Goal: Task Accomplishment & Management: Manage account settings

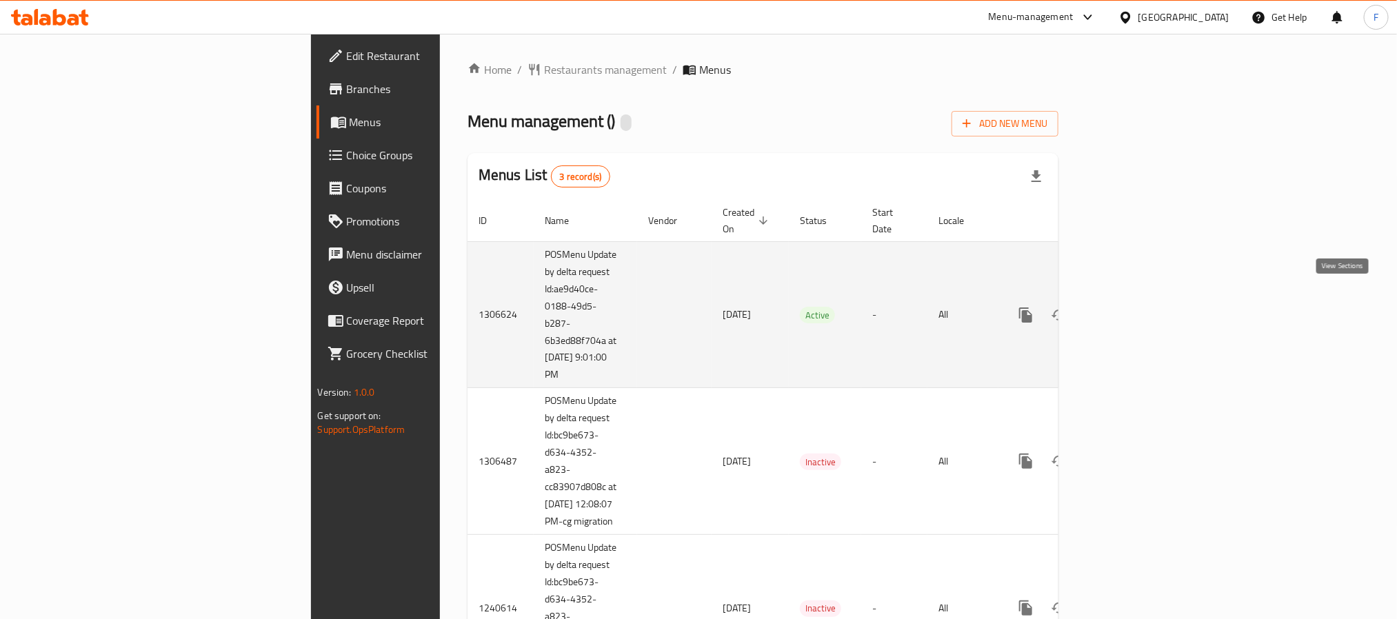
click at [1131, 309] on icon "enhanced table" at bounding box center [1125, 315] width 12 height 12
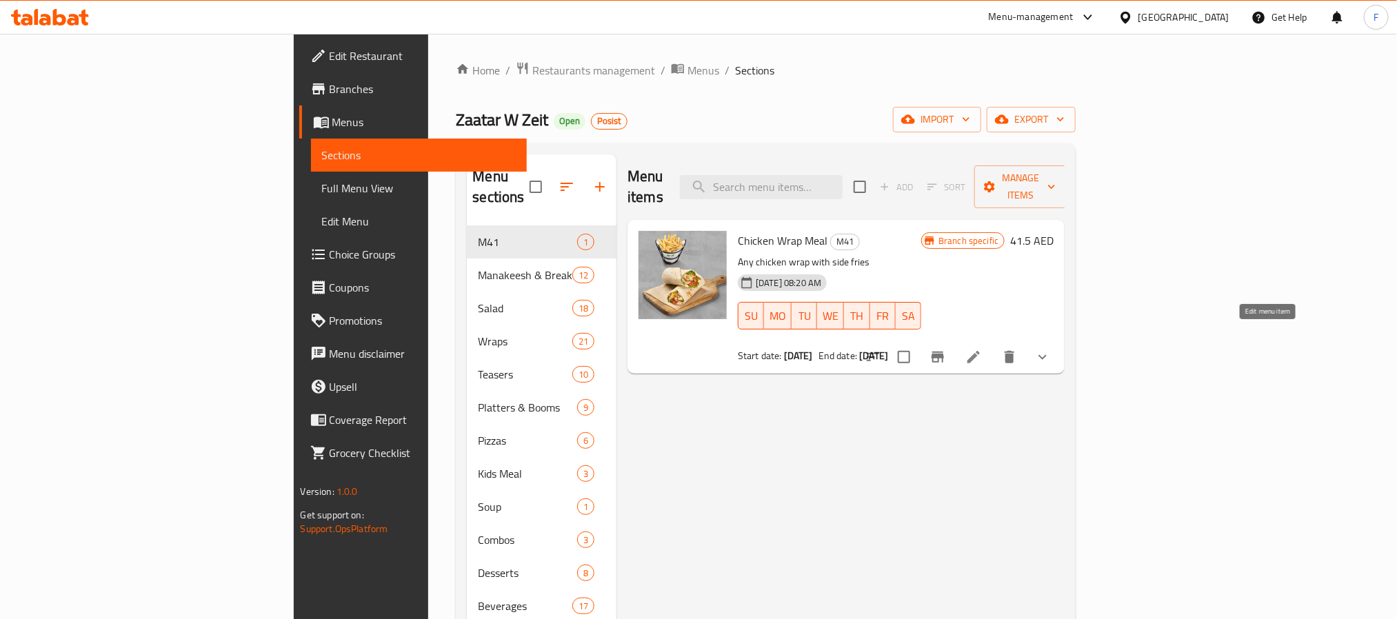
click at [982, 349] on icon at bounding box center [973, 357] width 17 height 17
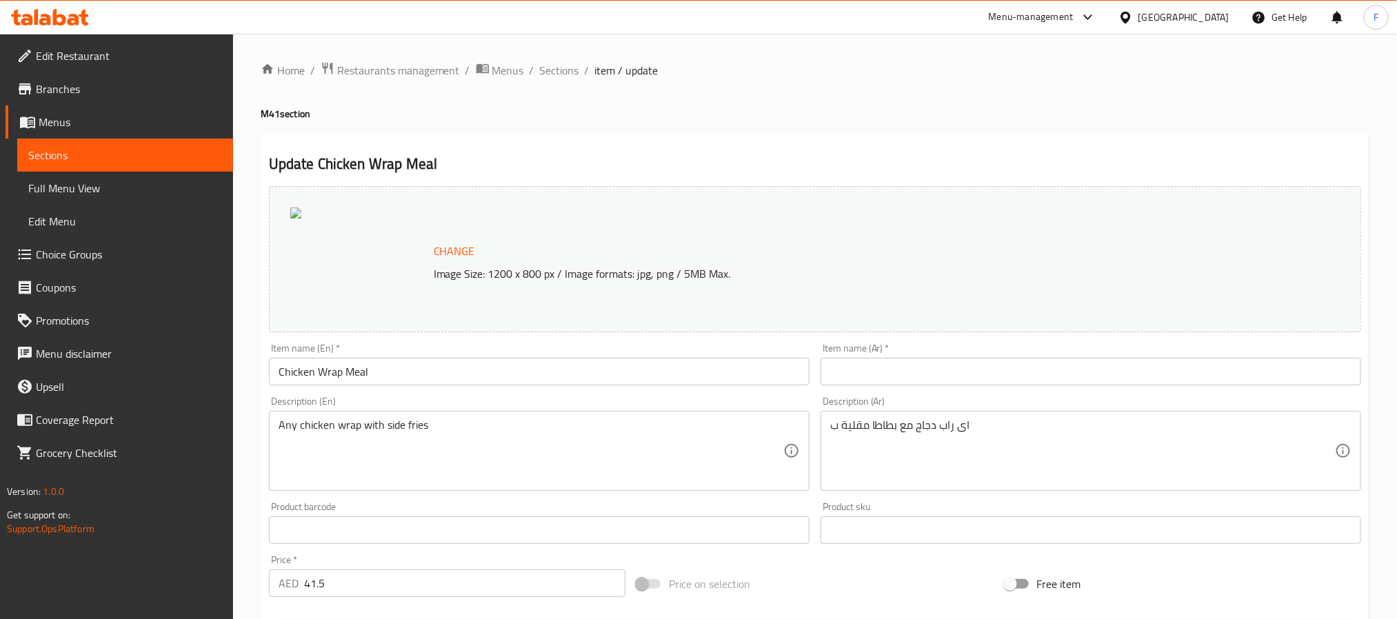
click at [114, 96] on span "Branches" at bounding box center [129, 89] width 186 height 17
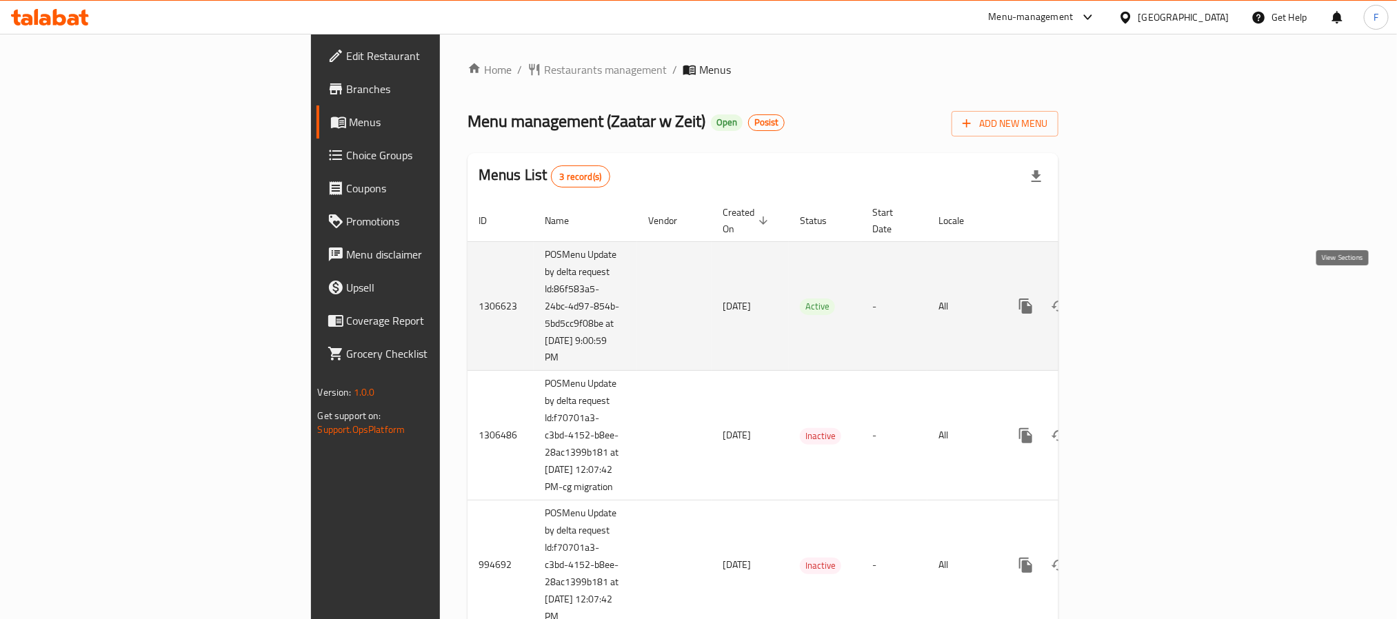
click at [1142, 290] on link "enhanced table" at bounding box center [1124, 306] width 33 height 33
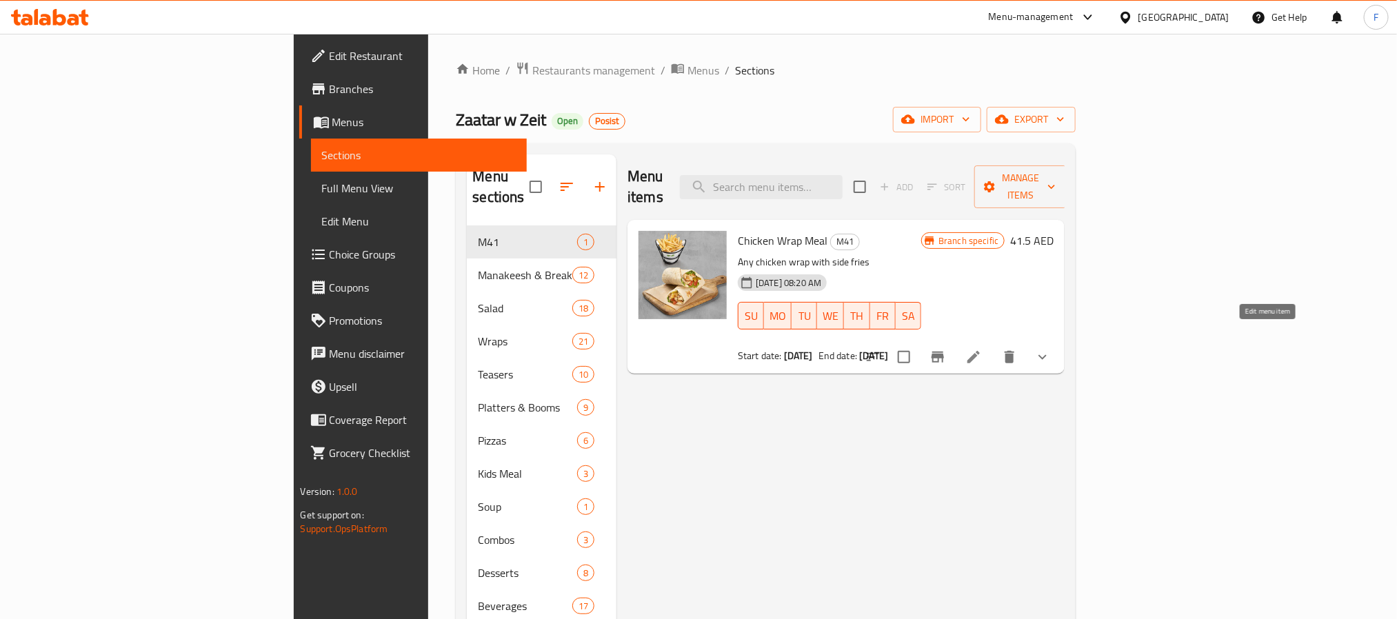
click at [982, 349] on icon at bounding box center [973, 357] width 17 height 17
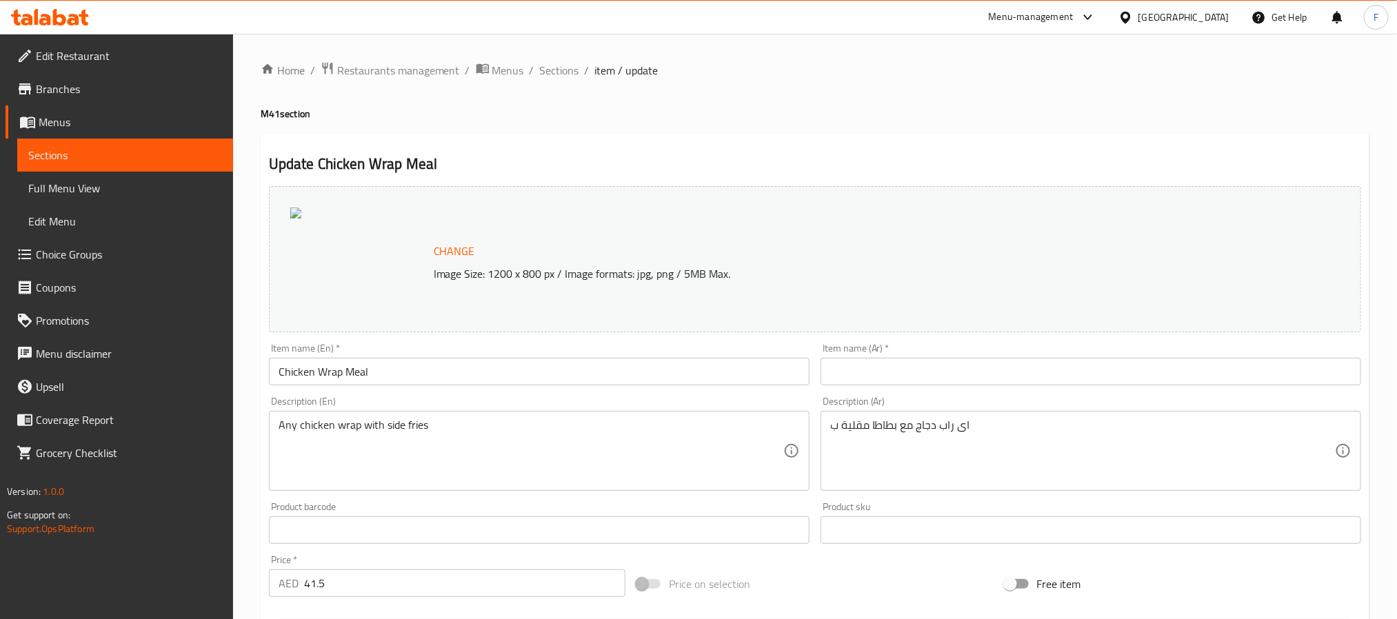
click at [77, 91] on span "Branches" at bounding box center [129, 89] width 186 height 17
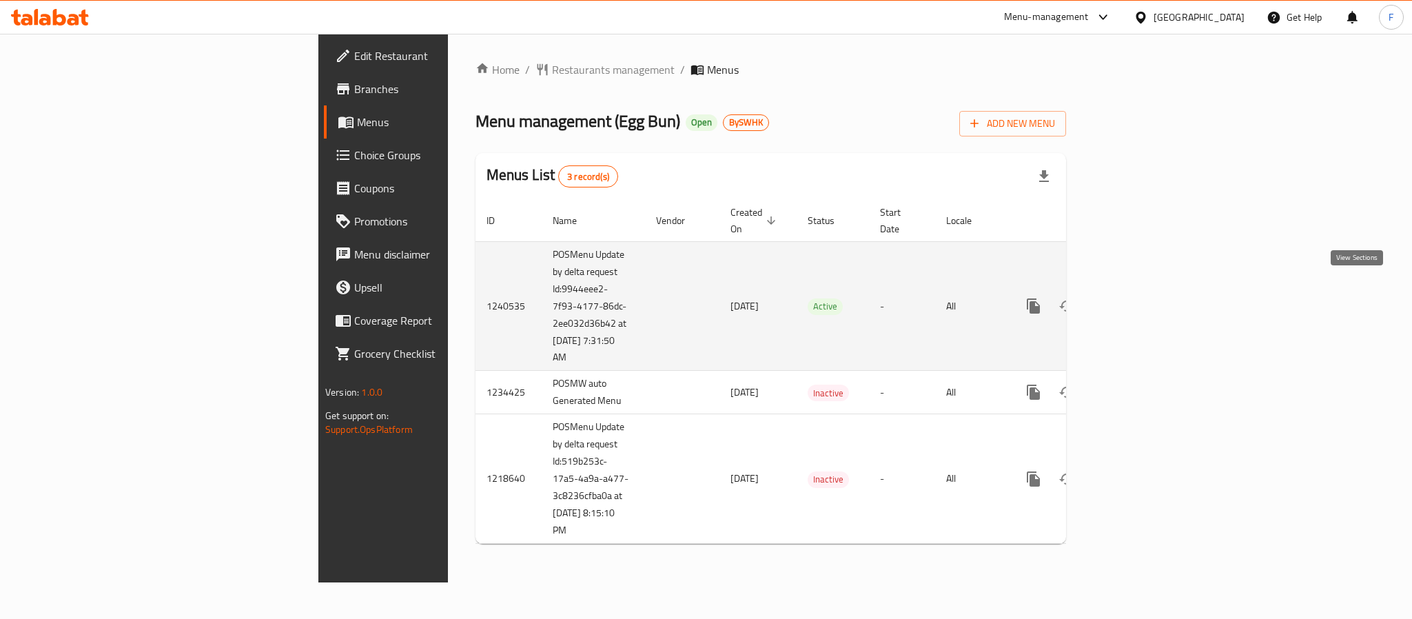
click at [1142, 298] on icon "enhanced table" at bounding box center [1133, 306] width 17 height 17
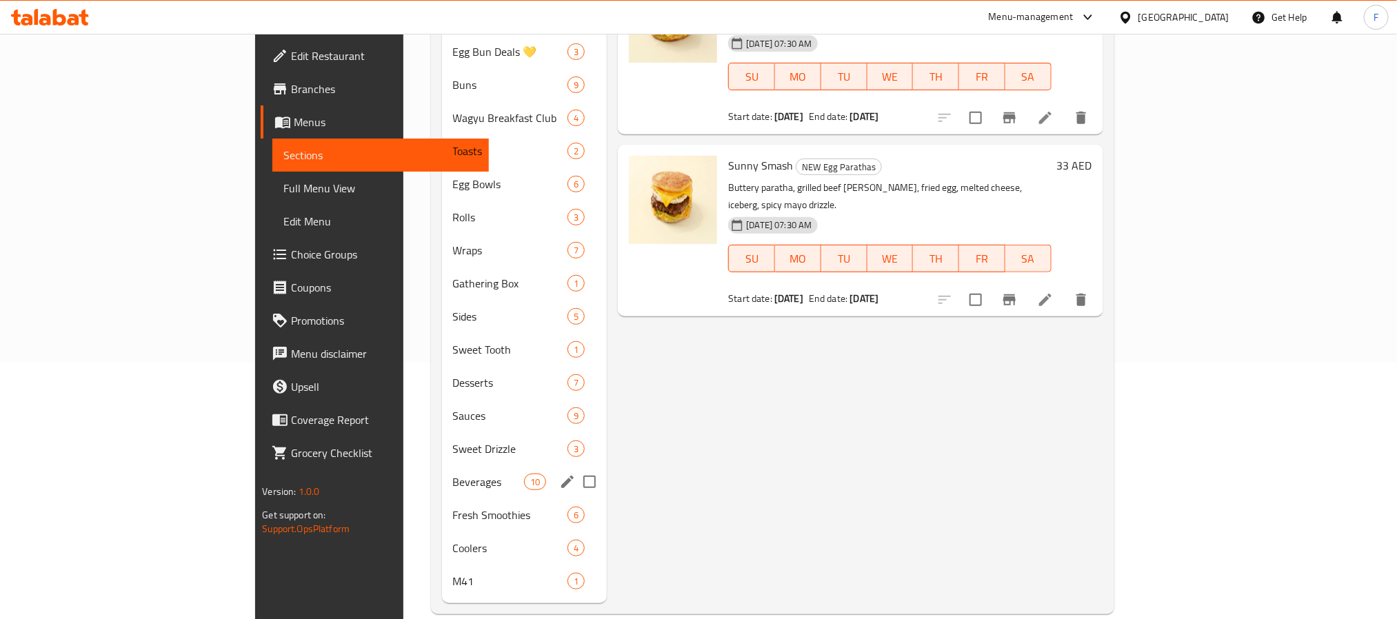
scroll to position [258, 0]
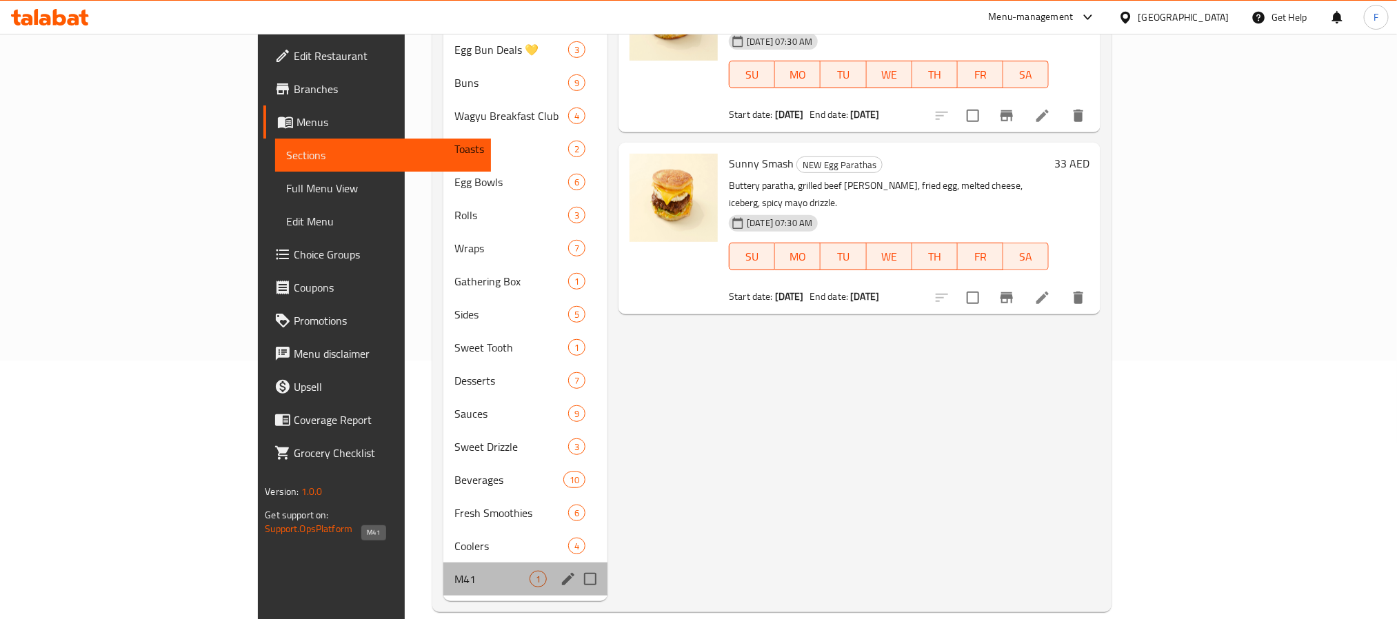
click at [454, 571] on span "M41" at bounding box center [491, 579] width 75 height 17
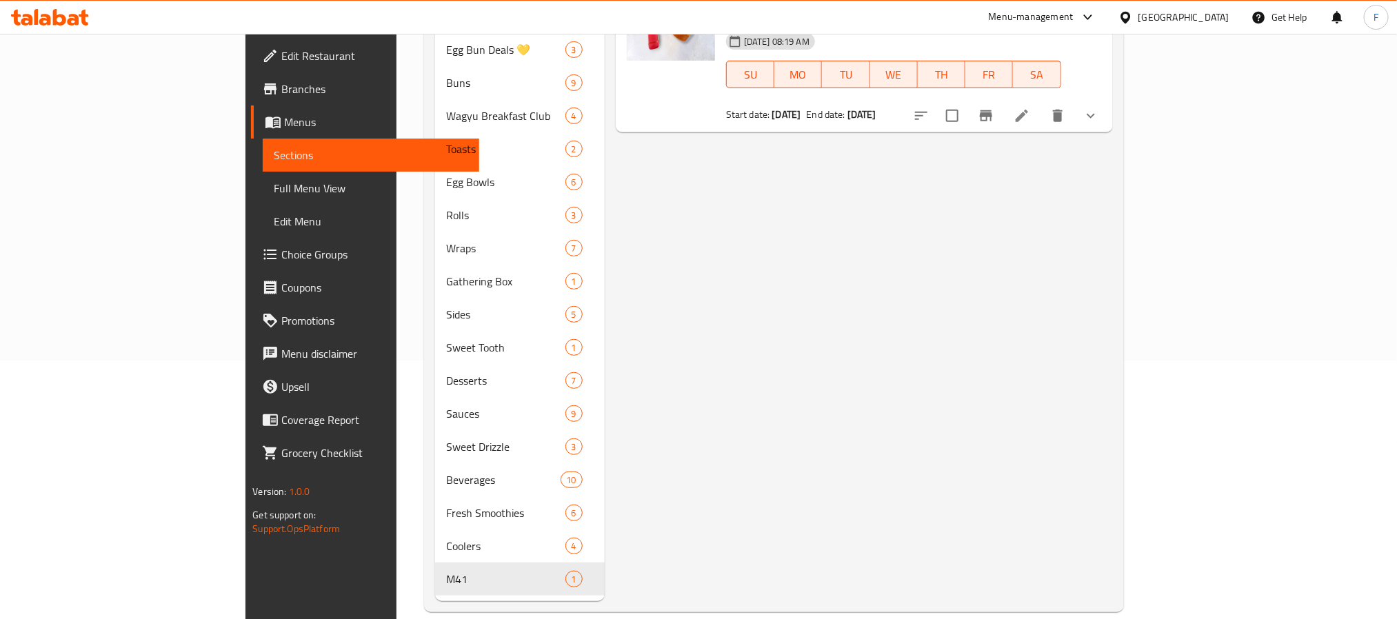
scroll to position [52, 0]
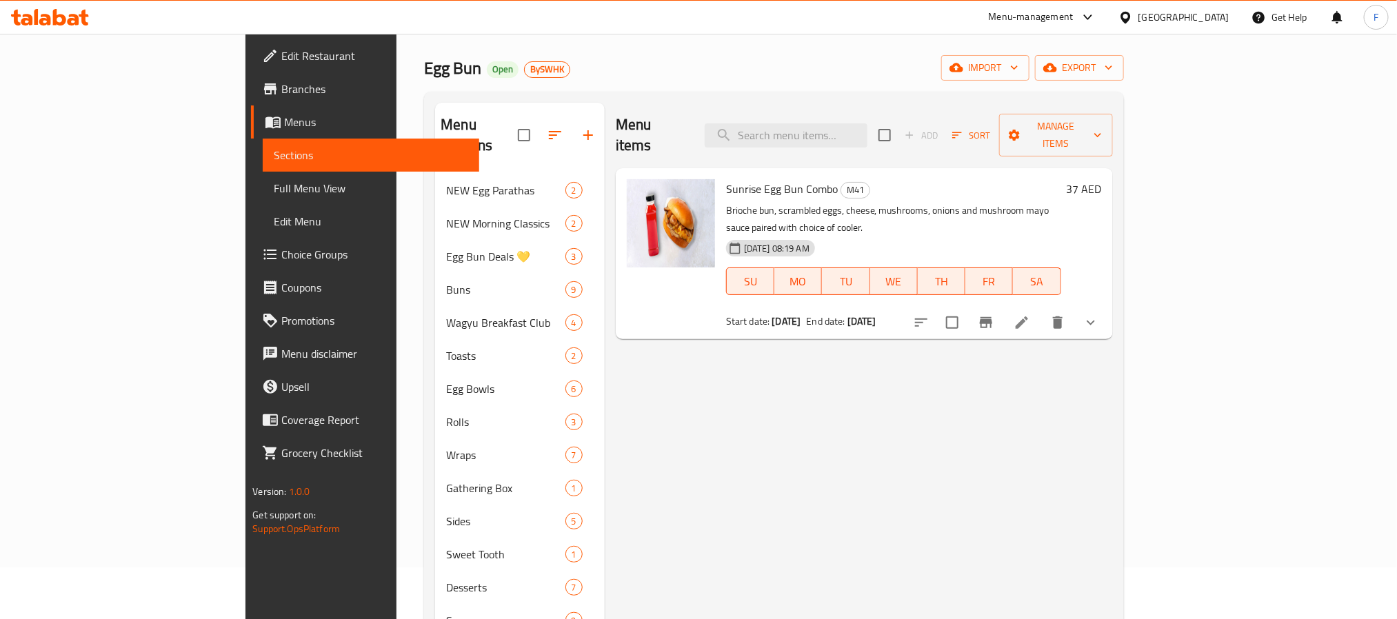
click at [1041, 310] on li at bounding box center [1021, 322] width 39 height 25
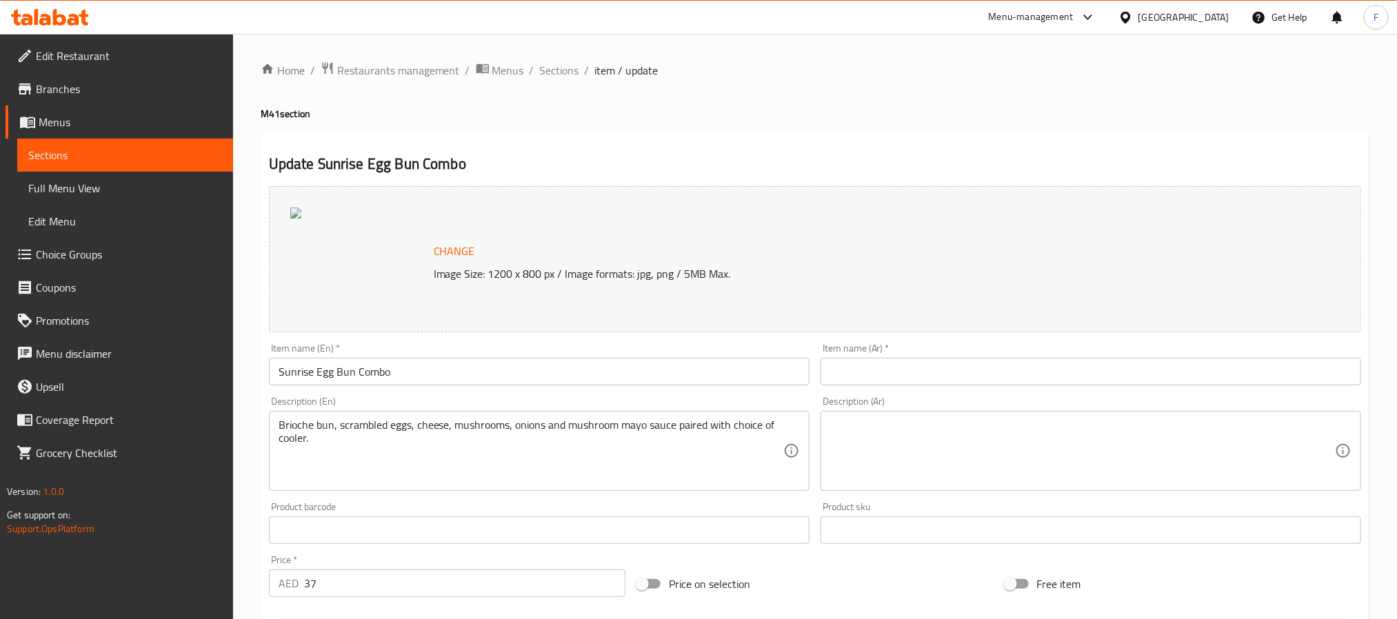
drag, startPoint x: 50, startPoint y: 95, endPoint x: 11, endPoint y: 101, distance: 39.8
click at [50, 95] on span "Branches" at bounding box center [129, 89] width 186 height 17
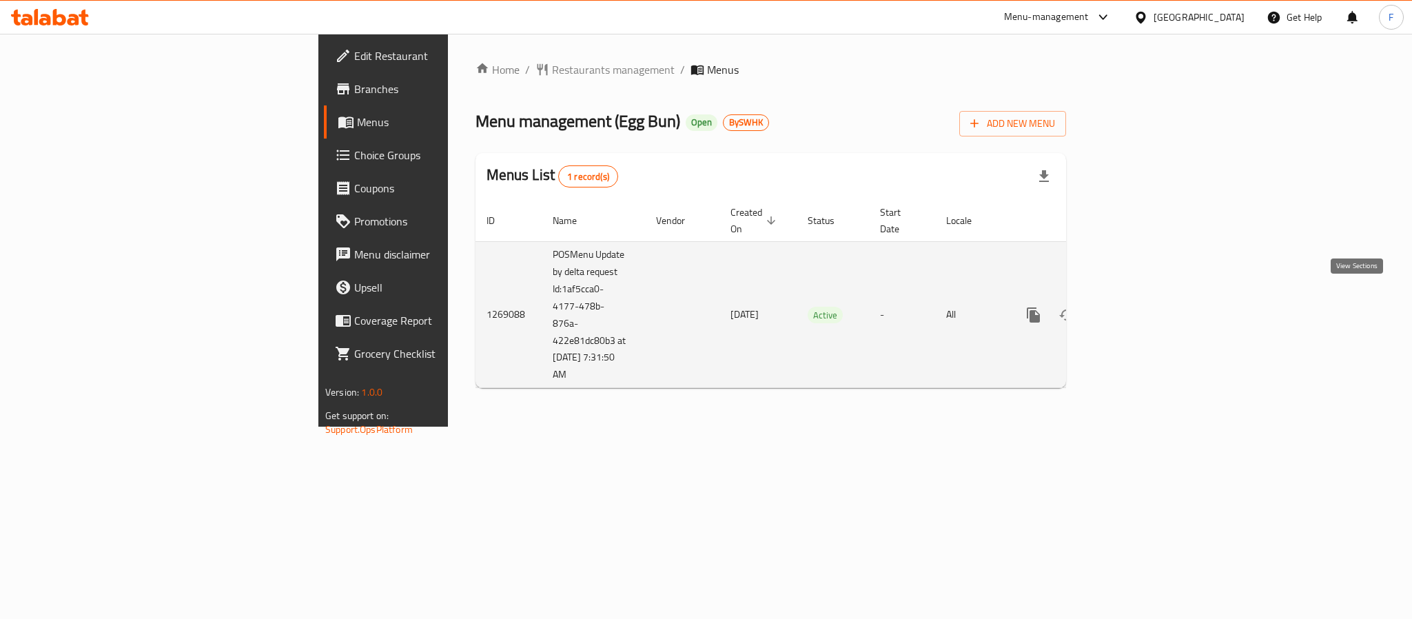
click at [1142, 307] on icon "enhanced table" at bounding box center [1133, 315] width 17 height 17
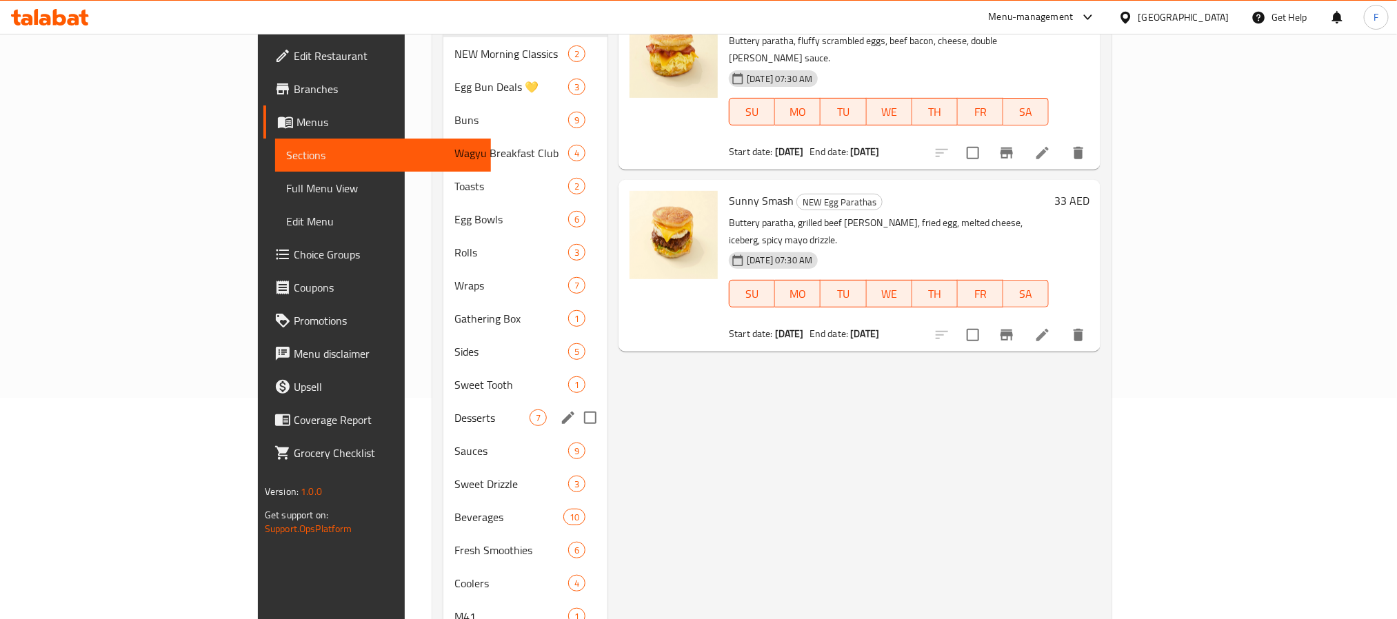
scroll to position [258, 0]
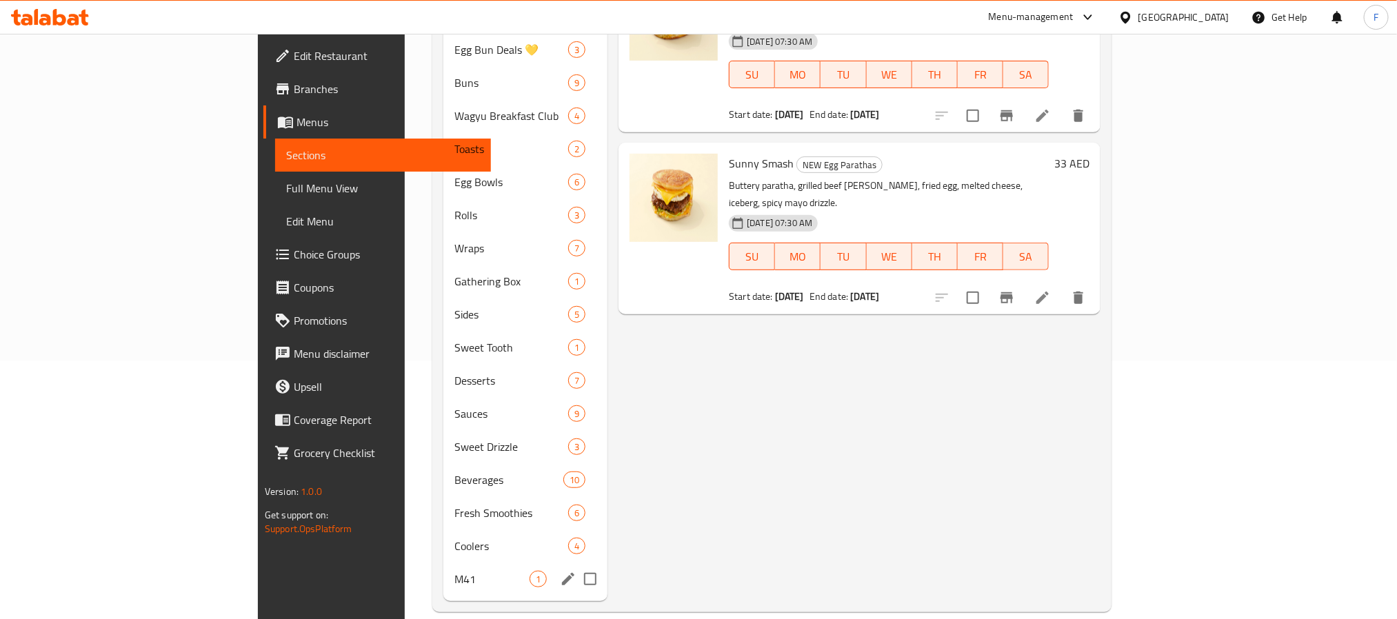
click at [454, 571] on span "M41" at bounding box center [491, 579] width 75 height 17
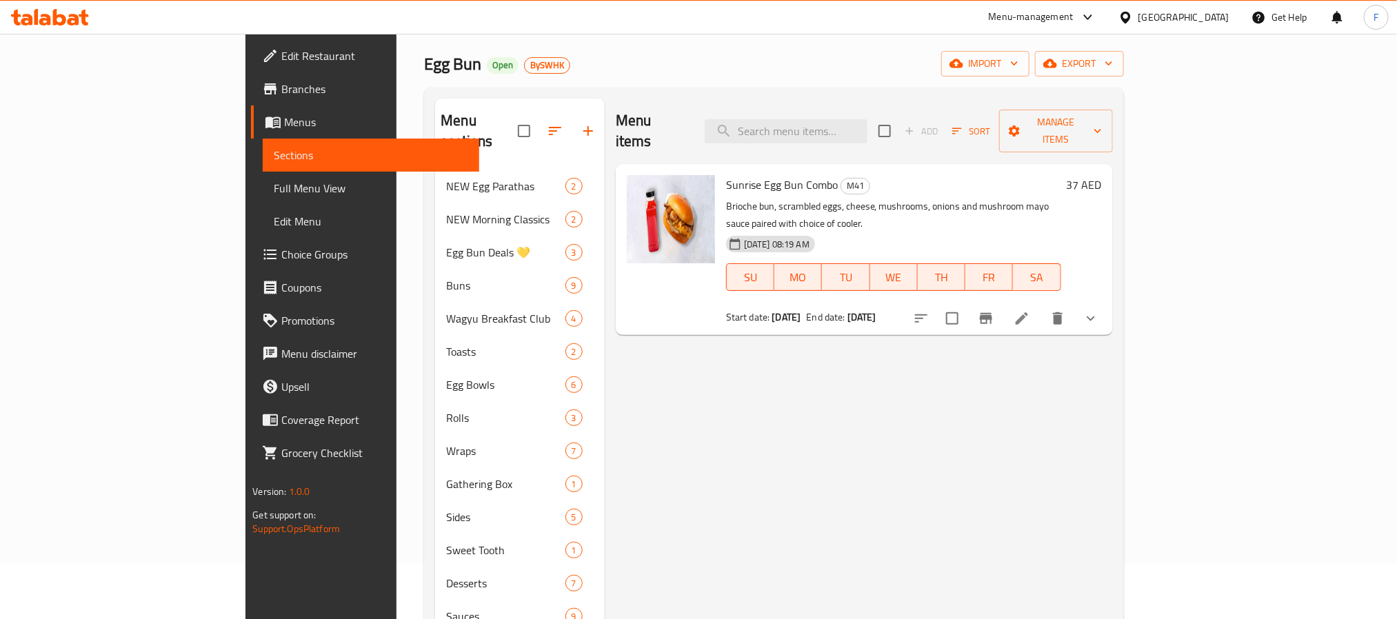
scroll to position [52, 0]
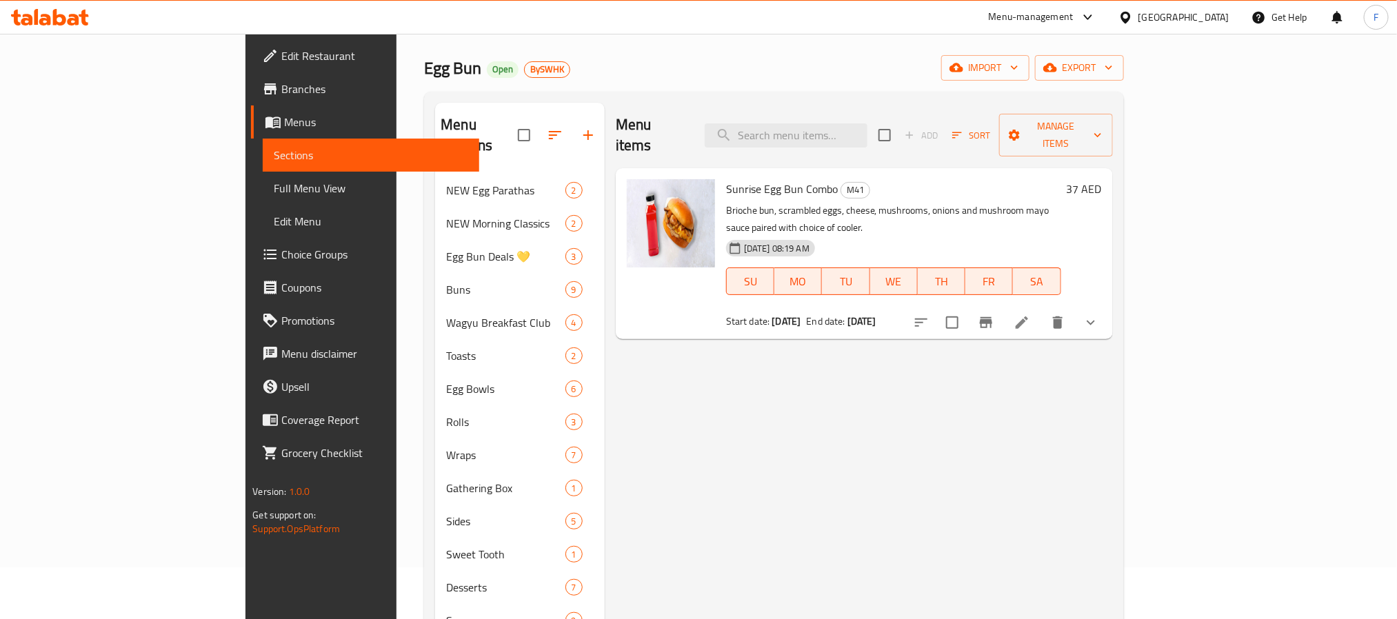
click at [1041, 310] on li at bounding box center [1021, 322] width 39 height 25
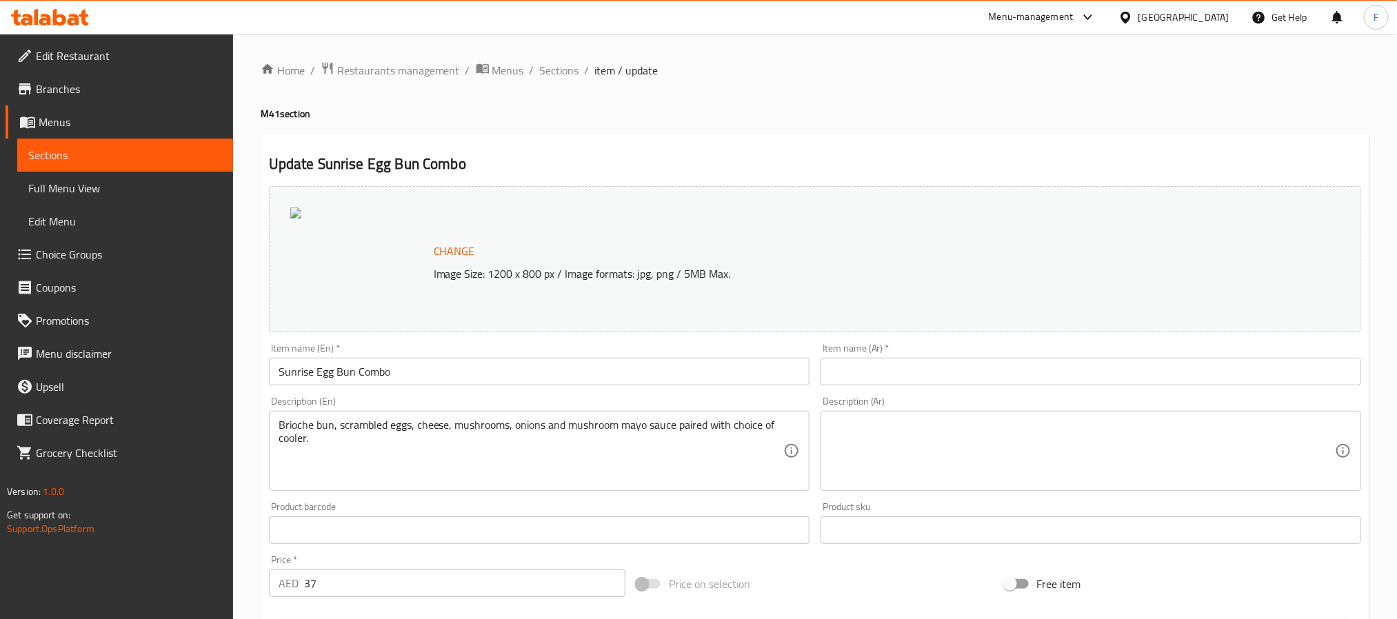
click at [886, 98] on div "Home / Restaurants management / Menus / Sections / item / update M41 section Up…" at bounding box center [815, 521] width 1108 height 920
click at [54, 94] on span "Branches" at bounding box center [129, 89] width 186 height 17
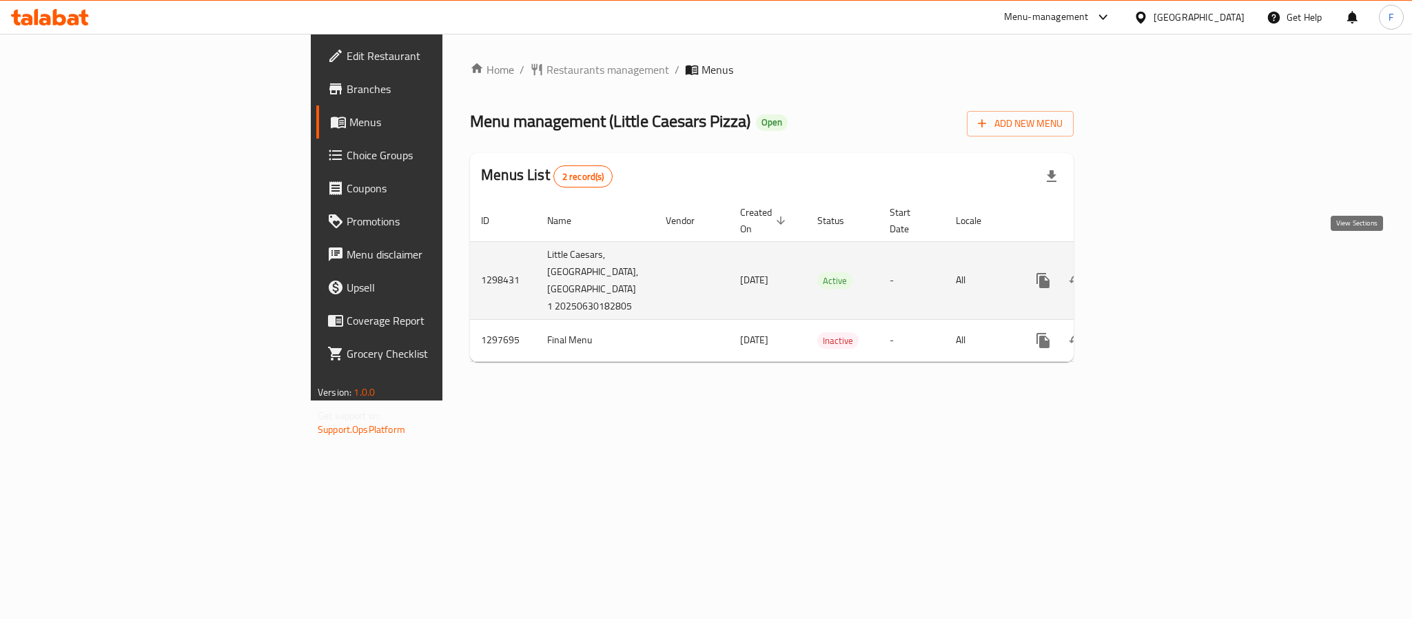
click at [1159, 264] on link "enhanced table" at bounding box center [1142, 280] width 33 height 33
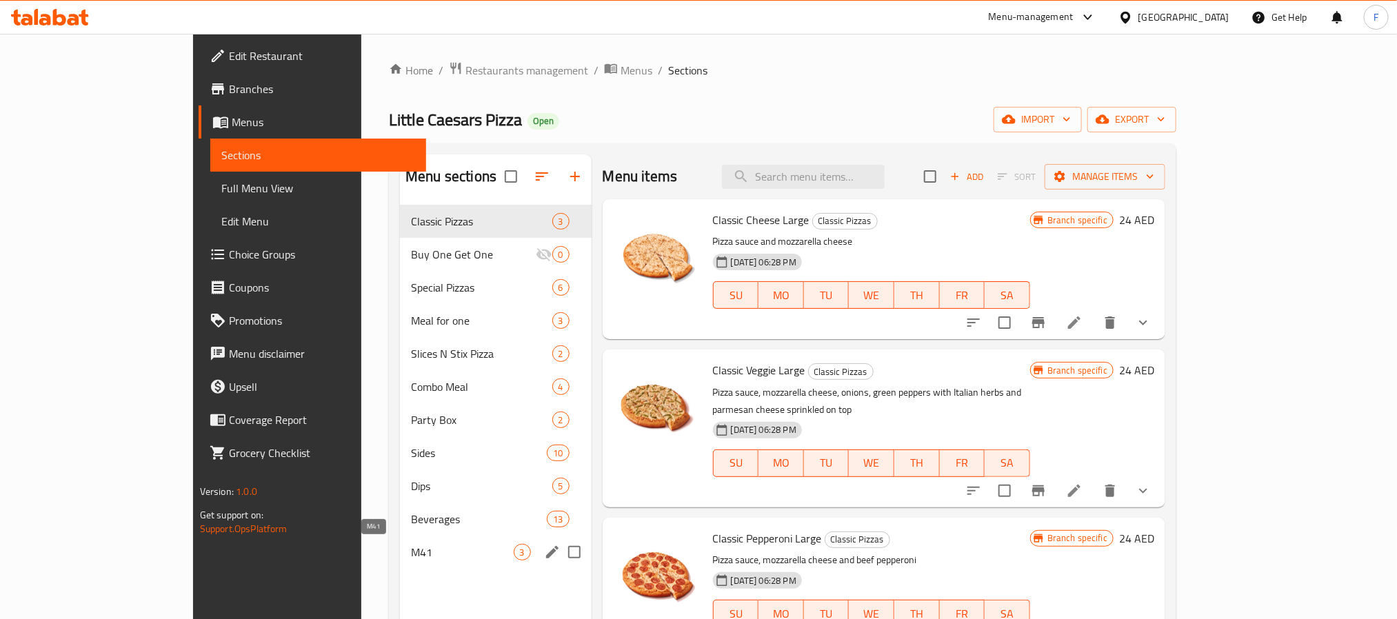
click at [411, 546] on span "M41" at bounding box center [462, 552] width 102 height 17
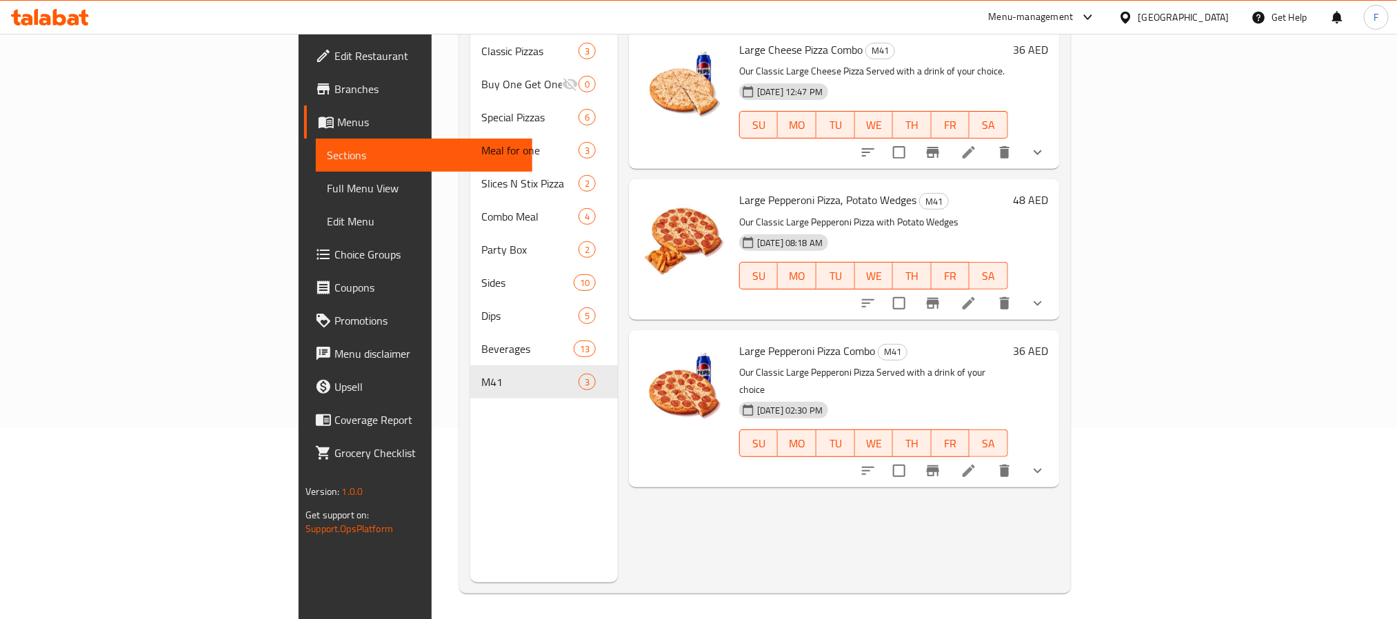
scroll to position [193, 0]
click at [975, 463] on icon at bounding box center [968, 469] width 12 height 12
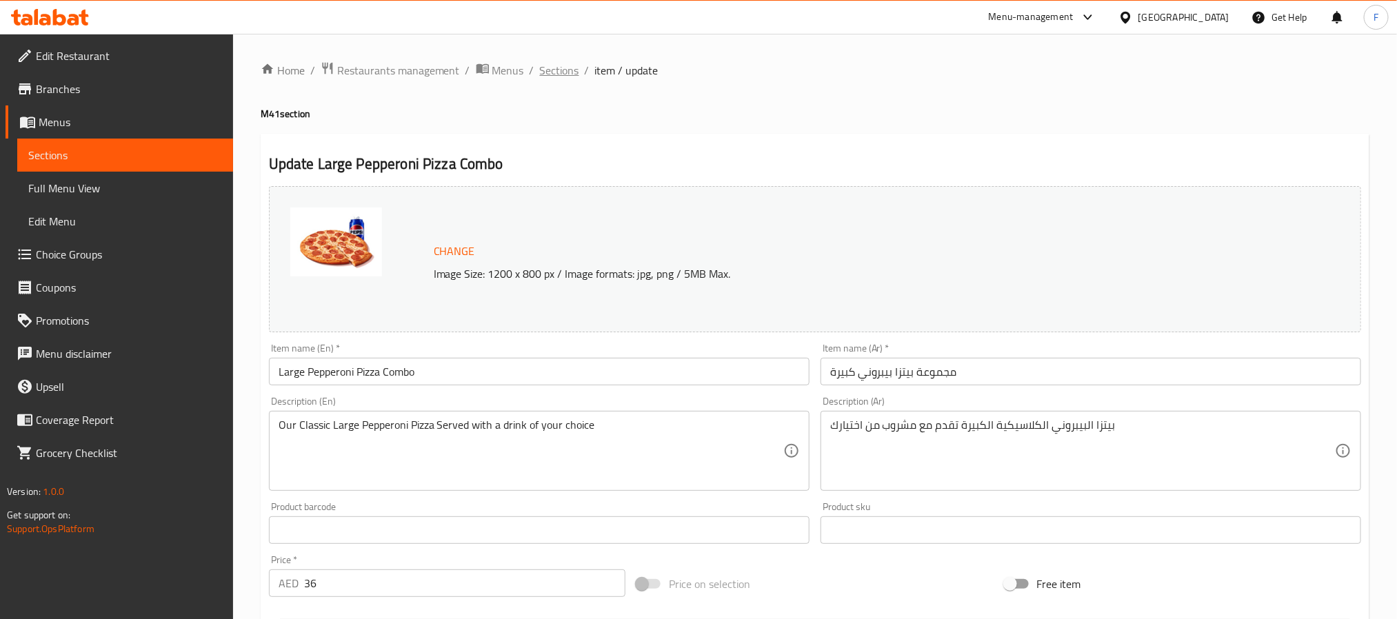
click at [571, 67] on span "Sections" at bounding box center [559, 70] width 39 height 17
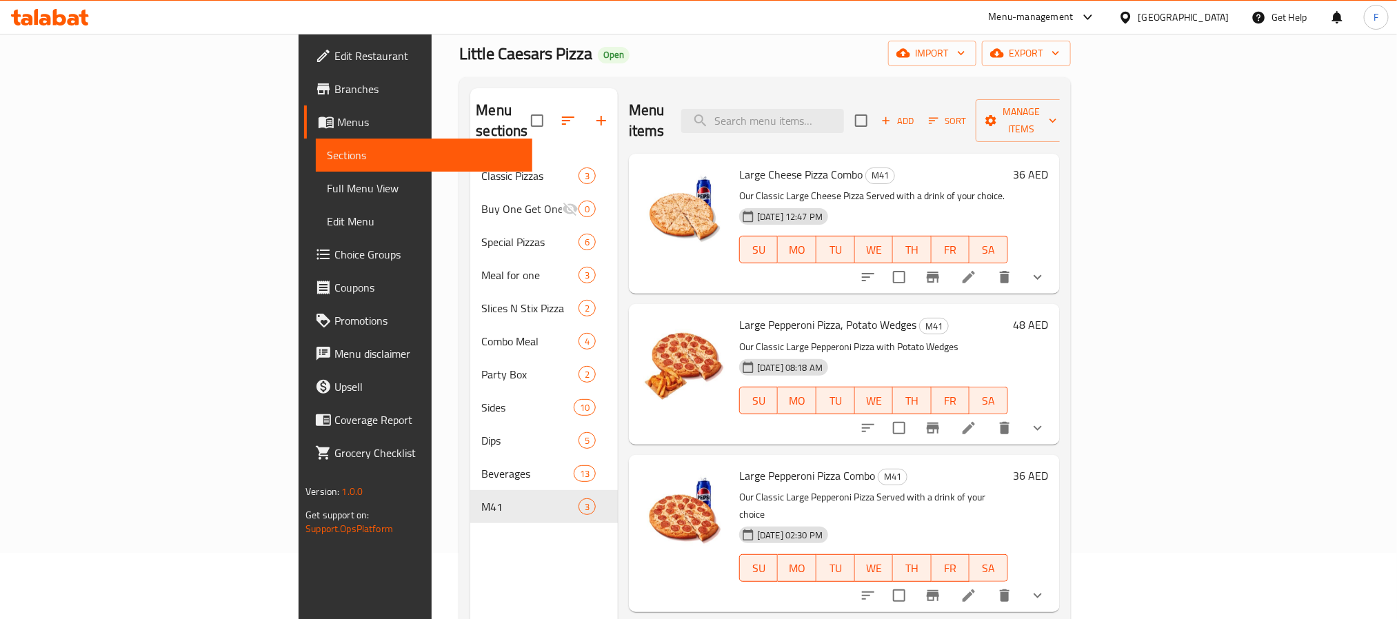
scroll to position [103, 0]
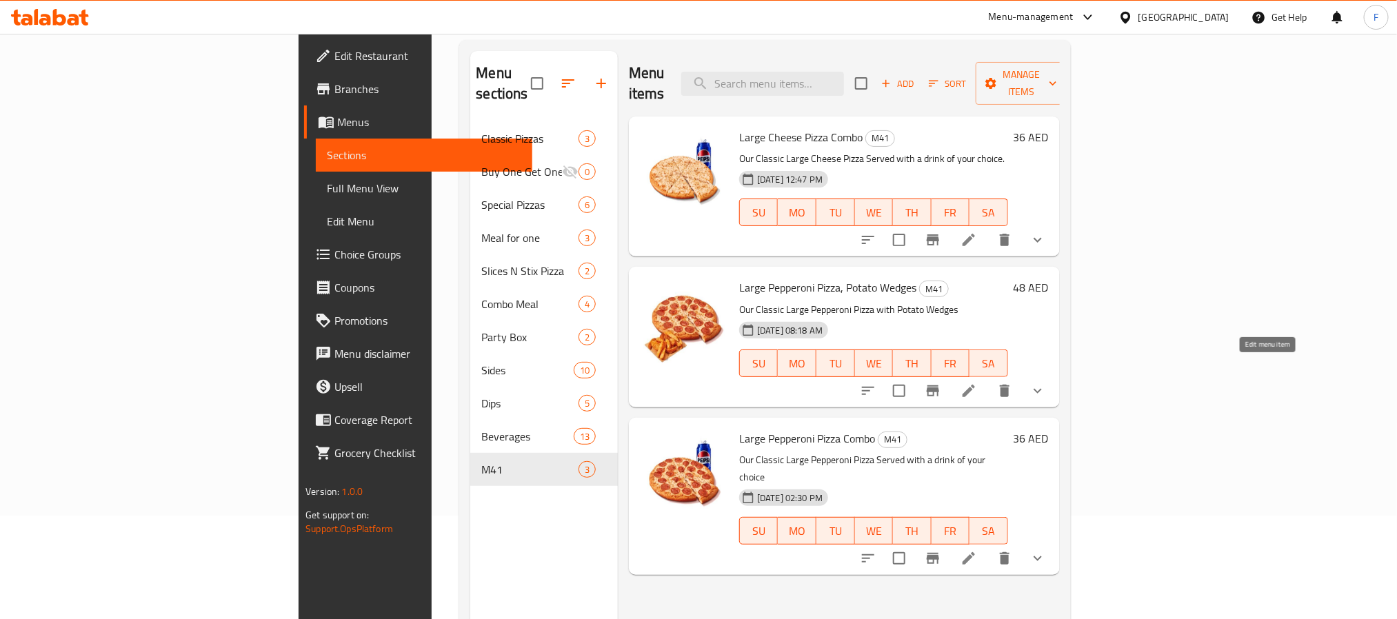
click at [977, 383] on icon at bounding box center [968, 391] width 17 height 17
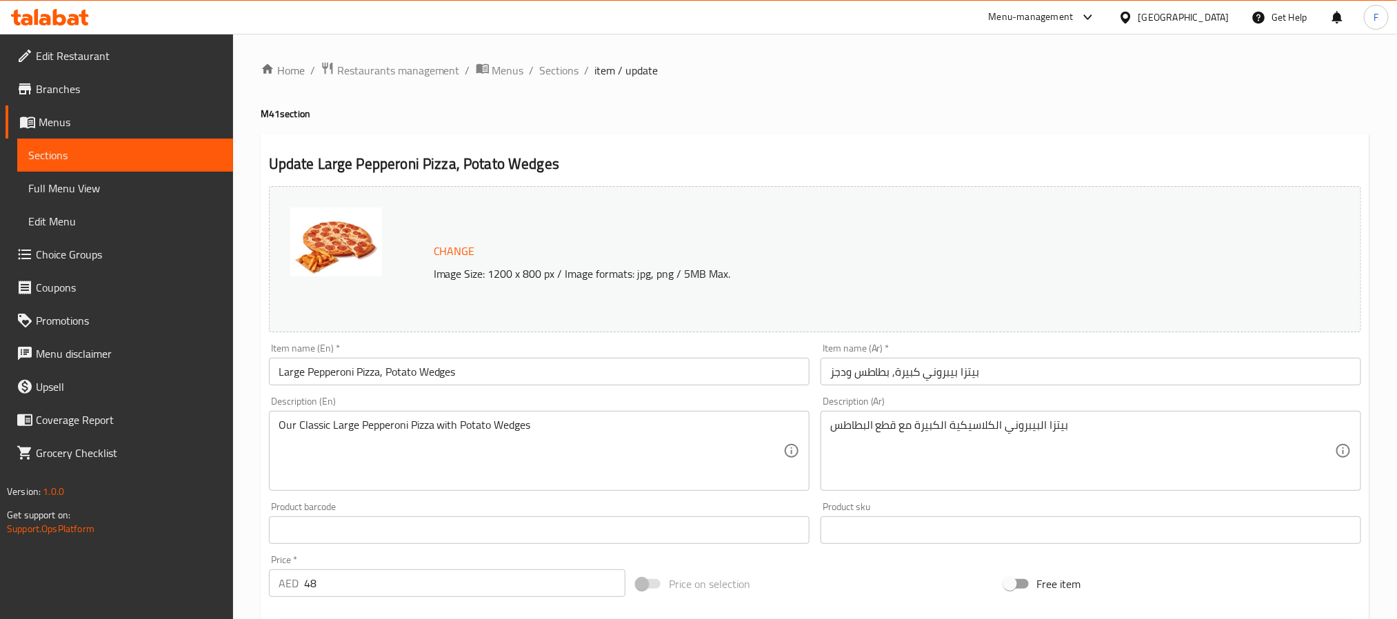
click at [95, 88] on span "Branches" at bounding box center [129, 89] width 186 height 17
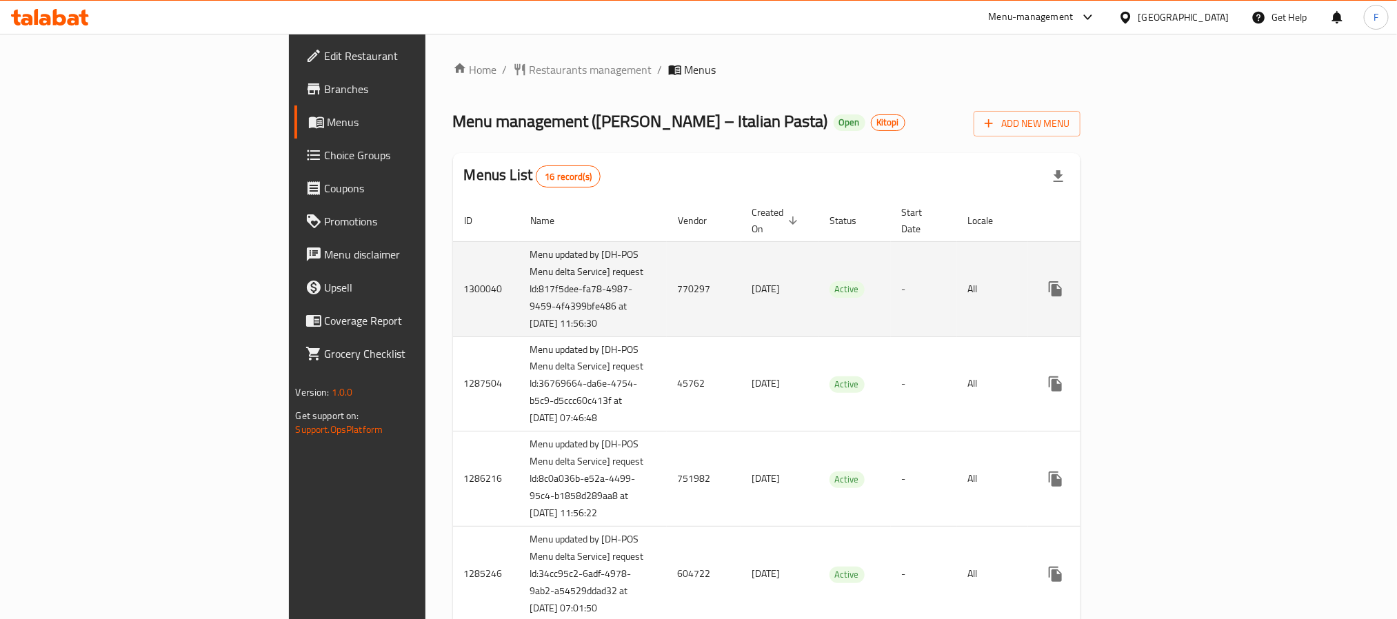
click at [667, 283] on td "770297" at bounding box center [704, 288] width 74 height 95
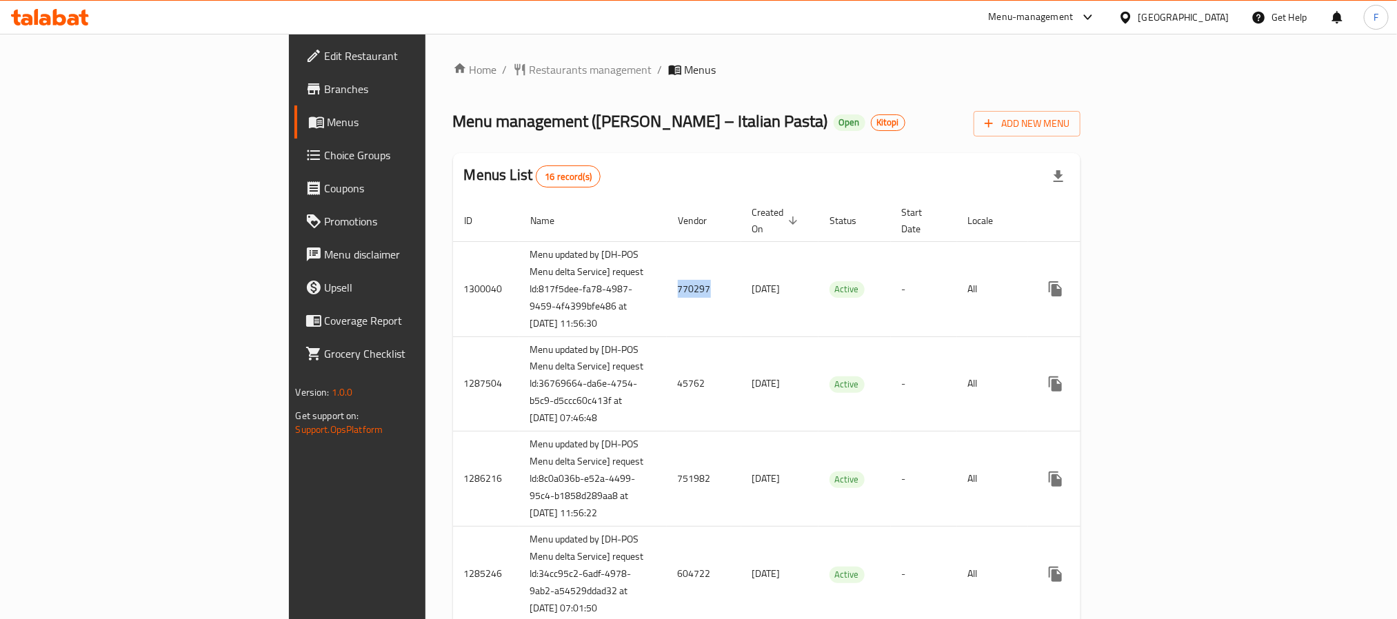
click at [325, 89] on span "Branches" at bounding box center [418, 89] width 186 height 17
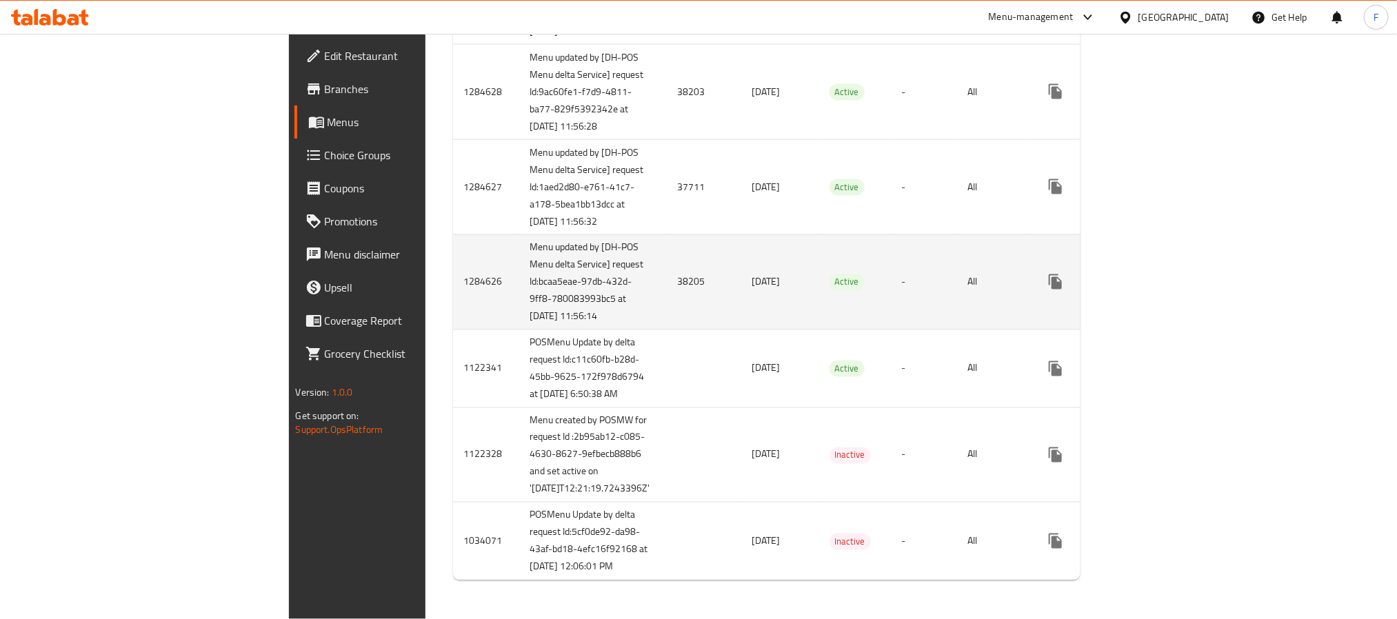
scroll to position [1464, 0]
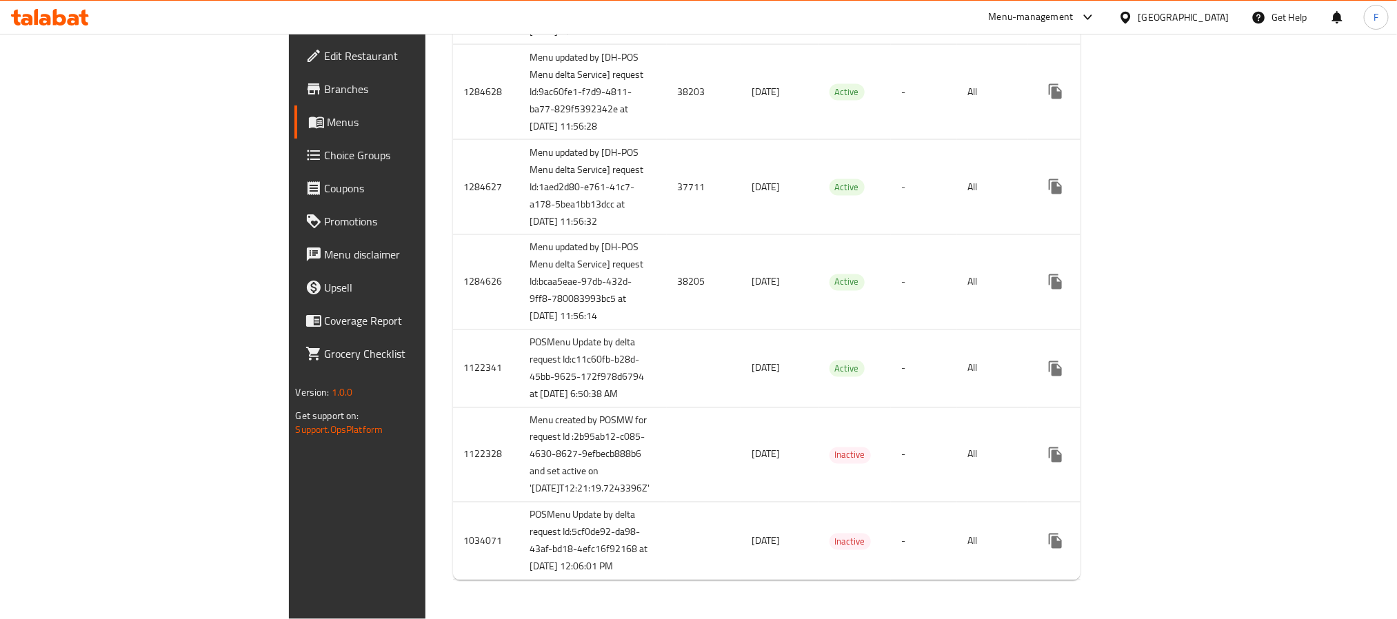
click at [294, 101] on link "Branches" at bounding box center [407, 88] width 227 height 33
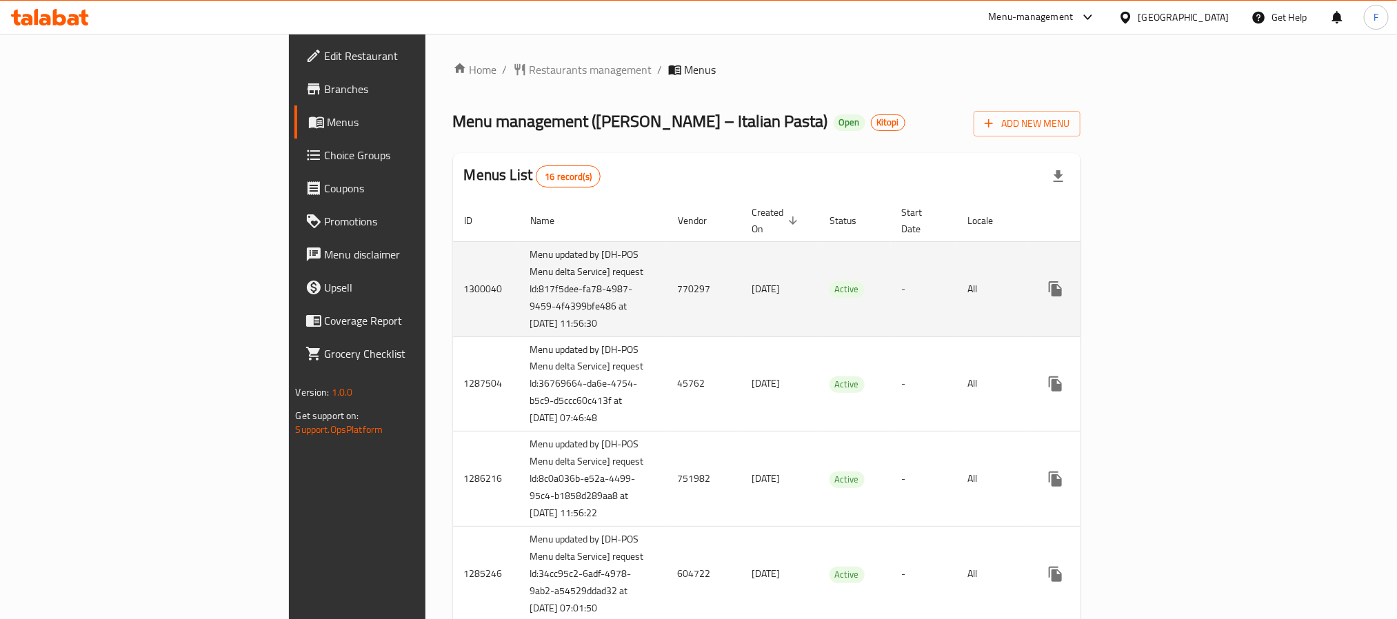
click at [667, 288] on td "770297" at bounding box center [704, 288] width 74 height 95
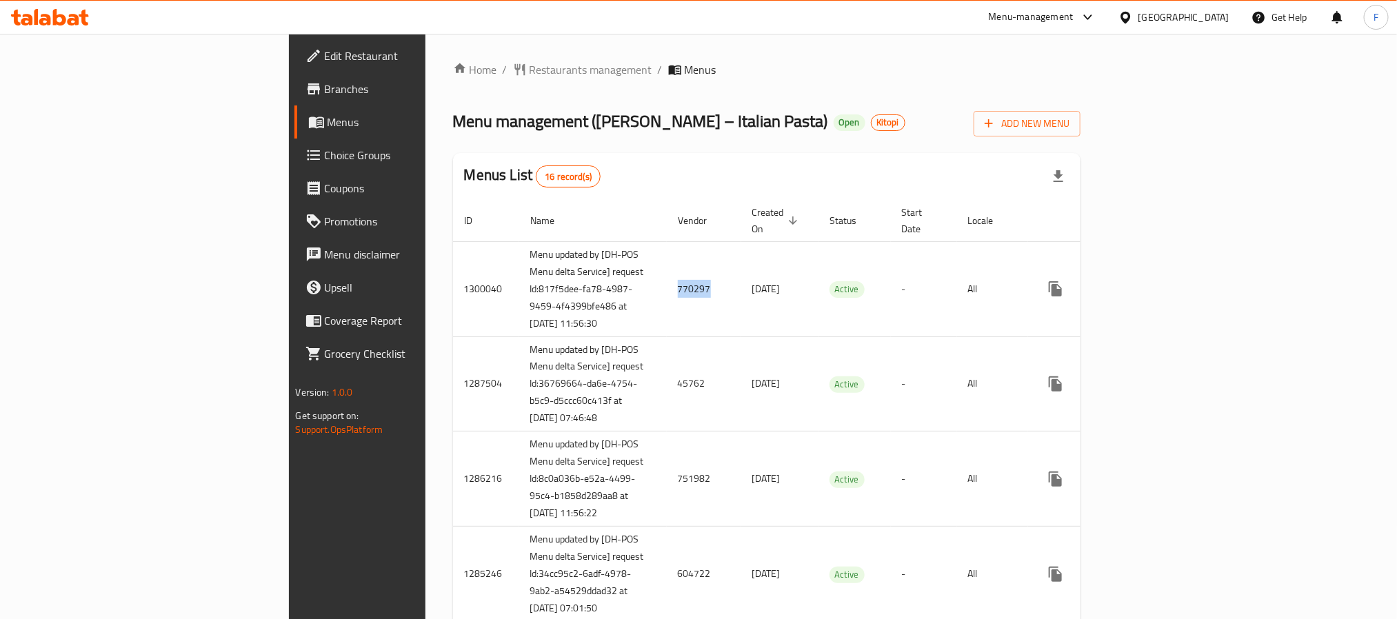
copy td "770297"
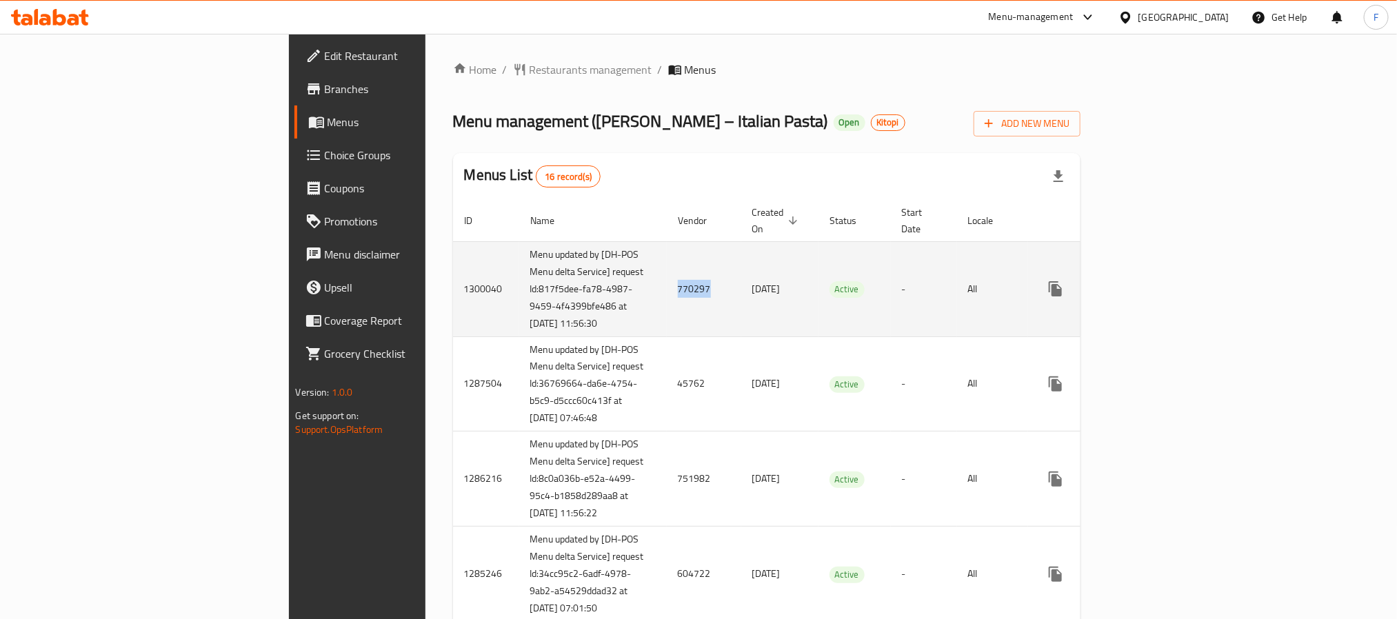
click at [667, 278] on td "770297" at bounding box center [704, 288] width 74 height 95
copy td "770297"
click at [1163, 281] on icon "enhanced table" at bounding box center [1154, 289] width 17 height 17
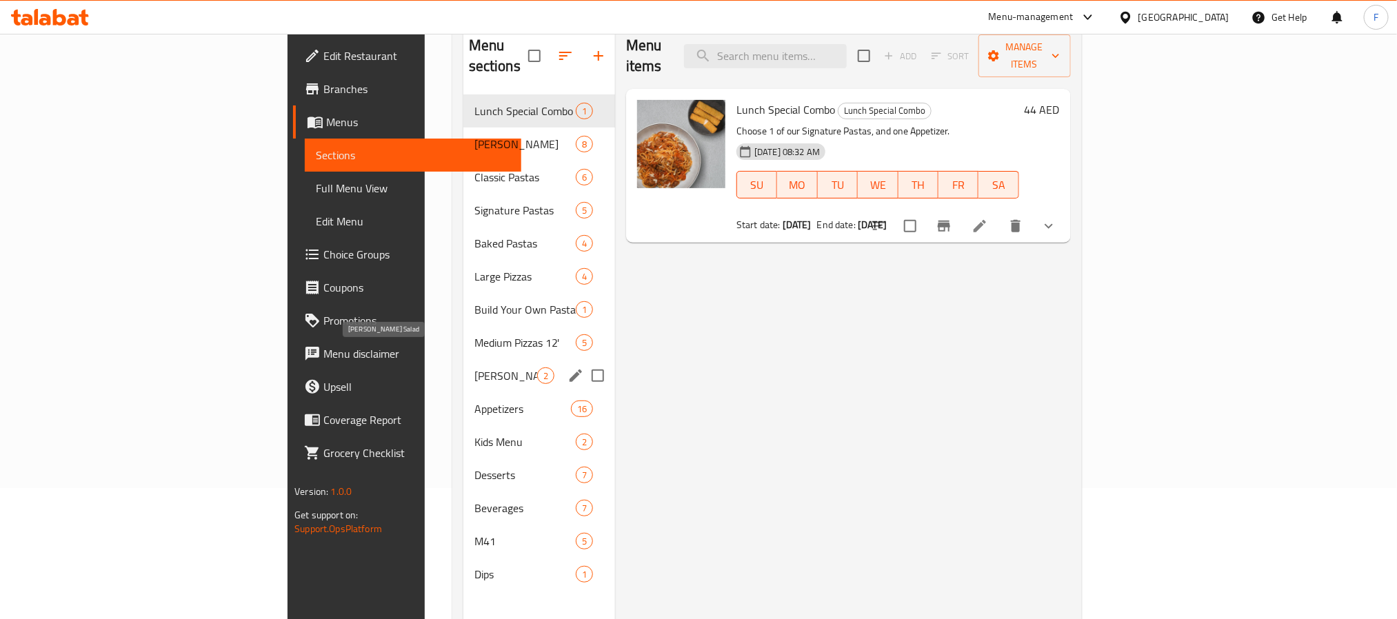
scroll to position [193, 0]
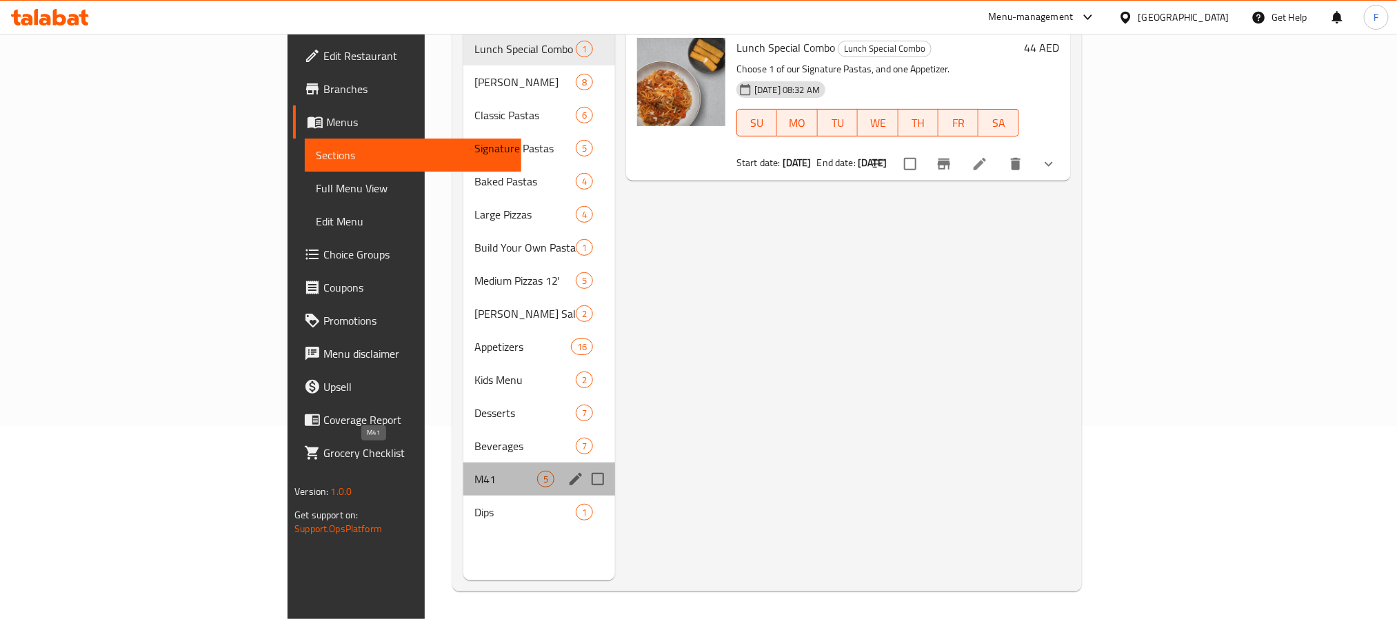
click at [474, 471] on span "M41" at bounding box center [505, 479] width 63 height 17
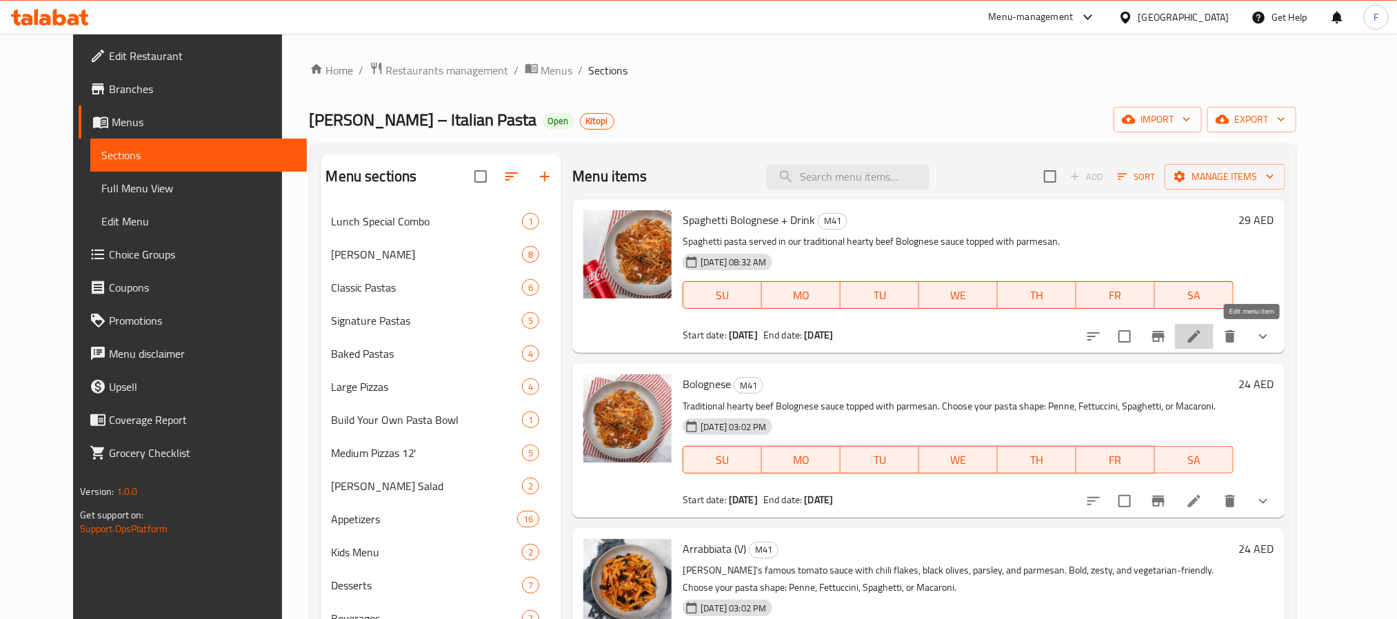
click at [1202, 337] on icon at bounding box center [1194, 336] width 17 height 17
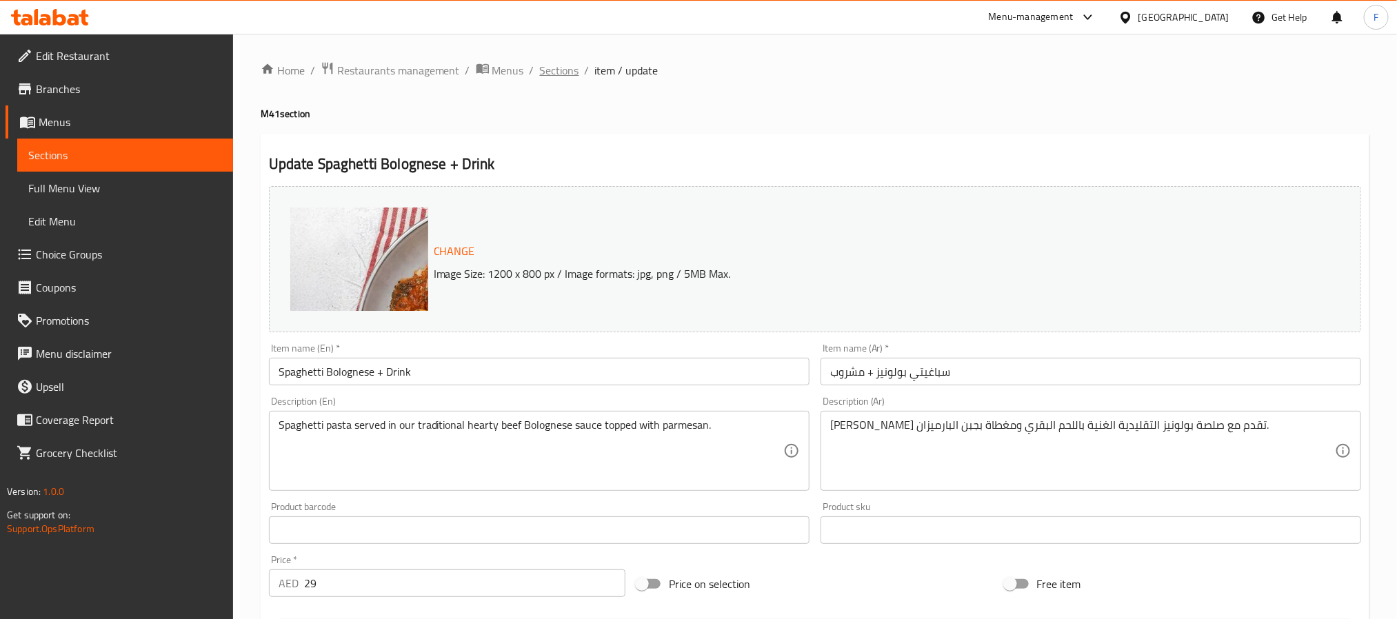
click at [569, 73] on span "Sections" at bounding box center [559, 70] width 39 height 17
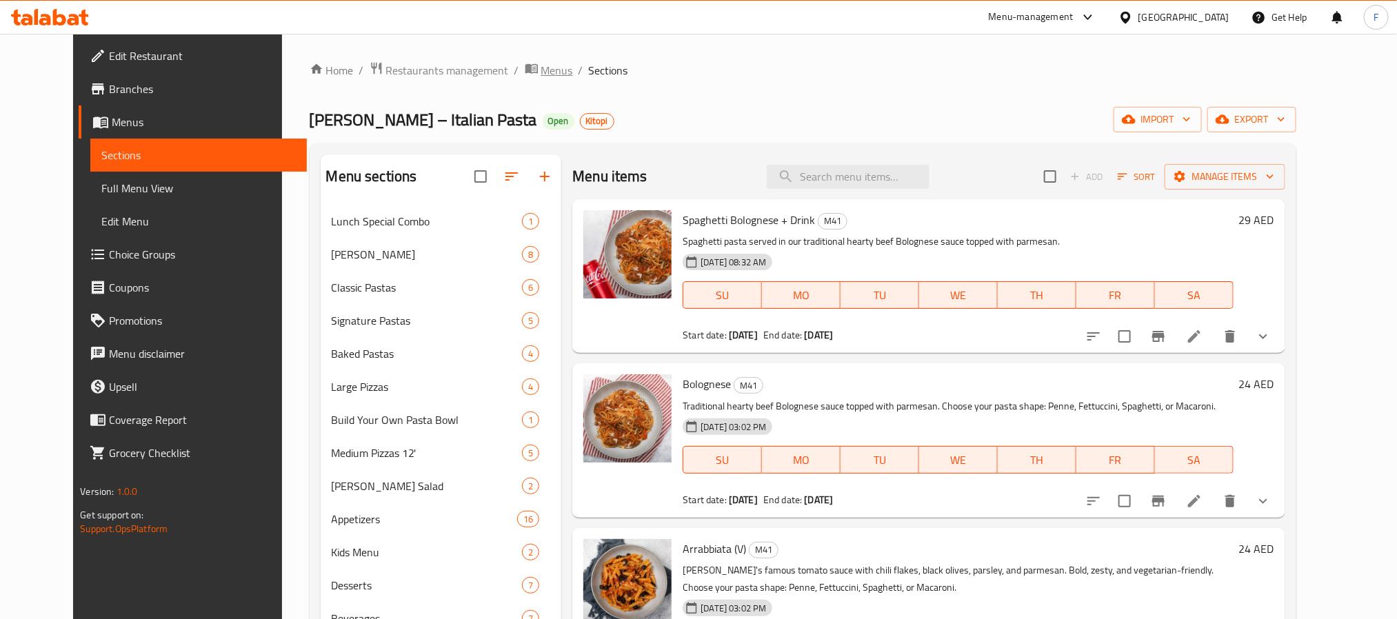
click at [541, 75] on span "Menus" at bounding box center [557, 70] width 32 height 17
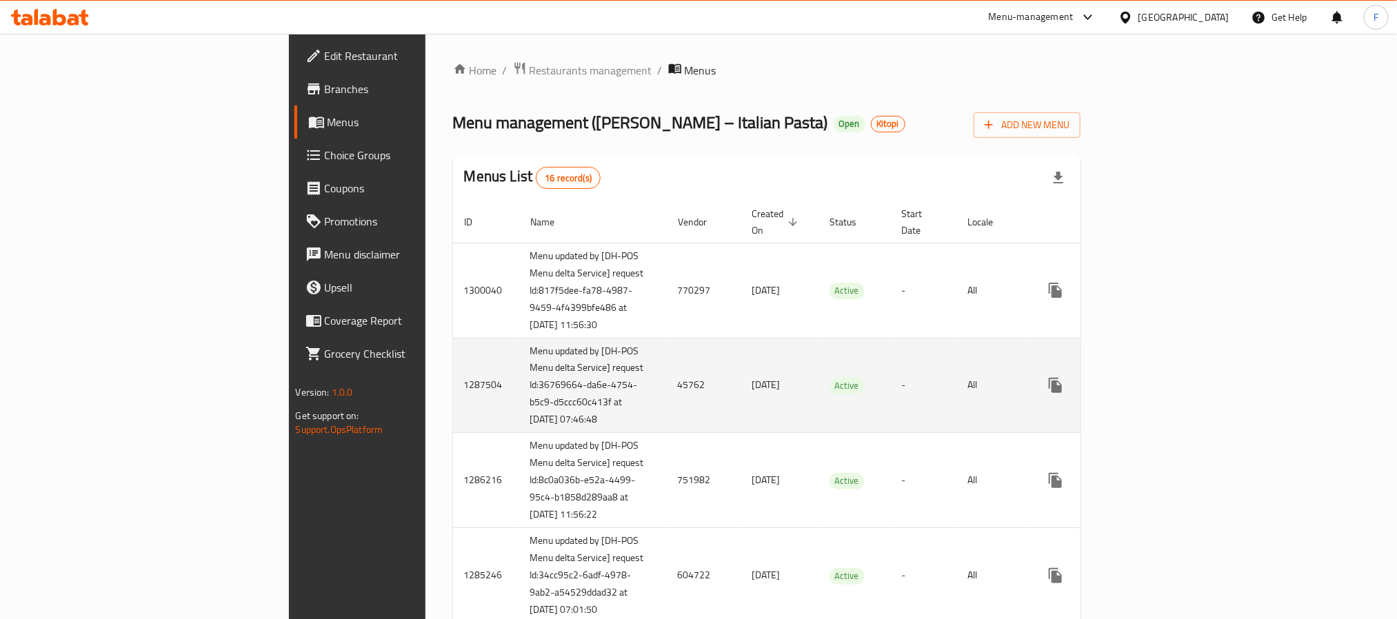
click at [667, 389] on td "45762" at bounding box center [704, 385] width 74 height 95
copy td "45762"
click at [1163, 394] on icon "enhanced table" at bounding box center [1154, 385] width 17 height 17
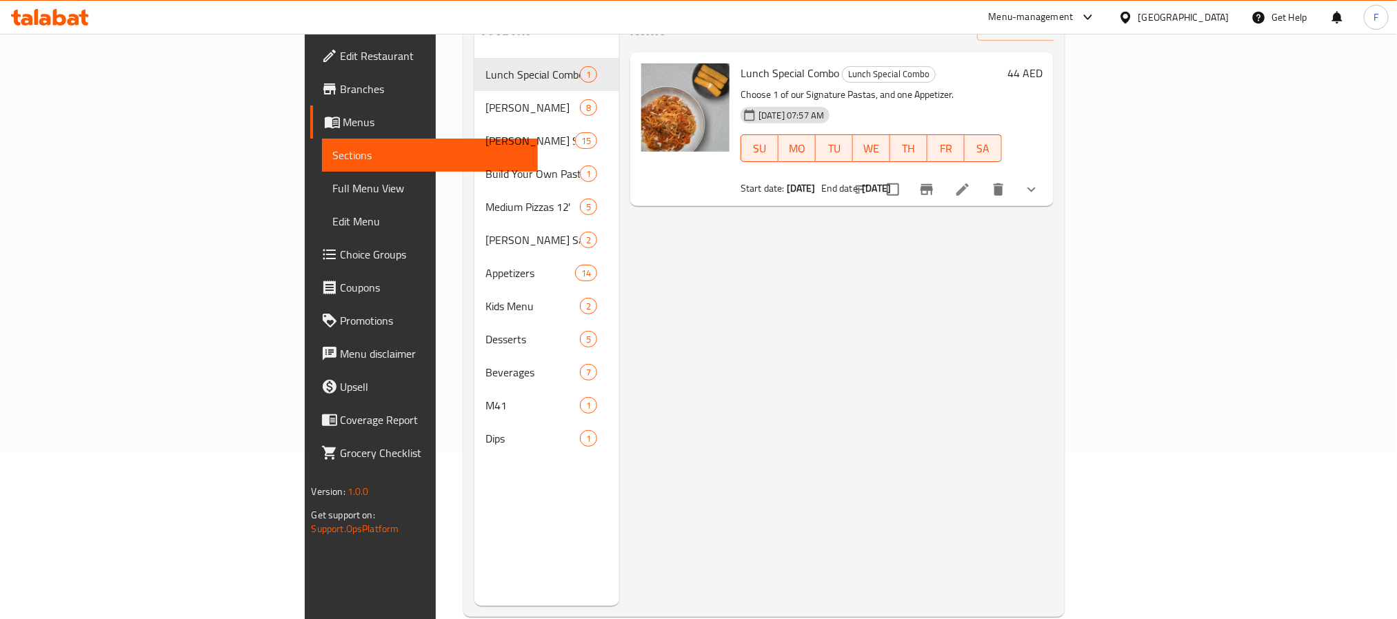
scroll to position [193, 0]
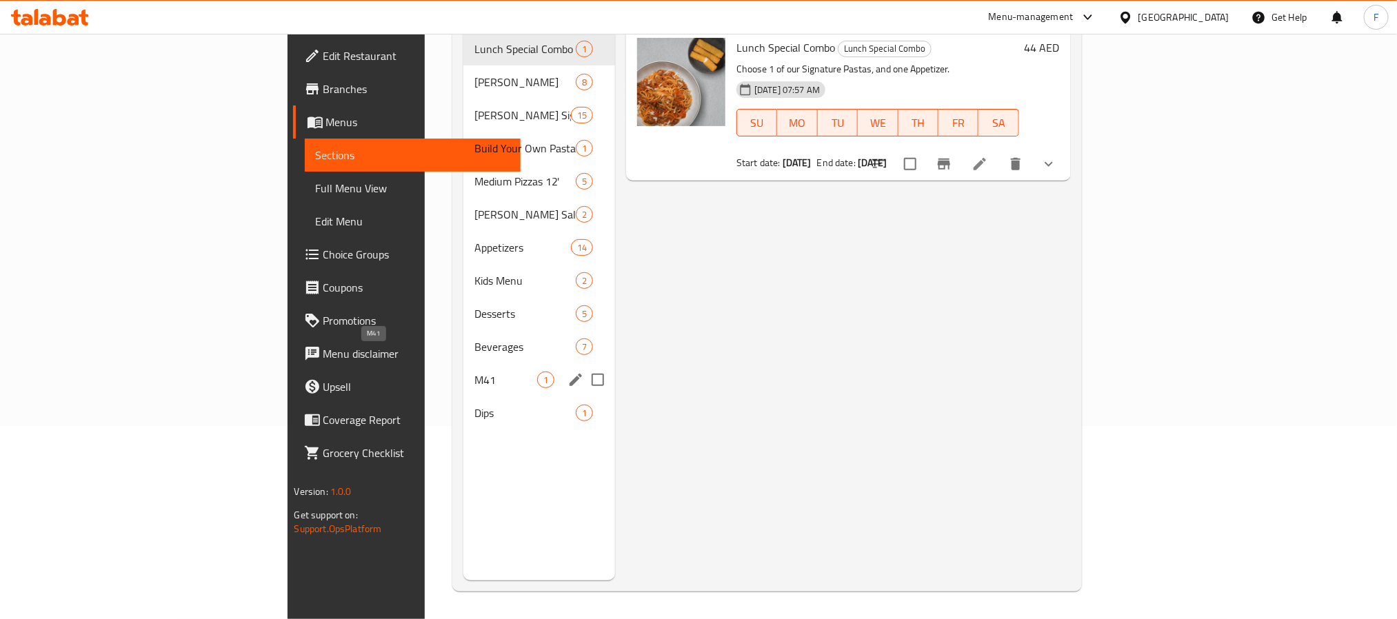
click at [474, 372] on span "M41" at bounding box center [505, 380] width 63 height 17
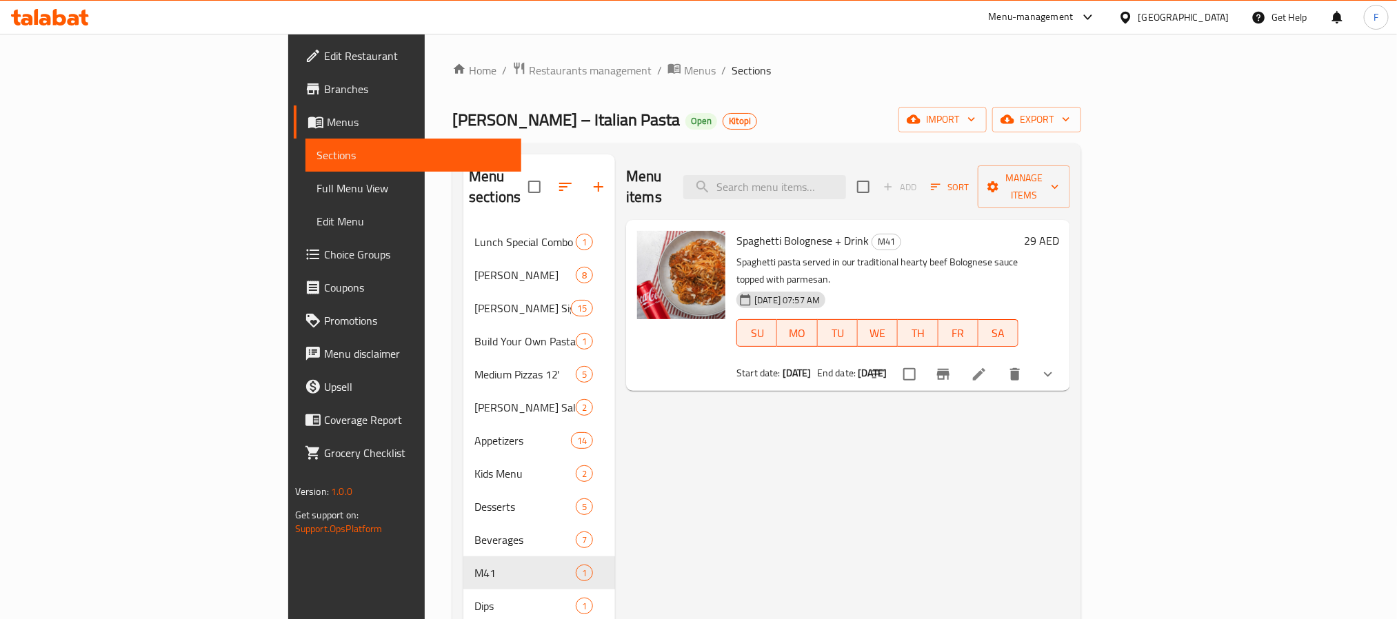
click at [998, 362] on li at bounding box center [979, 374] width 39 height 25
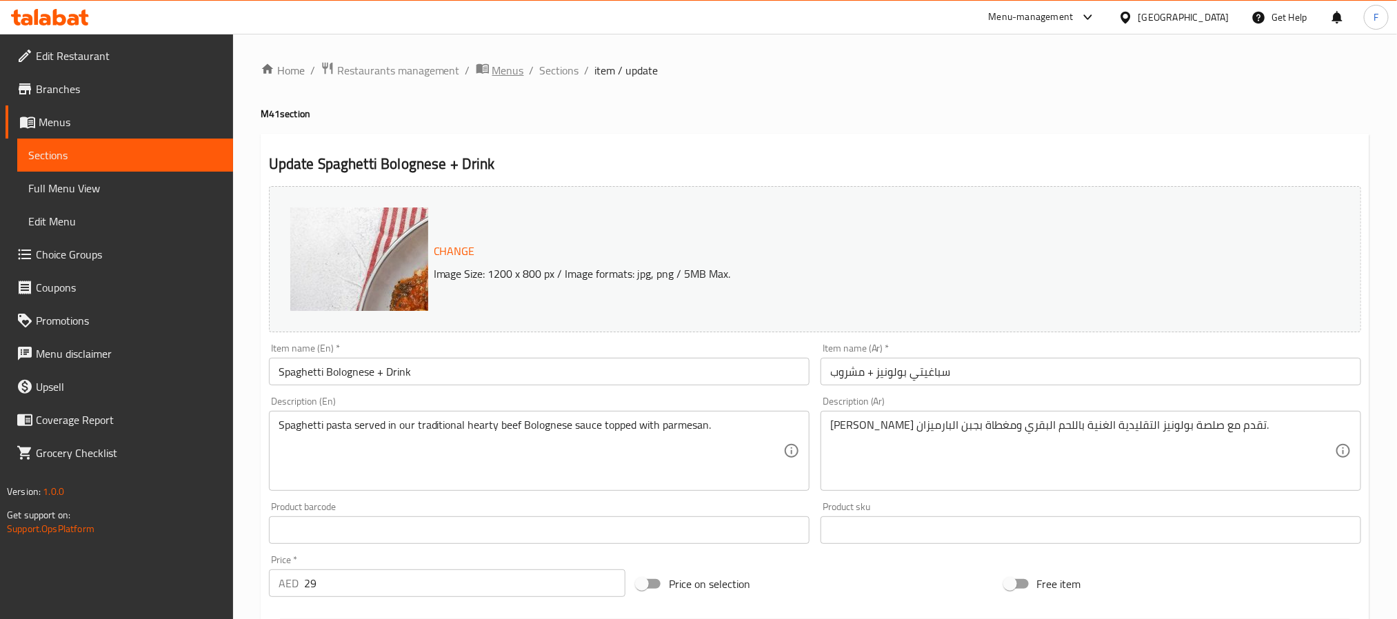
click at [499, 67] on span "Menus" at bounding box center [508, 70] width 32 height 17
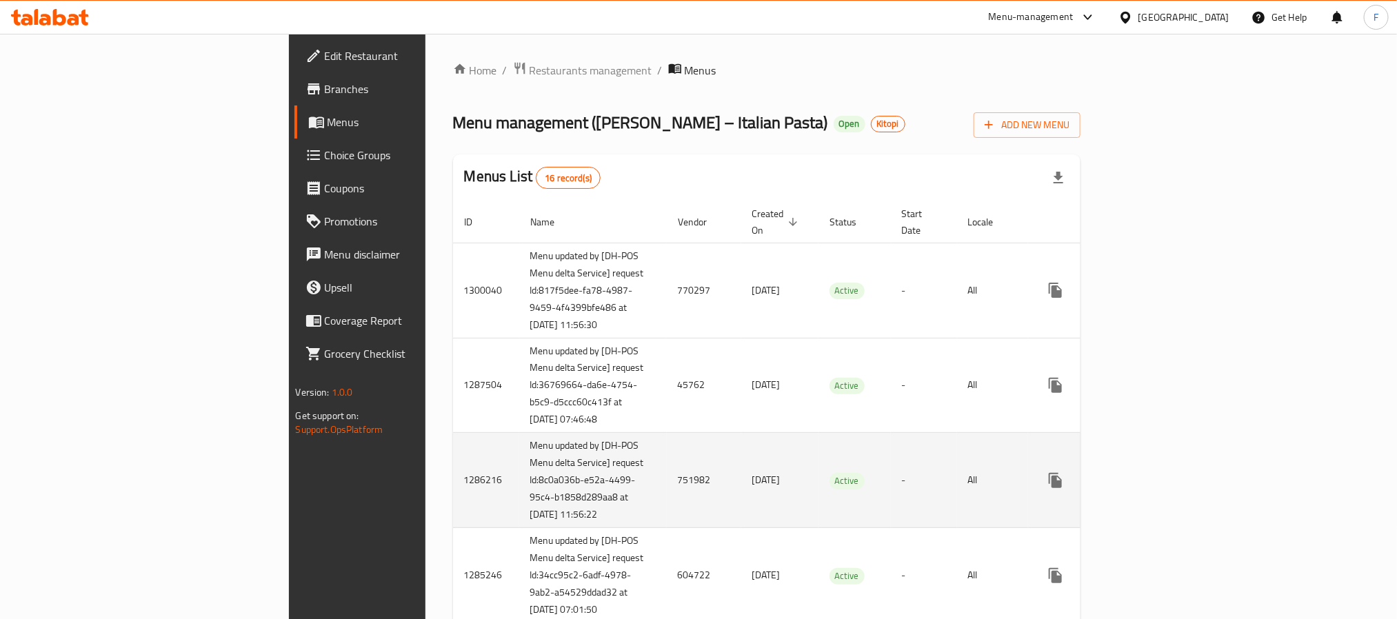
click at [667, 492] on td "751982" at bounding box center [704, 480] width 74 height 95
copy td "751982"
click at [1163, 489] on icon "enhanced table" at bounding box center [1154, 480] width 17 height 17
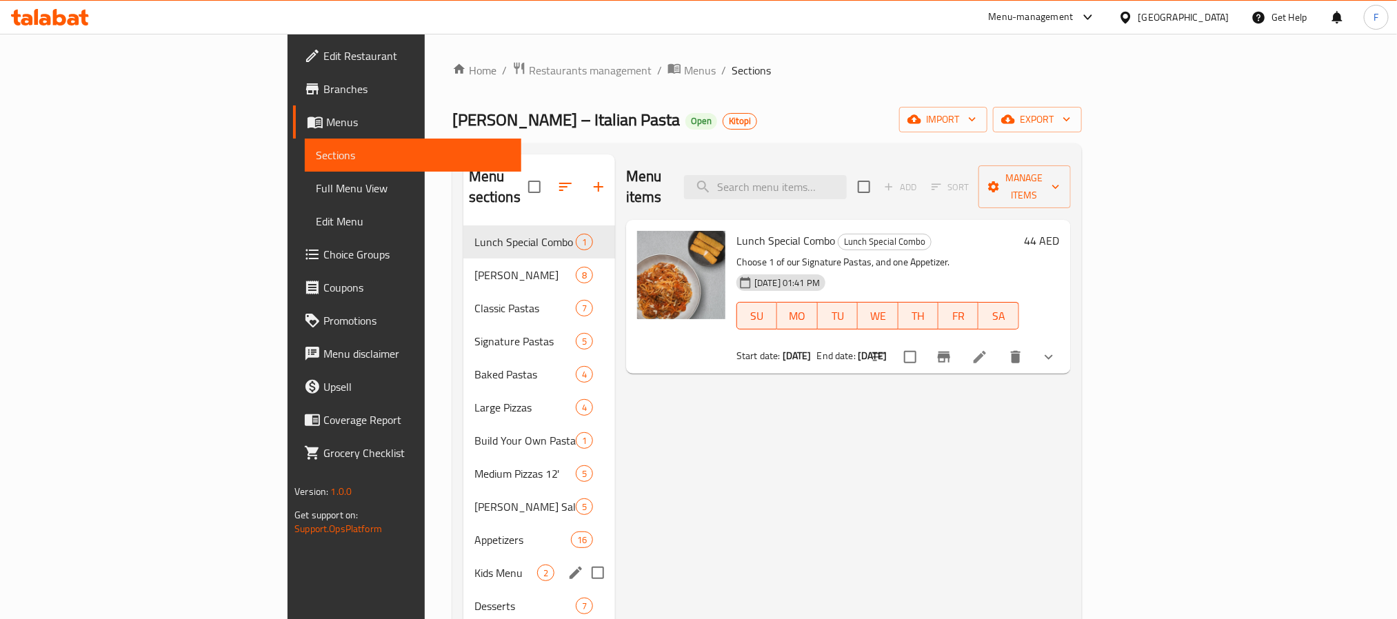
scroll to position [193, 0]
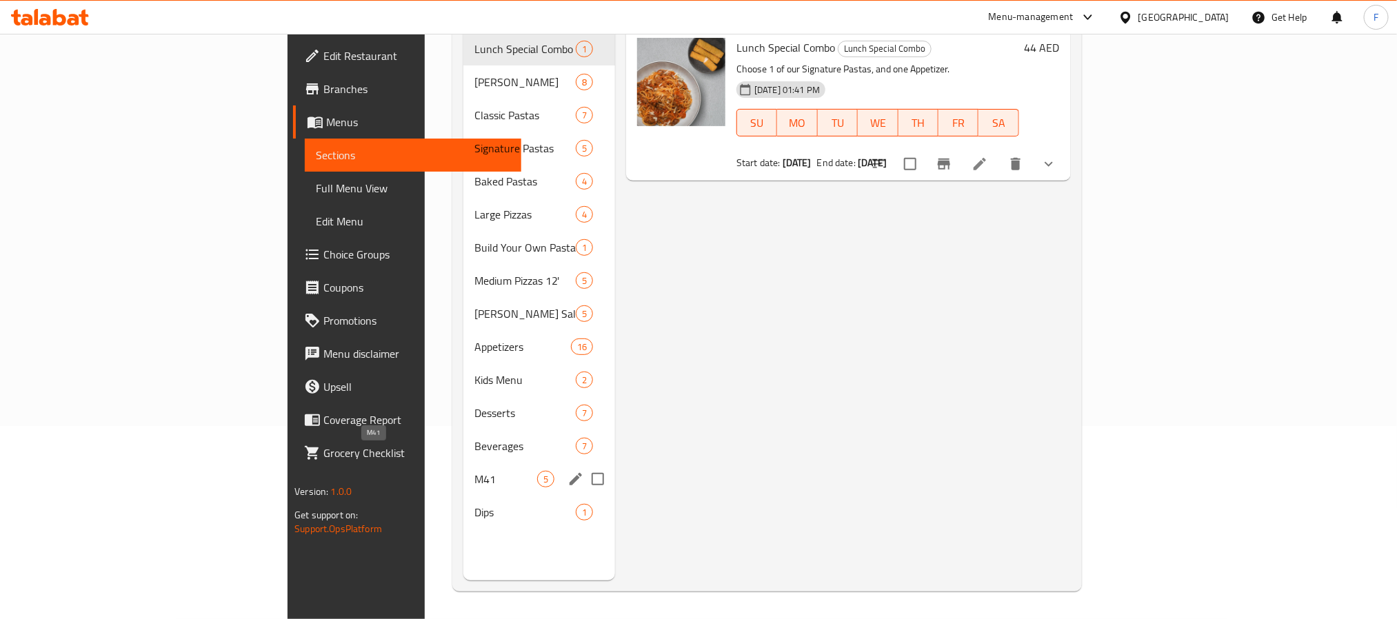
click at [474, 471] on span "M41" at bounding box center [505, 479] width 63 height 17
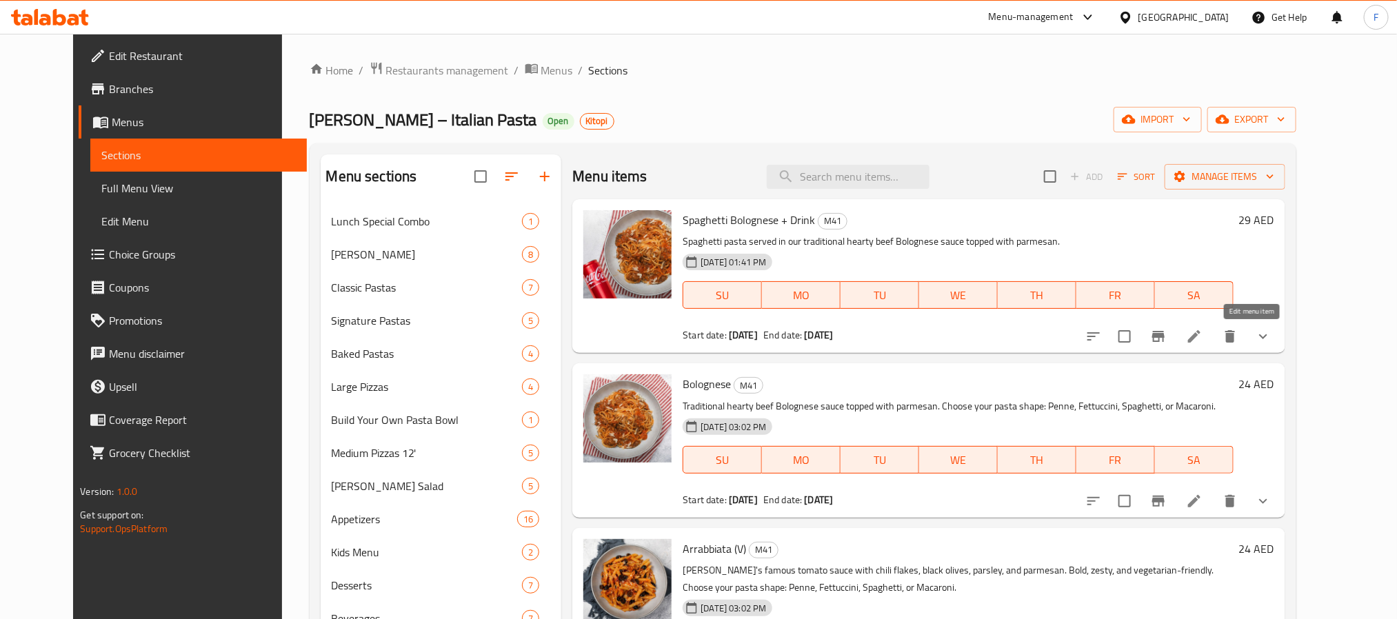
click at [1200, 333] on icon at bounding box center [1194, 336] width 12 height 12
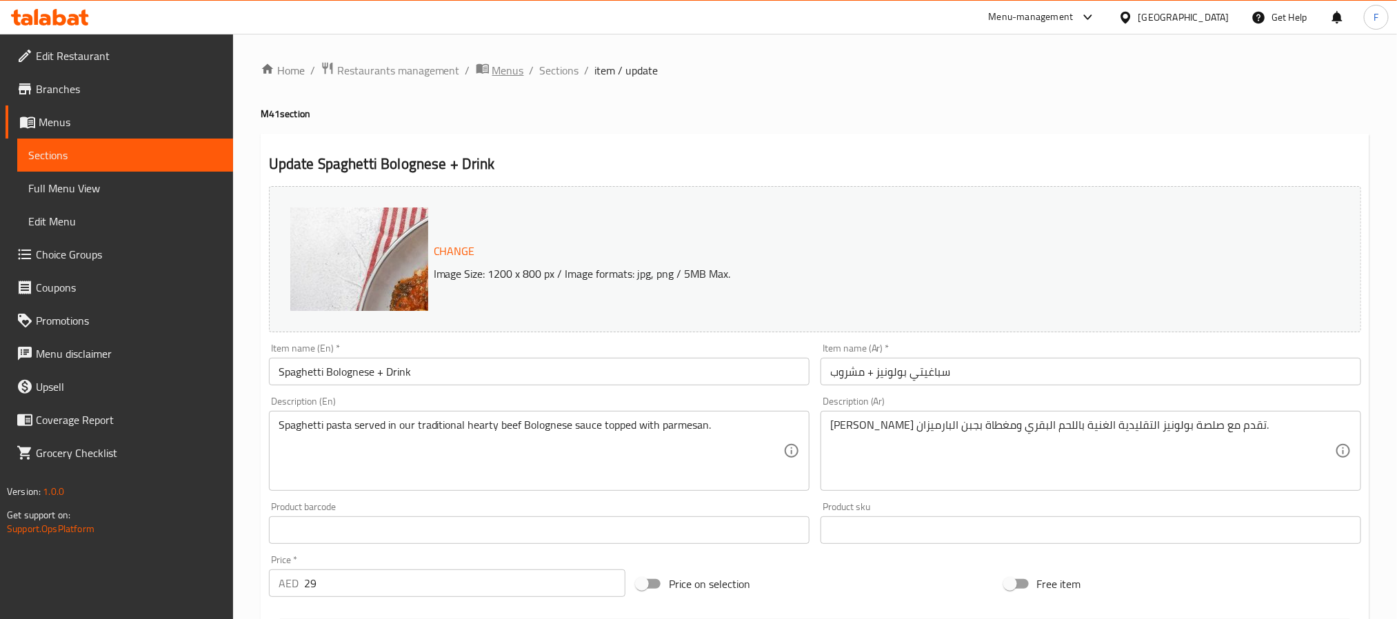
click at [505, 68] on span "Menus" at bounding box center [508, 70] width 32 height 17
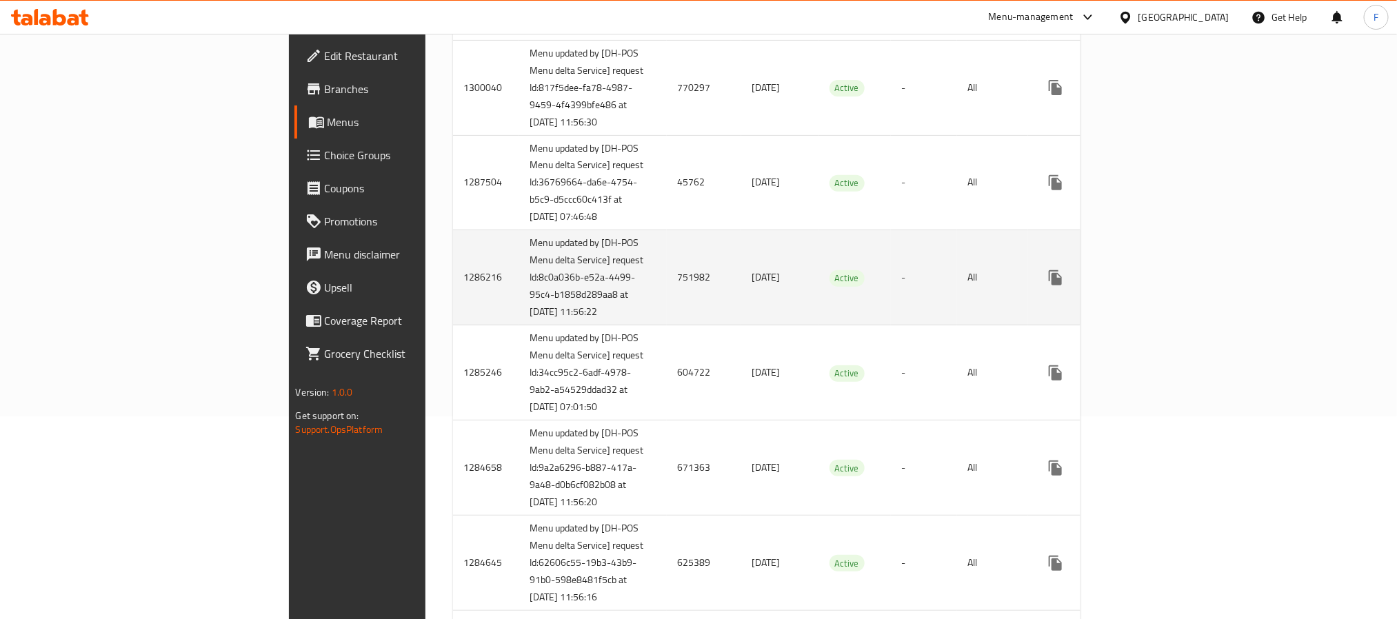
scroll to position [207, 0]
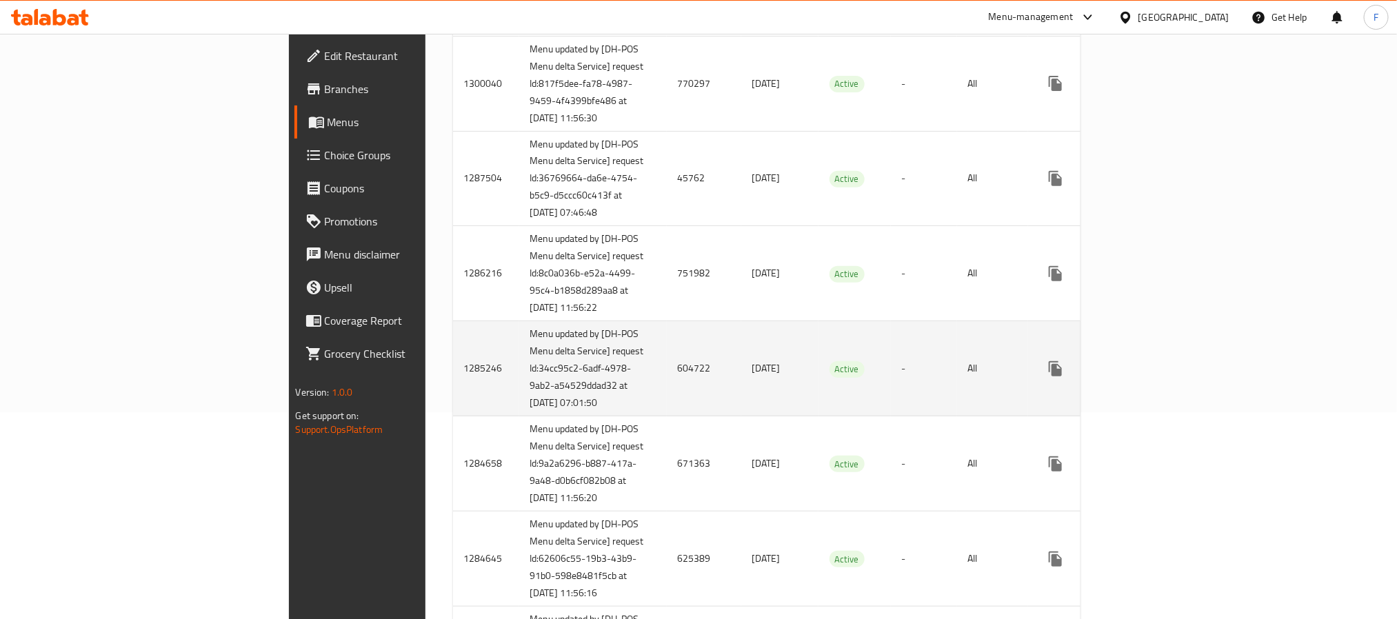
click at [667, 414] on td "604722" at bounding box center [704, 368] width 74 height 95
copy td "604722"
click at [1163, 377] on icon "enhanced table" at bounding box center [1154, 369] width 17 height 17
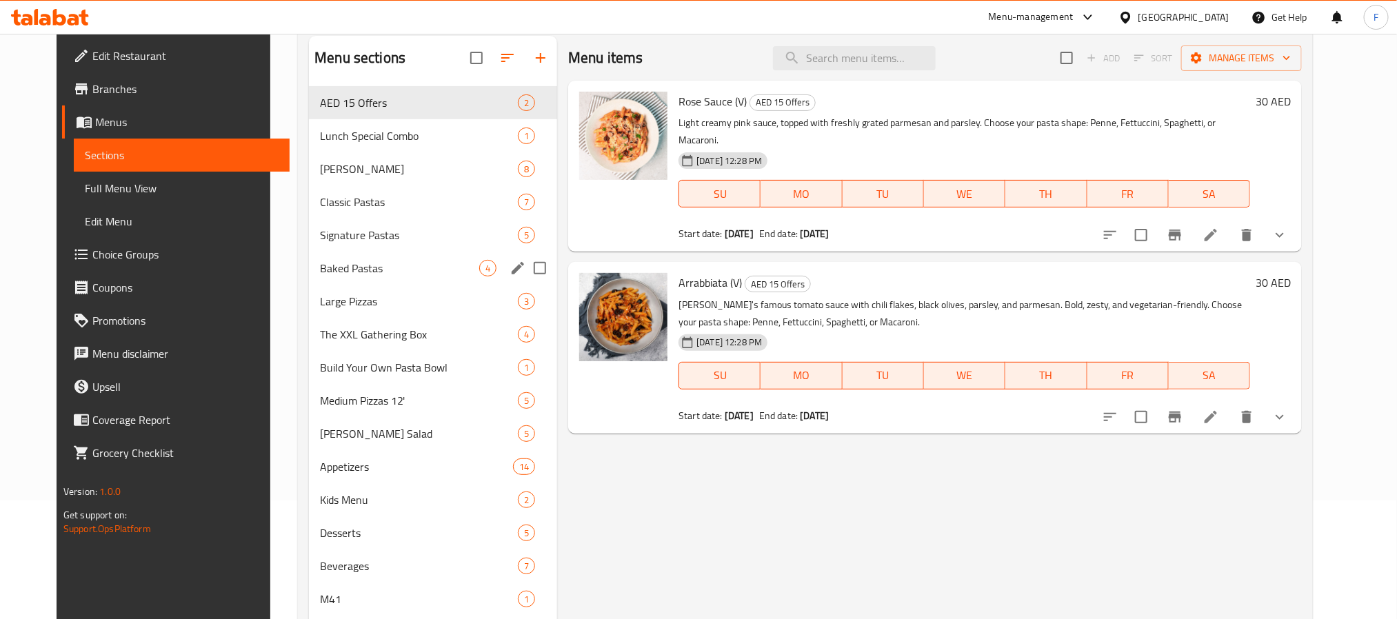
scroll to position [193, 0]
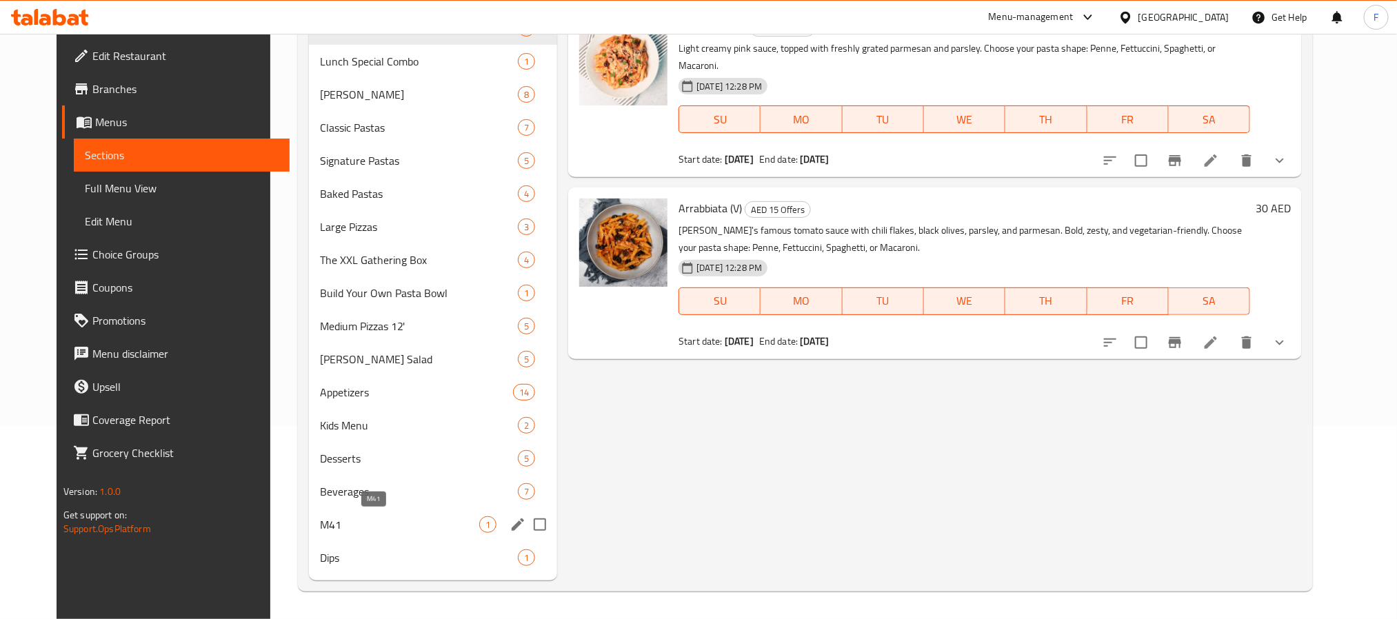
click at [325, 522] on span "M41" at bounding box center [399, 524] width 159 height 17
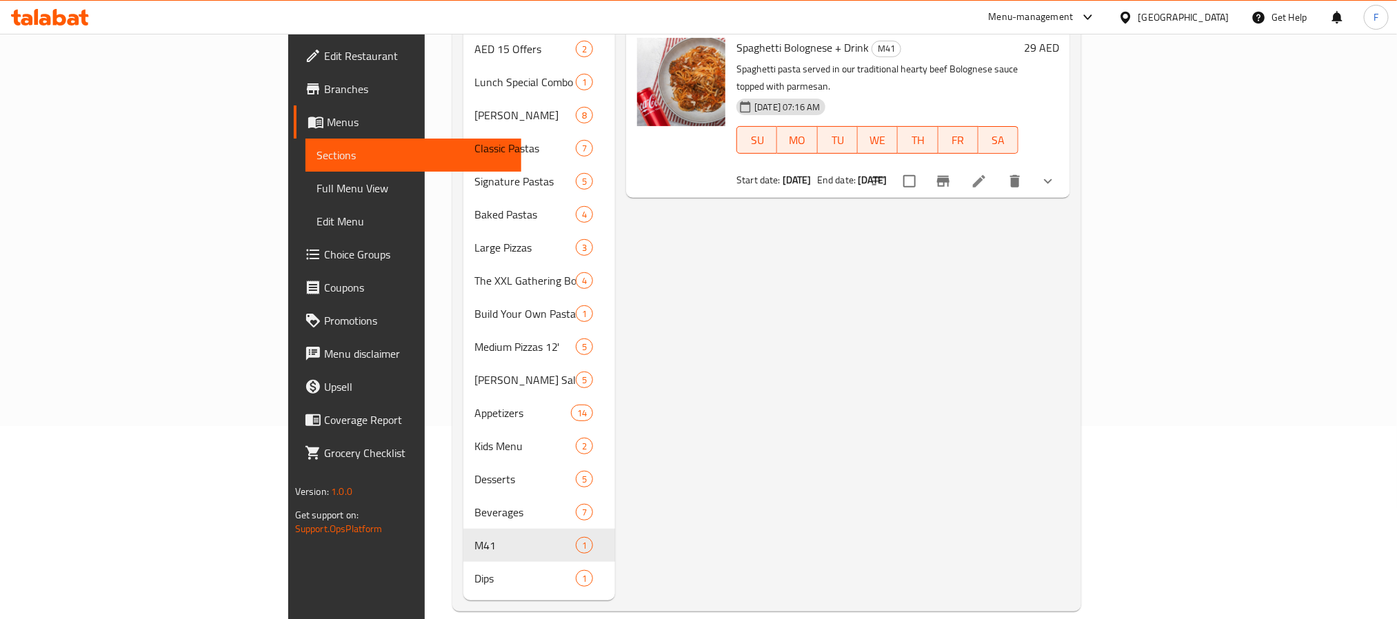
scroll to position [90, 0]
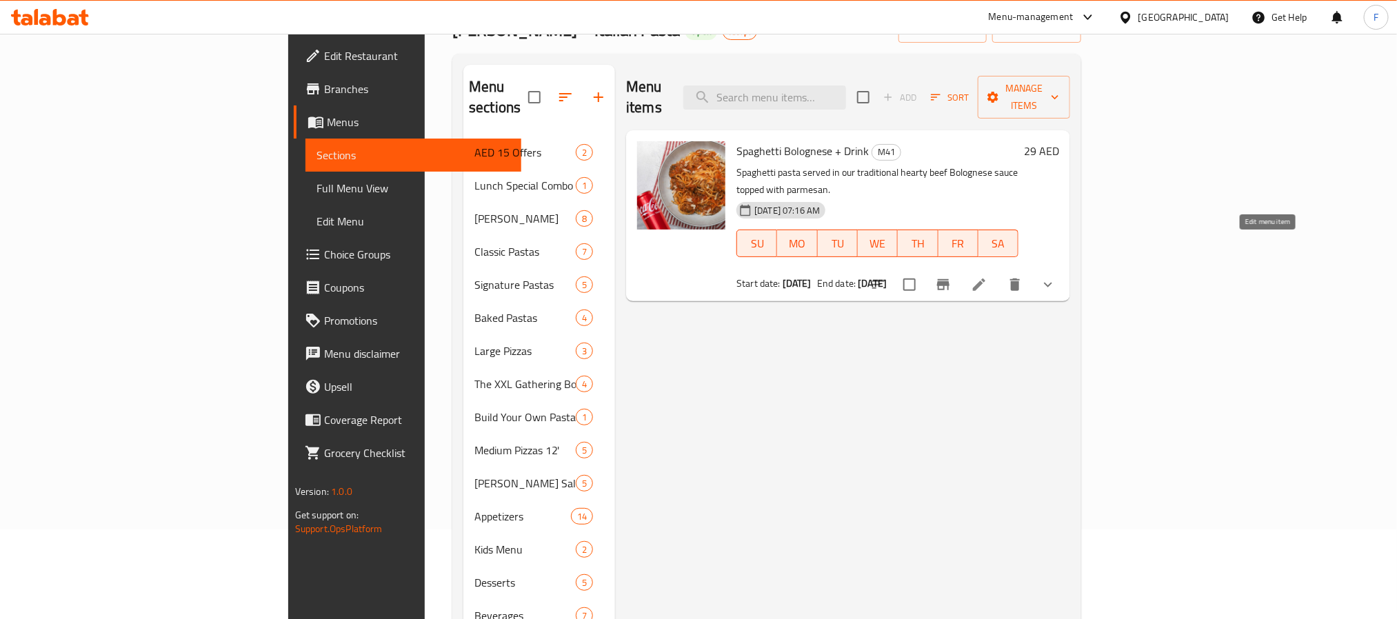
click at [987, 276] on icon at bounding box center [979, 284] width 17 height 17
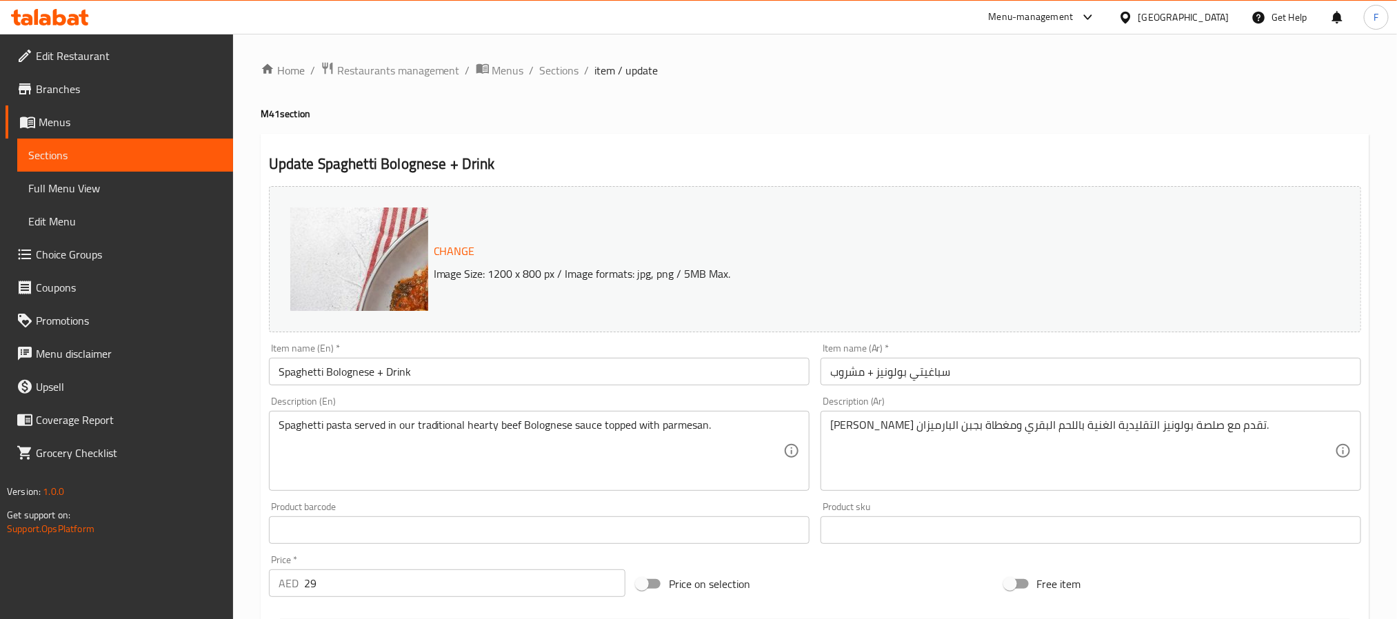
drag, startPoint x: 500, startPoint y: 73, endPoint x: 712, endPoint y: 12, distance: 220.1
click at [500, 73] on span "Menus" at bounding box center [508, 70] width 32 height 17
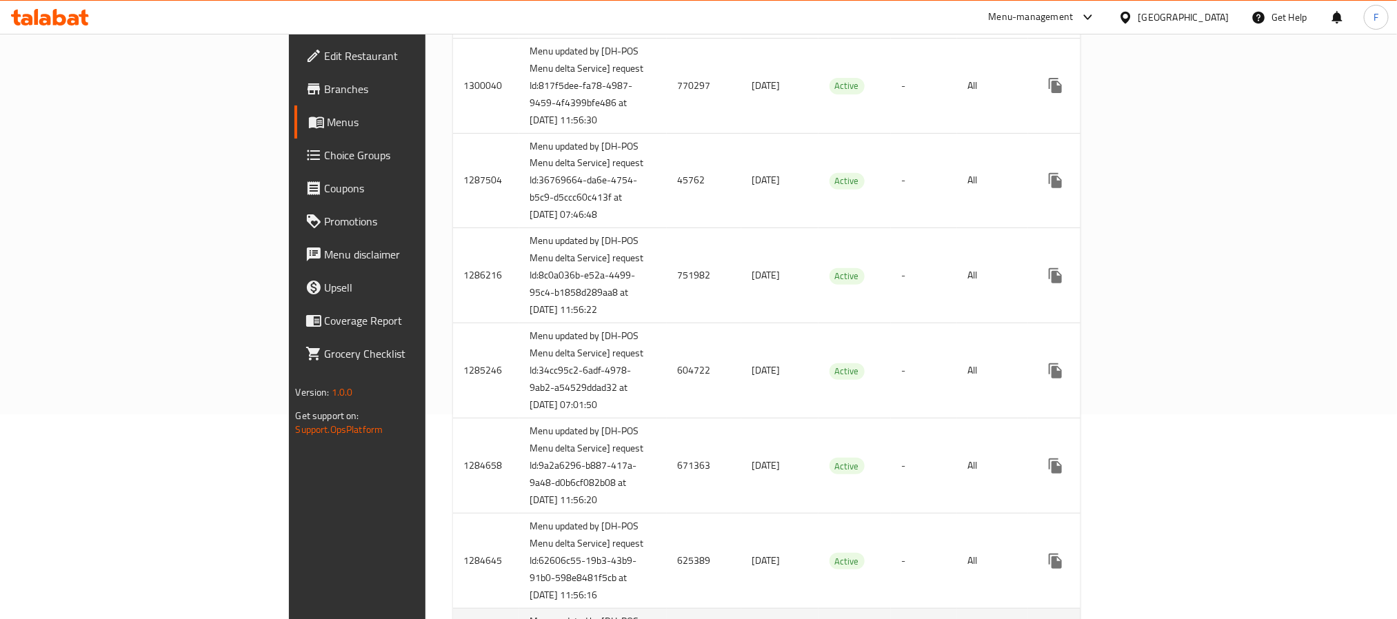
scroll to position [425, 0]
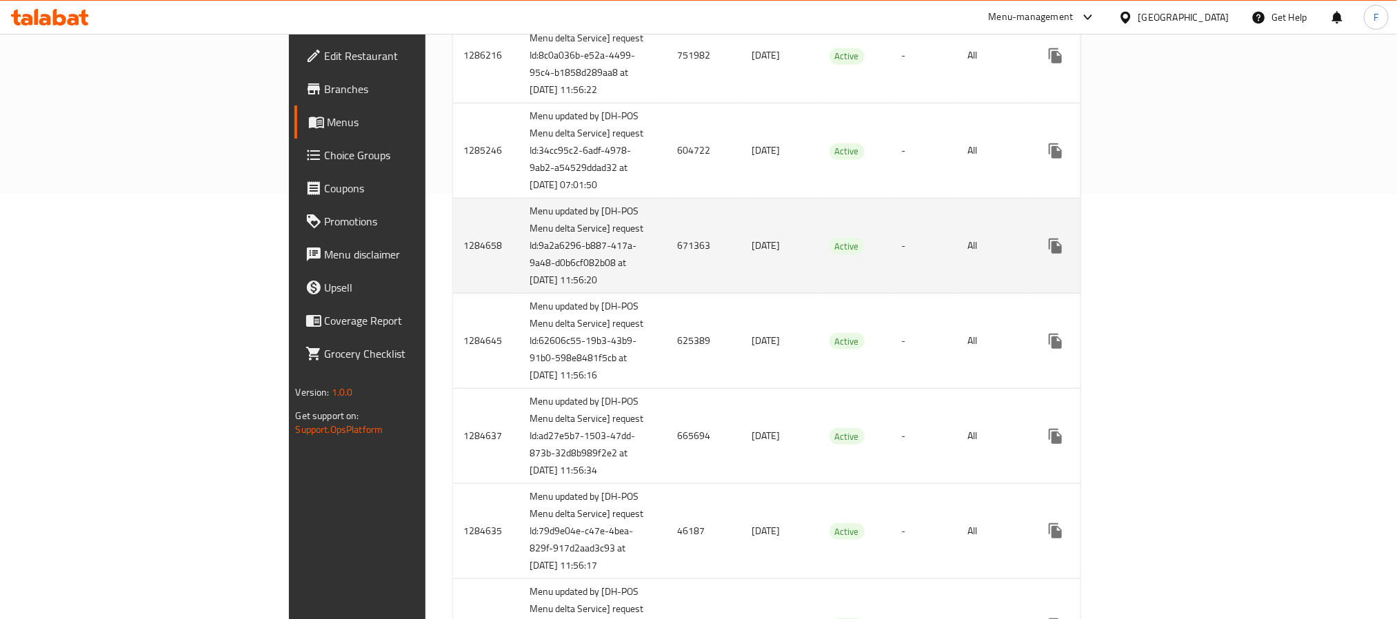
click at [667, 294] on td "671363" at bounding box center [704, 246] width 74 height 95
copy td "671363"
click at [1163, 254] on icon "enhanced table" at bounding box center [1154, 246] width 17 height 17
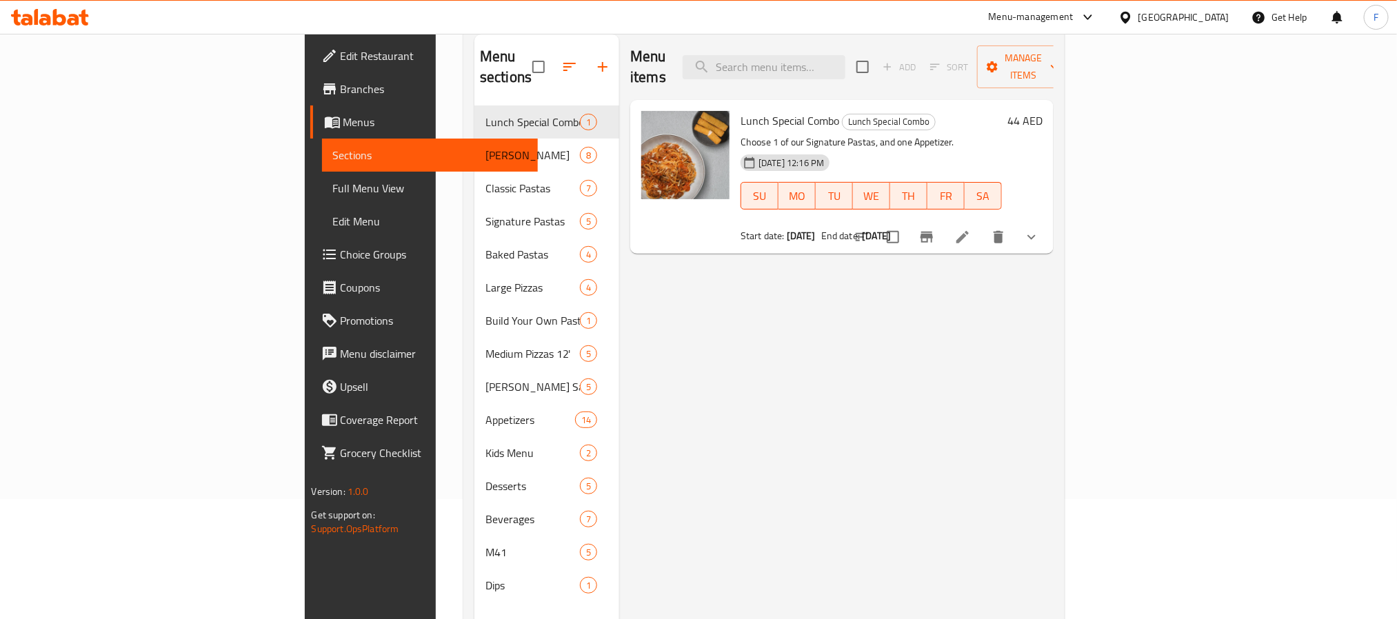
scroll to position [193, 0]
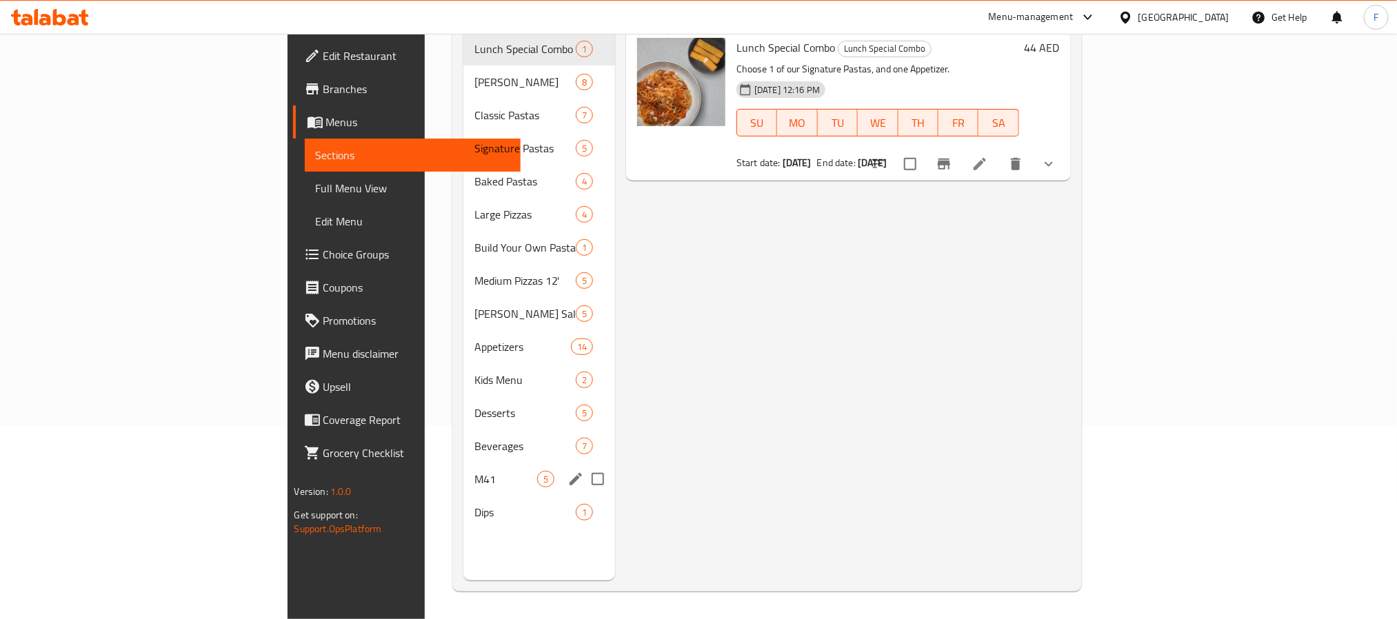
click at [474, 471] on span "M41" at bounding box center [505, 479] width 63 height 17
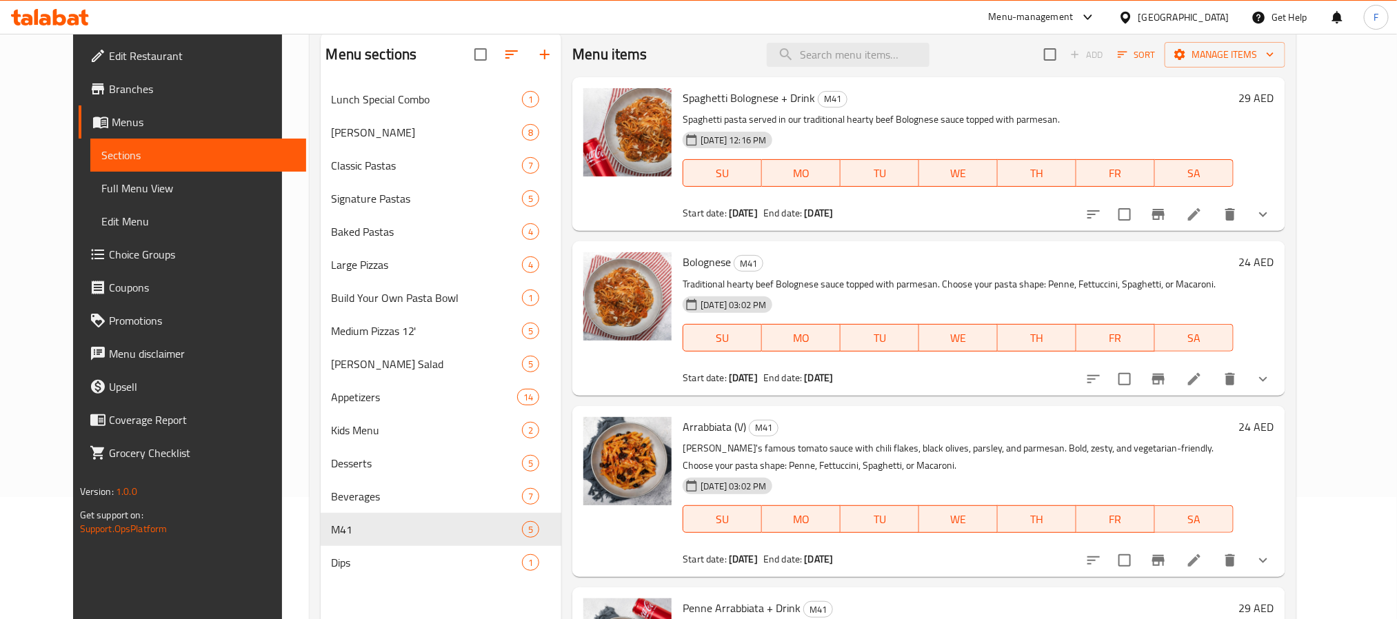
scroll to position [90, 0]
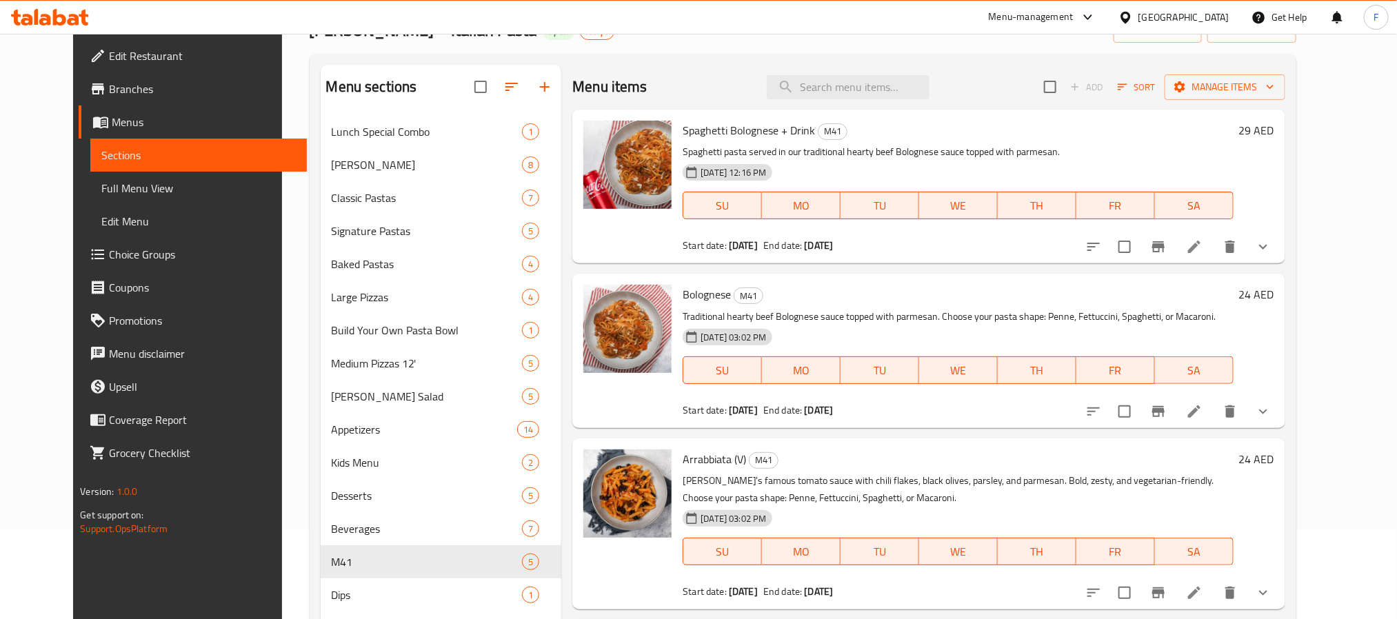
click at [1202, 247] on icon at bounding box center [1194, 247] width 17 height 17
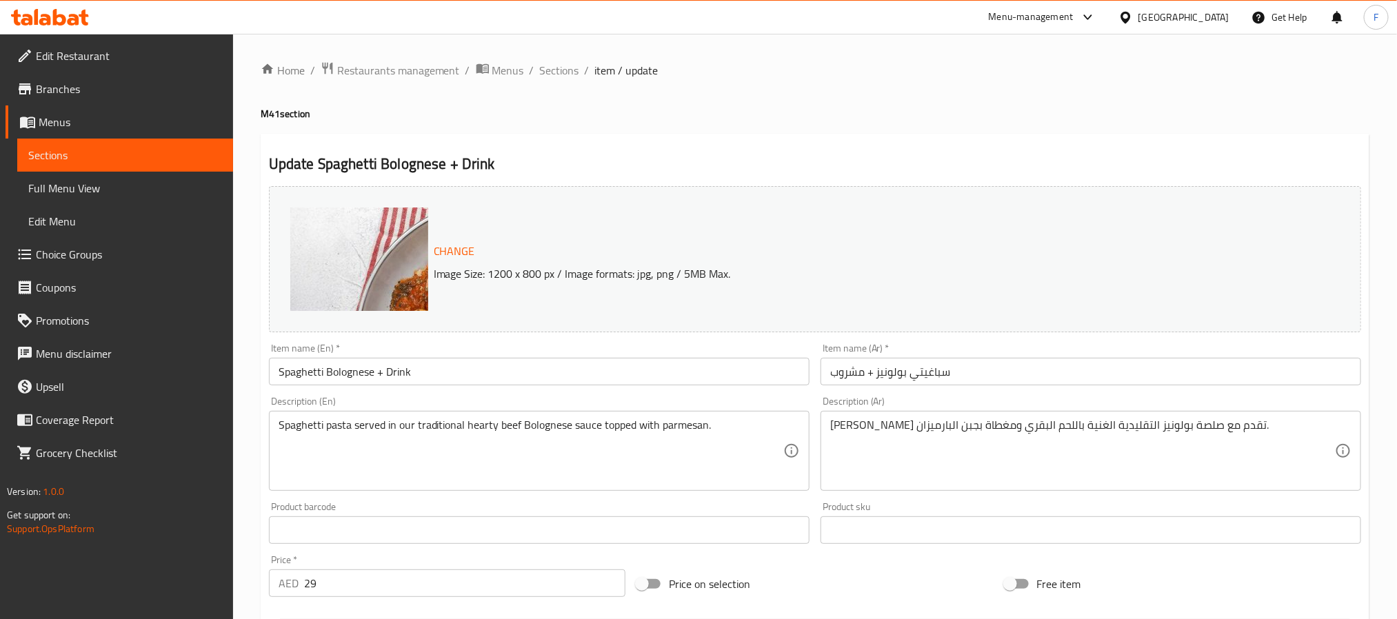
click at [511, 72] on span "Menus" at bounding box center [508, 70] width 32 height 17
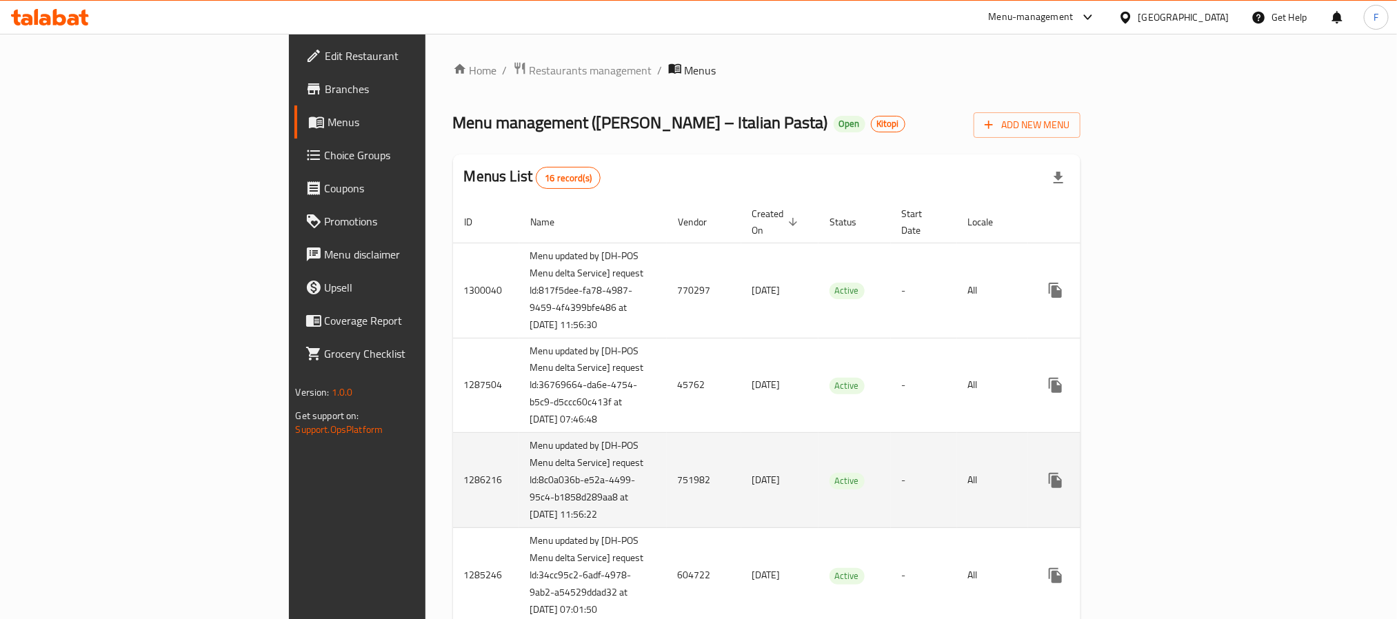
scroll to position [424, 0]
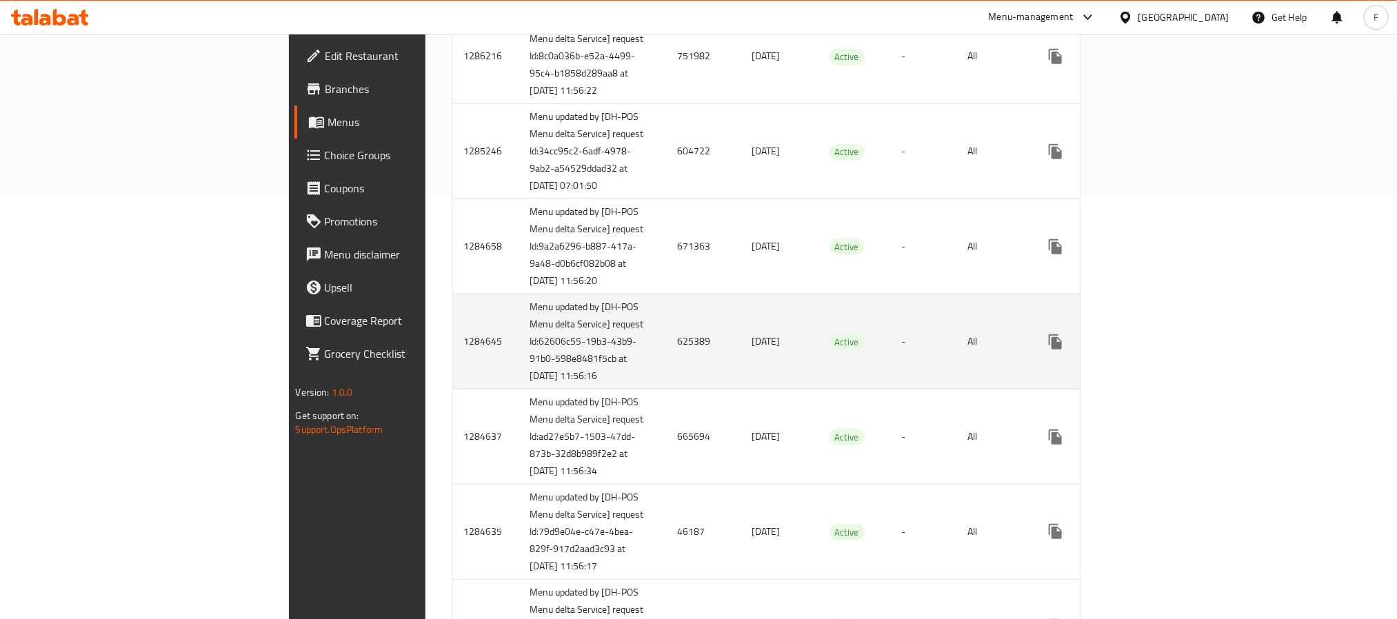
click at [667, 389] on td "625389" at bounding box center [704, 341] width 74 height 95
copy td "625389"
click at [1163, 350] on icon "enhanced table" at bounding box center [1154, 342] width 17 height 17
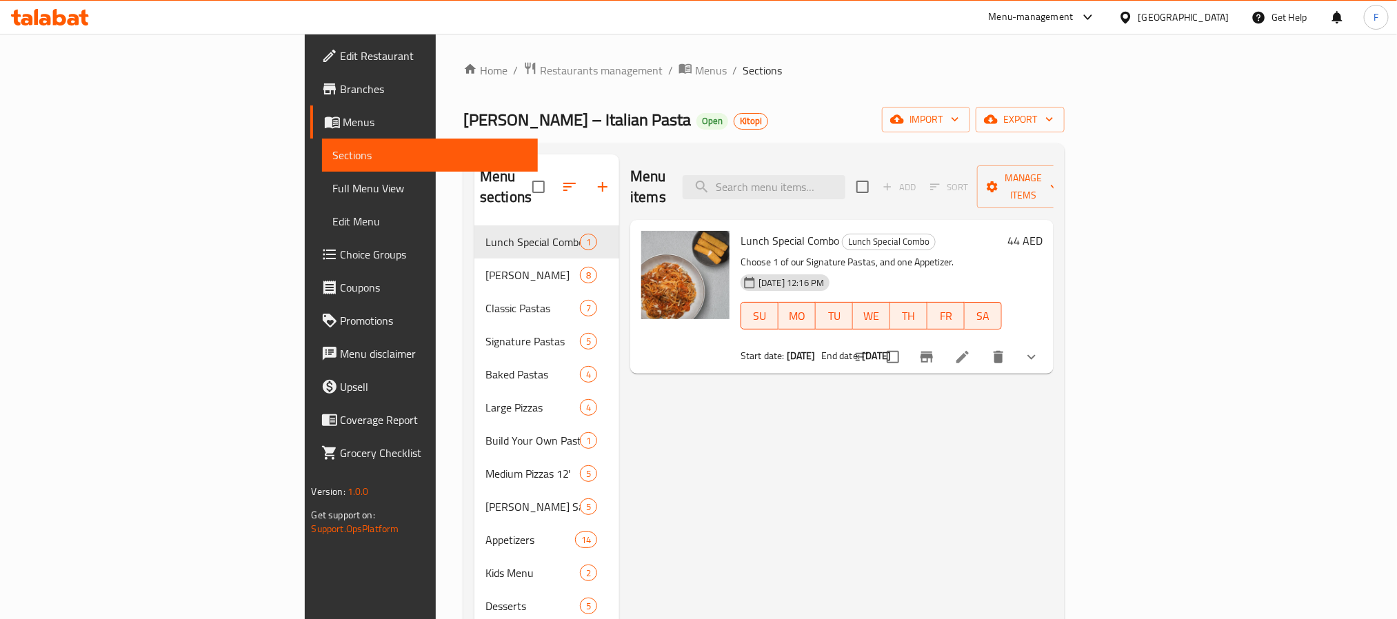
scroll to position [193, 0]
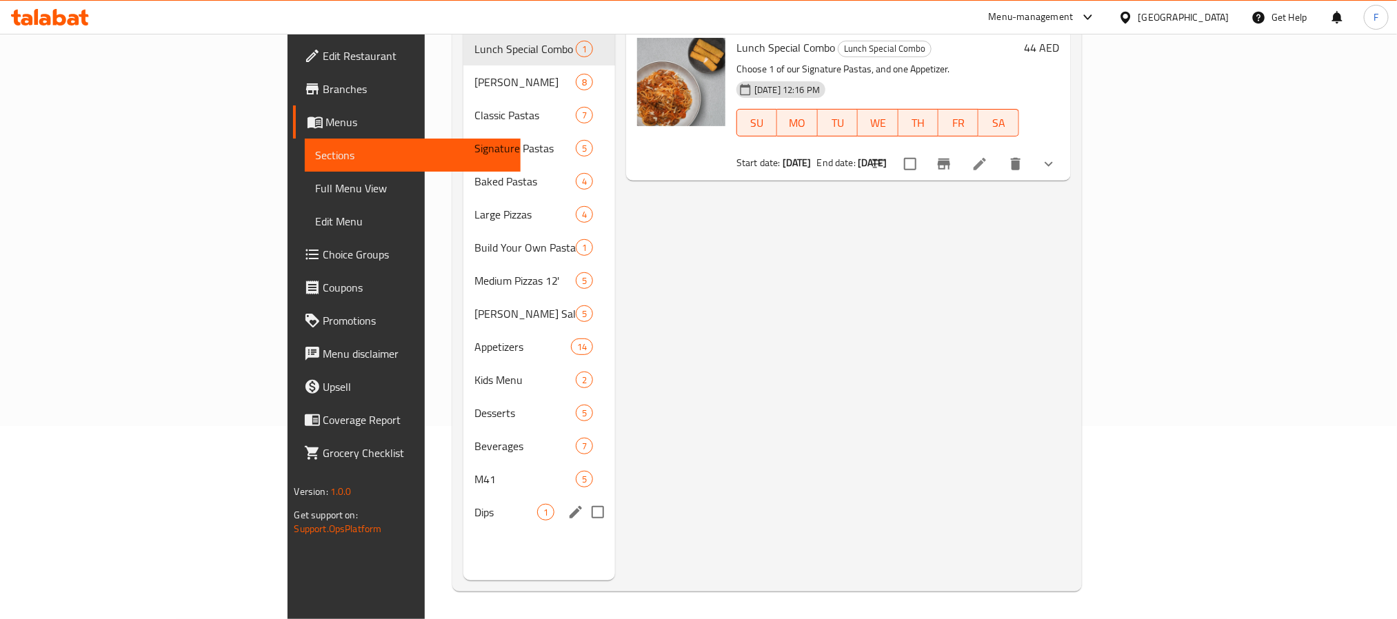
click at [463, 496] on div "Dips 1" at bounding box center [539, 512] width 152 height 33
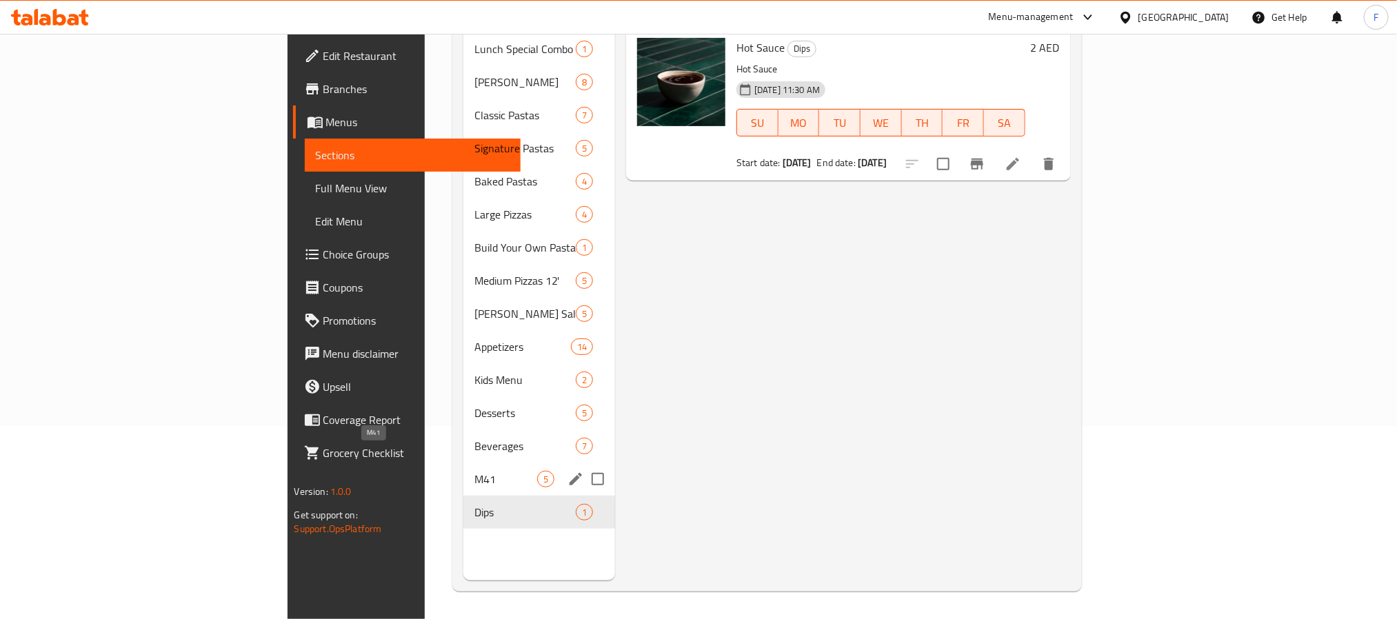
click at [474, 471] on span "M41" at bounding box center [505, 479] width 63 height 17
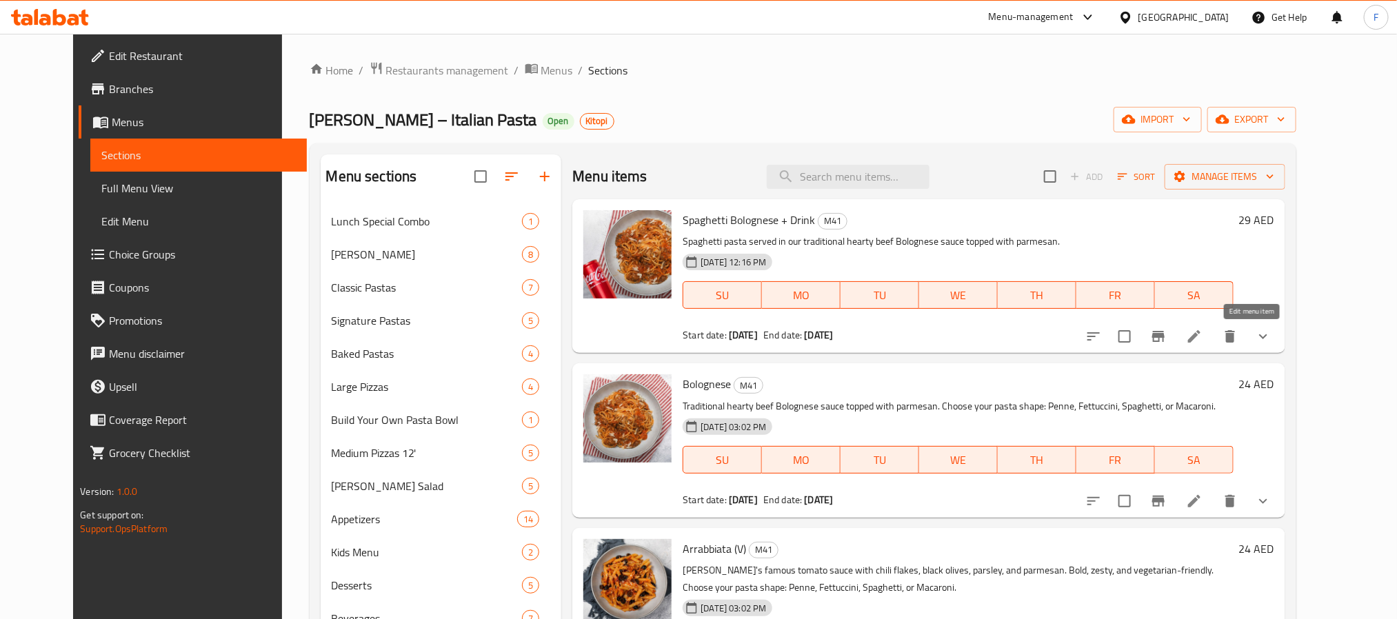
click at [1202, 343] on icon at bounding box center [1194, 336] width 17 height 17
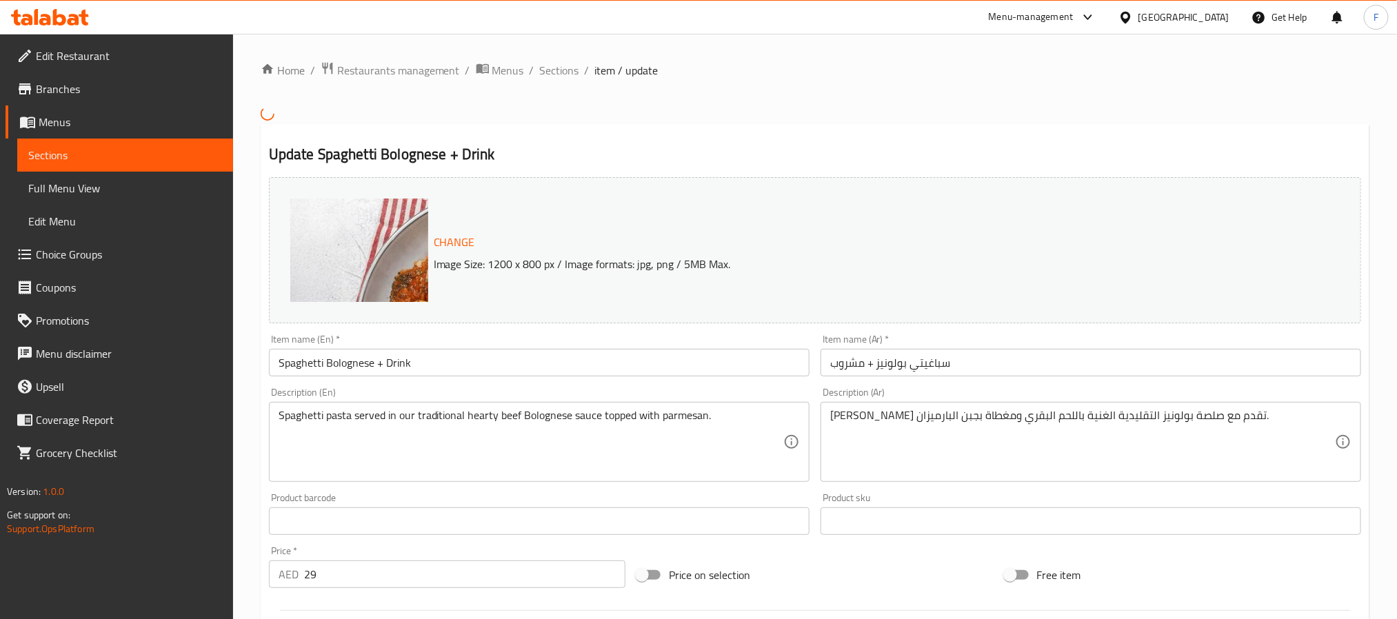
click at [494, 81] on div "Home / Restaurants management / Menus / Sections / item / update Update Spaghet…" at bounding box center [815, 604] width 1108 height 1086
click at [501, 73] on span "Menus" at bounding box center [508, 70] width 32 height 17
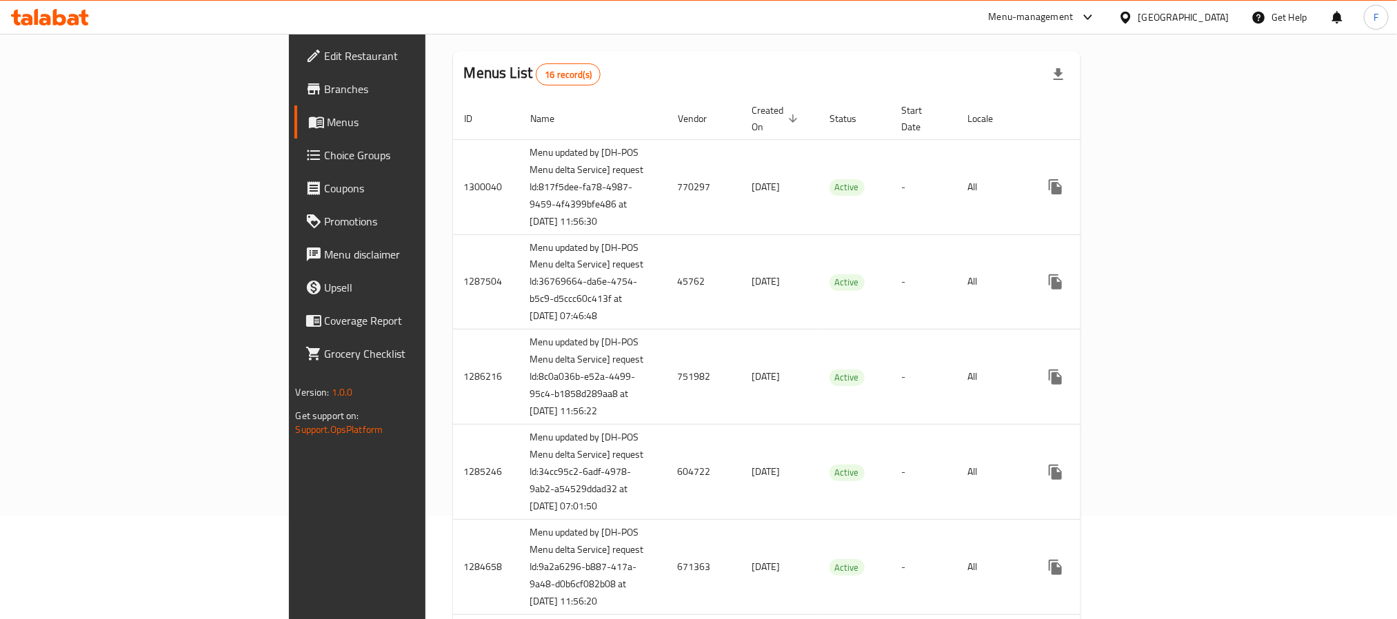
scroll to position [536, 0]
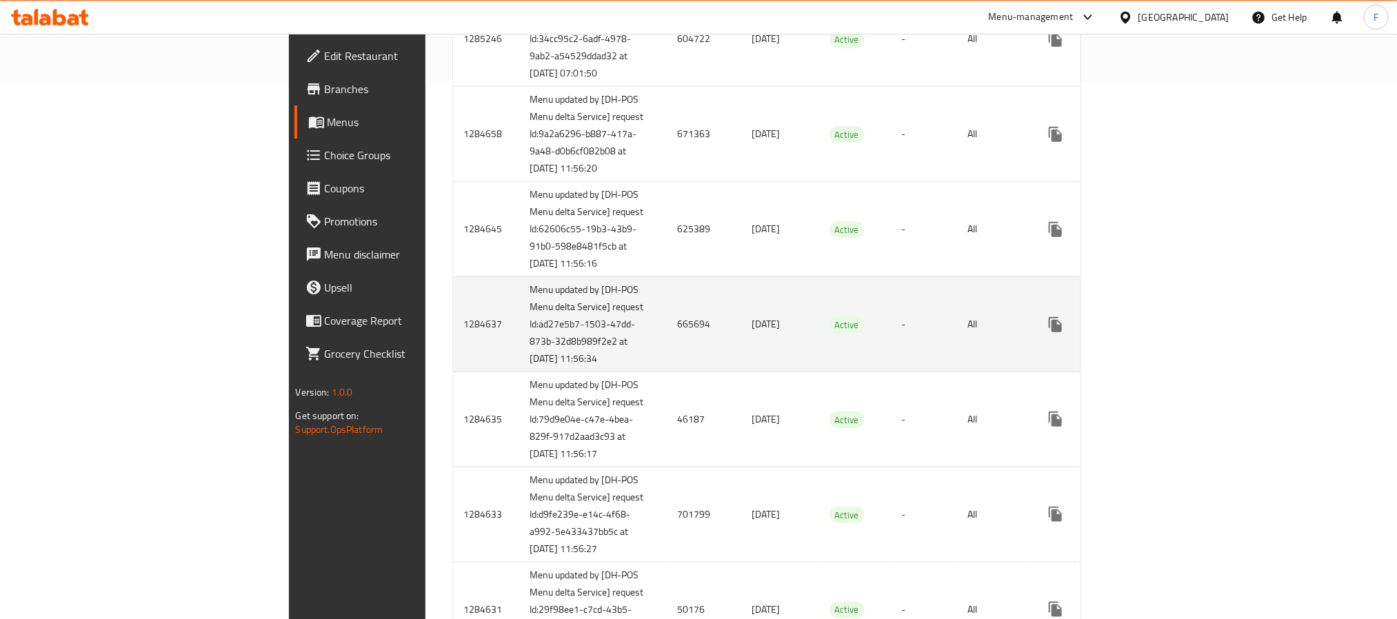
click at [667, 372] on td "665694" at bounding box center [704, 324] width 74 height 95
copy td "665694"
click at [1171, 341] on link "enhanced table" at bounding box center [1154, 324] width 33 height 33
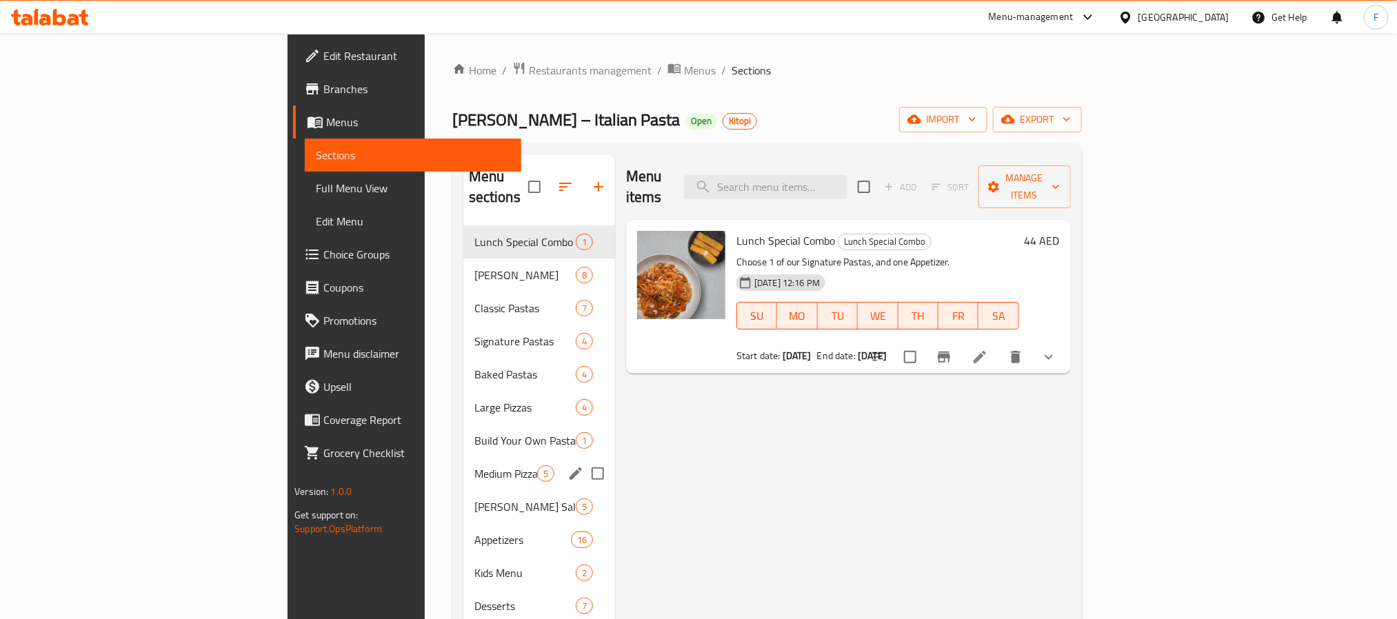
scroll to position [193, 0]
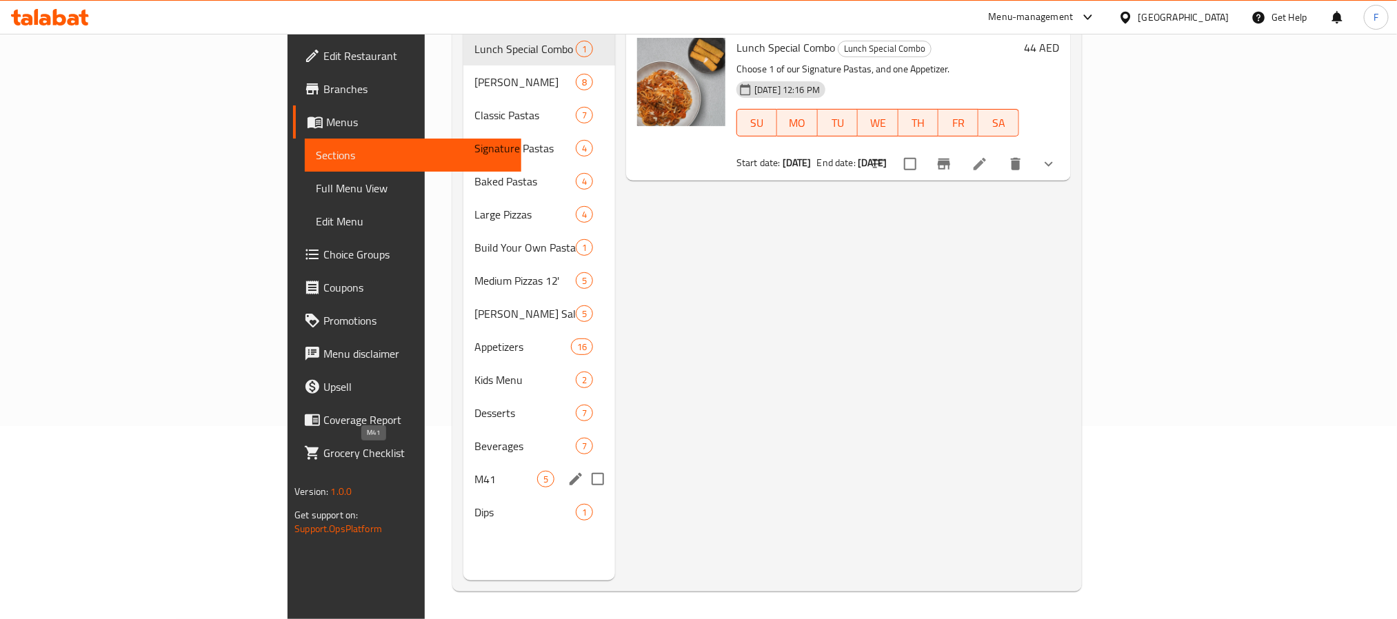
click at [474, 471] on span "M41" at bounding box center [505, 479] width 63 height 17
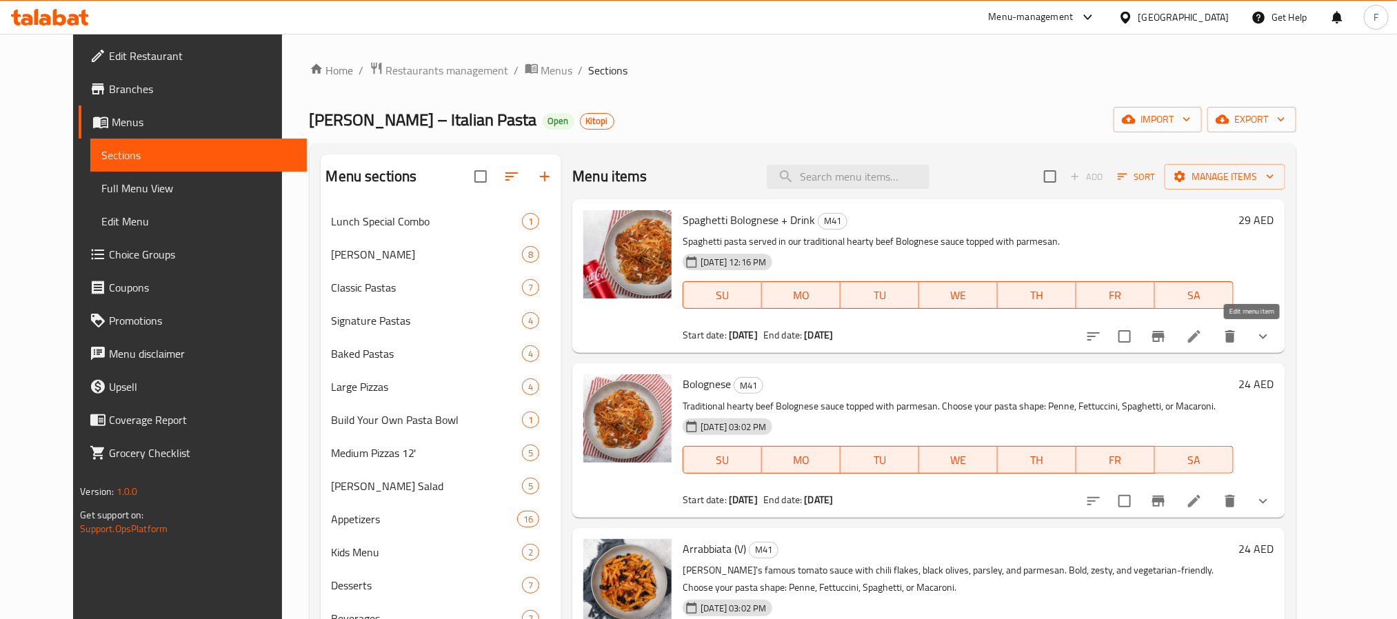
click at [1202, 334] on icon at bounding box center [1194, 336] width 17 height 17
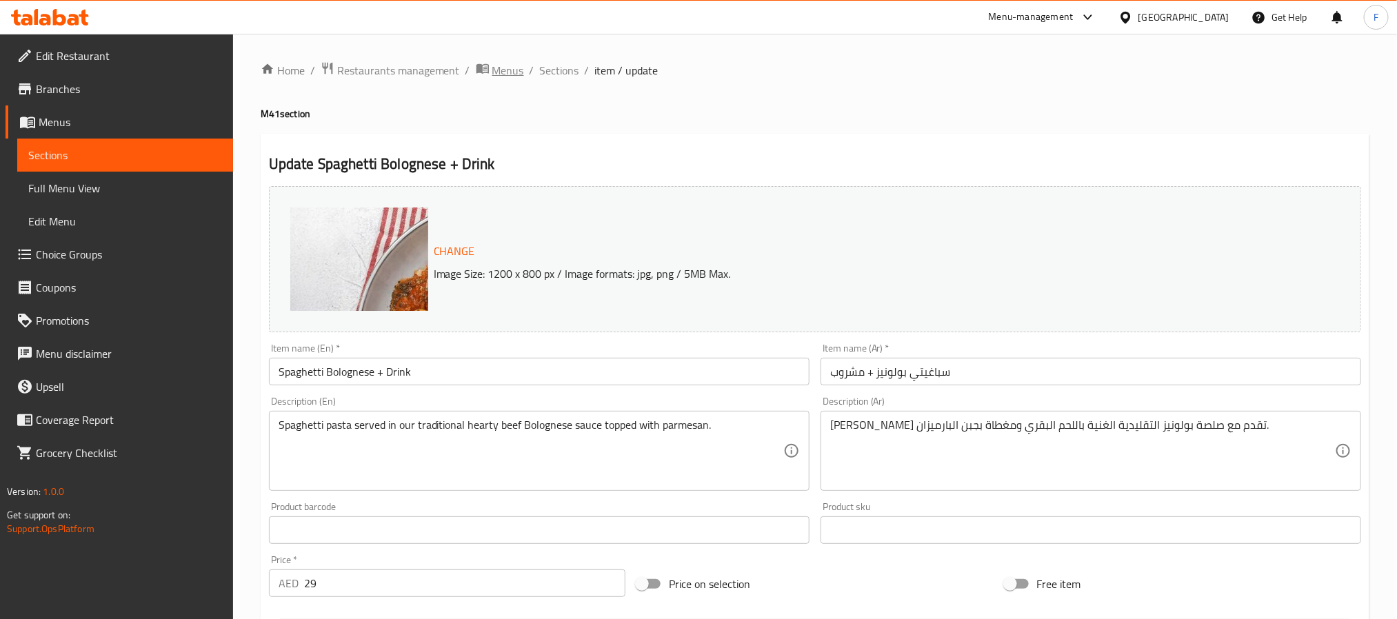
click at [521, 75] on span "Menus" at bounding box center [508, 70] width 32 height 17
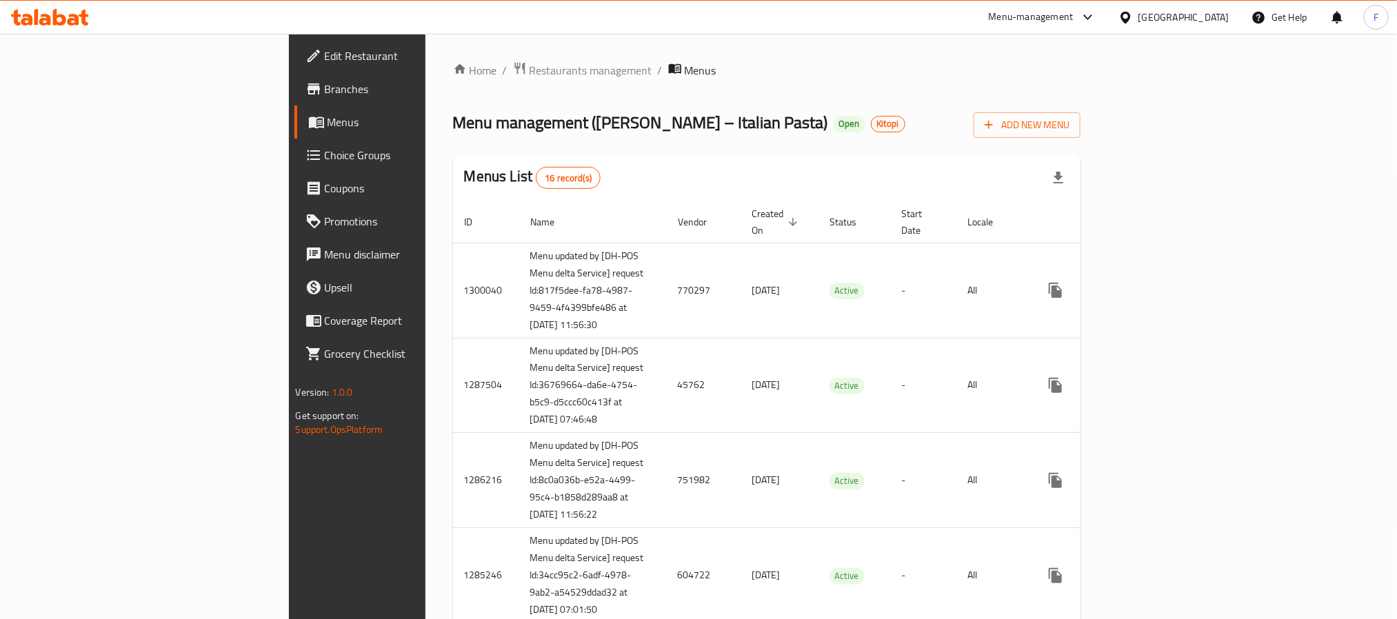
scroll to position [649, 0]
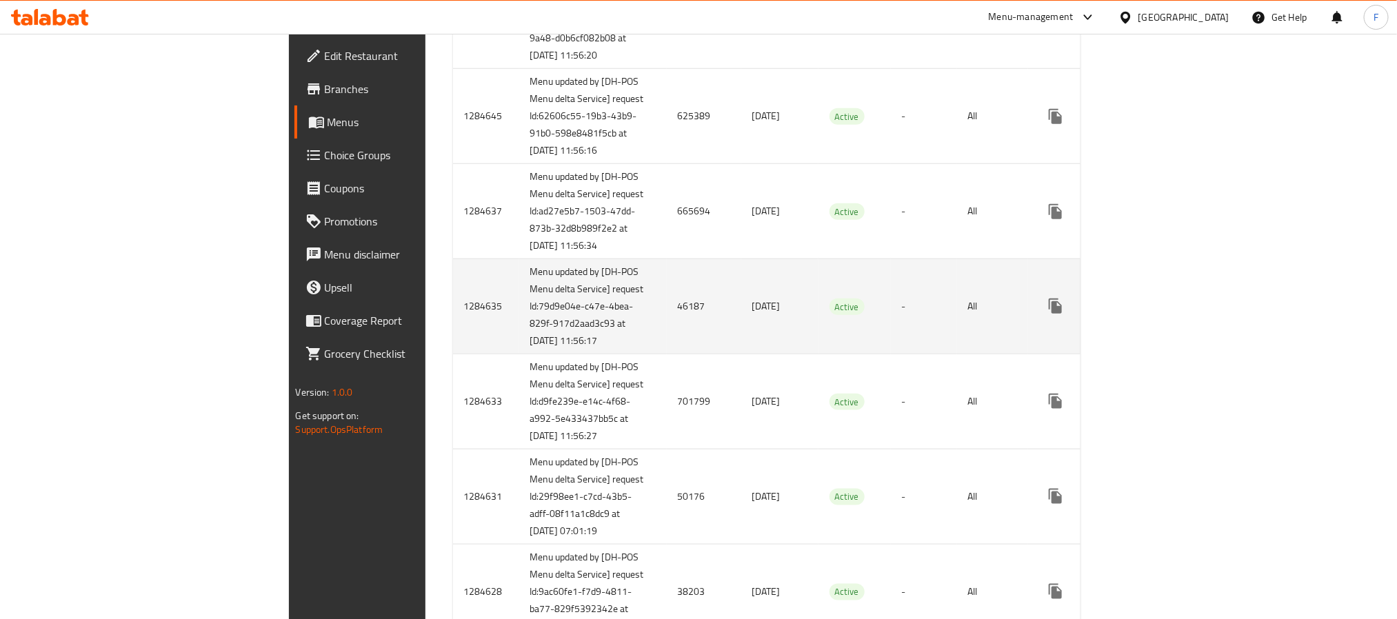
click at [667, 354] on td "46187" at bounding box center [704, 306] width 74 height 95
copy td "46187"
click at [1163, 314] on icon "enhanced table" at bounding box center [1154, 306] width 17 height 17
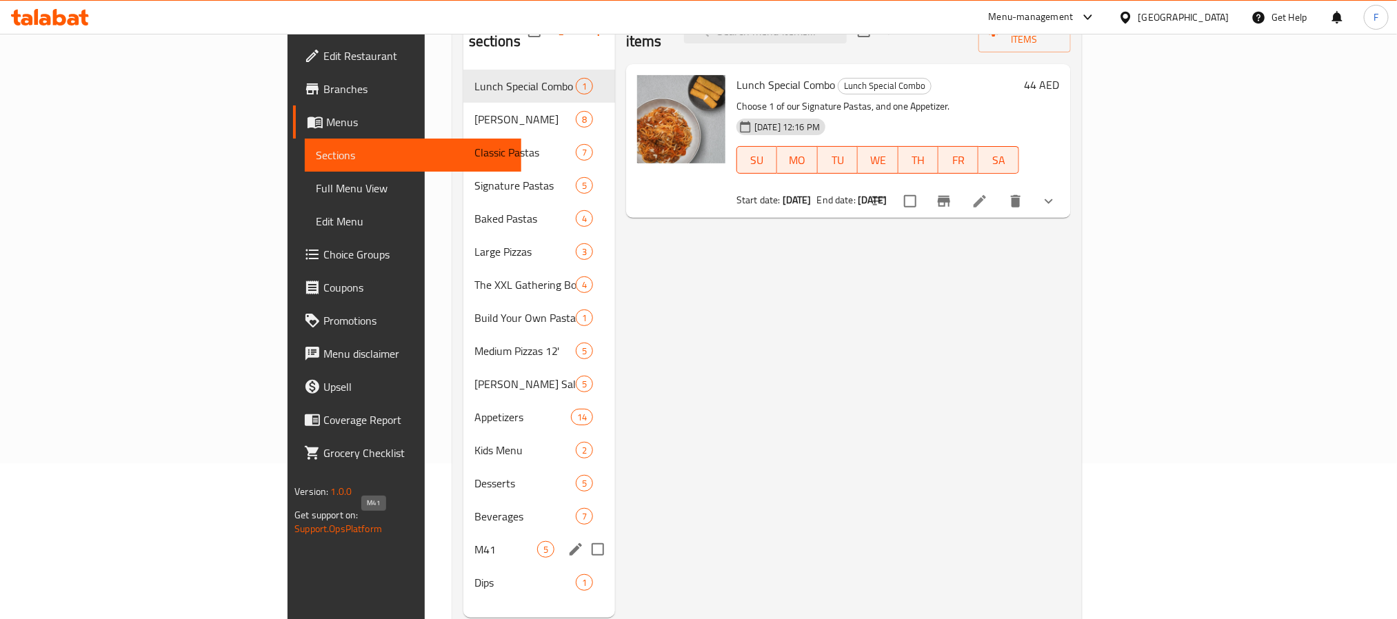
scroll to position [193, 0]
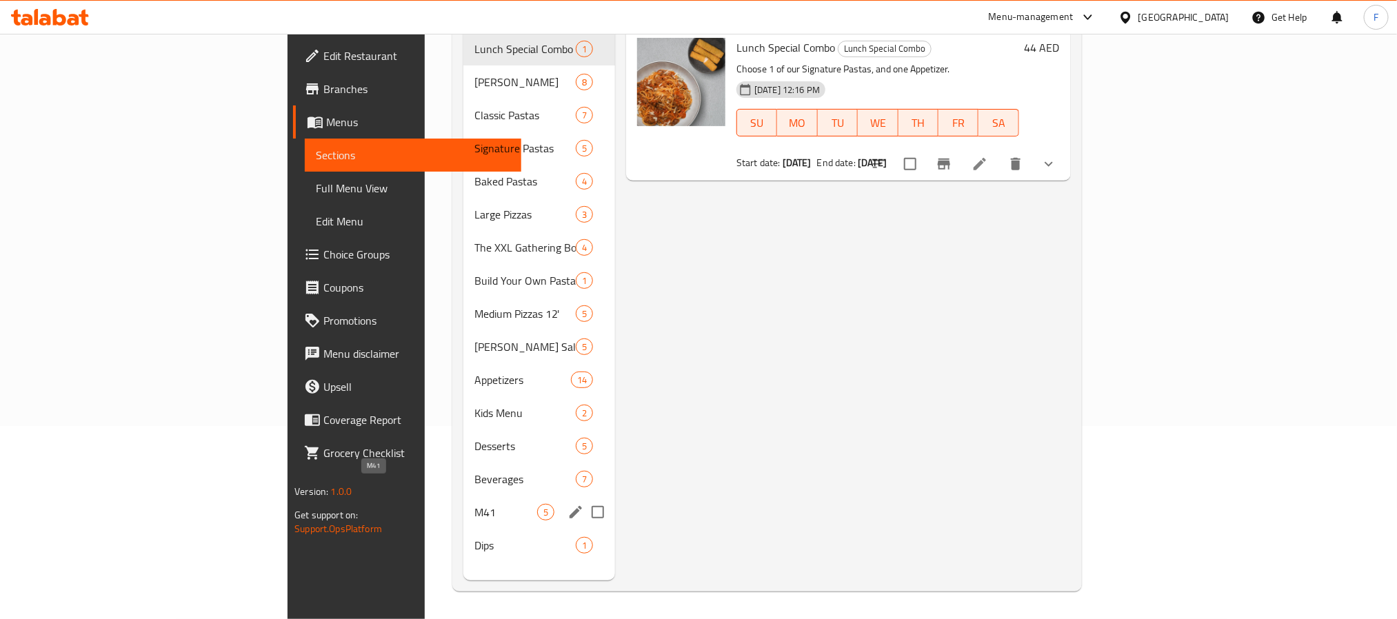
click at [474, 504] on span "M41" at bounding box center [505, 512] width 63 height 17
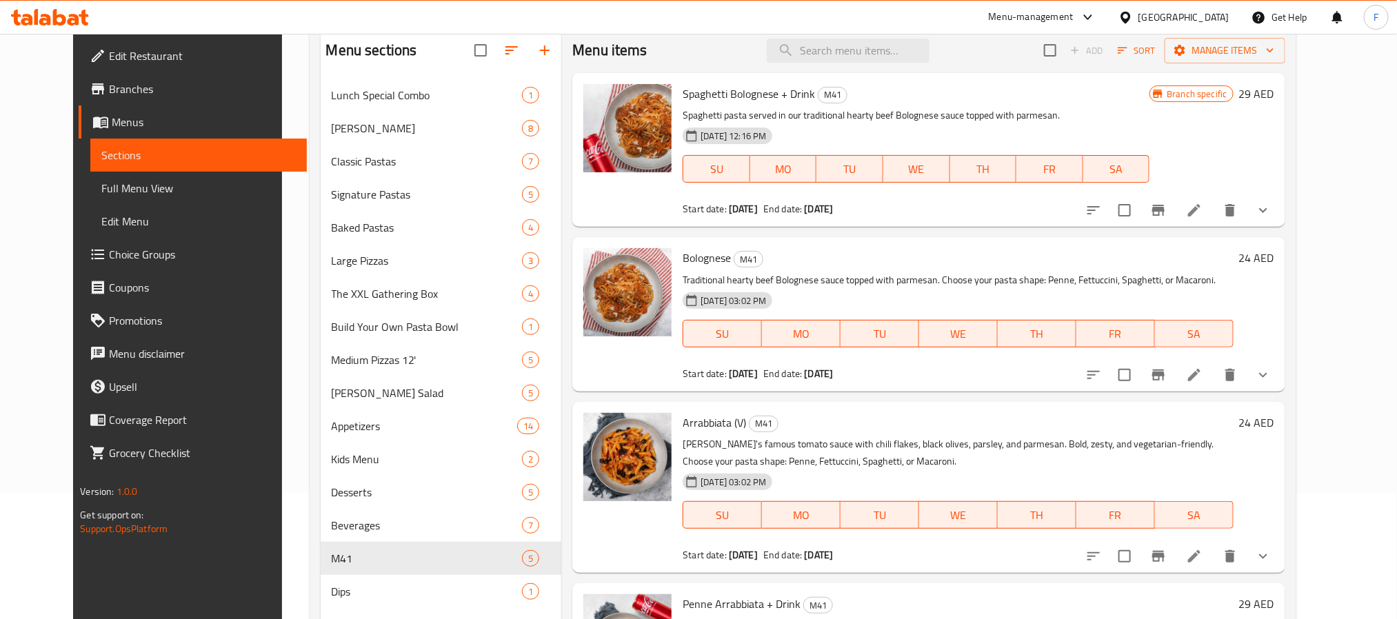
scroll to position [90, 0]
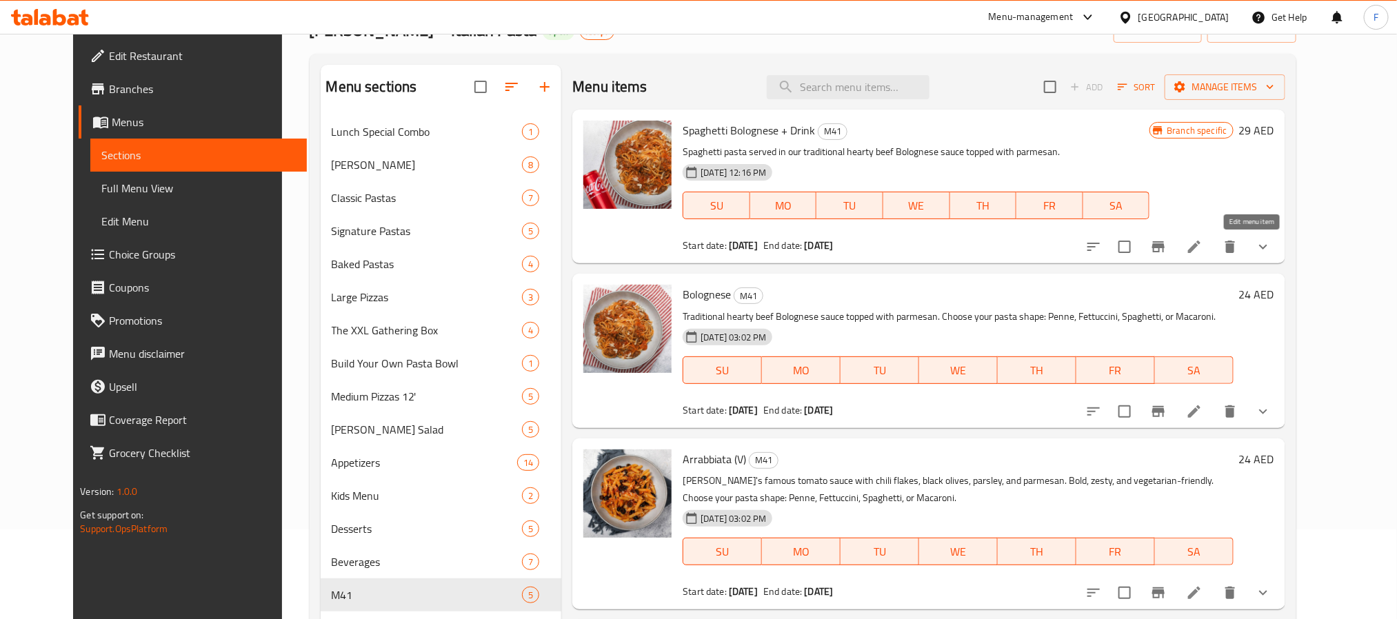
click at [1202, 239] on icon at bounding box center [1194, 247] width 17 height 17
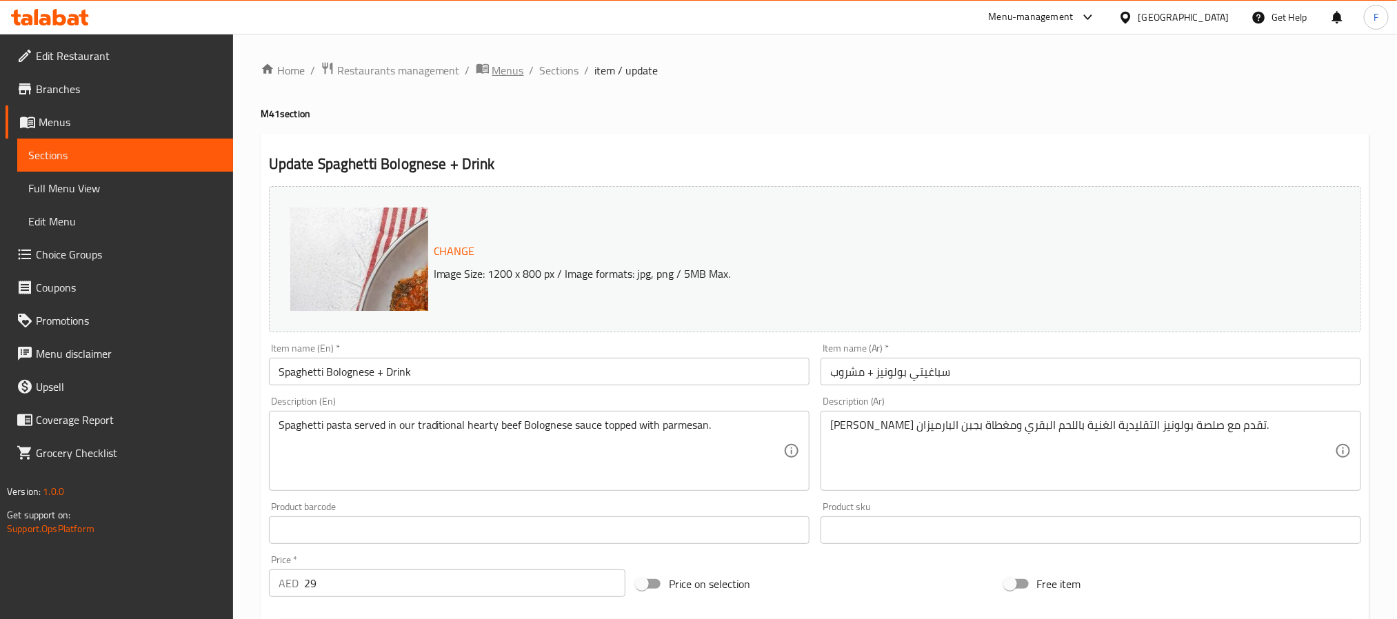
click at [488, 70] on span "breadcrumb" at bounding box center [484, 70] width 17 height 18
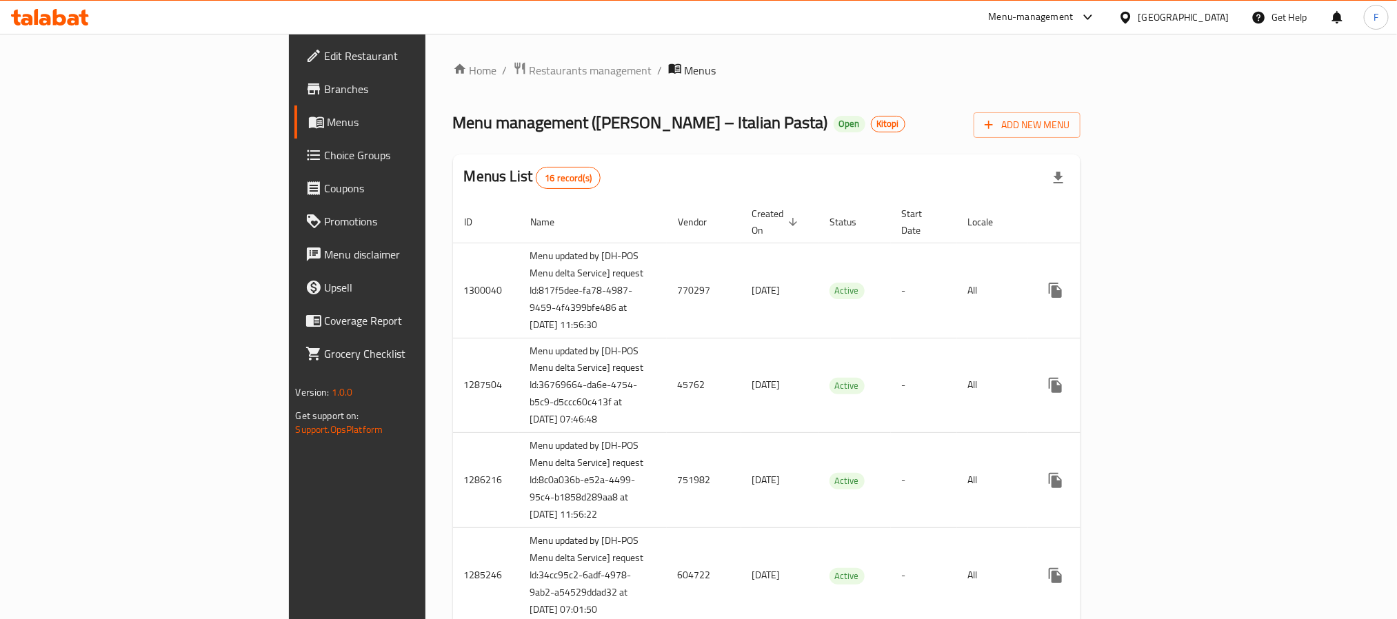
scroll to position [762, 0]
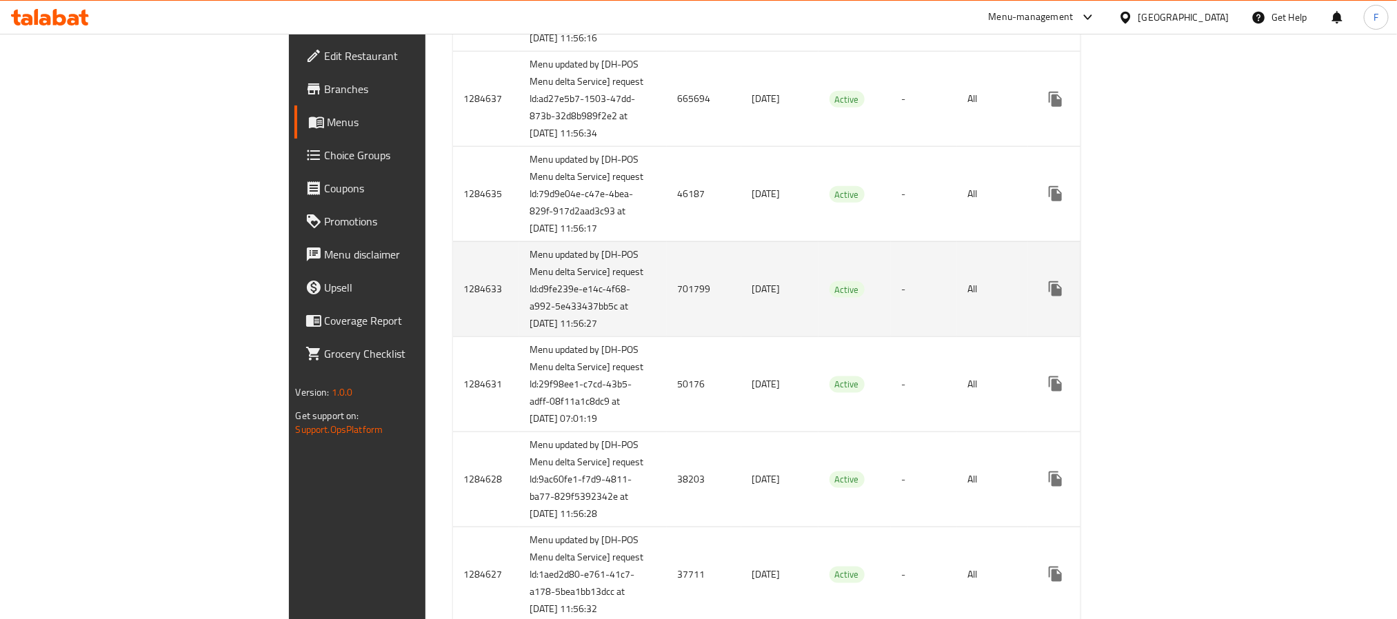
click at [667, 336] on td "701799" at bounding box center [704, 288] width 74 height 95
copy td "701799"
click at [1171, 305] on link "enhanced table" at bounding box center [1154, 288] width 33 height 33
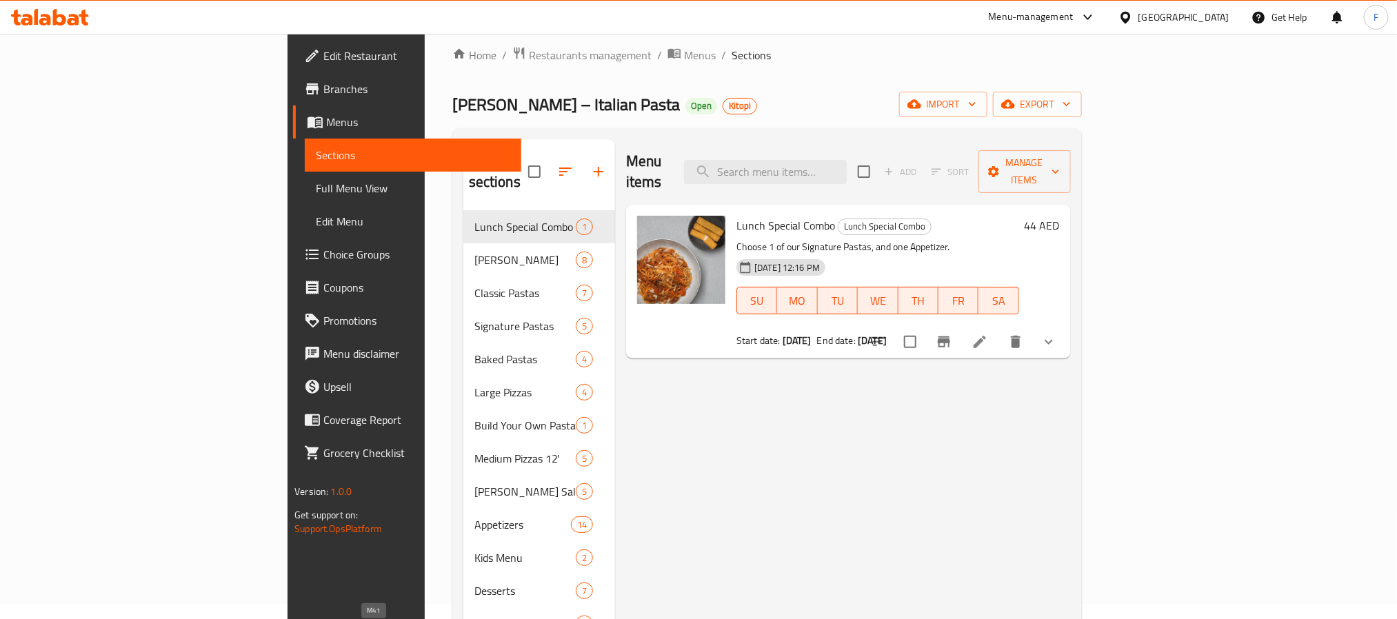
scroll to position [193, 0]
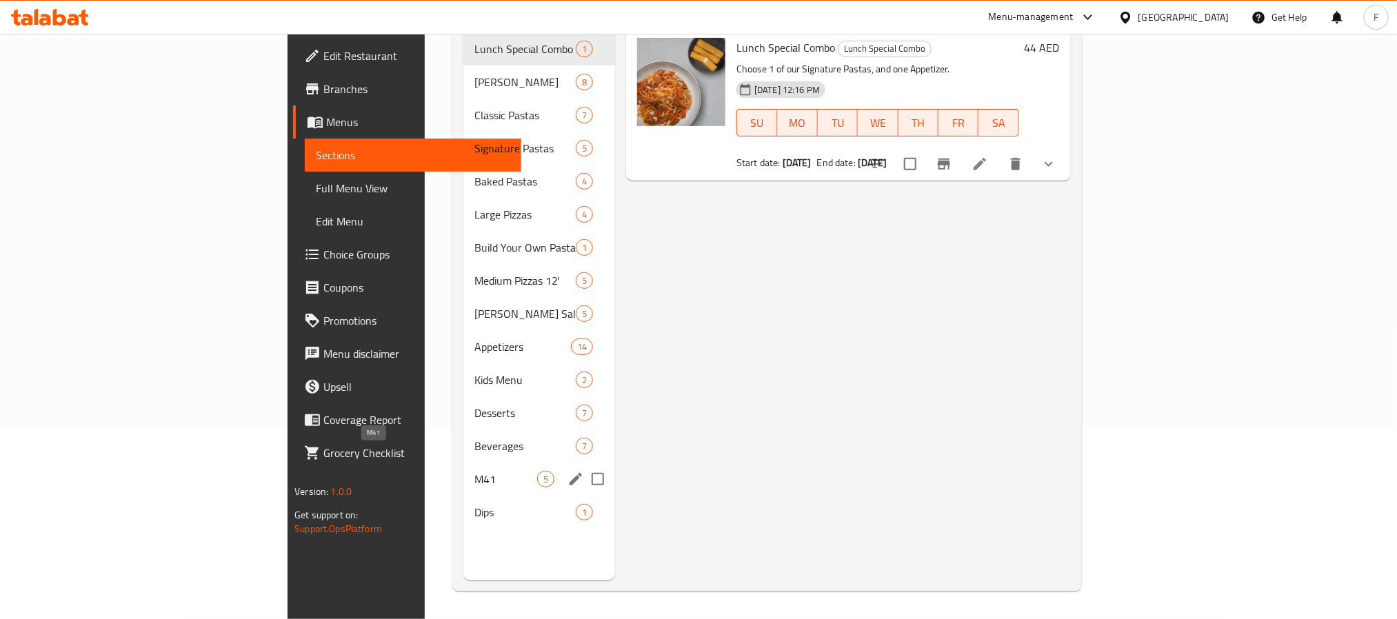
click at [474, 471] on span "M41" at bounding box center [505, 479] width 63 height 17
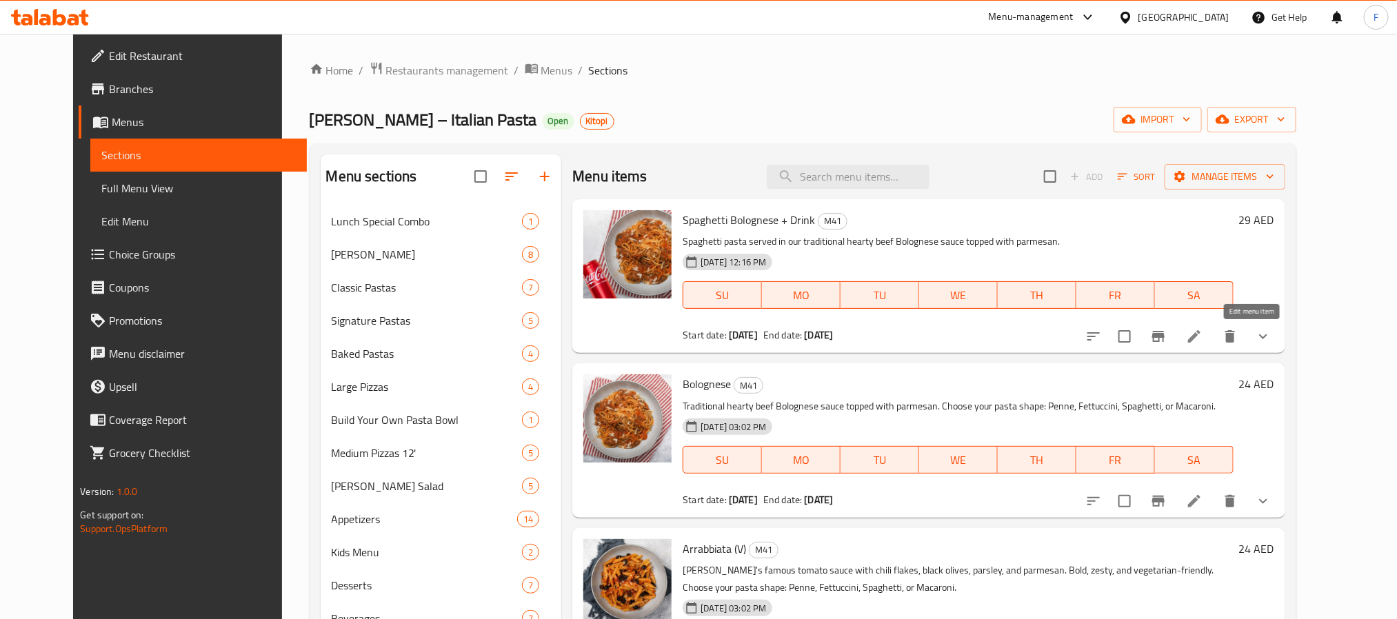
click at [1202, 342] on icon at bounding box center [1194, 336] width 17 height 17
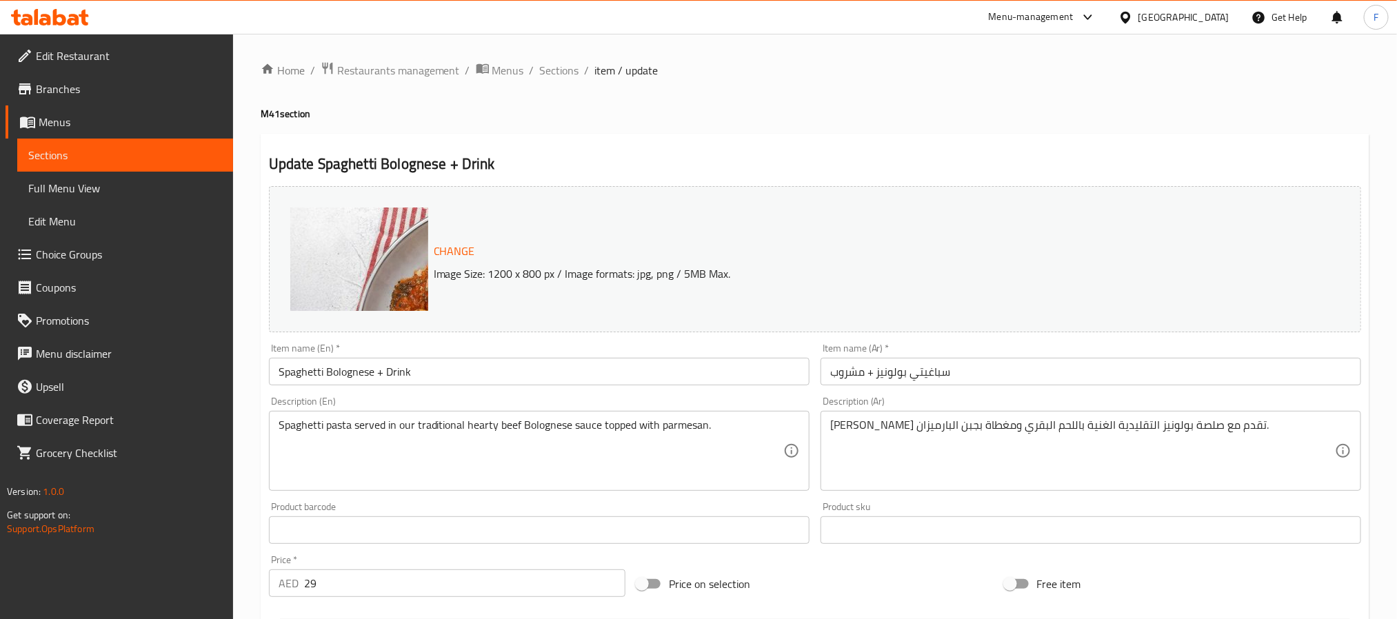
drag, startPoint x: 505, startPoint y: 66, endPoint x: 793, endPoint y: 101, distance: 289.6
click at [505, 66] on span "Menus" at bounding box center [508, 70] width 32 height 17
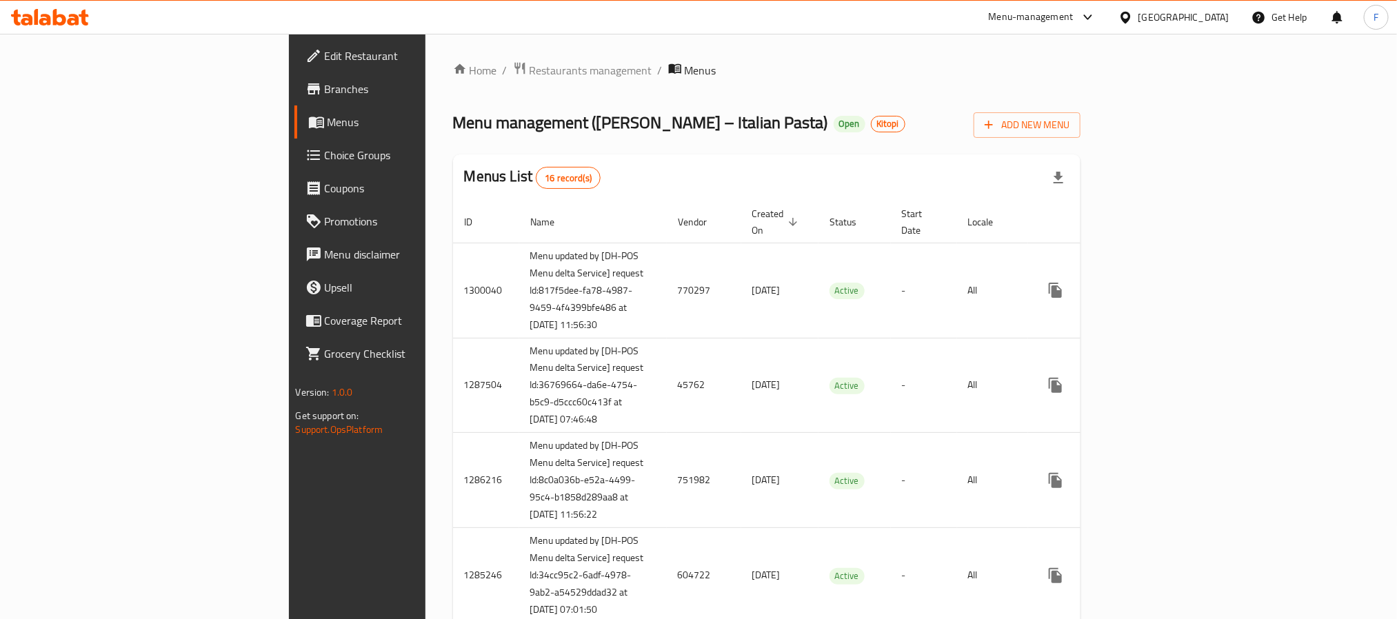
scroll to position [875, 0]
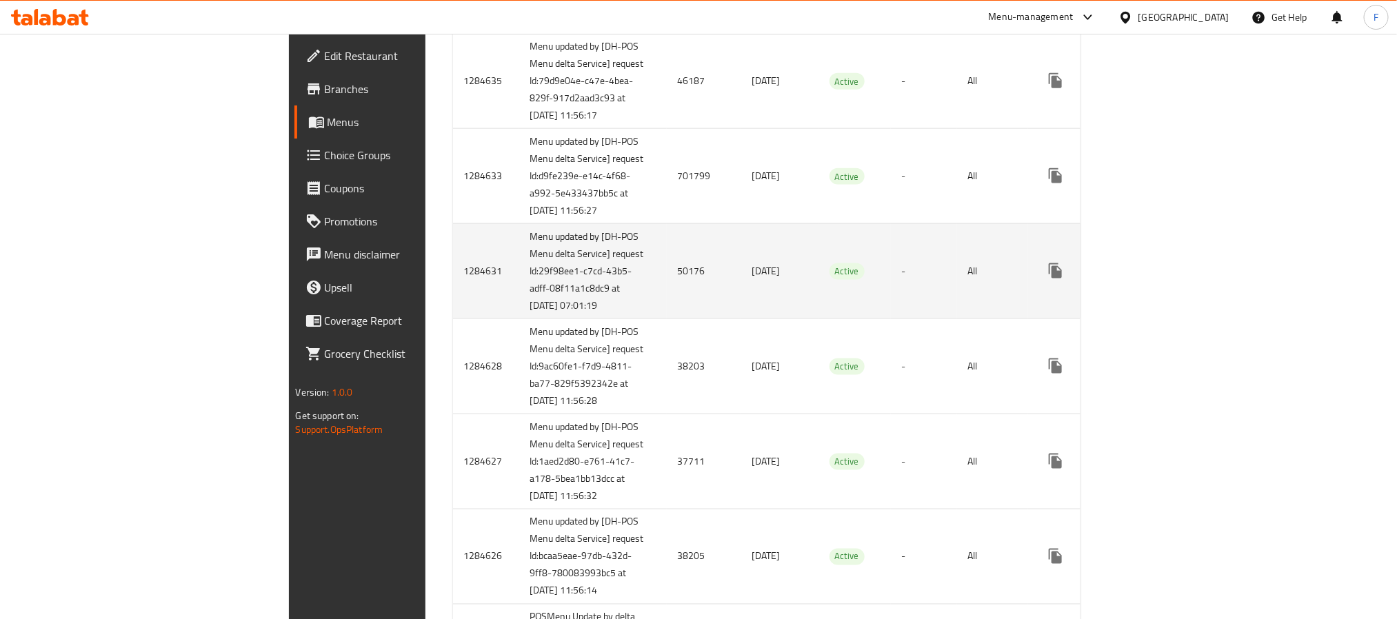
click at [667, 318] on td "50176" at bounding box center [704, 270] width 74 height 95
click at [1171, 287] on link "enhanced table" at bounding box center [1154, 270] width 33 height 33
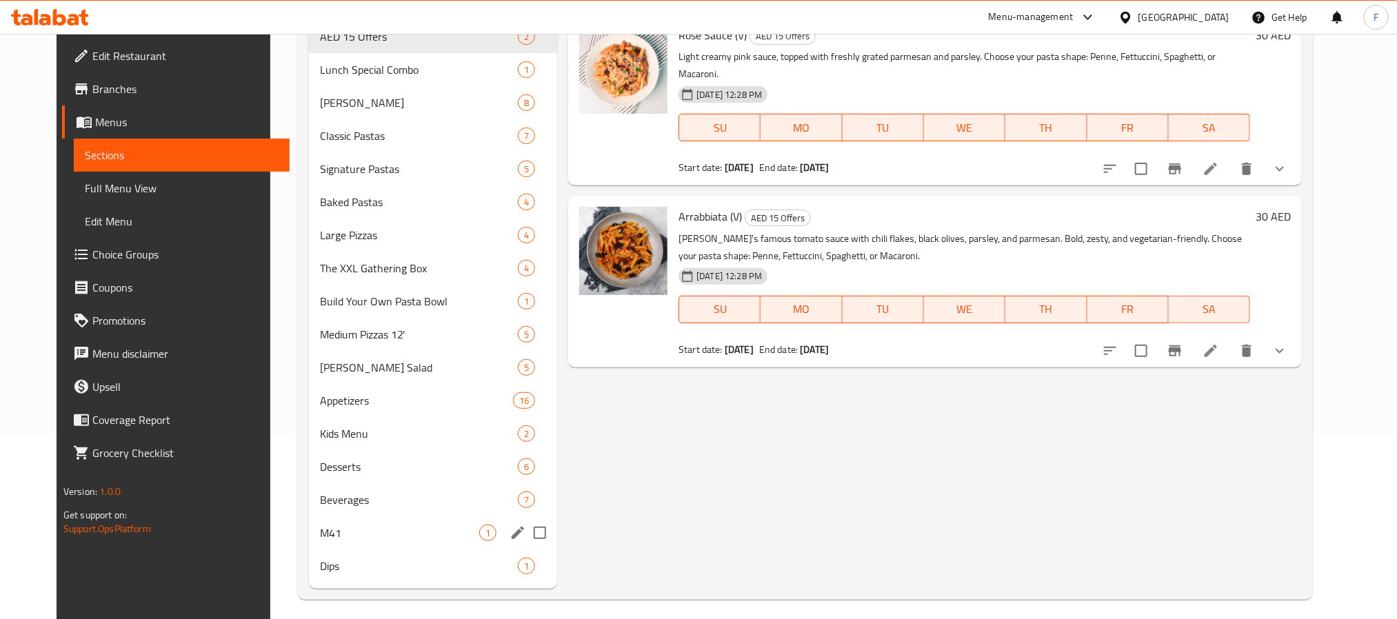
scroll to position [193, 0]
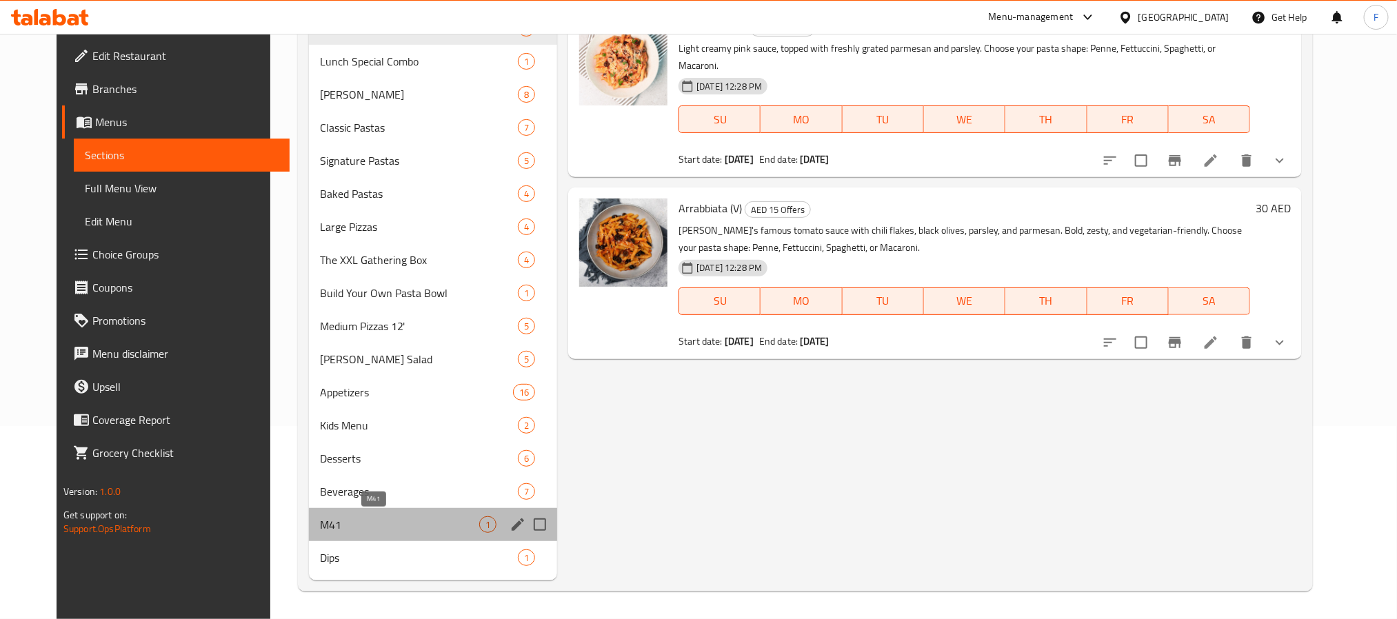
click at [320, 520] on span "M41" at bounding box center [399, 524] width 159 height 17
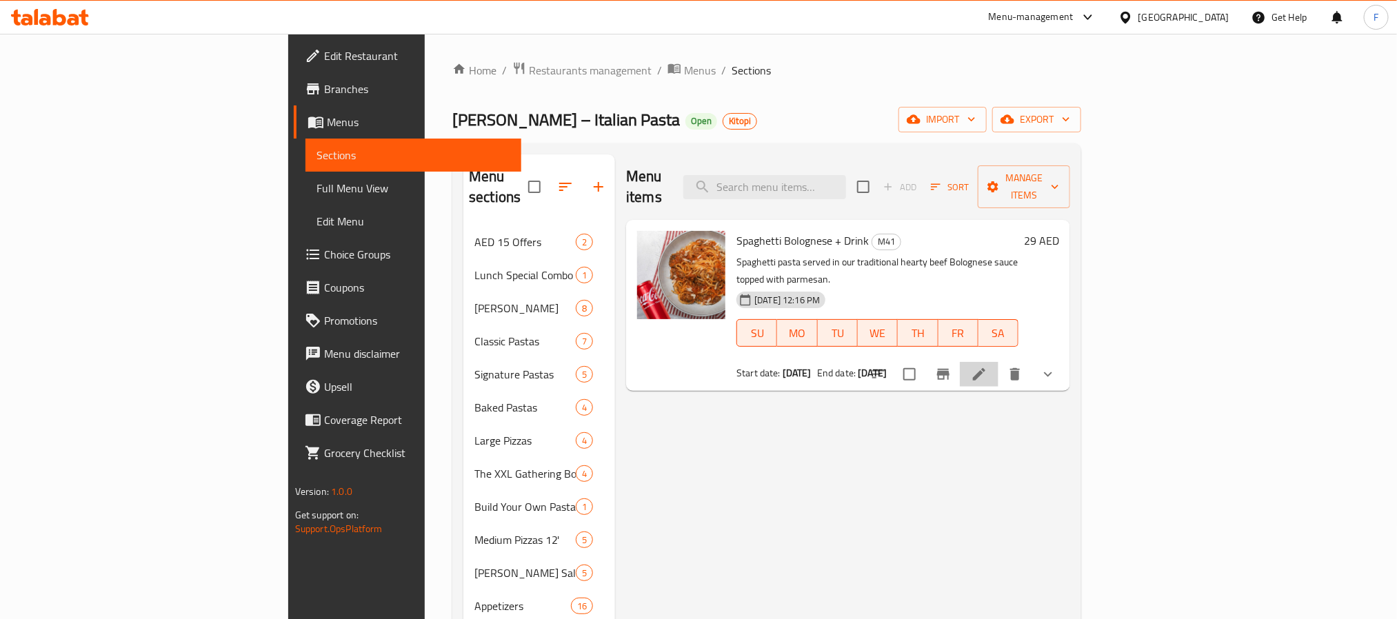
click at [998, 362] on li at bounding box center [979, 374] width 39 height 25
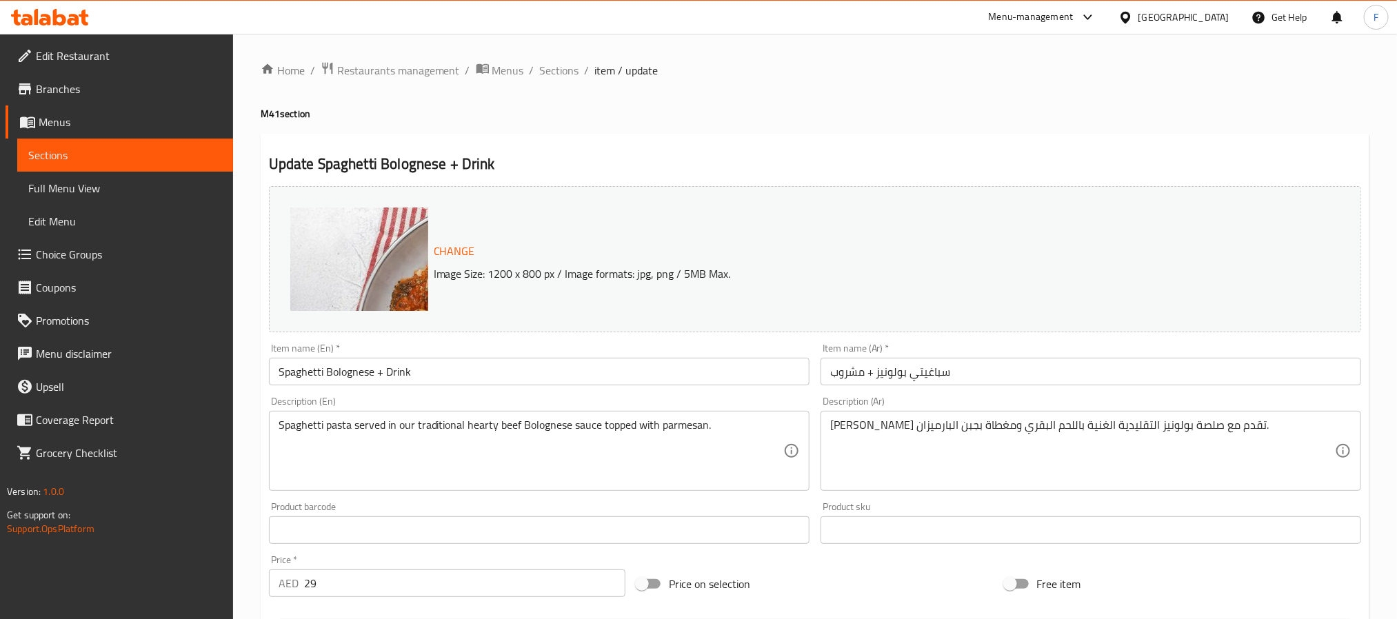
drag, startPoint x: 501, startPoint y: 72, endPoint x: 778, endPoint y: 42, distance: 278.8
click at [501, 72] on span "Menus" at bounding box center [508, 70] width 32 height 17
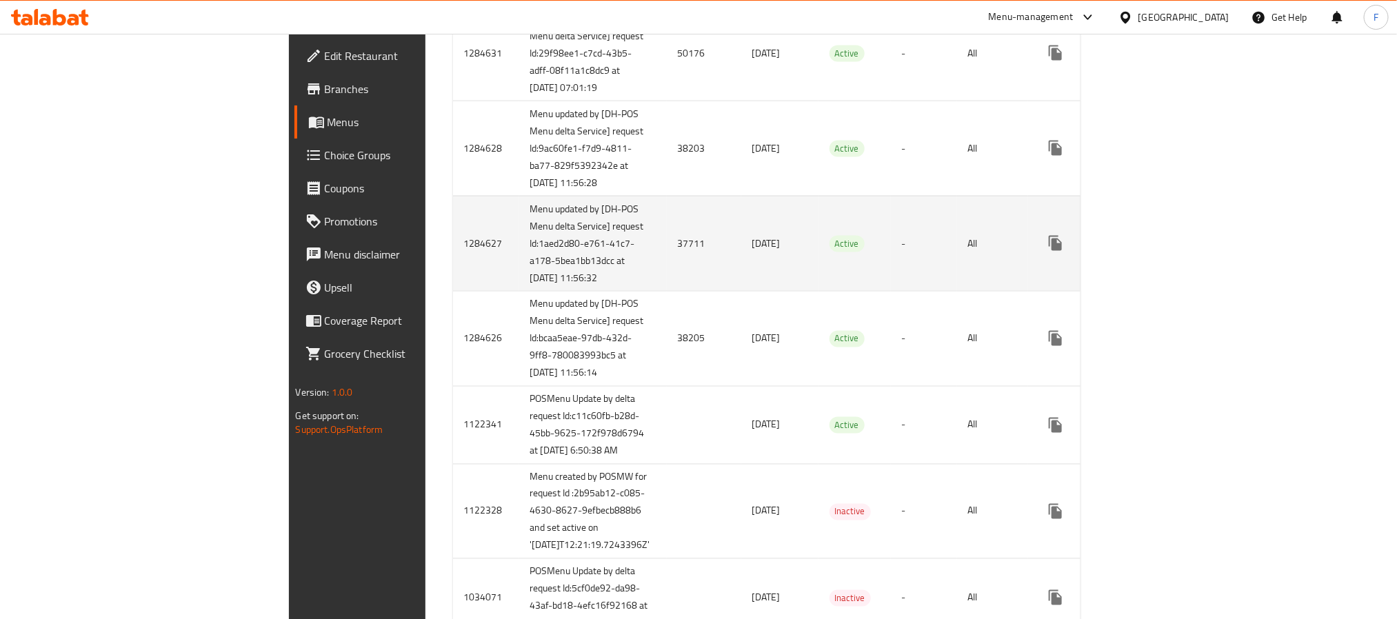
scroll to position [1194, 0]
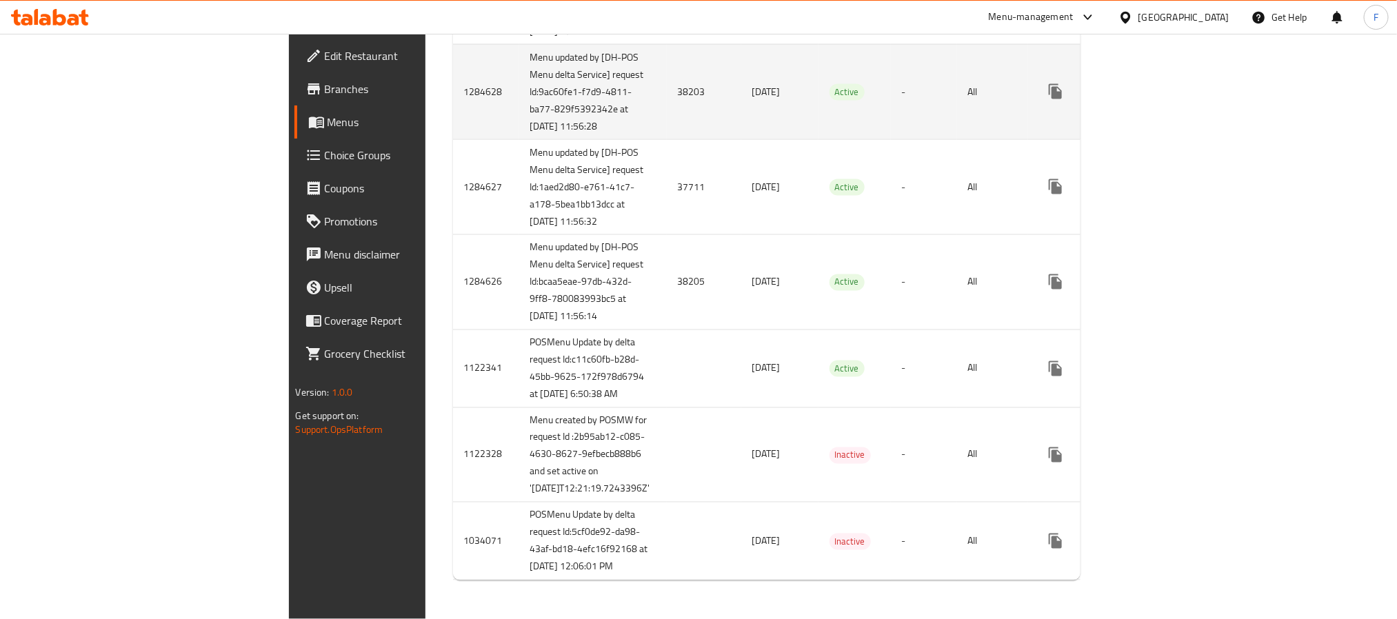
click at [667, 139] on td "38203" at bounding box center [704, 91] width 74 height 95
click at [1171, 108] on link "enhanced table" at bounding box center [1154, 91] width 33 height 33
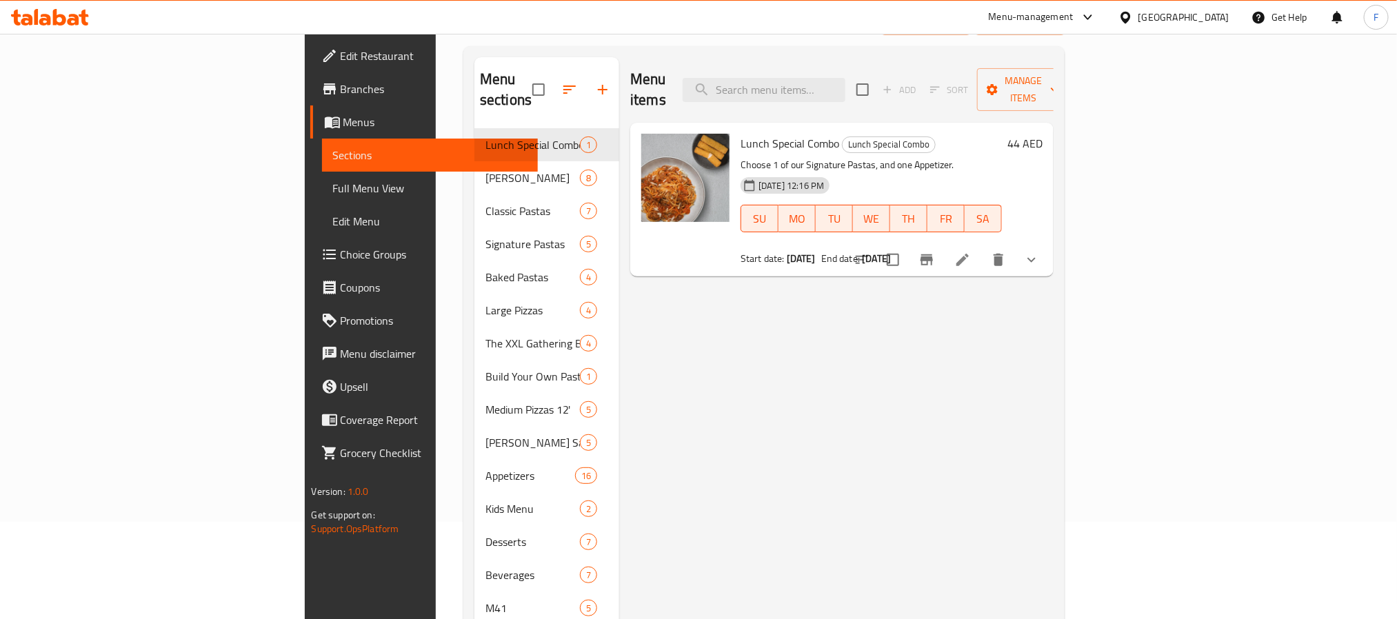
scroll to position [193, 0]
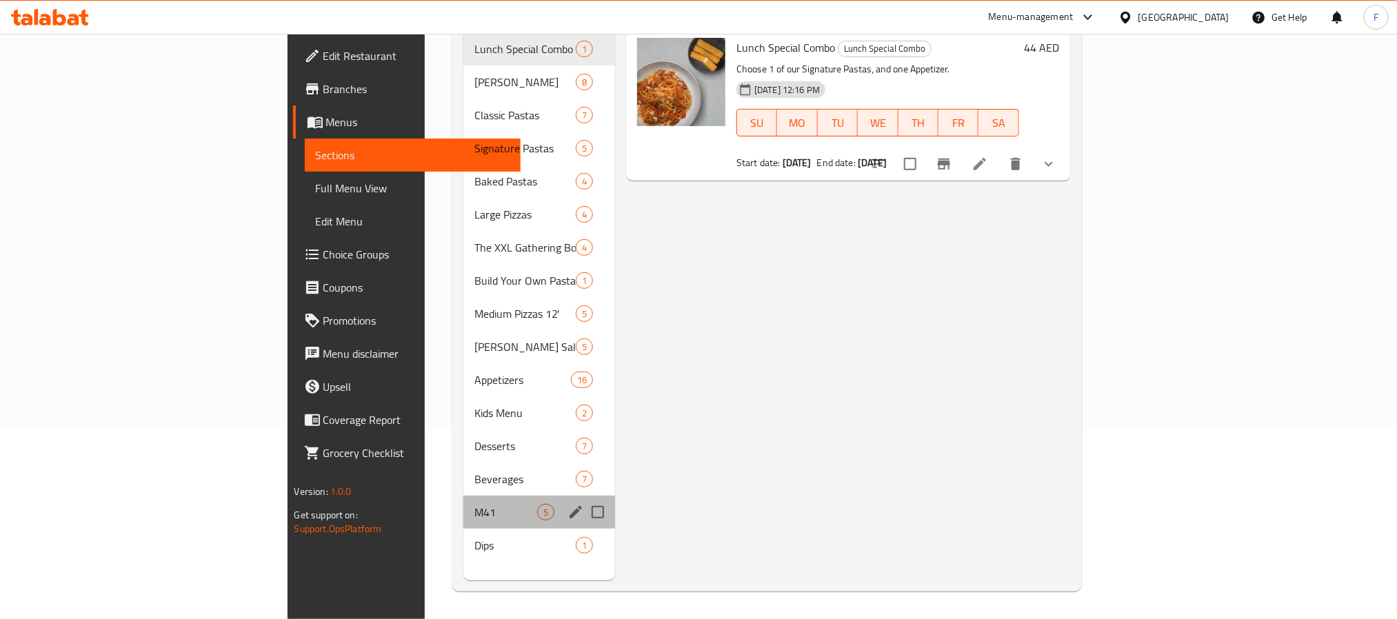
click at [463, 501] on div "M41 5" at bounding box center [539, 512] width 152 height 33
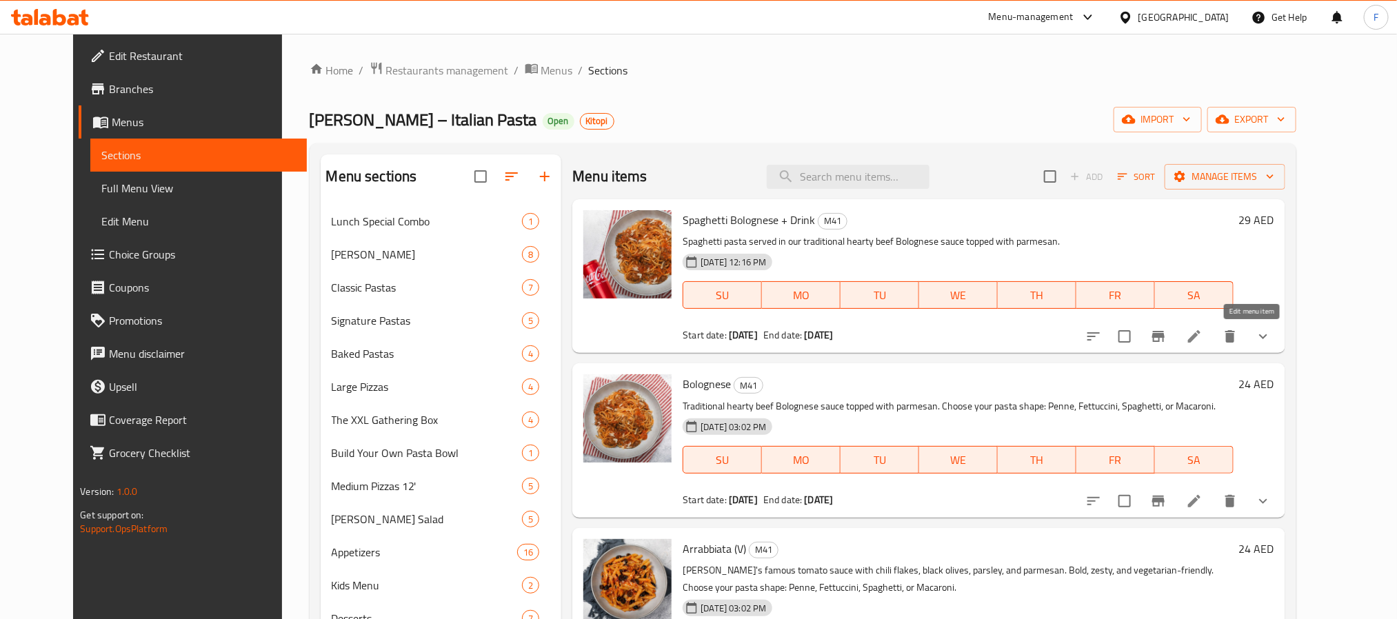
click at [1202, 338] on icon at bounding box center [1194, 336] width 17 height 17
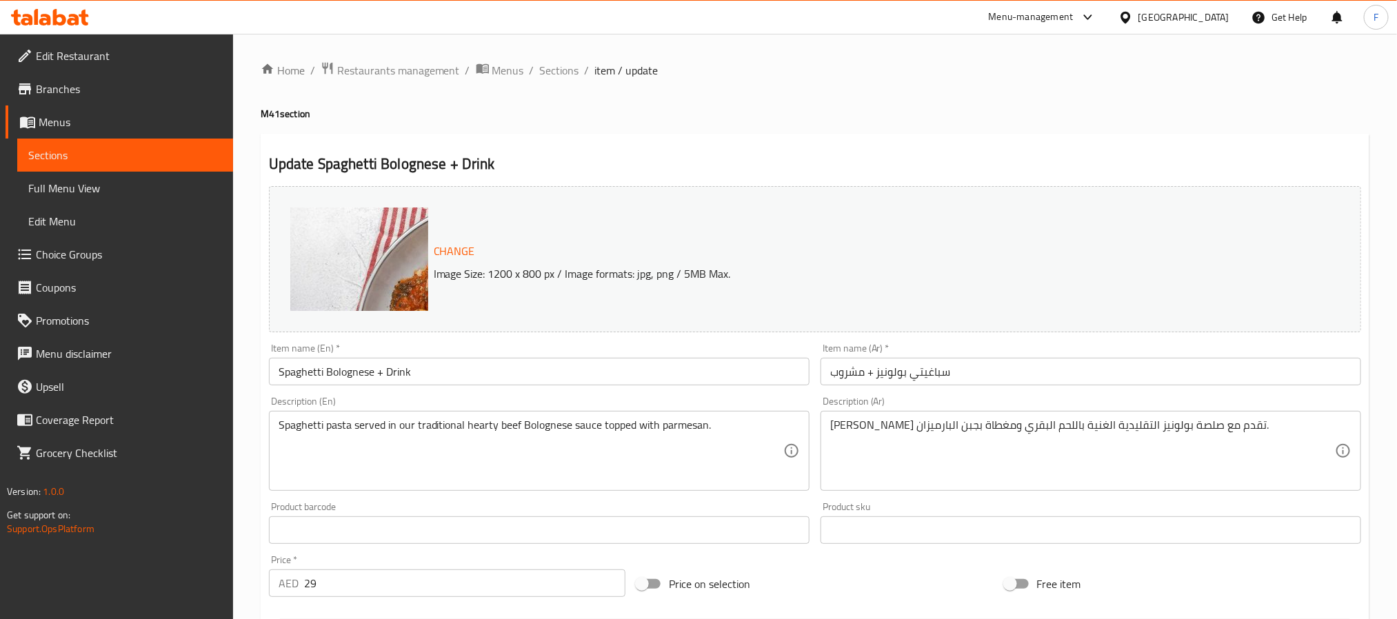
drag, startPoint x: 485, startPoint y: 69, endPoint x: 724, endPoint y: 21, distance: 244.0
click at [486, 69] on icon "breadcrumb" at bounding box center [483, 68] width 14 height 14
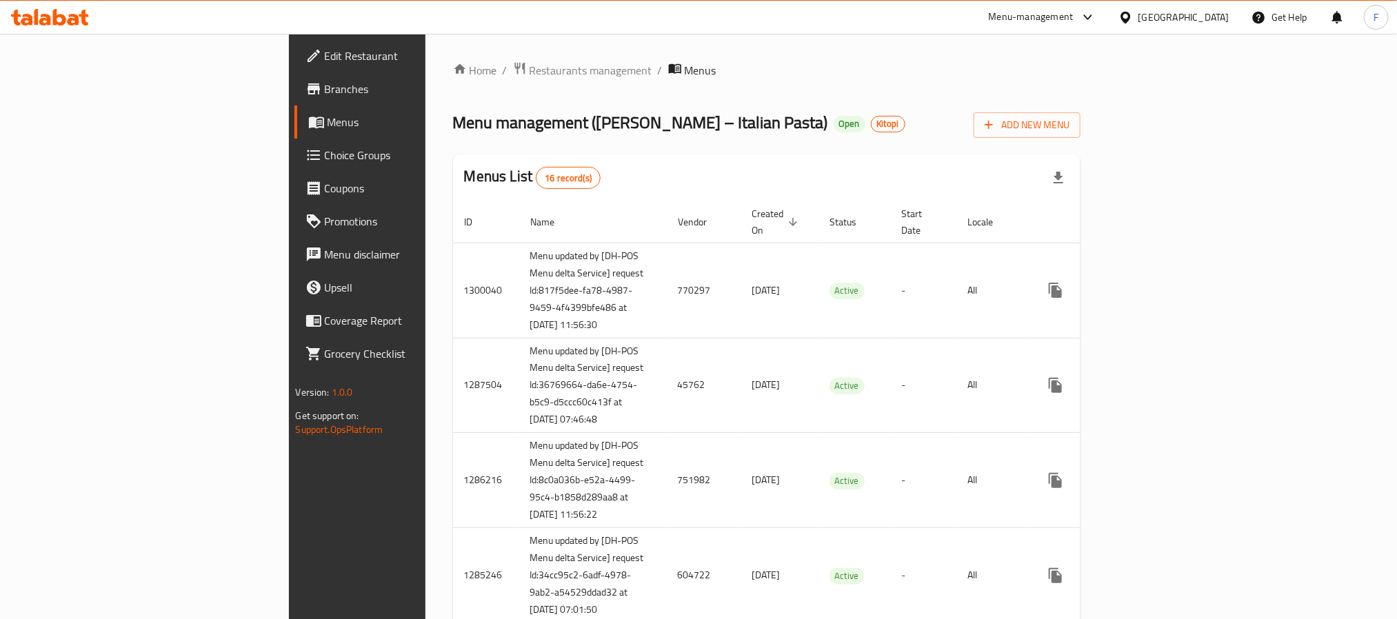
scroll to position [1099, 0]
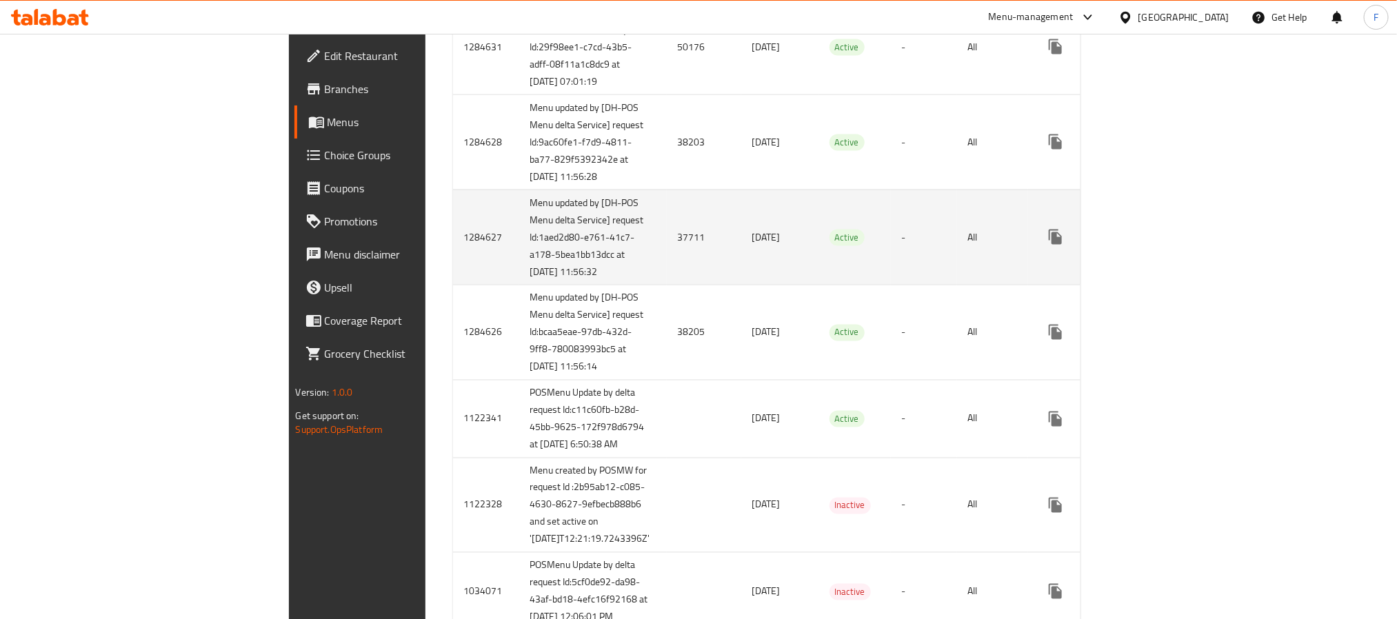
click at [667, 285] on td "37711" at bounding box center [704, 237] width 74 height 95
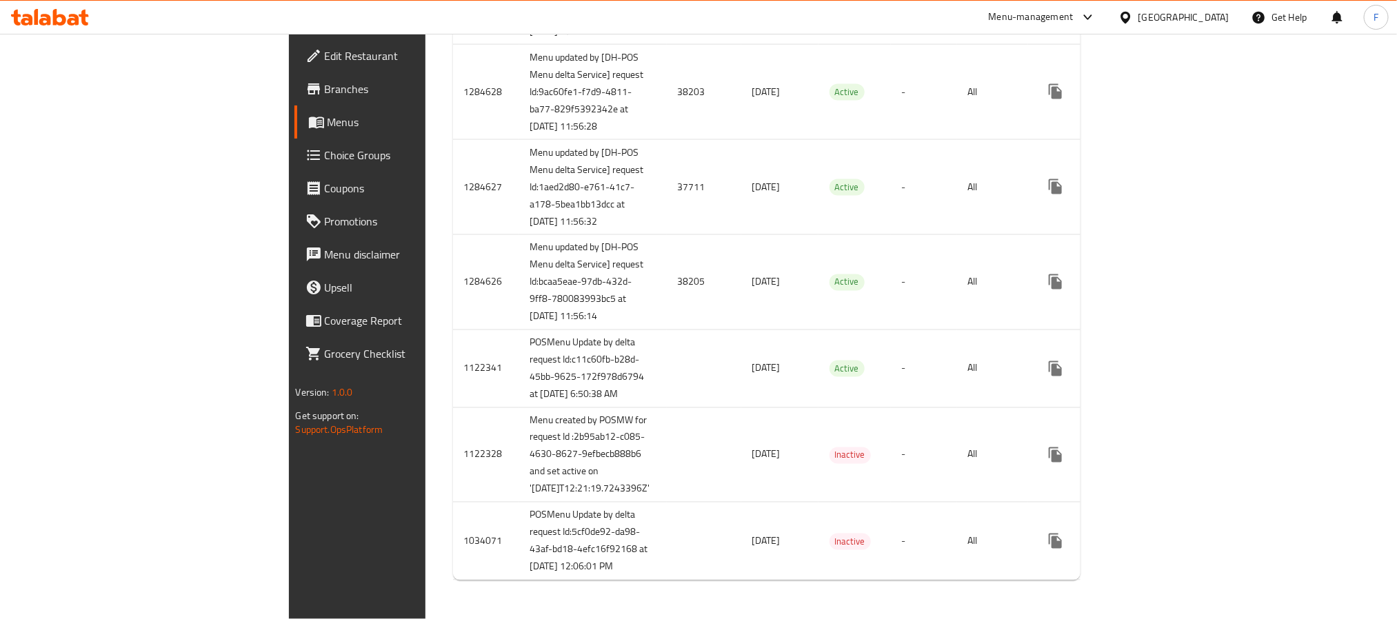
scroll to position [1202, 0]
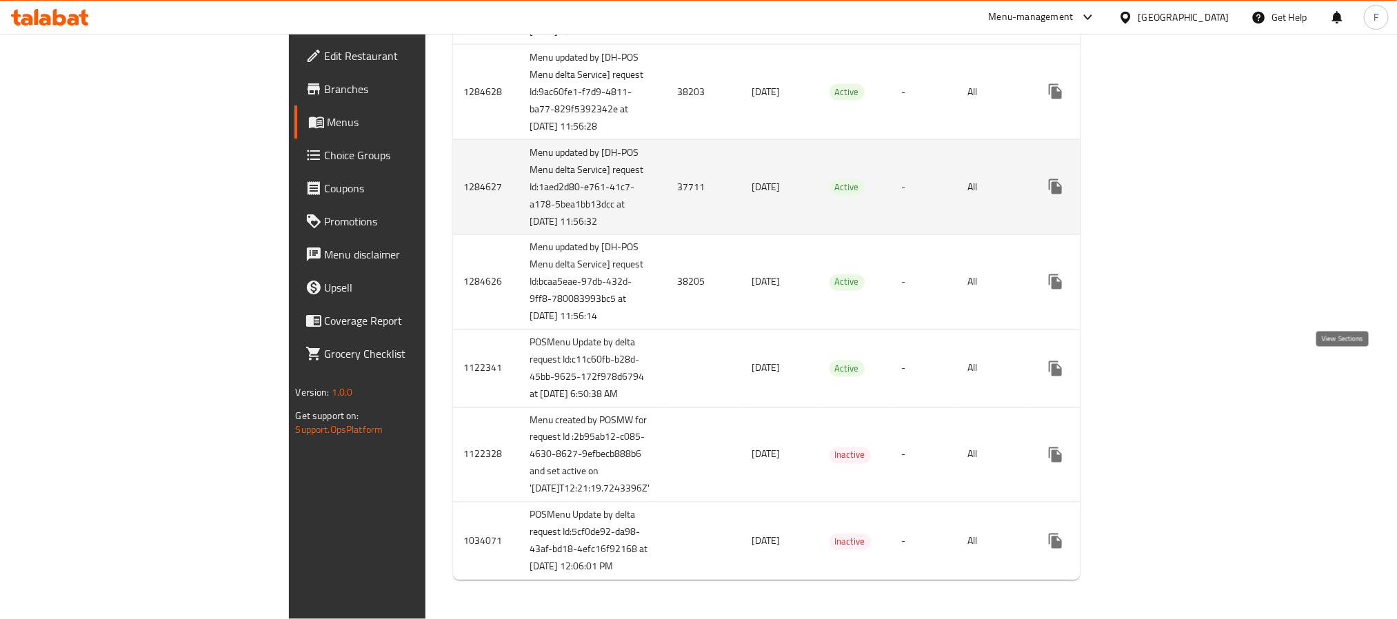
click at [1161, 193] on icon "enhanced table" at bounding box center [1154, 187] width 12 height 12
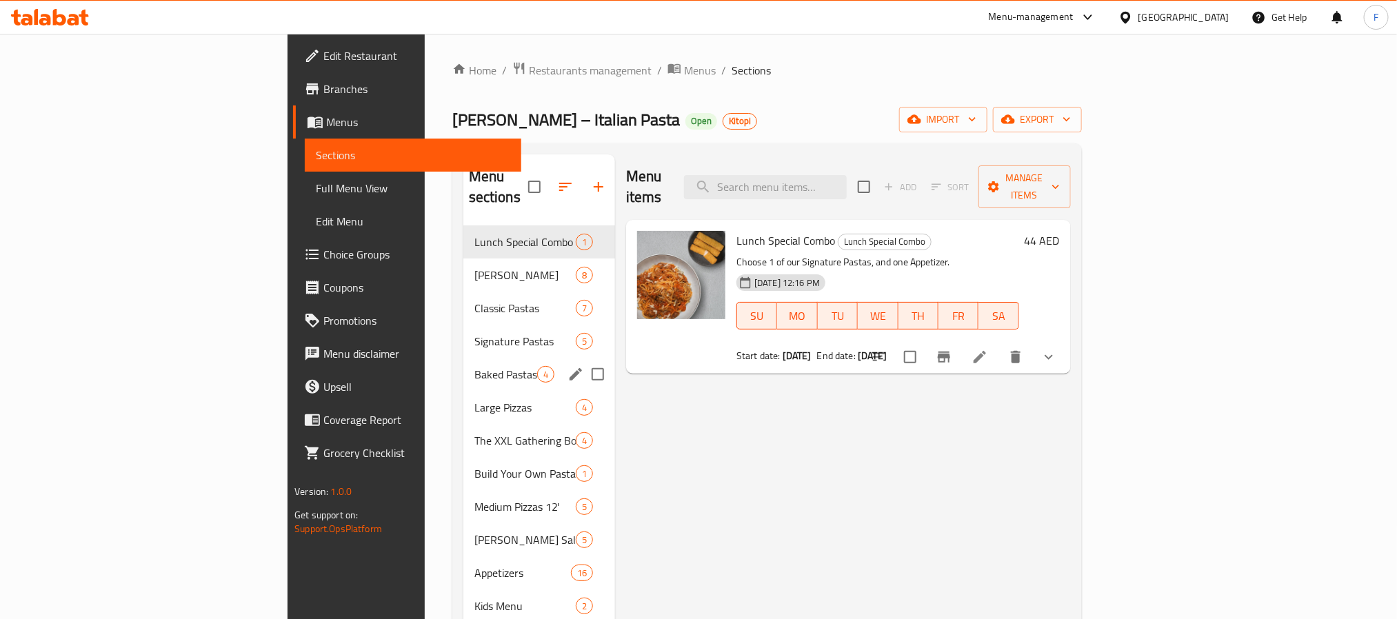
scroll to position [193, 0]
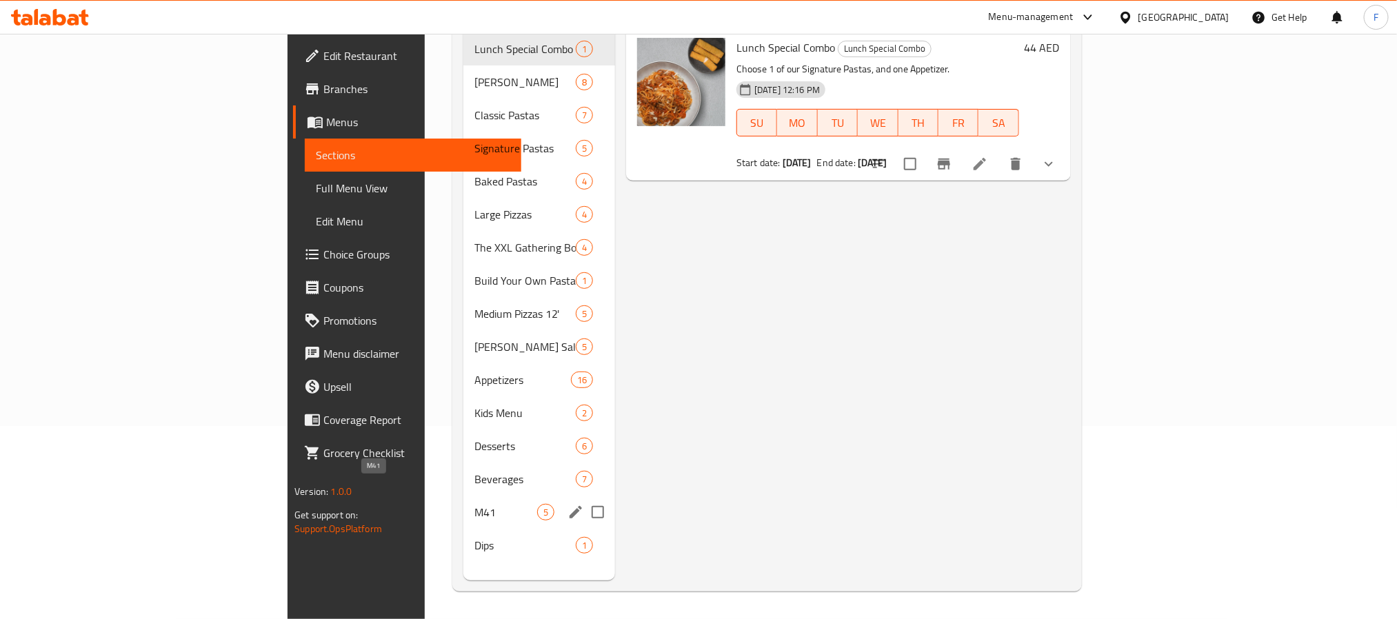
click at [474, 504] on span "M41" at bounding box center [505, 512] width 63 height 17
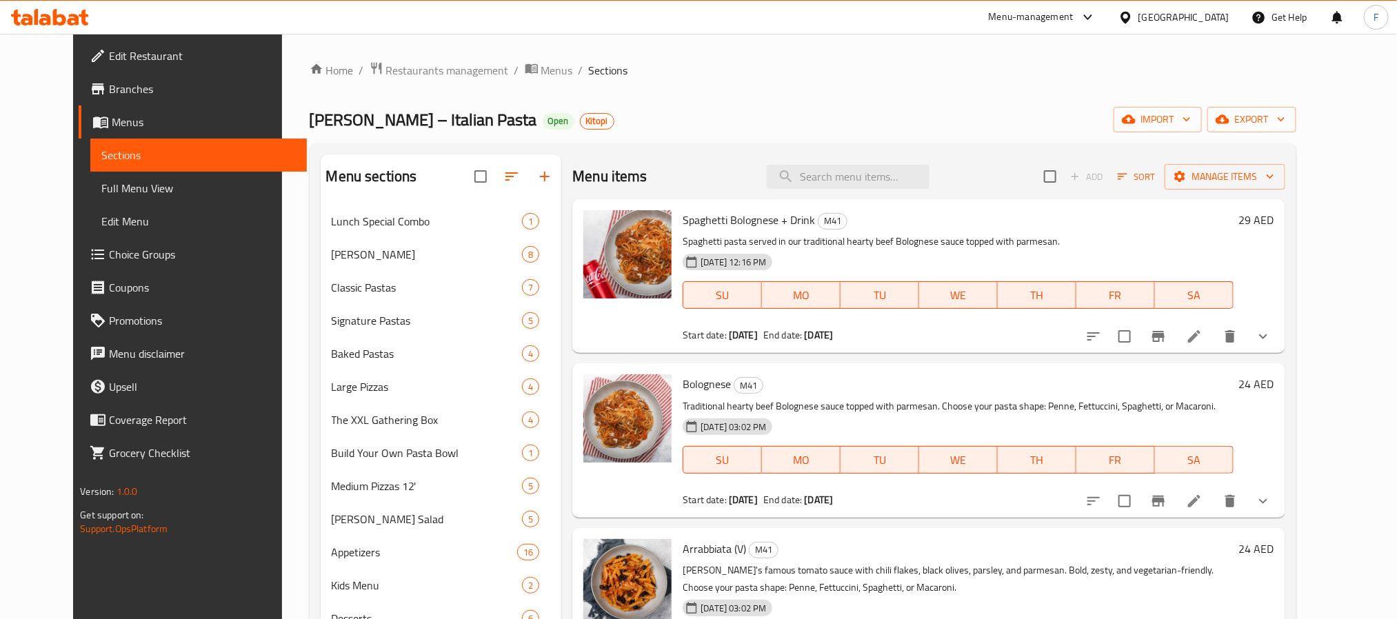
click at [1213, 340] on li at bounding box center [1194, 336] width 39 height 25
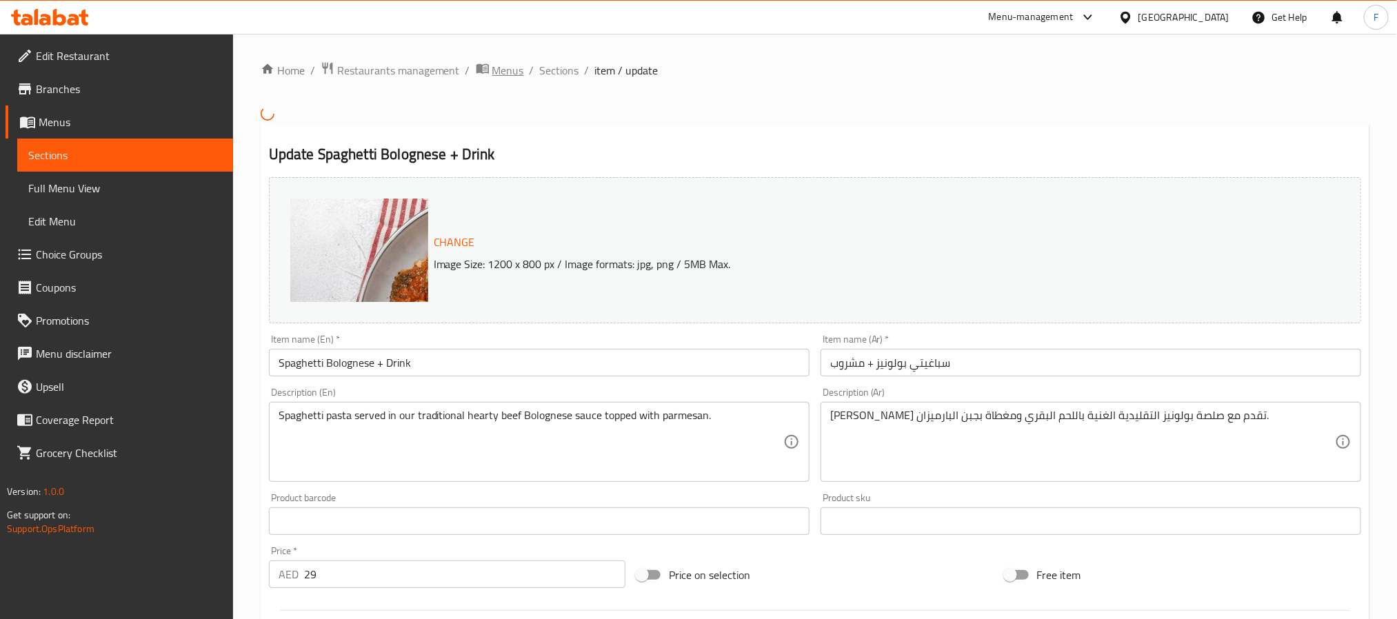
click at [488, 74] on span "breadcrumb" at bounding box center [484, 70] width 17 height 18
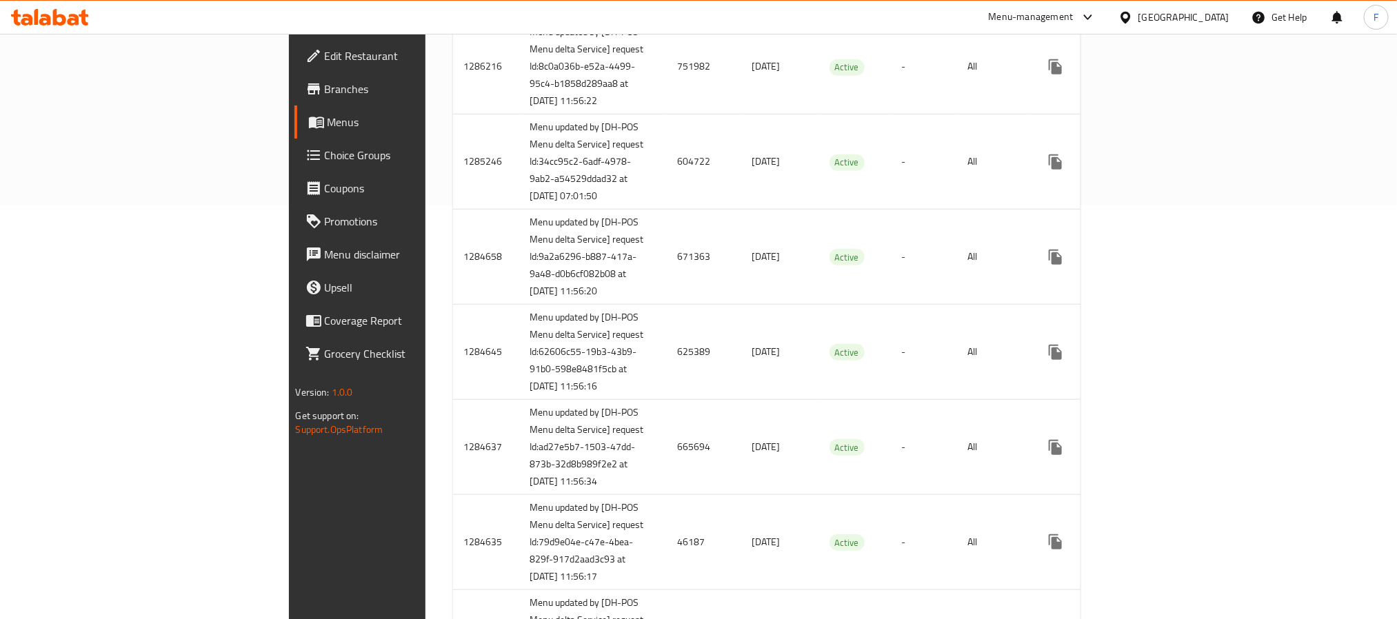
scroll to position [1212, 0]
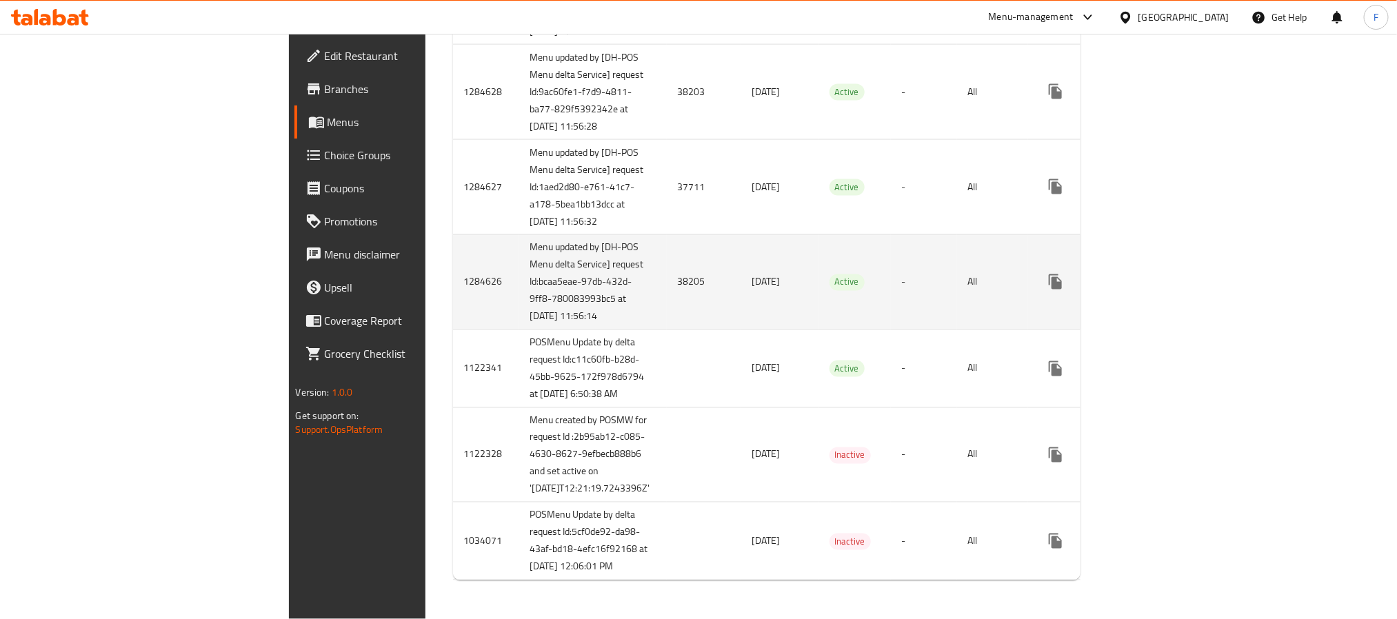
click at [667, 329] on td "38205" at bounding box center [704, 281] width 74 height 95
click at [1163, 290] on icon "enhanced table" at bounding box center [1154, 282] width 17 height 17
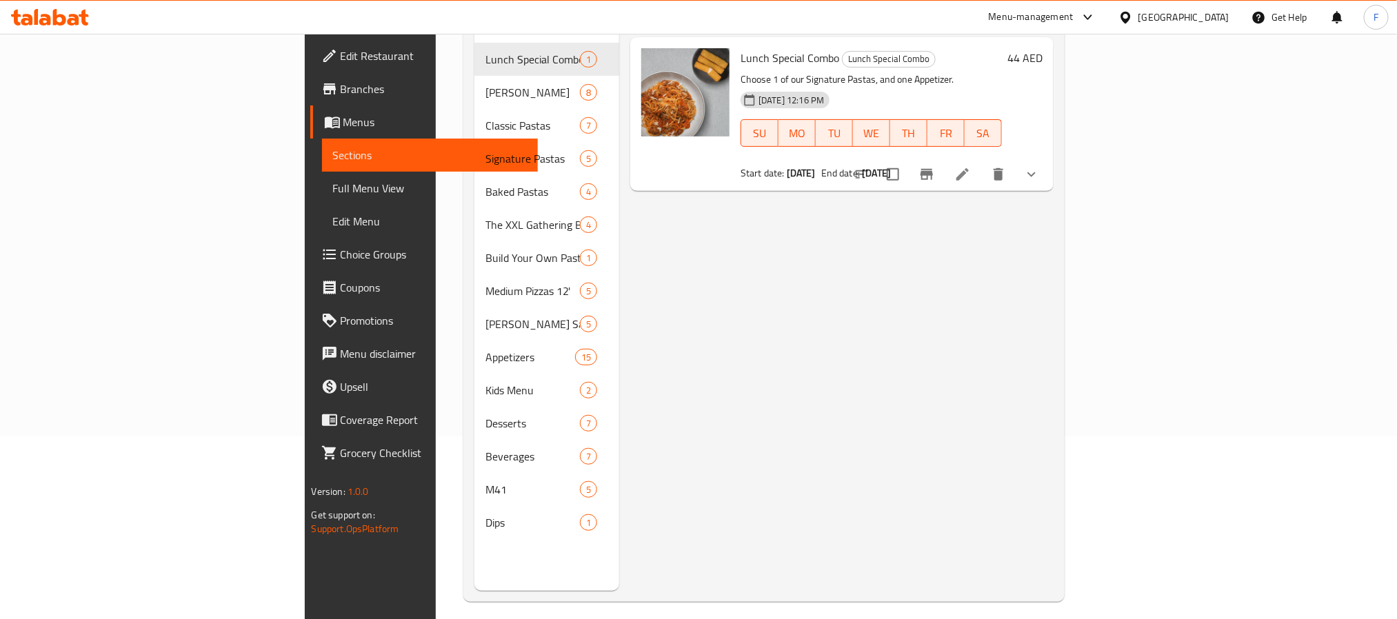
scroll to position [193, 0]
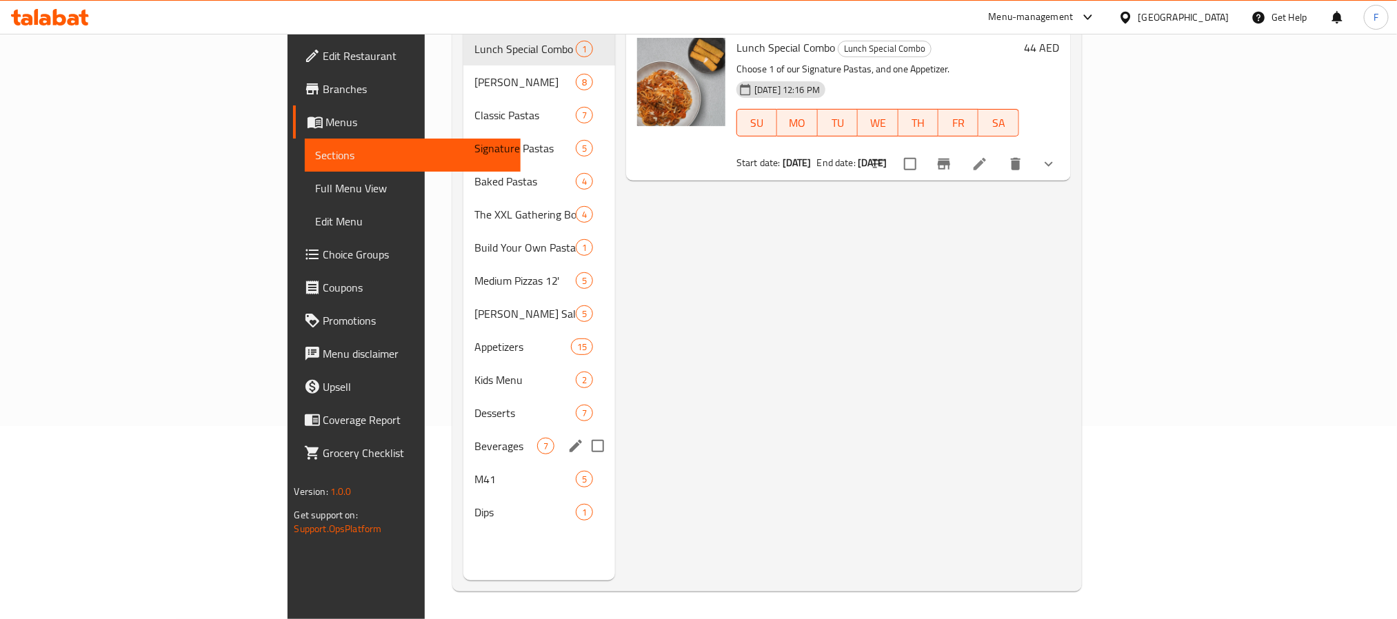
click at [463, 440] on div "Beverages 7" at bounding box center [539, 445] width 152 height 33
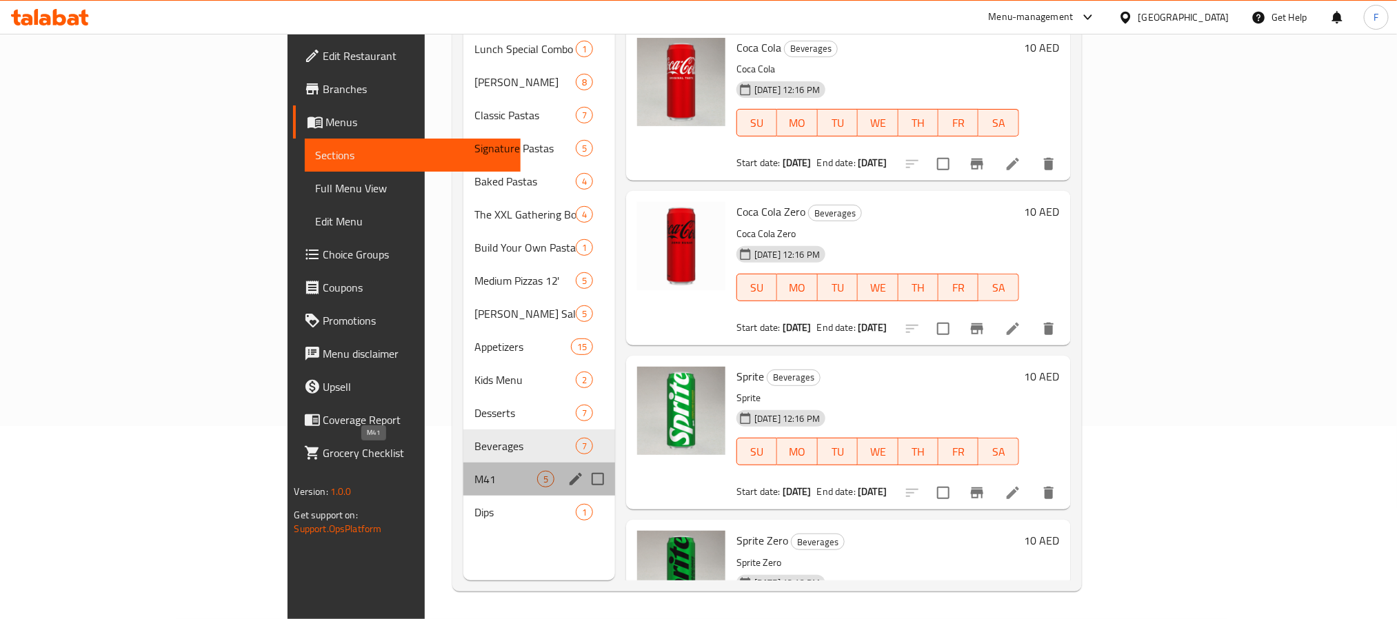
drag, startPoint x: 389, startPoint y: 452, endPoint x: 398, endPoint y: 443, distance: 12.2
click at [474, 471] on span "M41" at bounding box center [505, 479] width 63 height 17
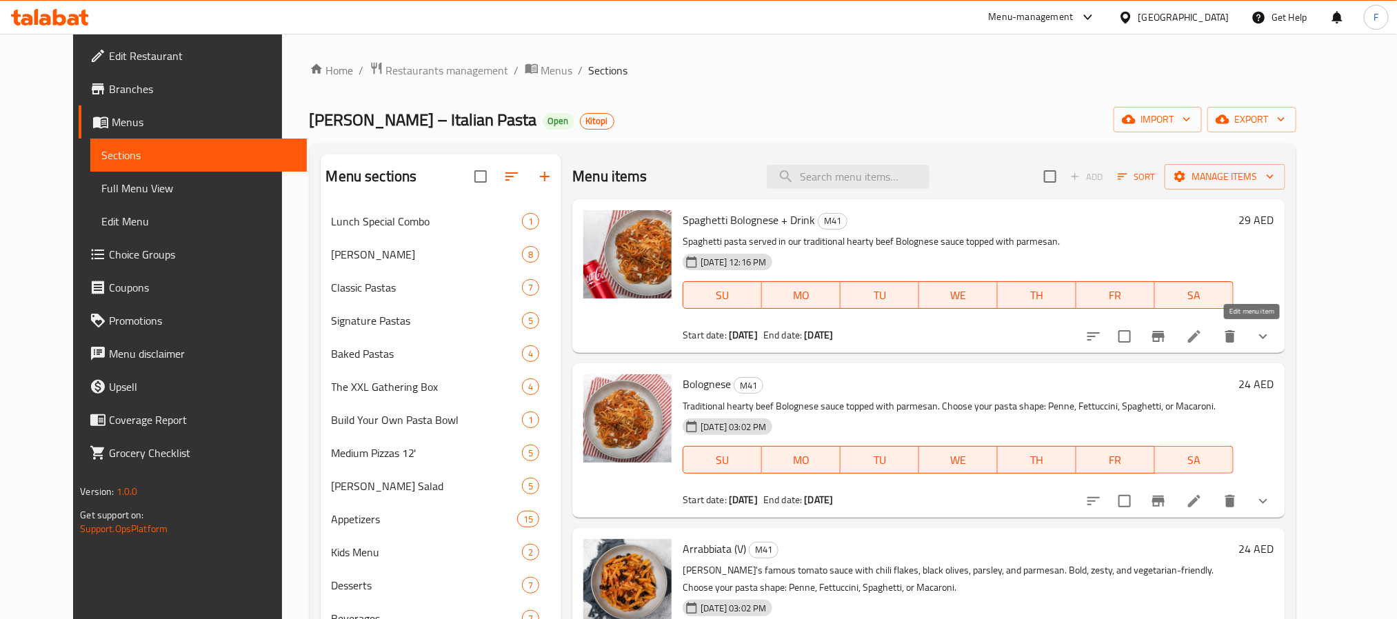
click at [1202, 334] on icon at bounding box center [1194, 336] width 17 height 17
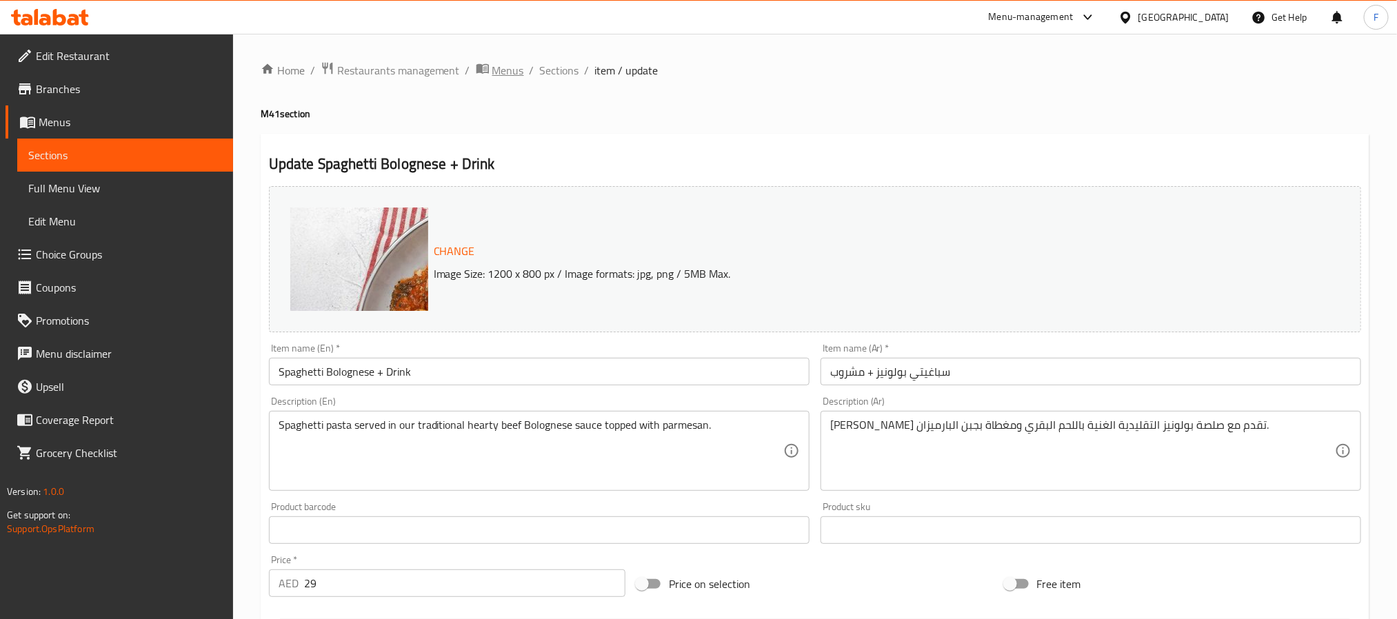
click at [516, 66] on span "Menus" at bounding box center [508, 70] width 32 height 17
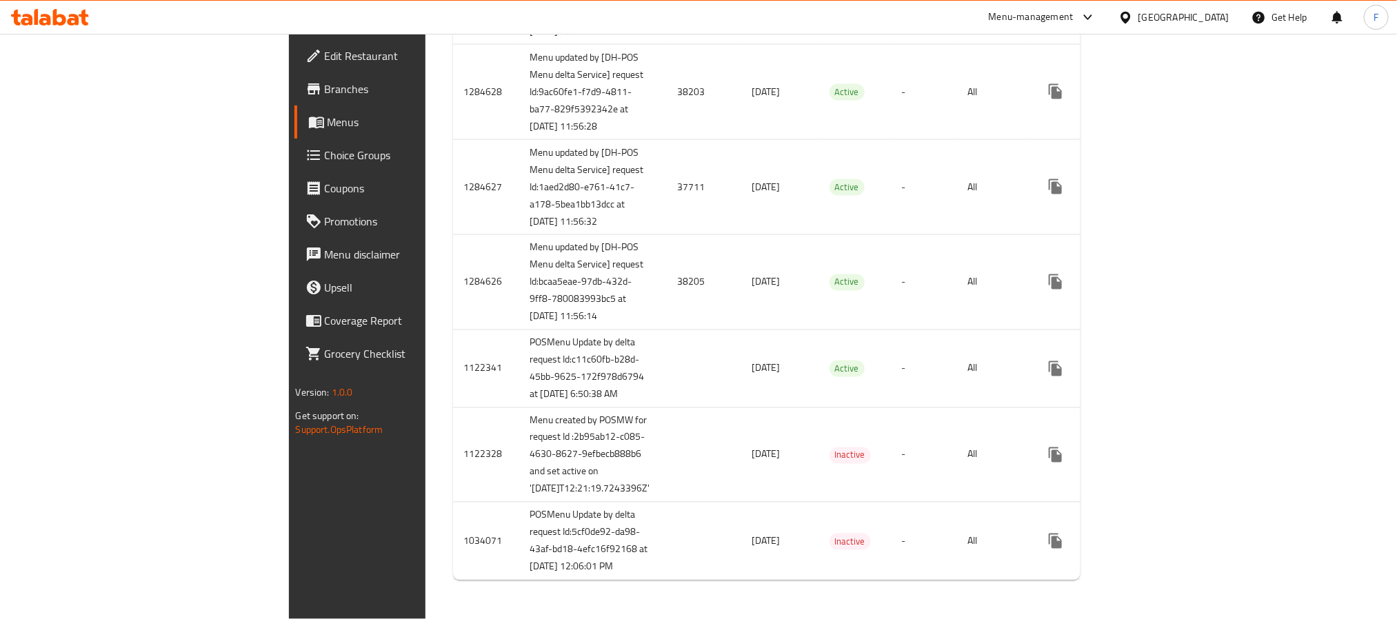
scroll to position [1051, 0]
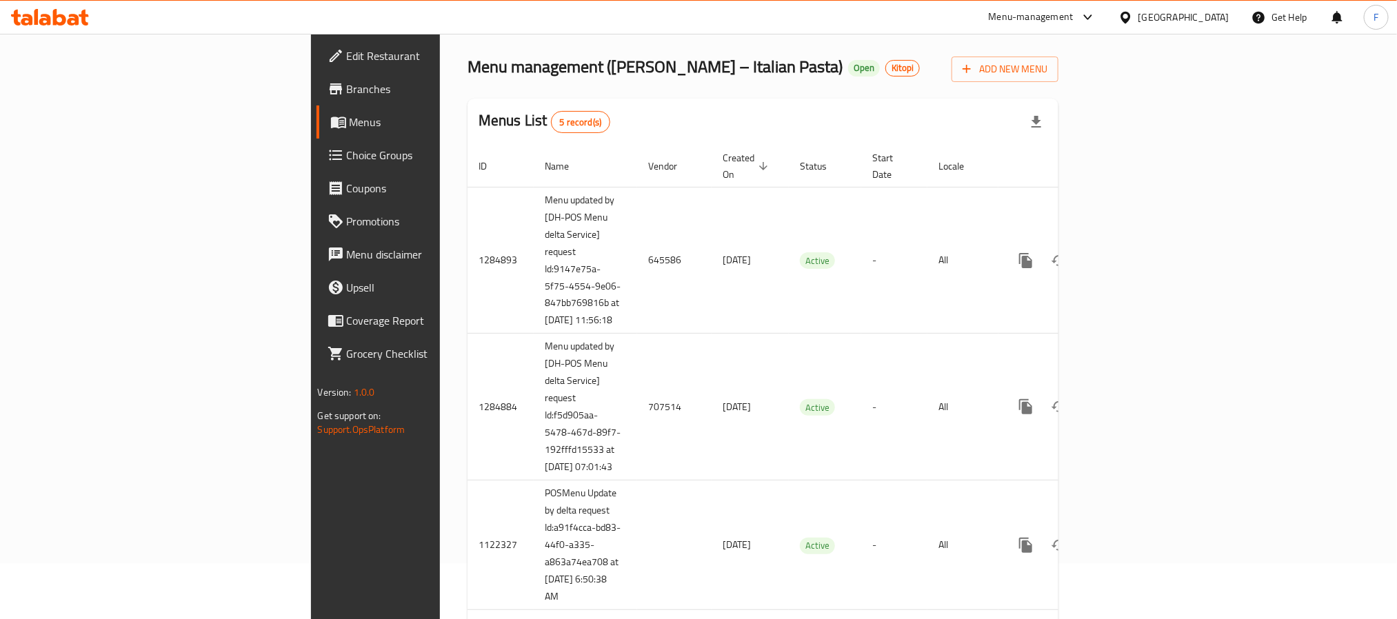
scroll to position [54, 0]
click at [347, 93] on span "Branches" at bounding box center [440, 89] width 186 height 17
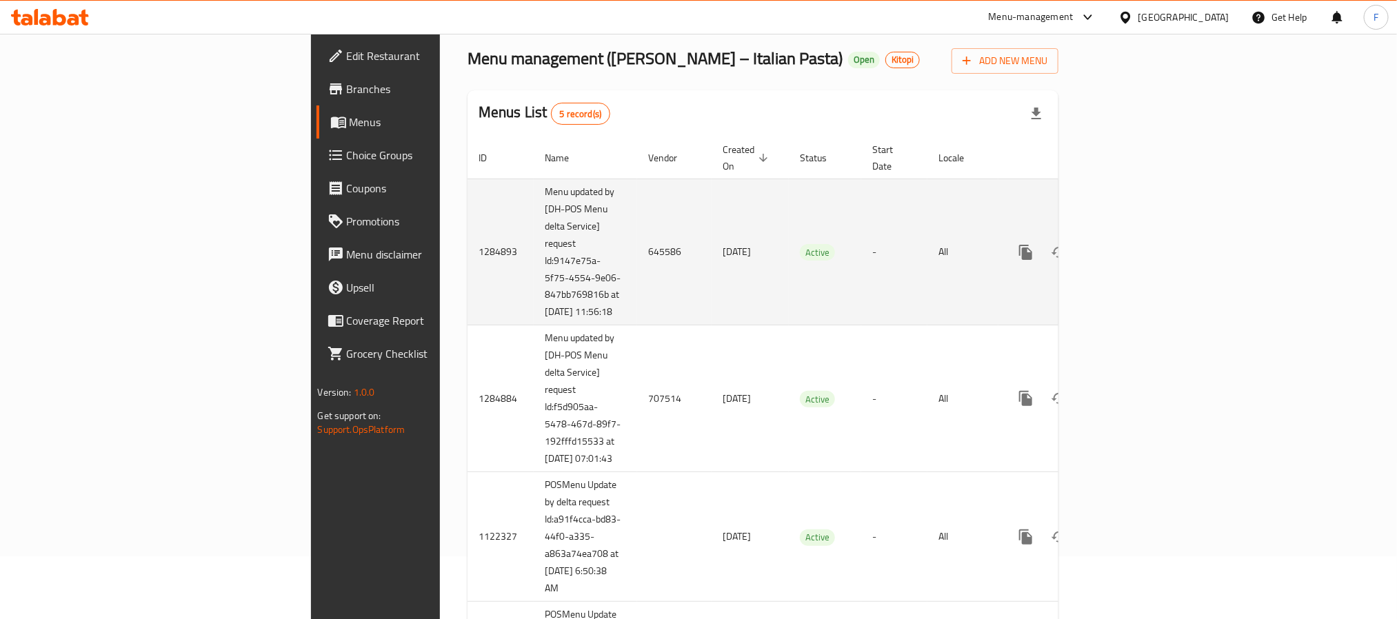
scroll to position [54, 0]
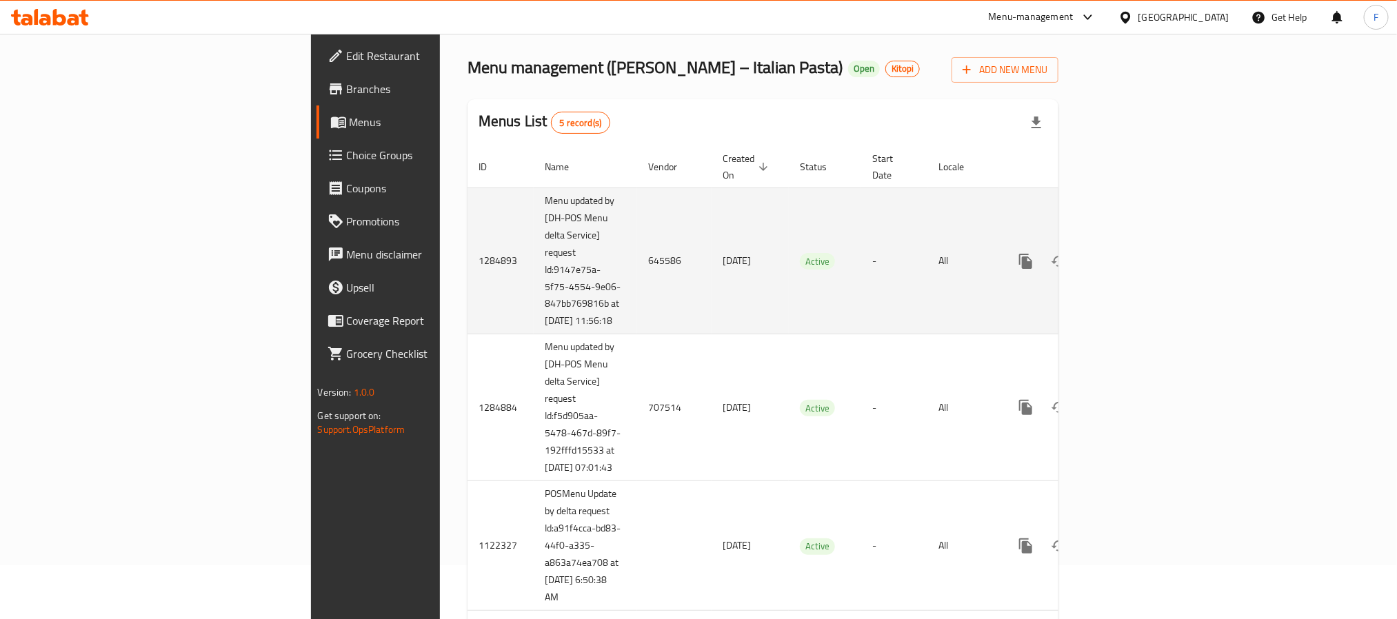
click at [637, 255] on td "645586" at bounding box center [674, 260] width 74 height 147
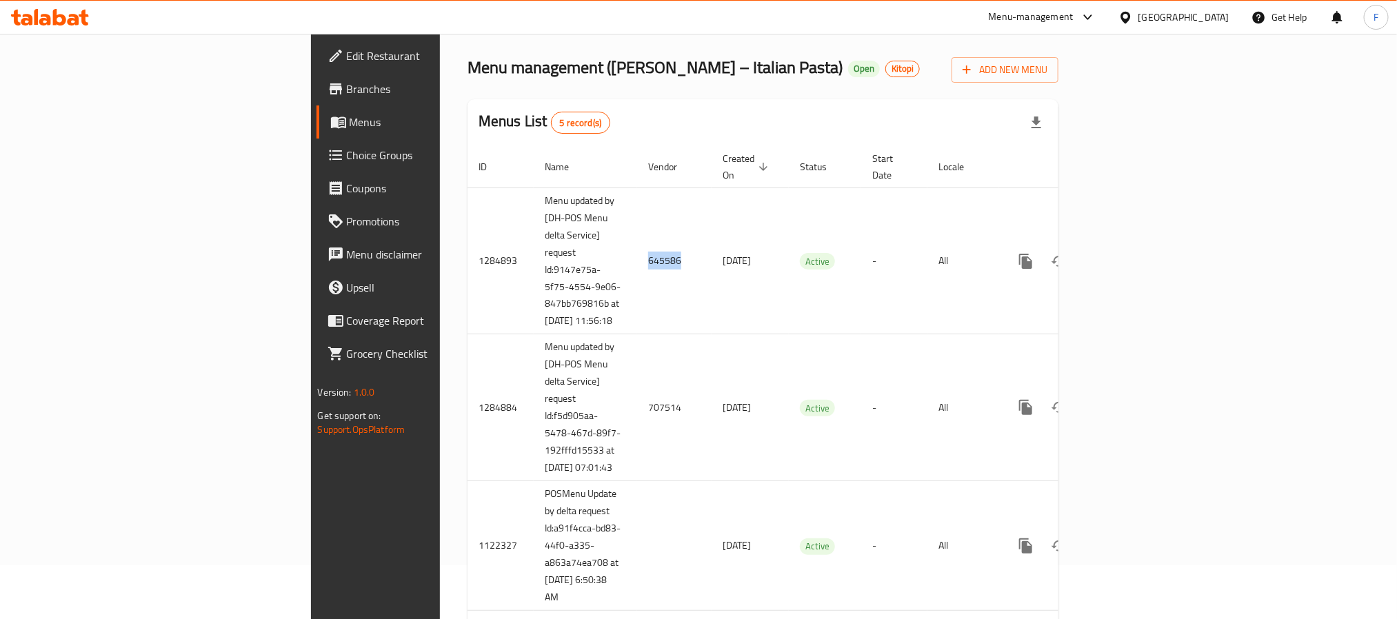
copy td "645586"
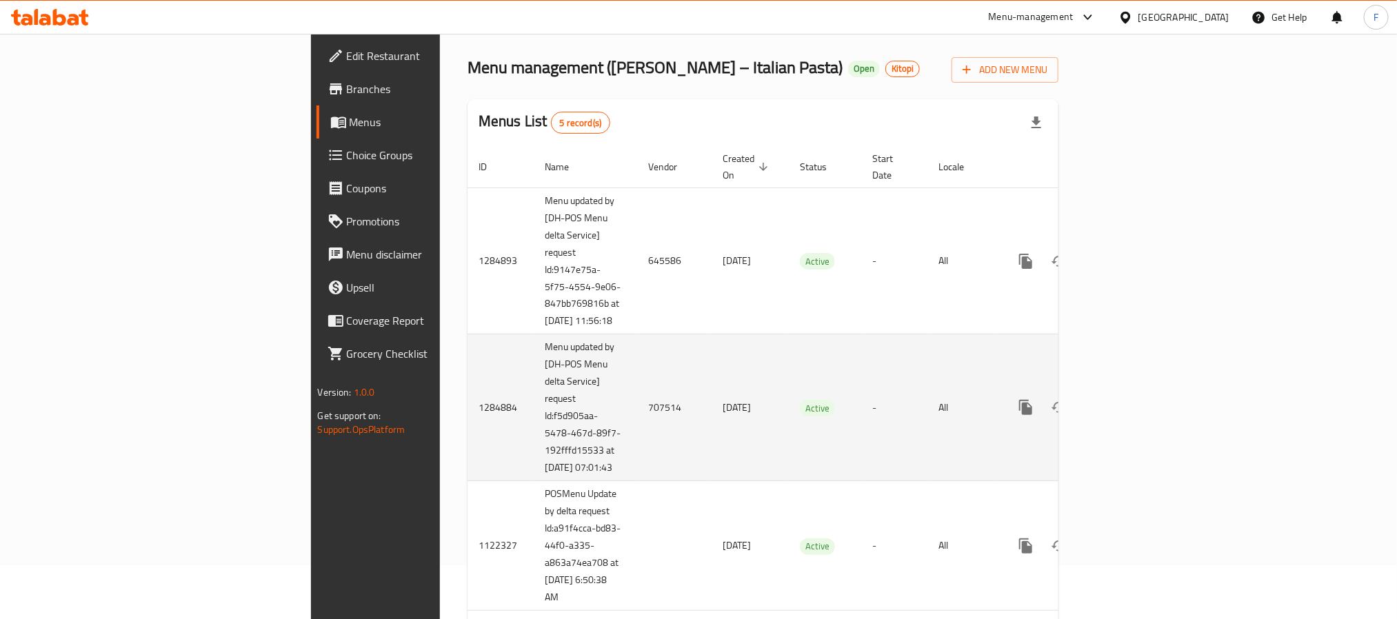
click at [637, 414] on td "707514" at bounding box center [674, 407] width 74 height 147
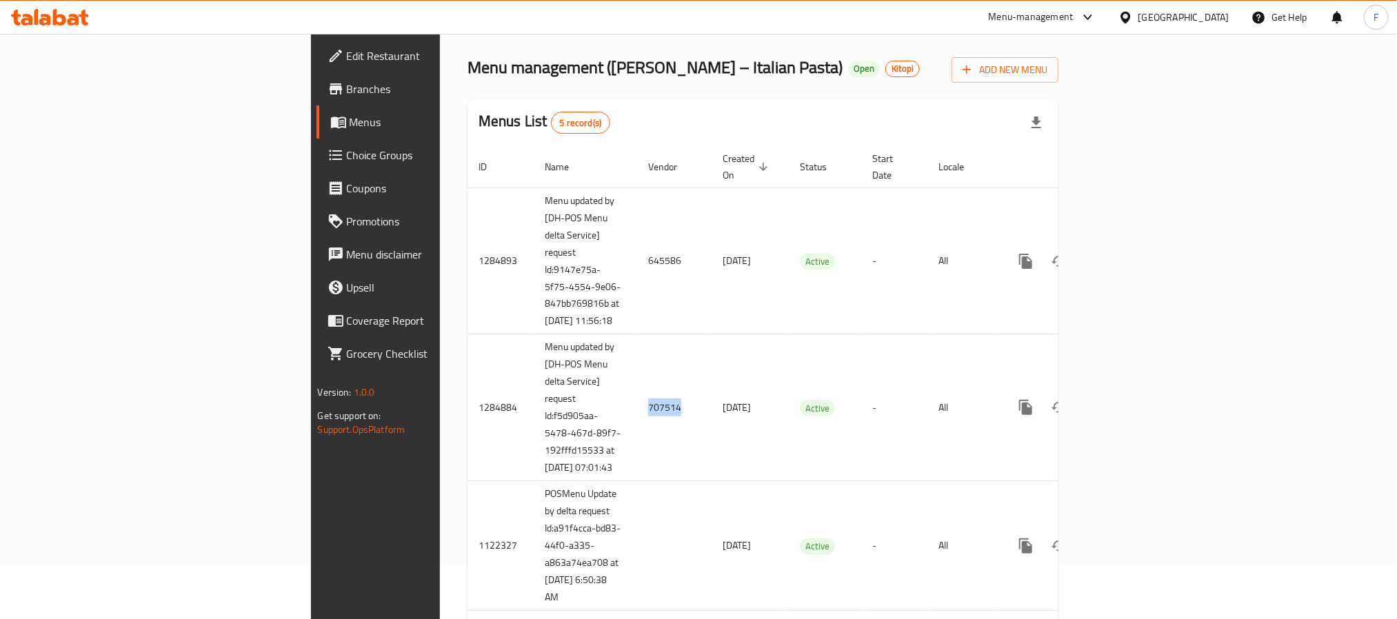
copy td "707514"
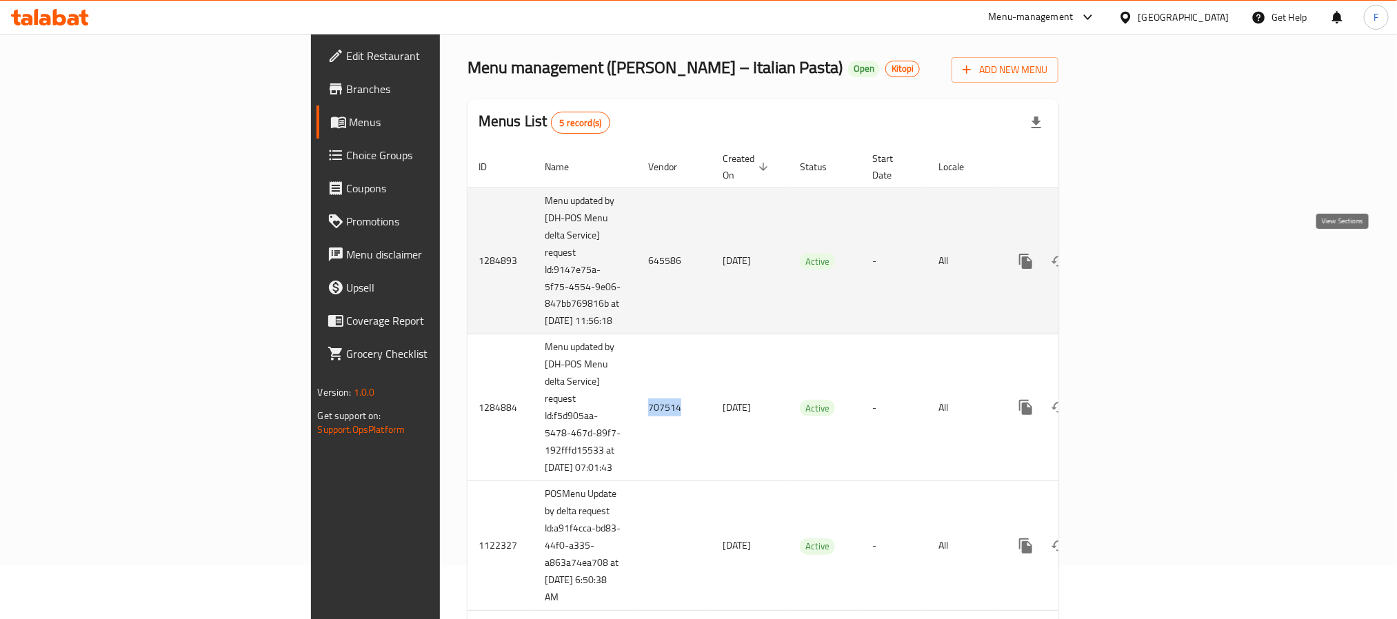
click at [1142, 256] on link "enhanced table" at bounding box center [1124, 261] width 33 height 33
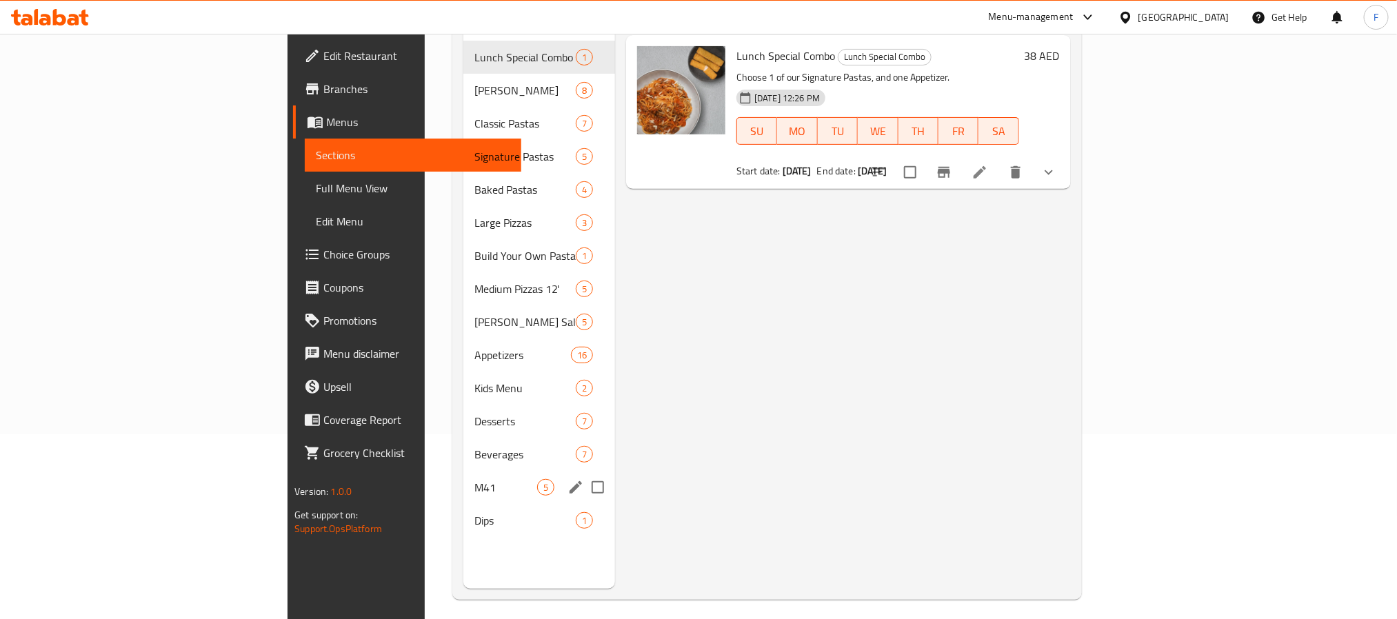
scroll to position [193, 0]
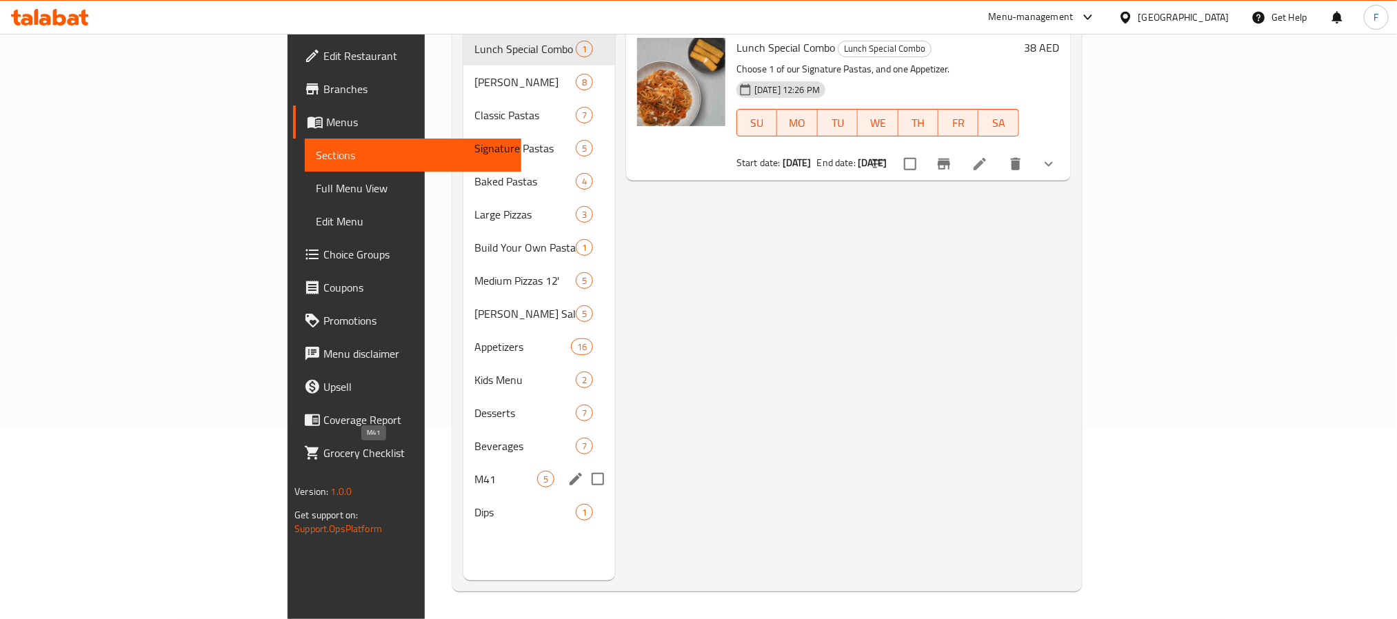
click at [474, 471] on span "M41" at bounding box center [505, 479] width 63 height 17
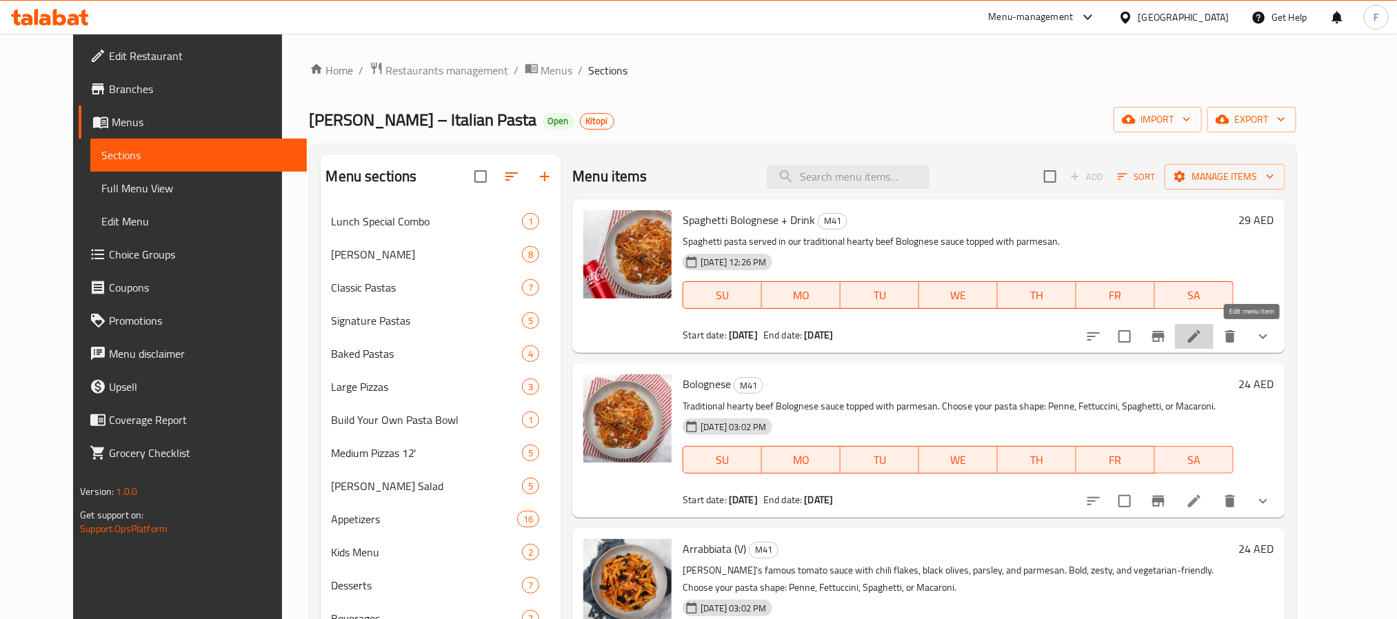
click at [1202, 337] on icon at bounding box center [1194, 336] width 17 height 17
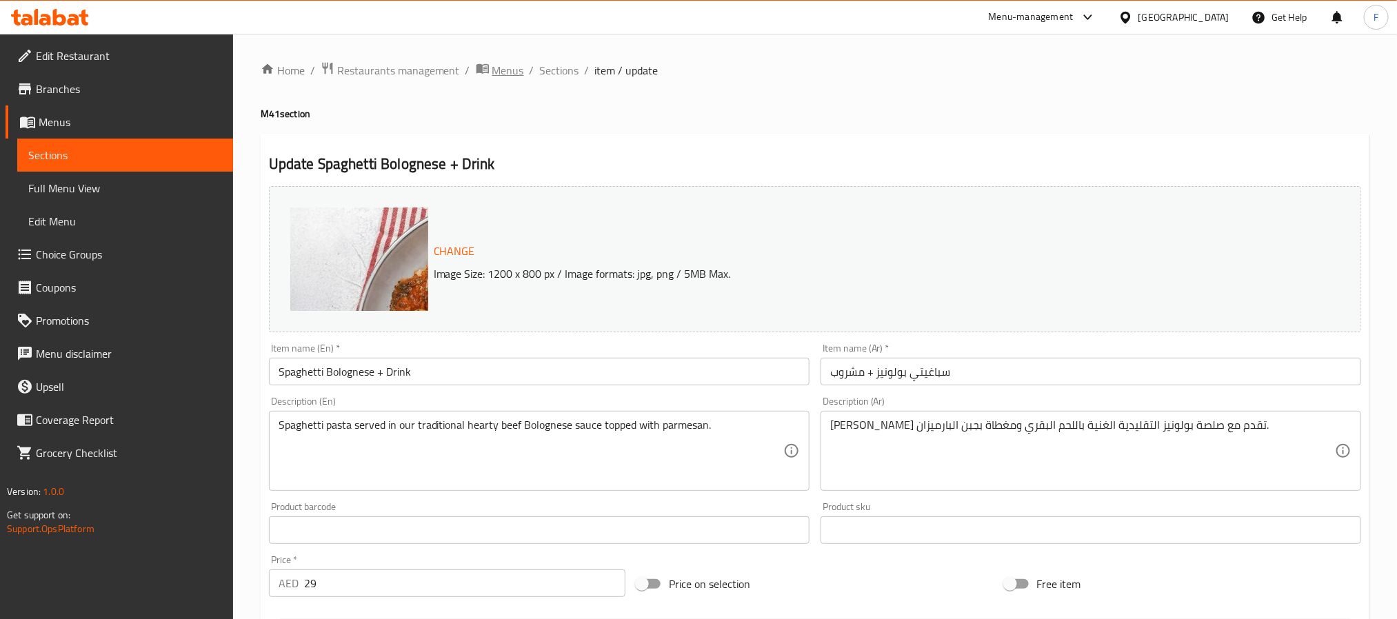
click at [496, 71] on span "Menus" at bounding box center [508, 70] width 32 height 17
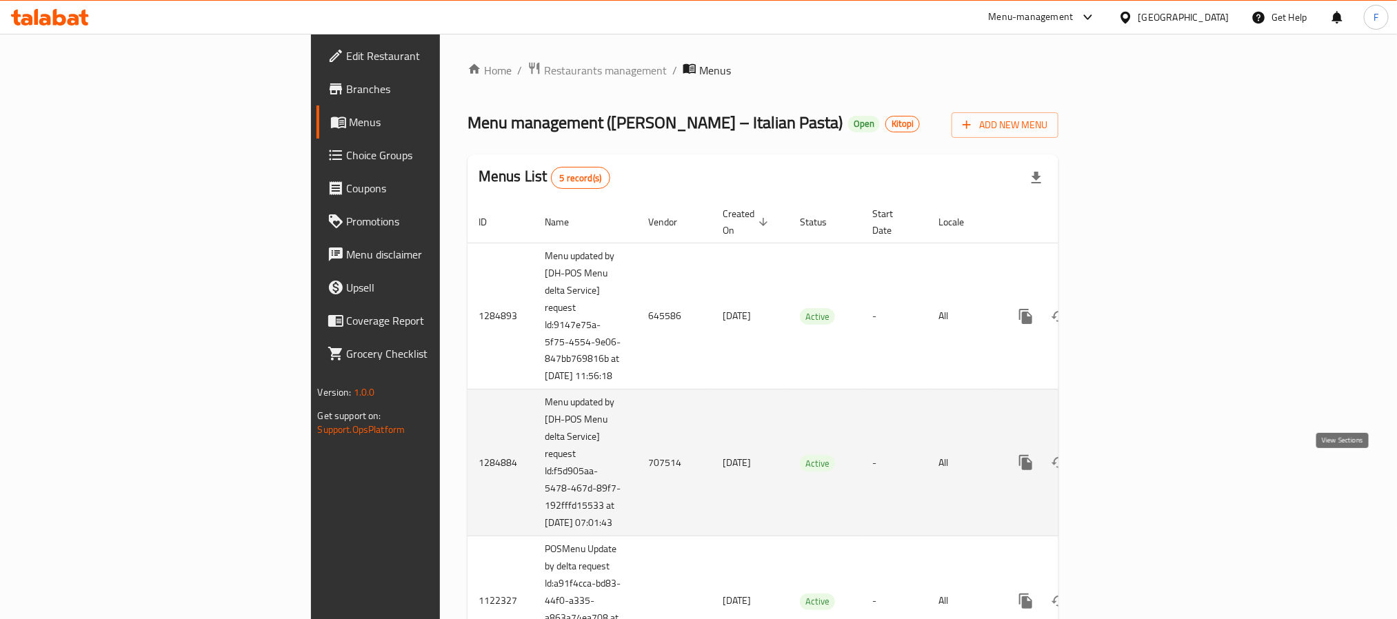
click at [1133, 471] on icon "enhanced table" at bounding box center [1125, 462] width 17 height 17
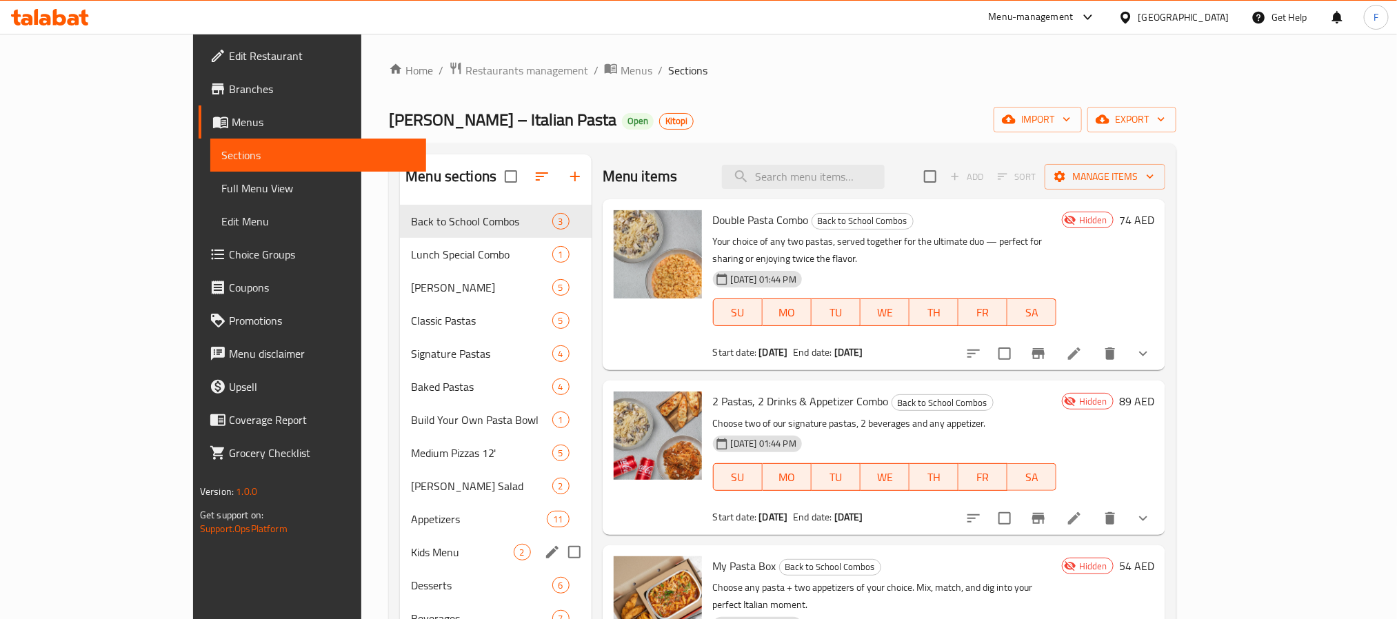
scroll to position [193, 0]
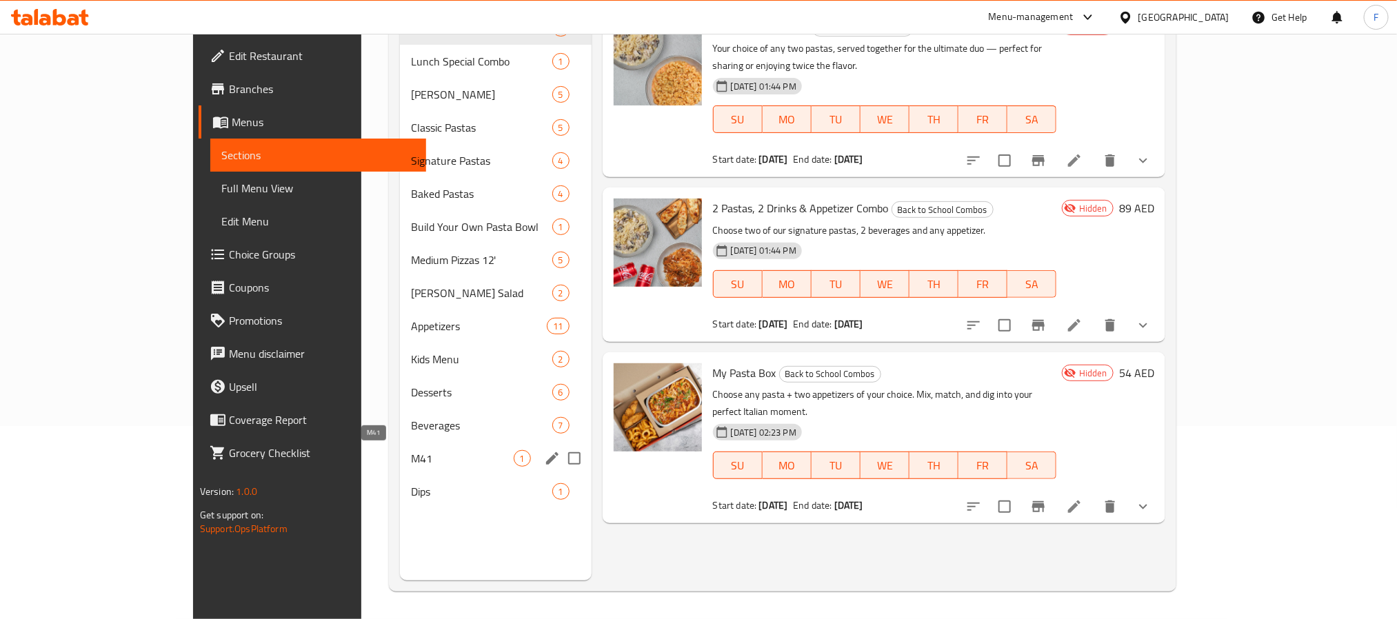
click at [411, 459] on span "M41" at bounding box center [462, 458] width 102 height 17
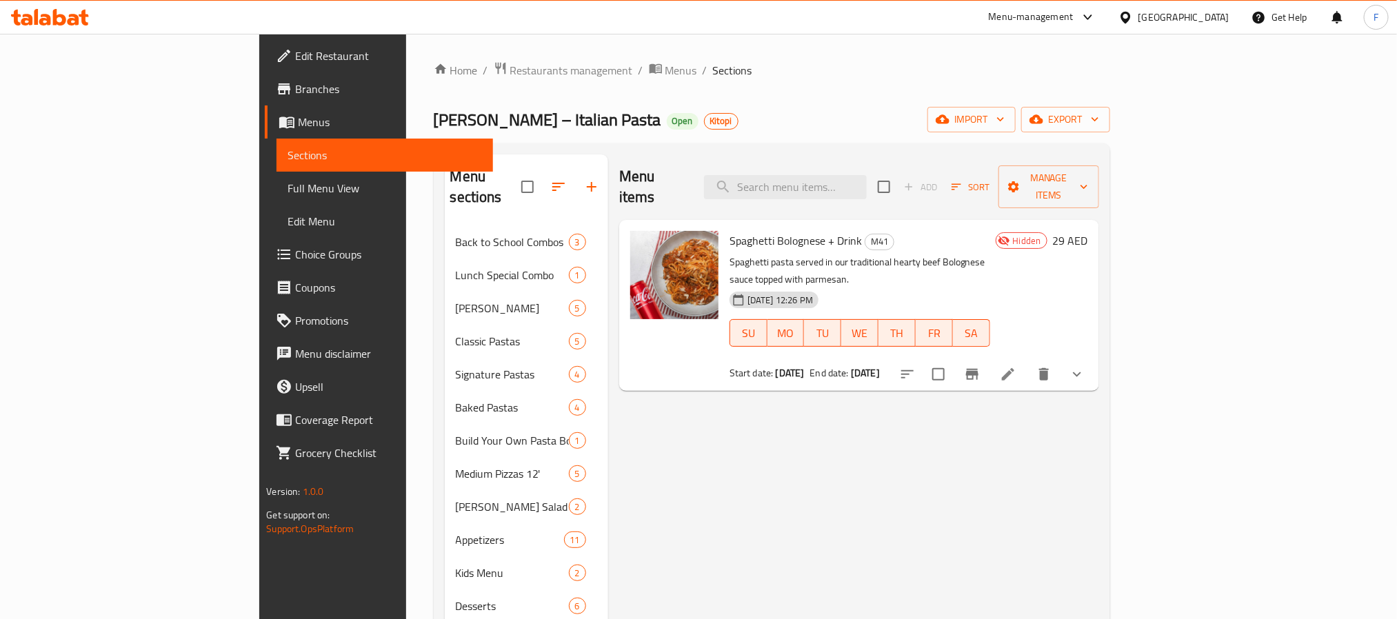
click at [1027, 362] on li at bounding box center [1007, 374] width 39 height 25
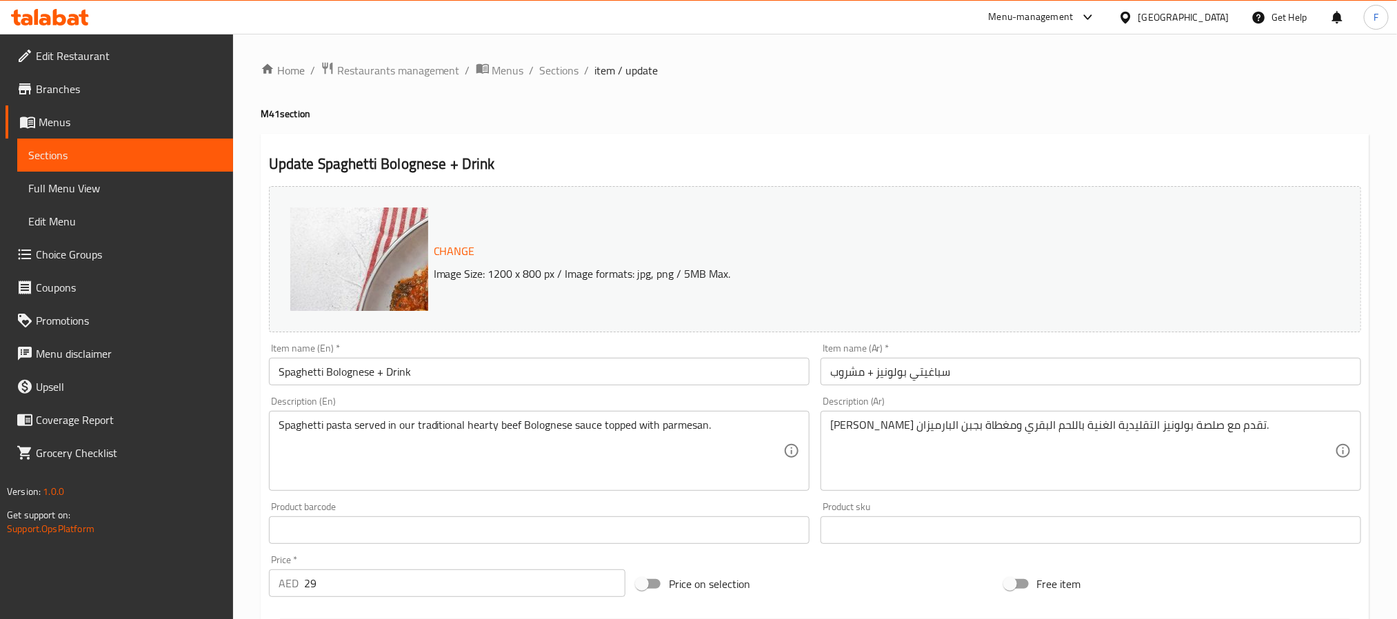
drag, startPoint x: 96, startPoint y: 112, endPoint x: 199, endPoint y: 72, distance: 110.0
click at [96, 112] on link "Menus" at bounding box center [119, 121] width 227 height 33
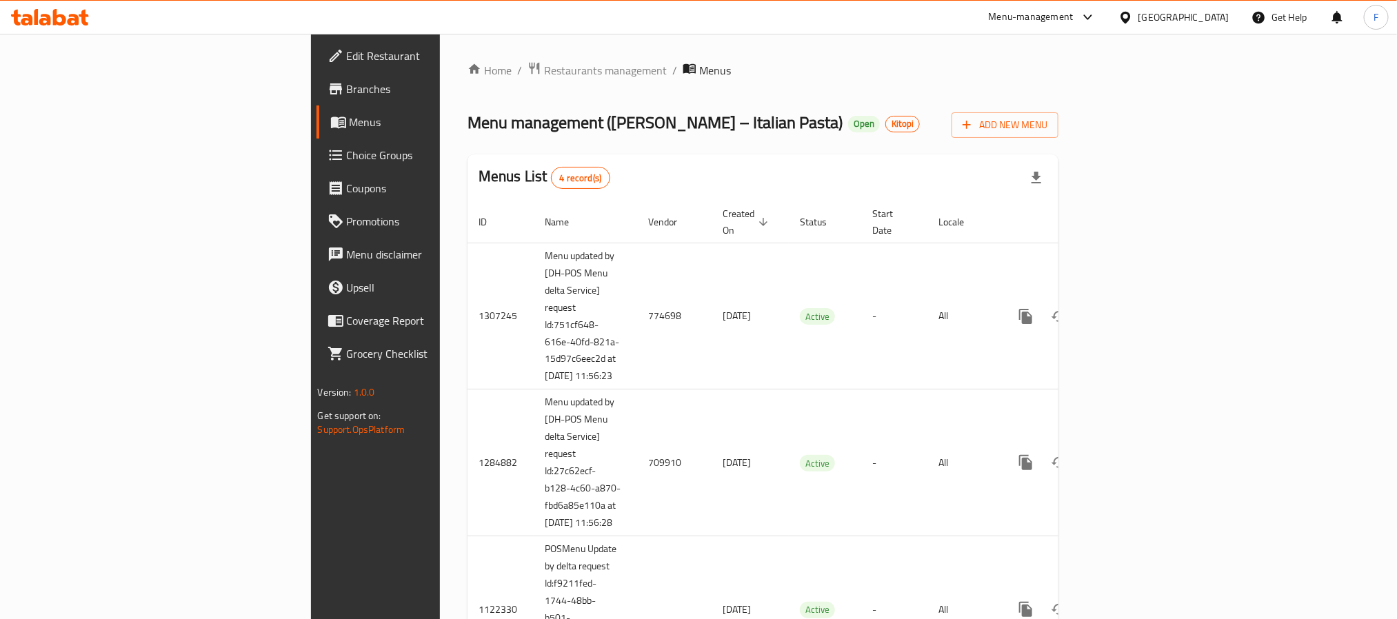
click at [347, 93] on span "Branches" at bounding box center [440, 89] width 186 height 17
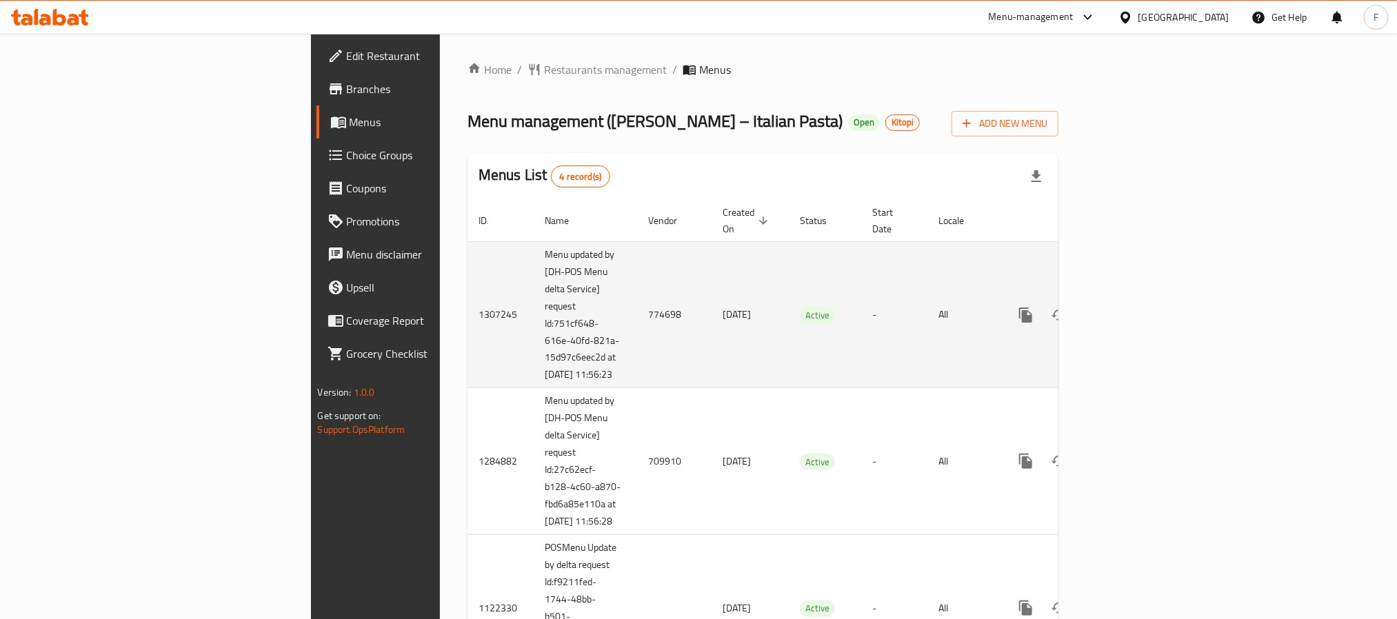
click at [637, 313] on td "774698" at bounding box center [674, 314] width 74 height 147
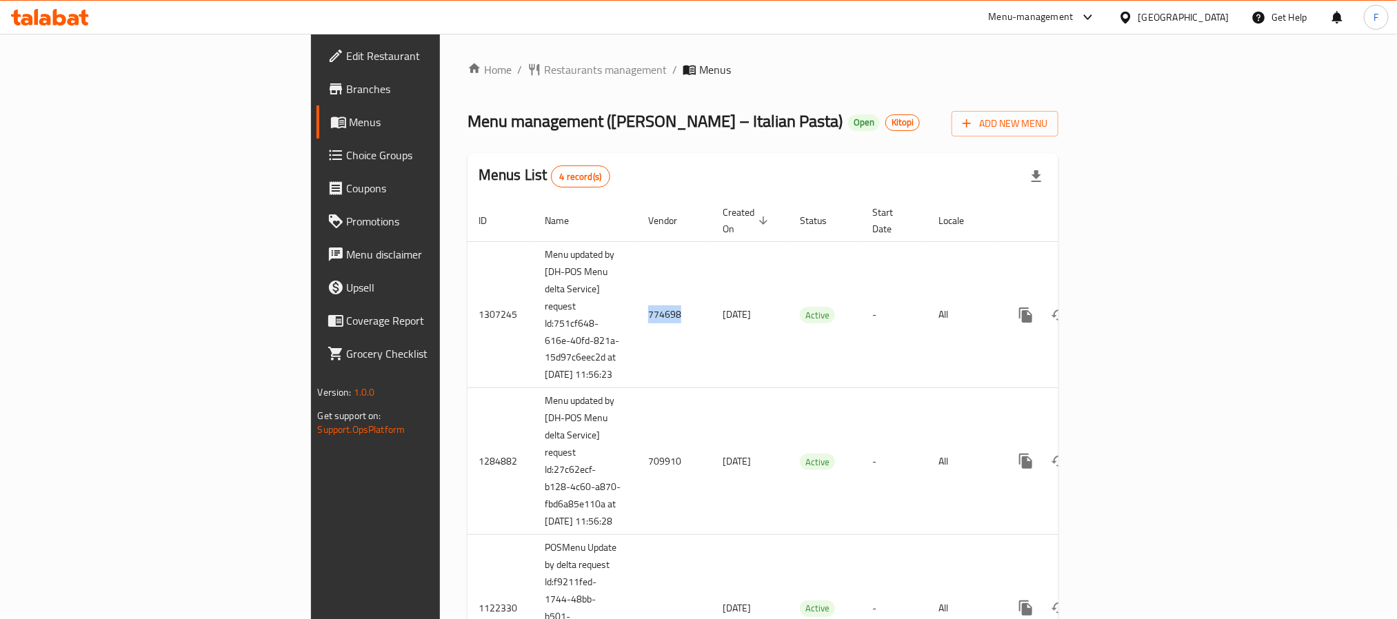
copy td "774698"
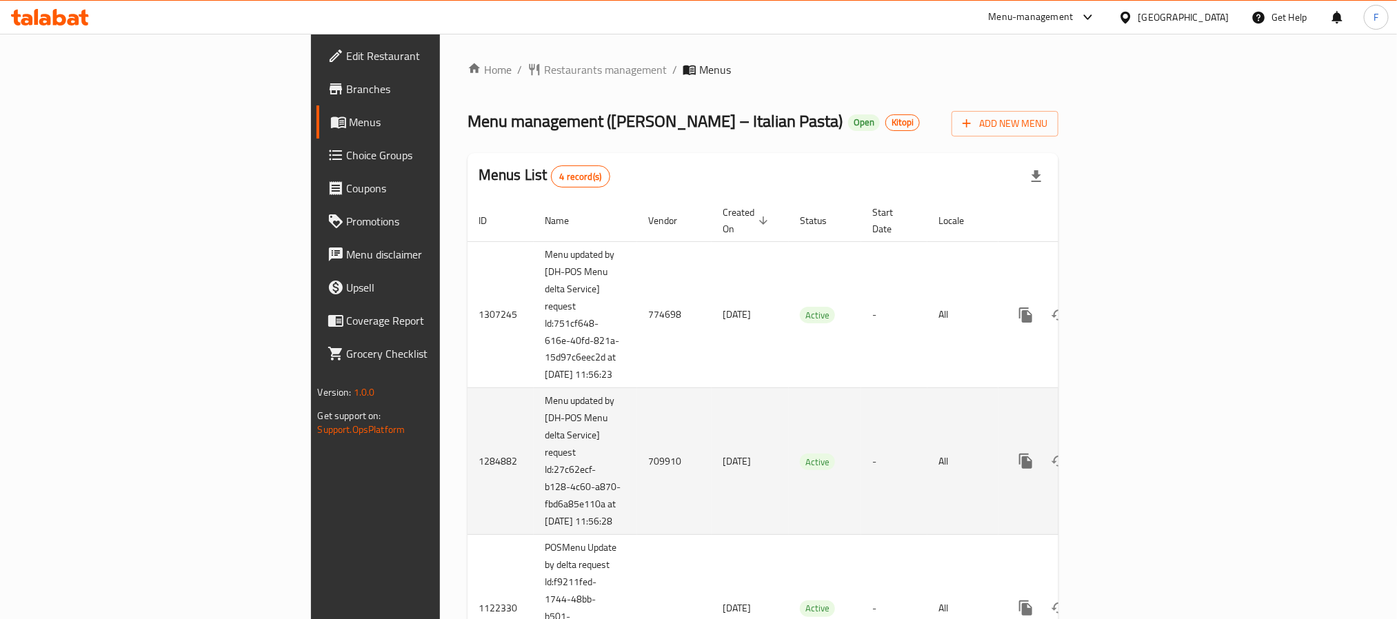
click at [637, 472] on td "709910" at bounding box center [674, 461] width 74 height 147
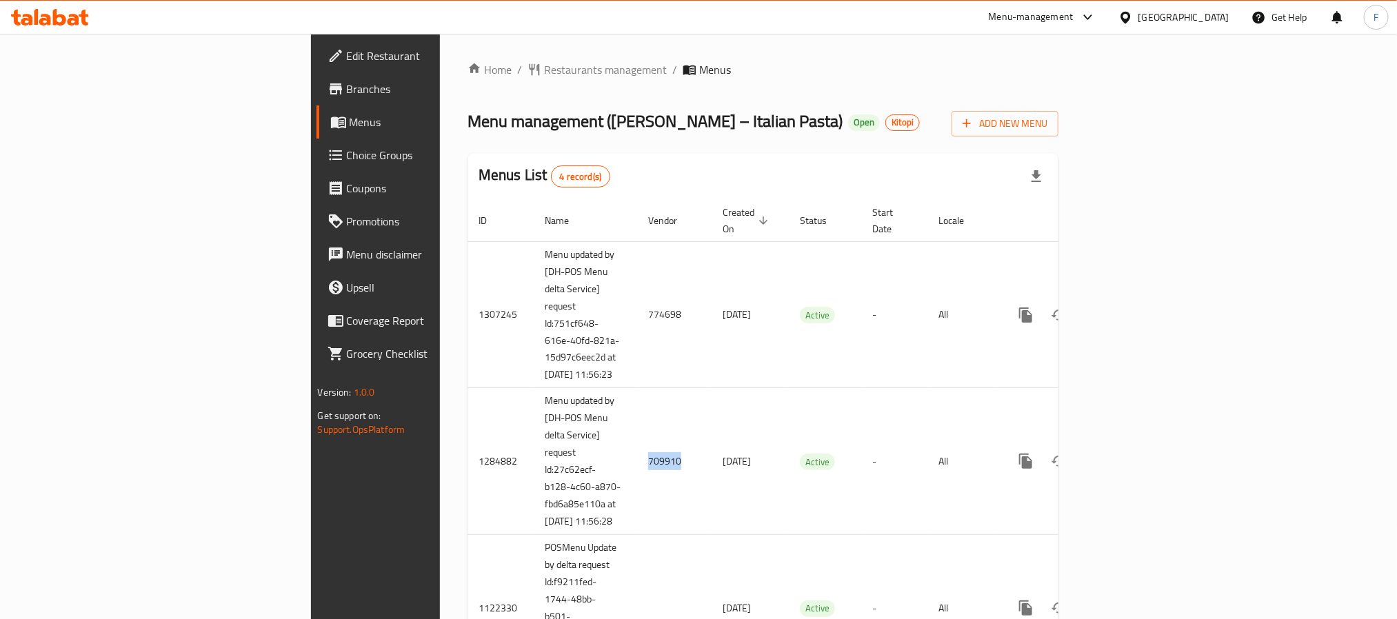
copy td "709910"
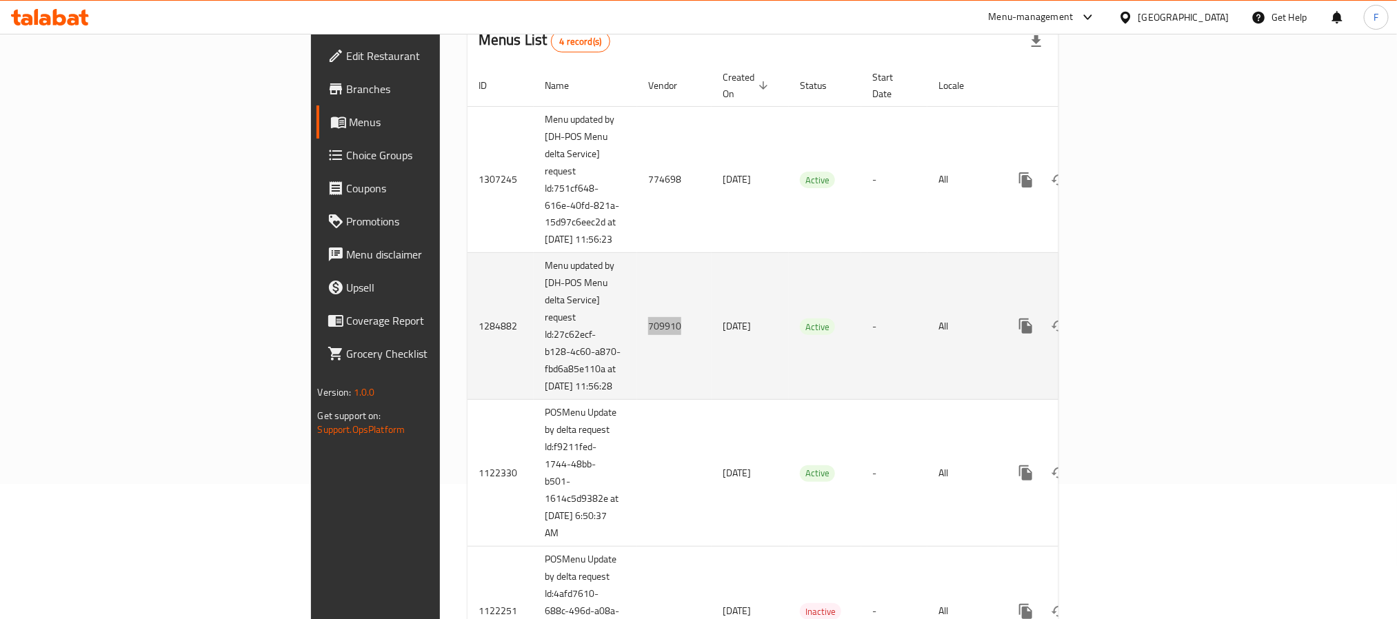
scroll to position [103, 0]
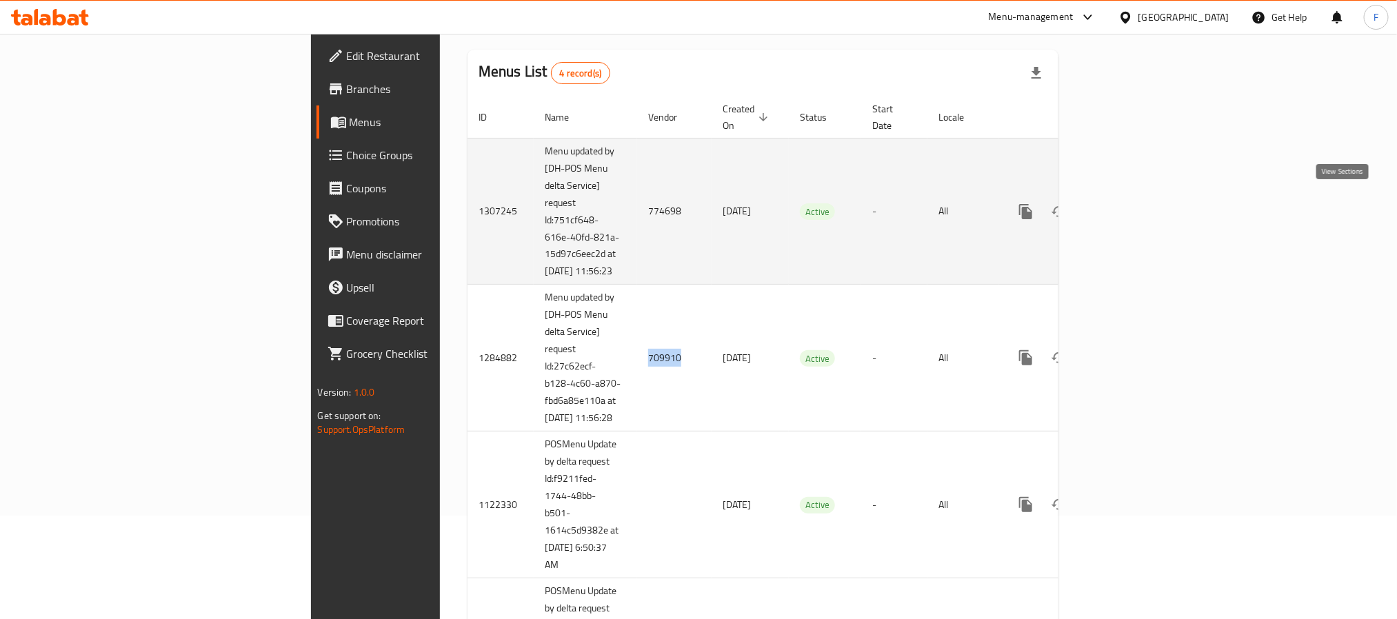
click at [1133, 203] on icon "enhanced table" at bounding box center [1125, 211] width 17 height 17
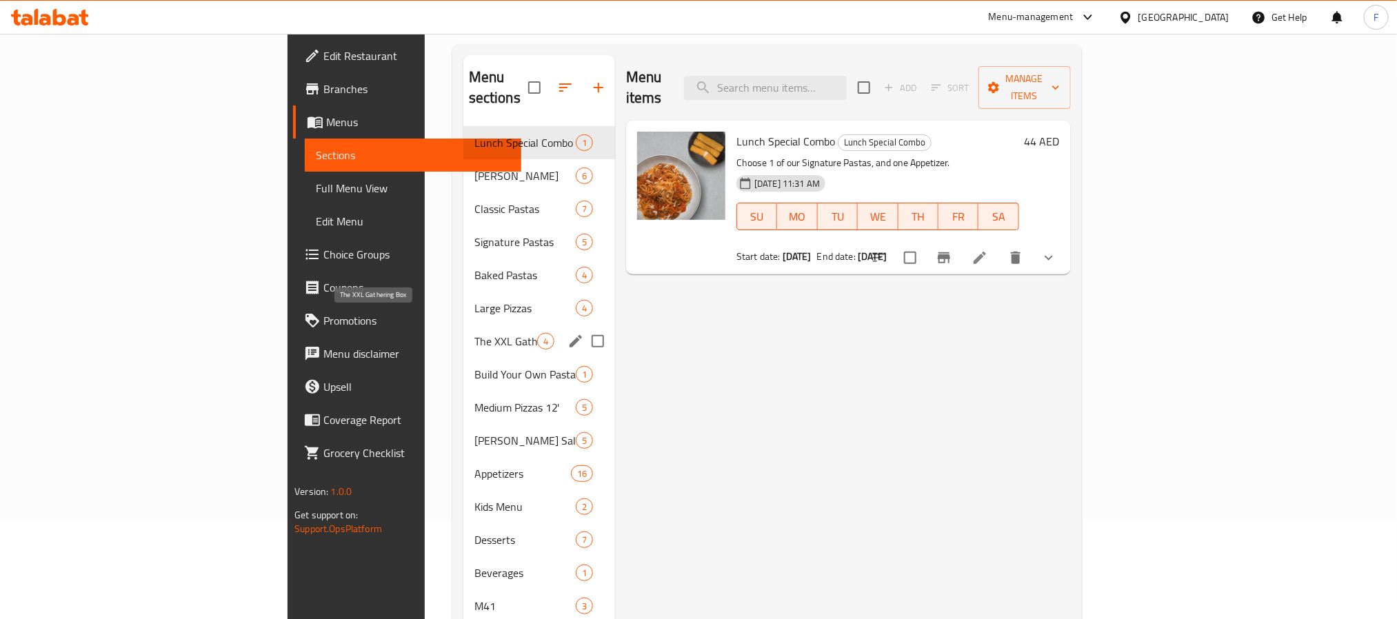
scroll to position [193, 0]
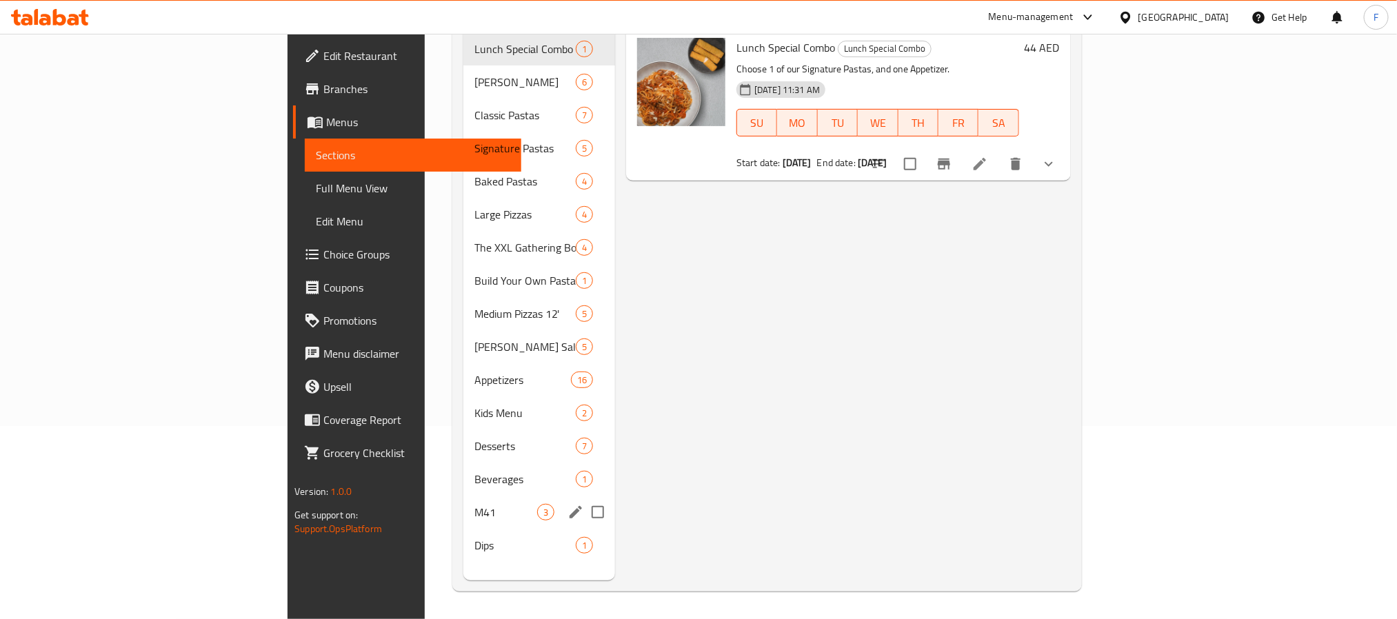
click at [474, 504] on span "M41" at bounding box center [505, 512] width 63 height 17
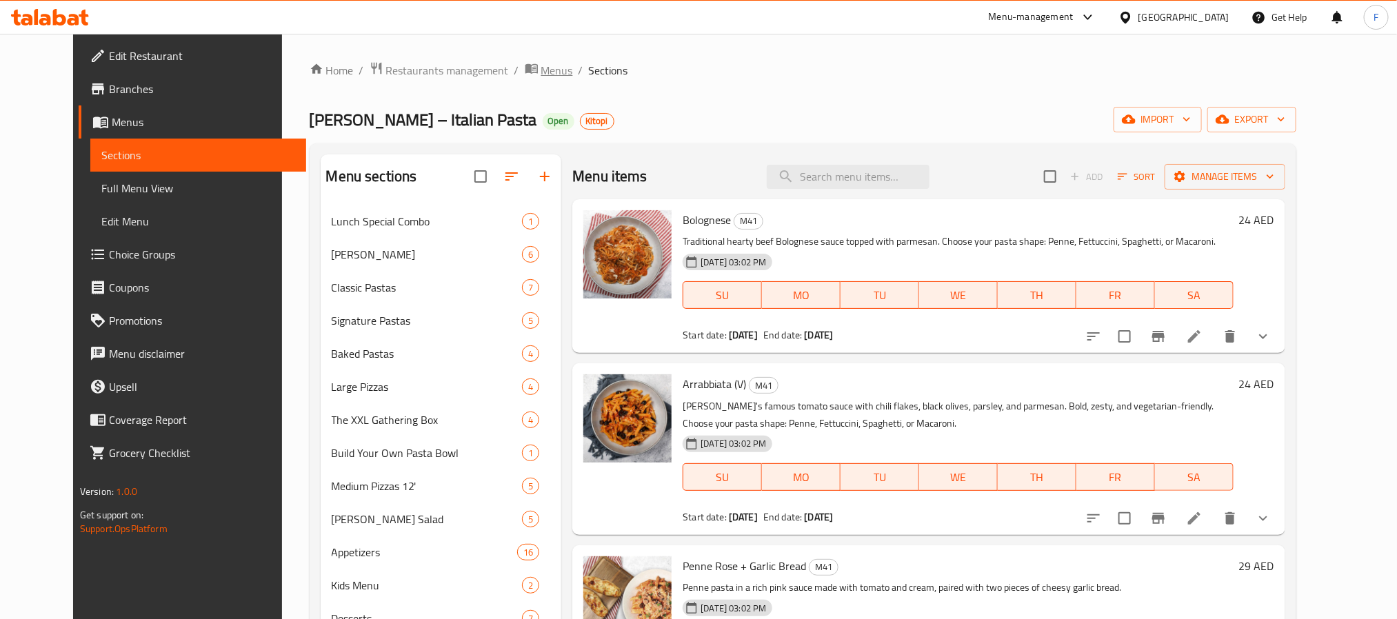
click at [541, 62] on span "Menus" at bounding box center [557, 70] width 32 height 17
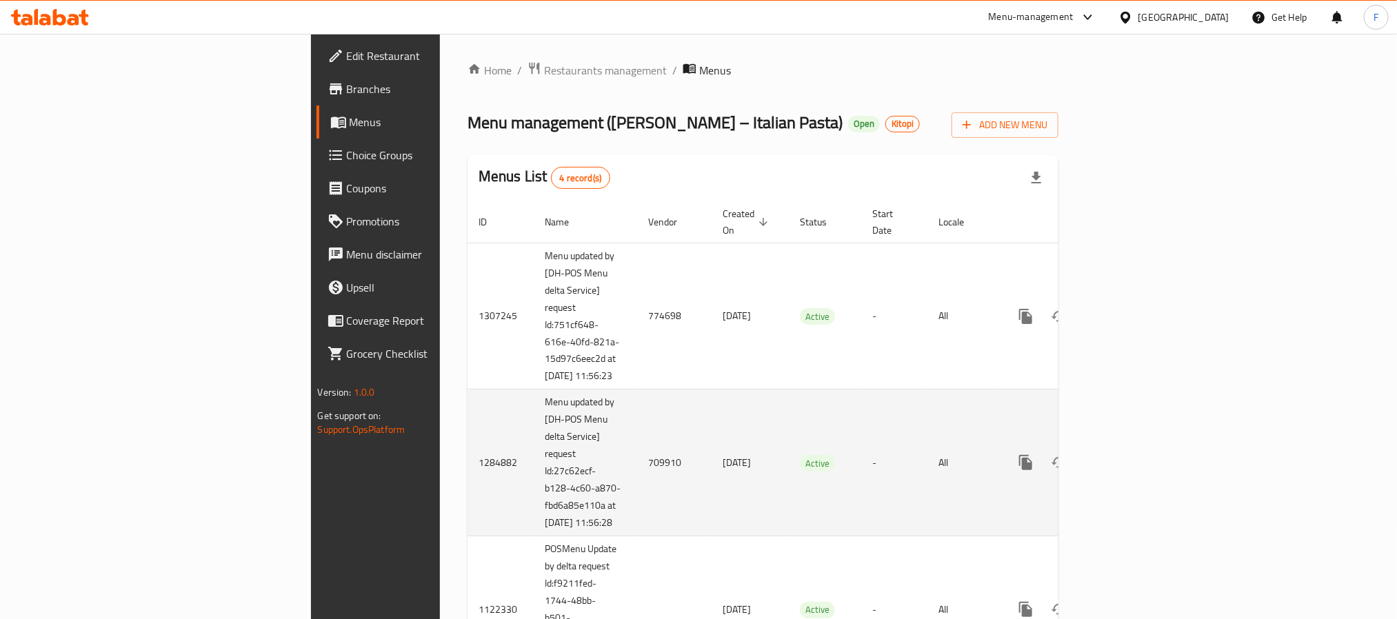
click at [1133, 471] on icon "enhanced table" at bounding box center [1125, 462] width 17 height 17
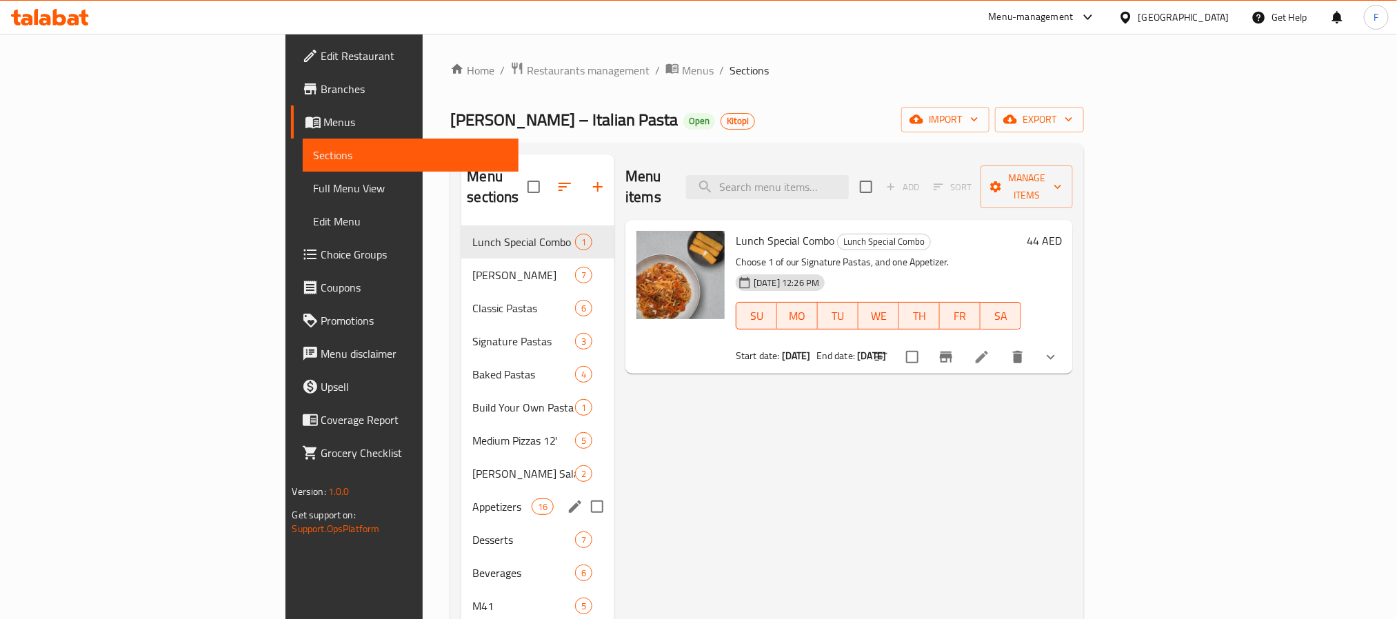
scroll to position [193, 0]
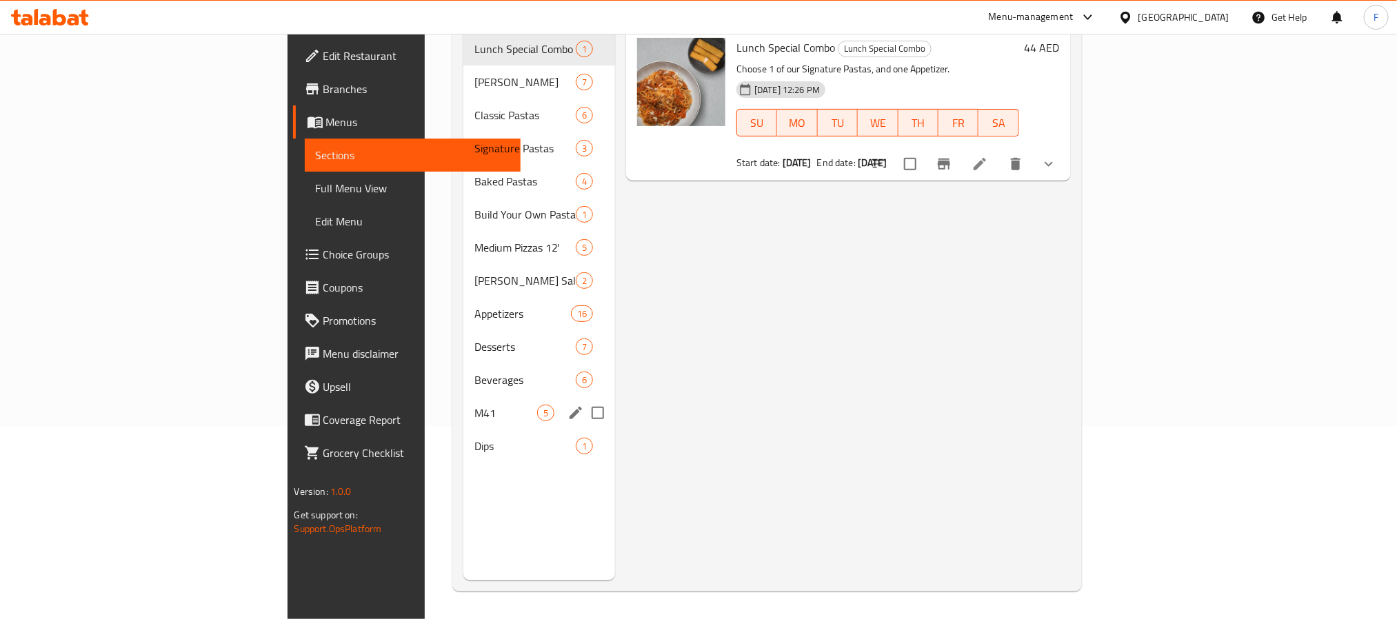
click at [463, 407] on div "M41 5" at bounding box center [539, 412] width 152 height 33
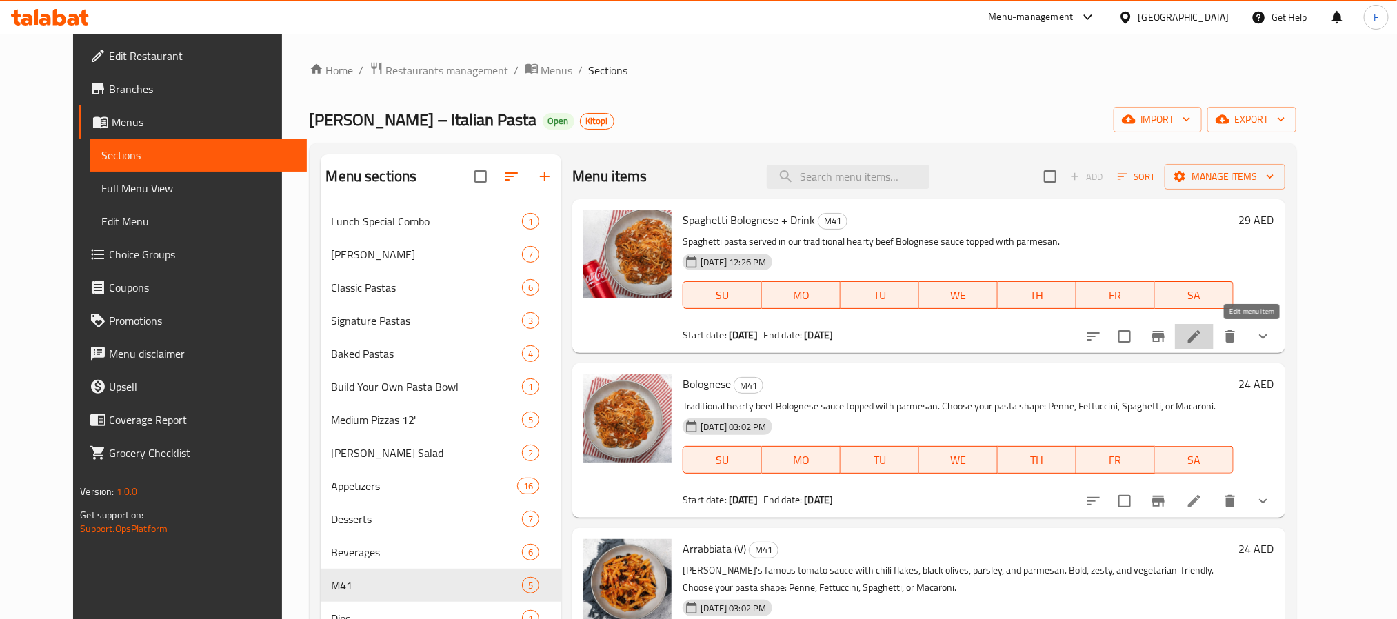
click at [1202, 333] on icon at bounding box center [1194, 336] width 17 height 17
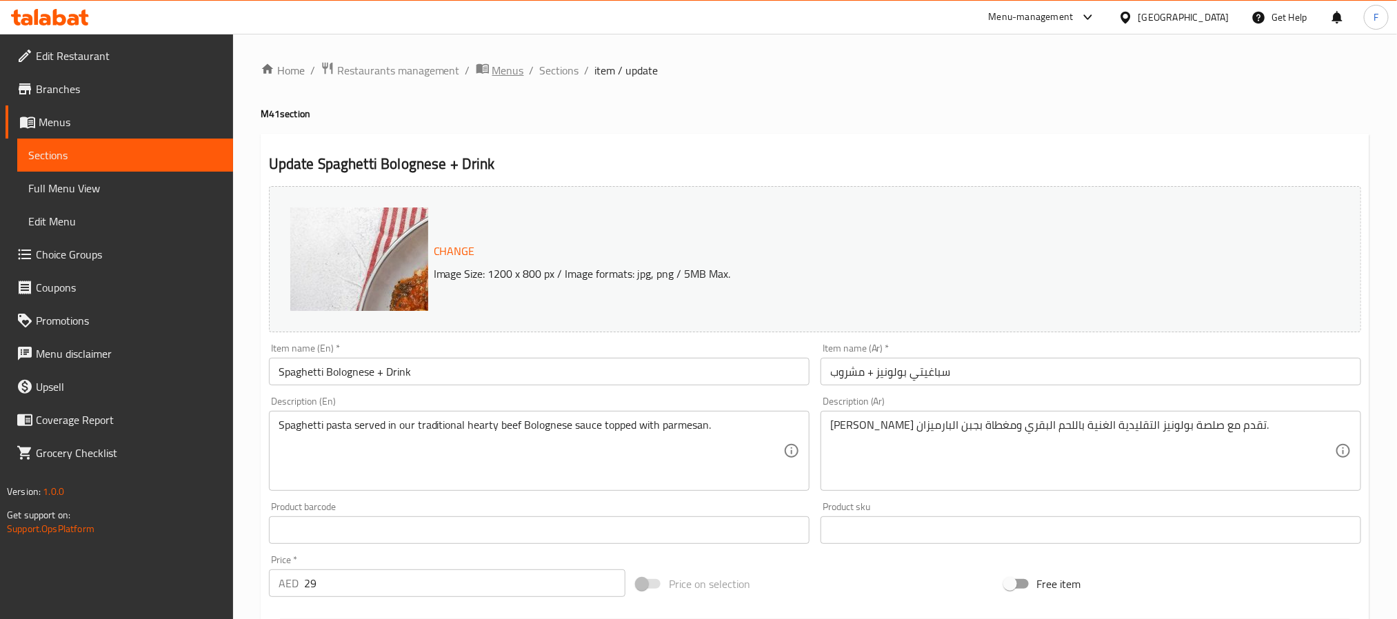
click at [516, 71] on span "Menus" at bounding box center [508, 70] width 32 height 17
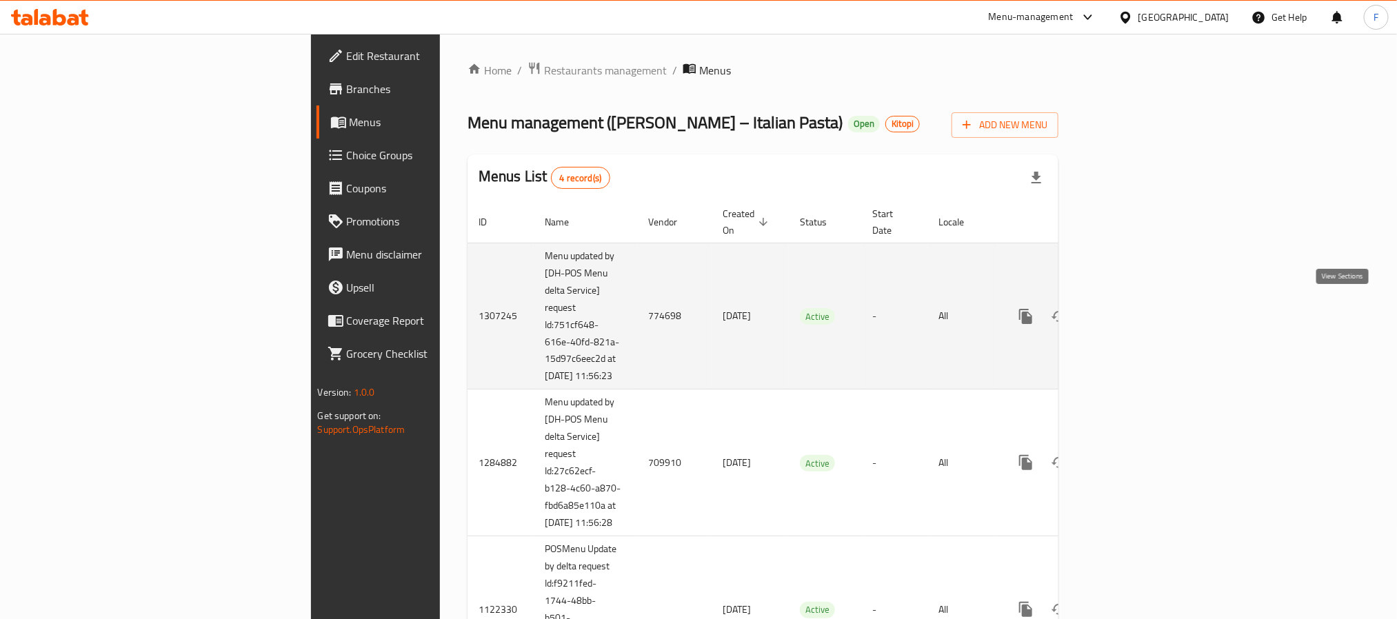
click at [1133, 309] on icon "enhanced table" at bounding box center [1125, 316] width 17 height 17
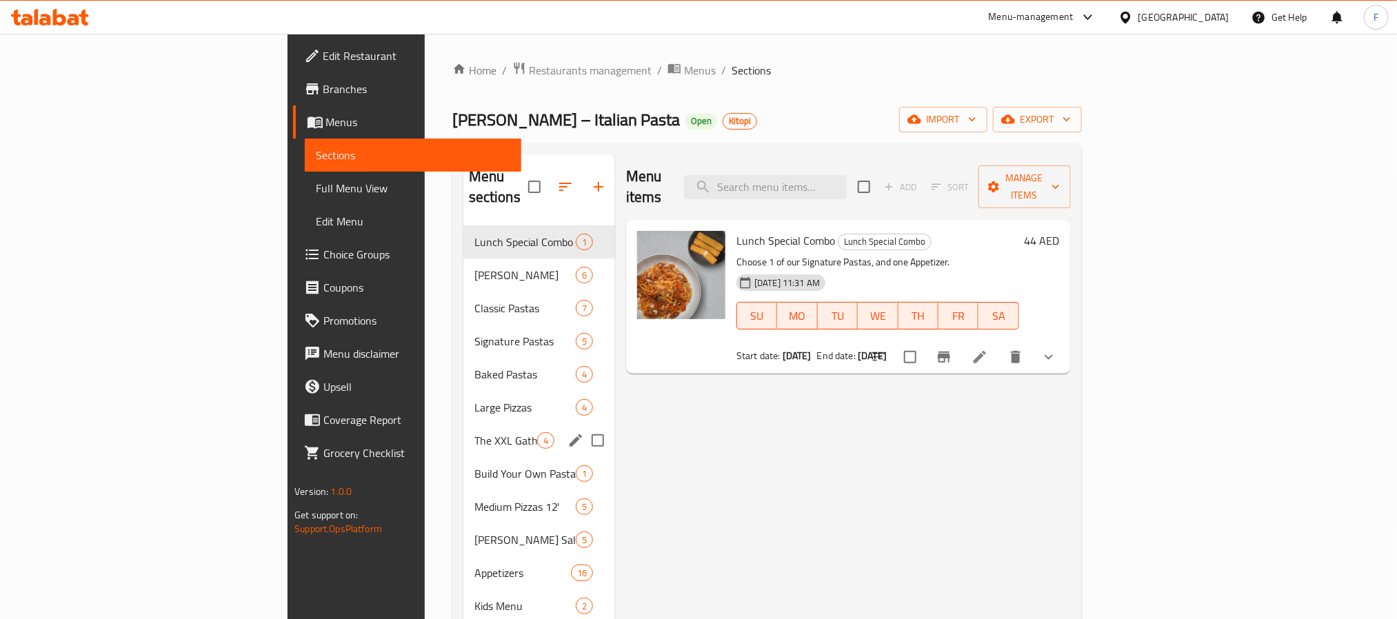
scroll to position [193, 0]
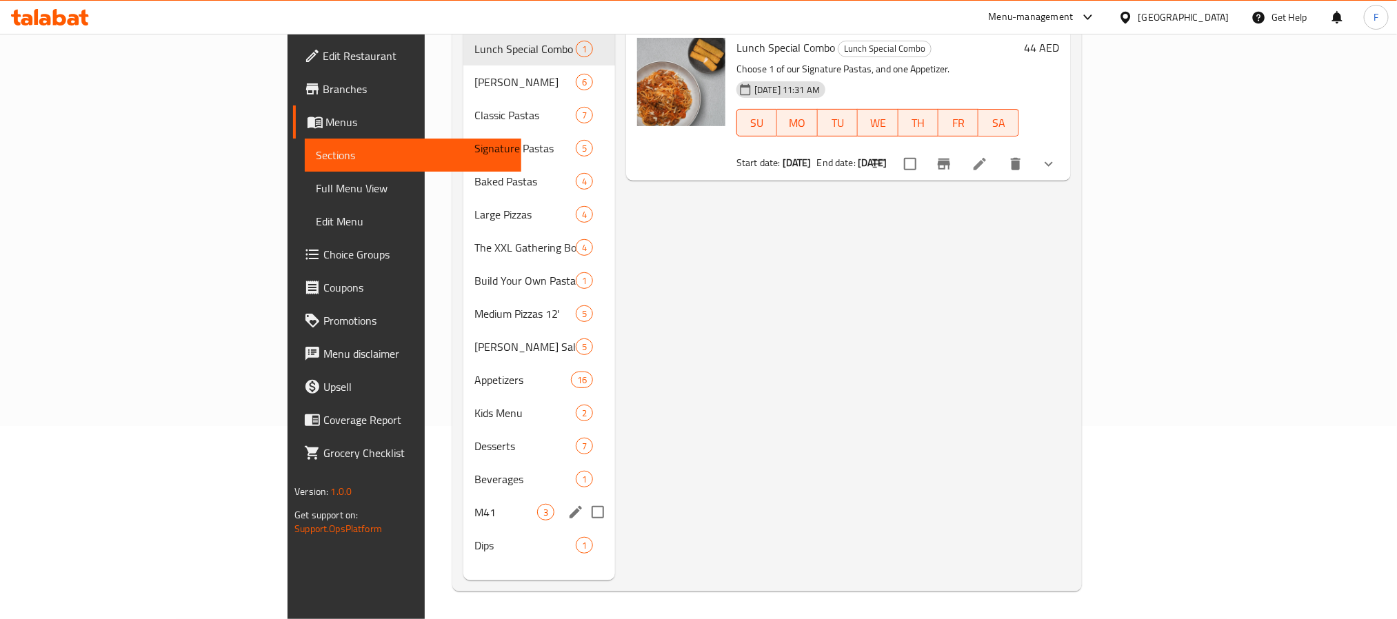
click at [463, 496] on div "M41 3" at bounding box center [539, 512] width 152 height 33
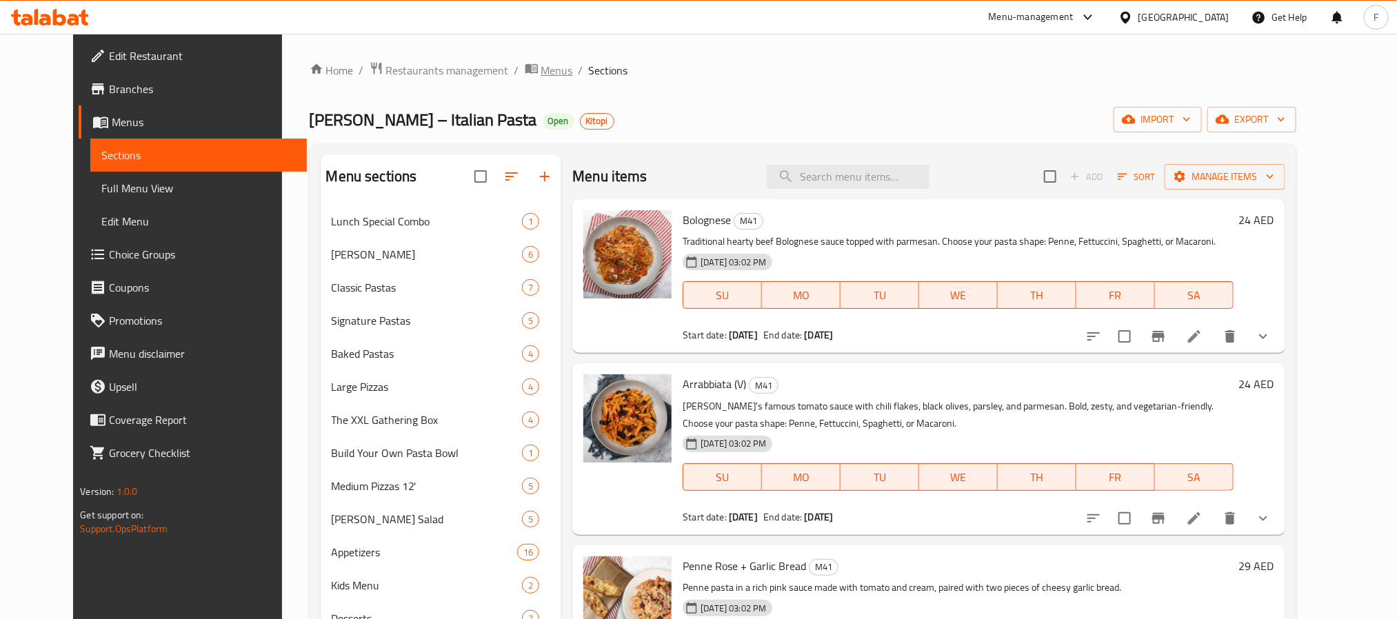
click at [541, 77] on span "Menus" at bounding box center [557, 70] width 32 height 17
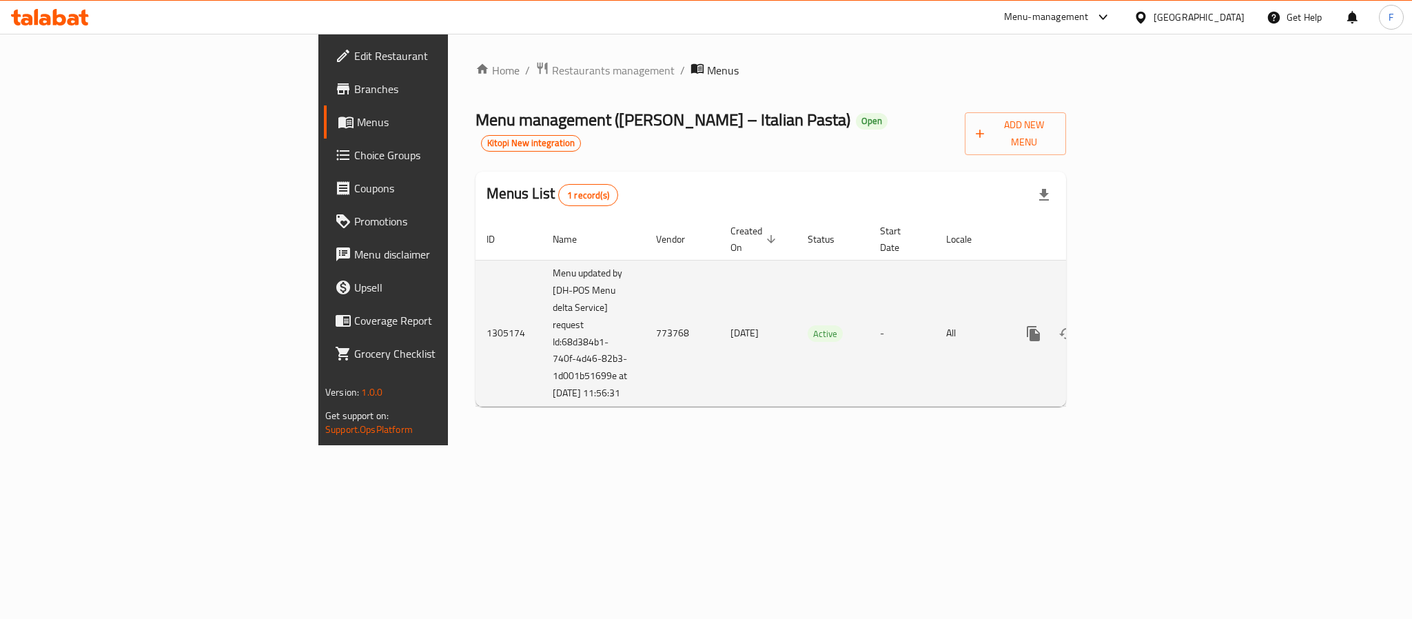
click at [645, 325] on td "773768" at bounding box center [682, 333] width 74 height 147
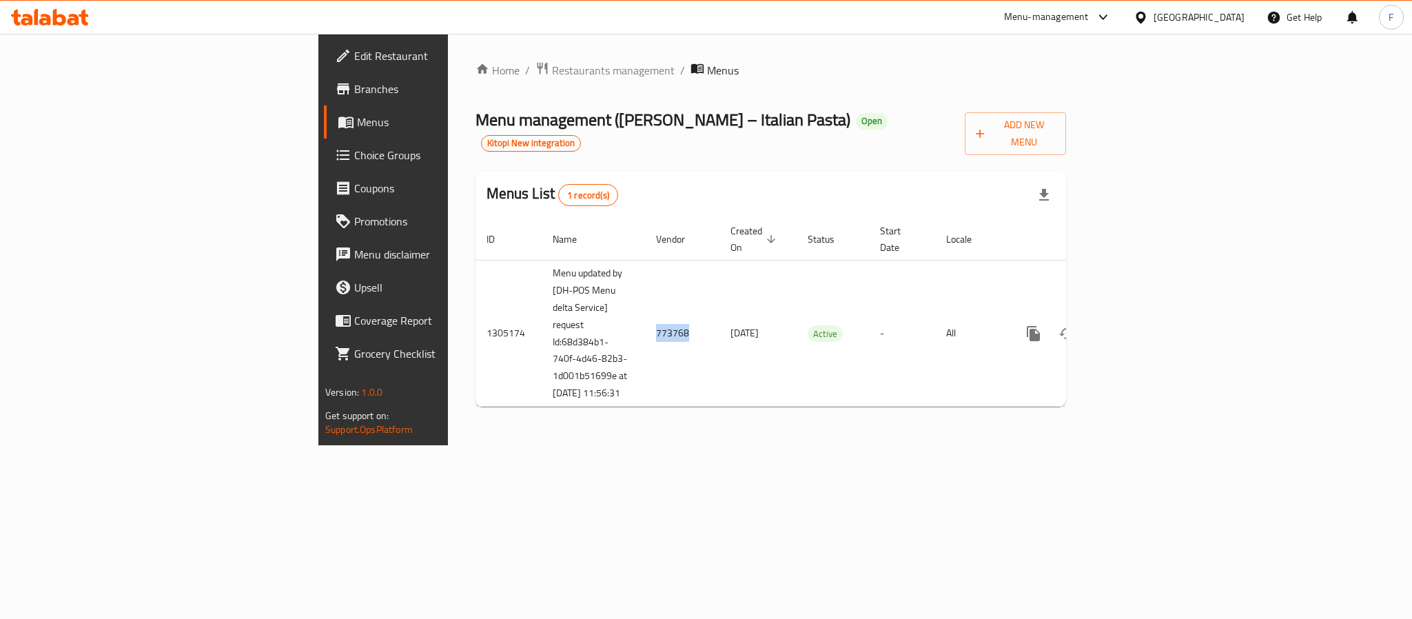
copy td "773768"
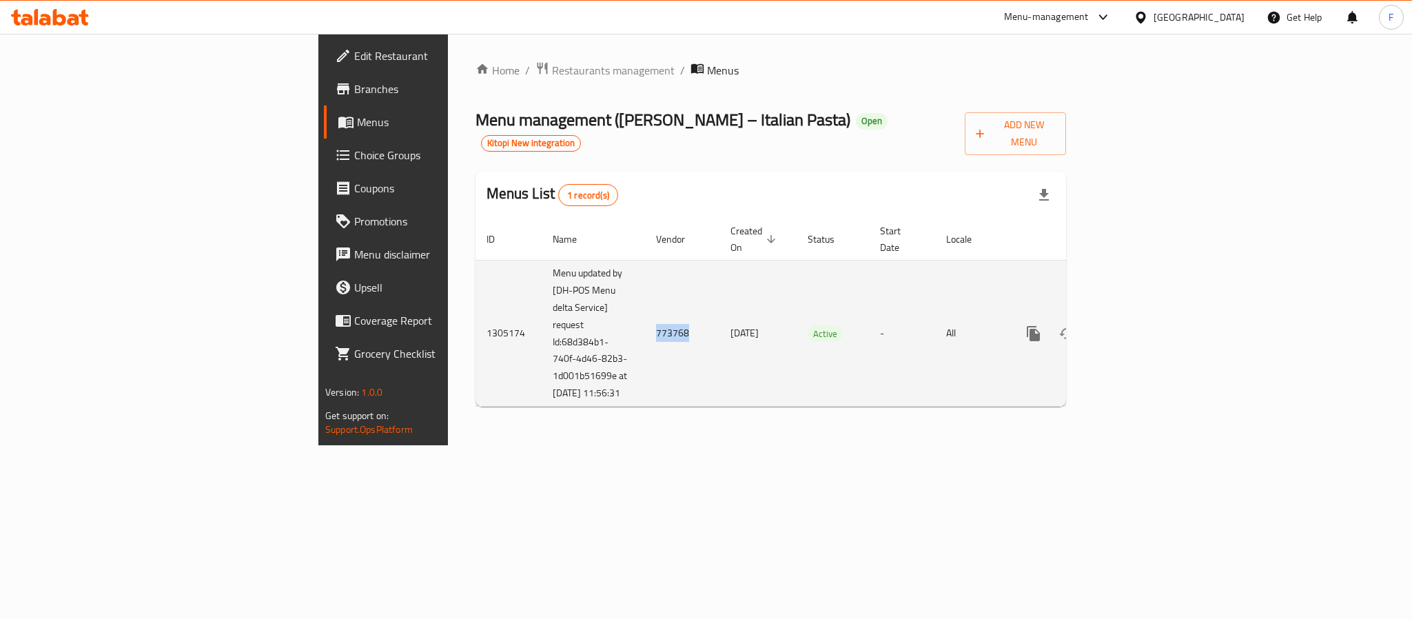
click at [1142, 325] on icon "enhanced table" at bounding box center [1133, 333] width 17 height 17
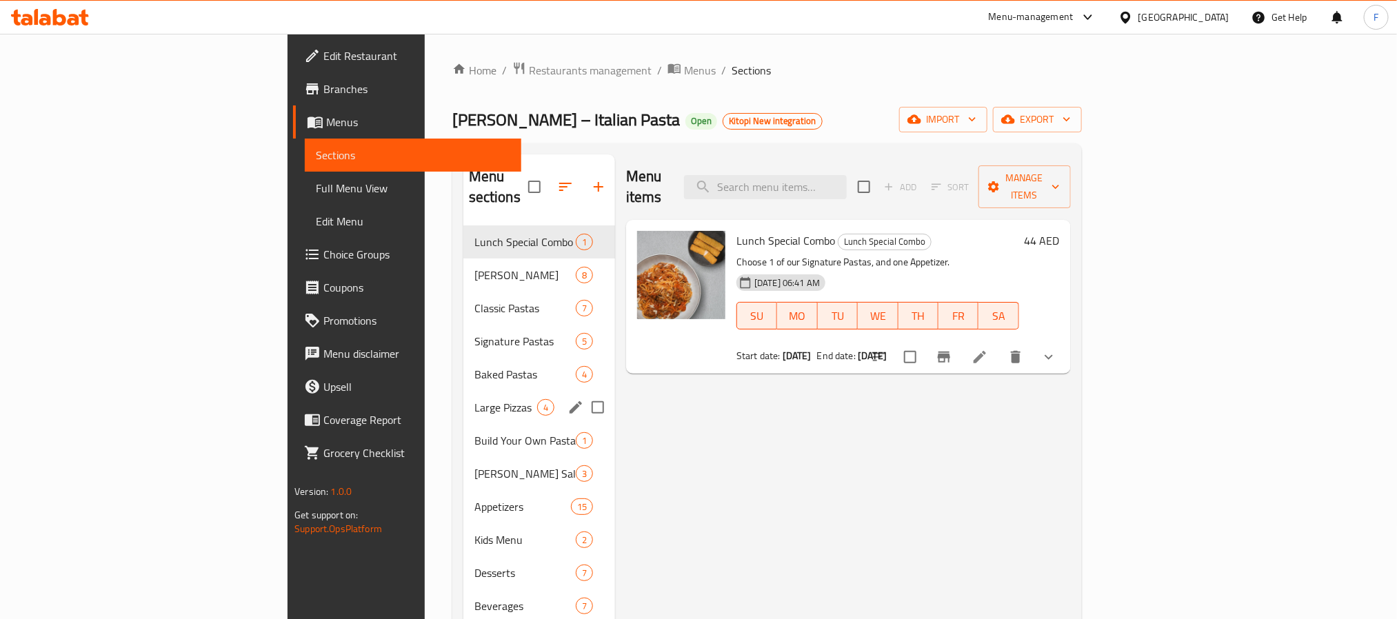
scroll to position [193, 0]
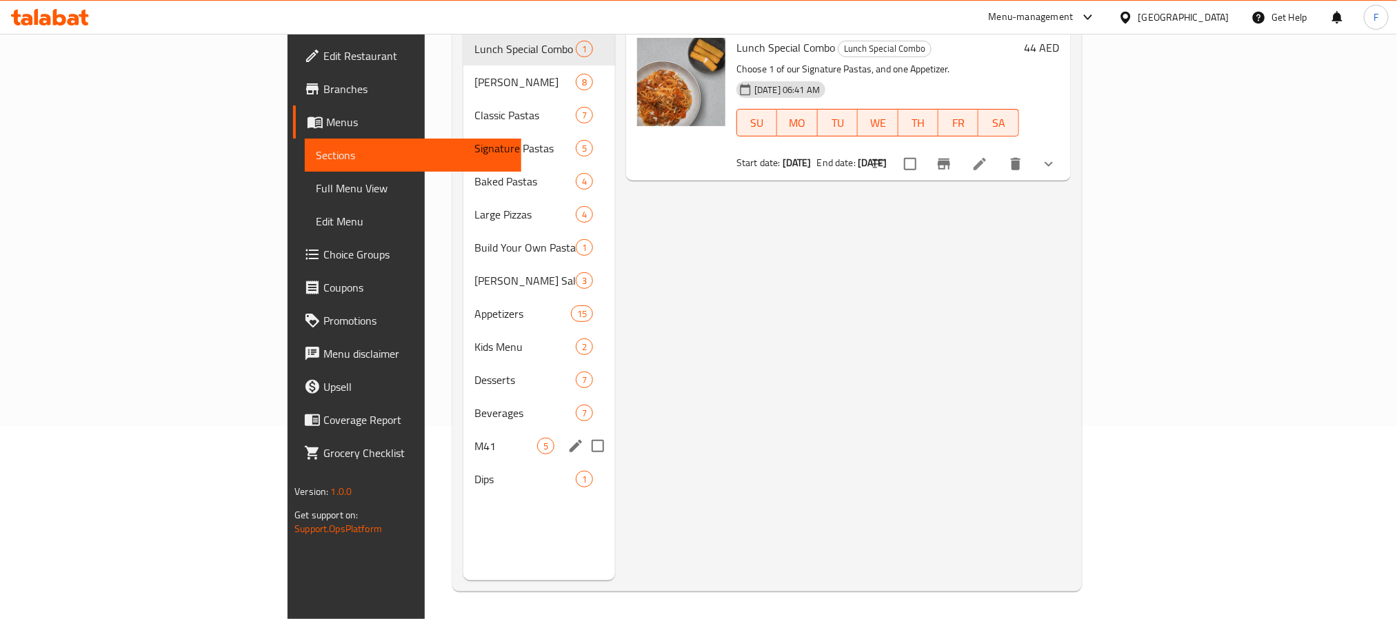
click at [463, 429] on div "M41 5" at bounding box center [539, 445] width 152 height 33
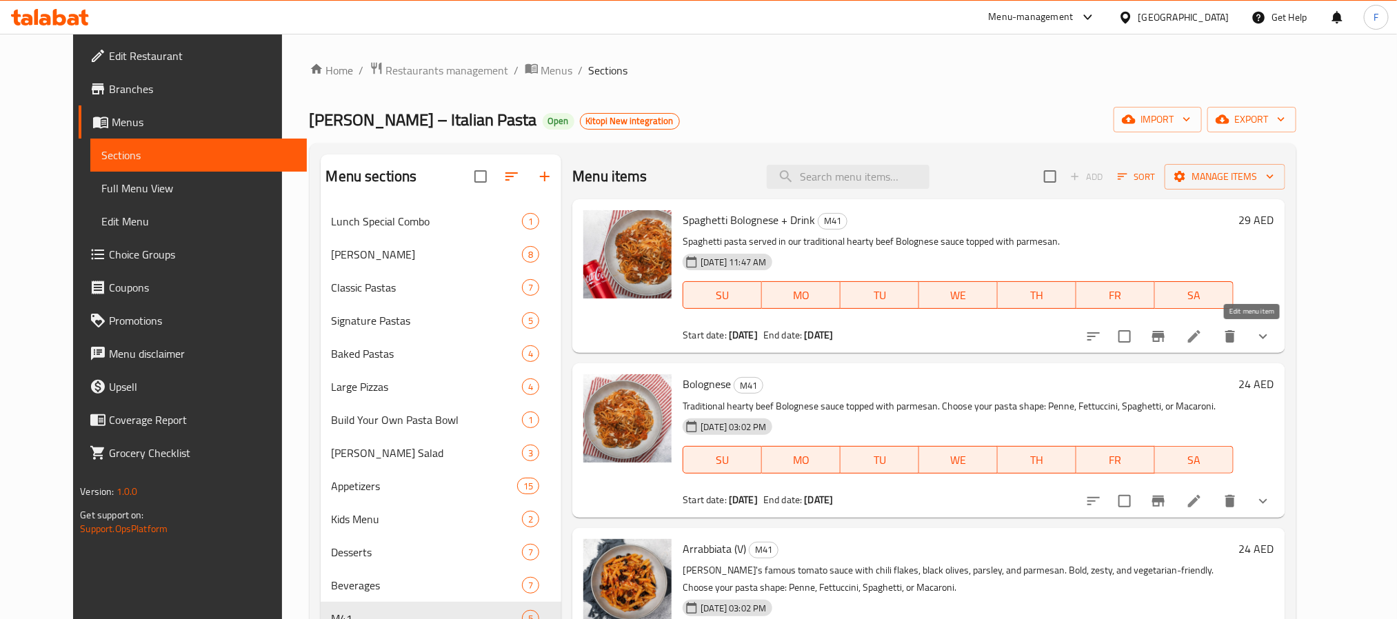
click at [1202, 342] on icon at bounding box center [1194, 336] width 17 height 17
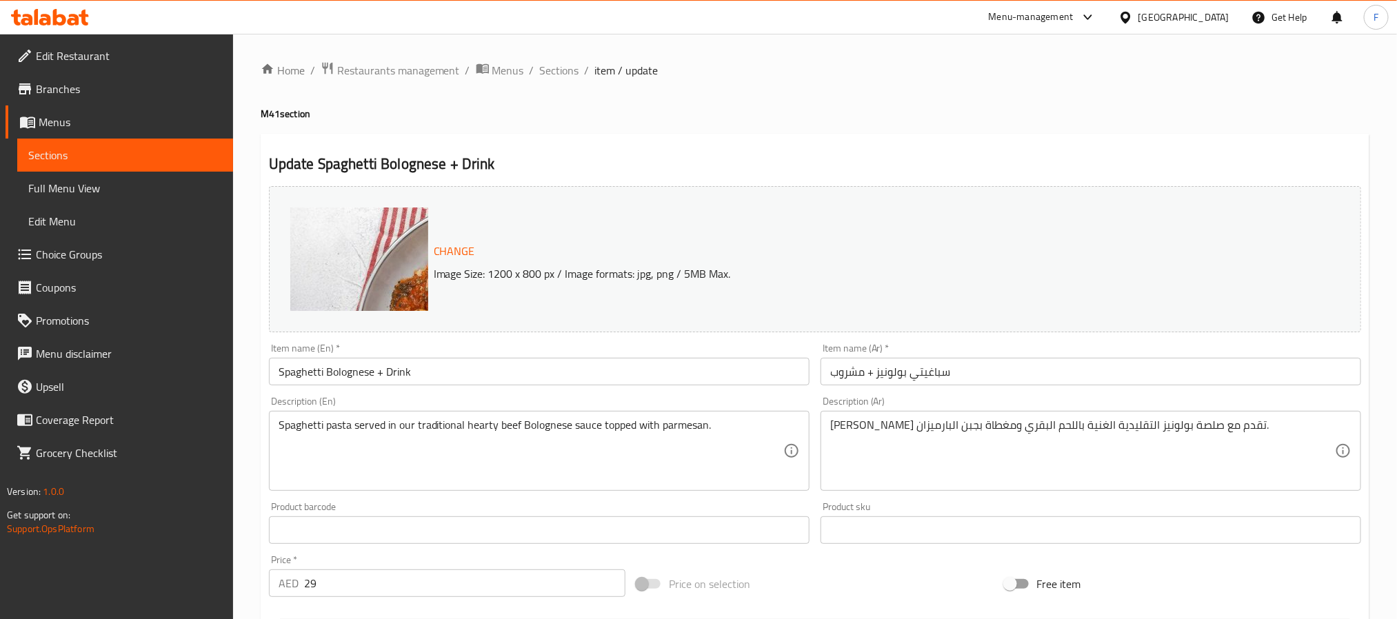
drag, startPoint x: 507, startPoint y: 72, endPoint x: 75, endPoint y: 139, distance: 437.2
click at [507, 72] on span "Menus" at bounding box center [508, 70] width 32 height 17
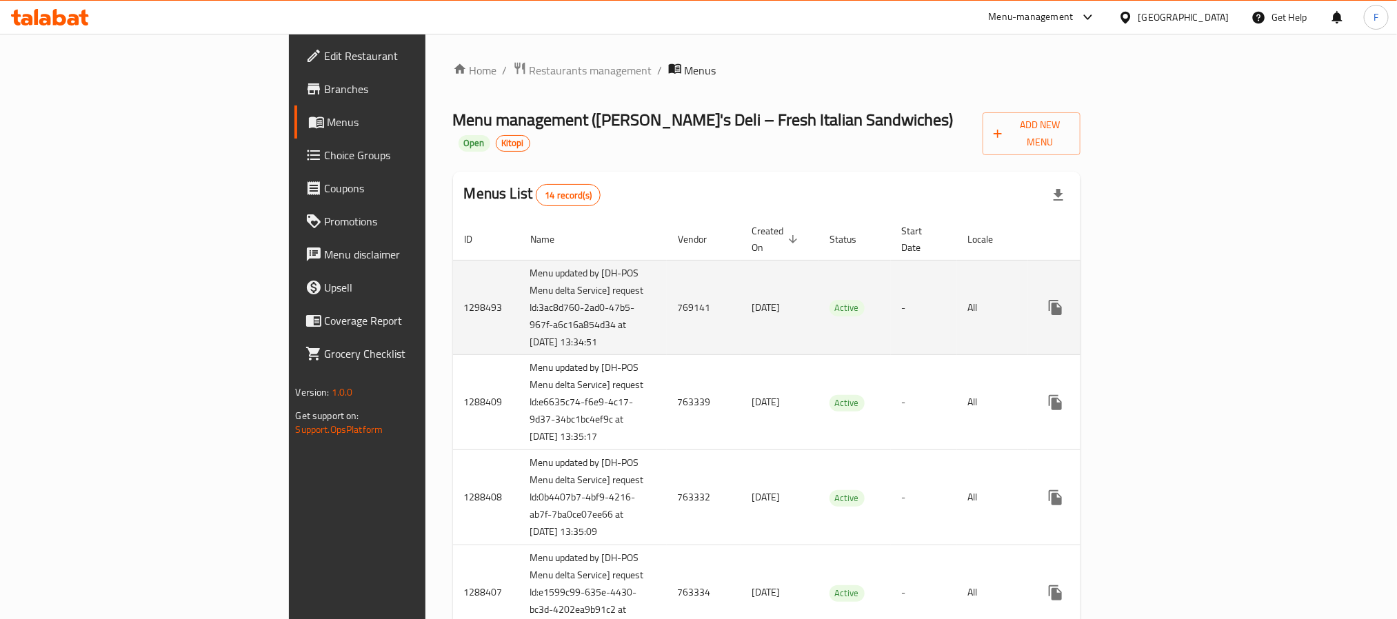
click at [667, 285] on td "769141" at bounding box center [704, 307] width 74 height 95
copy td "769141"
click at [1163, 299] on icon "enhanced table" at bounding box center [1154, 307] width 17 height 17
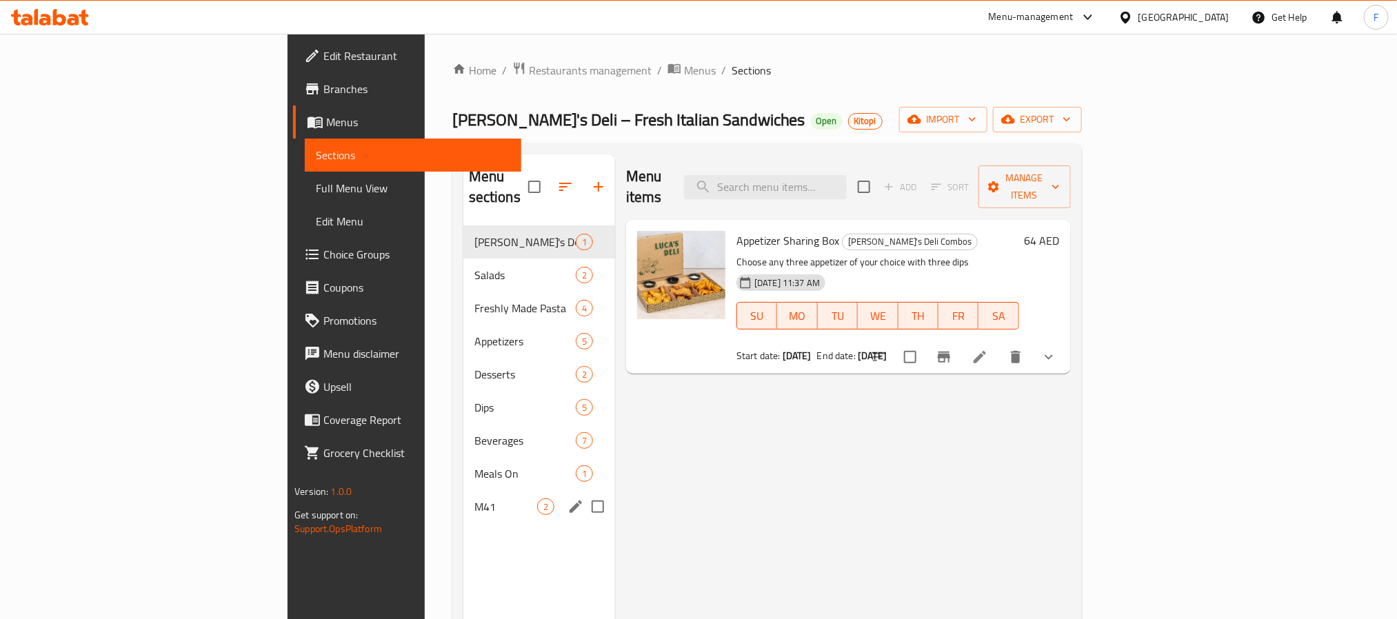
click at [463, 498] on div "M41 2" at bounding box center [539, 506] width 152 height 33
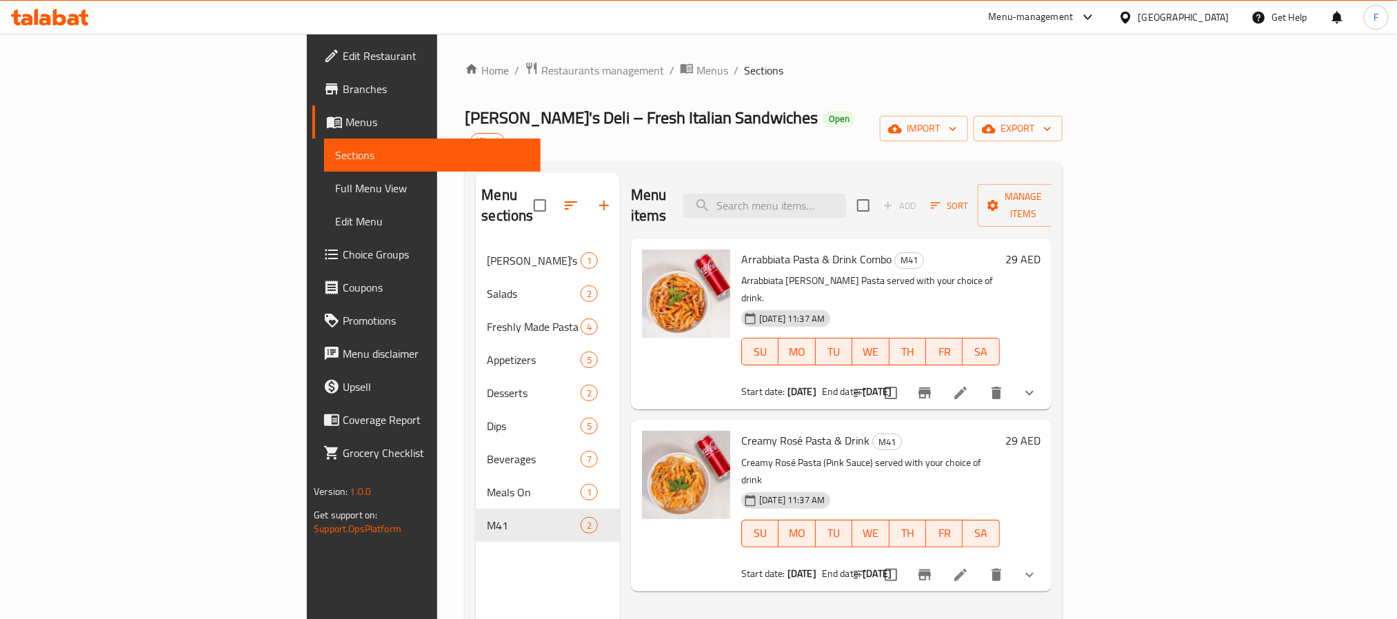
click at [980, 381] on li at bounding box center [960, 393] width 39 height 25
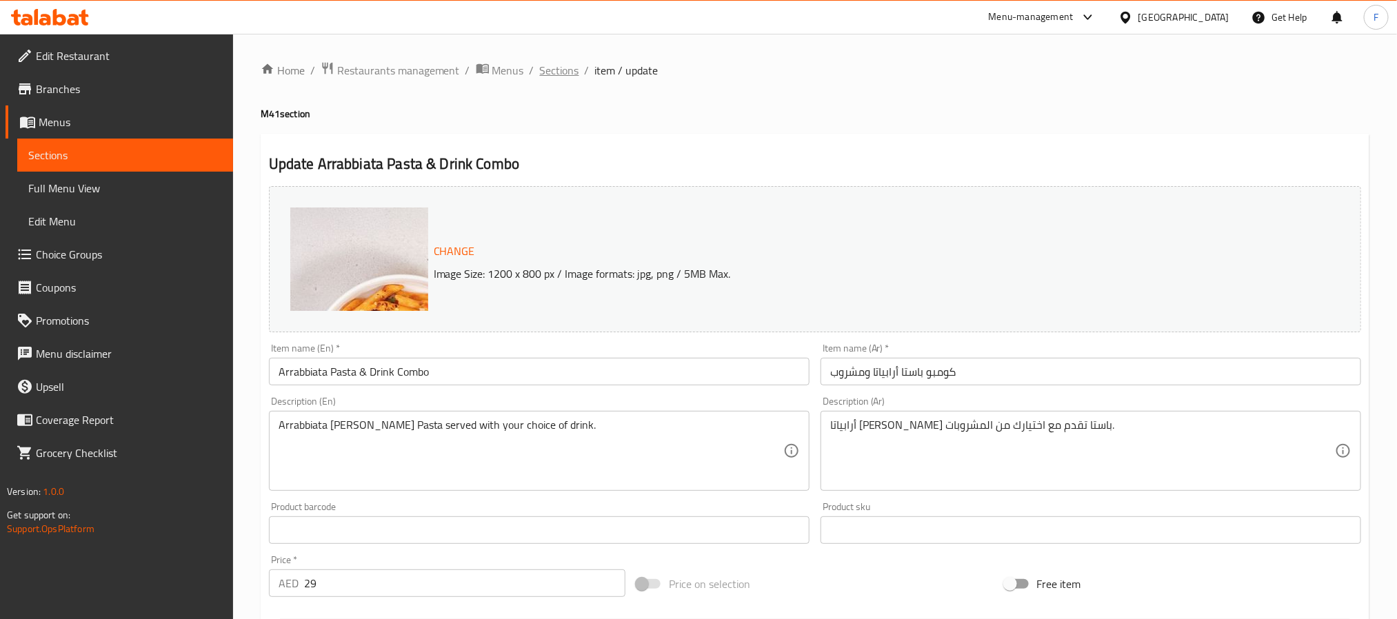
click at [559, 69] on span "Sections" at bounding box center [559, 70] width 39 height 17
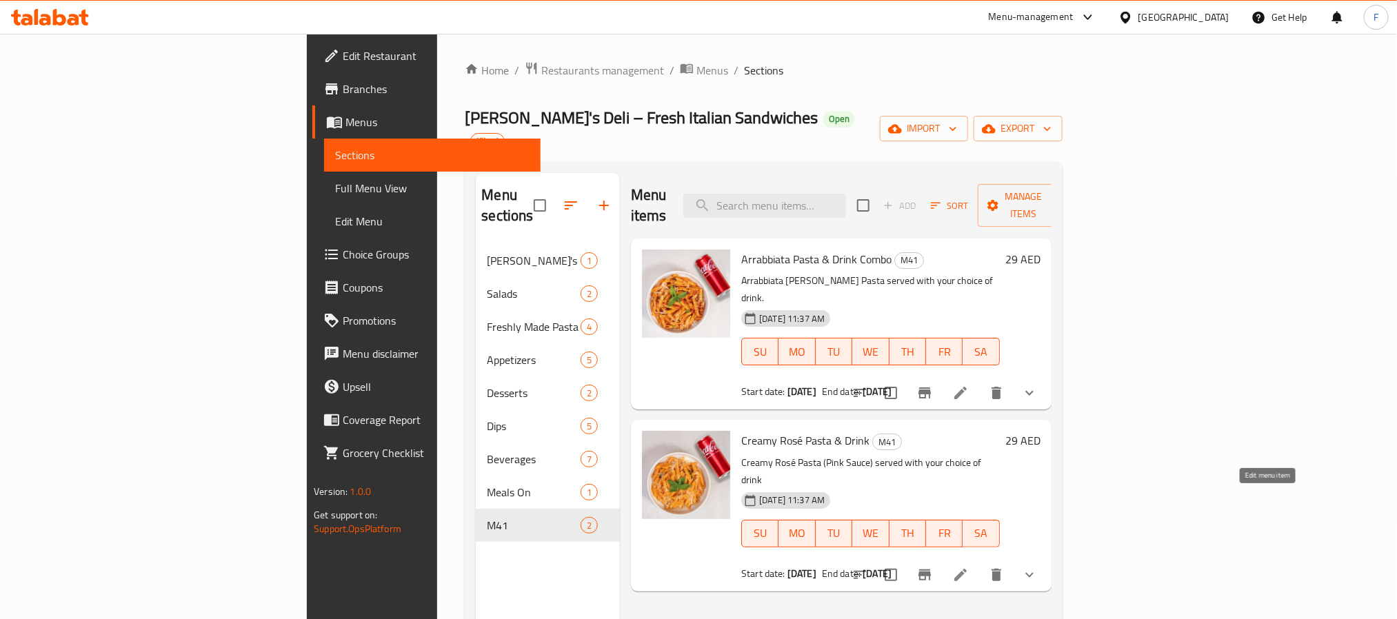
click at [968, 567] on icon at bounding box center [960, 575] width 17 height 17
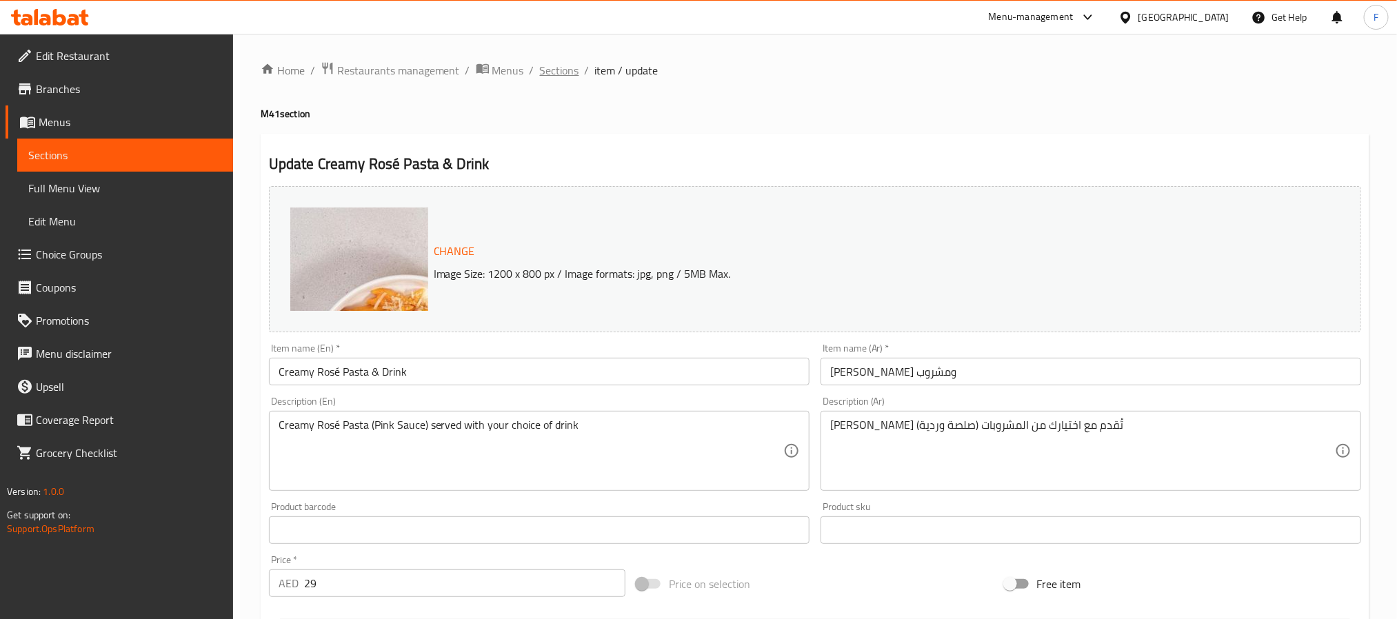
click at [545, 74] on span "Sections" at bounding box center [559, 70] width 39 height 17
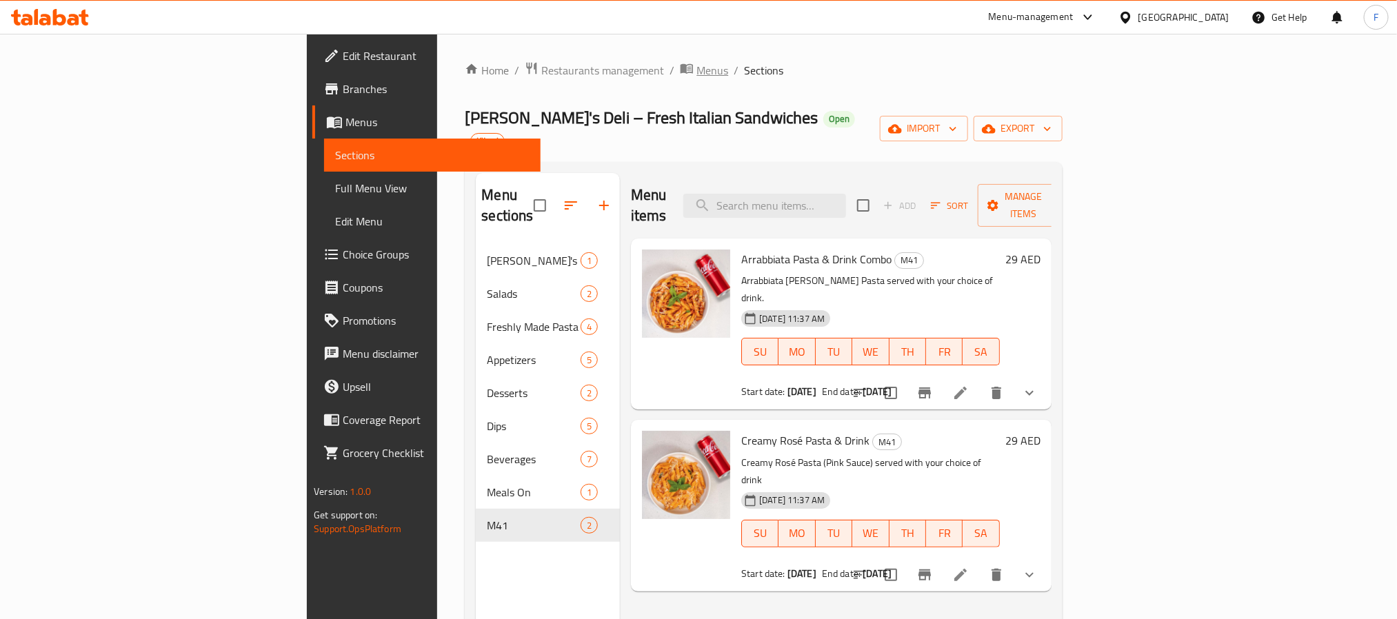
click at [696, 62] on span "Menus" at bounding box center [712, 70] width 32 height 17
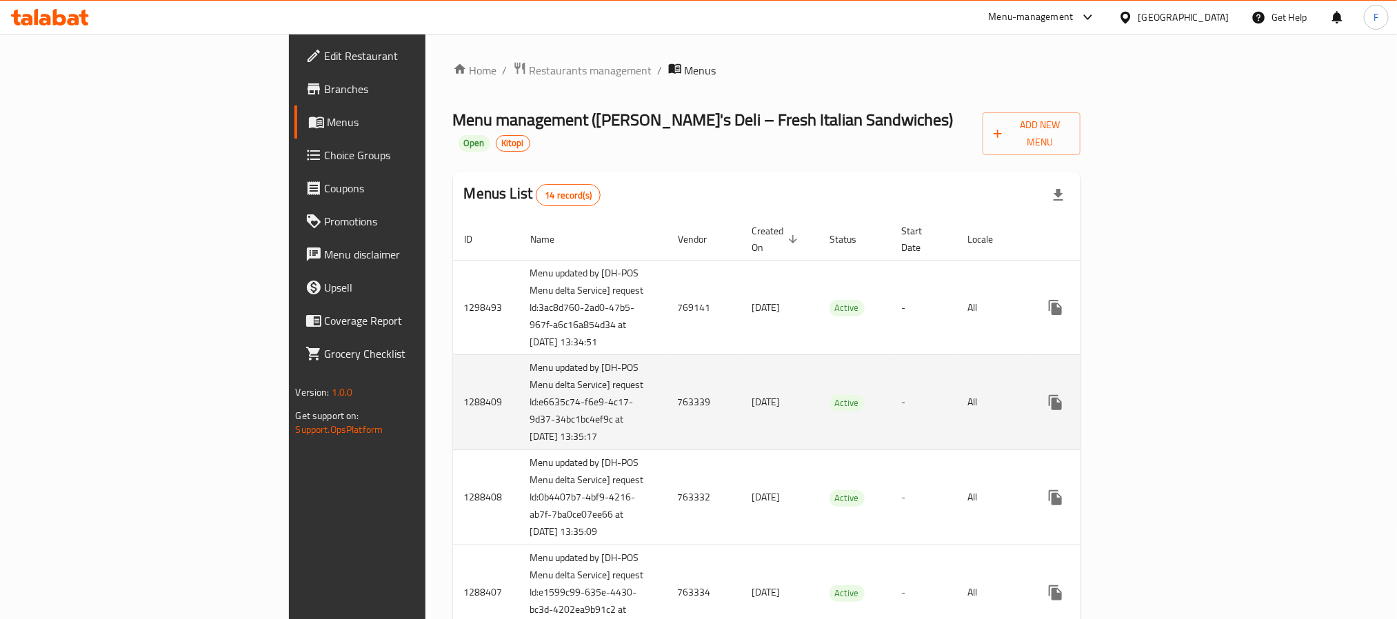
click at [667, 393] on td "763339" at bounding box center [704, 402] width 74 height 95
click at [1163, 394] on icon "enhanced table" at bounding box center [1154, 402] width 17 height 17
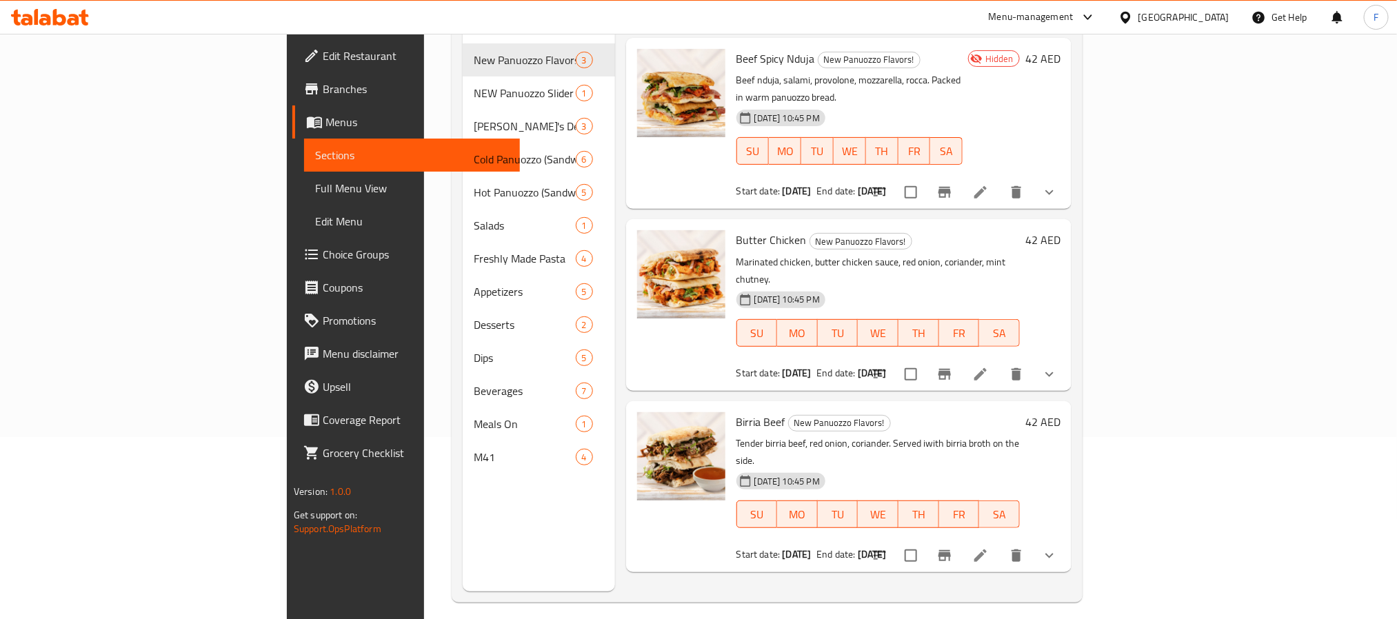
scroll to position [193, 0]
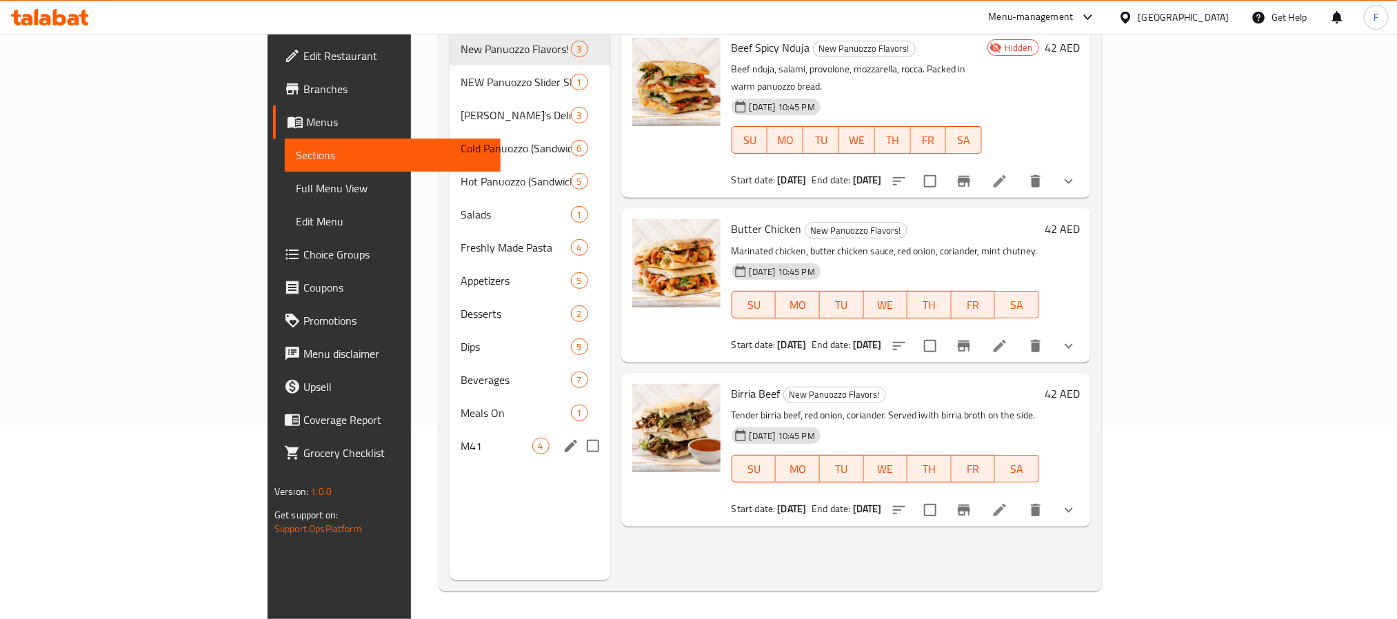
click at [460, 438] on span "M41" at bounding box center [495, 446] width 71 height 17
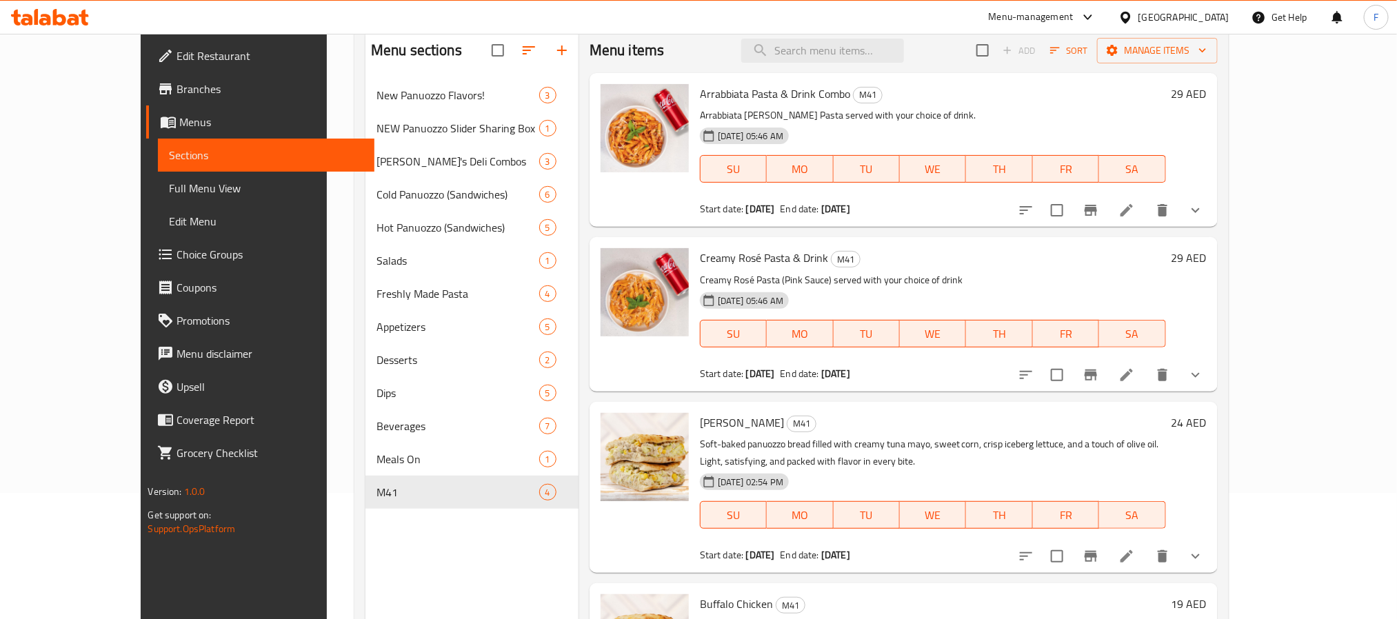
scroll to position [90, 0]
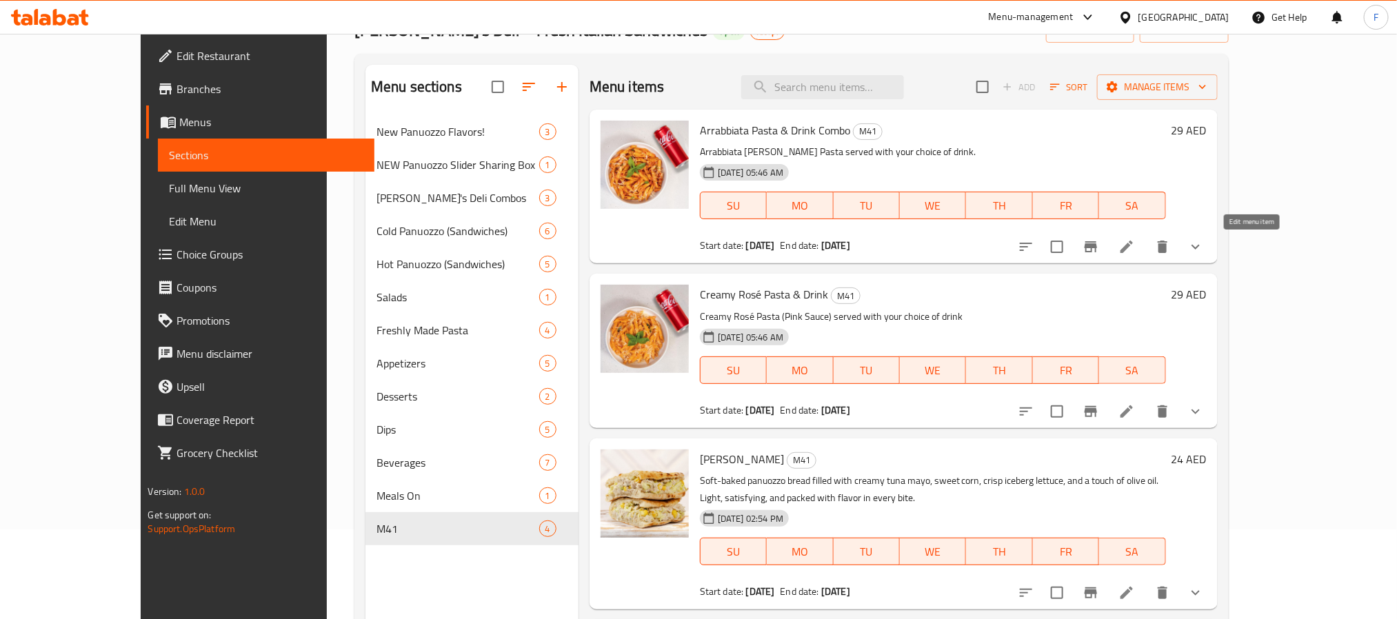
click at [1135, 247] on icon at bounding box center [1126, 247] width 17 height 17
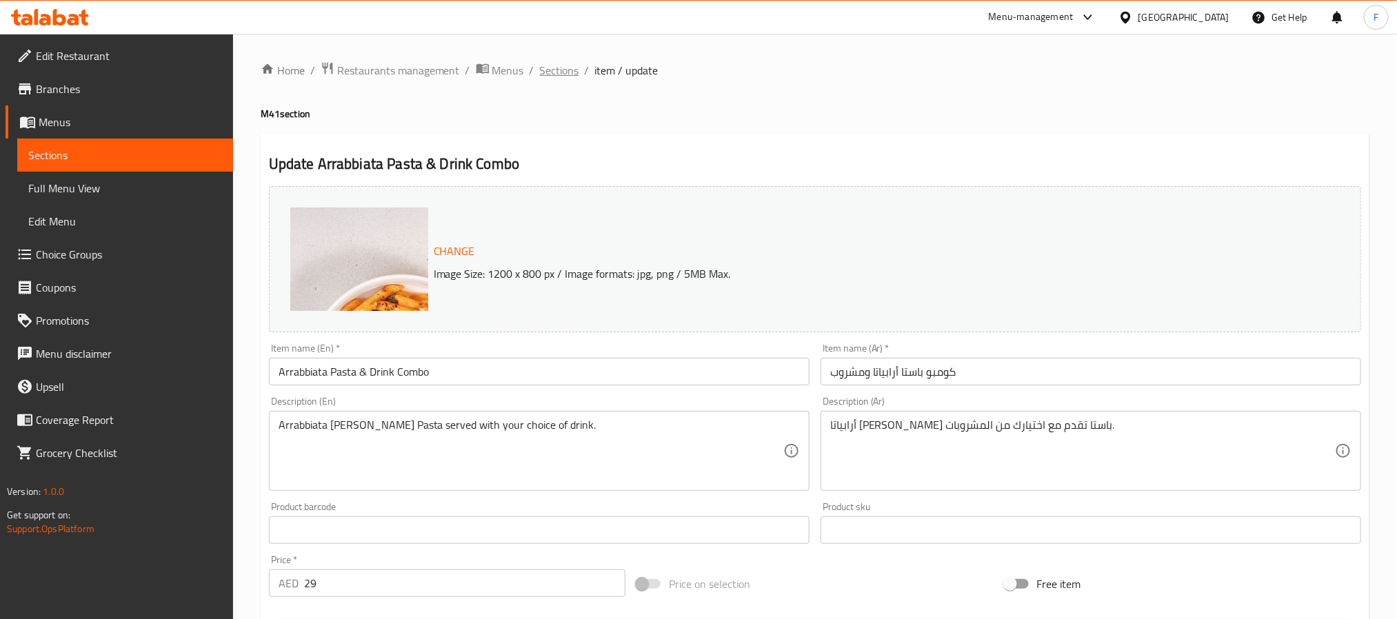
click at [542, 68] on span "Sections" at bounding box center [559, 70] width 39 height 17
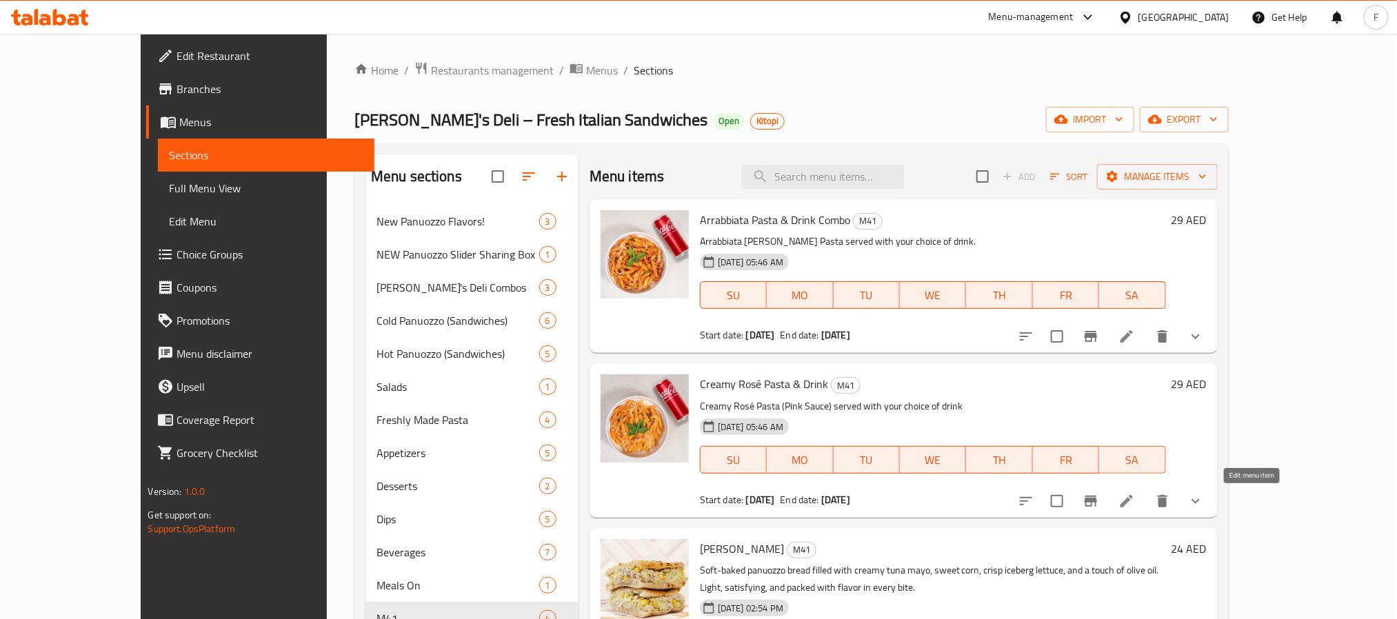
click at [1135, 496] on icon at bounding box center [1126, 501] width 17 height 17
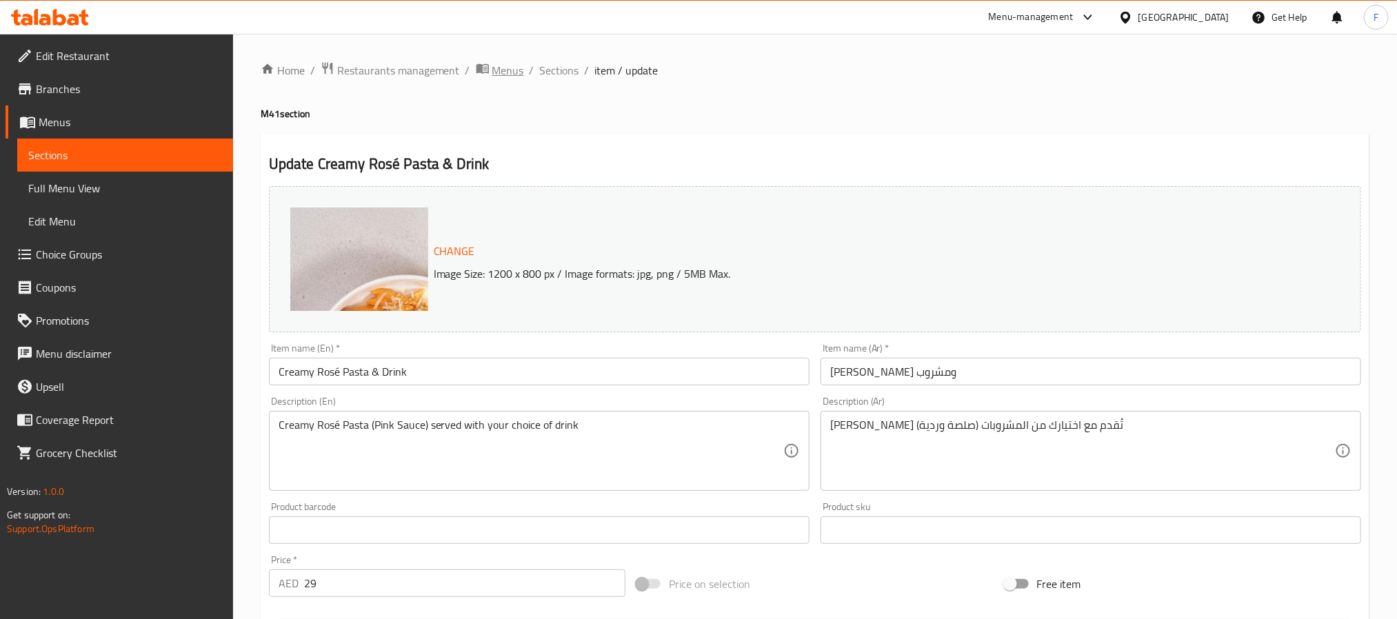
click at [500, 74] on span "Menus" at bounding box center [508, 70] width 32 height 17
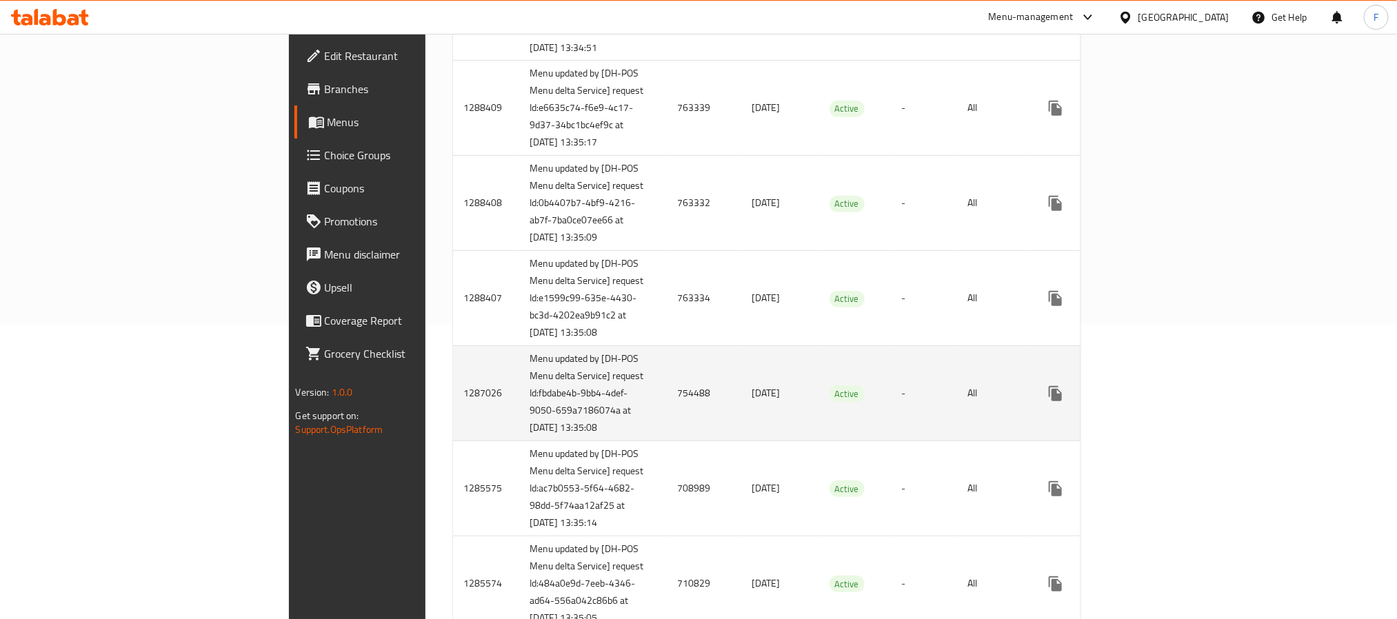
scroll to position [310, 0]
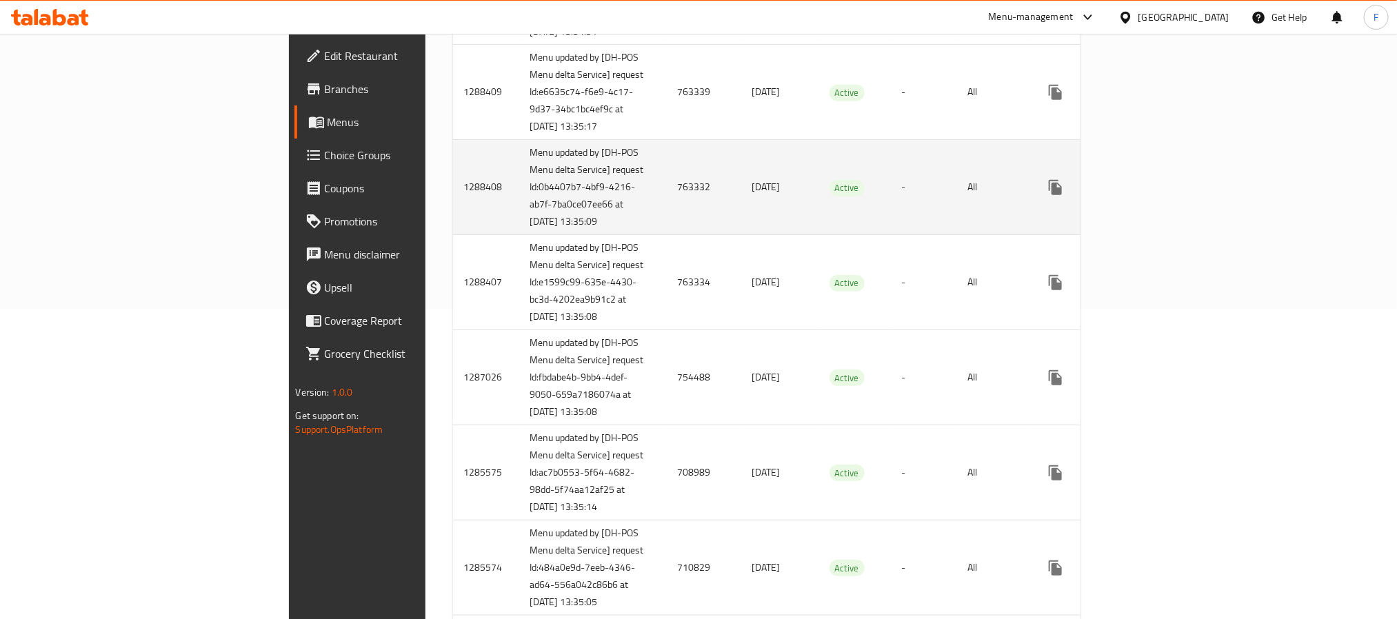
click at [667, 199] on td "763332" at bounding box center [704, 187] width 74 height 95
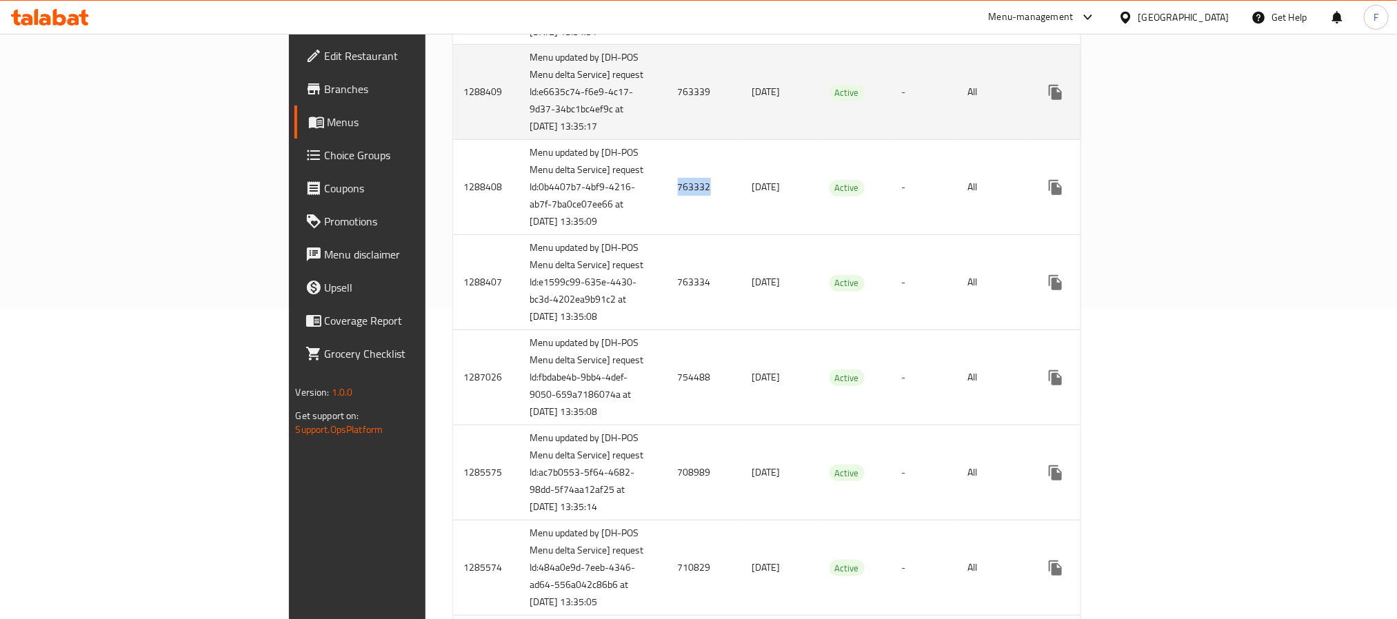
copy td "763332"
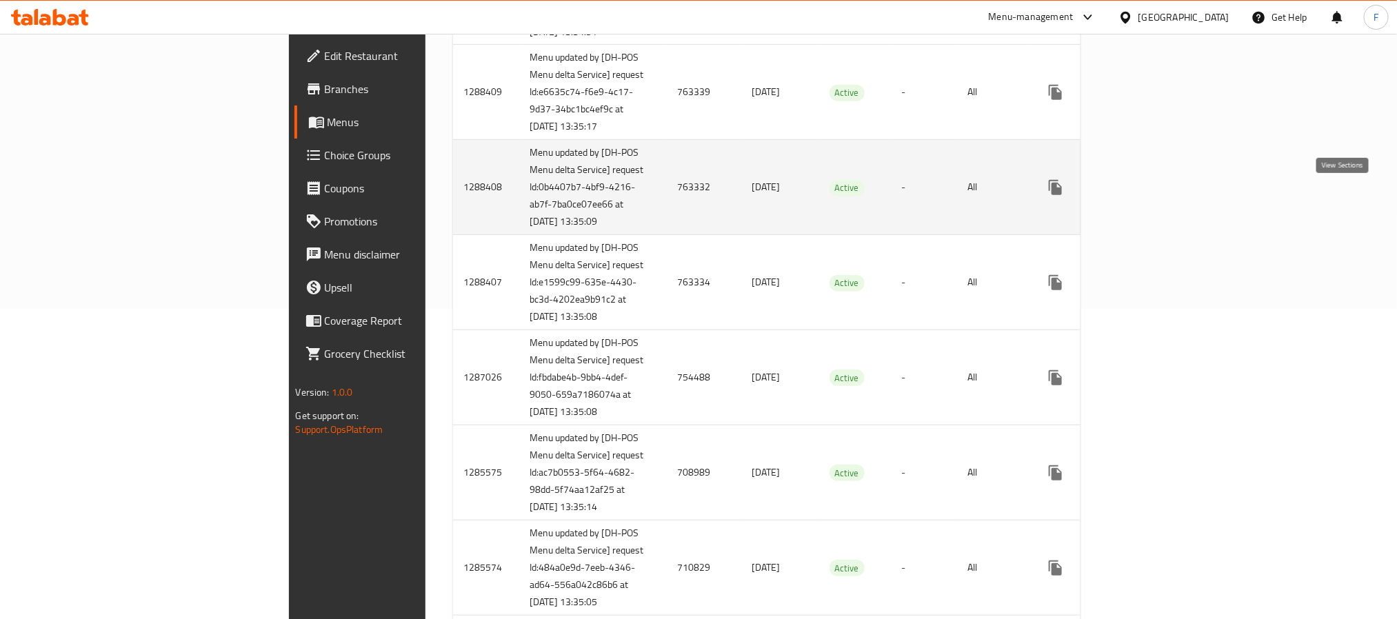
click at [1163, 196] on icon "enhanced table" at bounding box center [1154, 187] width 17 height 17
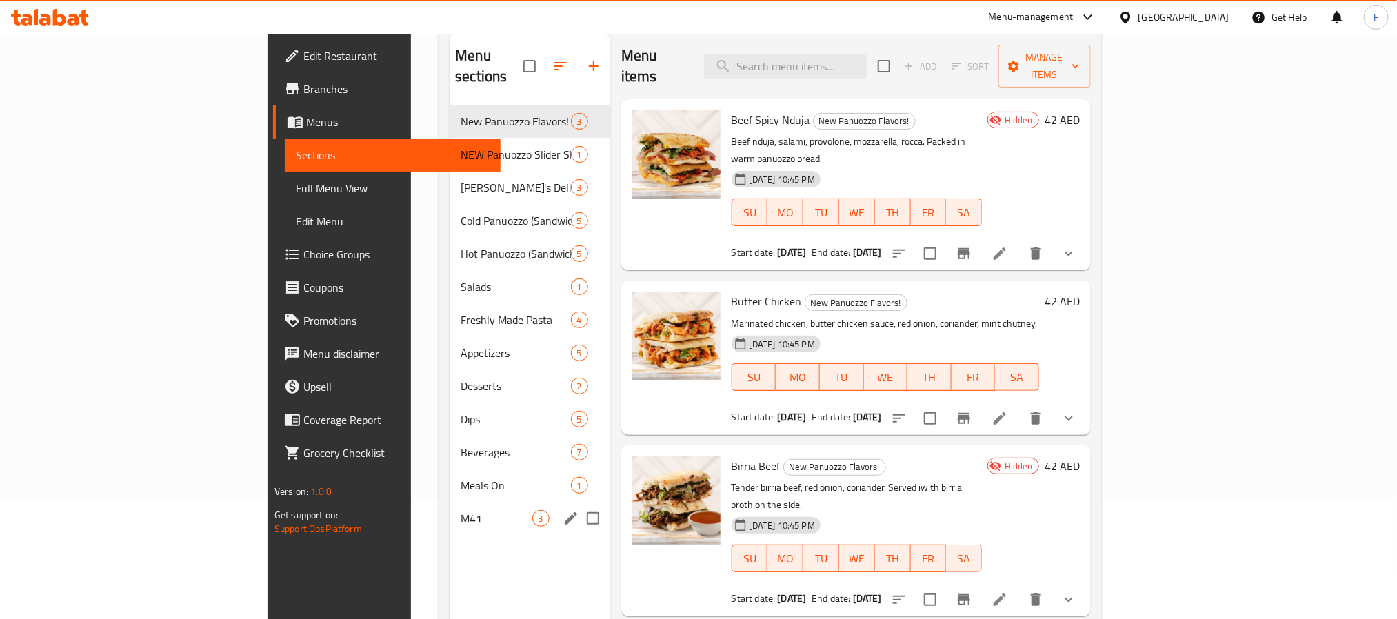
scroll to position [193, 0]
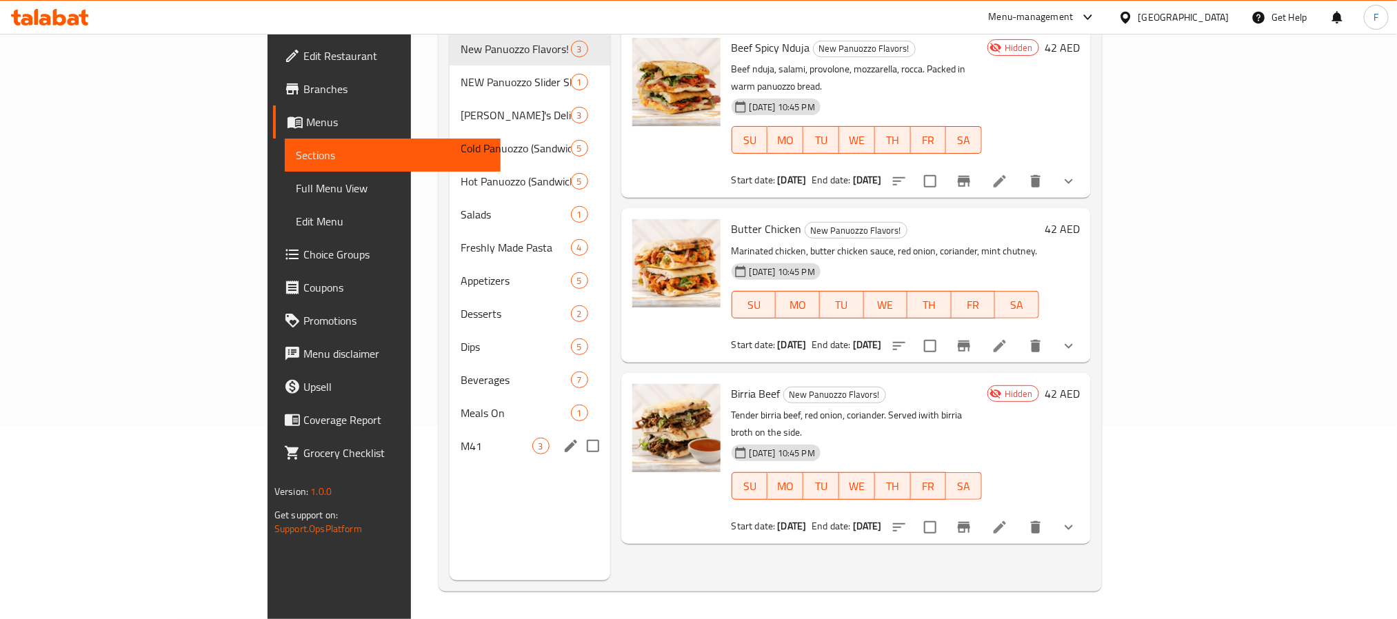
drag, startPoint x: 333, startPoint y: 414, endPoint x: 464, endPoint y: 406, distance: 131.2
click at [449, 429] on div "M41 3" at bounding box center [529, 445] width 160 height 33
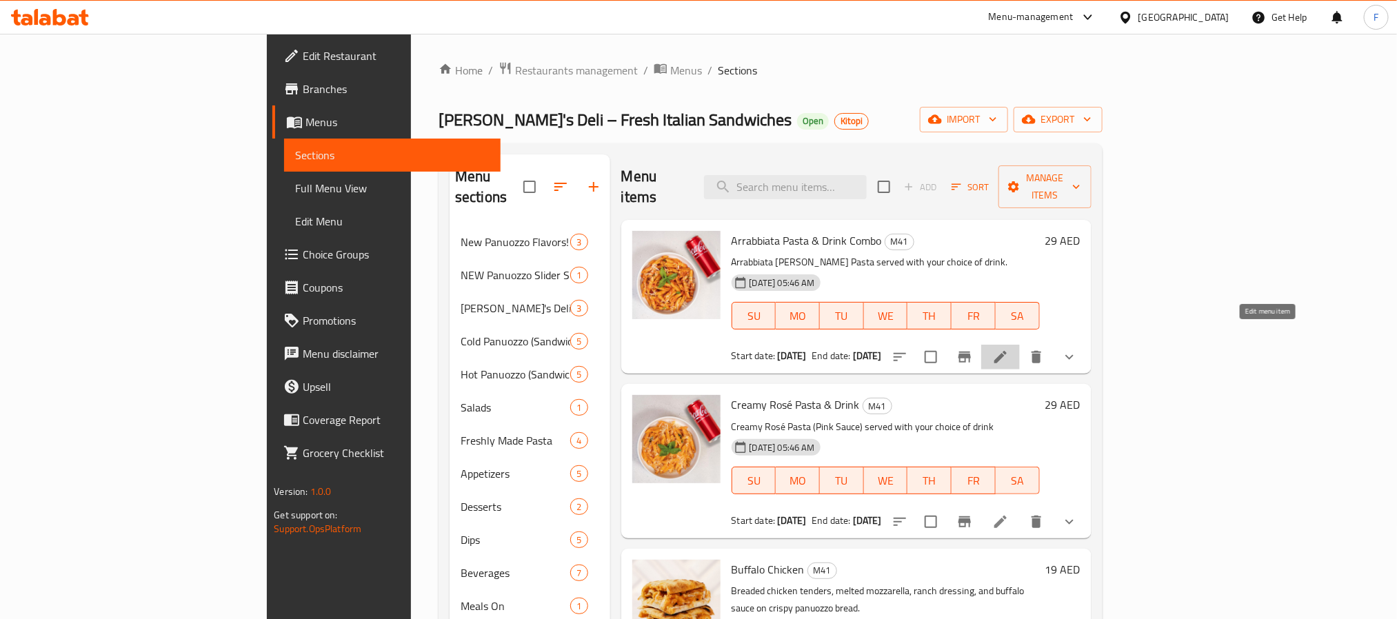
click at [1008, 349] on icon at bounding box center [1000, 357] width 17 height 17
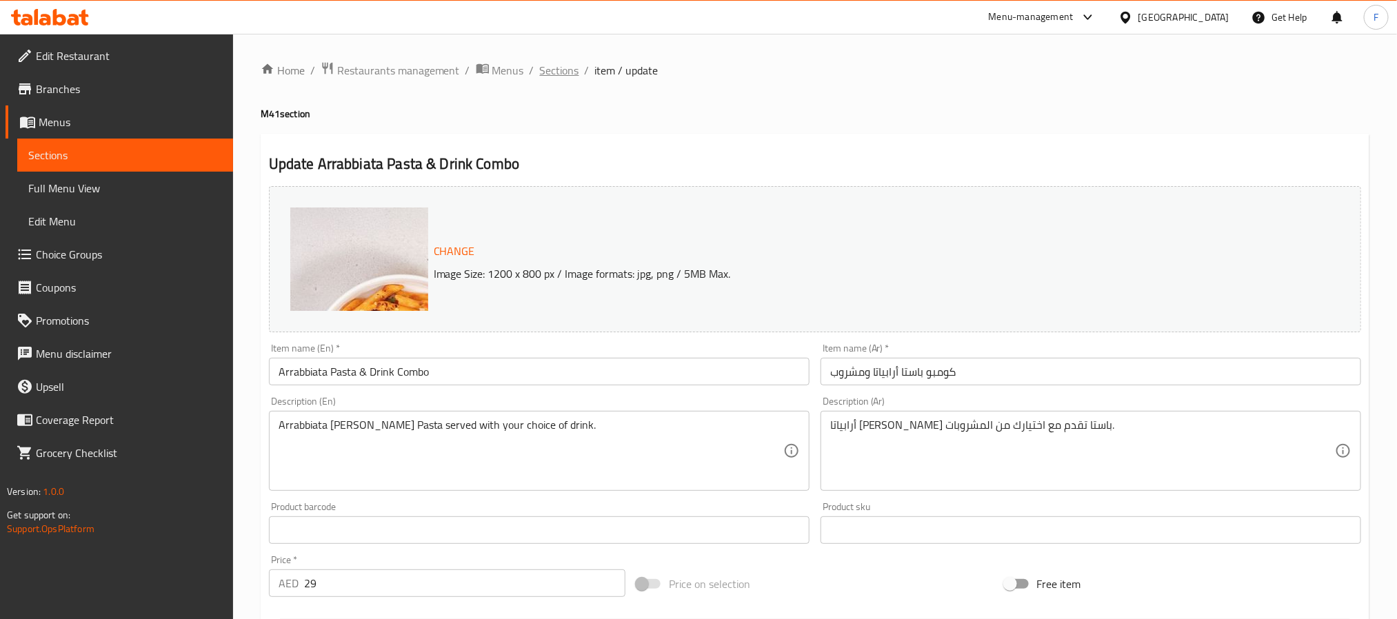
click at [552, 70] on span "Sections" at bounding box center [559, 70] width 39 height 17
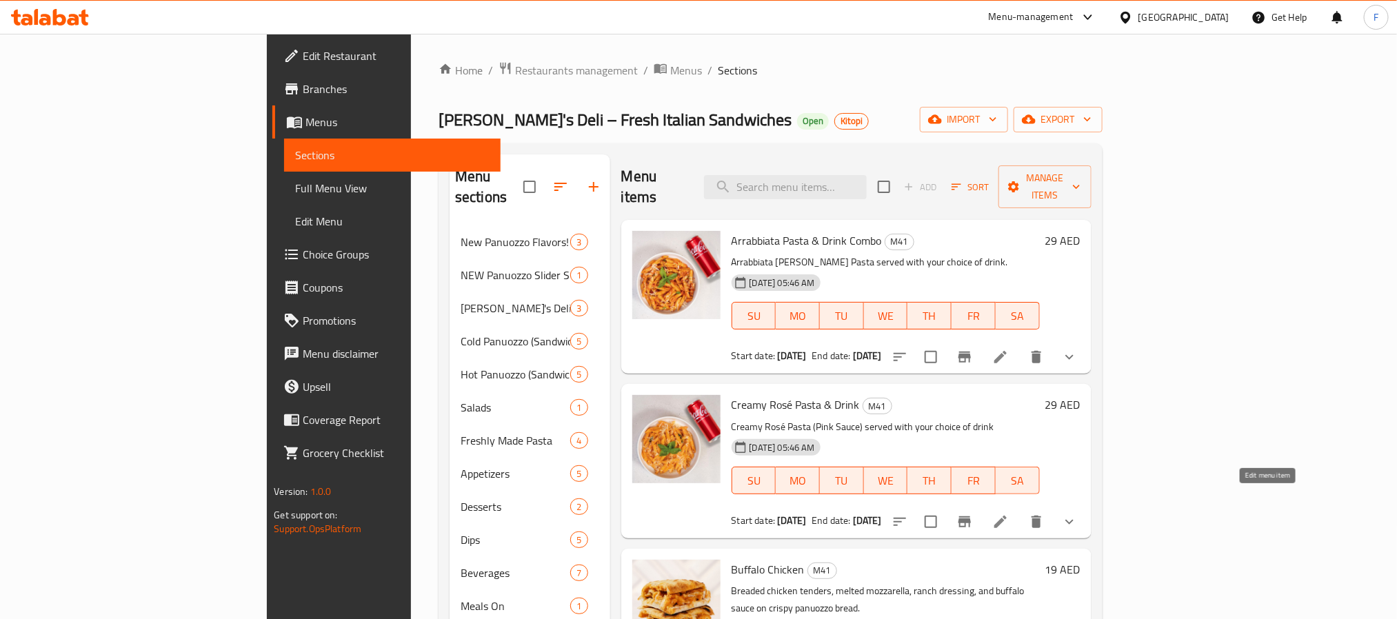
click at [1006, 516] on icon at bounding box center [1000, 522] width 12 height 12
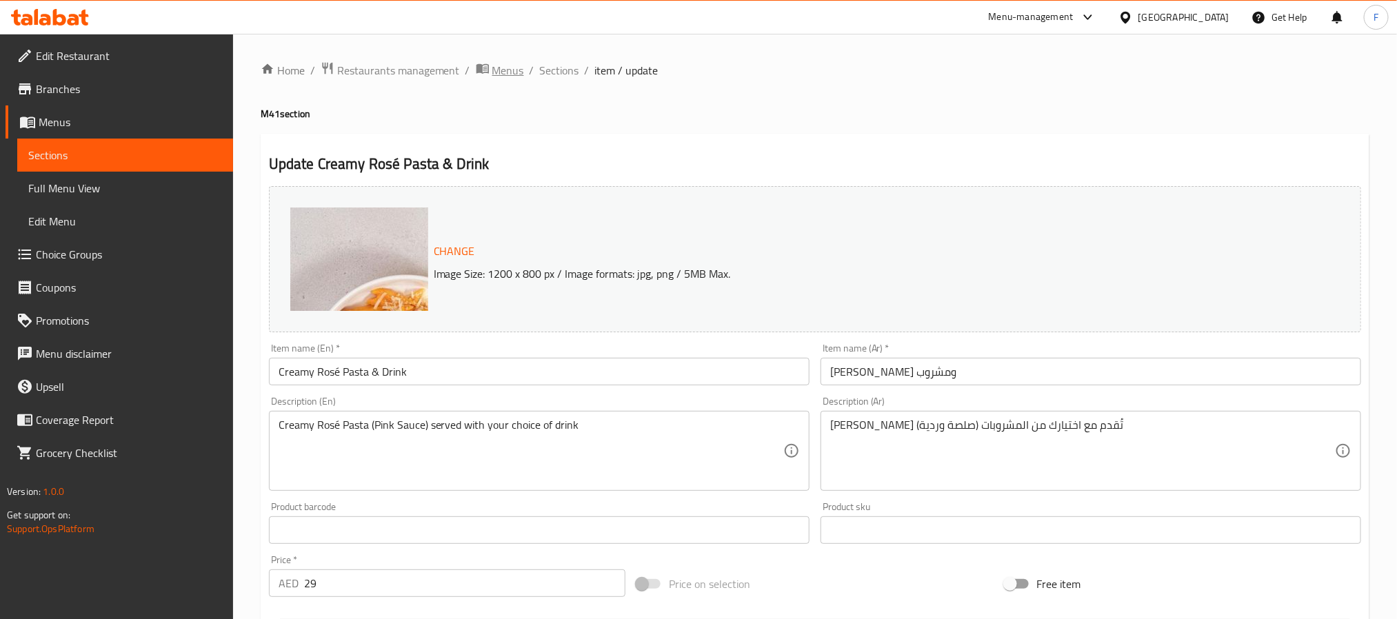
click at [511, 64] on span "Menus" at bounding box center [508, 70] width 32 height 17
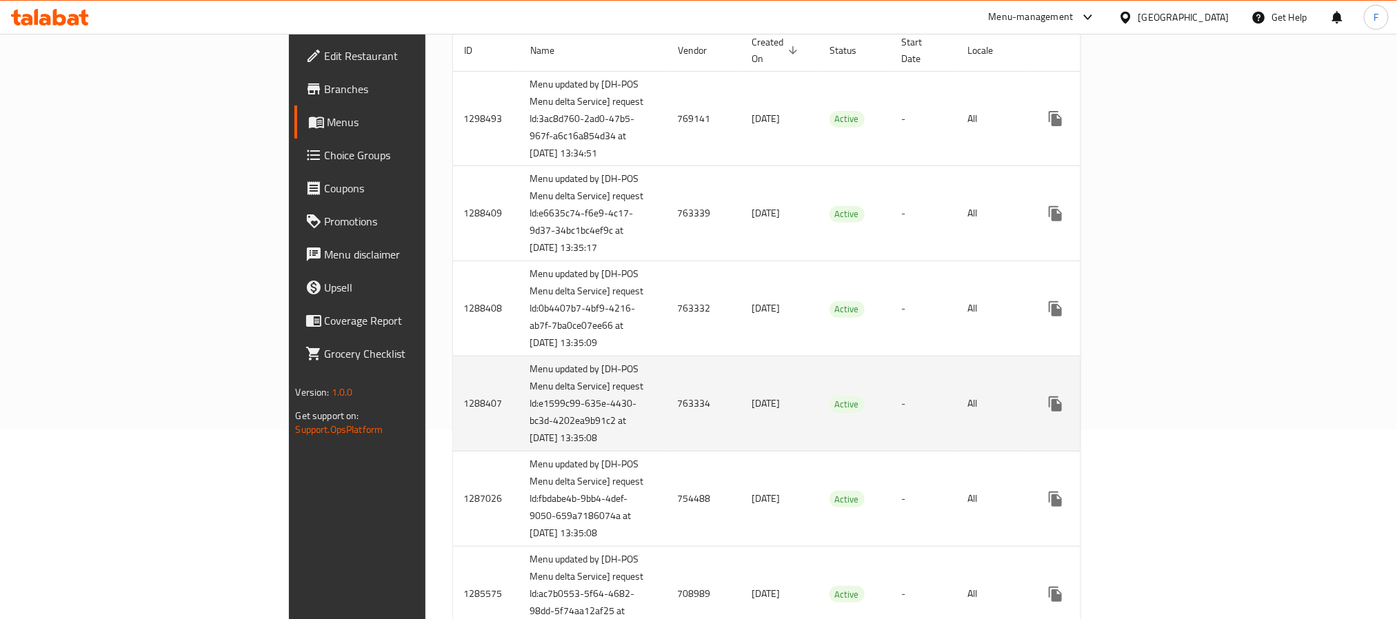
scroll to position [207, 0]
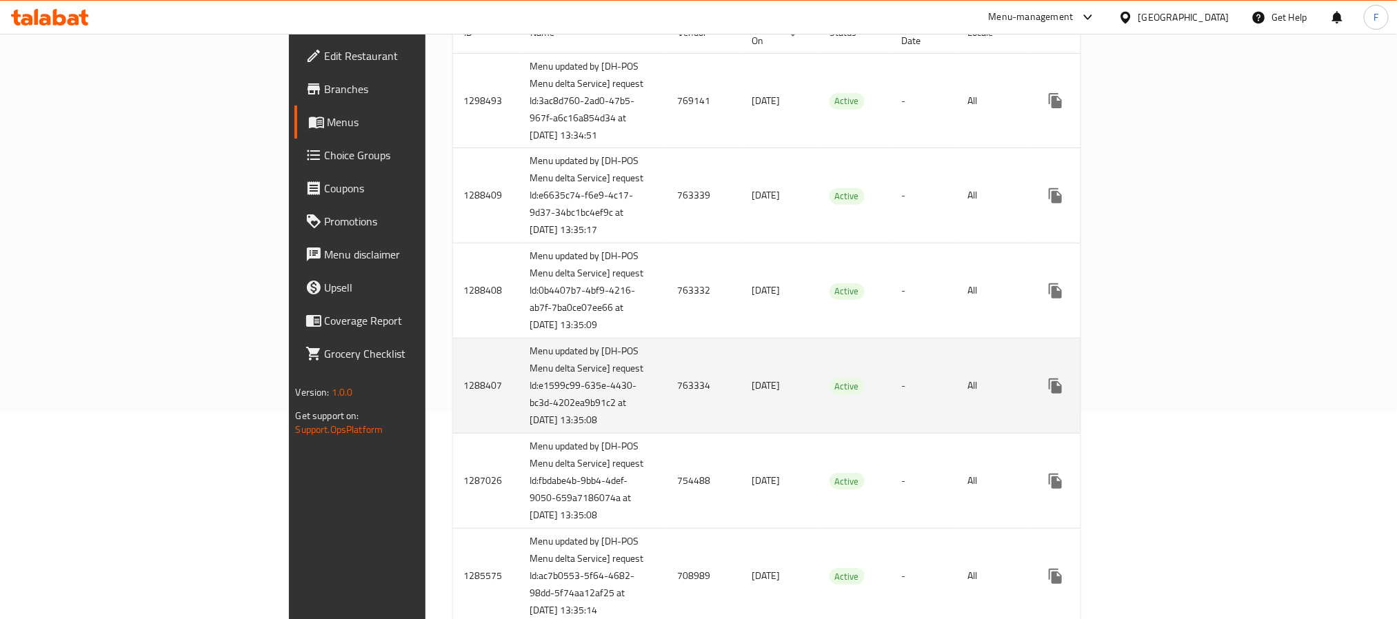
click at [667, 418] on td "763334" at bounding box center [704, 385] width 74 height 95
copy td "763334"
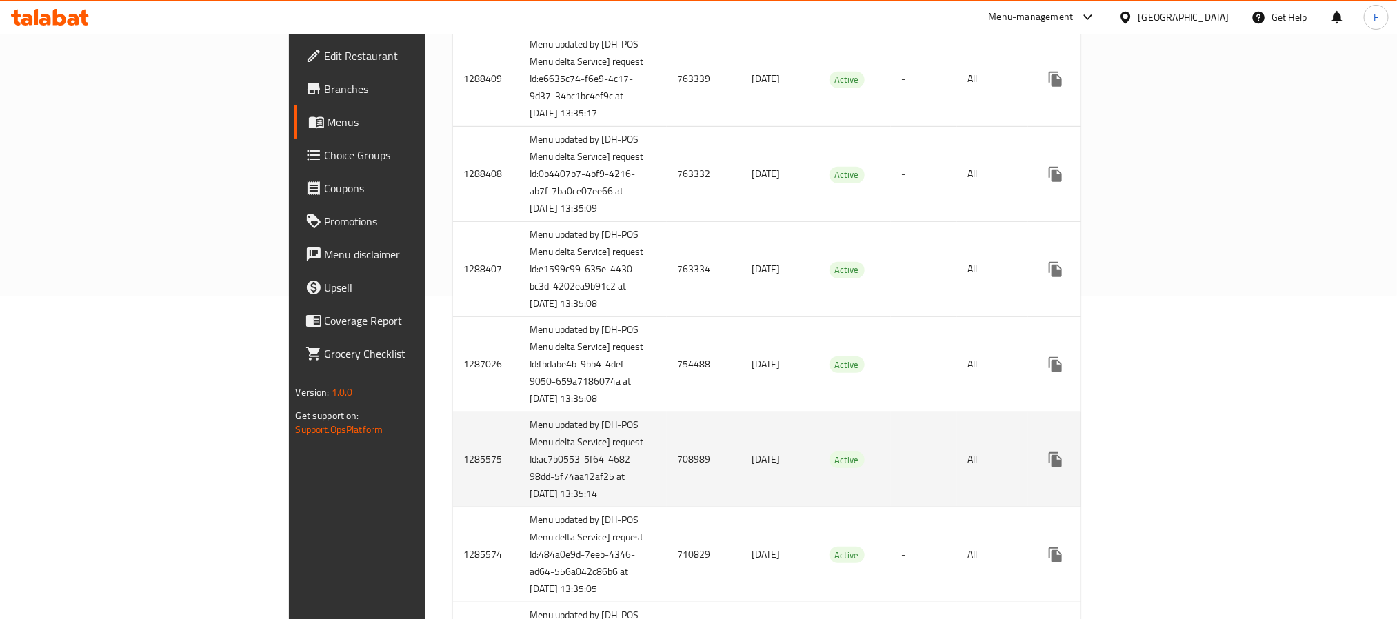
scroll to position [310, 0]
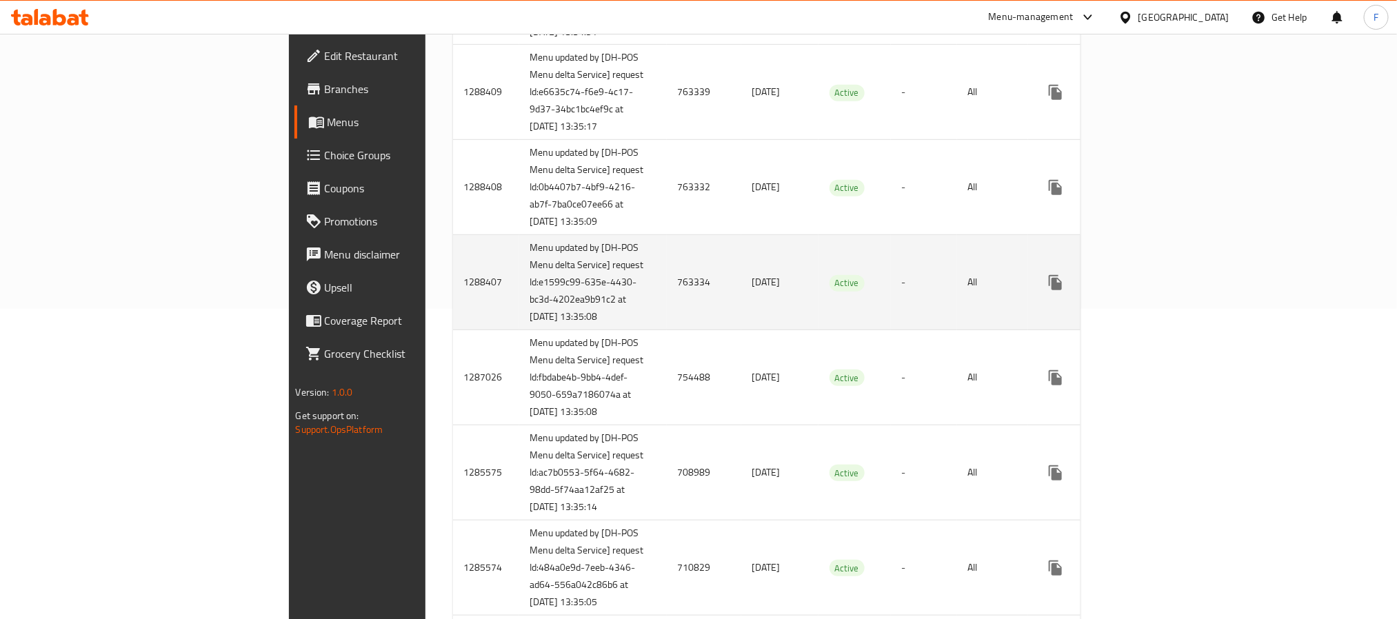
click at [667, 315] on td "763334" at bounding box center [704, 282] width 74 height 95
copy td "763334"
click at [1163, 291] on icon "enhanced table" at bounding box center [1154, 282] width 17 height 17
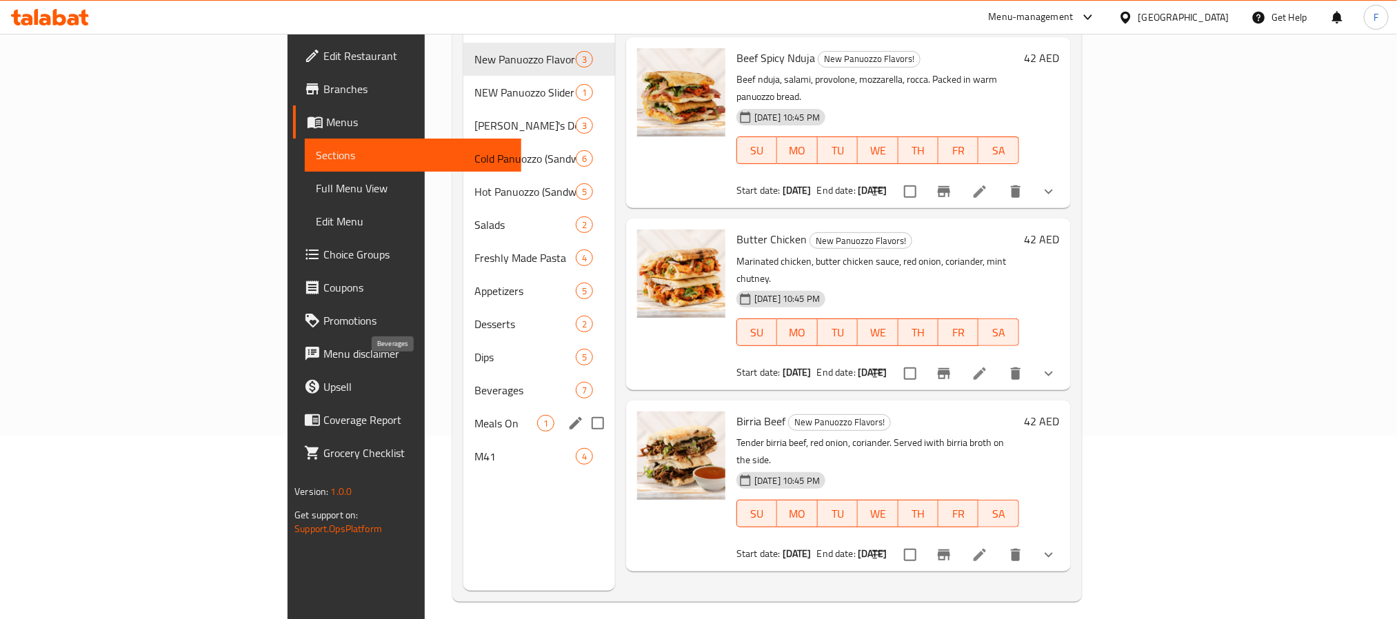
scroll to position [193, 0]
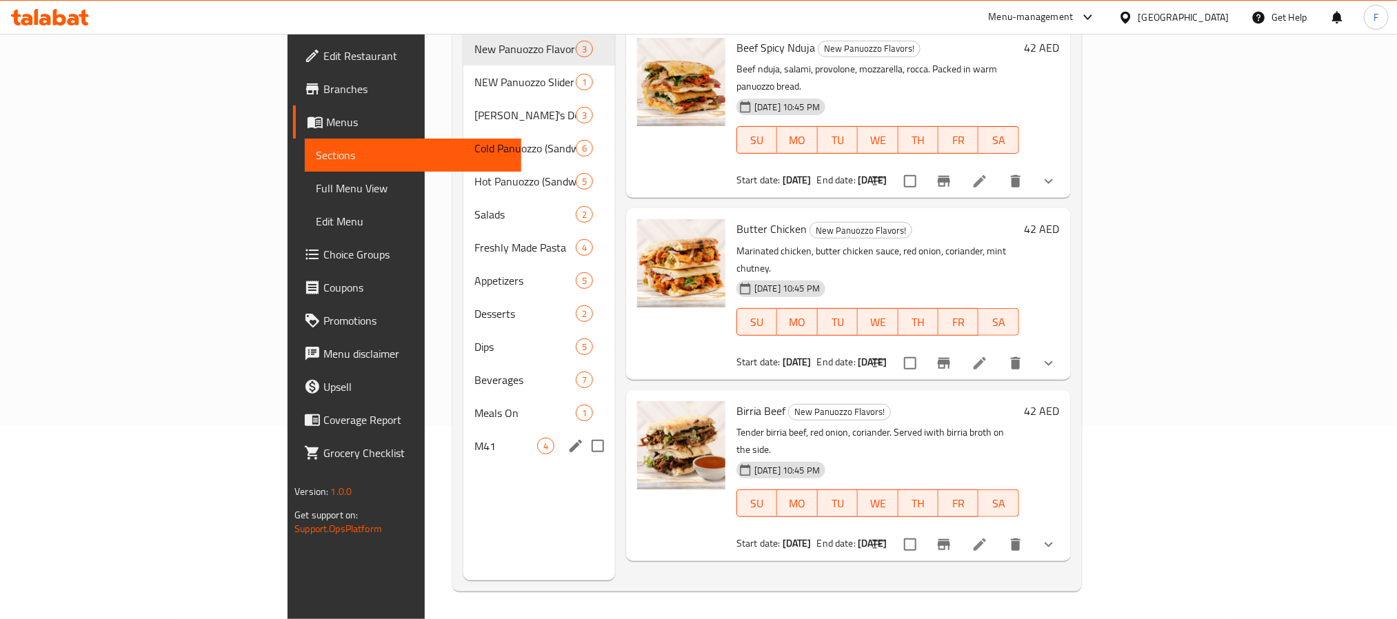
click at [463, 434] on div "M41 4" at bounding box center [539, 445] width 152 height 33
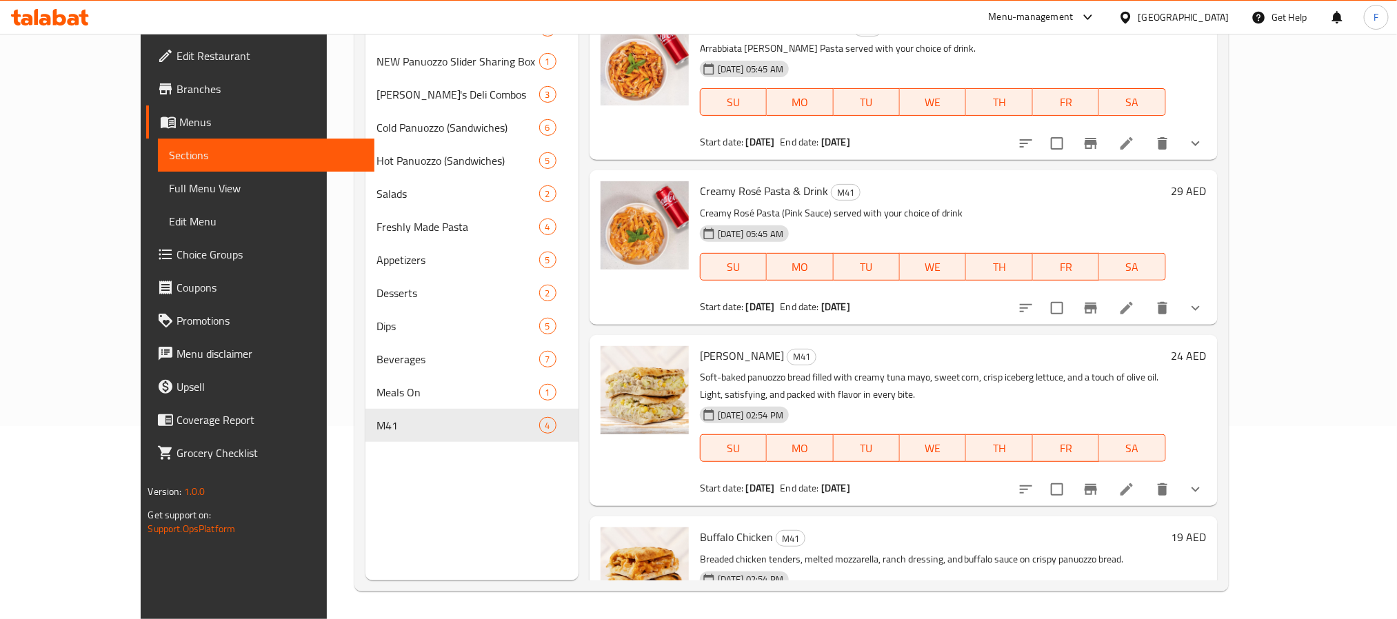
click at [1135, 143] on icon at bounding box center [1126, 143] width 17 height 17
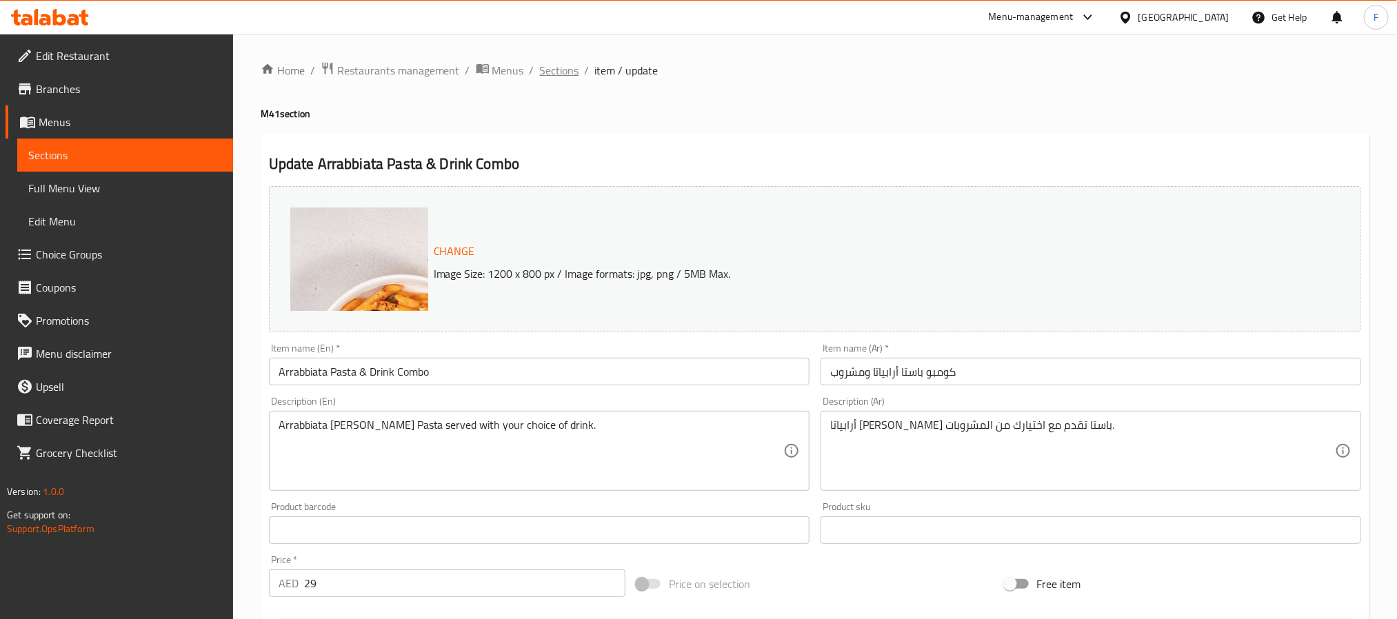
click at [565, 65] on span "Sections" at bounding box center [559, 70] width 39 height 17
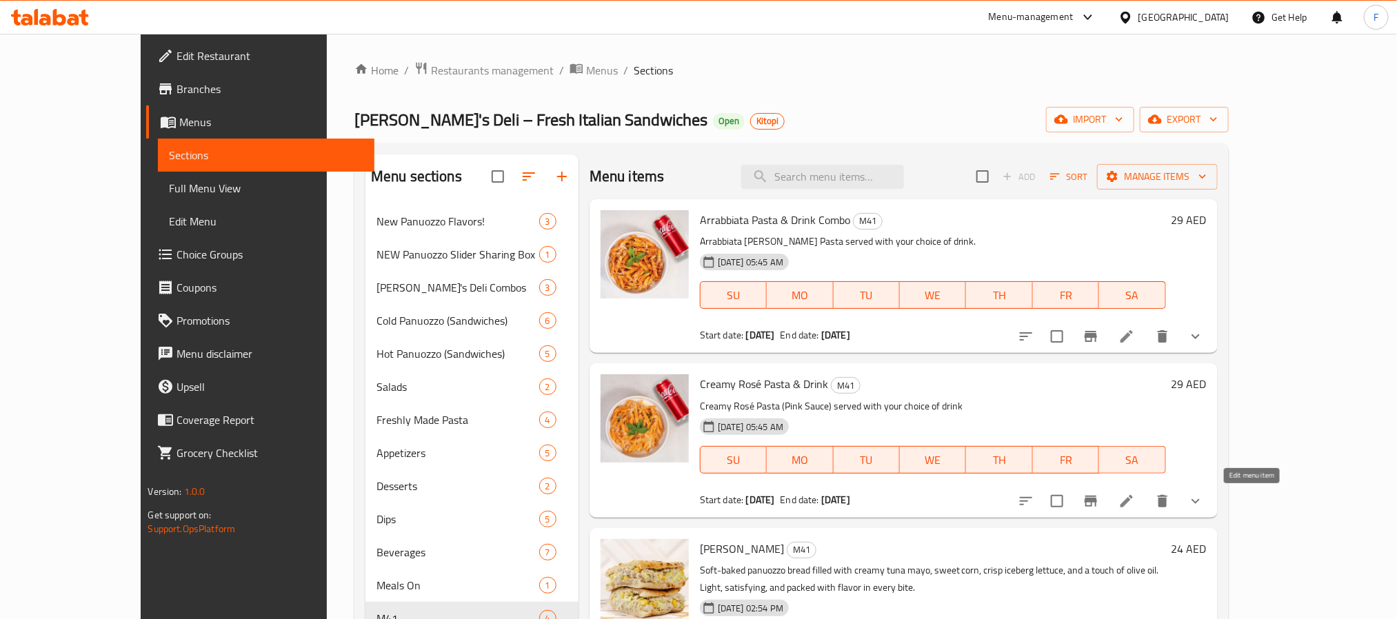
click at [1135, 496] on icon at bounding box center [1126, 501] width 17 height 17
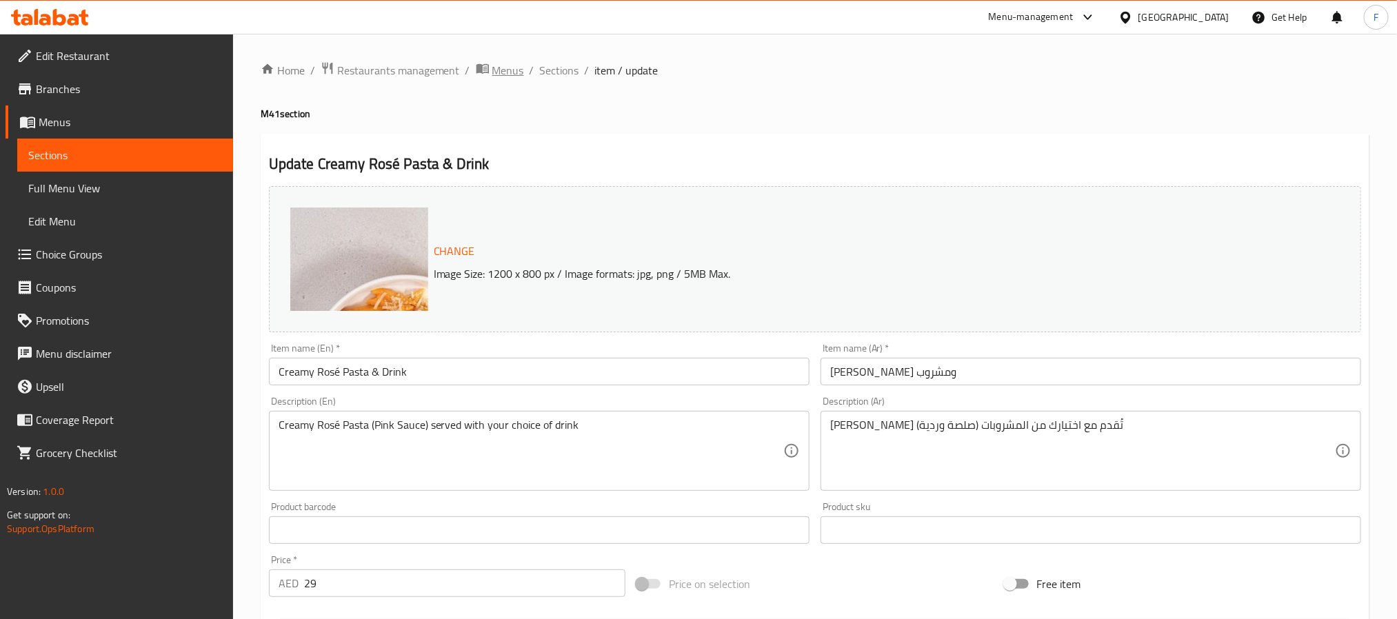
click at [503, 62] on span "Menus" at bounding box center [508, 70] width 32 height 17
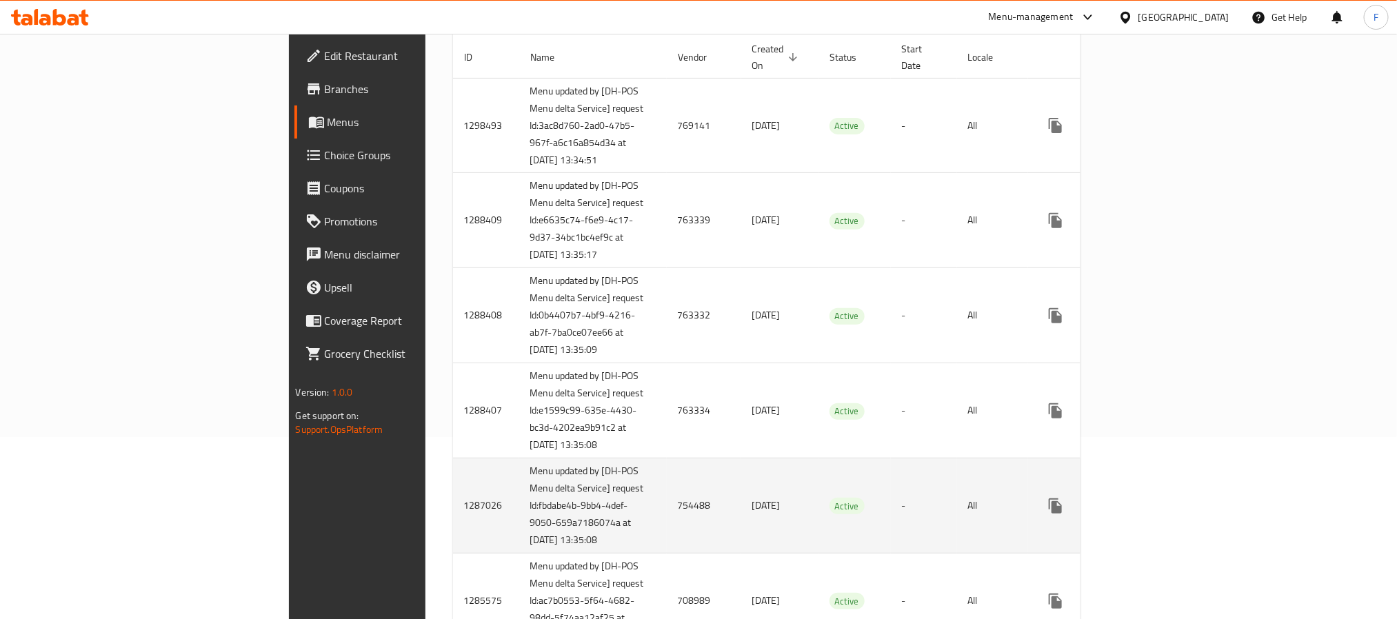
scroll to position [321, 0]
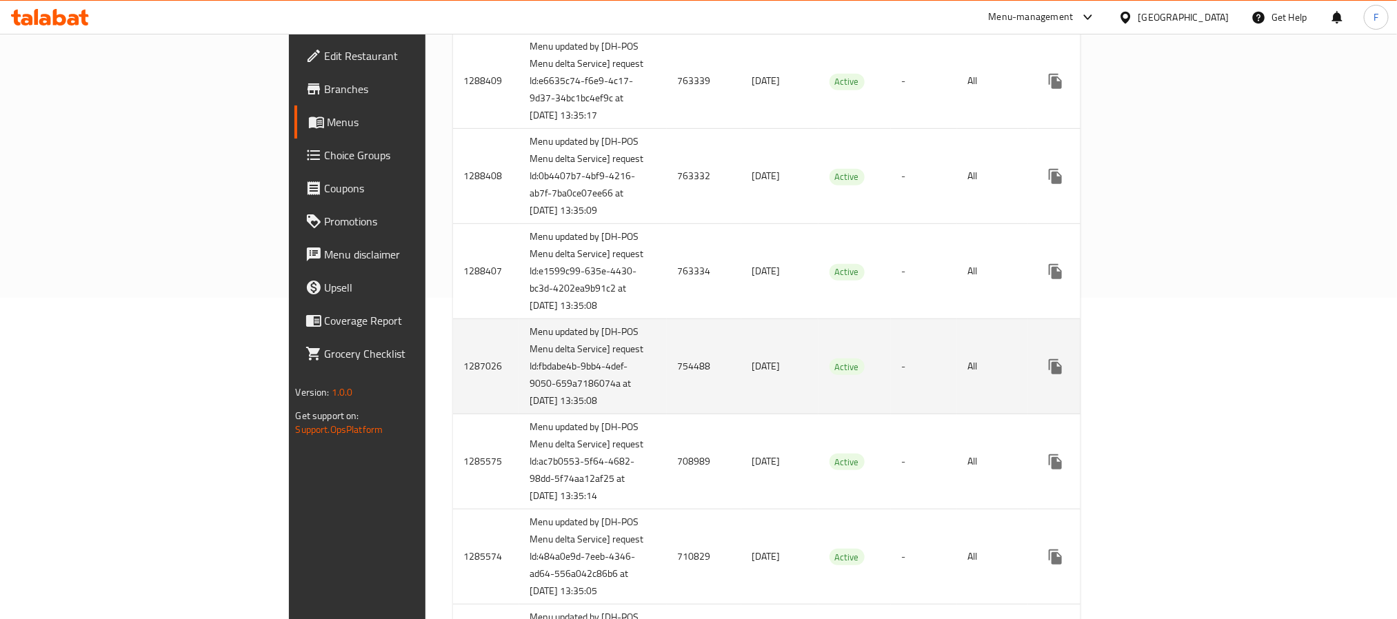
click at [667, 403] on td "754488" at bounding box center [704, 366] width 74 height 95
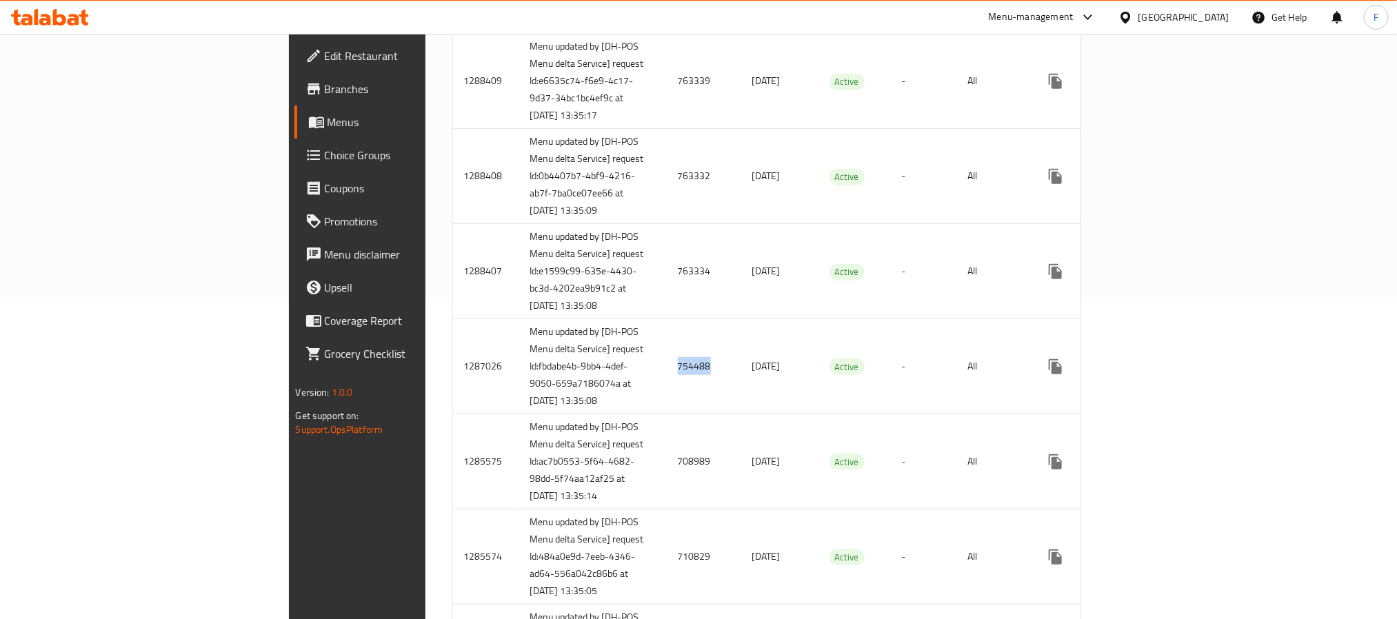
copy td "754488"
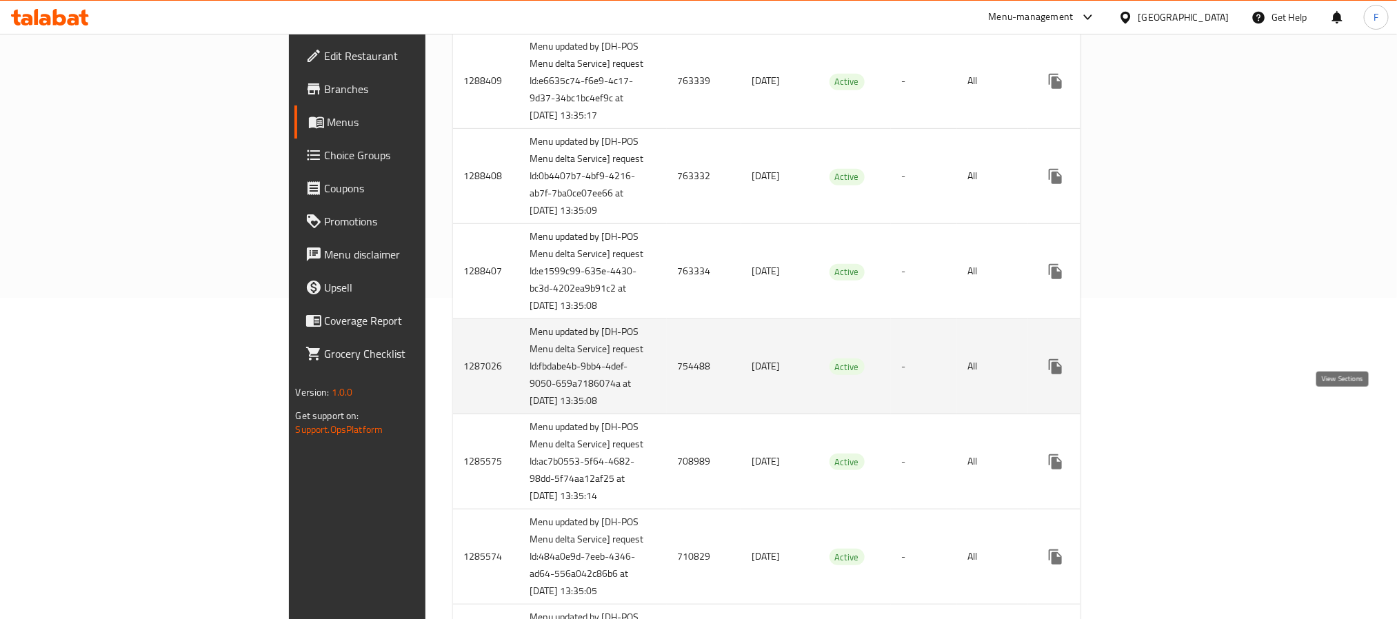
click at [1163, 375] on icon "enhanced table" at bounding box center [1154, 366] width 17 height 17
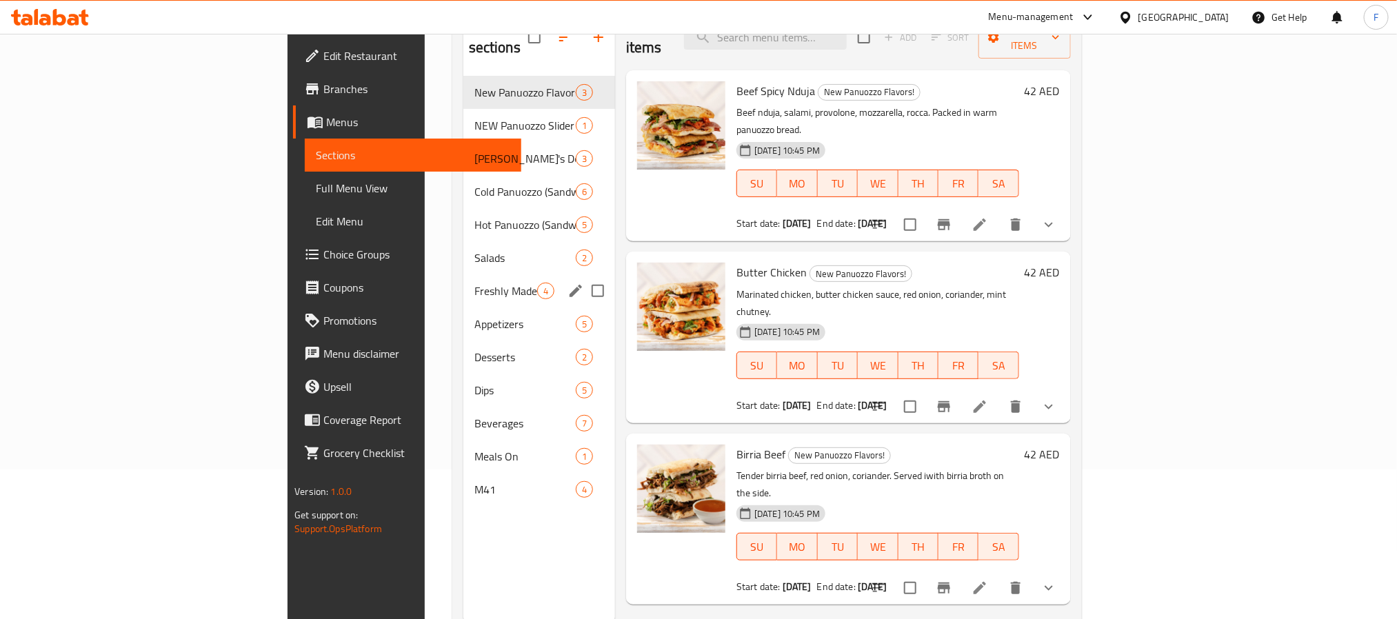
scroll to position [193, 0]
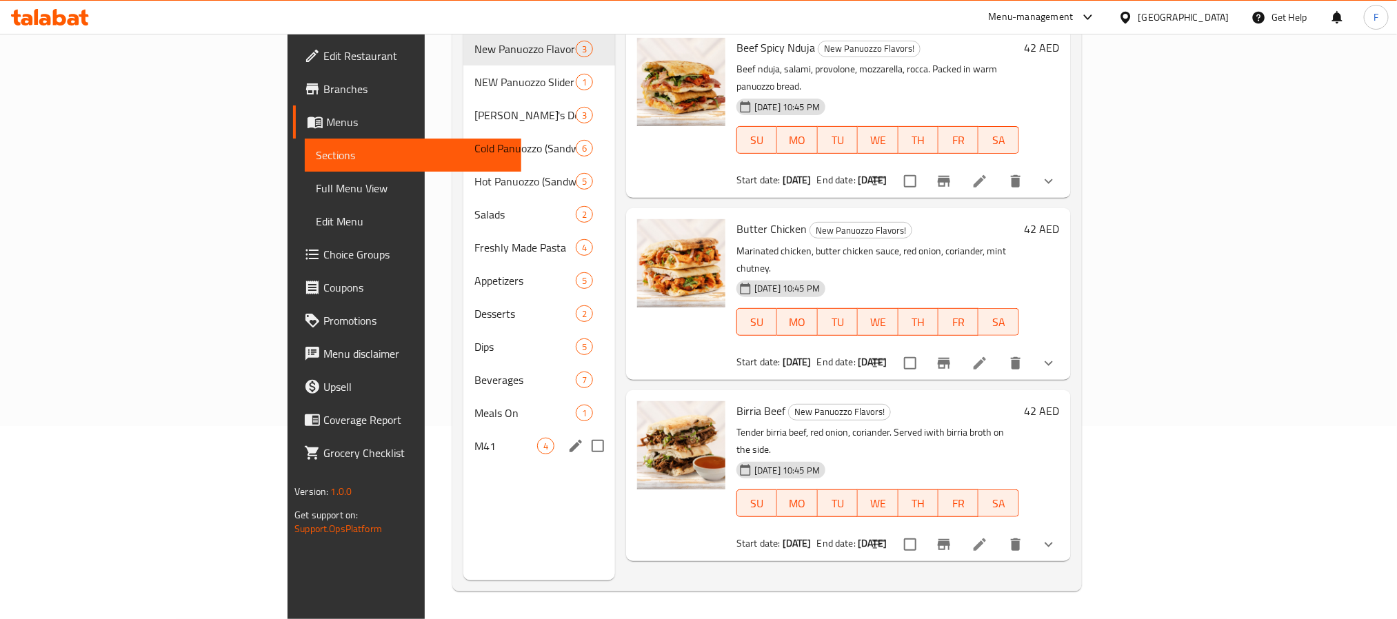
click at [474, 438] on span "M41" at bounding box center [505, 446] width 63 height 17
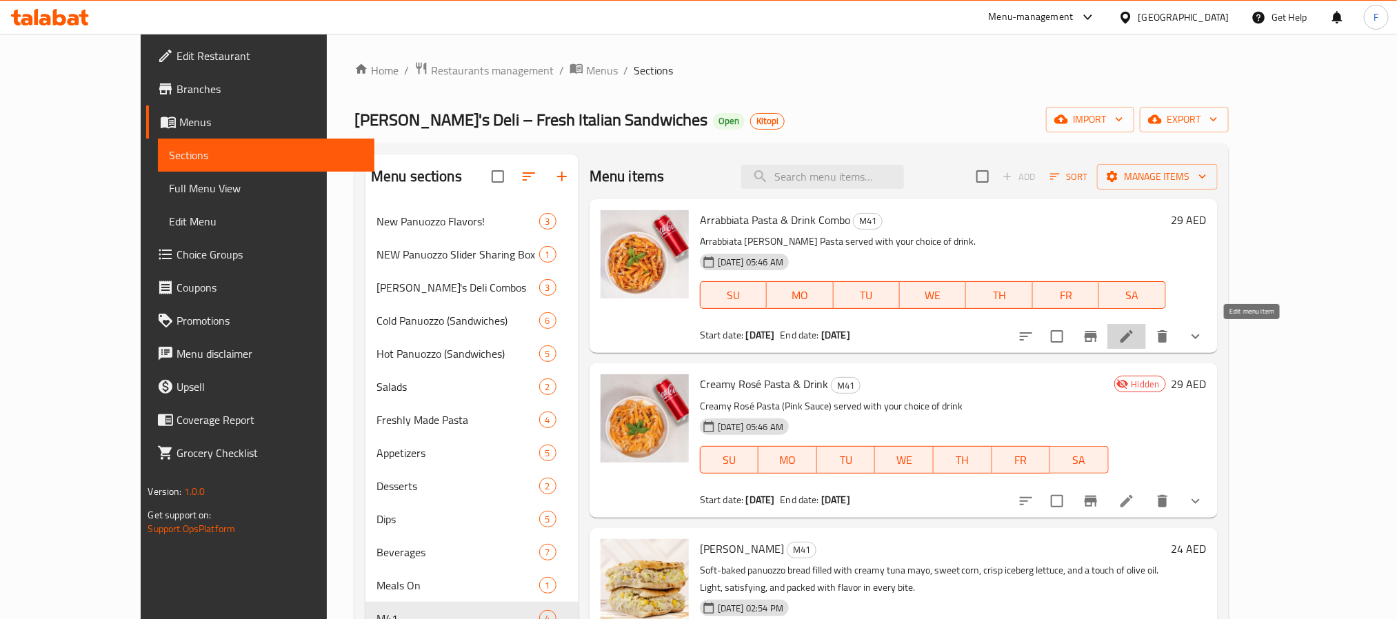
click at [1135, 335] on icon at bounding box center [1126, 336] width 17 height 17
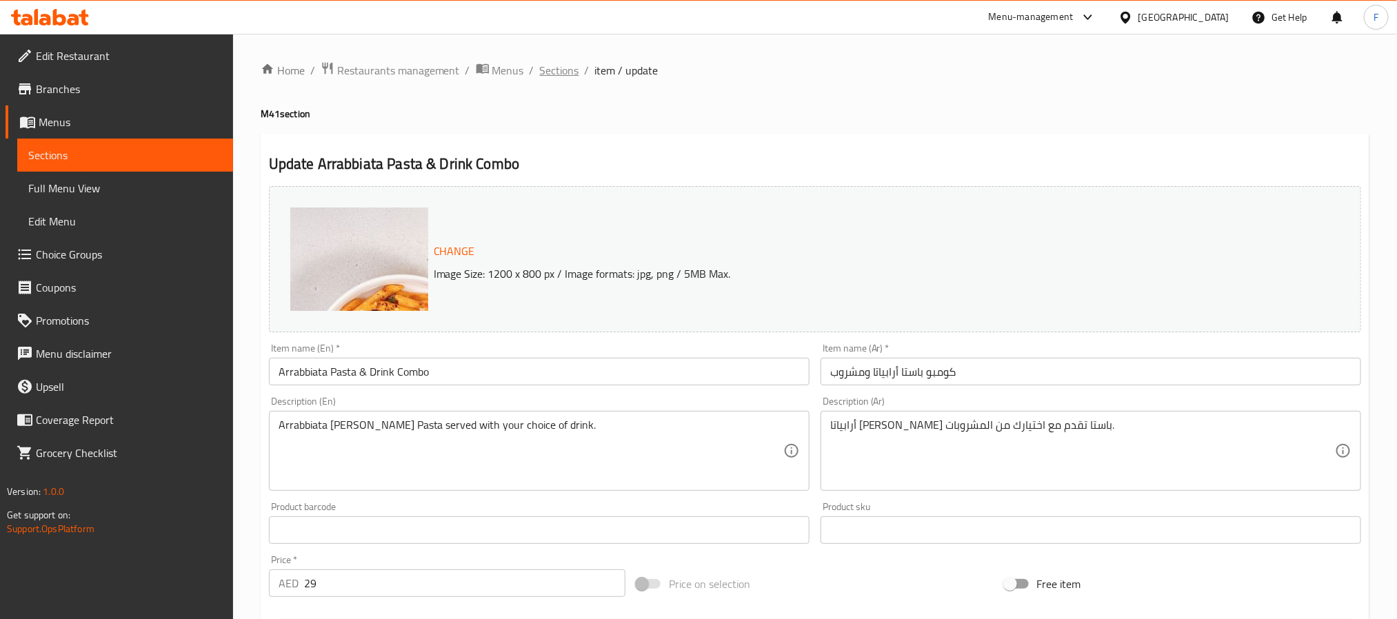
click at [540, 77] on span "Sections" at bounding box center [559, 70] width 39 height 17
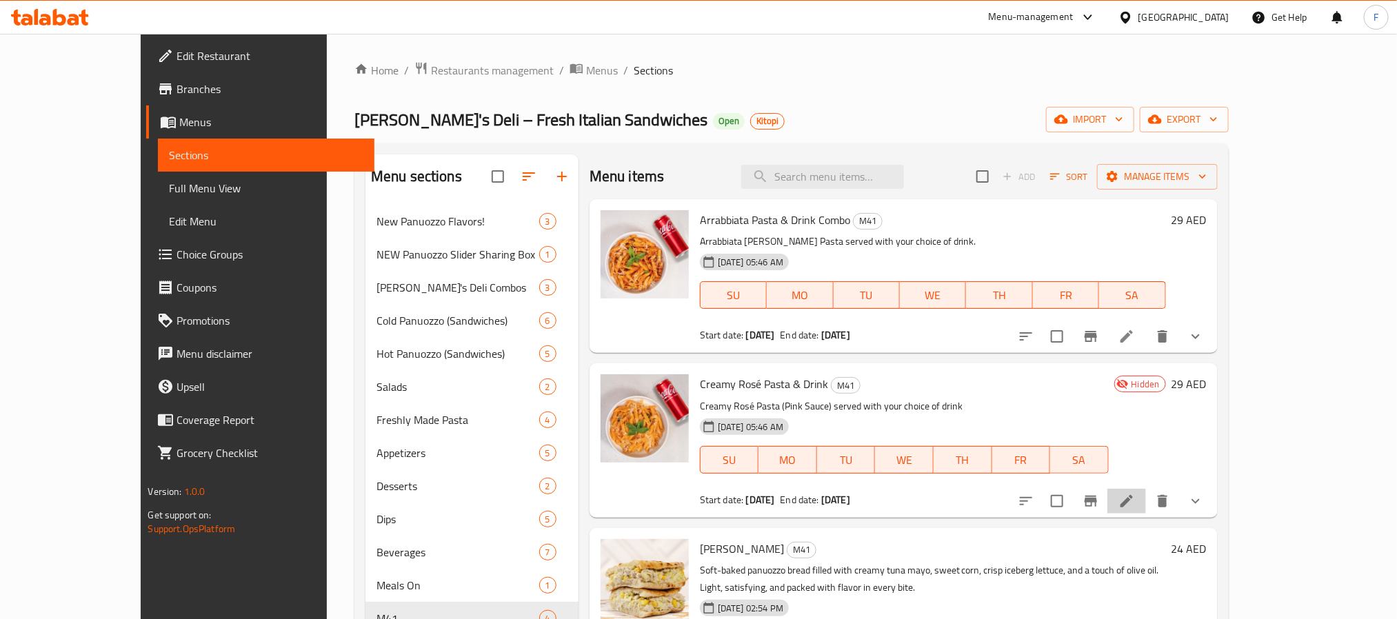
click at [1146, 495] on li at bounding box center [1126, 501] width 39 height 25
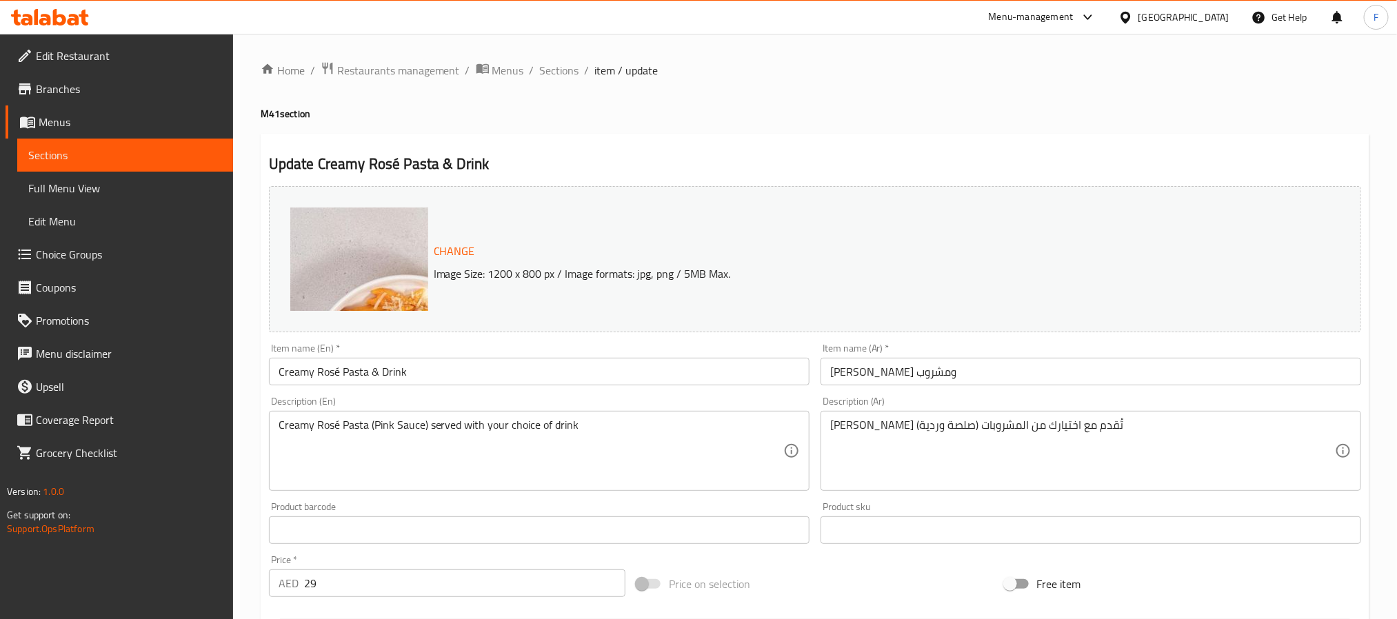
drag, startPoint x: 517, startPoint y: 71, endPoint x: 718, endPoint y: 3, distance: 211.9
click at [517, 71] on span "Menus" at bounding box center [508, 70] width 32 height 17
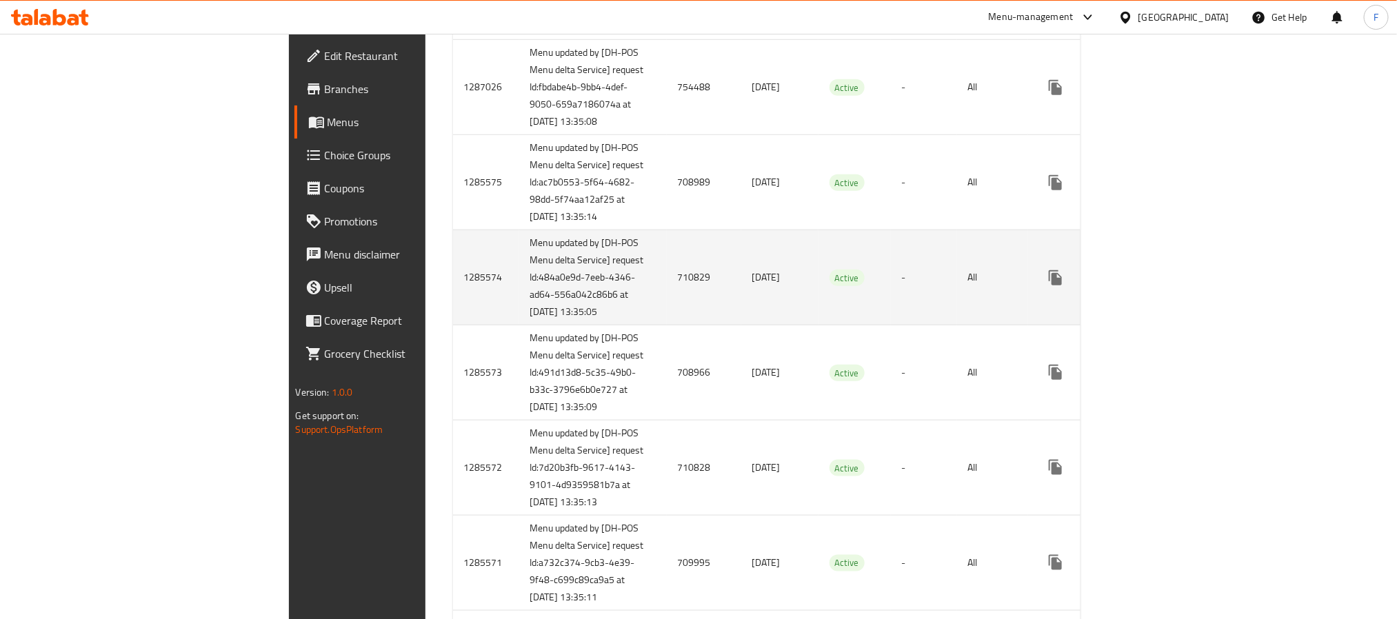
scroll to position [631, 0]
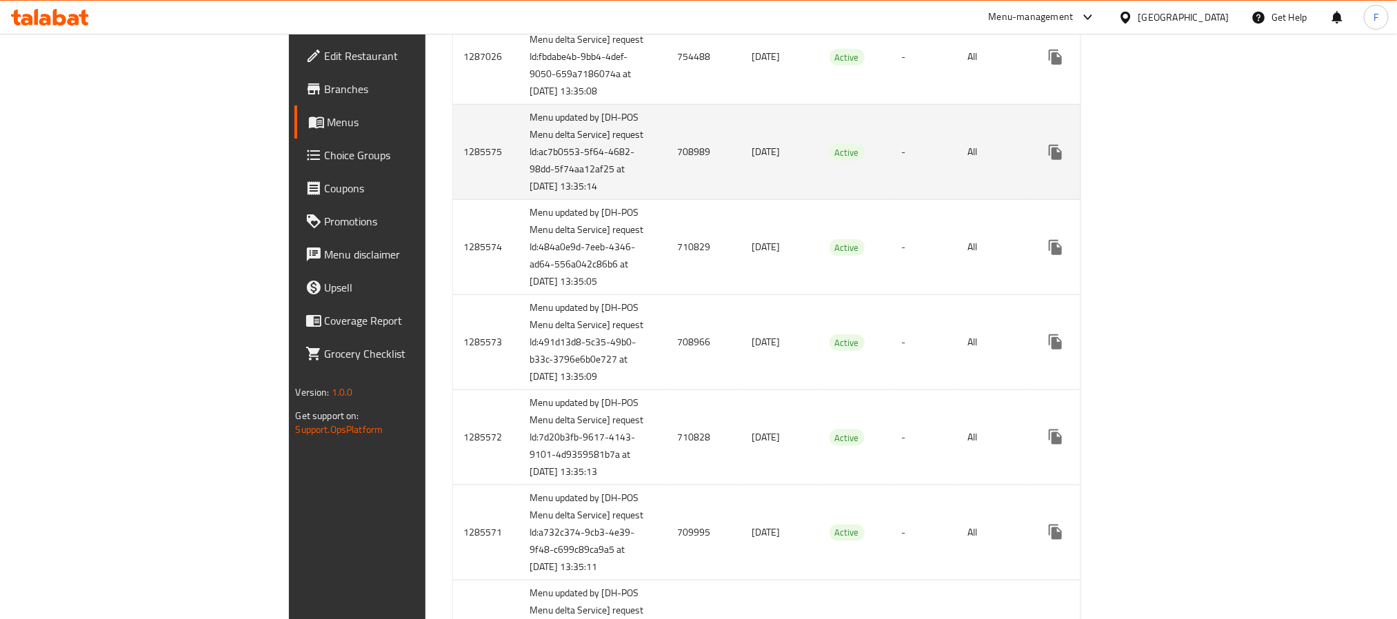
click at [667, 200] on td "708989" at bounding box center [704, 152] width 74 height 95
copy td "708989"
click at [1163, 161] on icon "enhanced table" at bounding box center [1154, 152] width 17 height 17
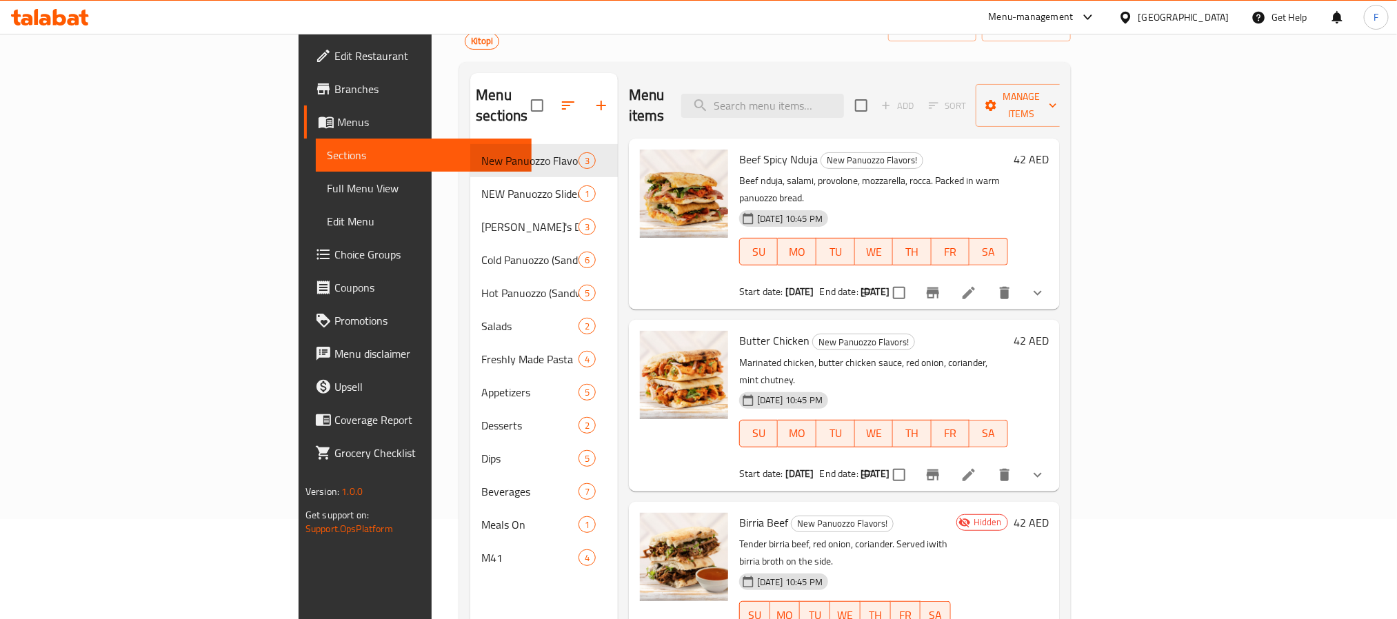
scroll to position [193, 0]
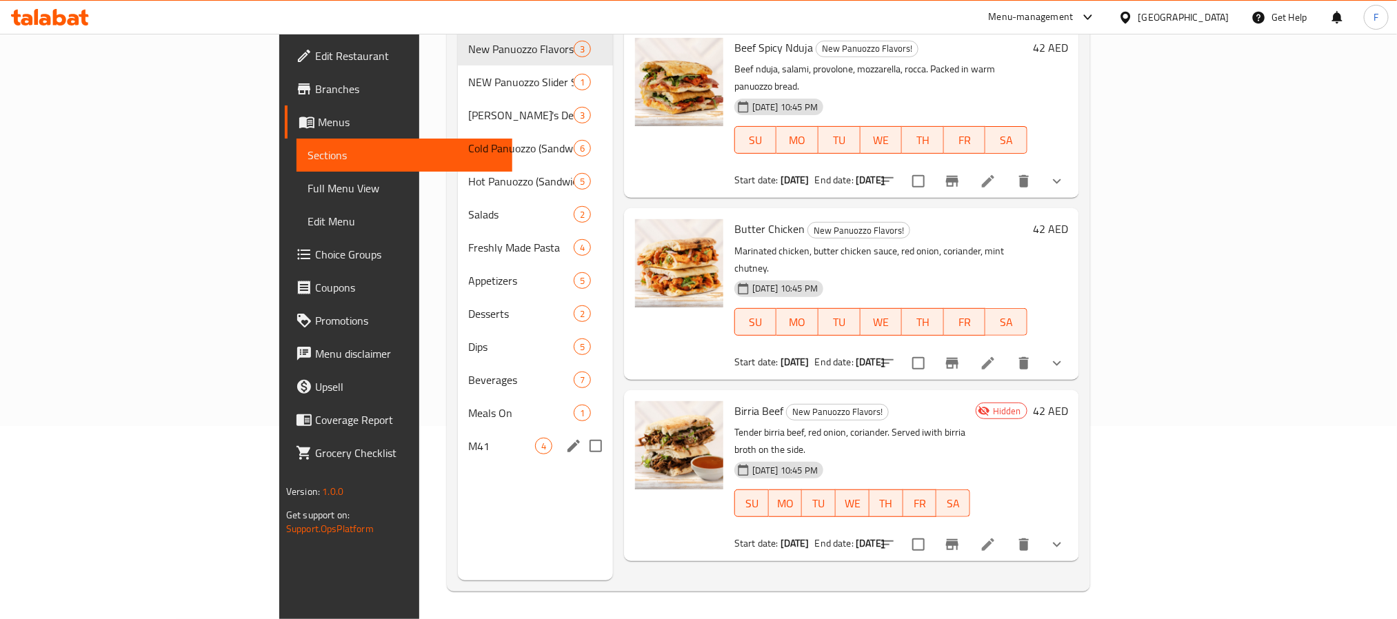
click at [469, 438] on span "M41" at bounding box center [502, 446] width 66 height 17
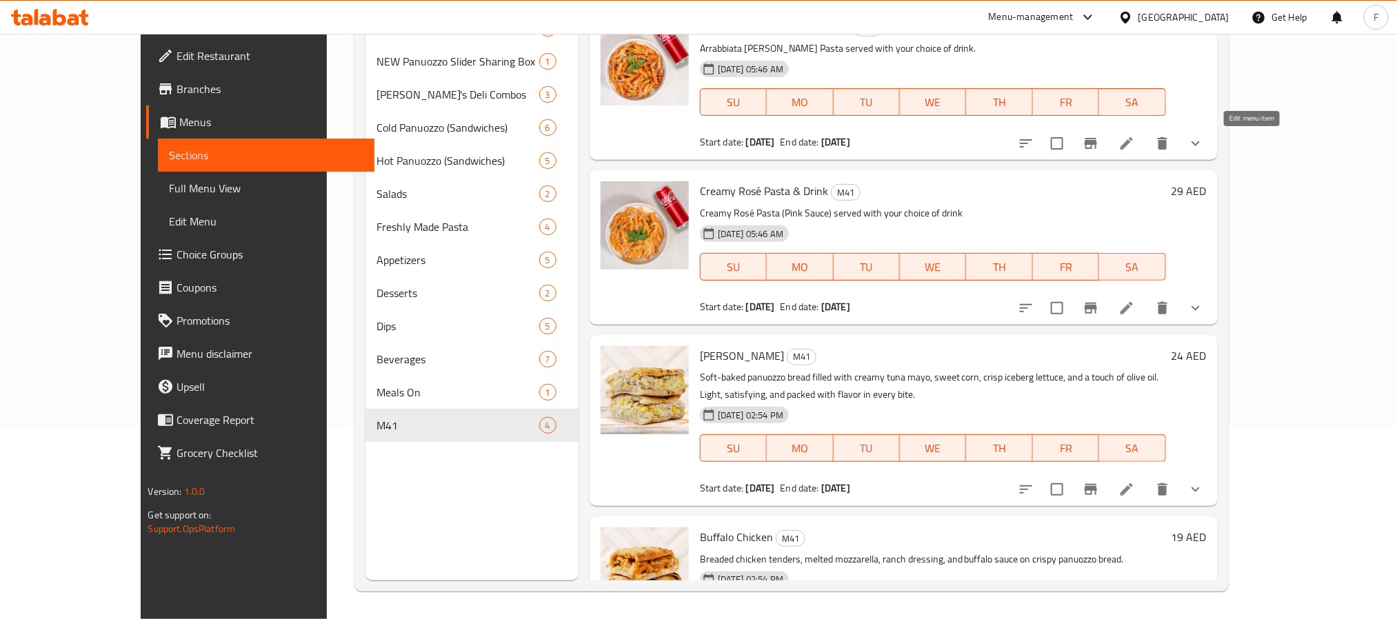
click at [1133, 143] on icon at bounding box center [1126, 143] width 12 height 12
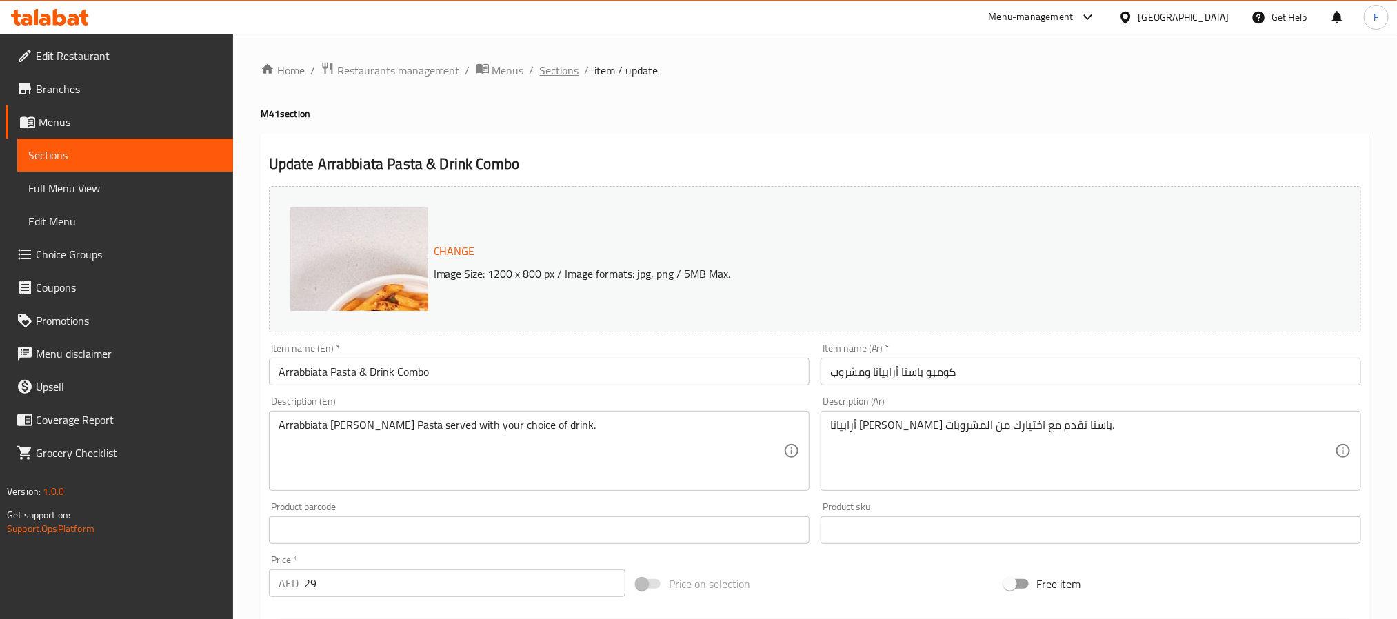
click at [553, 73] on span "Sections" at bounding box center [559, 70] width 39 height 17
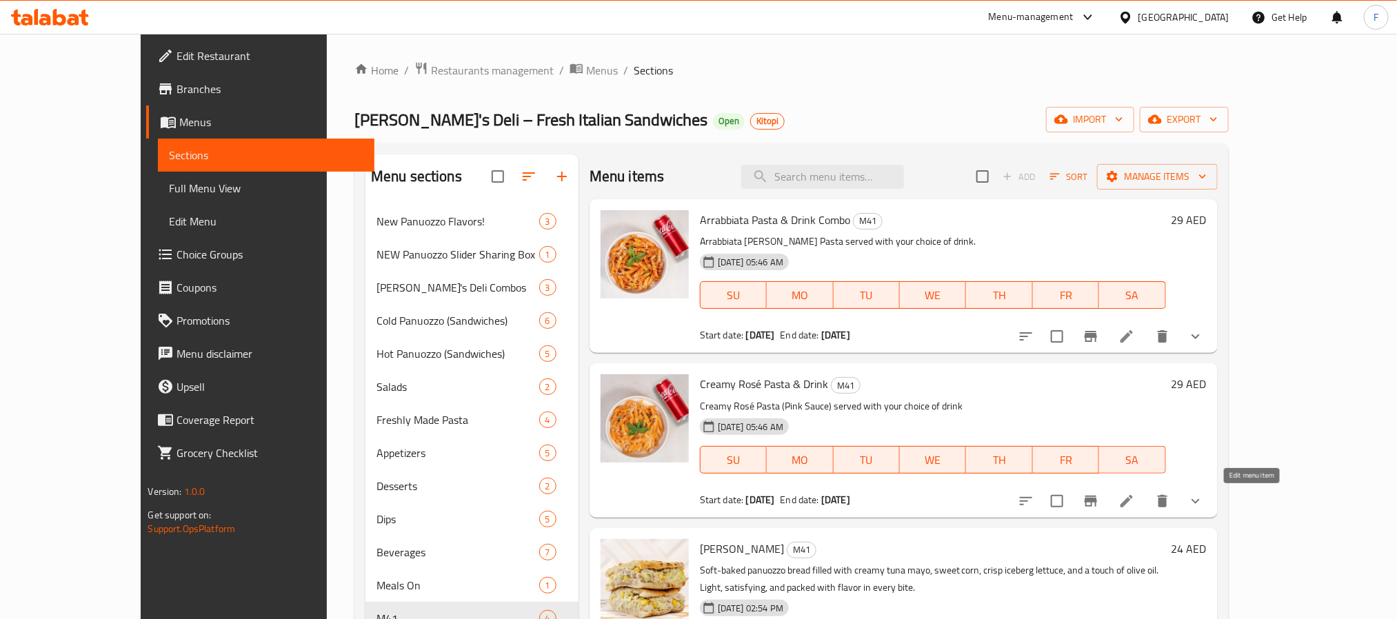
click at [1133, 503] on icon at bounding box center [1126, 501] width 12 height 12
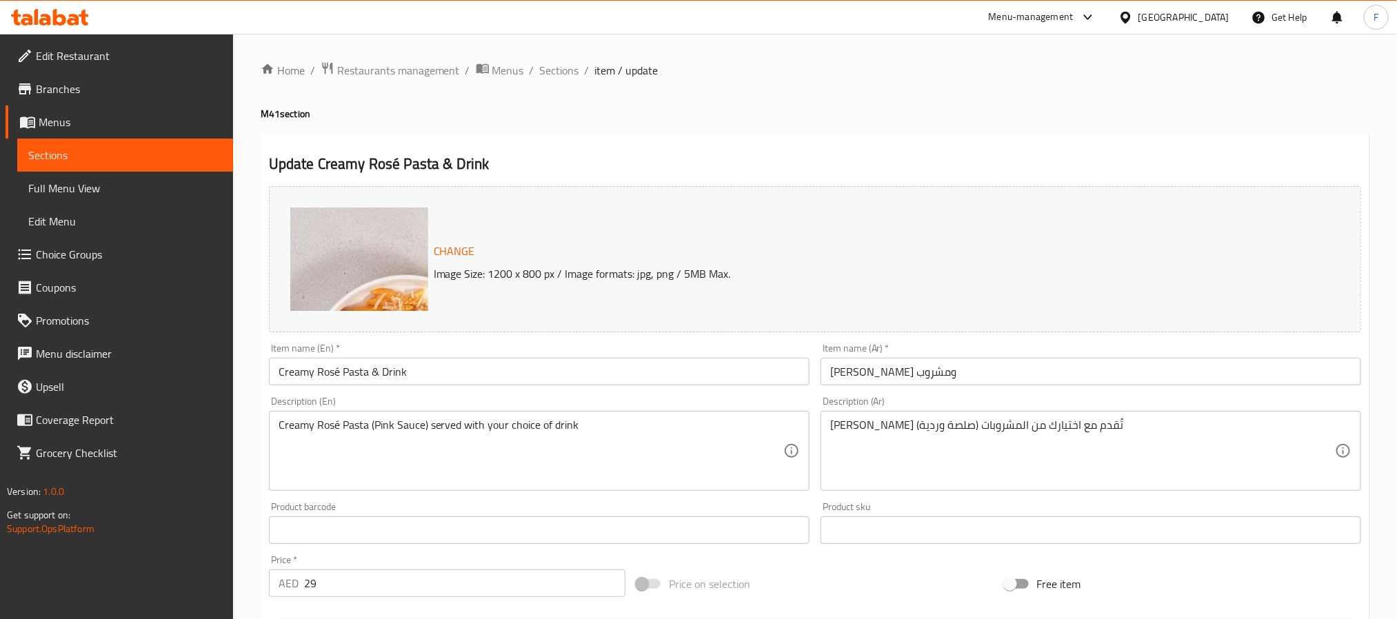
drag, startPoint x: 514, startPoint y: 67, endPoint x: 712, endPoint y: 30, distance: 202.0
click at [514, 67] on span "Menus" at bounding box center [508, 70] width 32 height 17
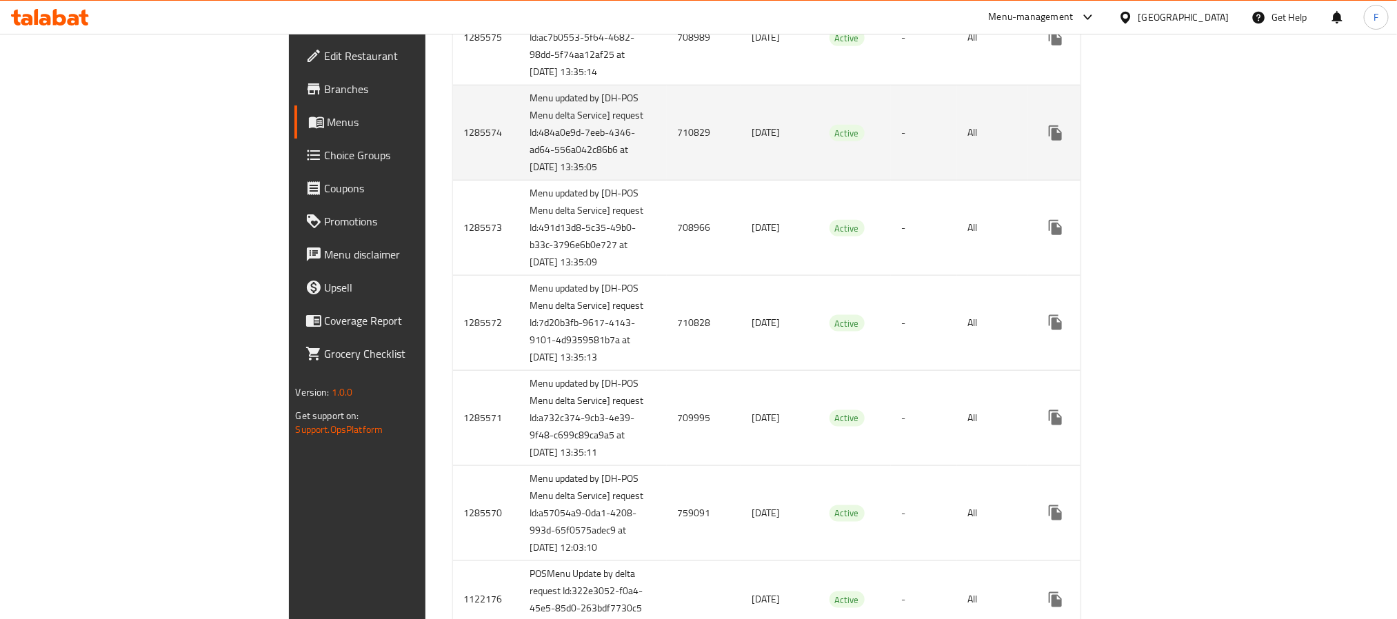
scroll to position [743, 0]
click at [667, 183] on td "710829" at bounding box center [704, 135] width 74 height 95
copy td "710829"
click at [1163, 143] on icon "enhanced table" at bounding box center [1154, 135] width 17 height 17
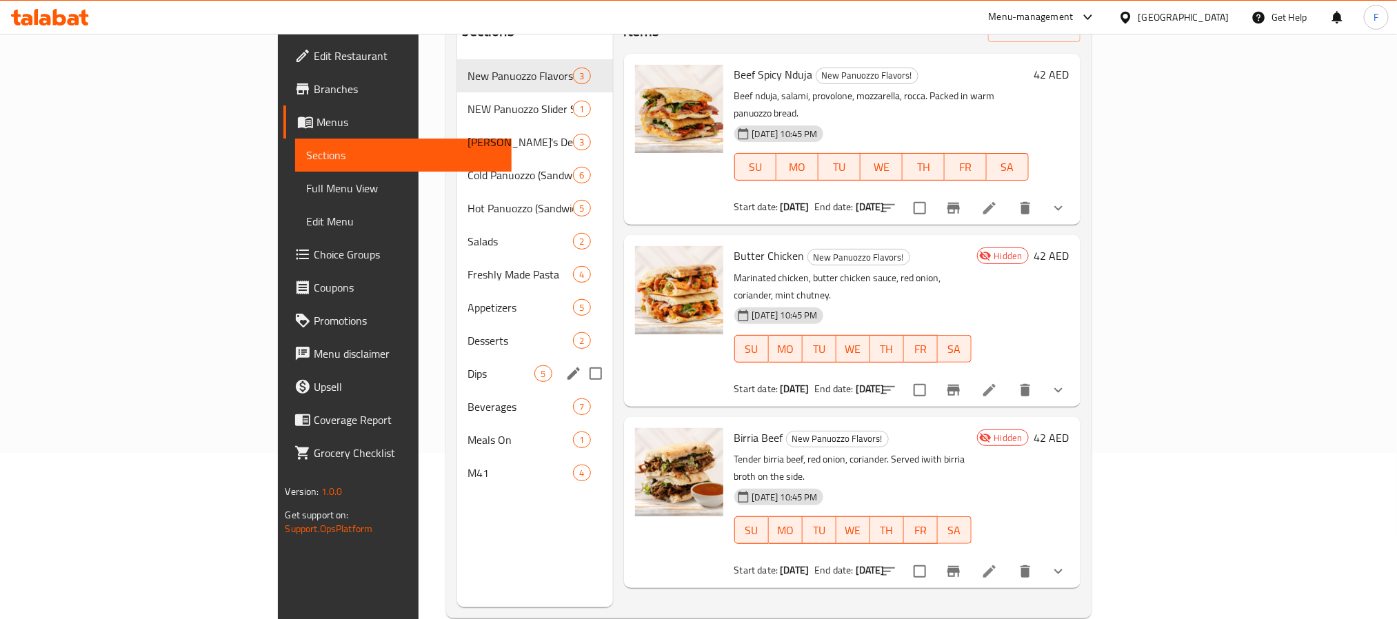
scroll to position [193, 0]
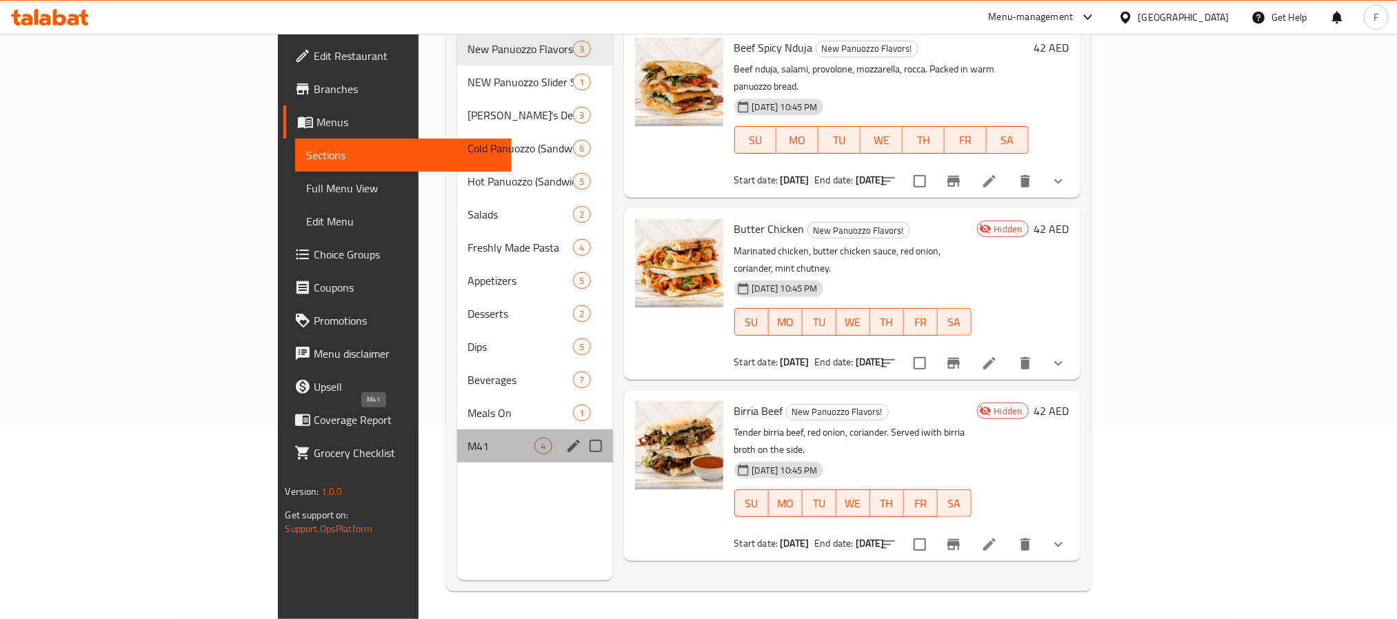
click at [468, 438] on span "M41" at bounding box center [501, 446] width 67 height 17
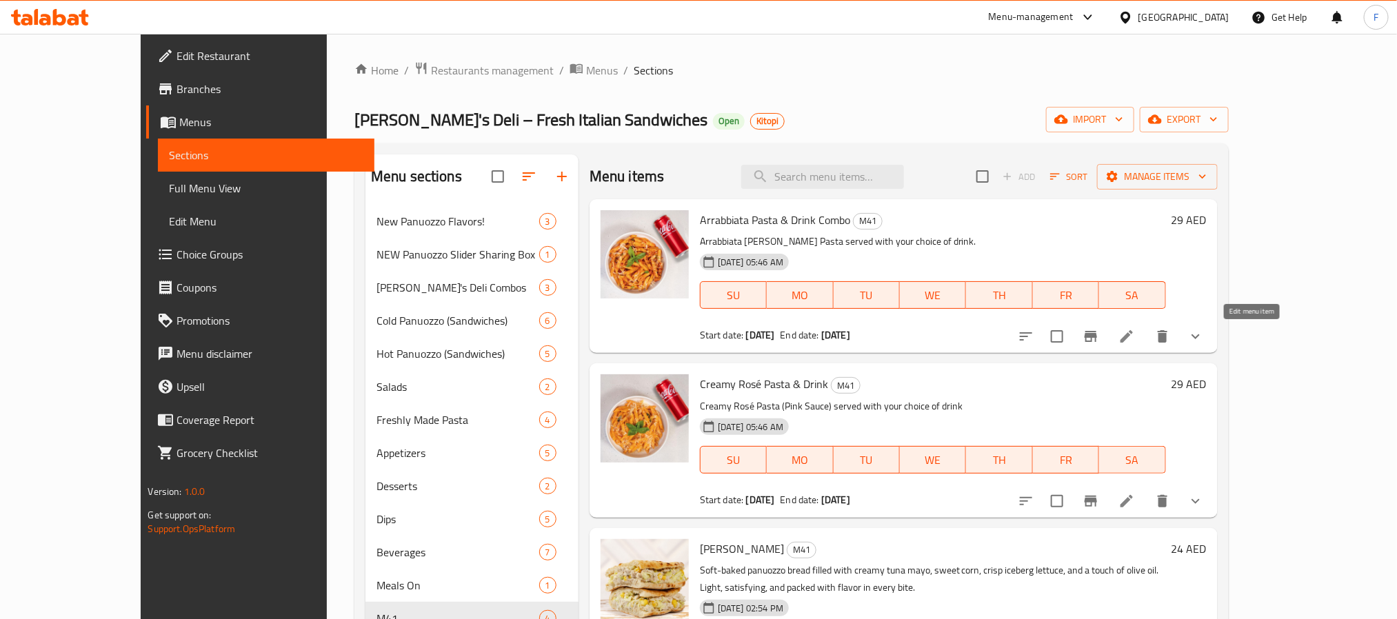
click at [1135, 338] on icon at bounding box center [1126, 336] width 17 height 17
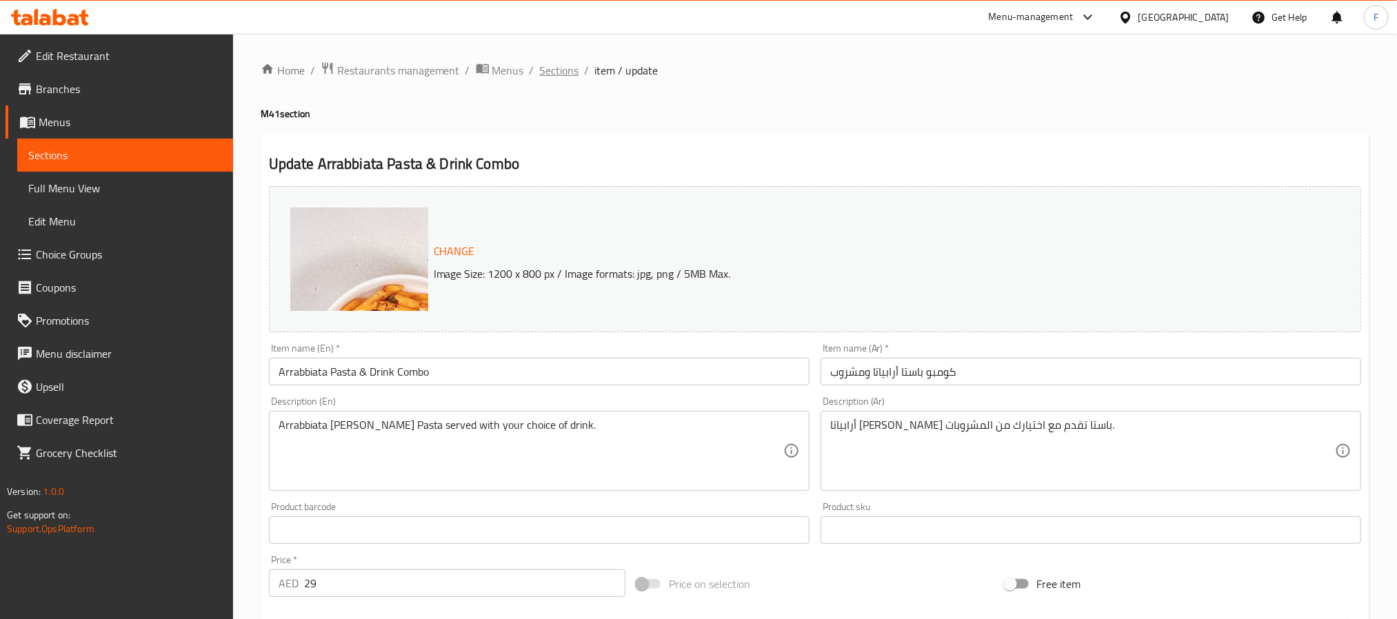
click at [552, 71] on span "Sections" at bounding box center [559, 70] width 39 height 17
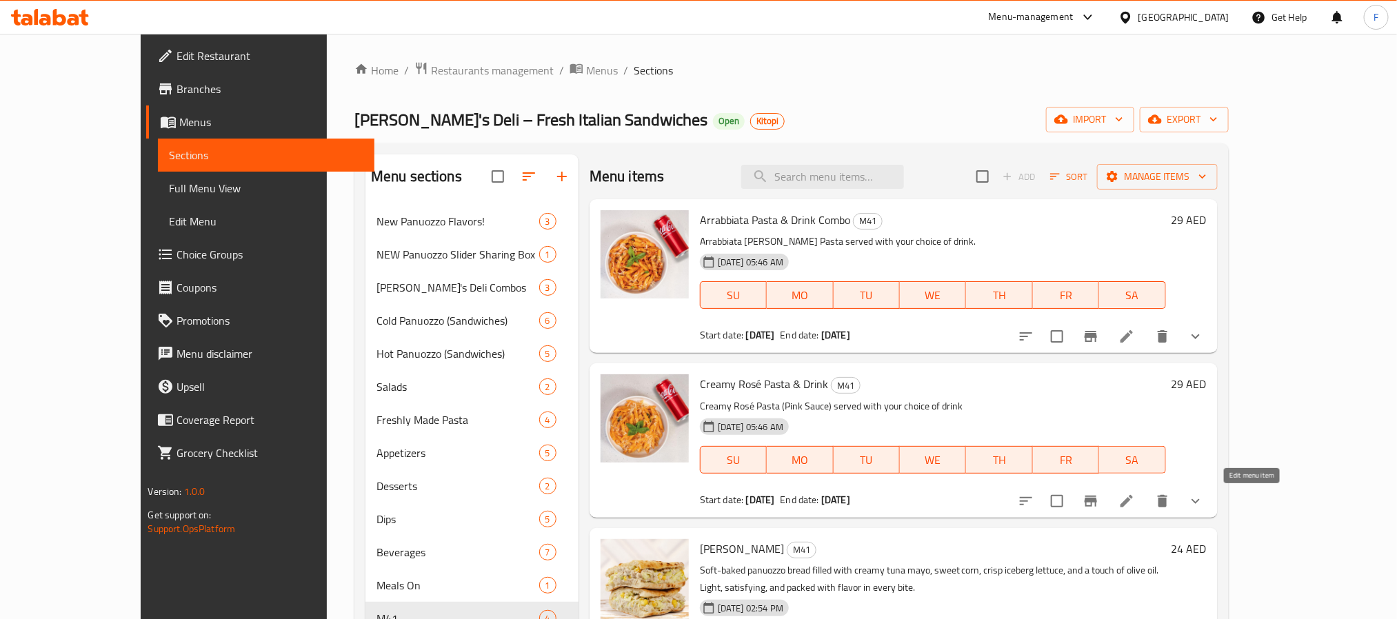
click at [1135, 494] on icon at bounding box center [1126, 501] width 17 height 17
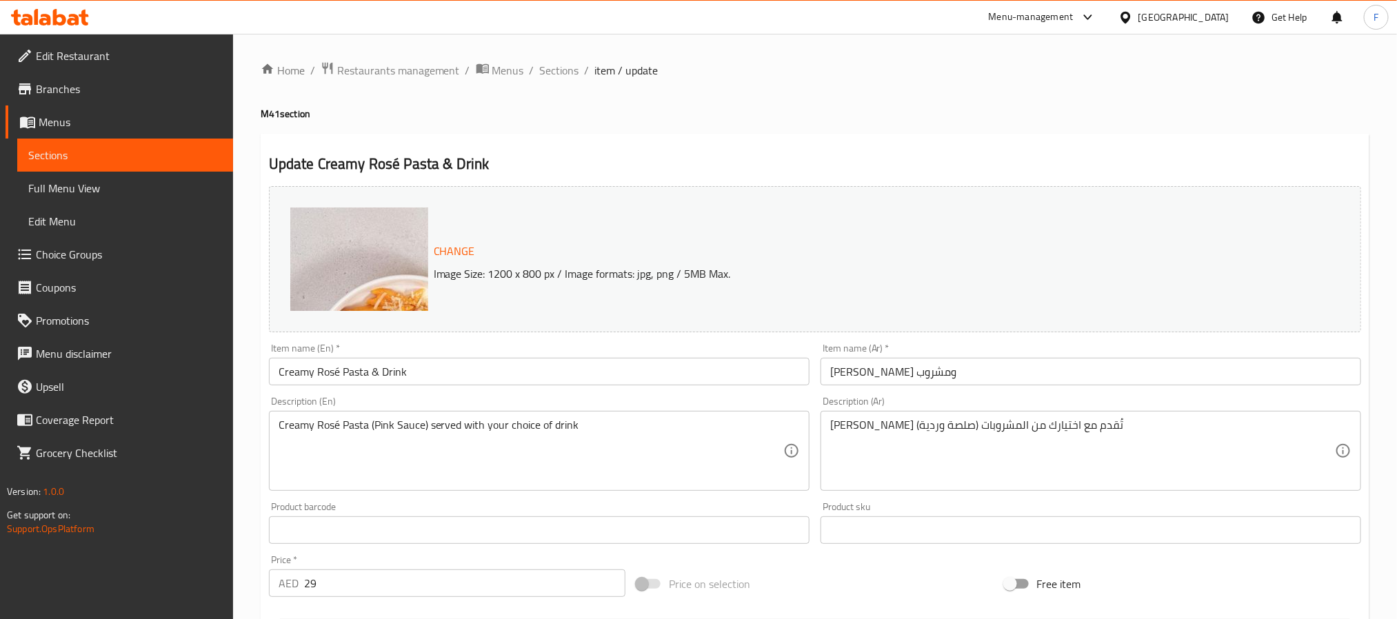
drag, startPoint x: 511, startPoint y: 63, endPoint x: 552, endPoint y: 87, distance: 47.3
click at [511, 63] on span "Menus" at bounding box center [508, 70] width 32 height 17
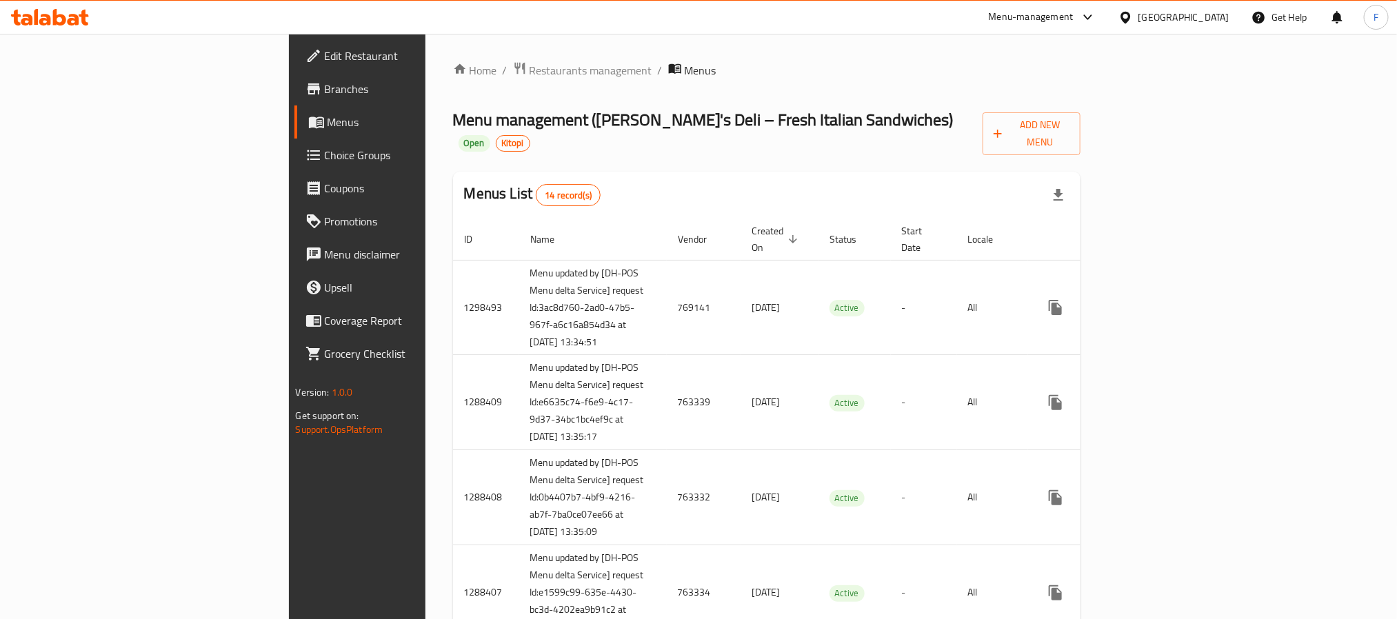
scroll to position [649, 0]
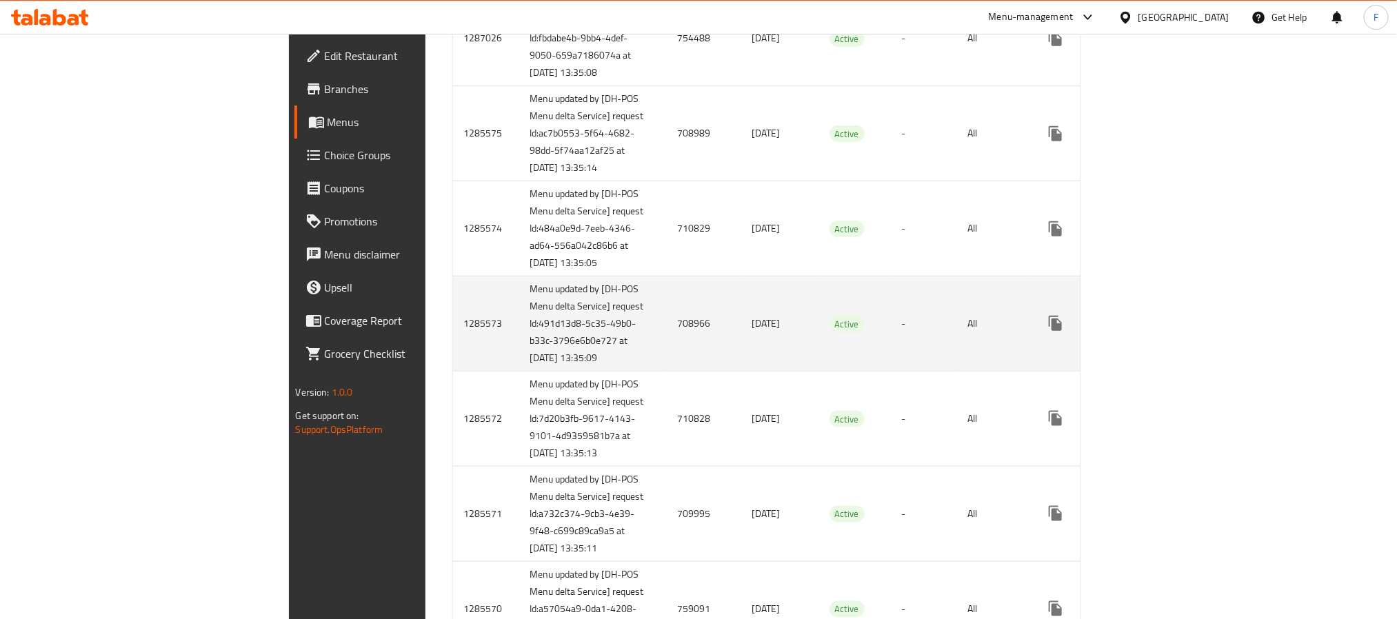
click at [667, 372] on td "708966" at bounding box center [704, 323] width 74 height 95
copy td "708966"
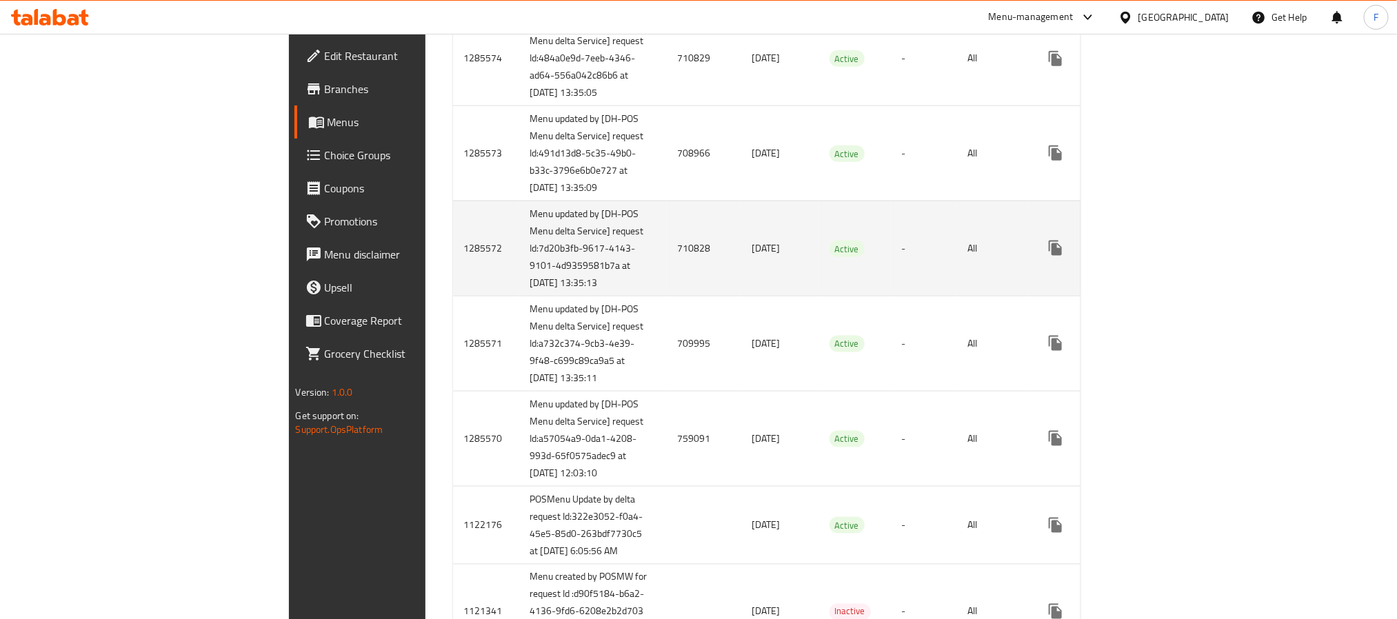
scroll to position [856, 0]
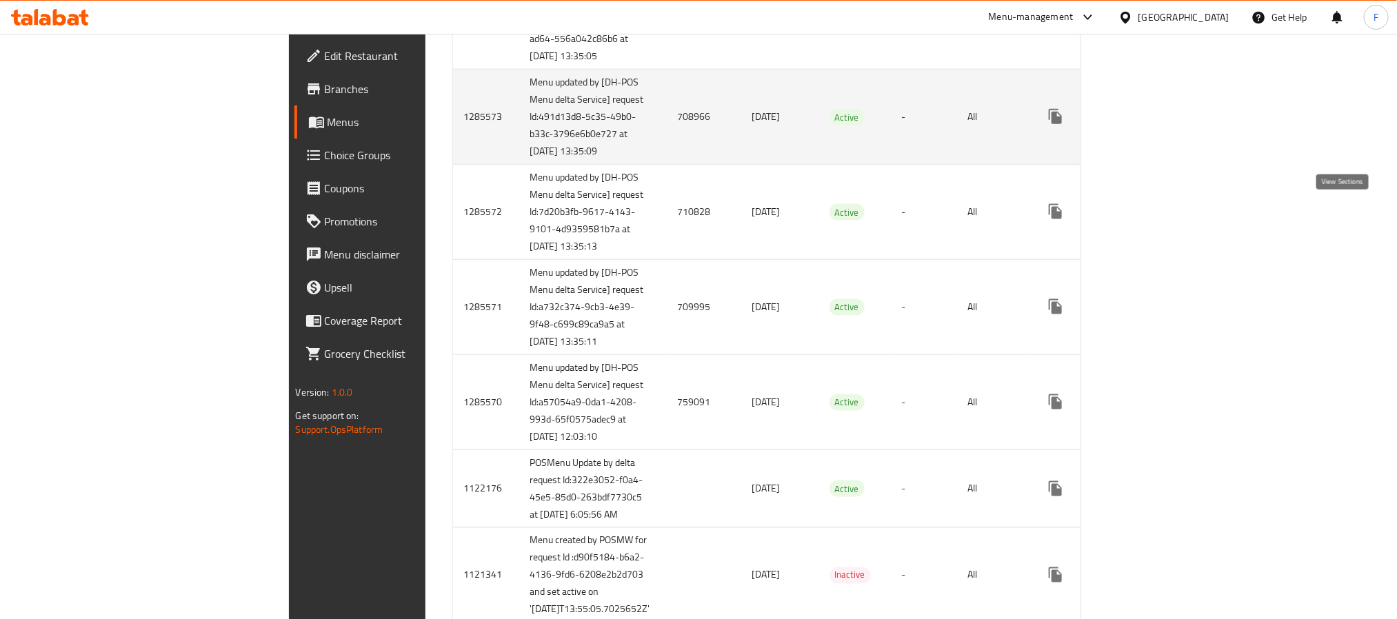
click at [1163, 125] on icon "enhanced table" at bounding box center [1154, 116] width 17 height 17
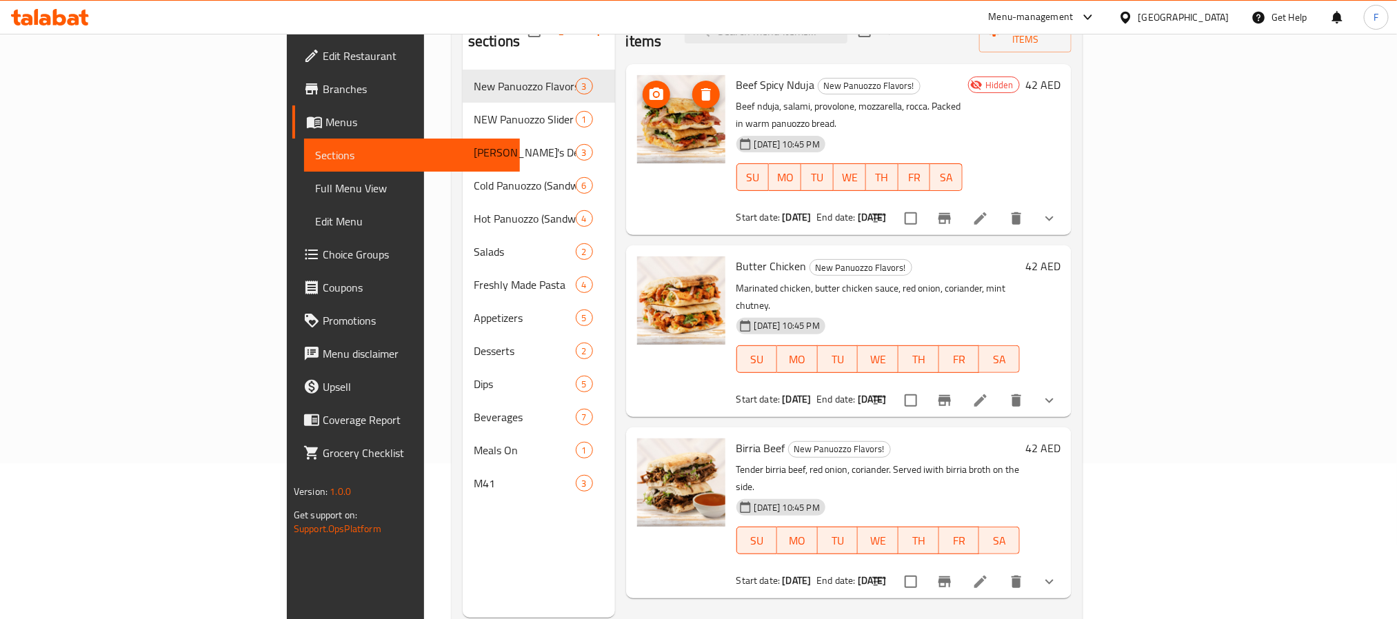
scroll to position [193, 0]
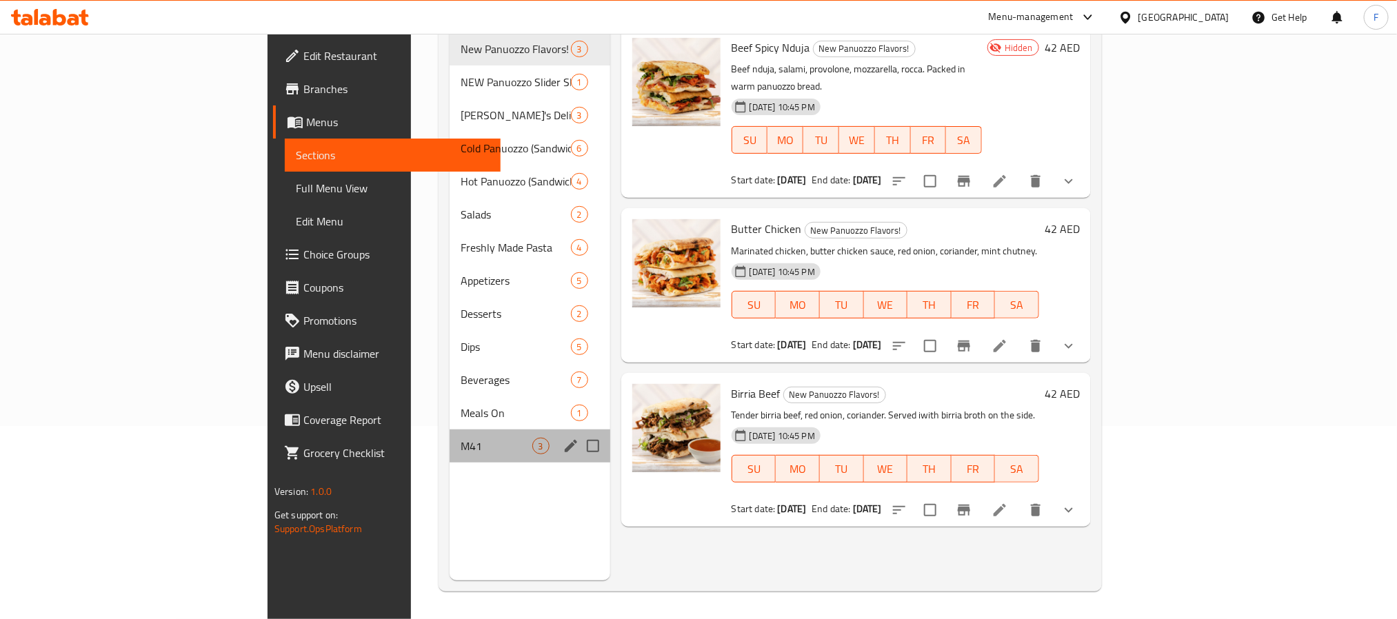
click at [449, 437] on div "M41 3" at bounding box center [529, 445] width 160 height 33
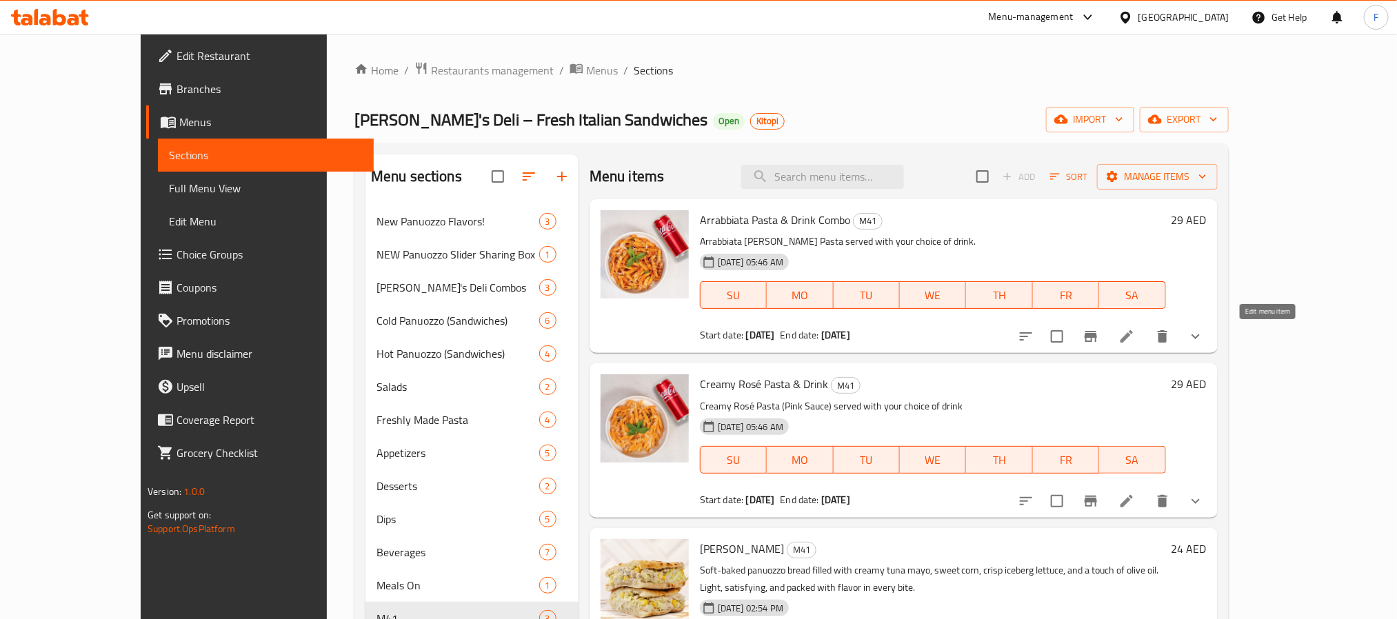
click at [1135, 336] on icon at bounding box center [1126, 336] width 17 height 17
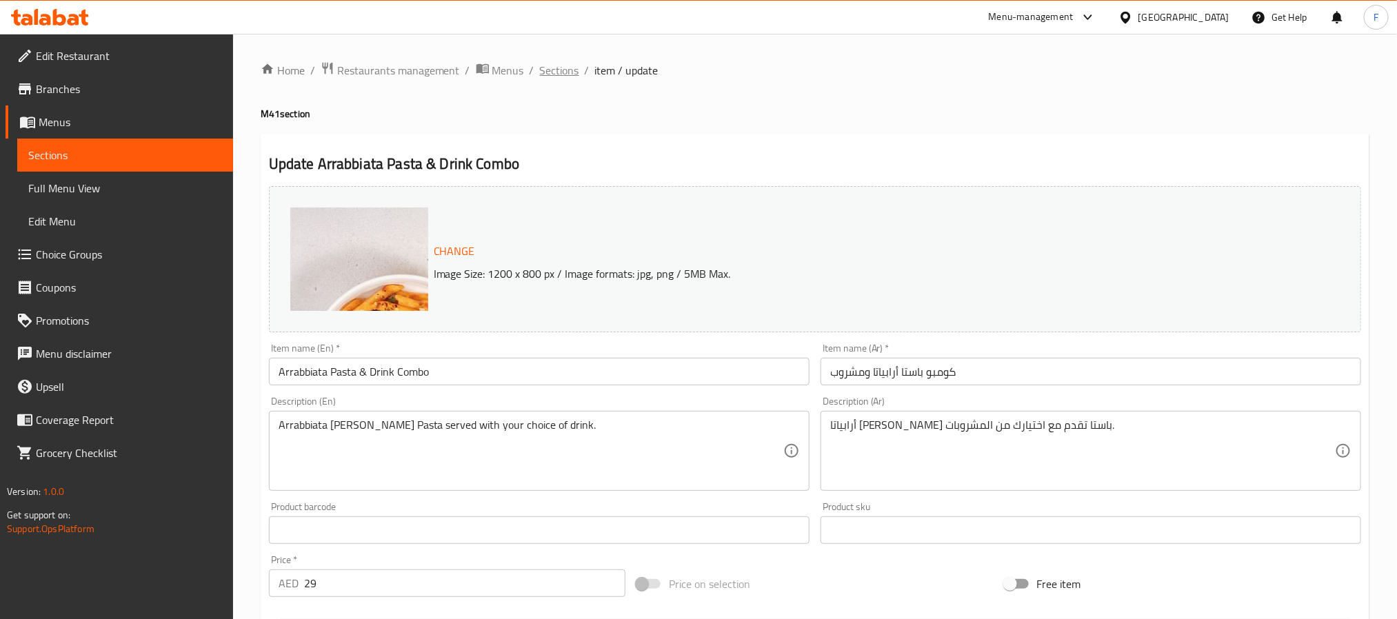
click at [565, 69] on span "Sections" at bounding box center [559, 70] width 39 height 17
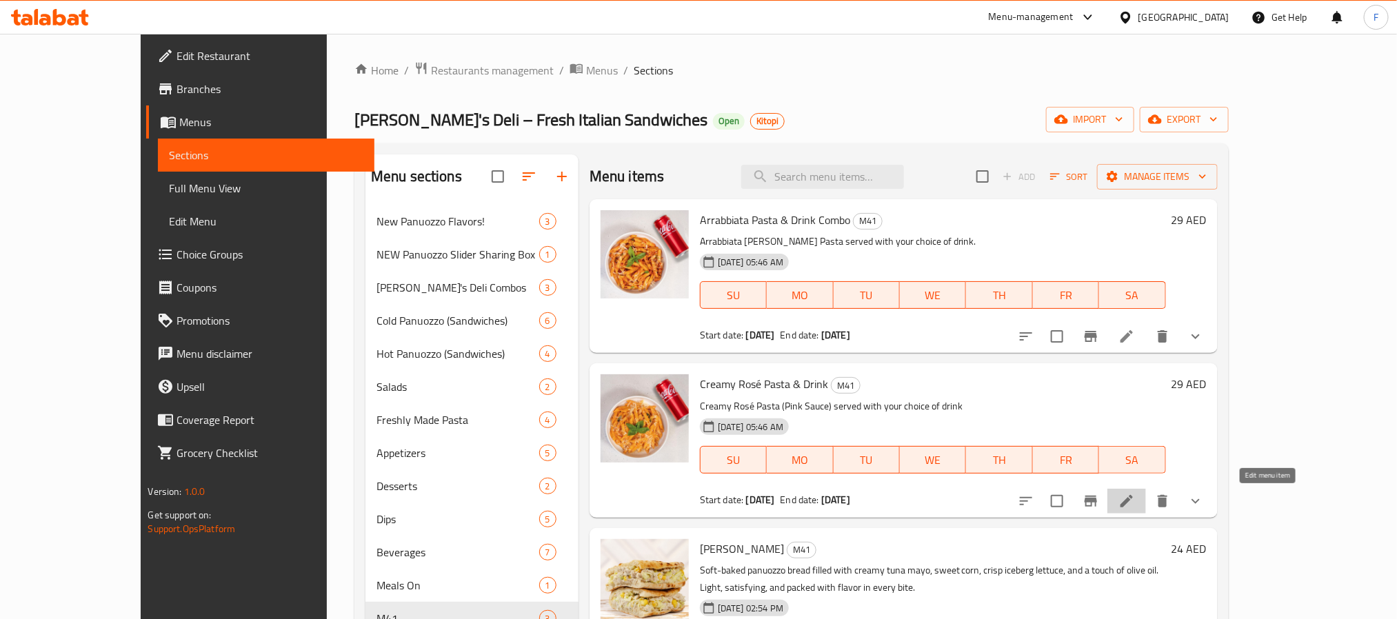
click at [1135, 499] on icon at bounding box center [1126, 501] width 17 height 17
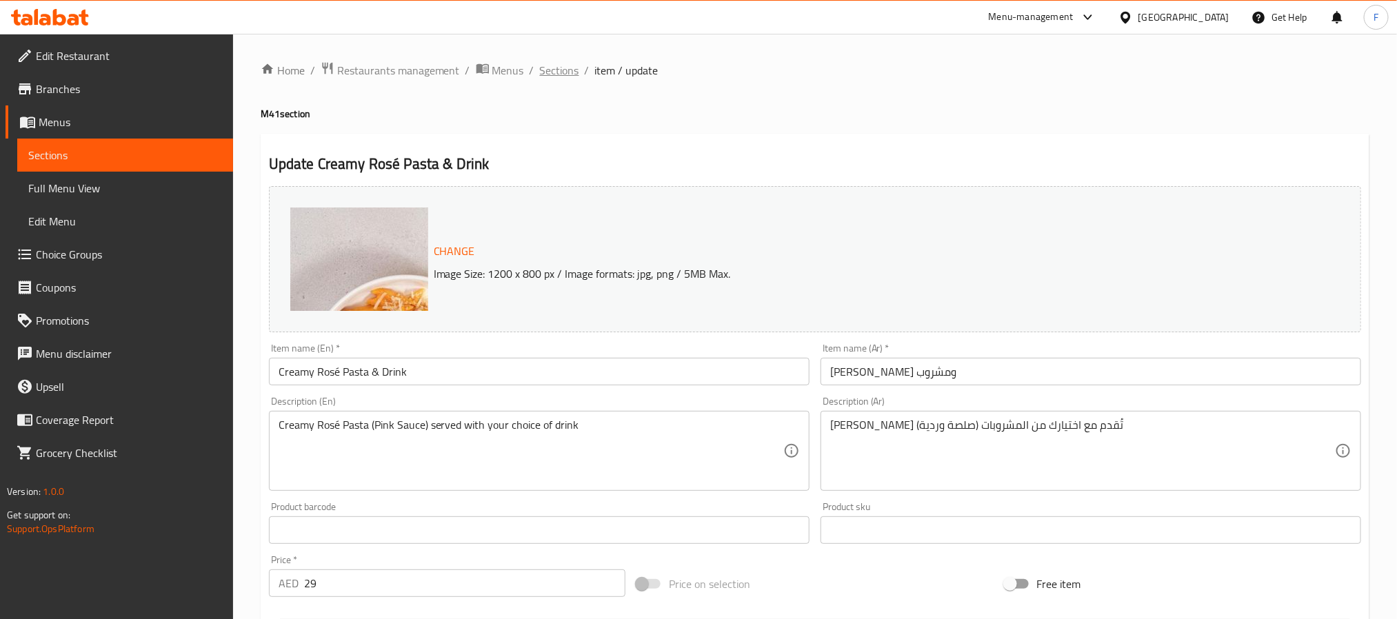
click at [552, 71] on span "Sections" at bounding box center [559, 70] width 39 height 17
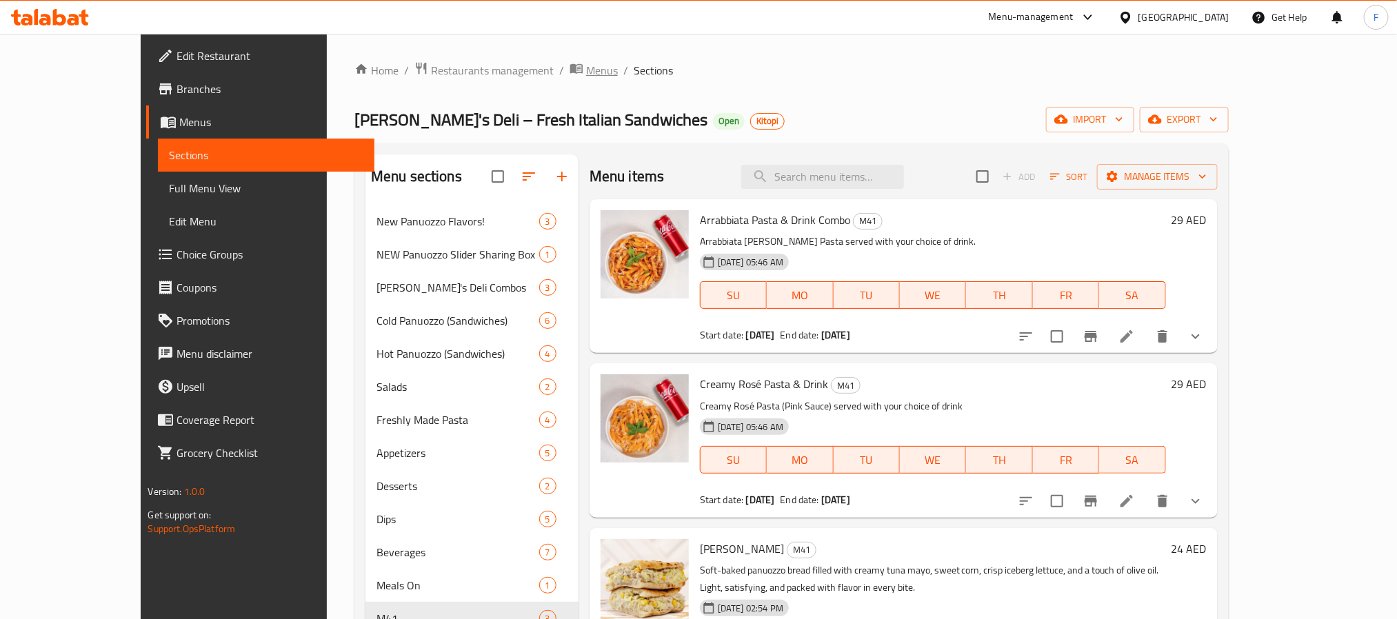
click at [586, 67] on span "Menus" at bounding box center [602, 70] width 32 height 17
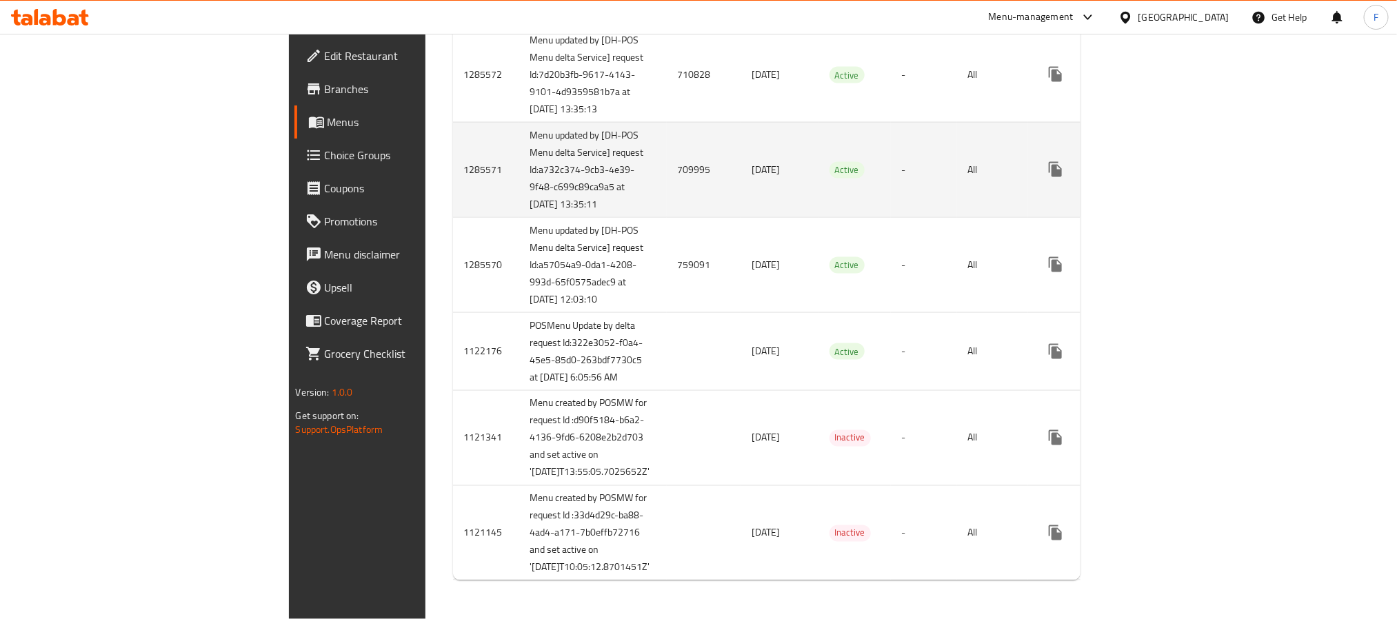
scroll to position [968, 0]
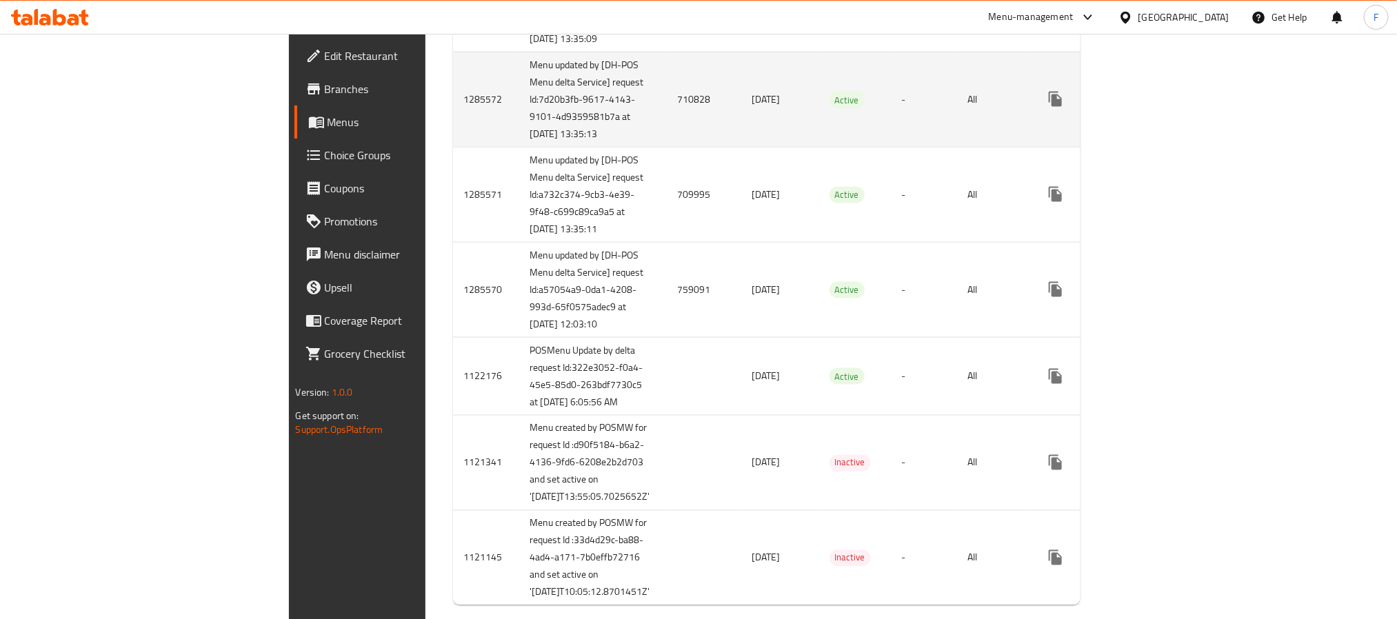
click at [667, 147] on td "710828" at bounding box center [704, 99] width 74 height 95
copy td "710828"
click at [1161, 105] on icon "enhanced table" at bounding box center [1154, 99] width 12 height 12
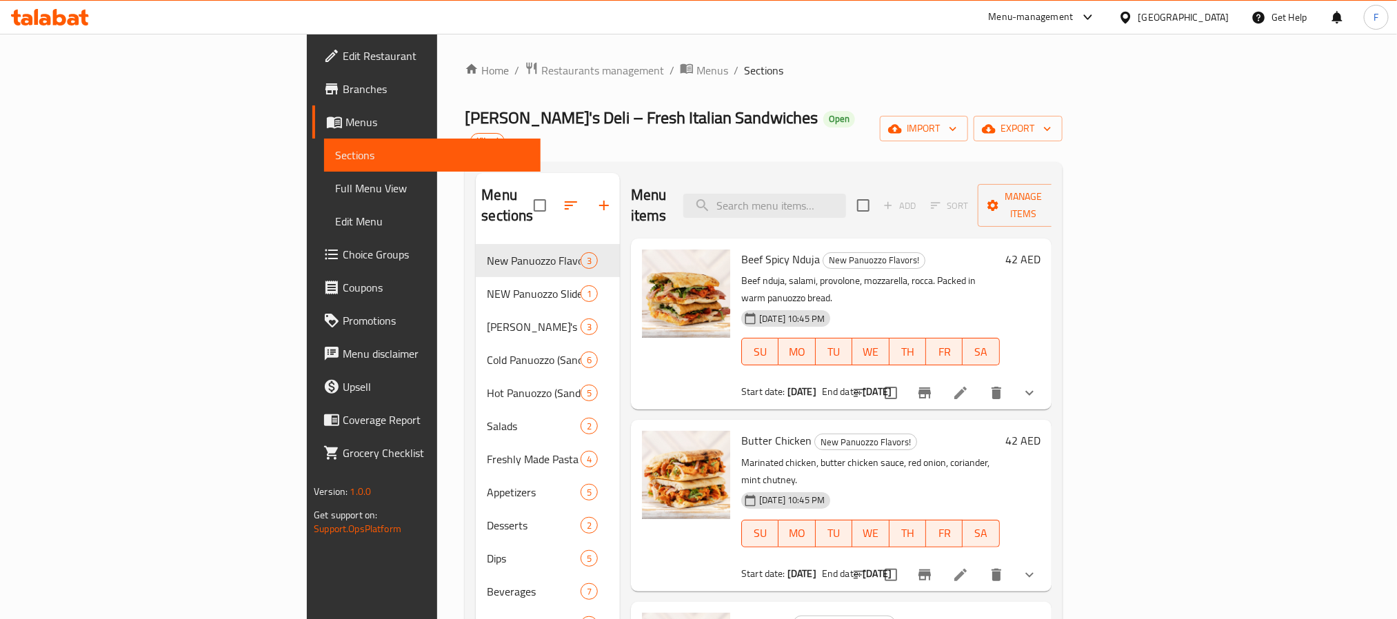
scroll to position [193, 0]
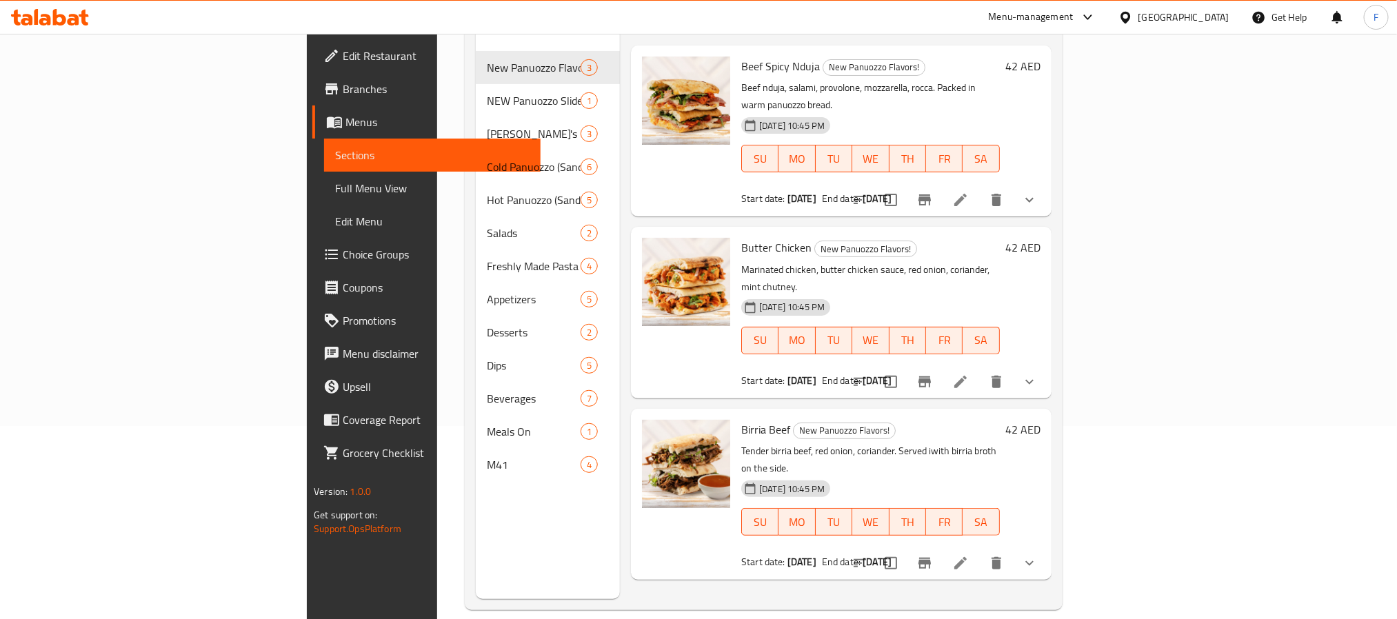
click at [487, 456] on span "M41" at bounding box center [533, 464] width 93 height 17
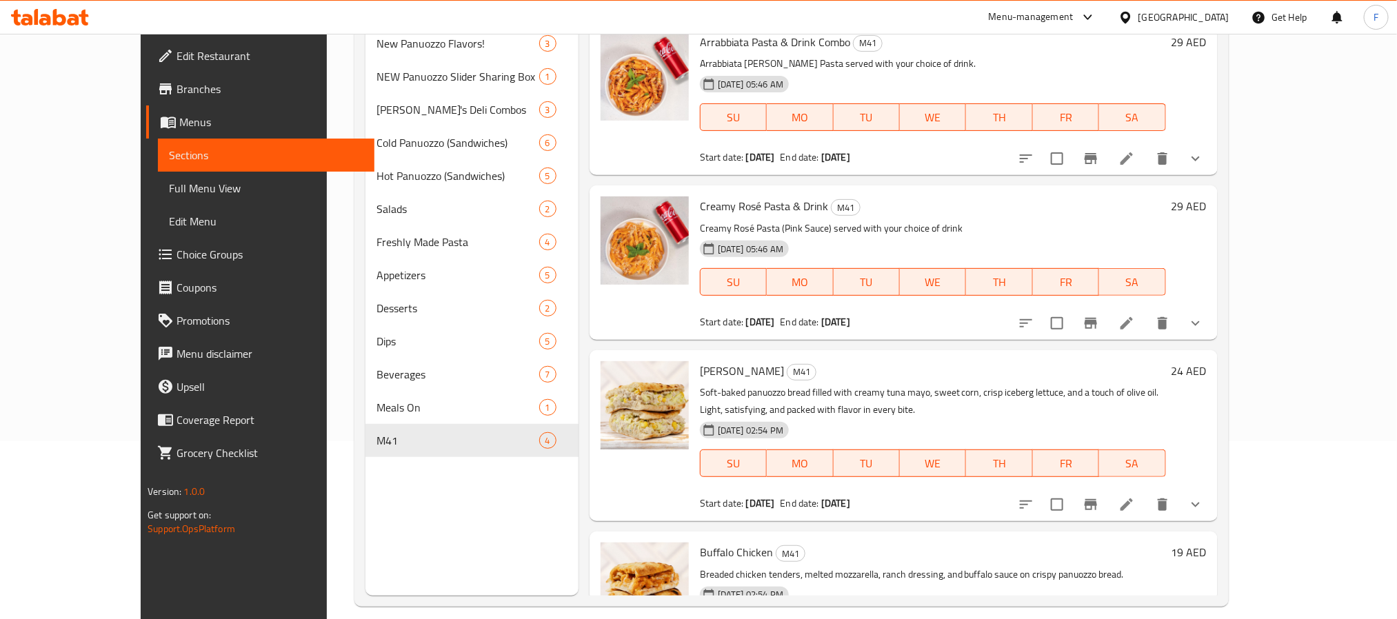
scroll to position [90, 0]
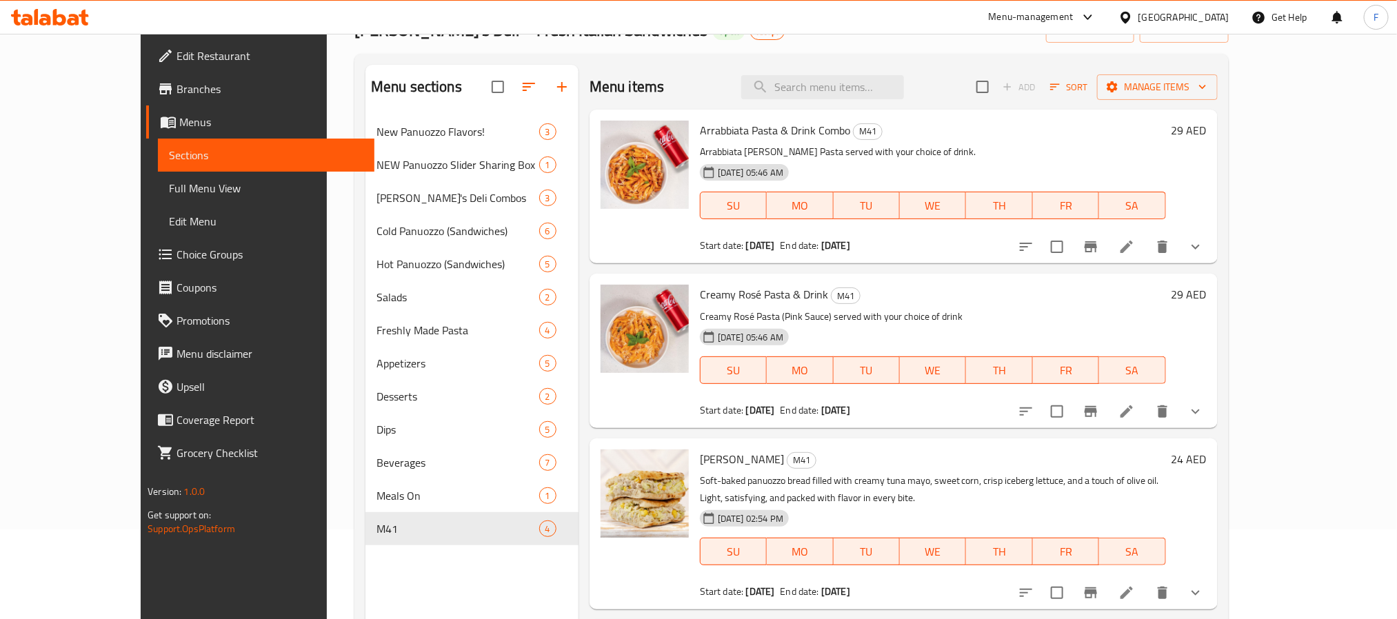
click at [1135, 252] on icon at bounding box center [1126, 247] width 17 height 17
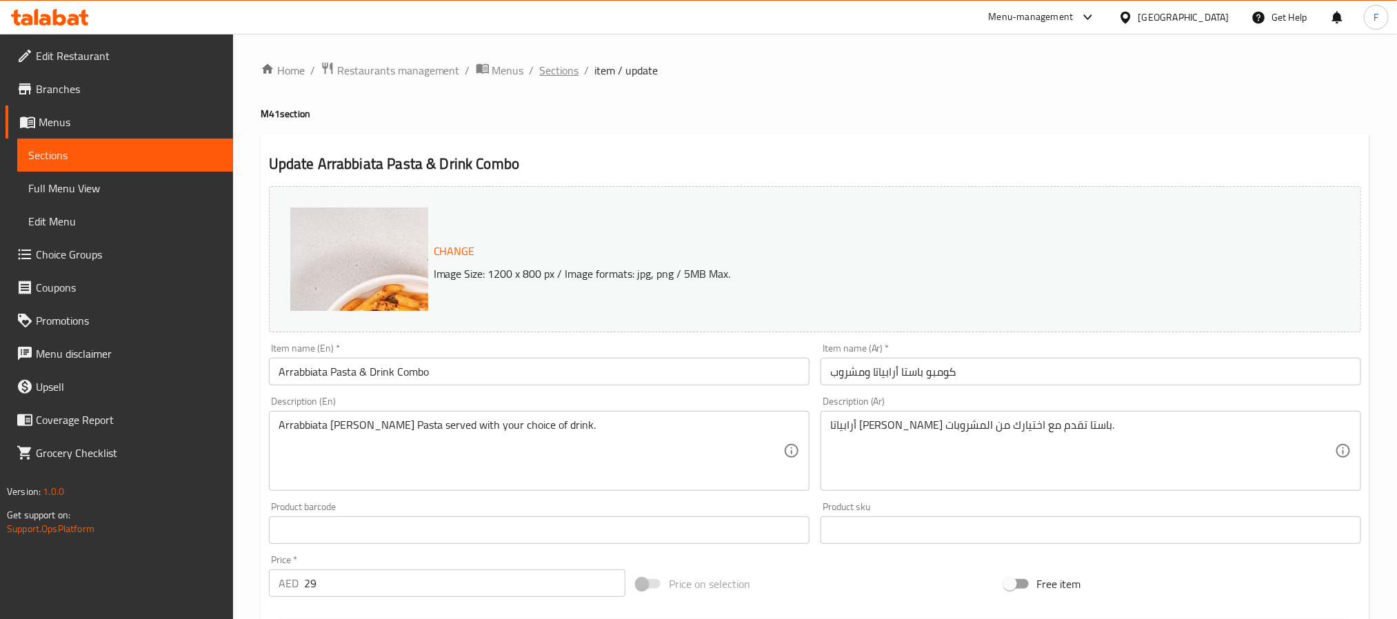
click at [544, 72] on span "Sections" at bounding box center [559, 70] width 39 height 17
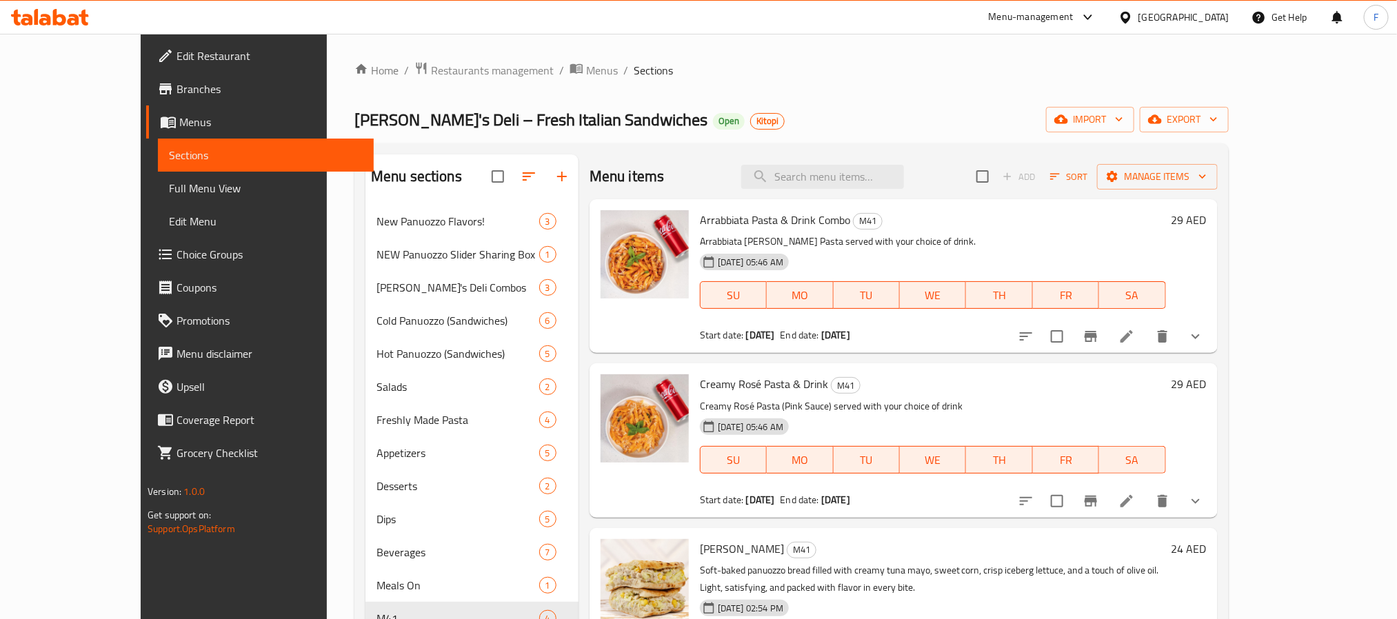
scroll to position [89, 0]
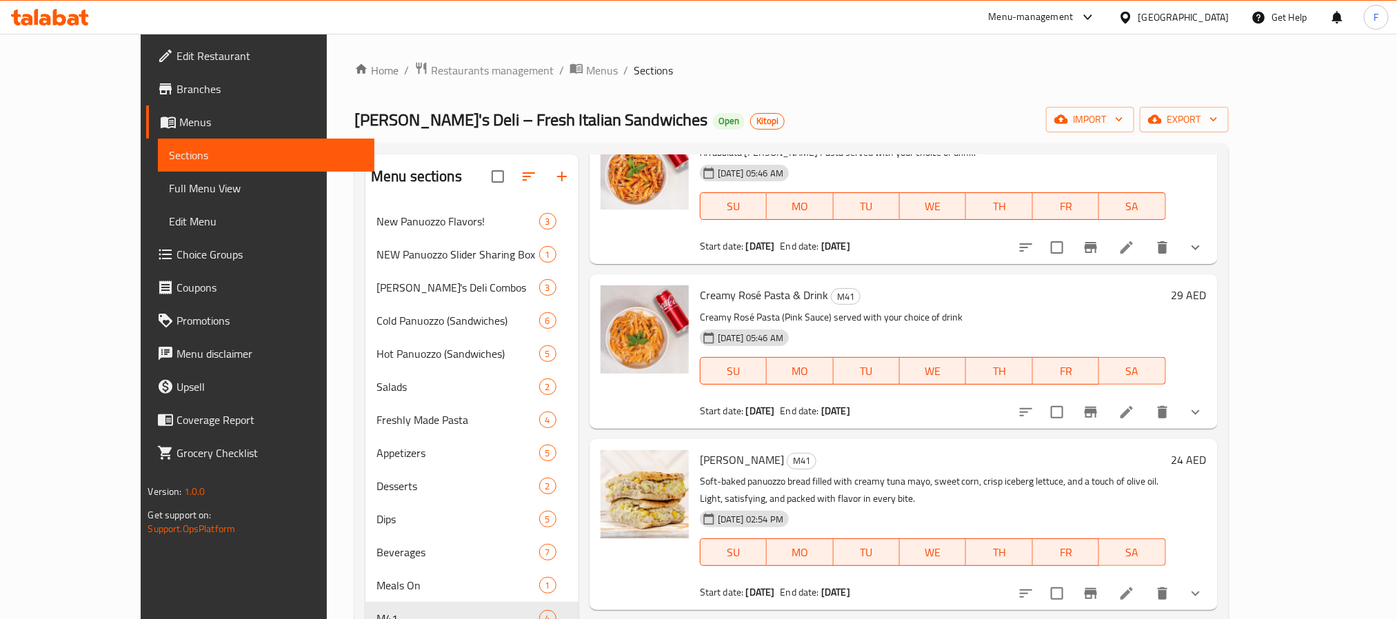
click at [1146, 406] on li at bounding box center [1126, 412] width 39 height 25
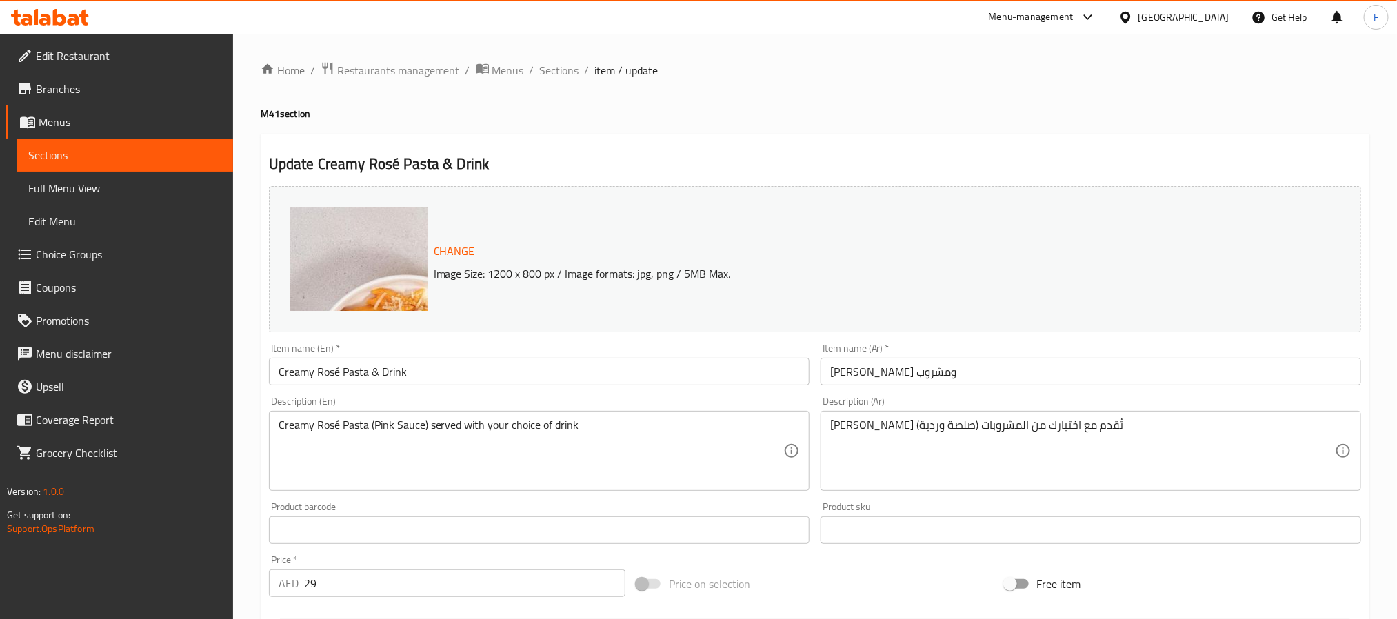
drag, startPoint x: 503, startPoint y: 67, endPoint x: 726, endPoint y: 8, distance: 230.2
click at [503, 67] on span "Menus" at bounding box center [508, 70] width 32 height 17
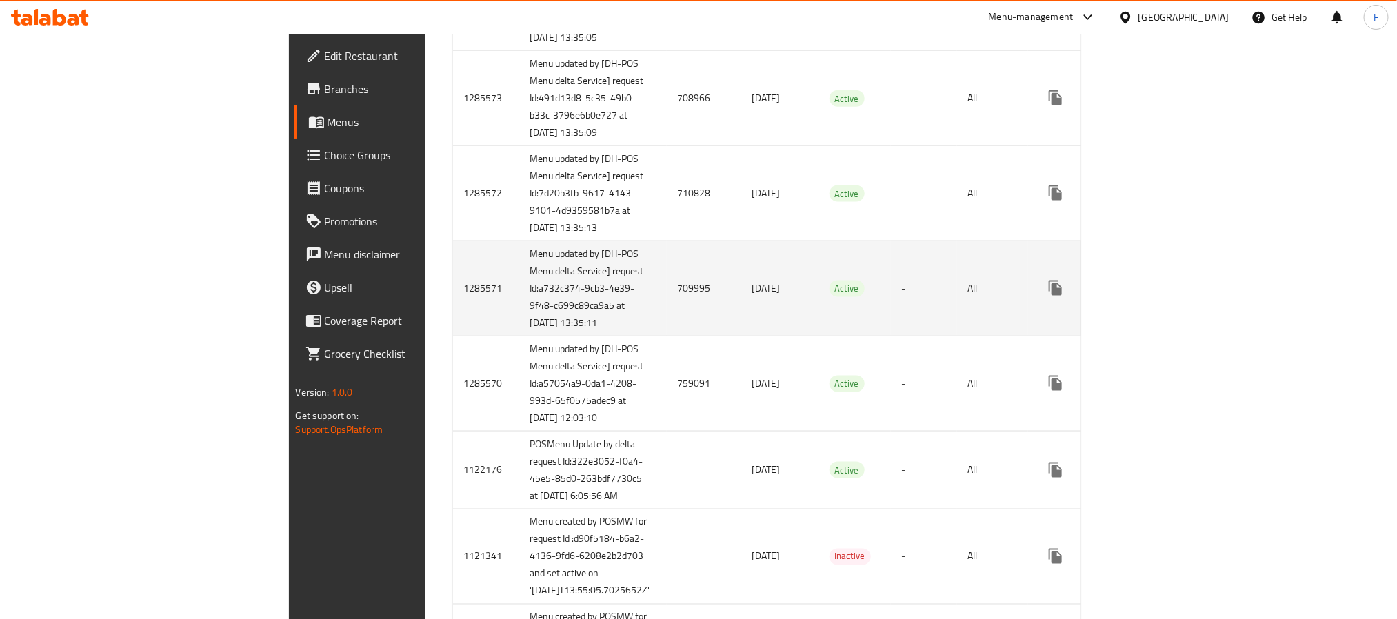
scroll to position [1082, 0]
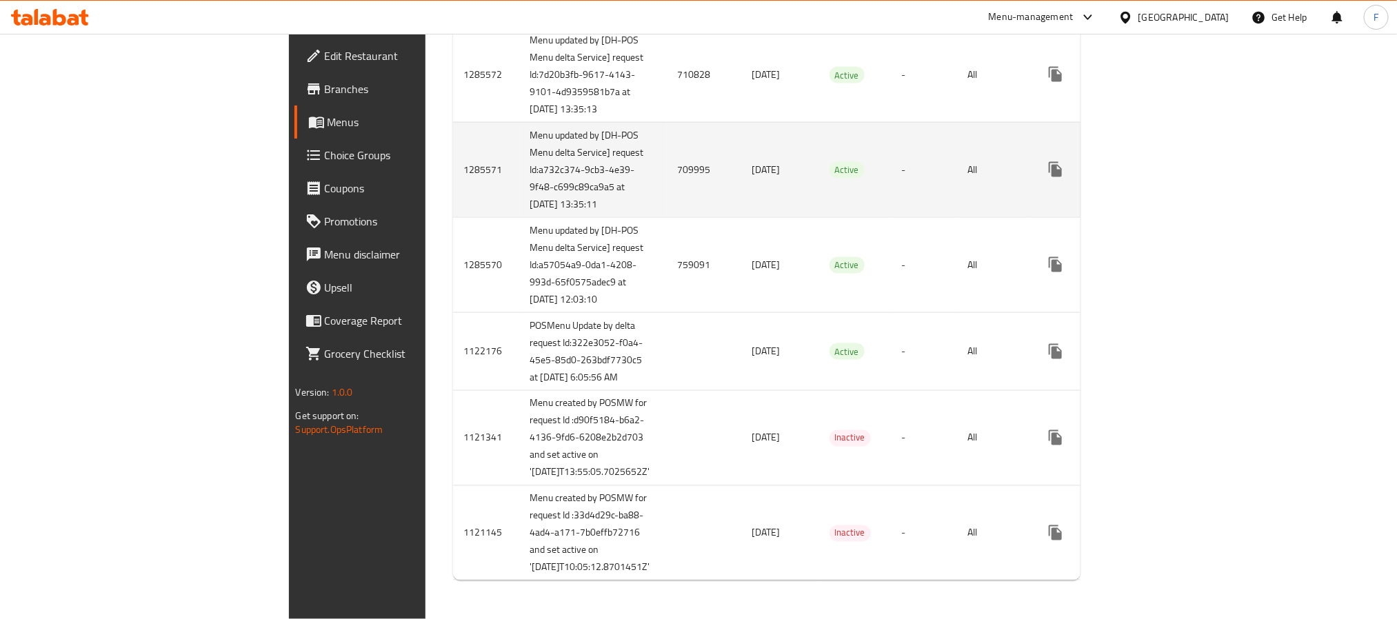
click at [667, 214] on td "709995" at bounding box center [704, 169] width 74 height 95
copy td "709995"
click at [1163, 178] on icon "enhanced table" at bounding box center [1154, 169] width 17 height 17
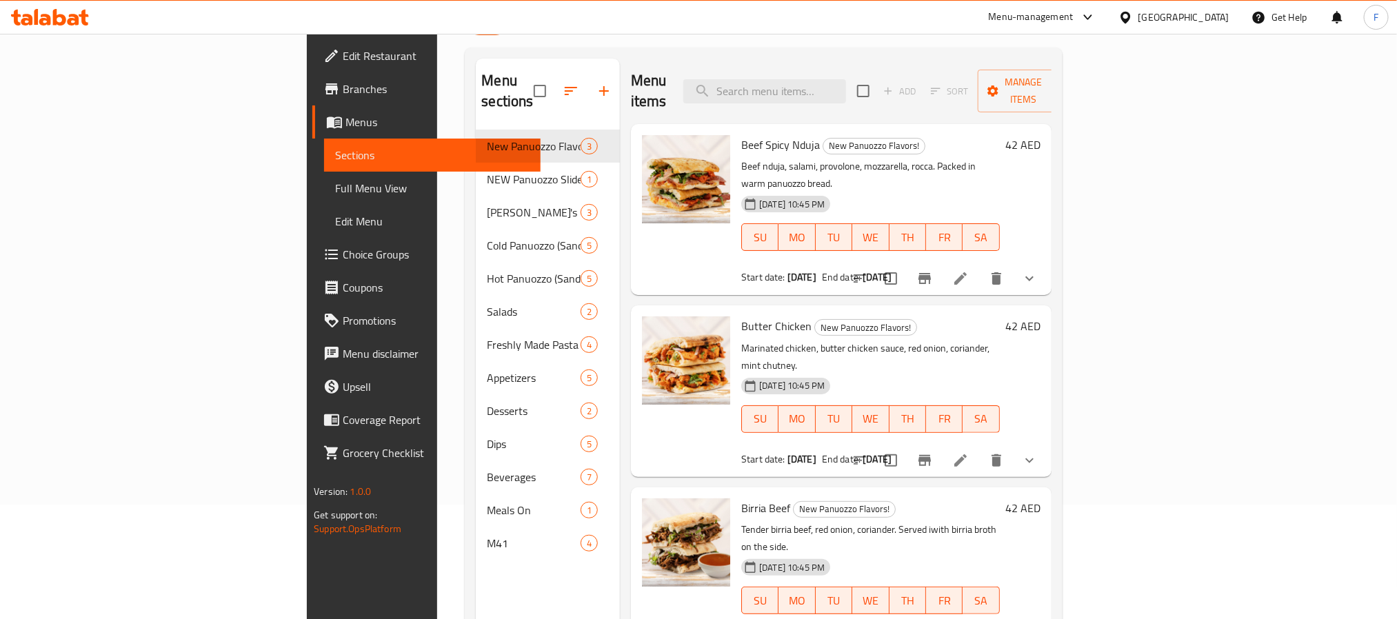
scroll to position [193, 0]
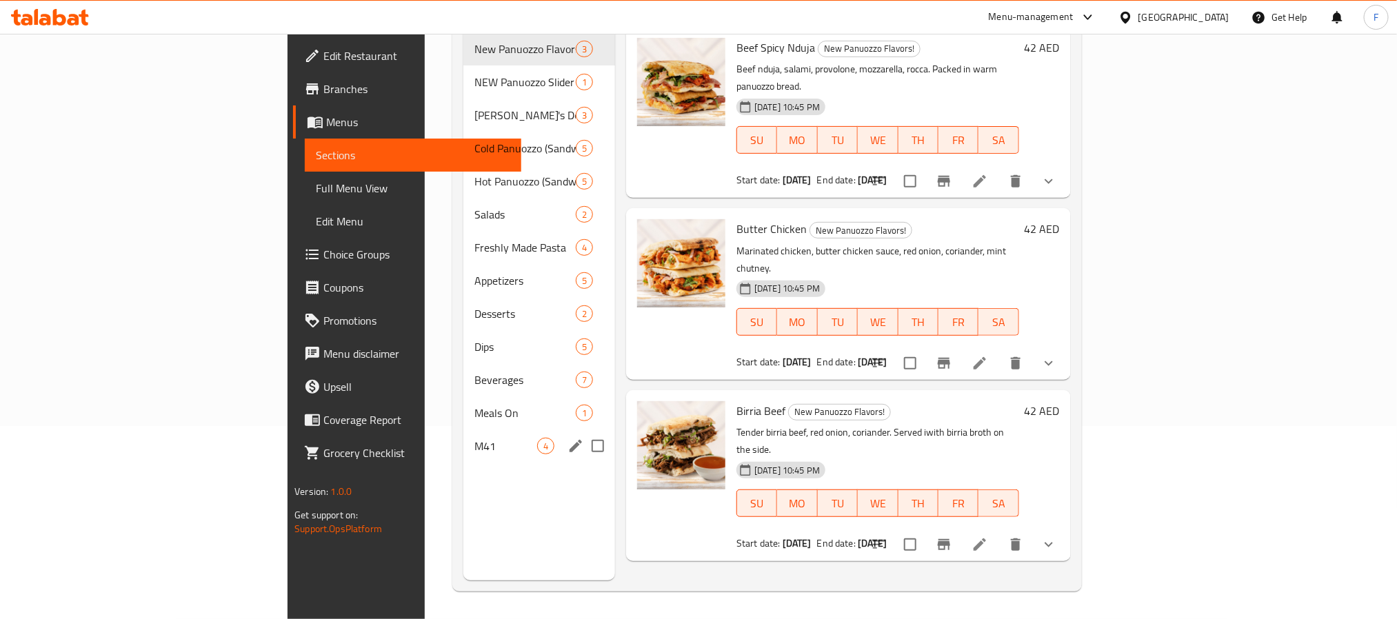
click at [463, 429] on div "M41 4" at bounding box center [539, 445] width 152 height 33
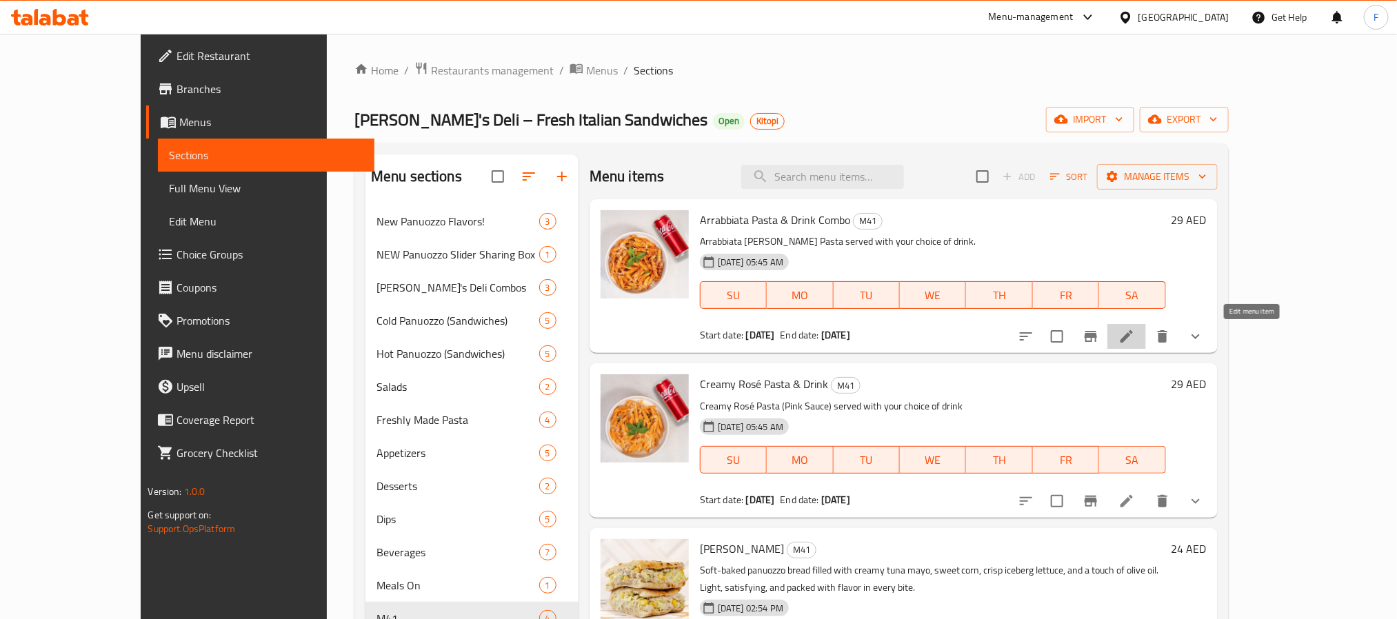
click at [1133, 333] on icon at bounding box center [1126, 336] width 12 height 12
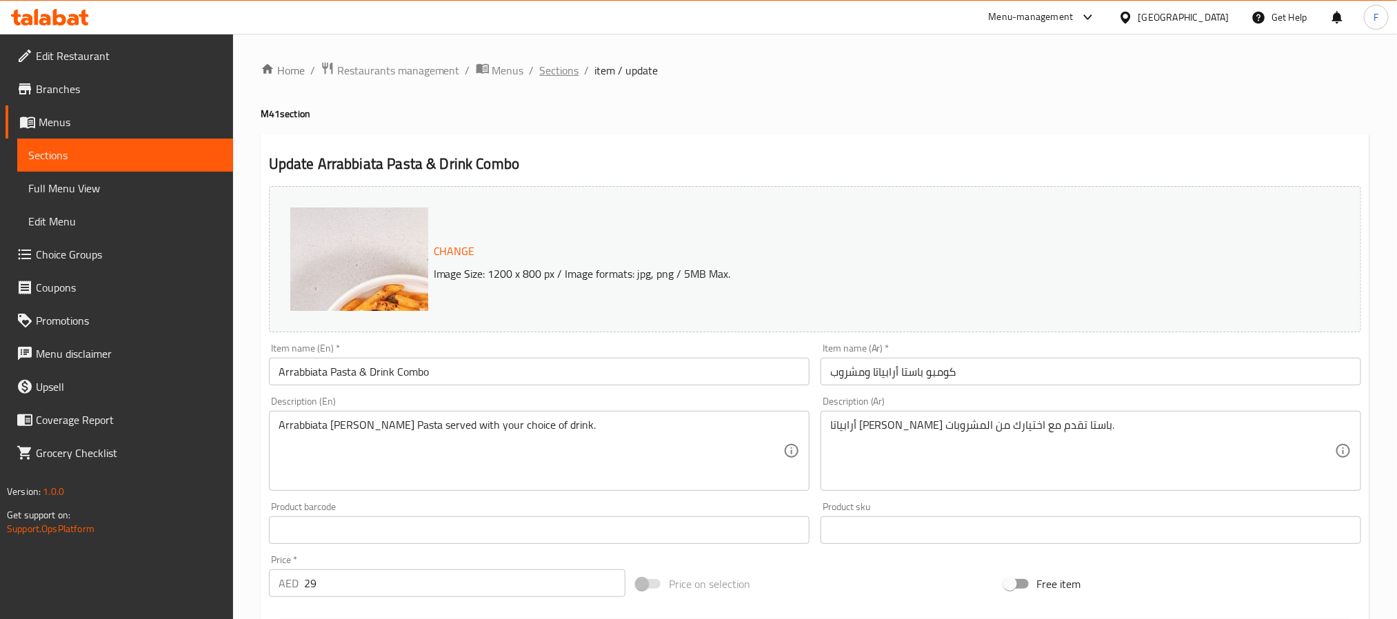
click at [550, 72] on span "Sections" at bounding box center [559, 70] width 39 height 17
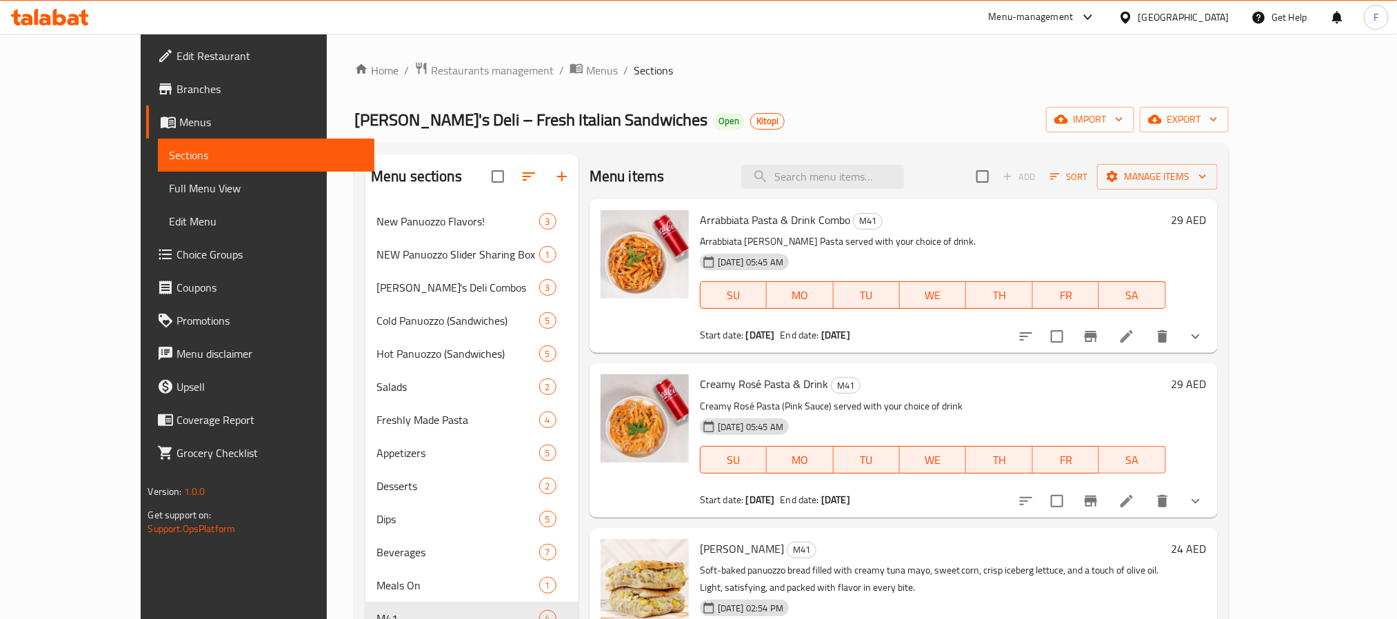
click at [1135, 507] on icon at bounding box center [1126, 501] width 17 height 17
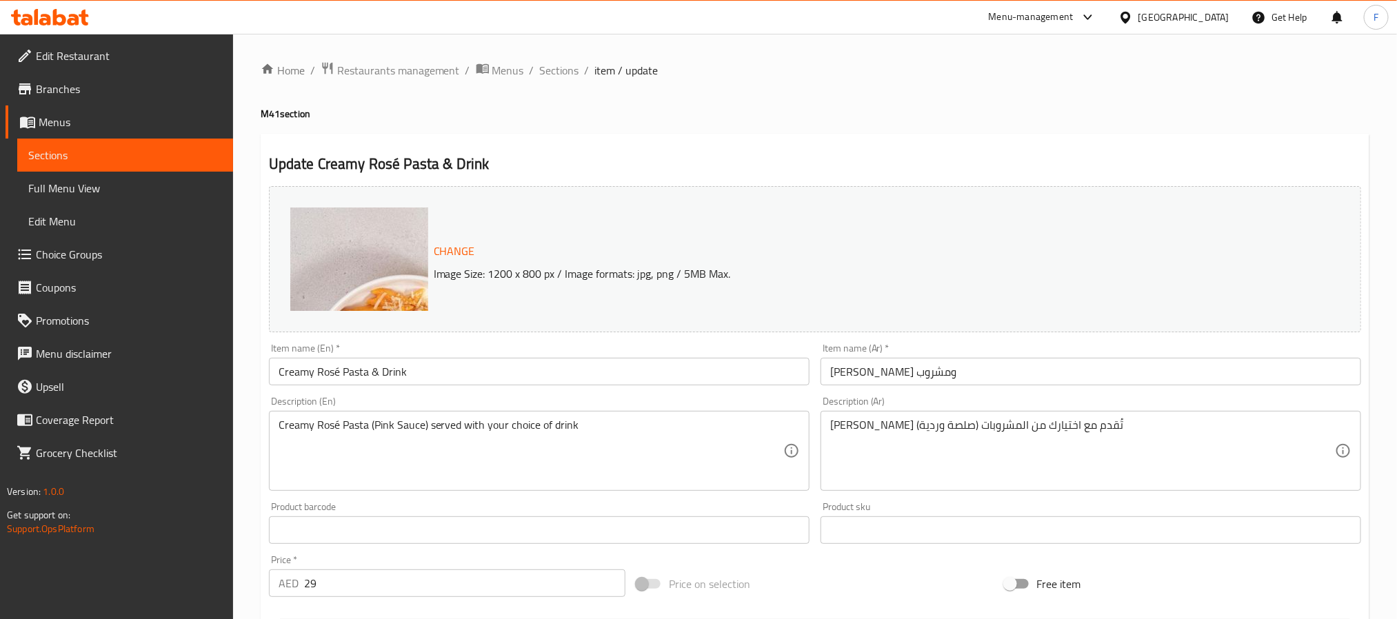
drag, startPoint x: 517, startPoint y: 67, endPoint x: 667, endPoint y: 28, distance: 154.7
click at [517, 67] on span "Menus" at bounding box center [508, 70] width 32 height 17
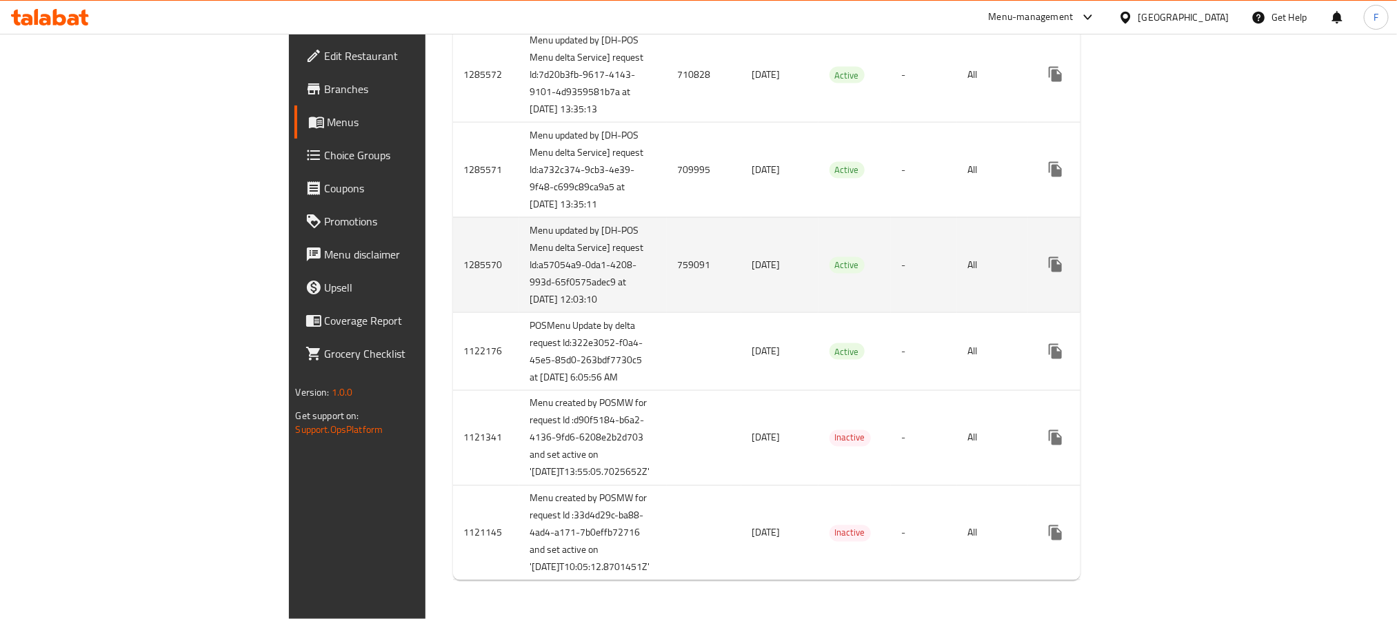
scroll to position [1091, 0]
click at [667, 312] on td "759091" at bounding box center [704, 264] width 74 height 95
click at [1171, 281] on link "enhanced table" at bounding box center [1154, 264] width 33 height 33
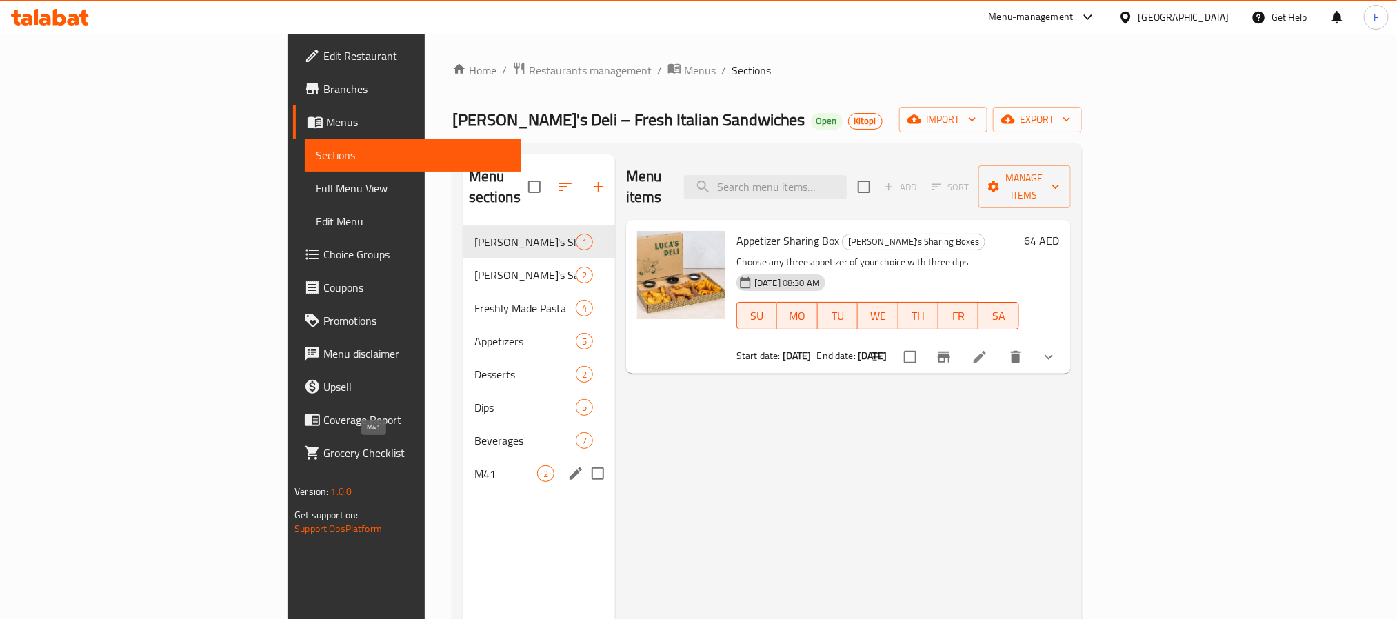
click at [474, 465] on span "M41" at bounding box center [505, 473] width 63 height 17
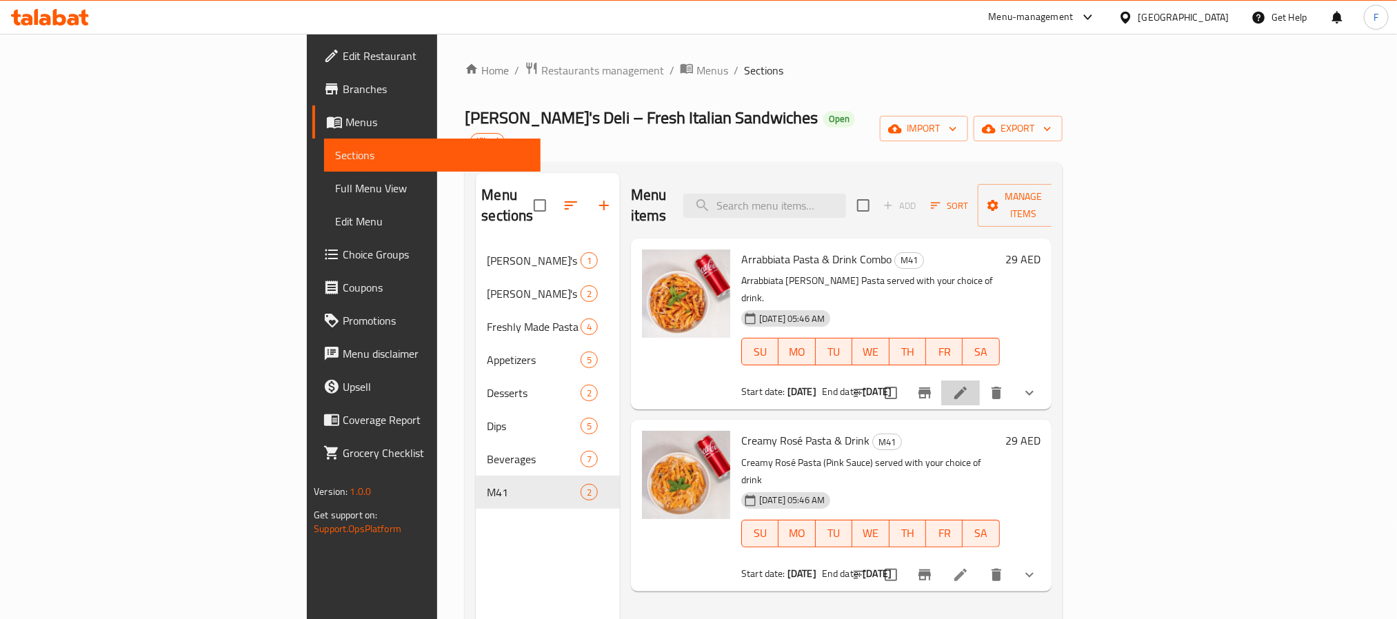
click at [980, 381] on li at bounding box center [960, 393] width 39 height 25
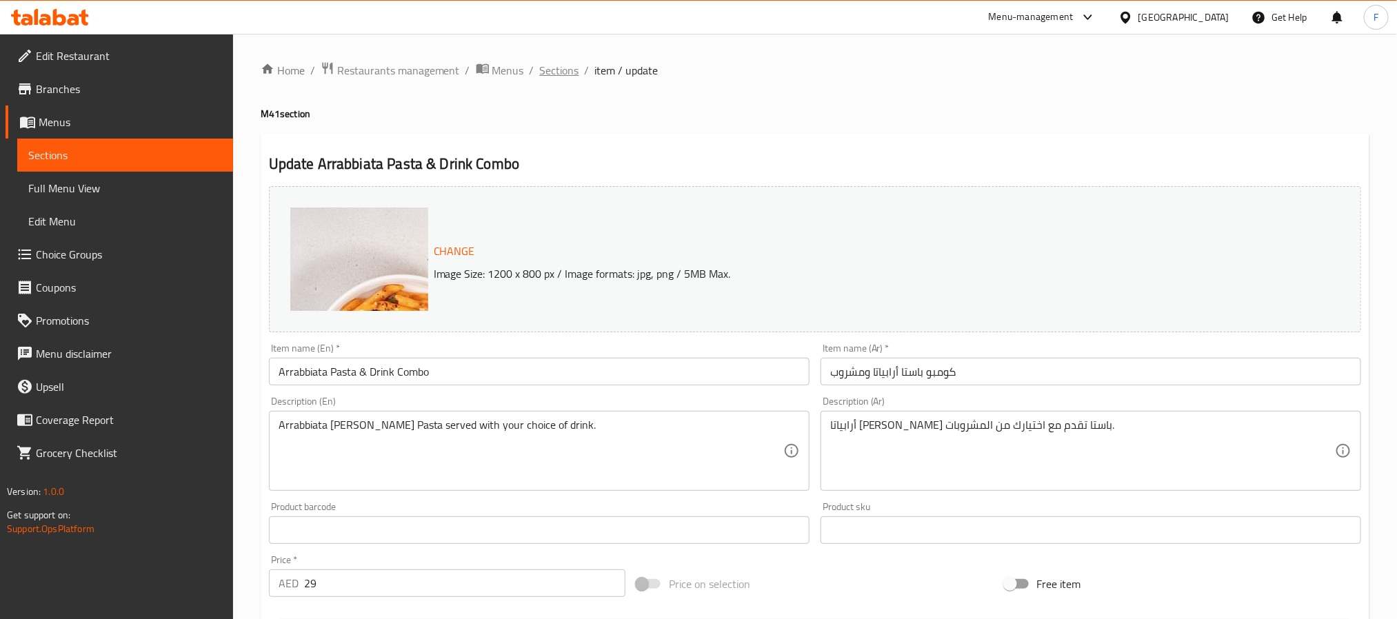
click at [574, 67] on span "Sections" at bounding box center [559, 70] width 39 height 17
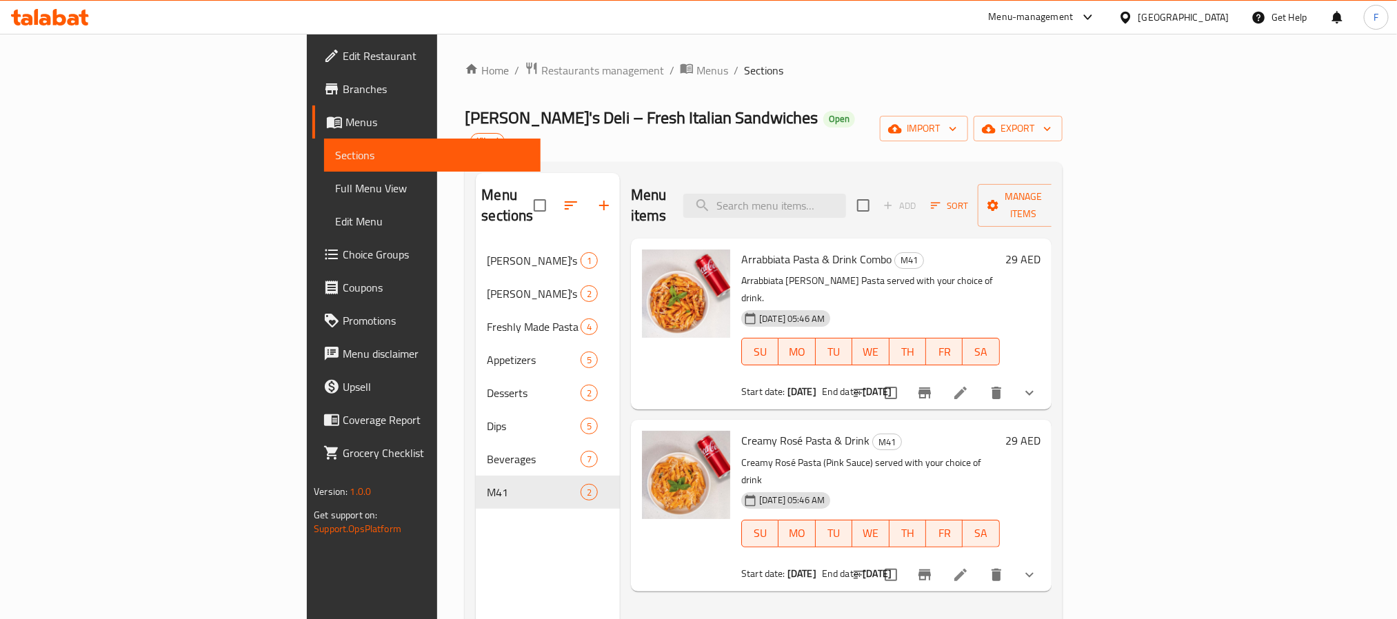
click at [968, 567] on icon at bounding box center [960, 575] width 17 height 17
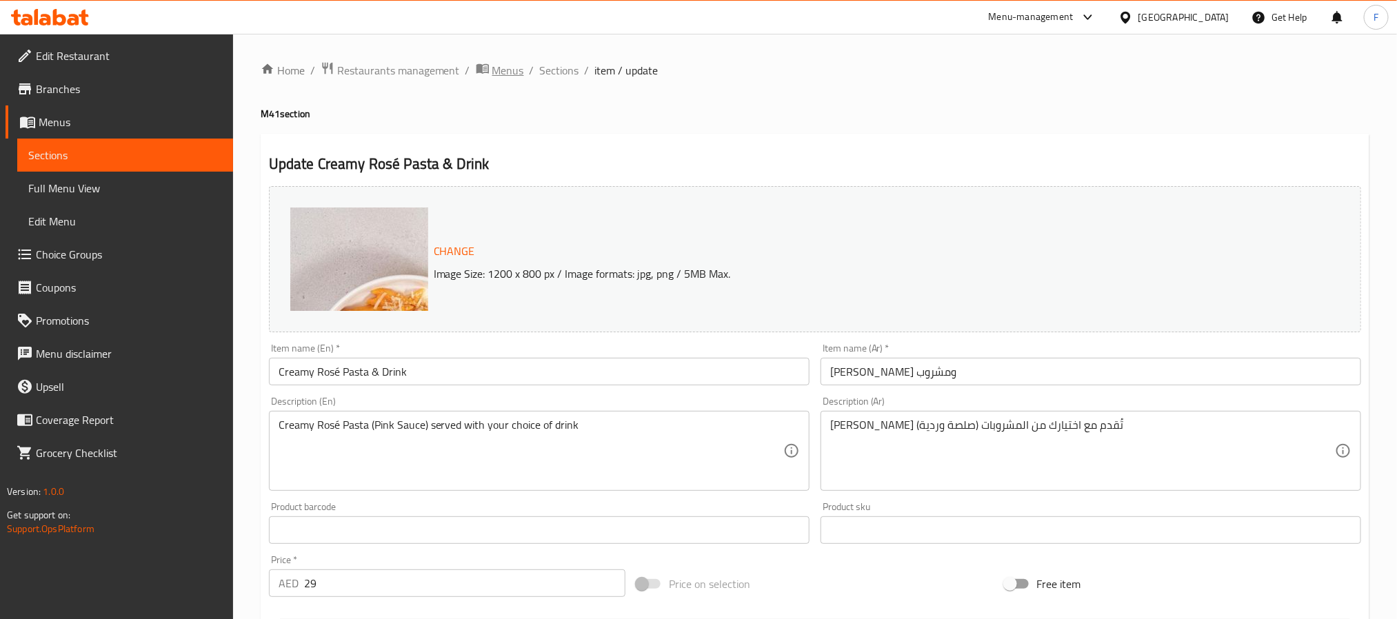
click at [507, 69] on span "Menus" at bounding box center [508, 70] width 32 height 17
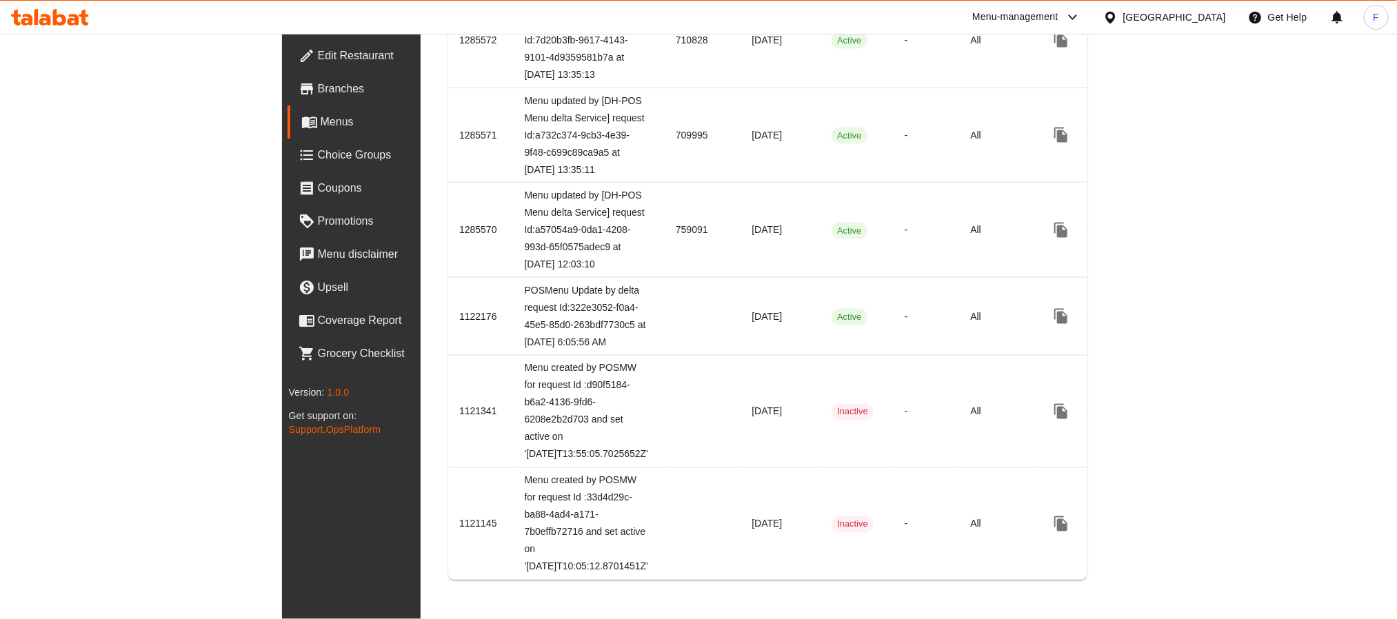
scroll to position [1291, 0]
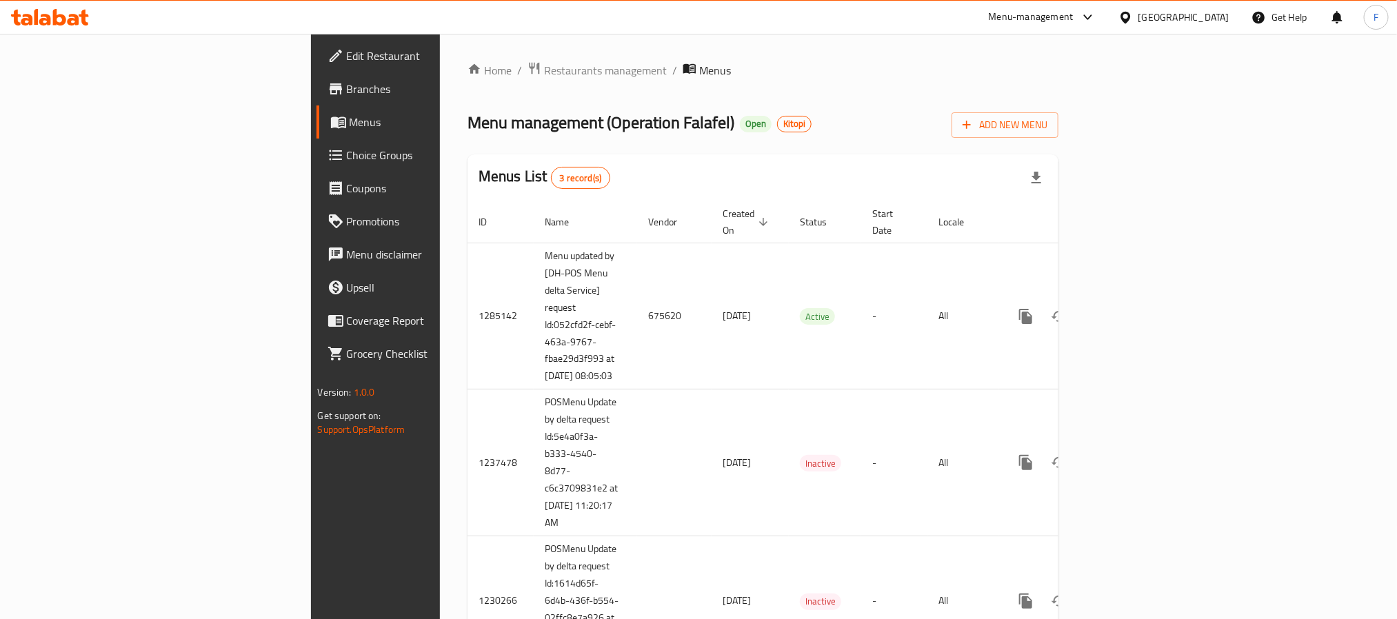
click at [316, 98] on link "Branches" at bounding box center [429, 88] width 227 height 33
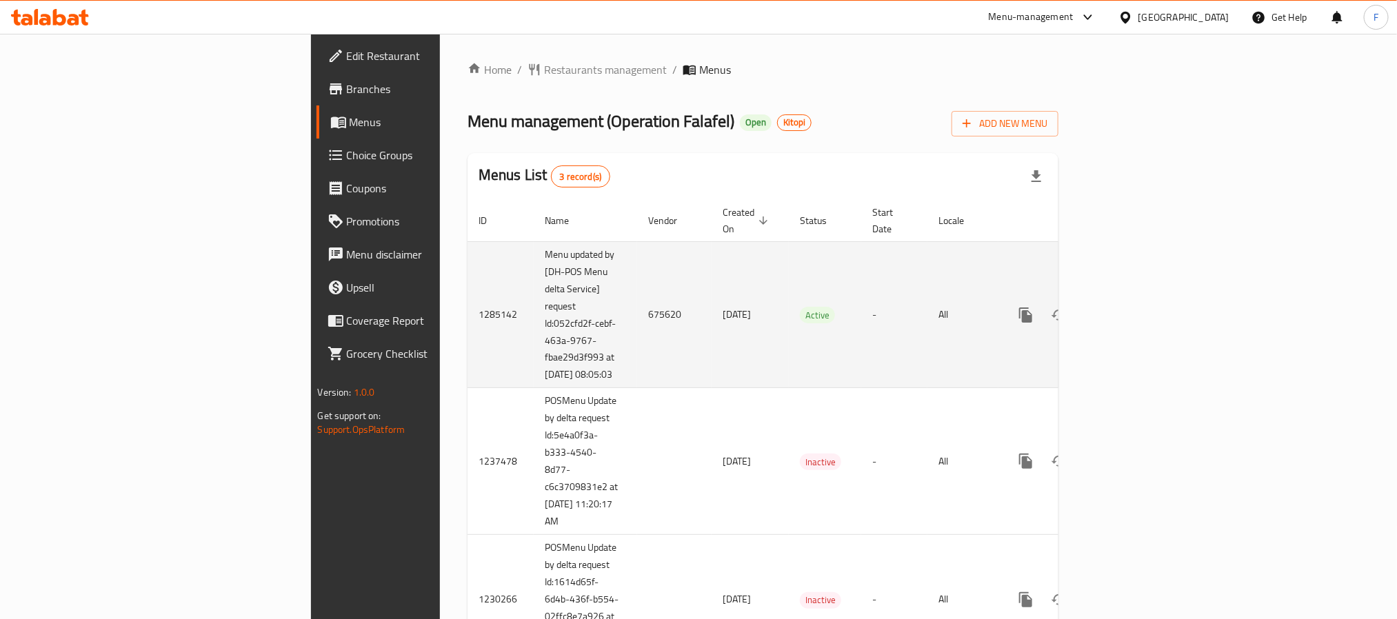
click at [637, 305] on td "675620" at bounding box center [674, 314] width 74 height 147
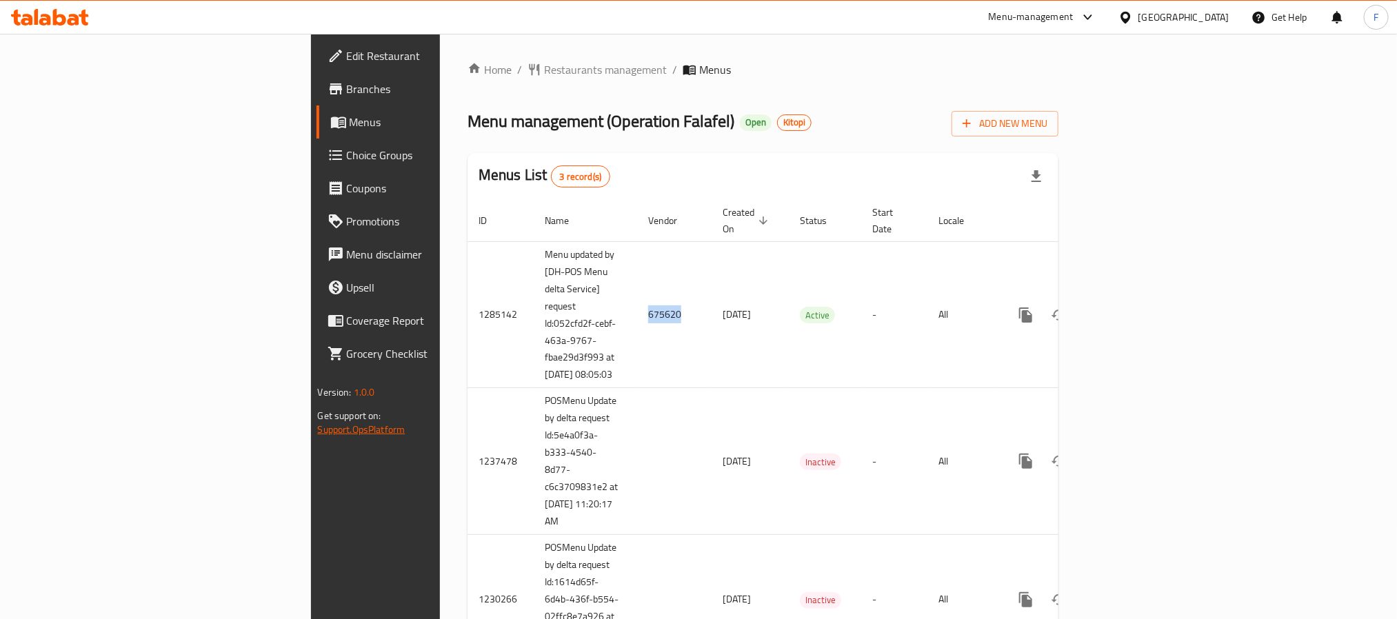
copy td "675620"
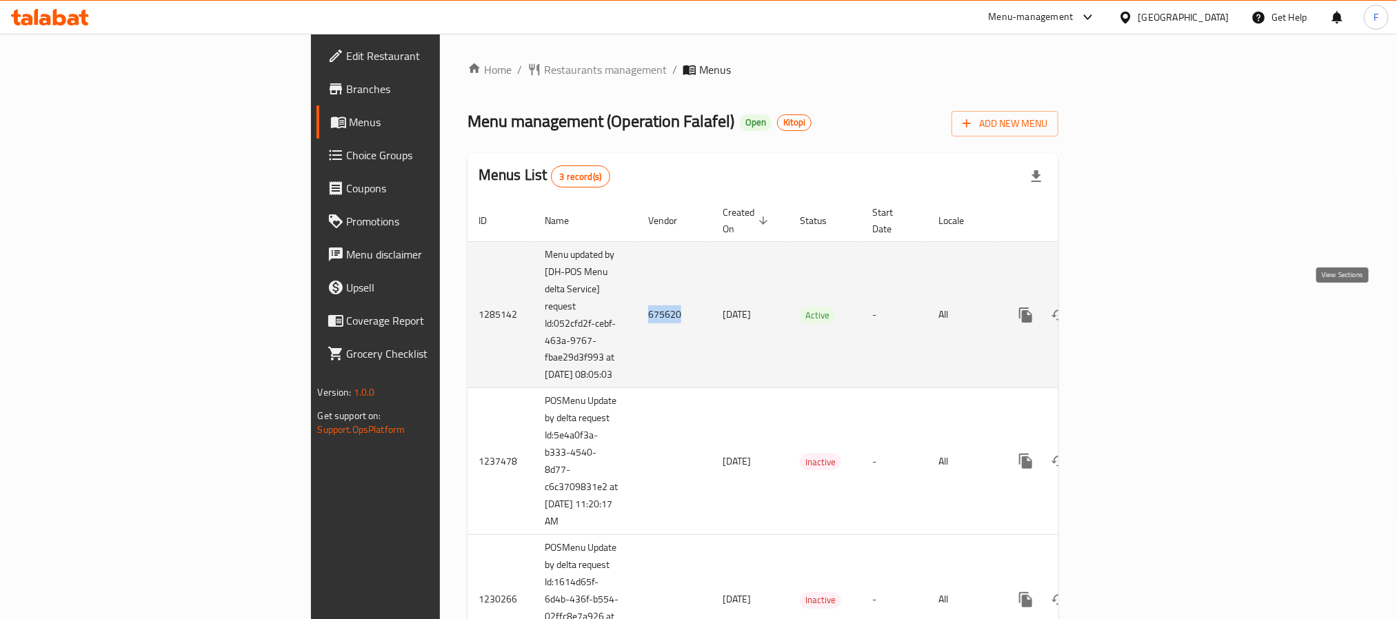
click at [1142, 298] on link "enhanced table" at bounding box center [1124, 314] width 33 height 33
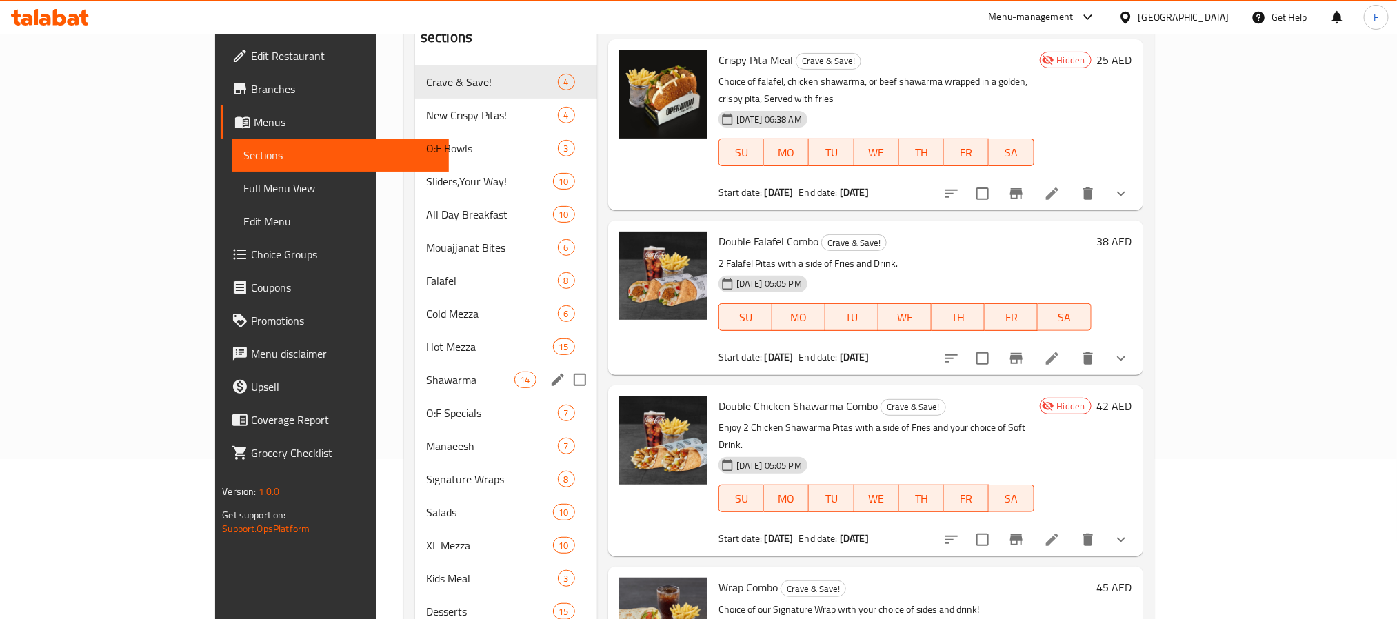
scroll to position [310, 0]
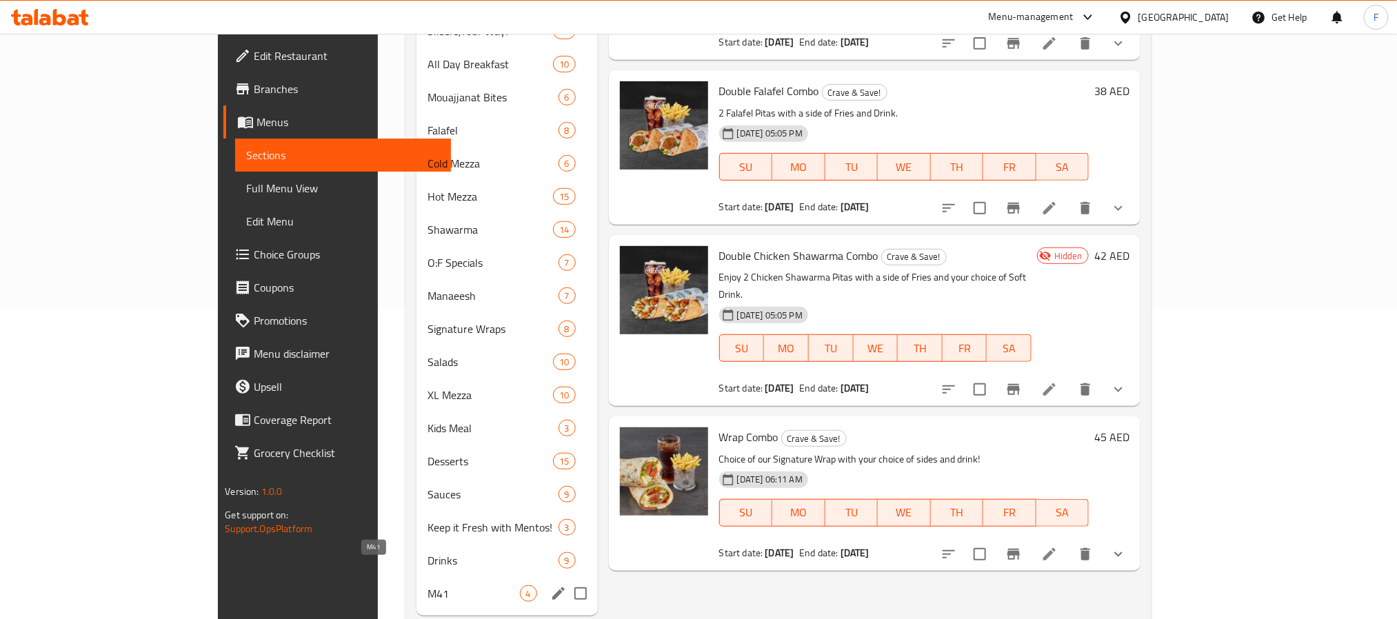
click at [427, 585] on span "M41" at bounding box center [473, 593] width 92 height 17
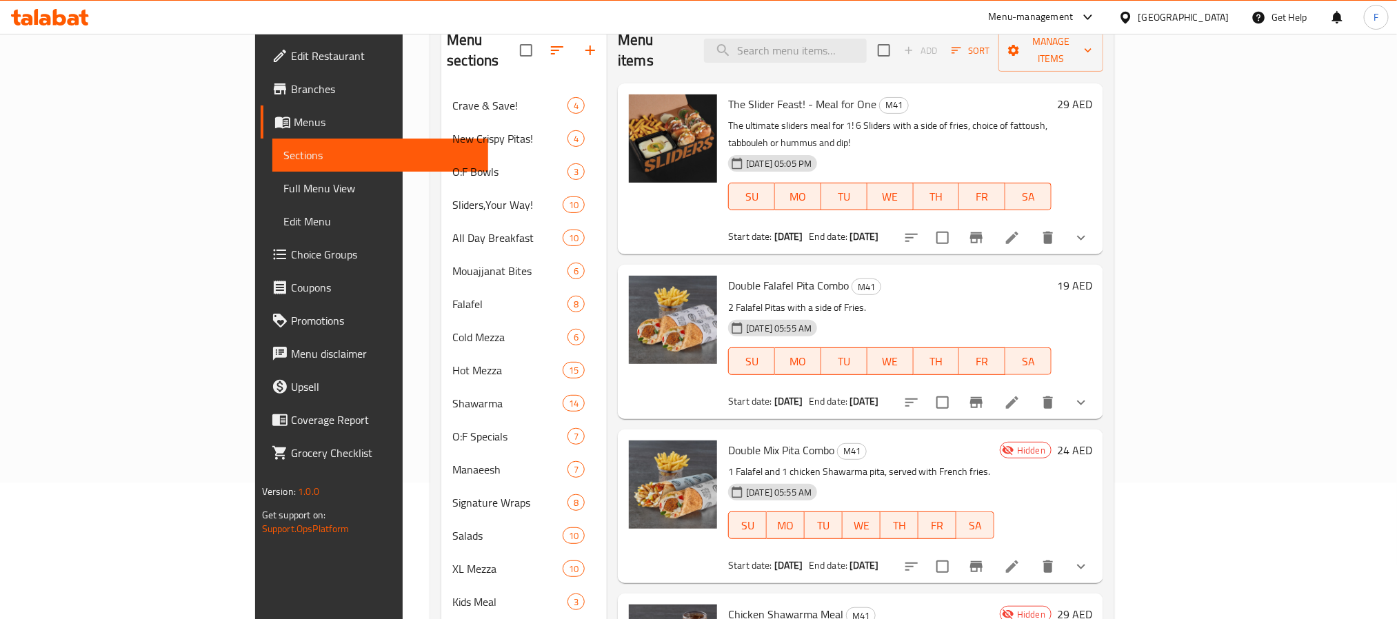
scroll to position [103, 0]
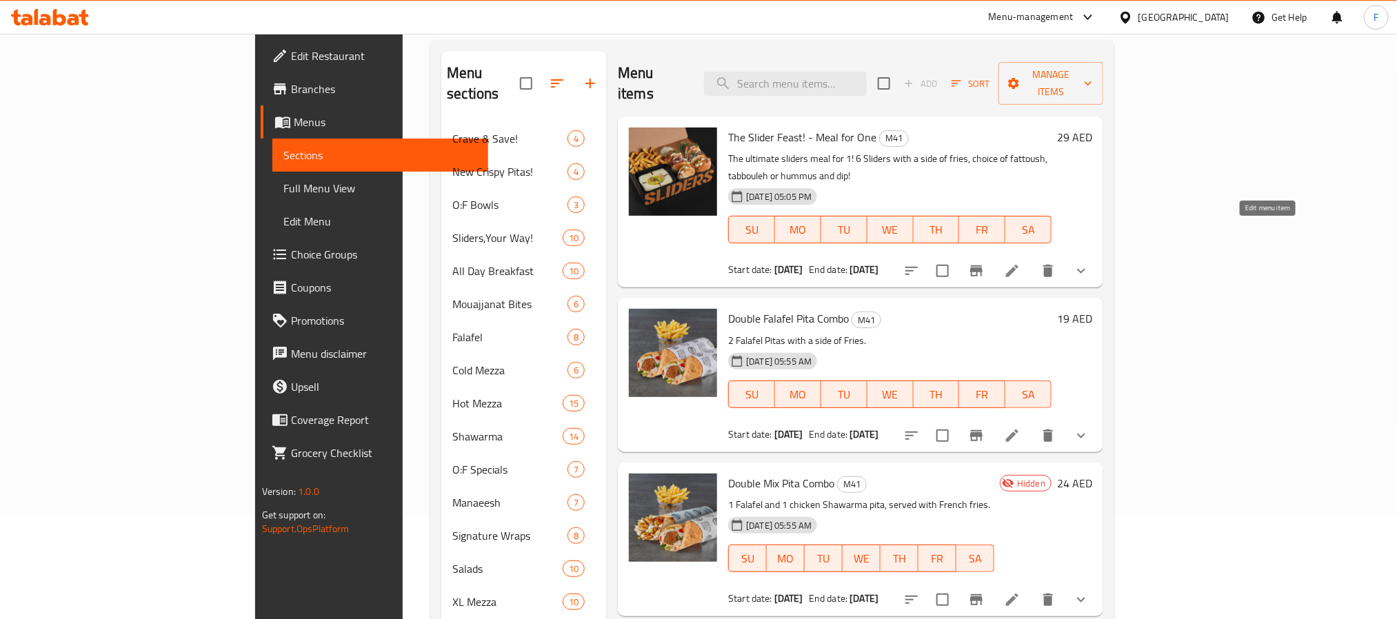
click at [1018, 265] on icon at bounding box center [1012, 271] width 12 height 12
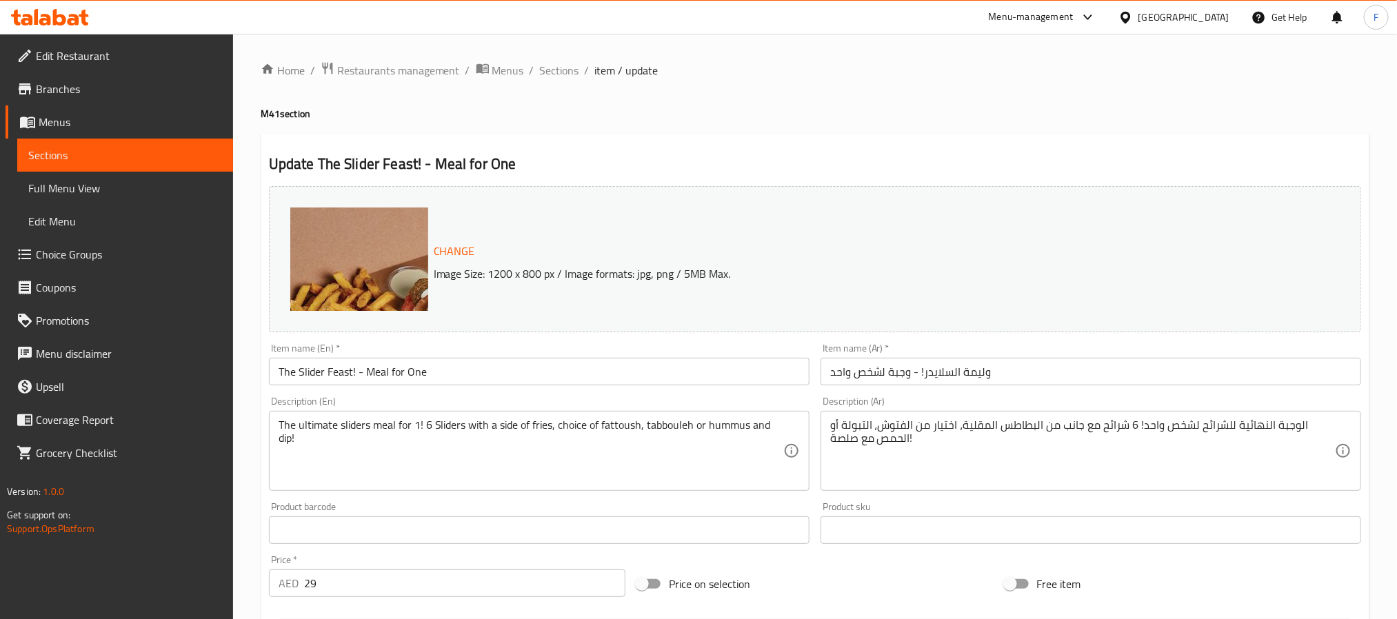
drag, startPoint x: 511, startPoint y: 77, endPoint x: 443, endPoint y: 92, distance: 69.9
click at [511, 77] on span "Menus" at bounding box center [508, 70] width 32 height 17
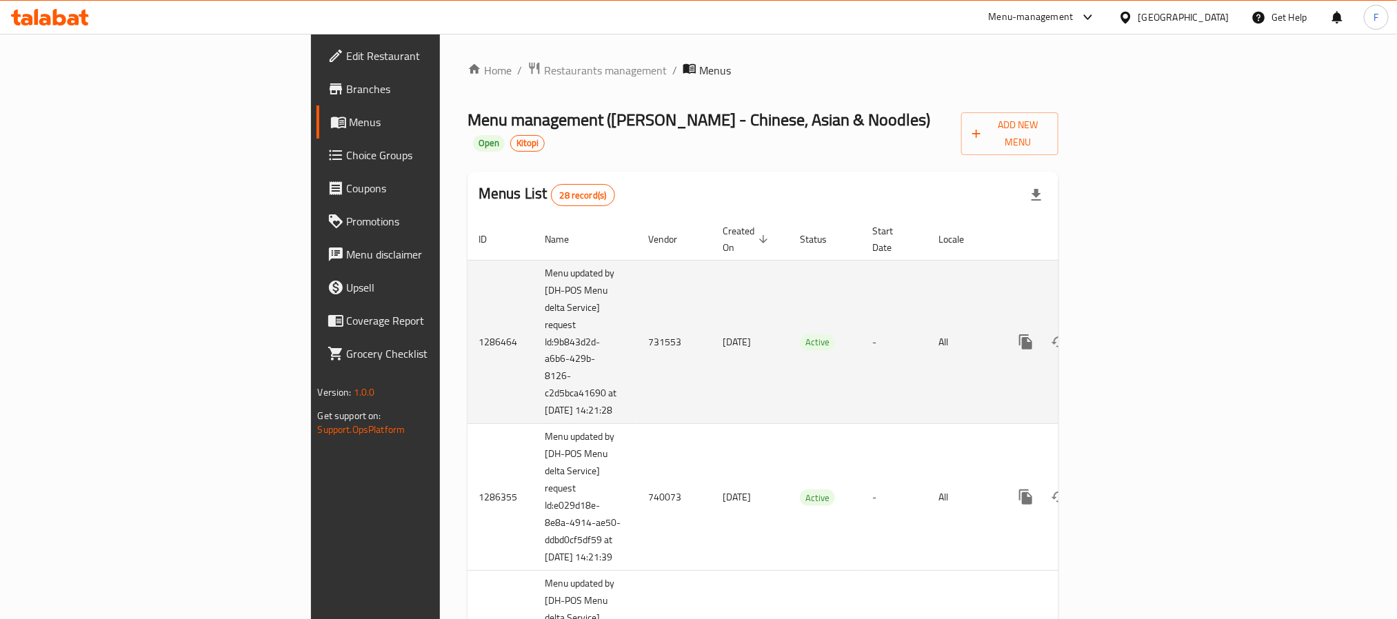
click at [637, 316] on td "731553" at bounding box center [674, 342] width 74 height 164
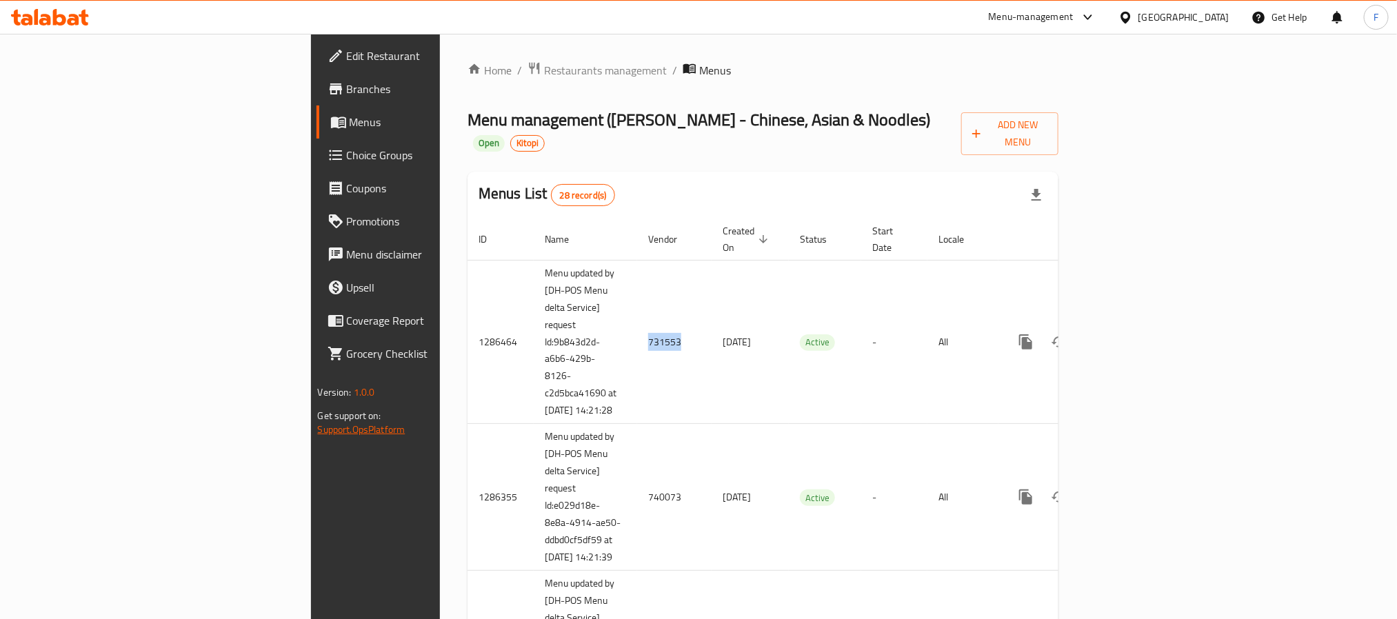
copy td "731553"
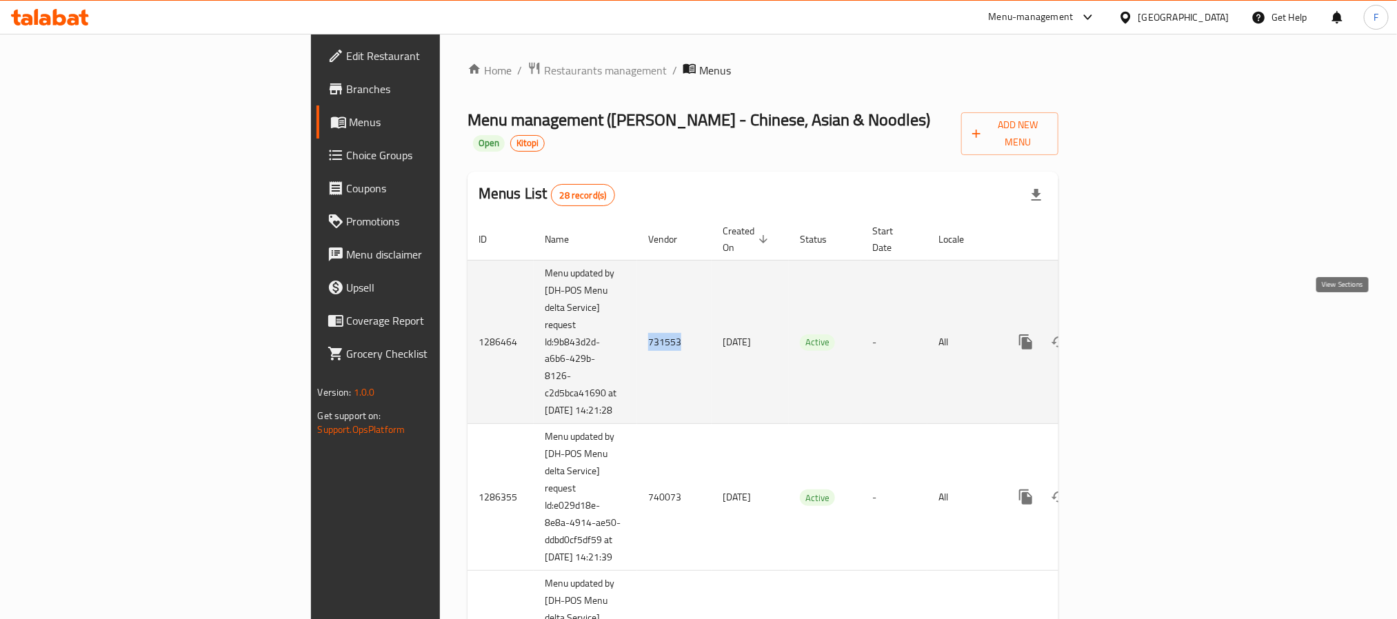
click at [1133, 334] on icon "enhanced table" at bounding box center [1125, 342] width 17 height 17
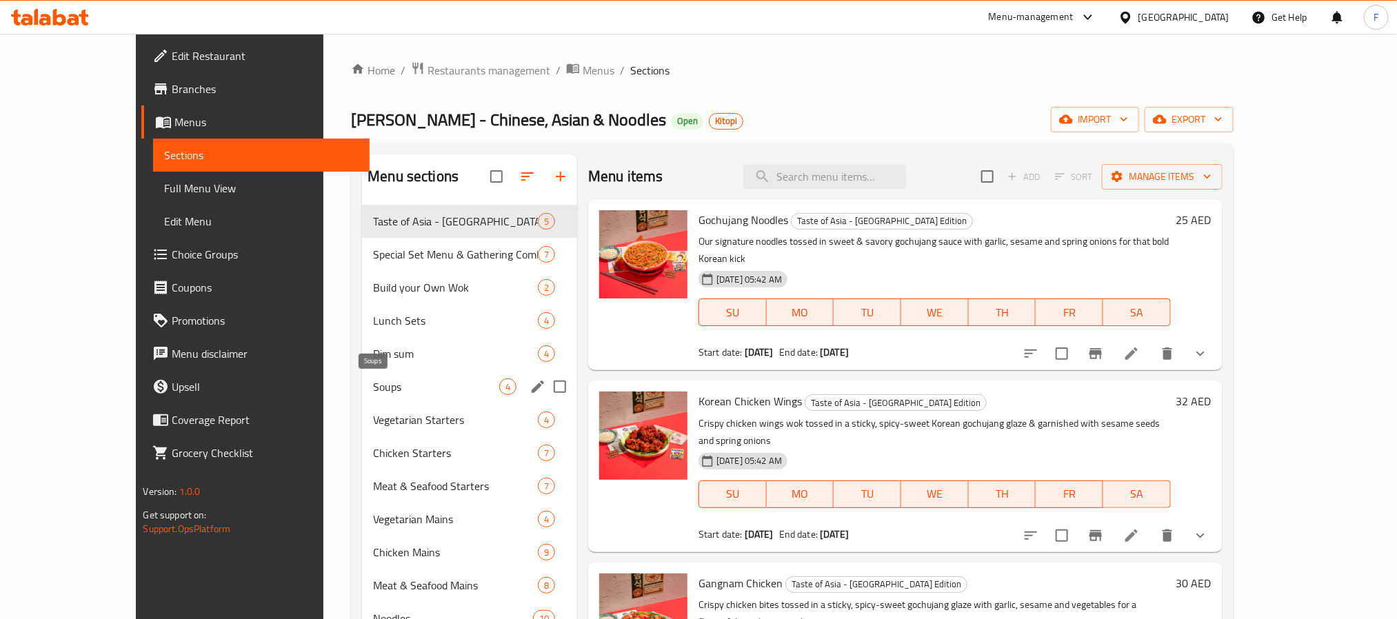
scroll to position [193, 0]
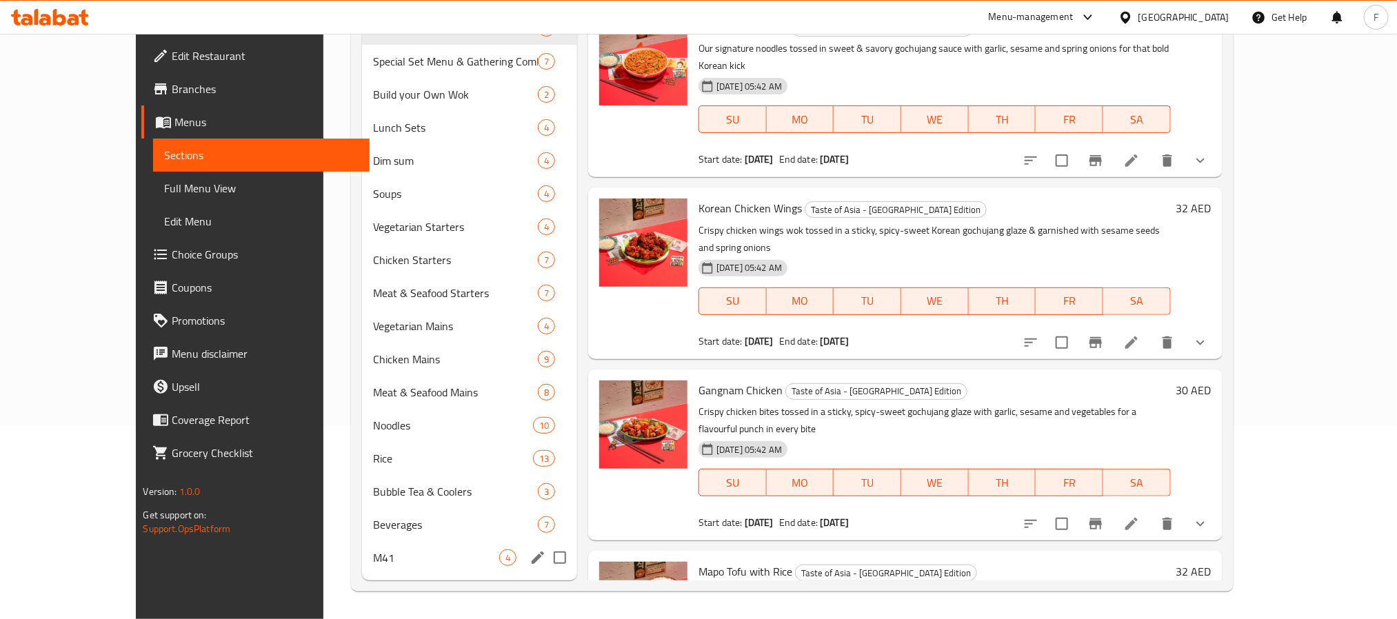
click at [362, 569] on div "M41 4" at bounding box center [469, 557] width 215 height 33
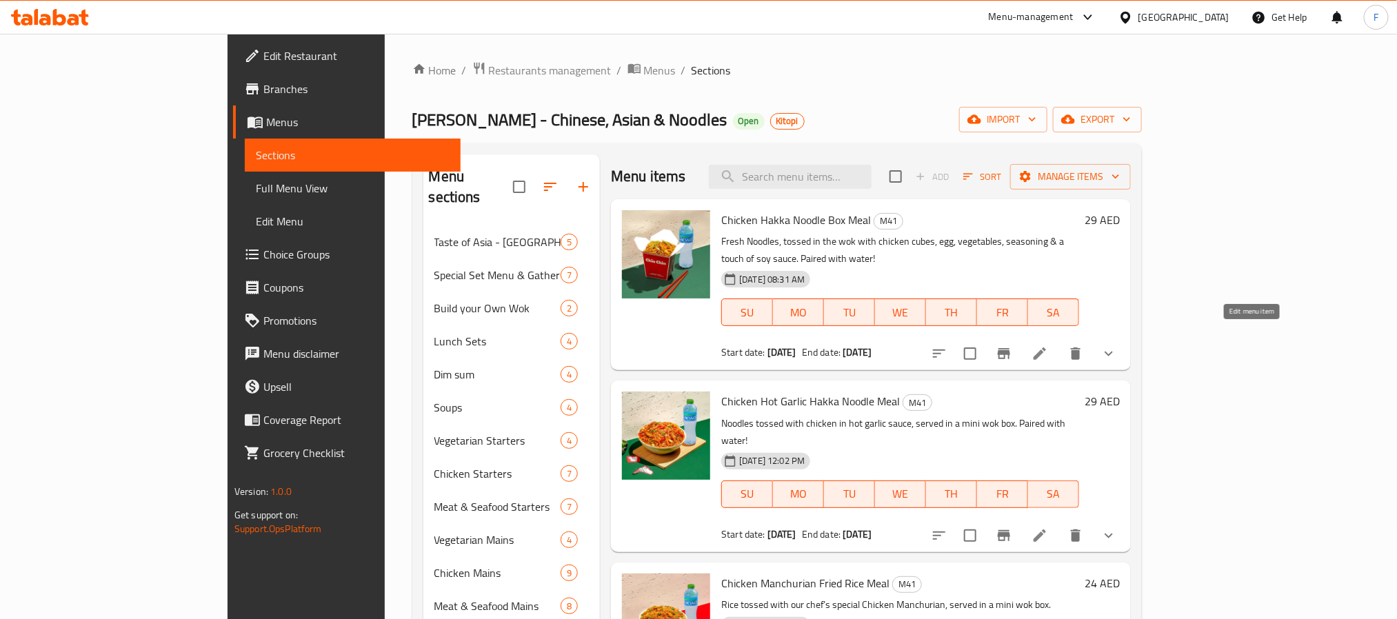
click at [1046, 347] on icon at bounding box center [1039, 353] width 12 height 12
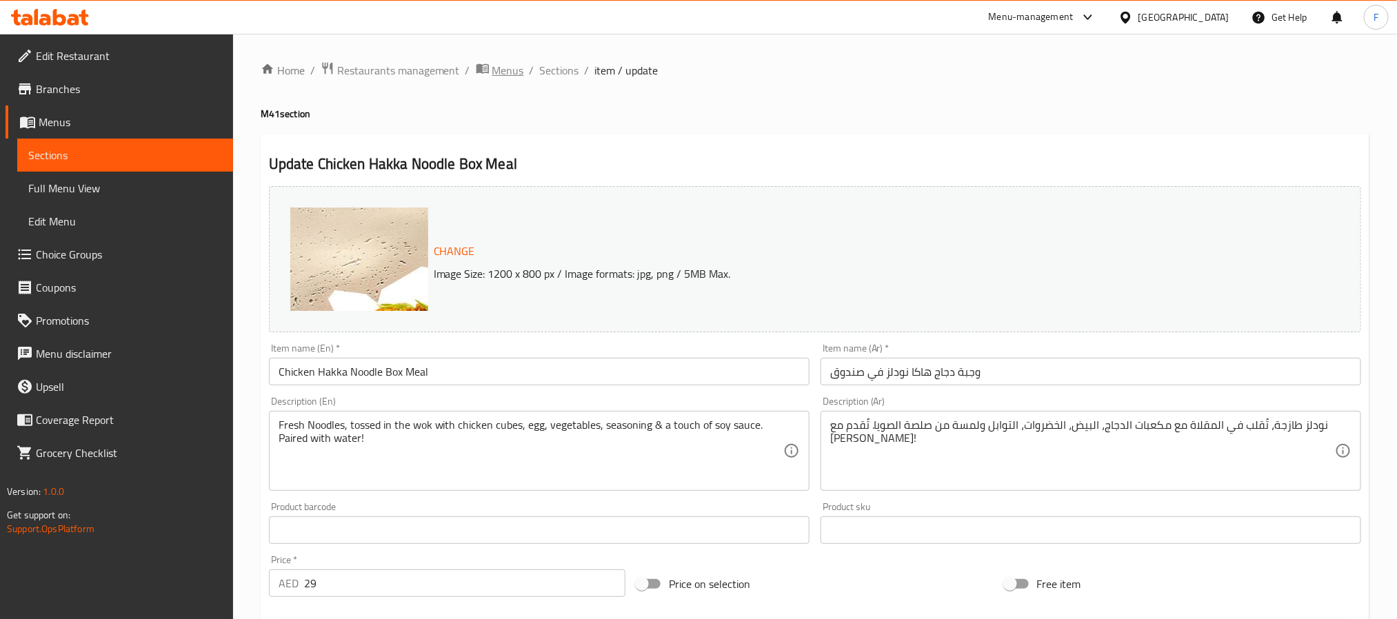
click at [514, 72] on span "Menus" at bounding box center [508, 70] width 32 height 17
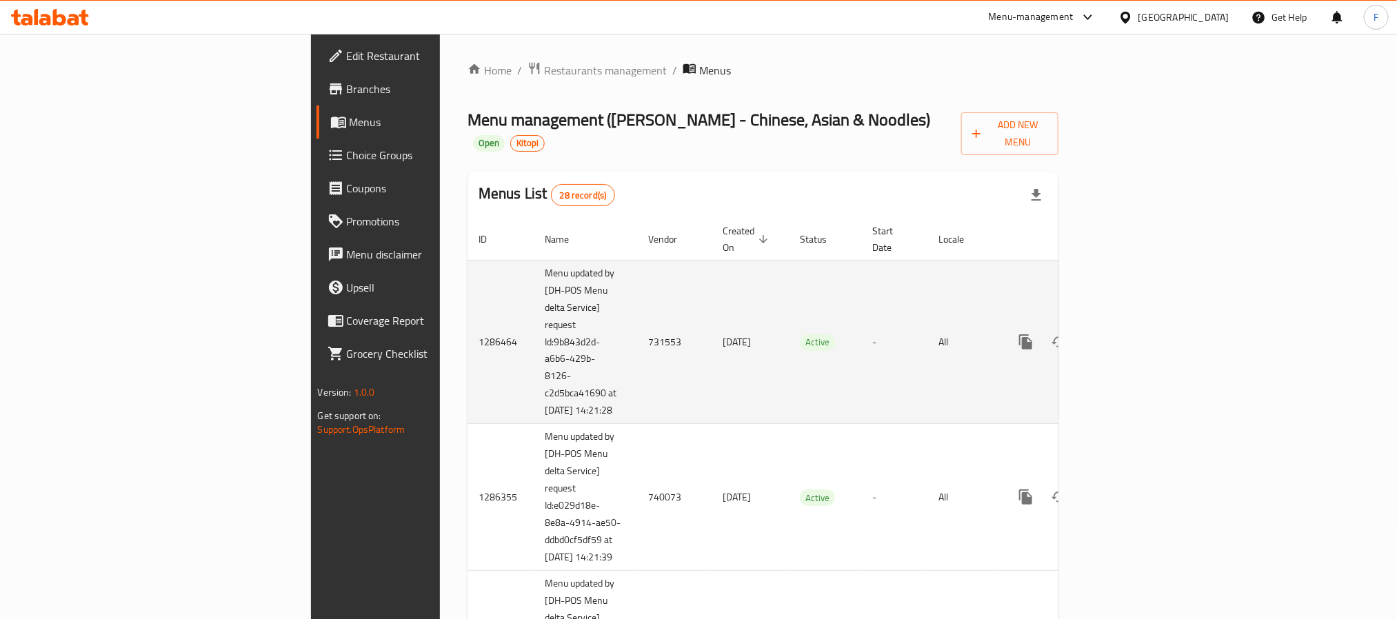
click at [637, 317] on td "731553" at bounding box center [674, 342] width 74 height 164
copy td "731553"
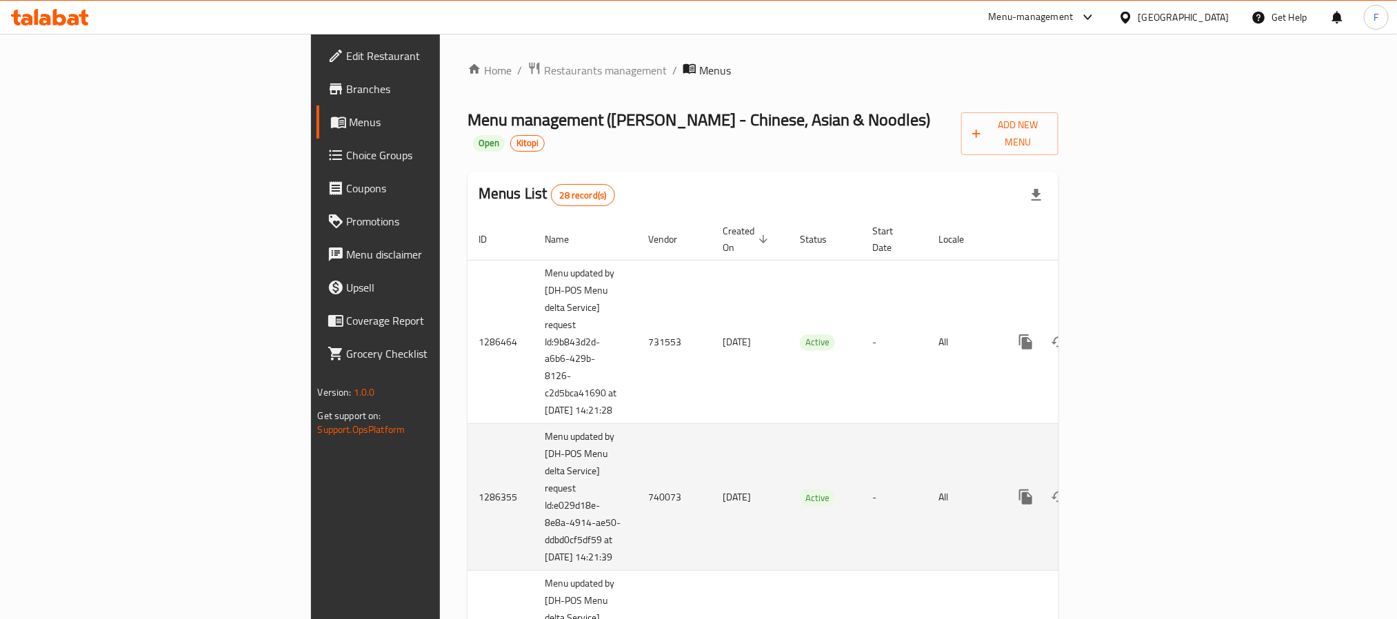
click at [637, 478] on td "740073" at bounding box center [674, 497] width 74 height 147
copy td "740073"
click at [1133, 489] on icon "enhanced table" at bounding box center [1125, 497] width 17 height 17
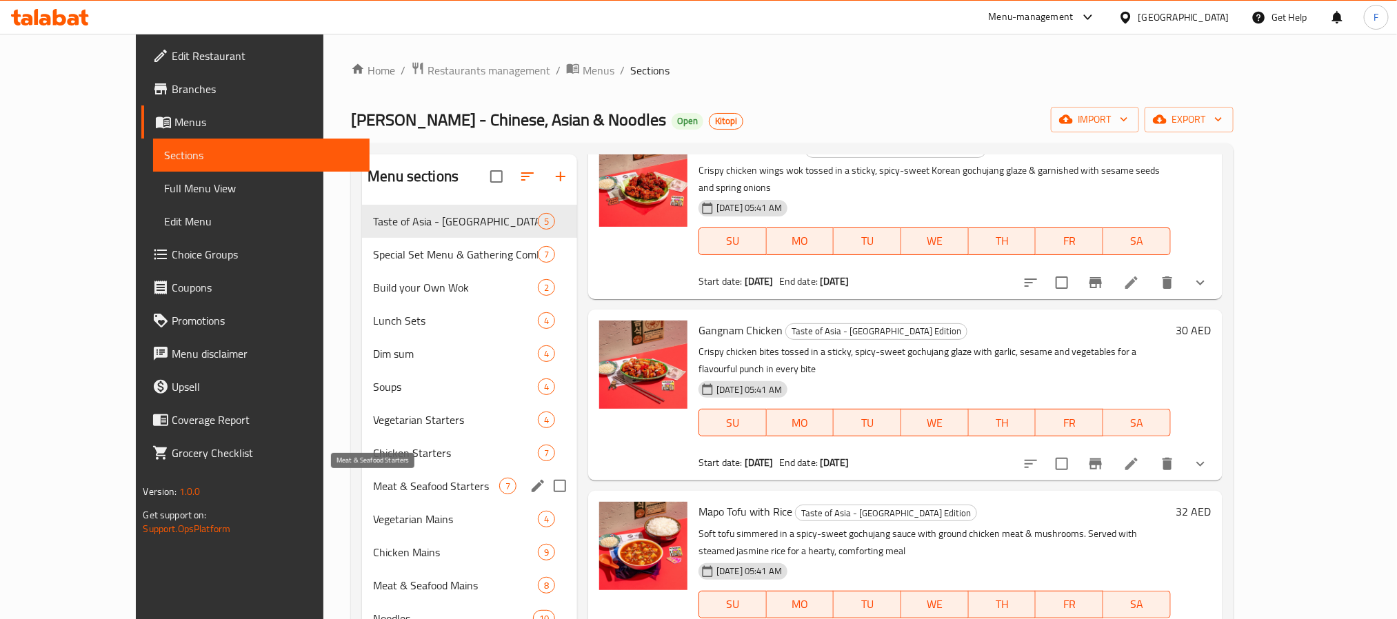
scroll to position [193, 0]
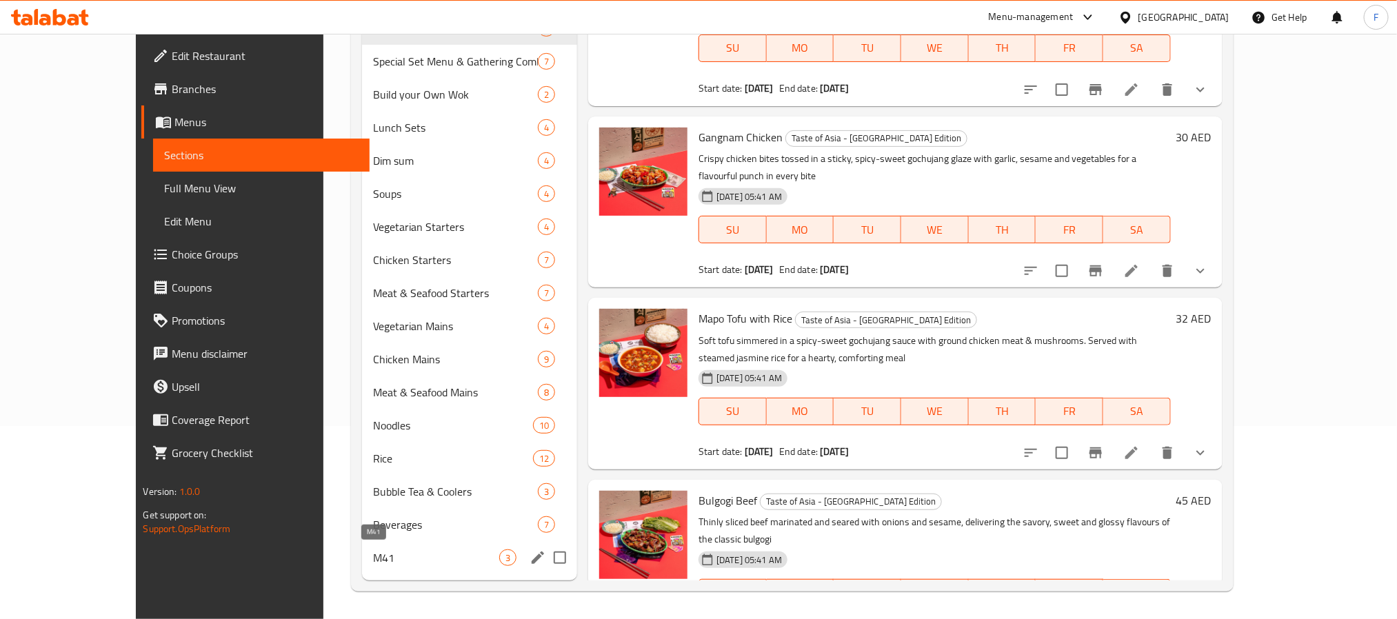
click at [373, 550] on span "M41" at bounding box center [436, 557] width 126 height 17
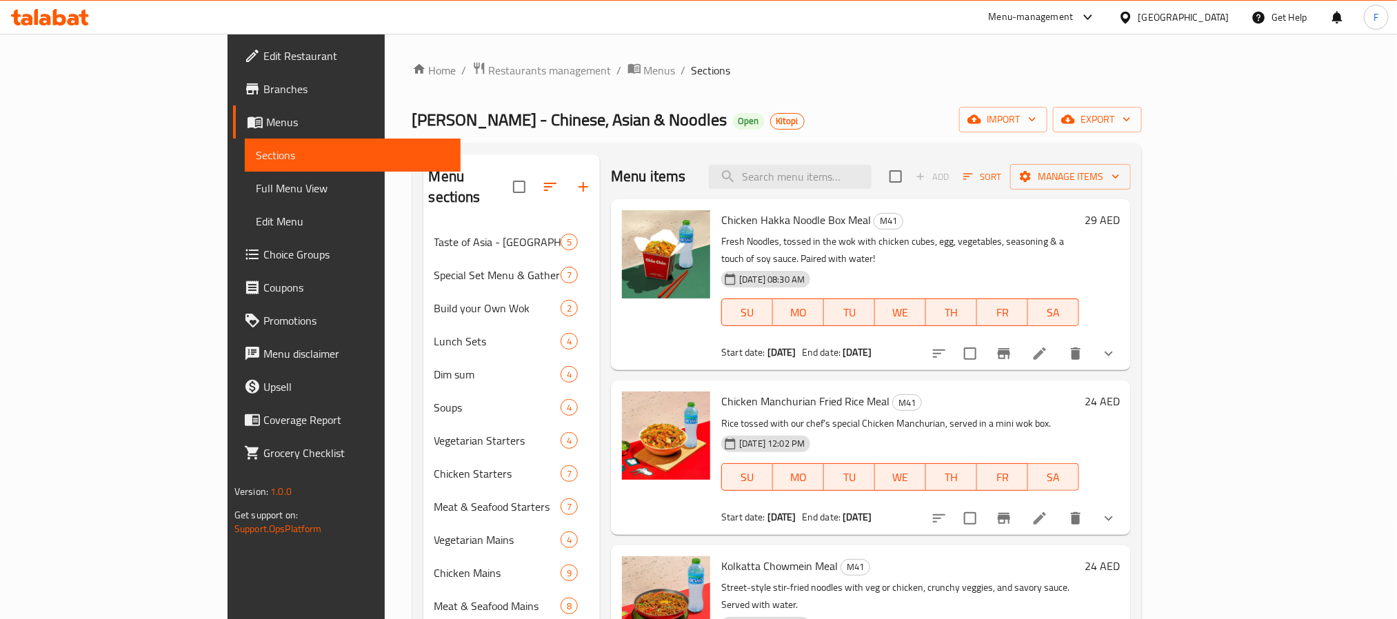
click at [1059, 341] on li at bounding box center [1039, 353] width 39 height 25
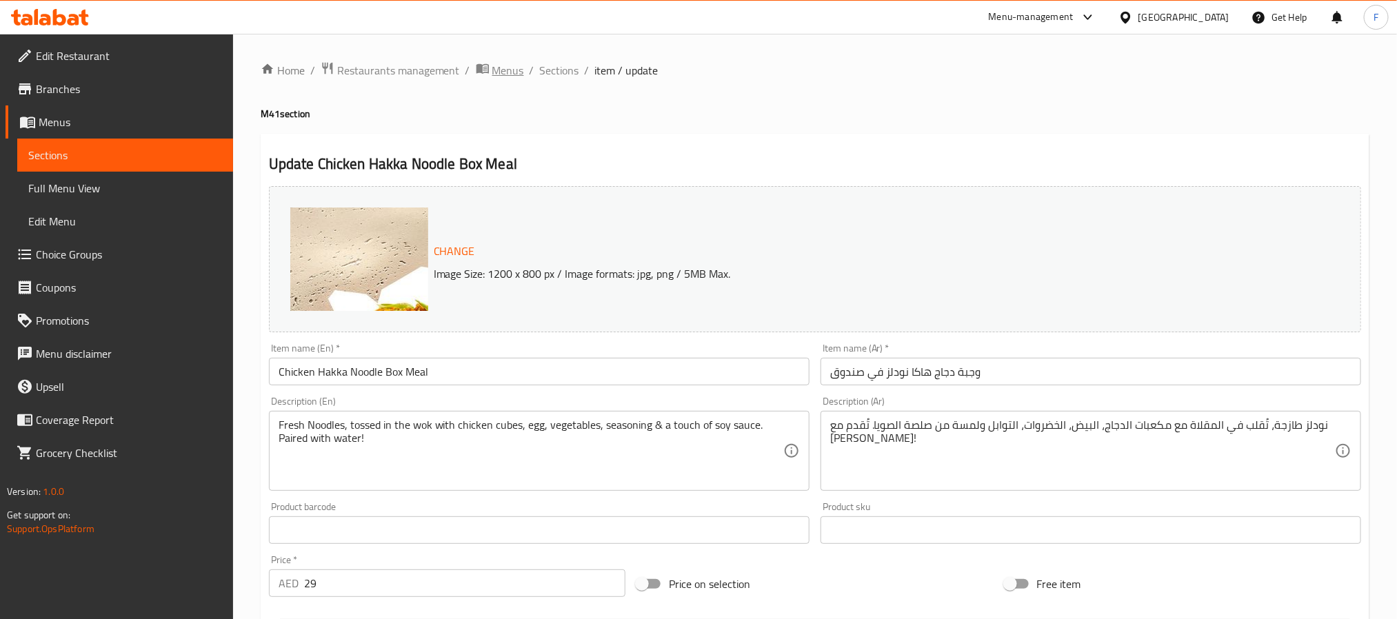
click at [518, 67] on span "Menus" at bounding box center [508, 70] width 32 height 17
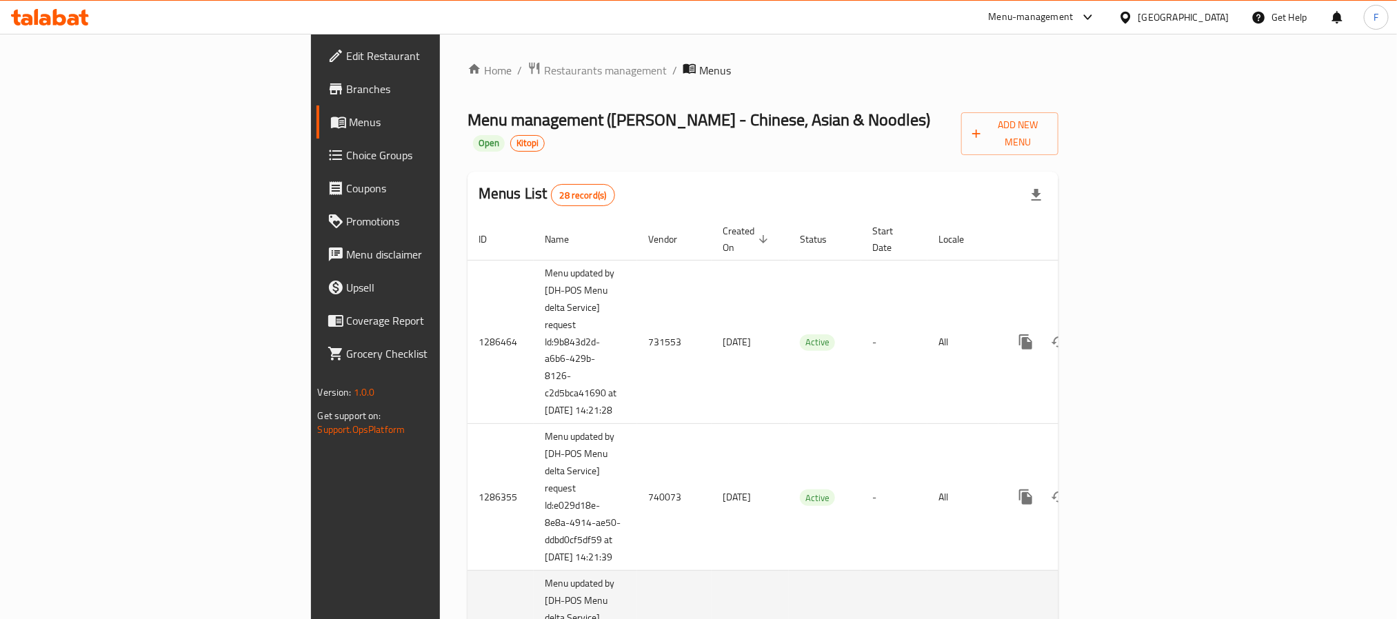
scroll to position [207, 0]
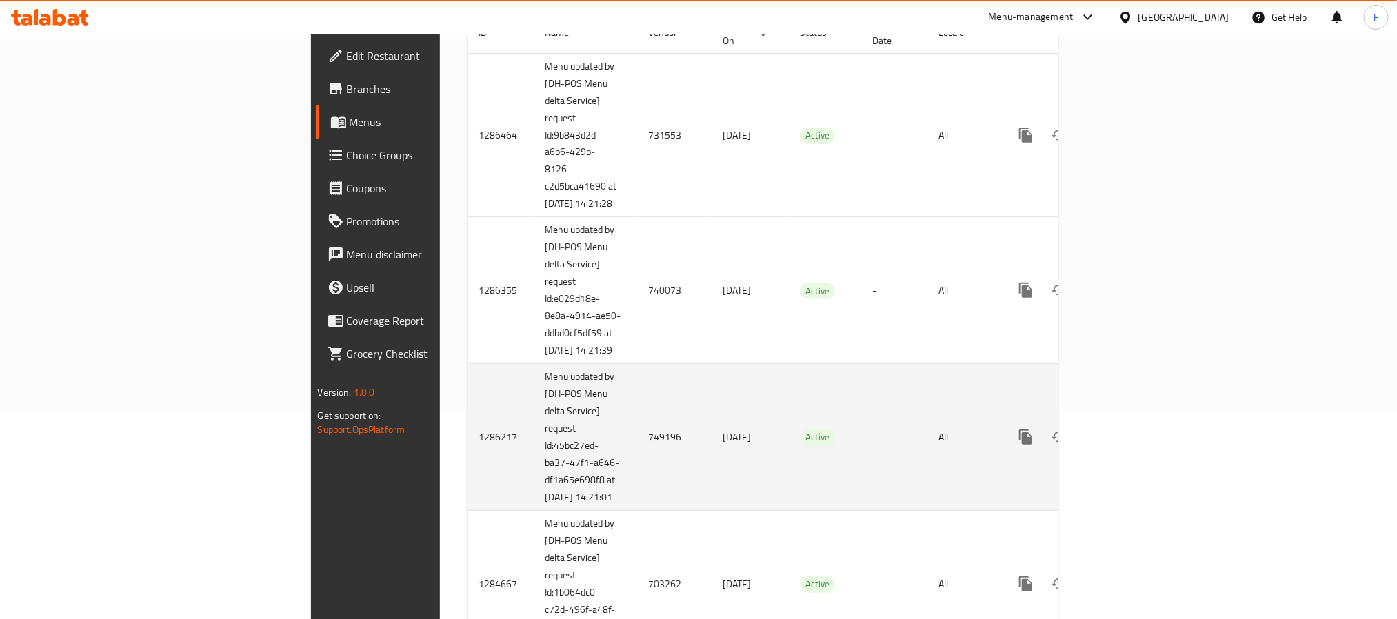
click at [637, 434] on td "749196" at bounding box center [674, 437] width 74 height 147
copy td "749196"
click at [1142, 439] on link "enhanced table" at bounding box center [1124, 436] width 33 height 33
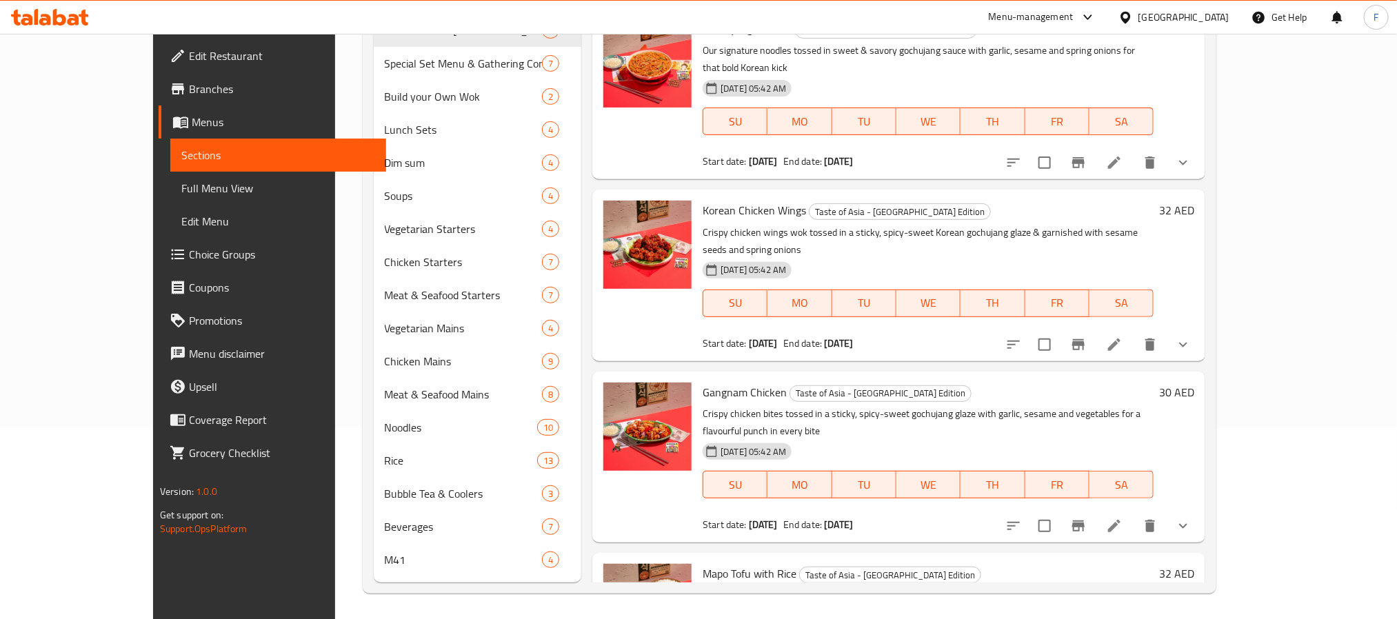
scroll to position [193, 0]
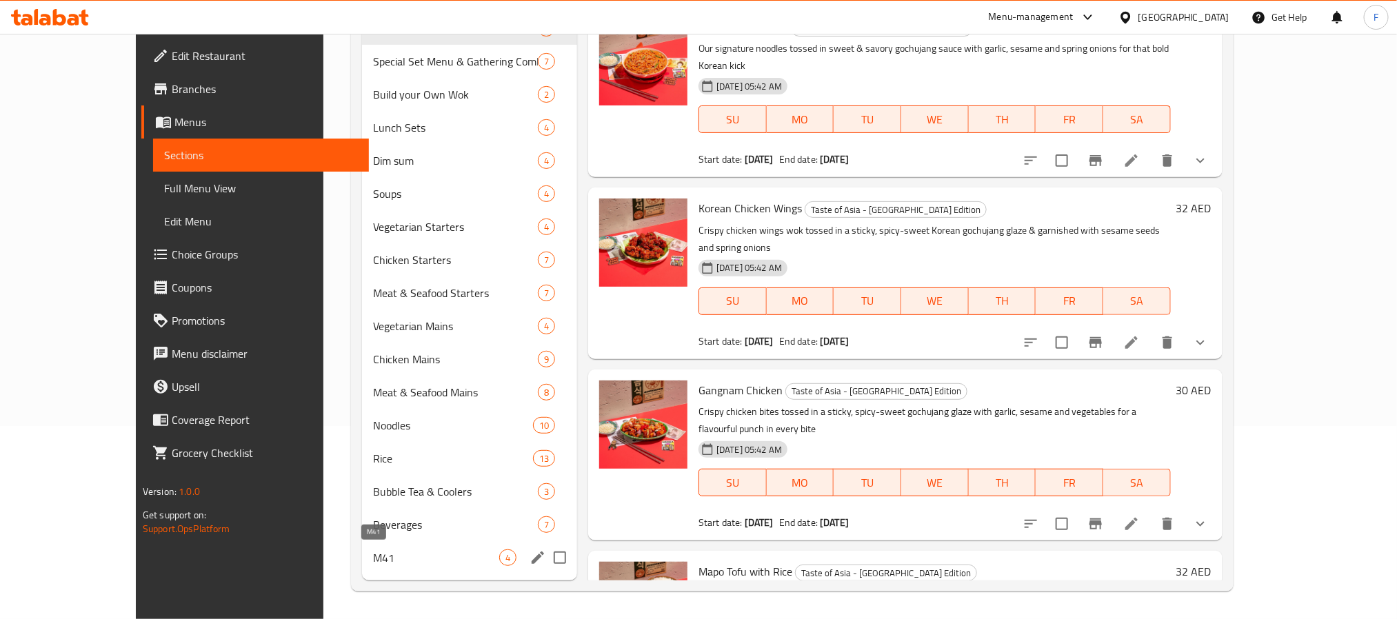
click at [373, 551] on span "M41" at bounding box center [436, 557] width 126 height 17
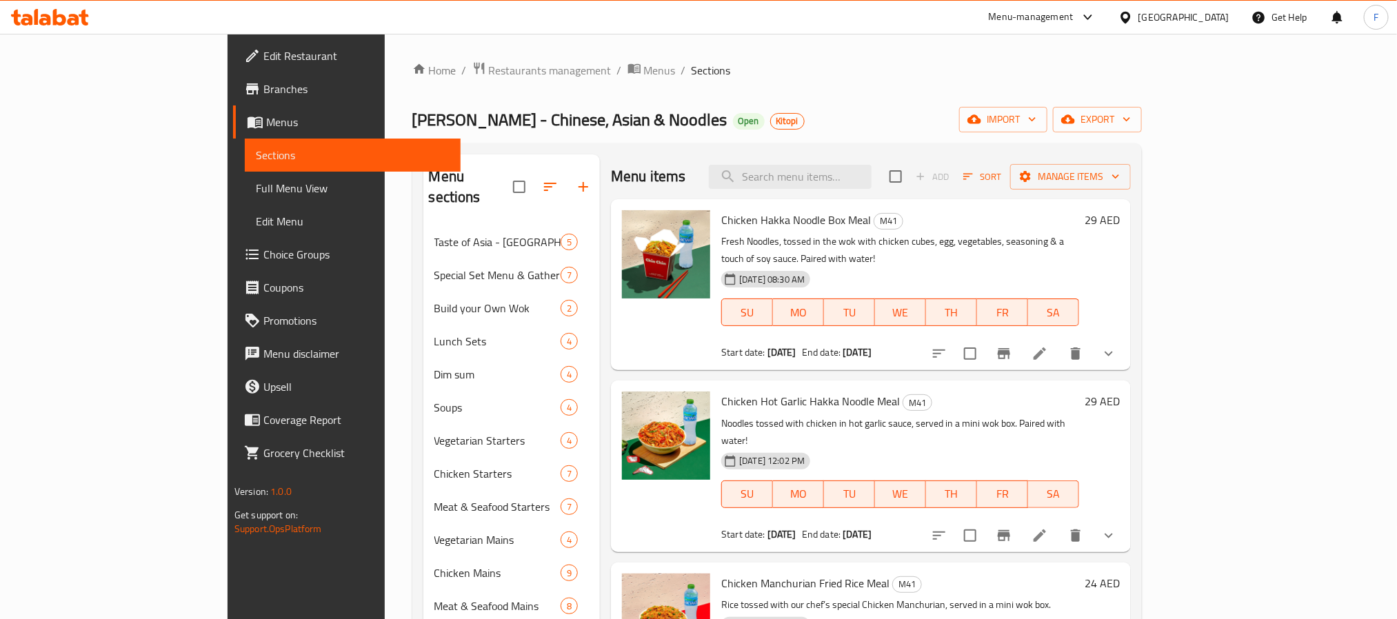
click at [1059, 341] on li at bounding box center [1039, 353] width 39 height 25
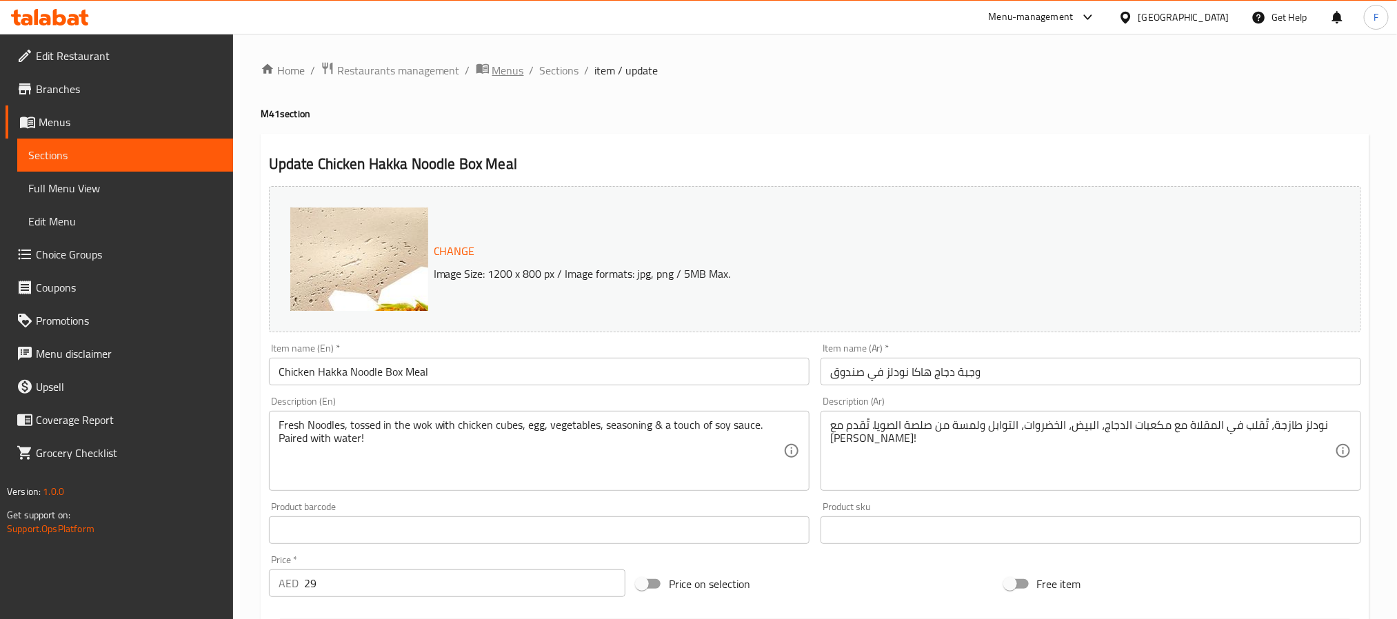
click at [511, 72] on span "Menus" at bounding box center [508, 70] width 32 height 17
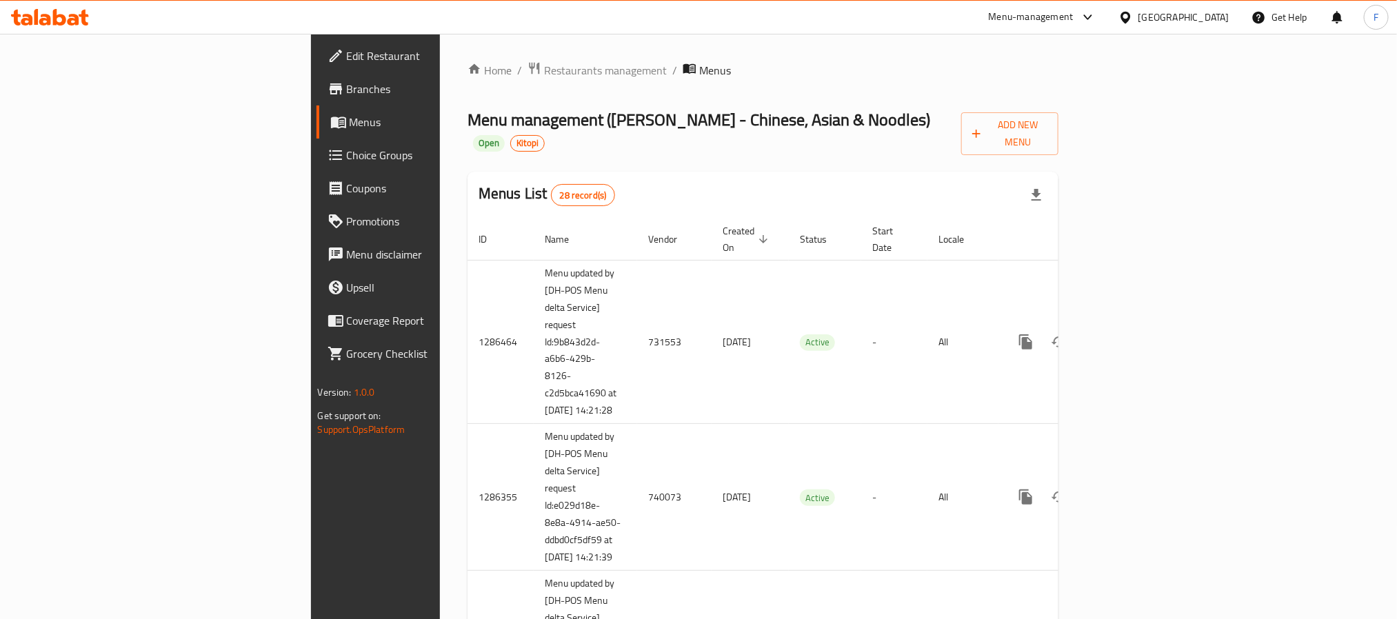
scroll to position [345, 0]
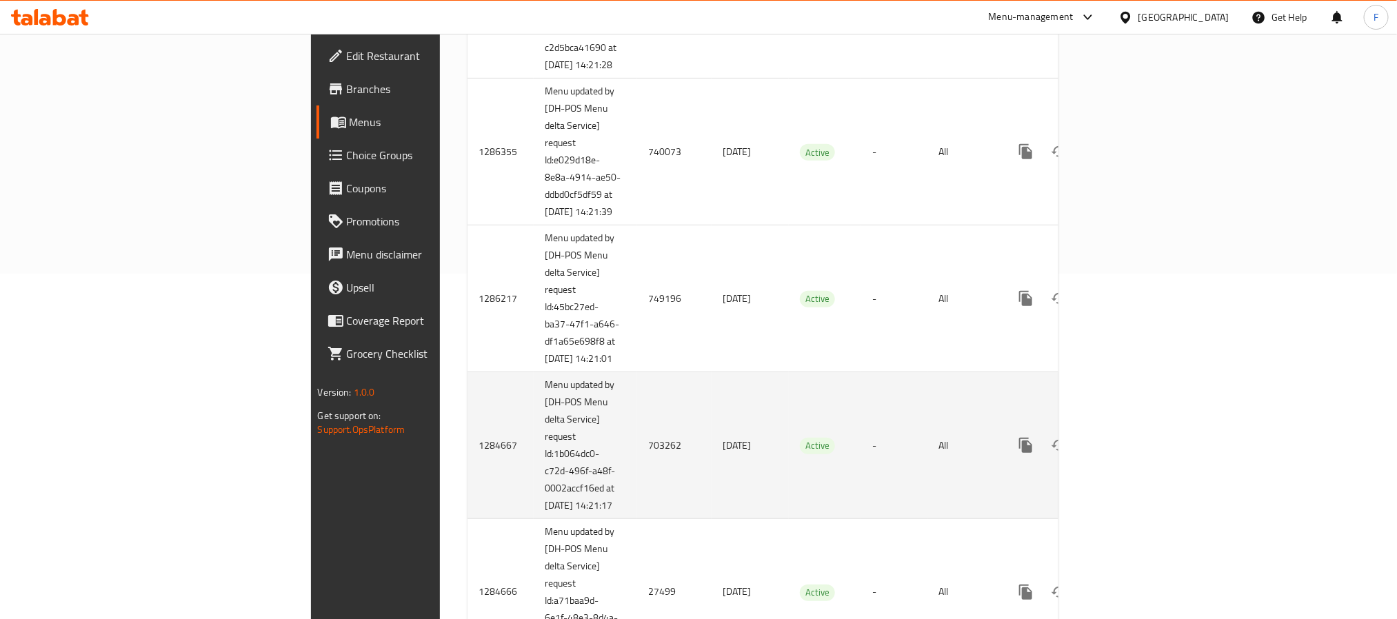
click at [637, 468] on td "703262" at bounding box center [674, 445] width 74 height 147
copy td "703262"
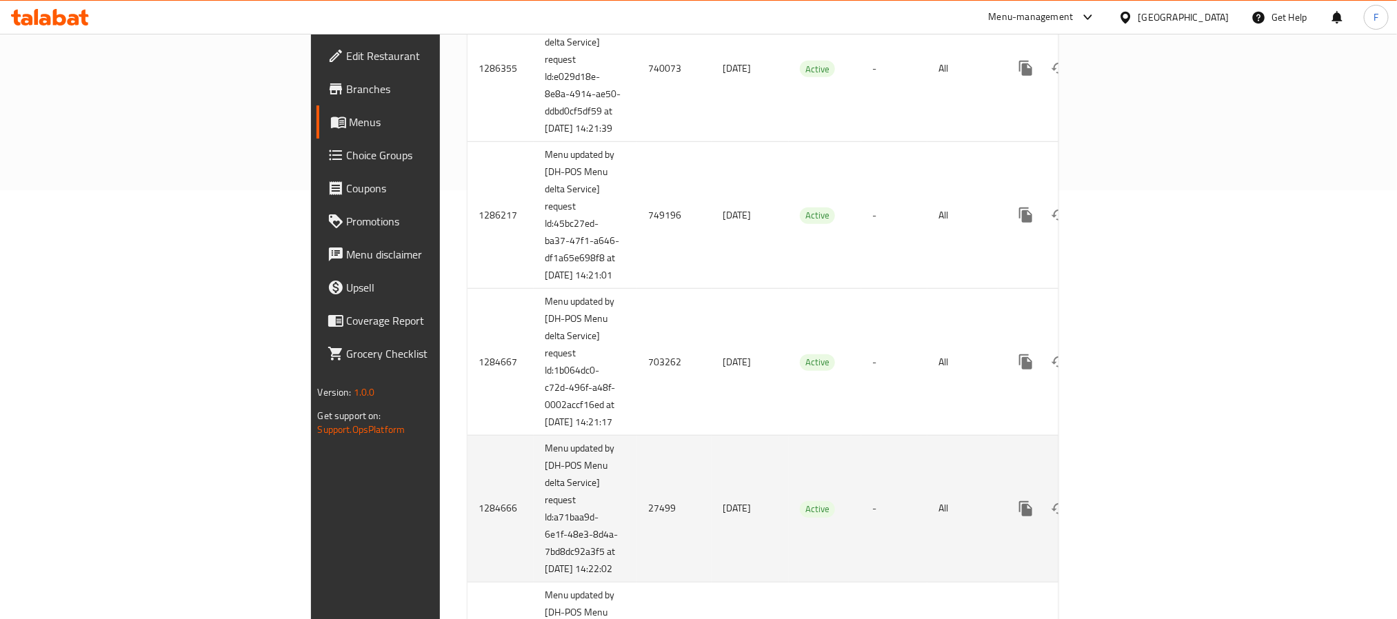
scroll to position [552, 0]
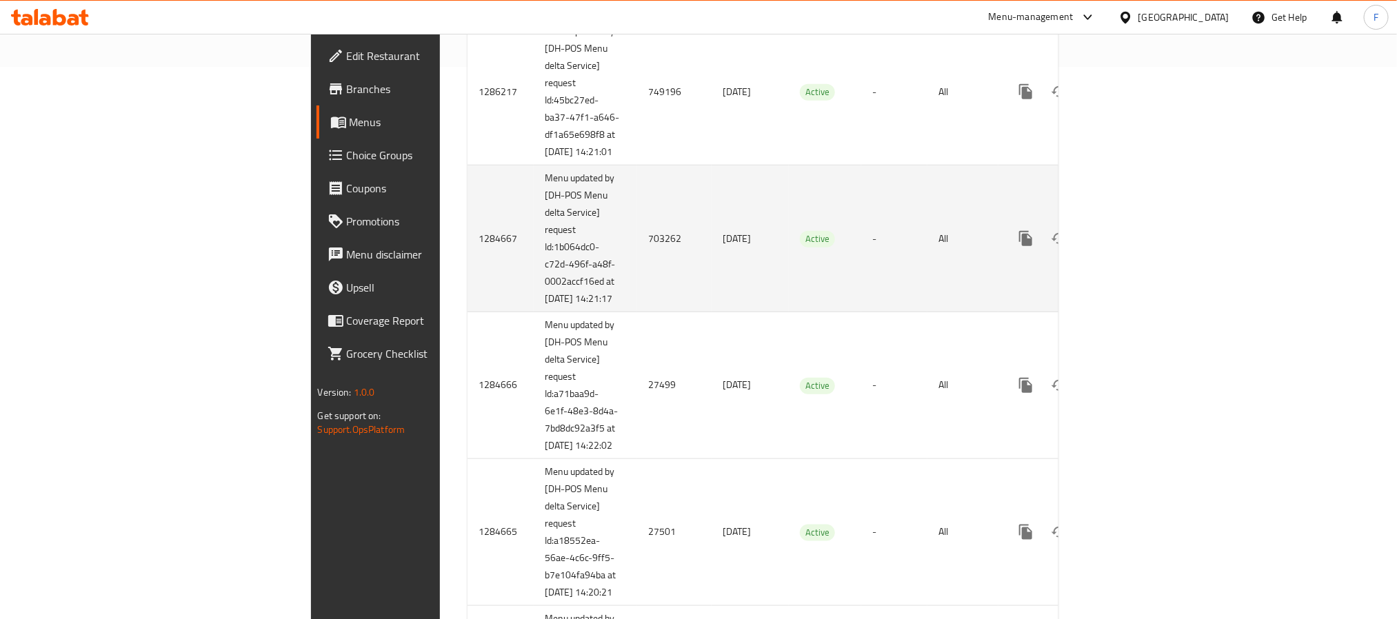
click at [1133, 247] on icon "enhanced table" at bounding box center [1125, 238] width 17 height 17
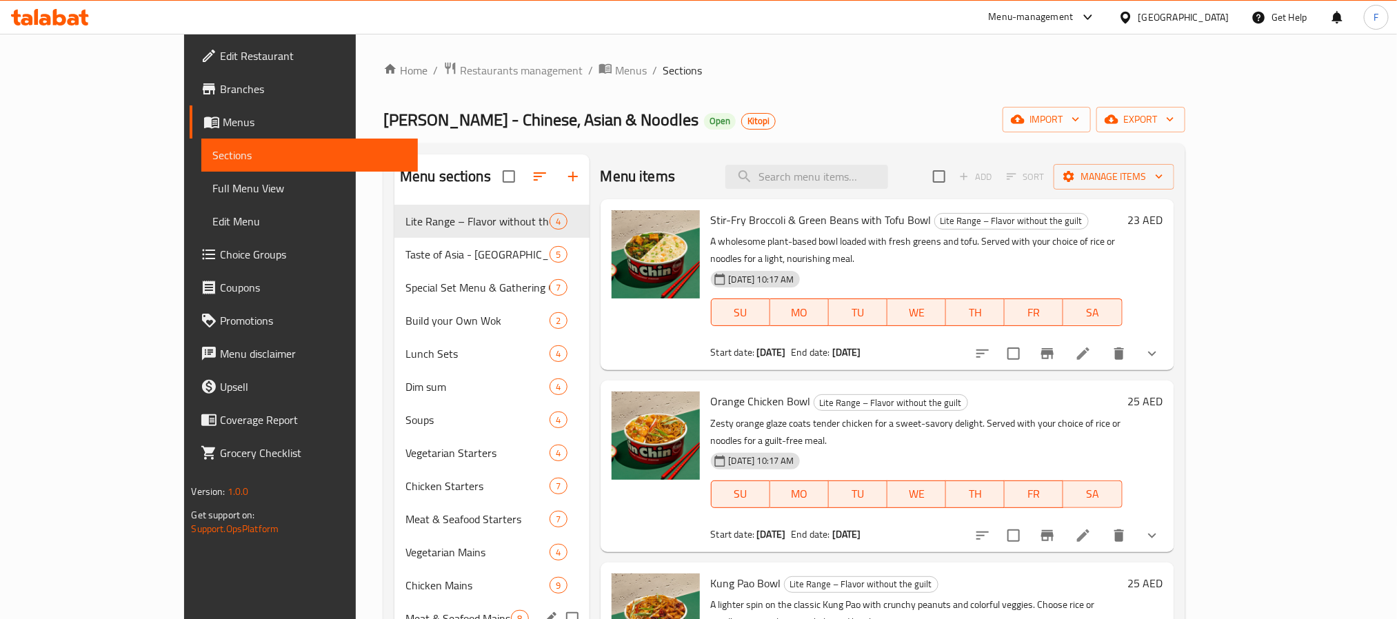
scroll to position [193, 0]
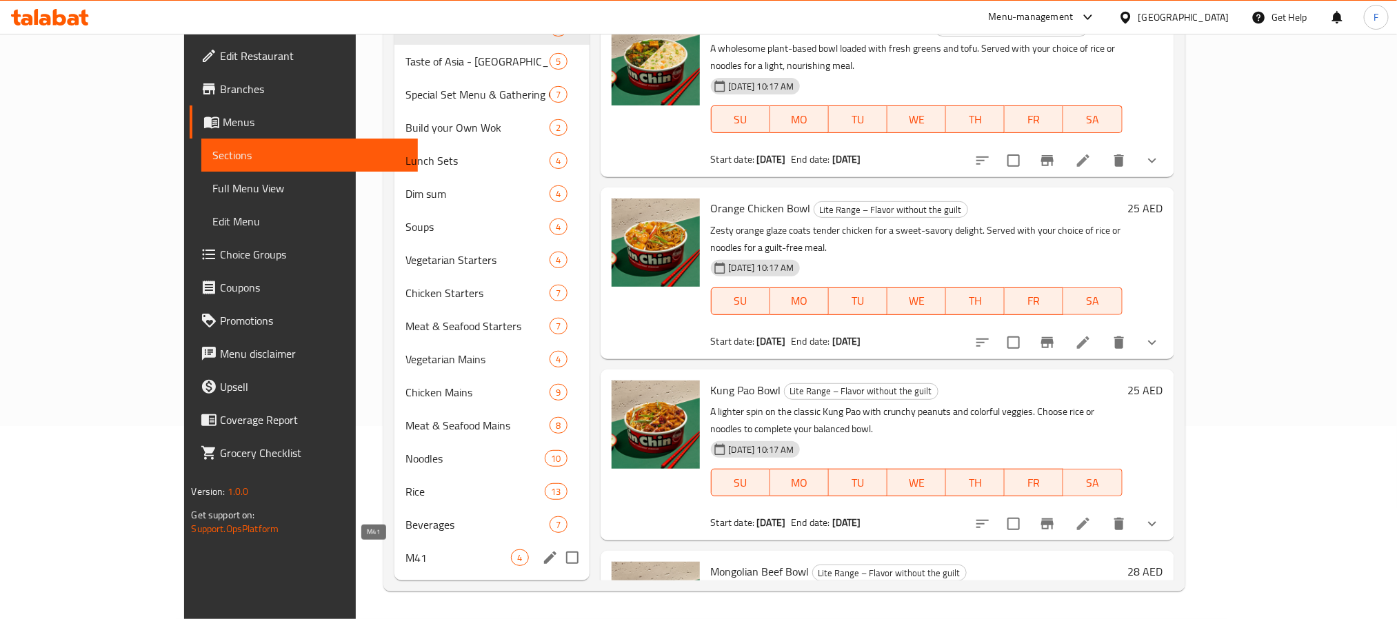
click at [405, 558] on span "M41" at bounding box center [458, 557] width 106 height 17
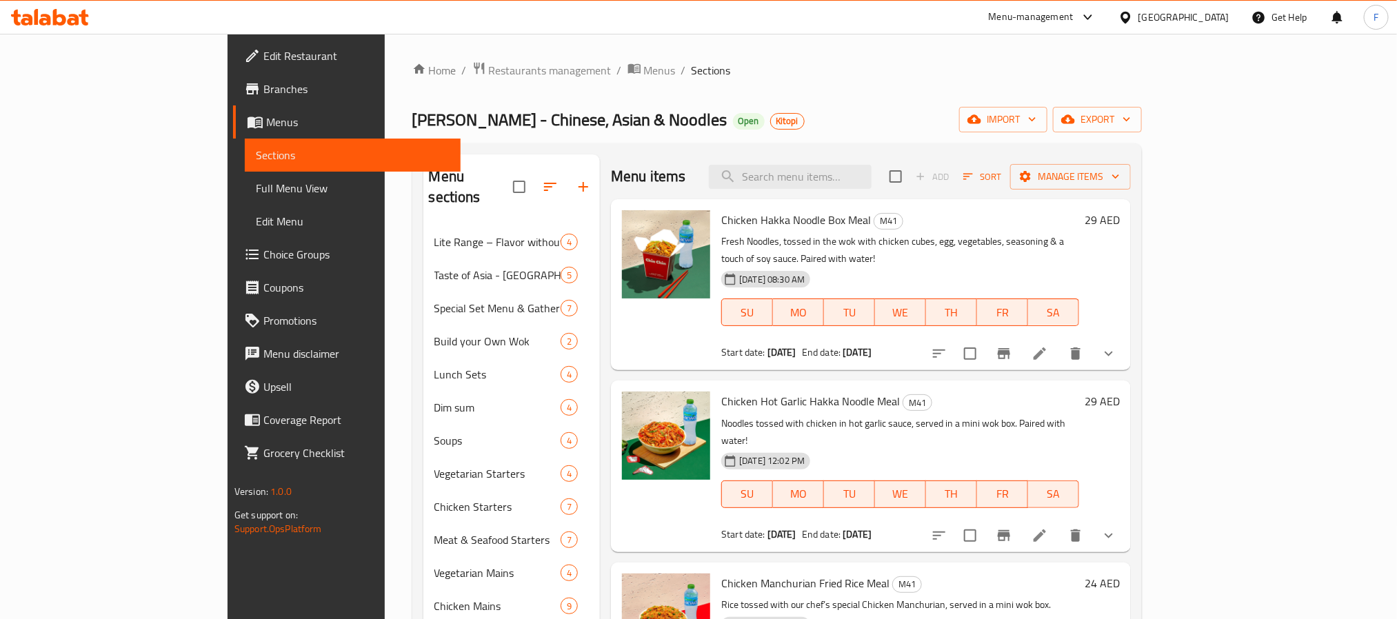
click at [1059, 341] on li at bounding box center [1039, 353] width 39 height 25
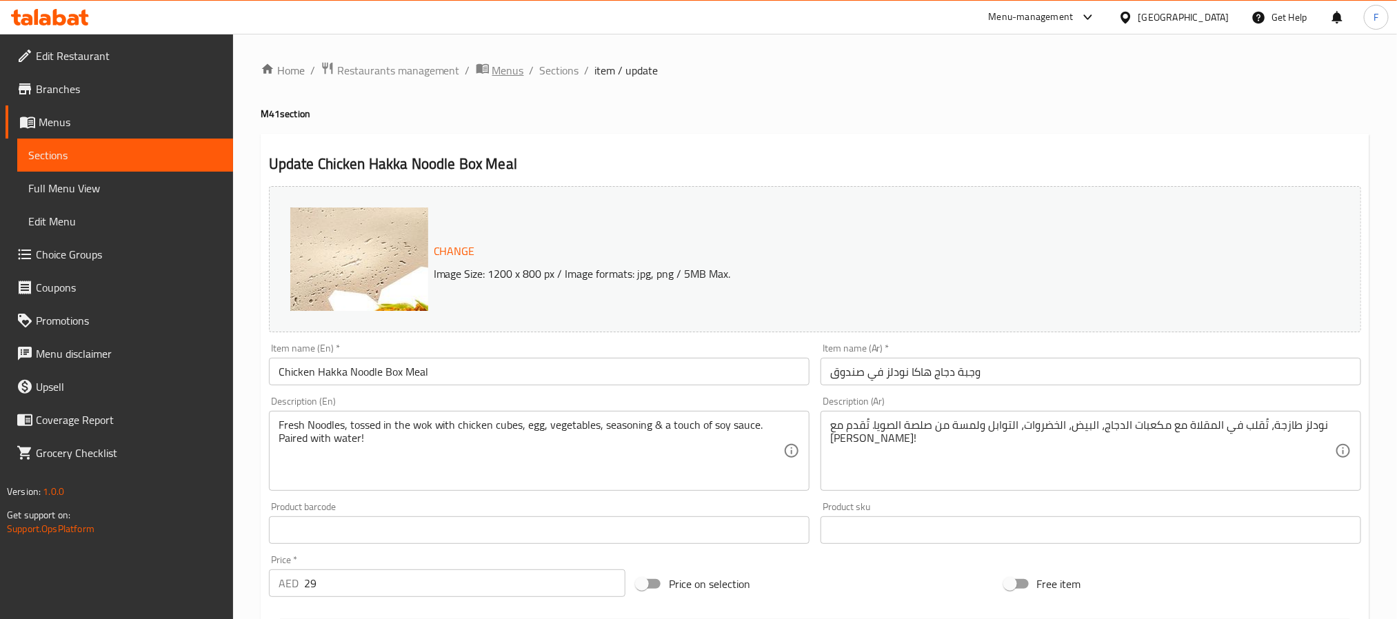
click at [495, 69] on span "Menus" at bounding box center [508, 70] width 32 height 17
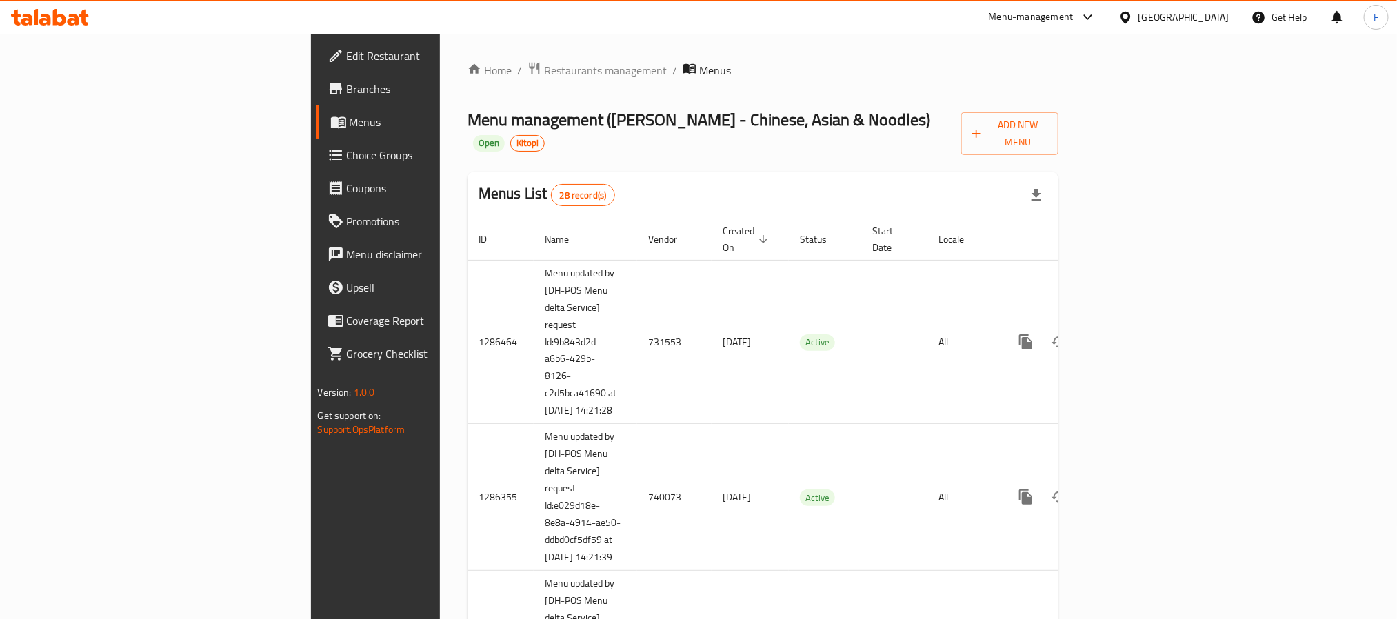
scroll to position [509, 0]
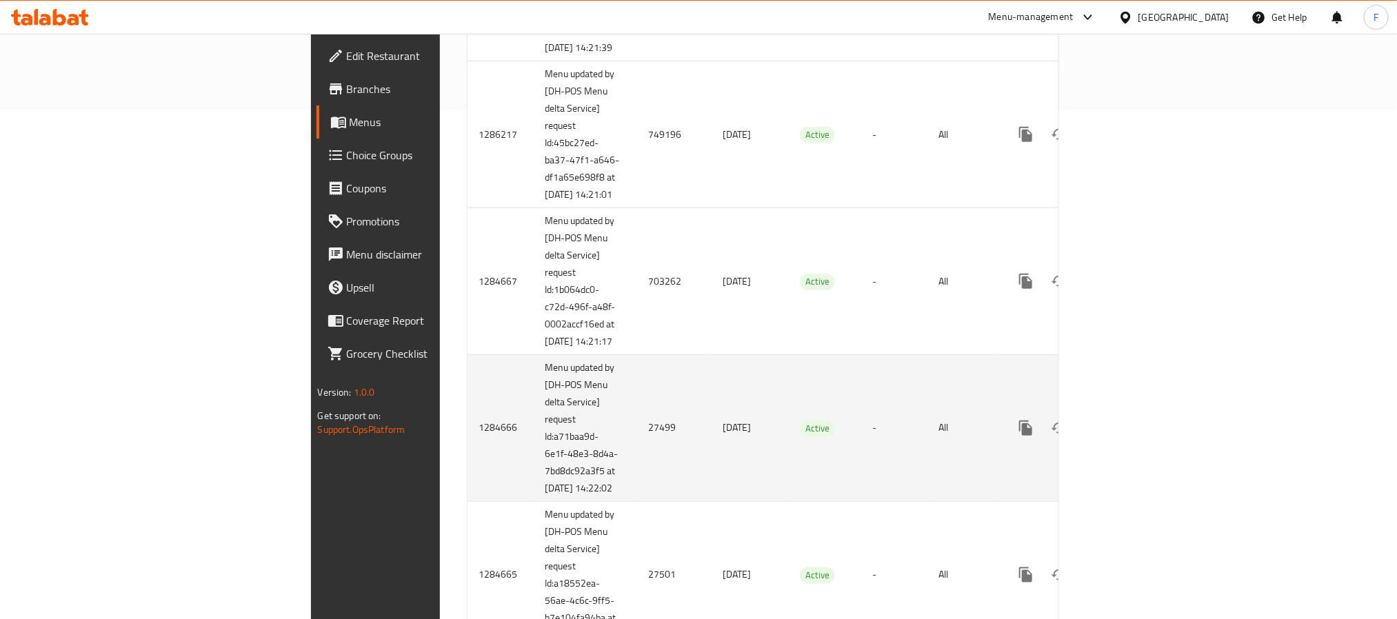
click at [637, 474] on td "27499" at bounding box center [674, 428] width 74 height 147
copy td "27499"
click at [1133, 436] on icon "enhanced table" at bounding box center [1125, 428] width 17 height 17
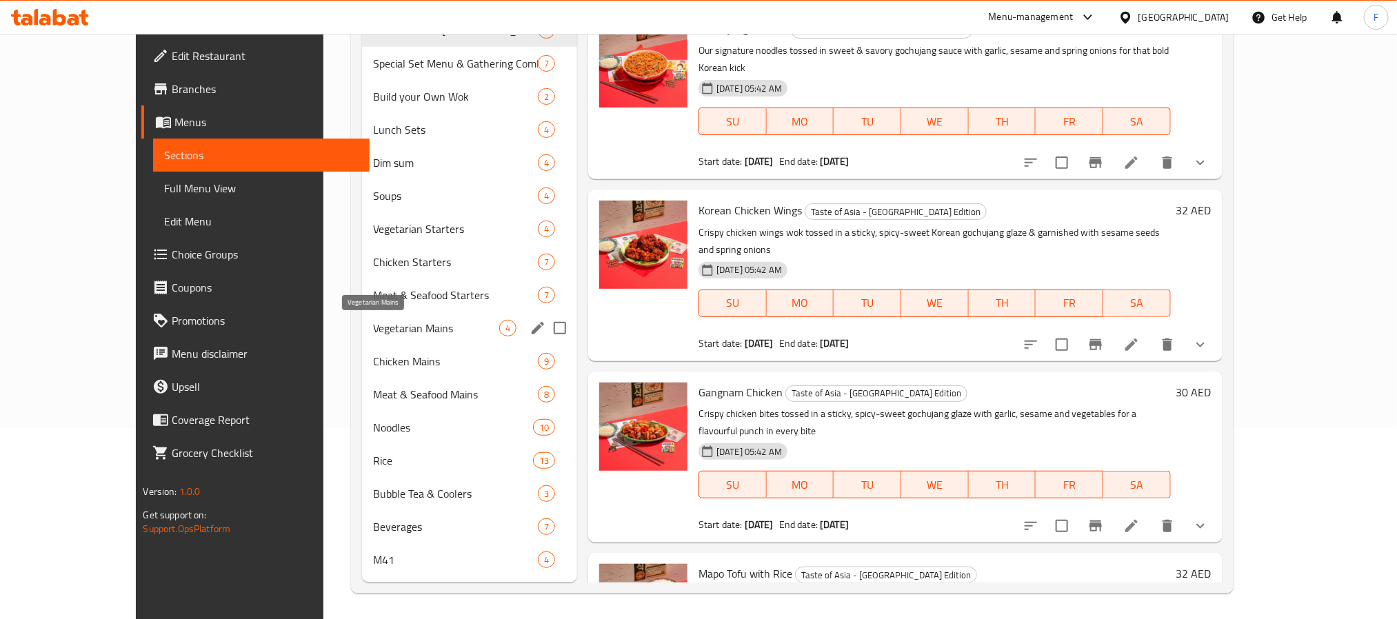
scroll to position [193, 0]
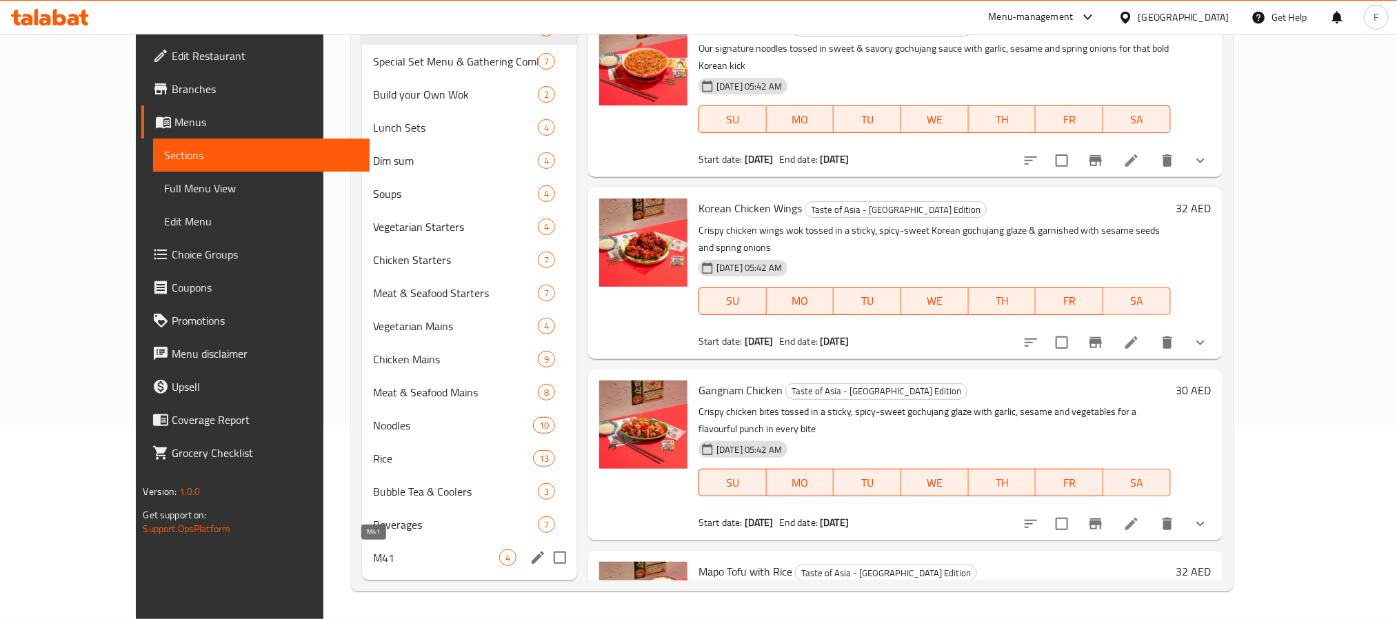
click at [362, 569] on div "M41 4" at bounding box center [469, 557] width 215 height 33
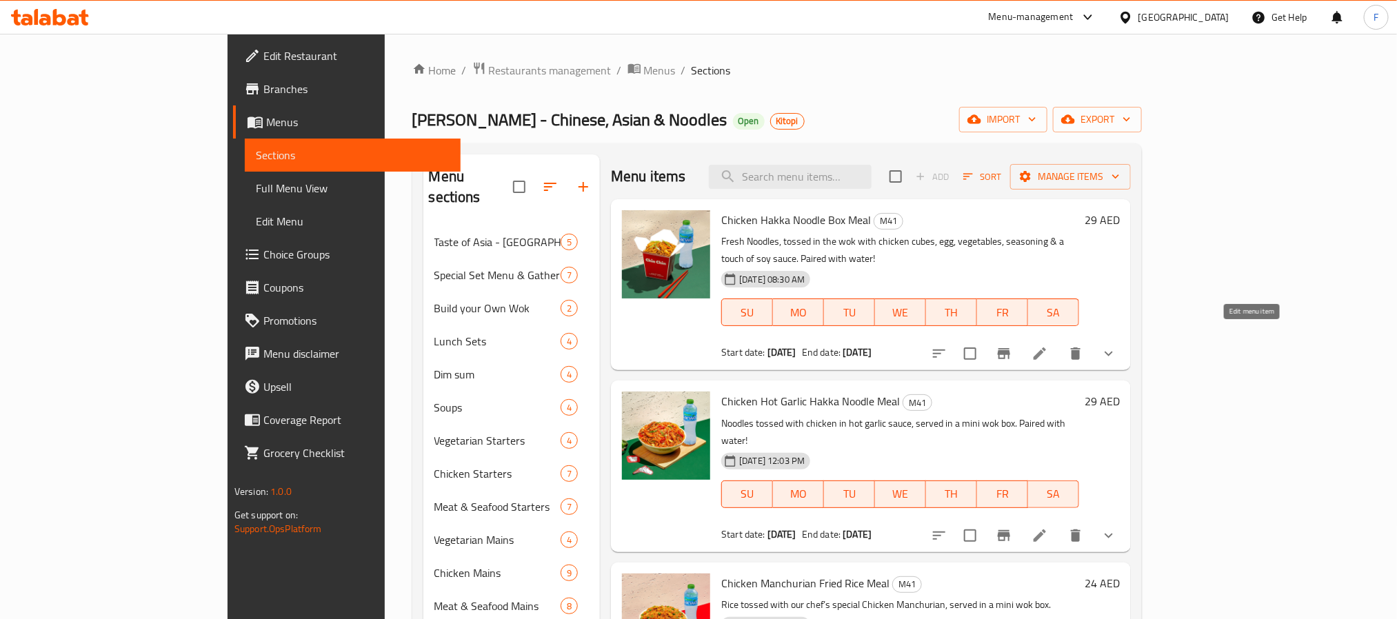
click at [1048, 345] on icon at bounding box center [1039, 353] width 17 height 17
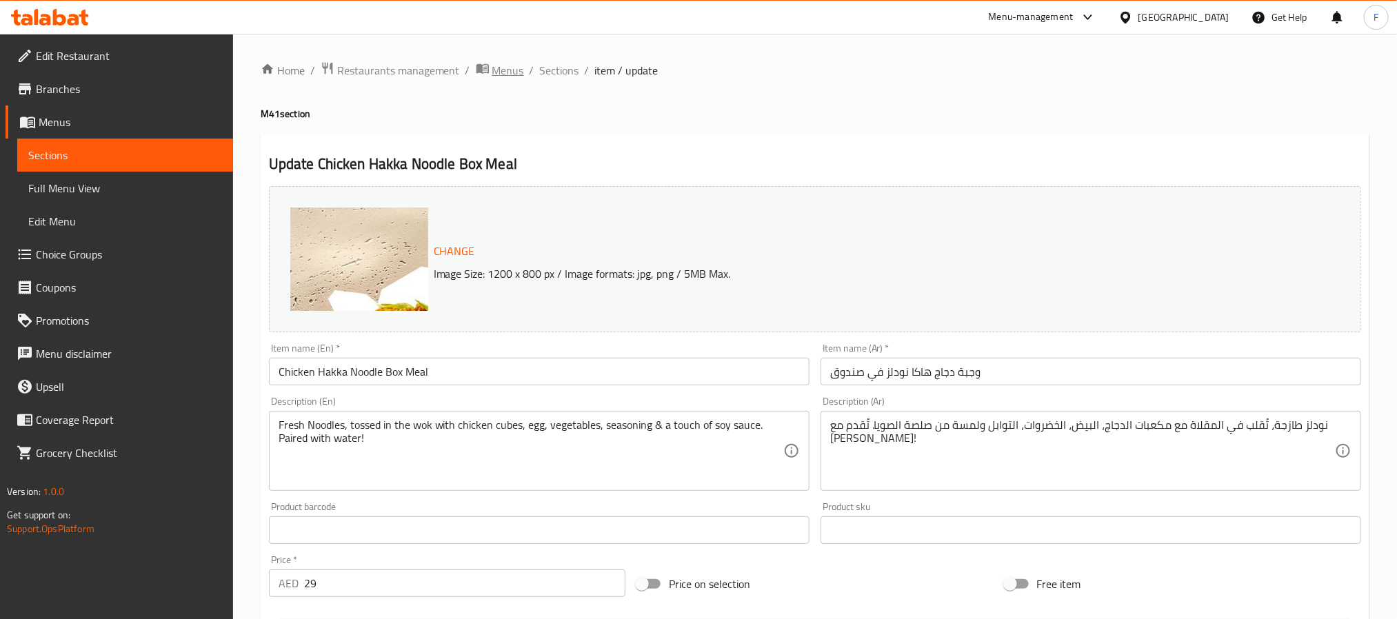
click at [497, 71] on span "Menus" at bounding box center [508, 70] width 32 height 17
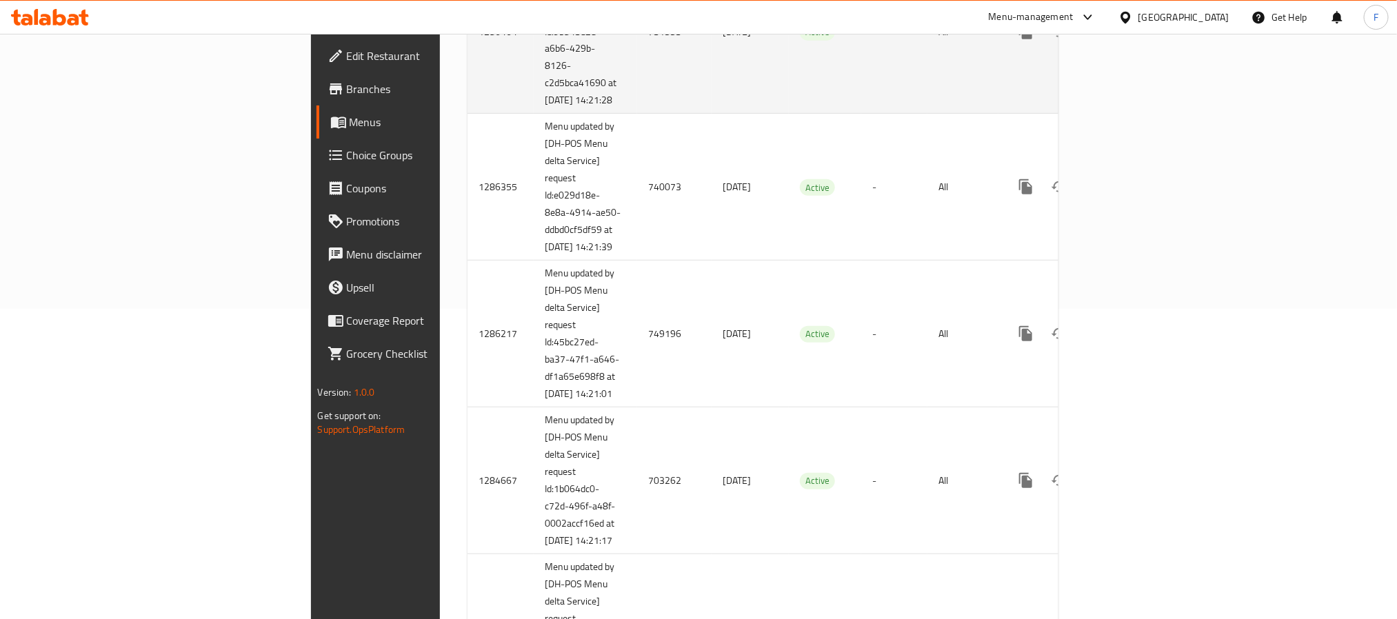
scroll to position [674, 0]
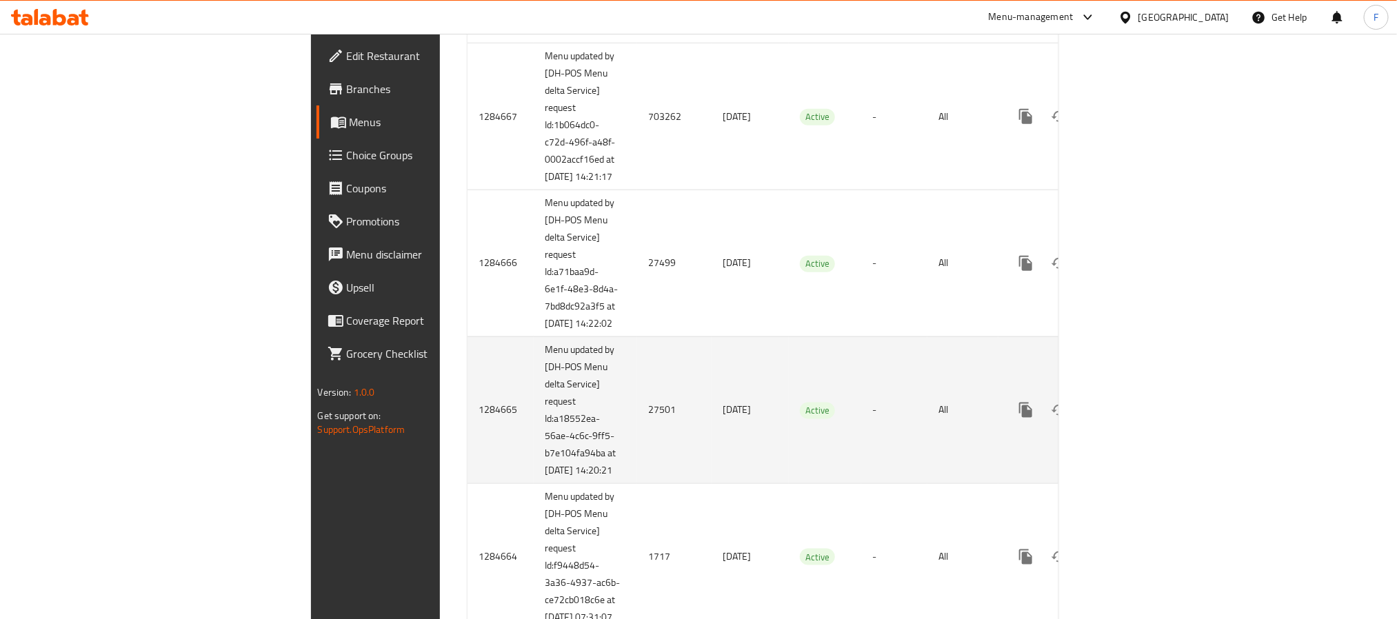
click at [637, 459] on td "27501" at bounding box center [674, 409] width 74 height 147
copy td "27501"
click at [1133, 418] on icon "enhanced table" at bounding box center [1125, 410] width 17 height 17
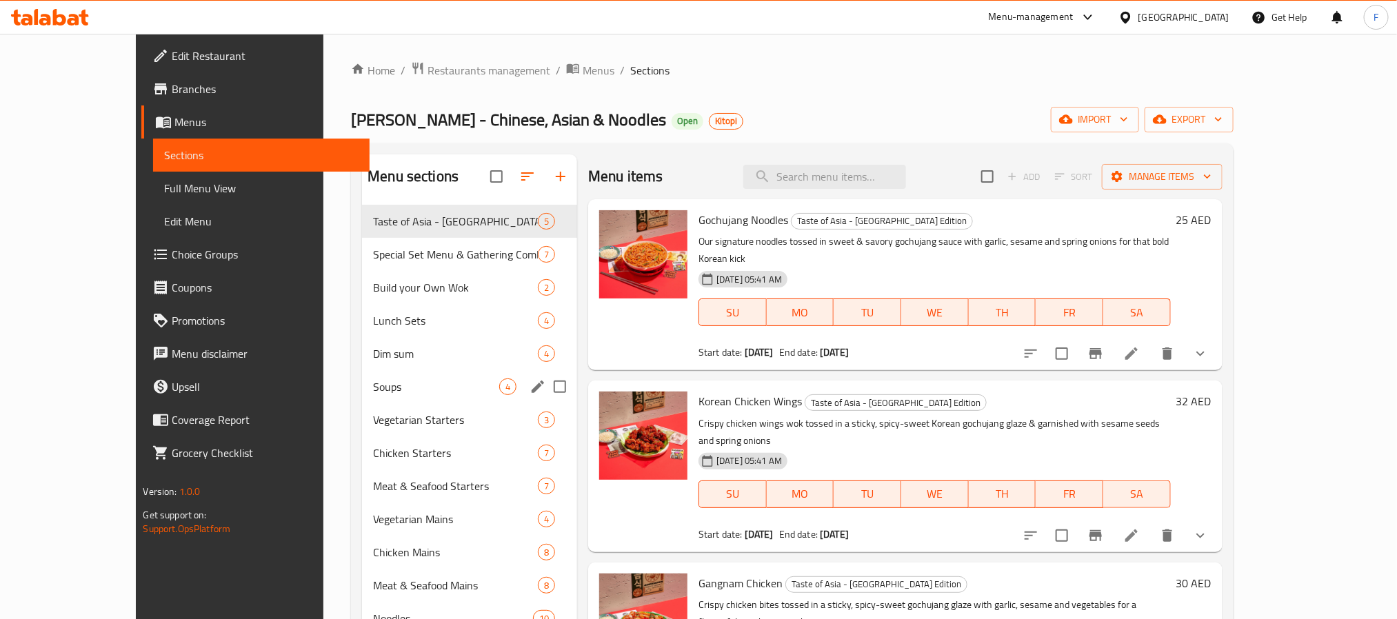
scroll to position [193, 0]
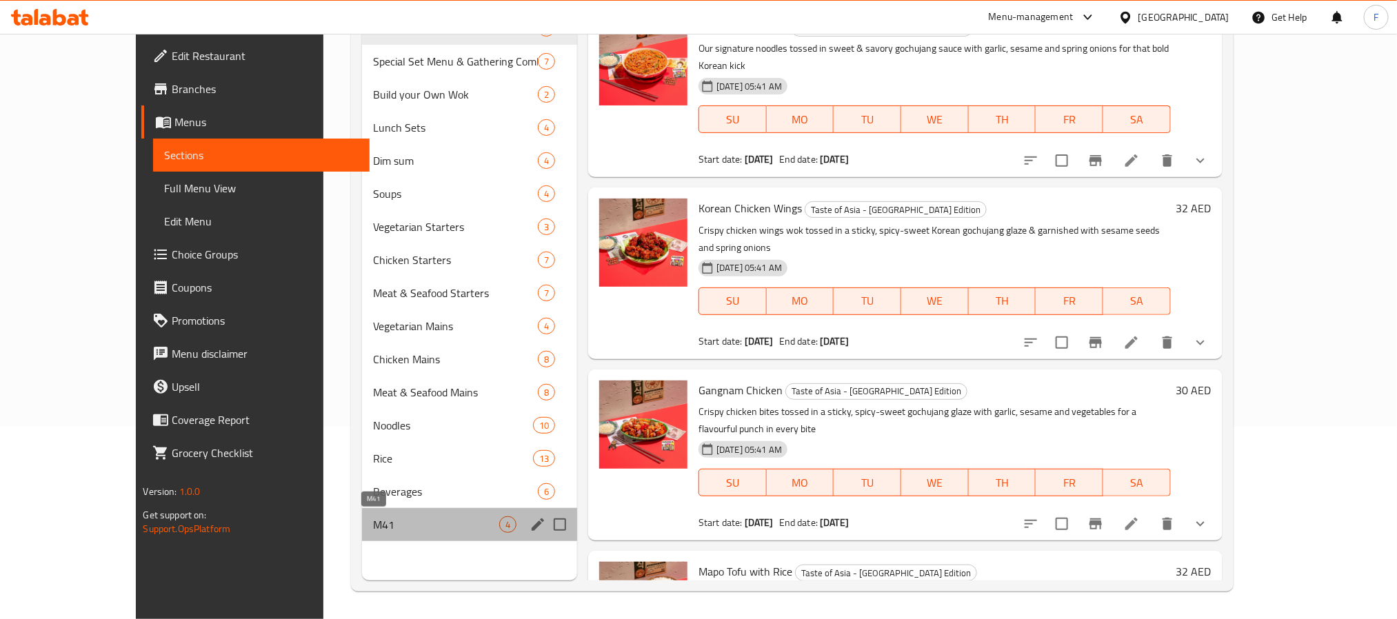
click at [373, 524] on span "M41" at bounding box center [436, 524] width 126 height 17
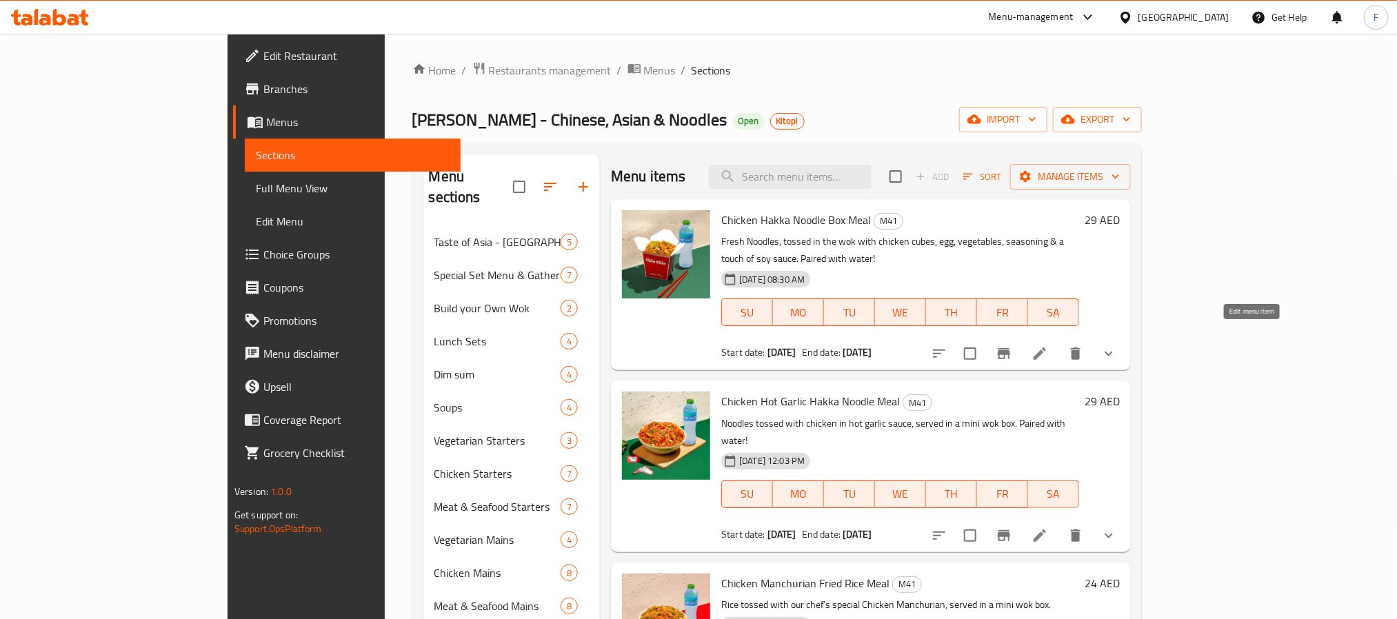
click at [1048, 345] on icon at bounding box center [1039, 353] width 17 height 17
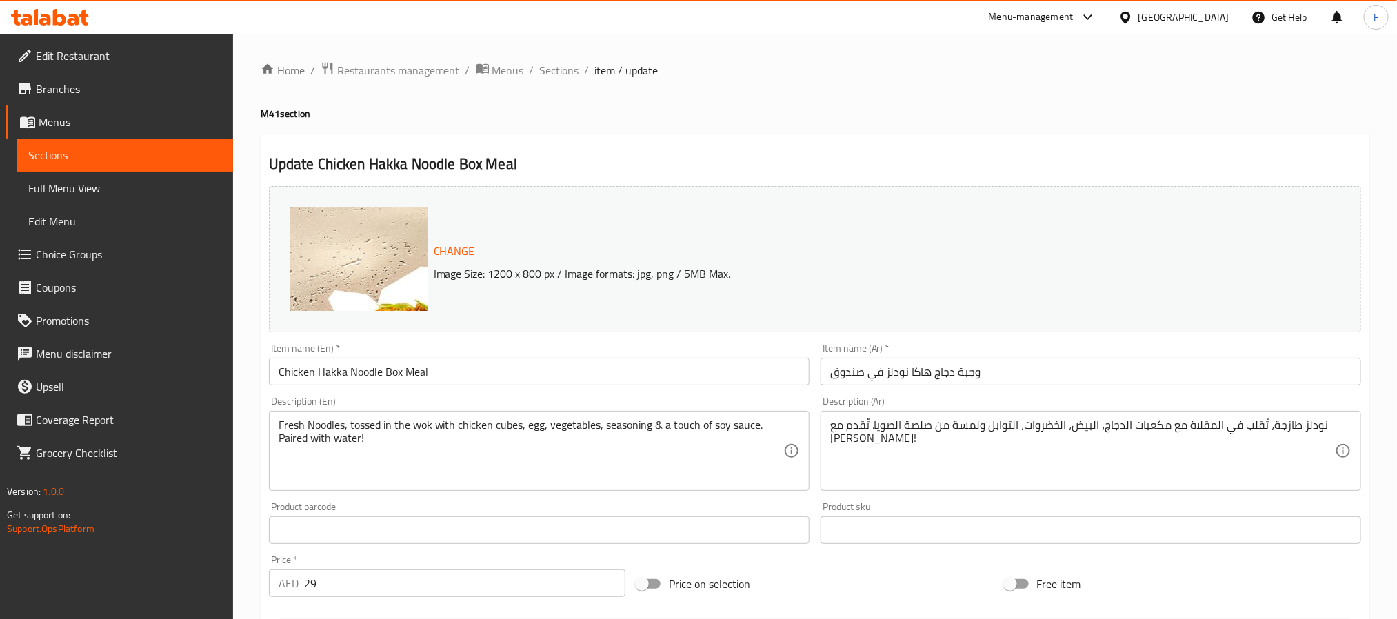
click at [500, 68] on span "Menus" at bounding box center [508, 70] width 32 height 17
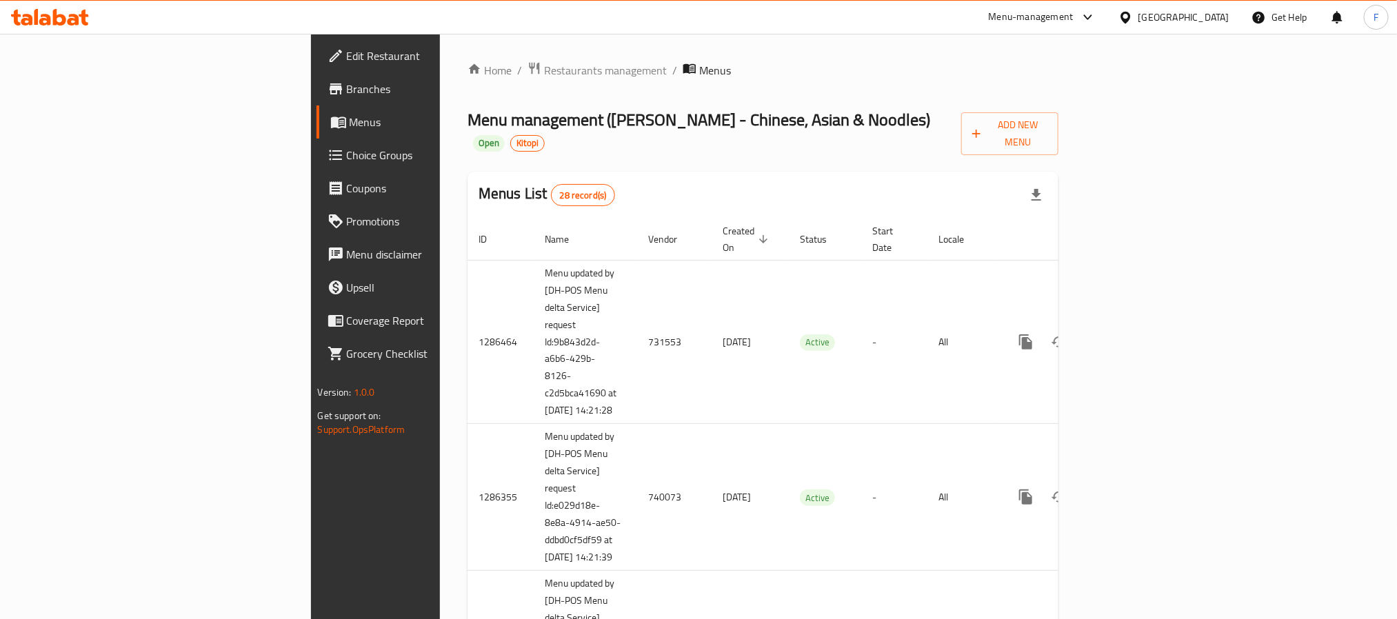
scroll to position [838, 0]
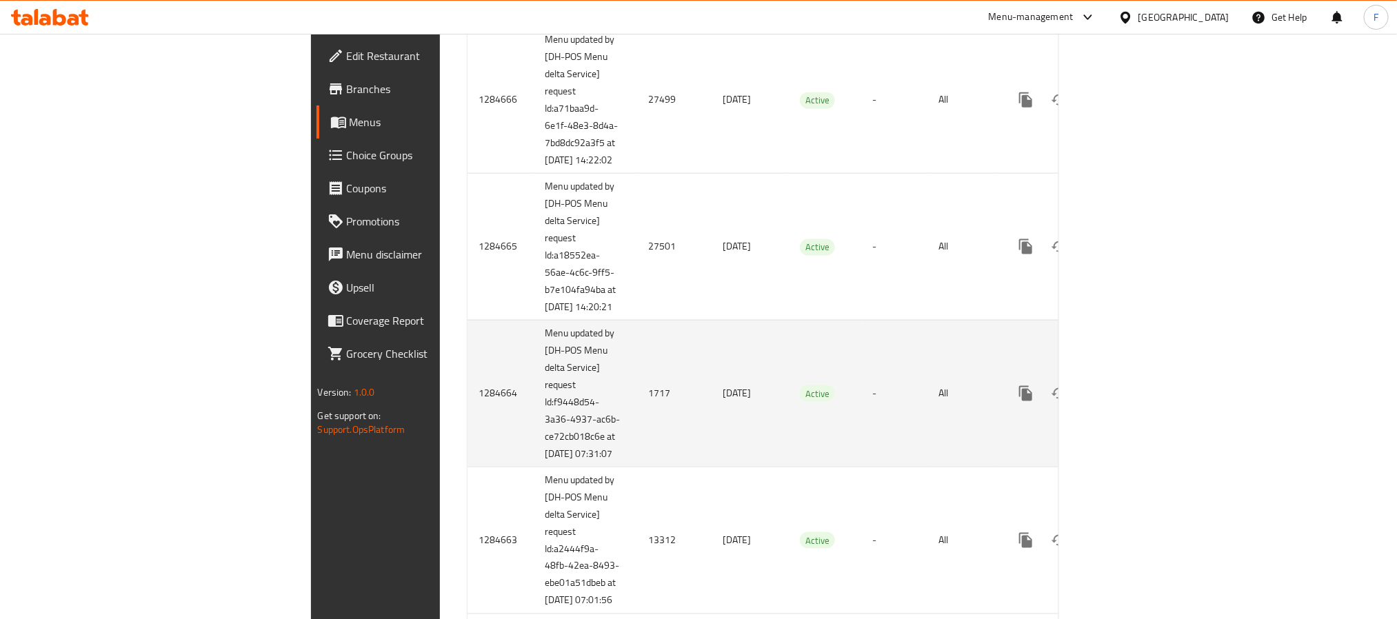
click at [637, 464] on td "1717" at bounding box center [674, 393] width 74 height 147
copy td "1717"
click at [1133, 402] on icon "enhanced table" at bounding box center [1125, 393] width 17 height 17
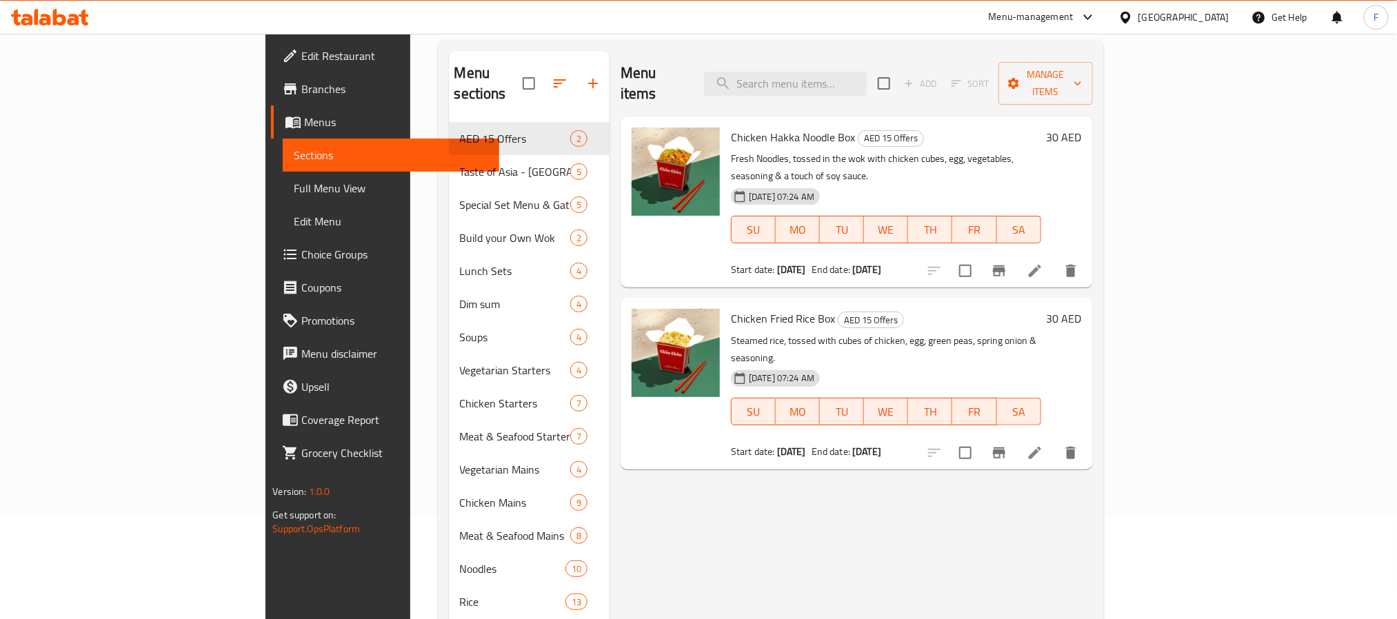
scroll to position [193, 0]
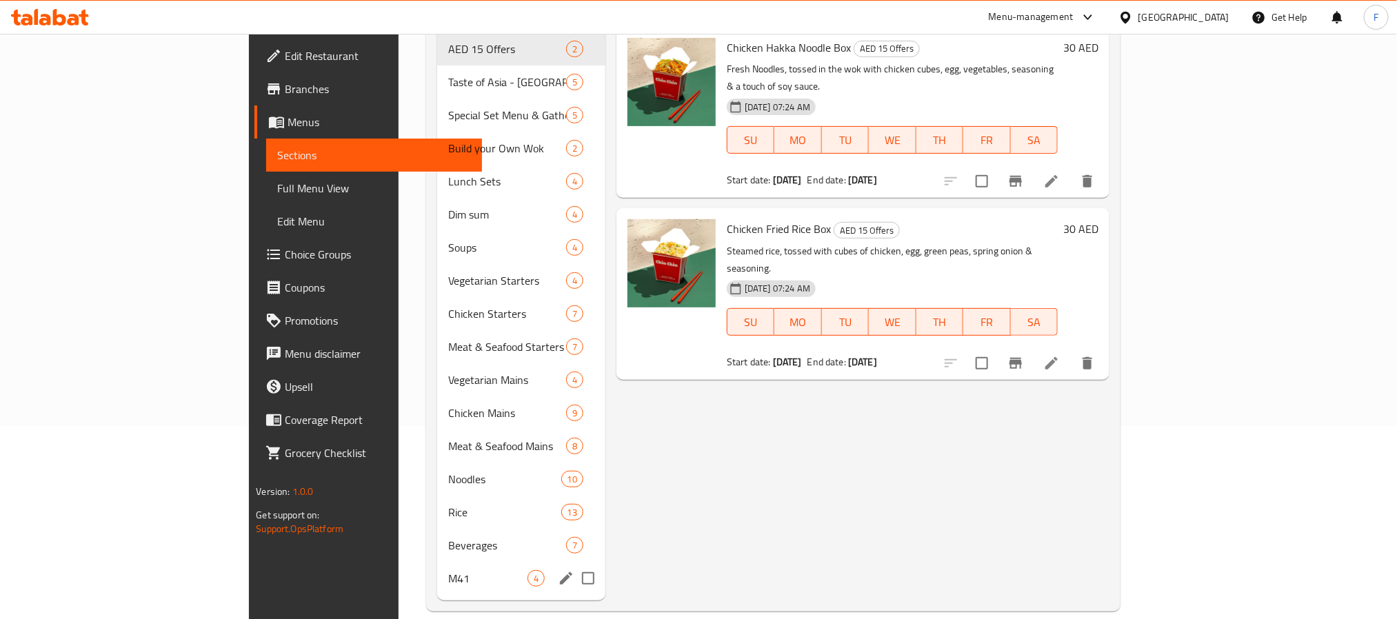
click at [437, 562] on div "M41 4" at bounding box center [521, 578] width 168 height 33
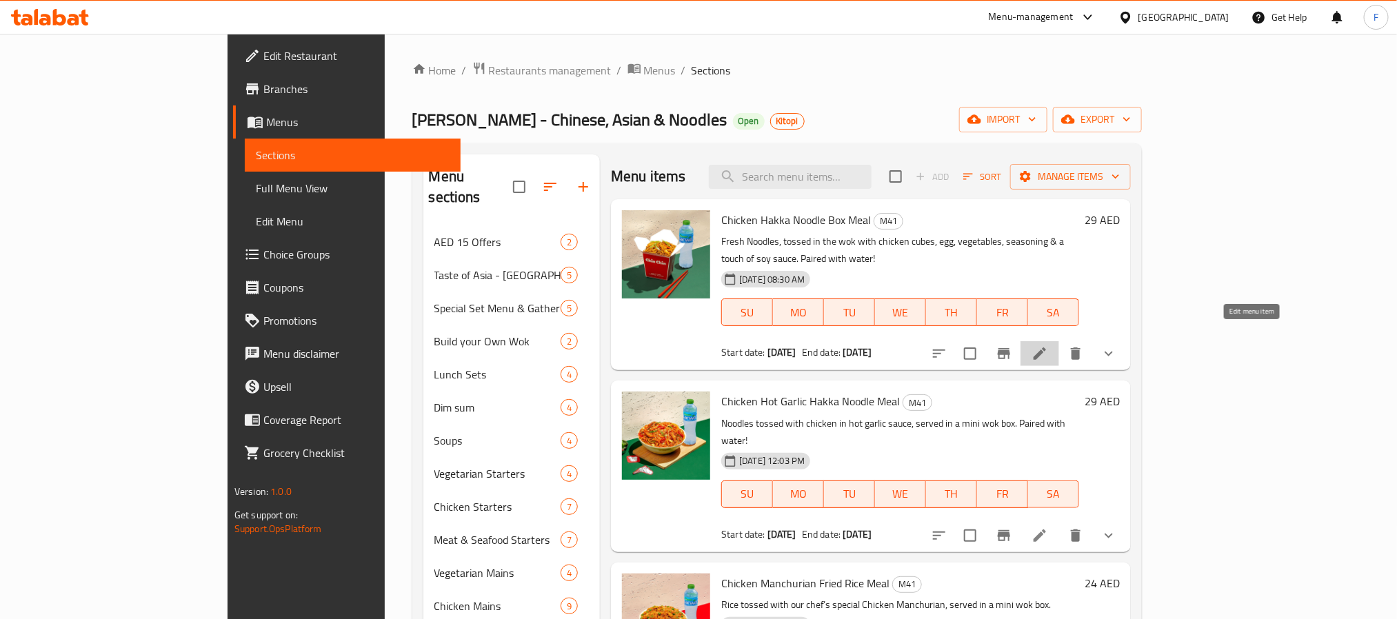
click at [1046, 347] on icon at bounding box center [1039, 353] width 12 height 12
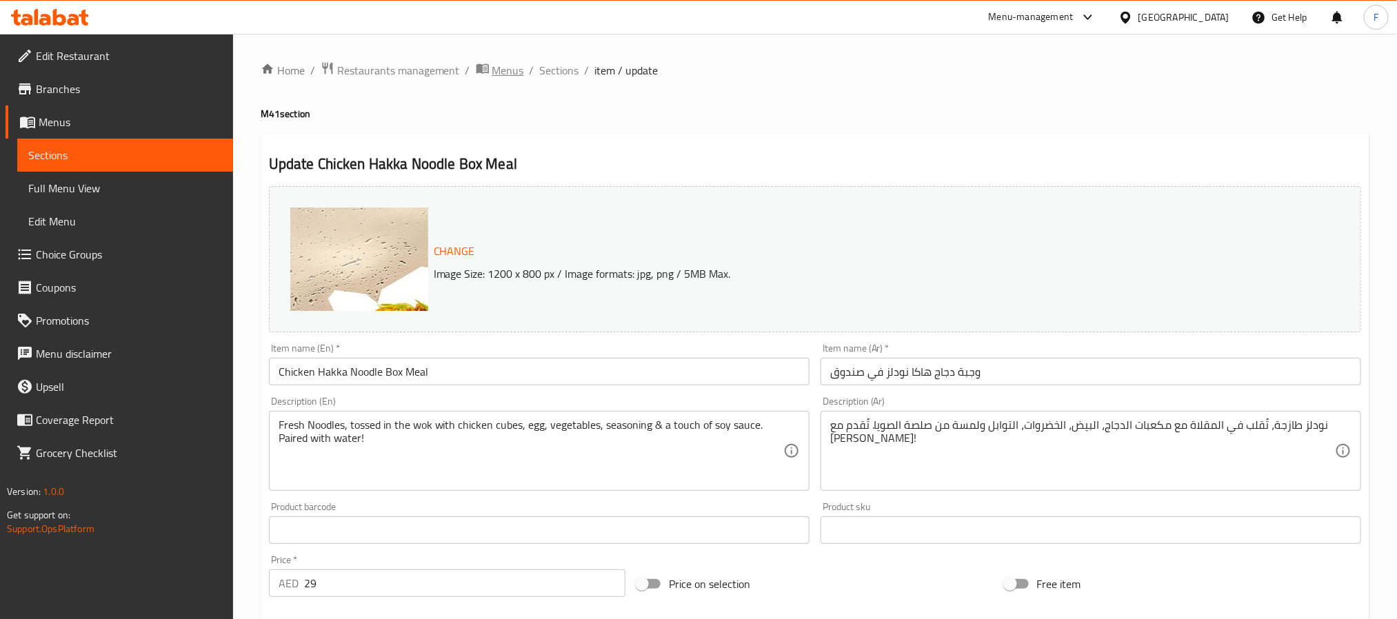
click at [507, 73] on span "Menus" at bounding box center [508, 70] width 32 height 17
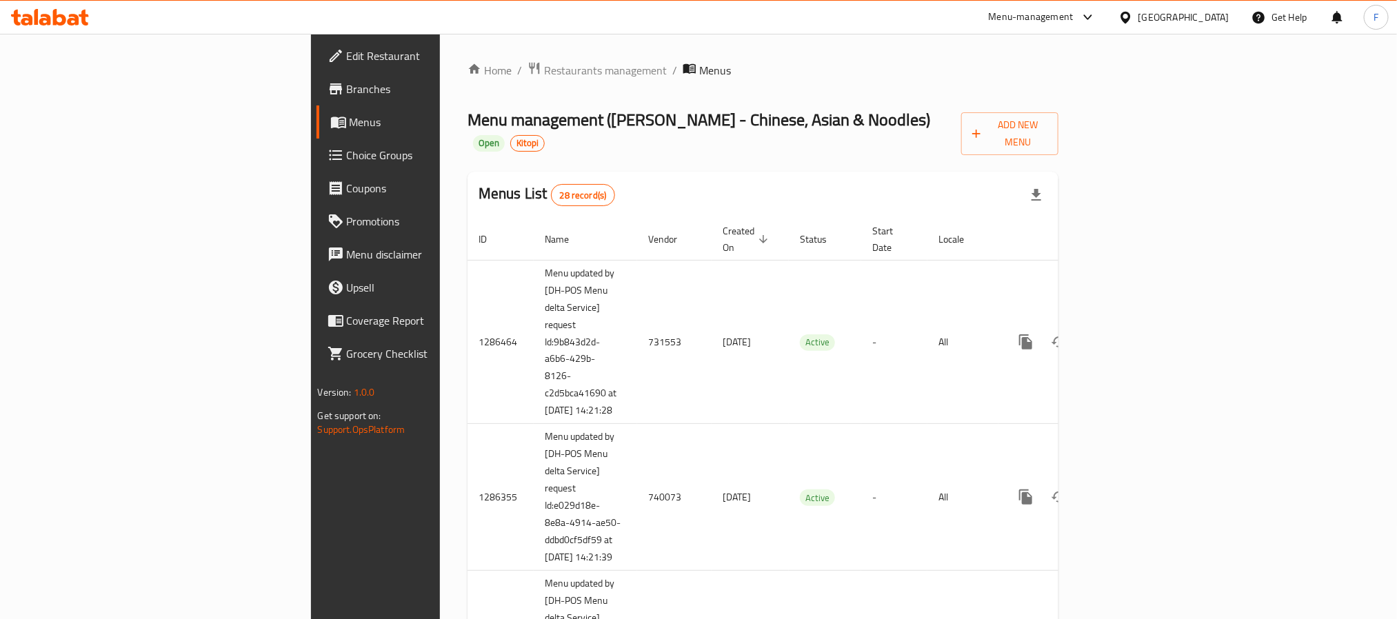
scroll to position [1002, 0]
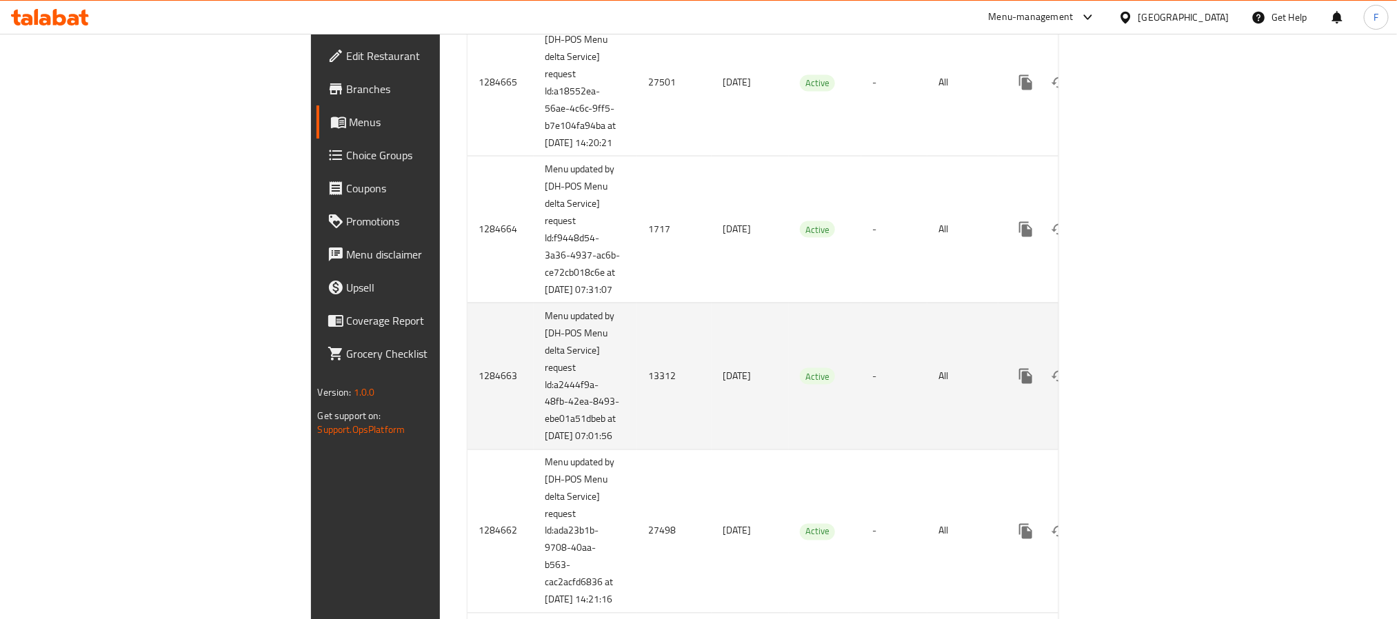
click at [637, 449] on td "13312" at bounding box center [674, 376] width 74 height 147
copy td "13312"
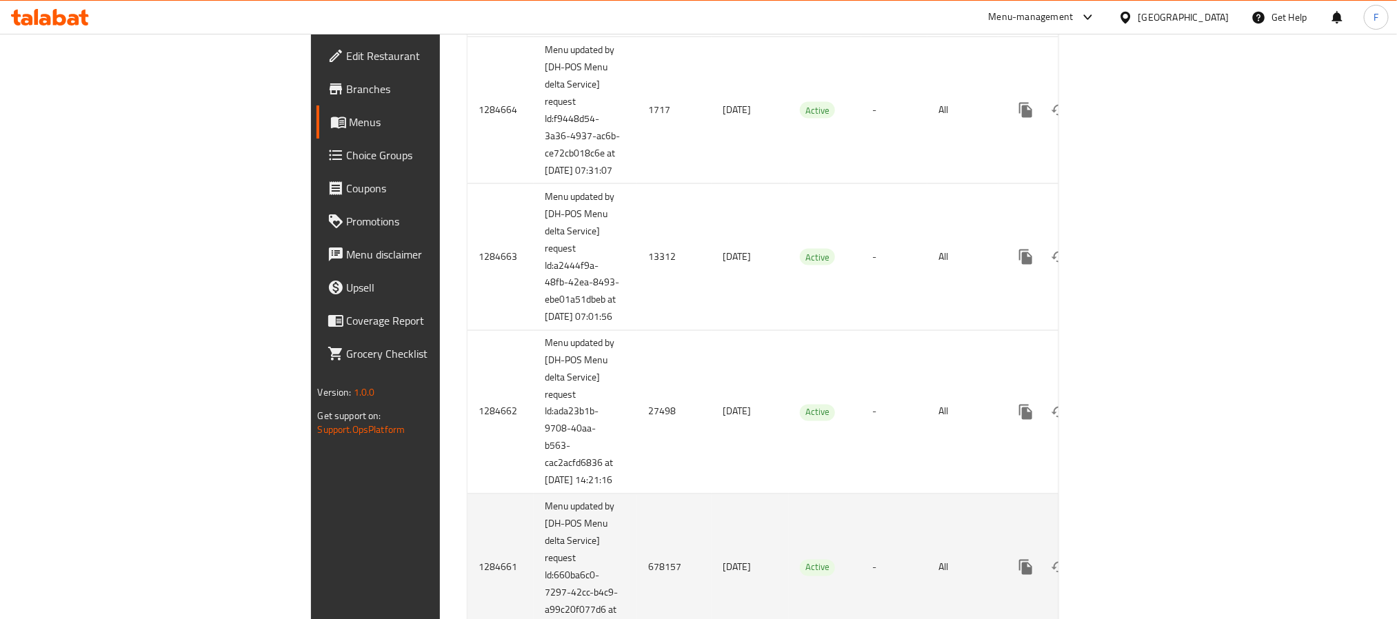
scroll to position [1312, 0]
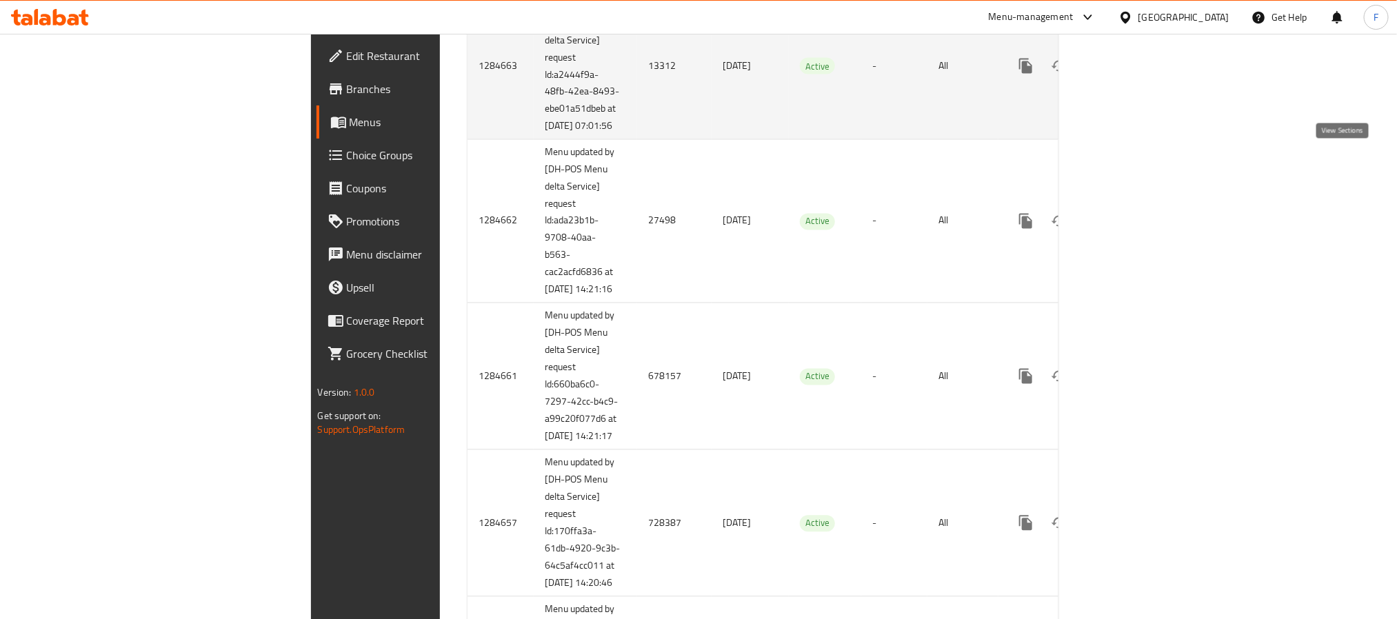
click at [1133, 74] on icon "enhanced table" at bounding box center [1125, 66] width 17 height 17
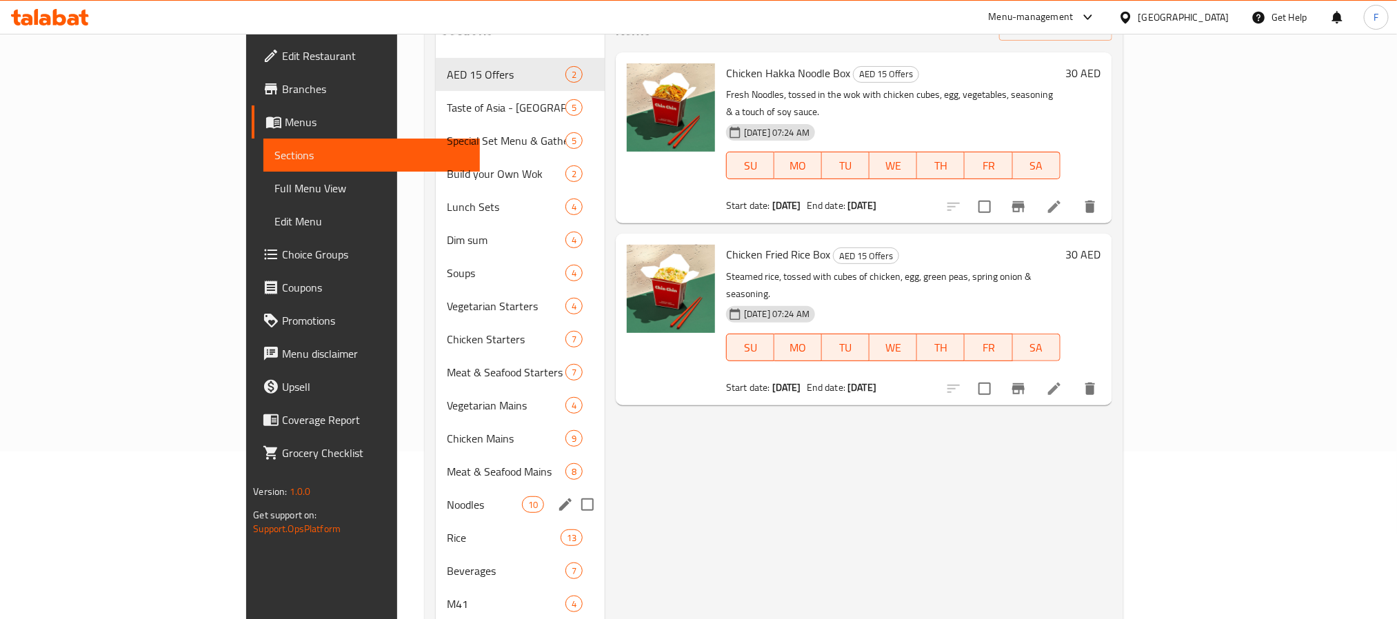
scroll to position [193, 0]
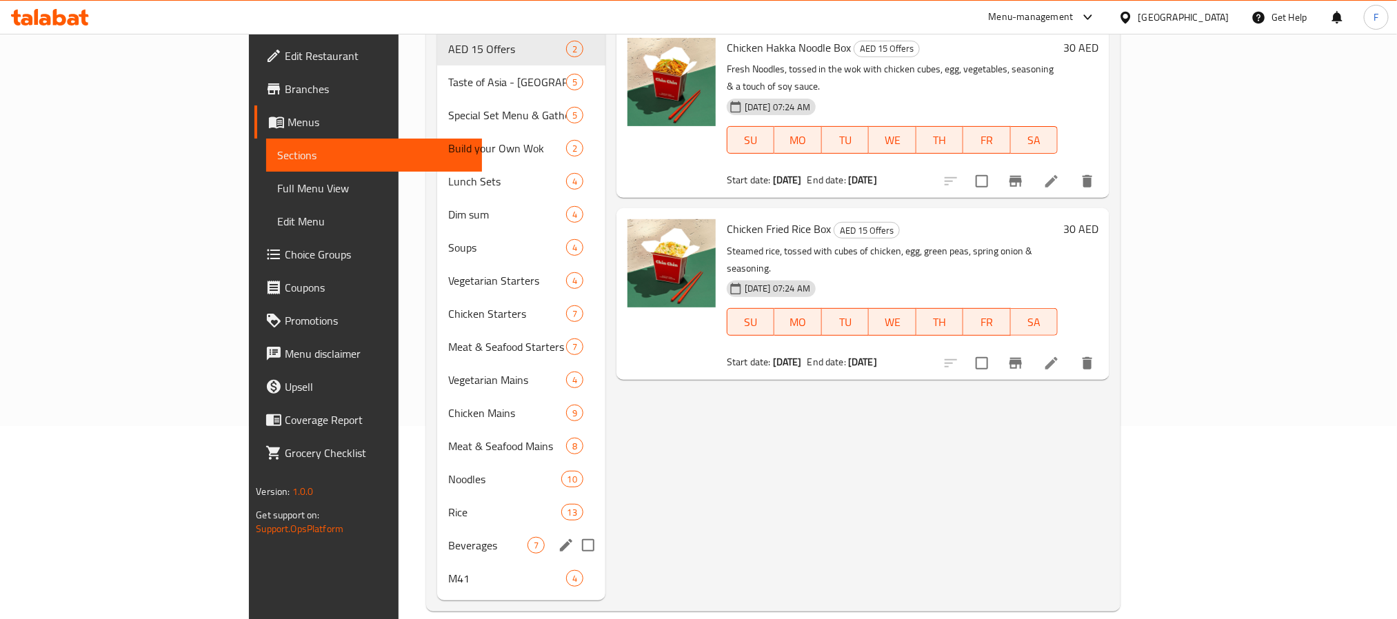
click at [437, 562] on div "M41 4" at bounding box center [521, 578] width 168 height 33
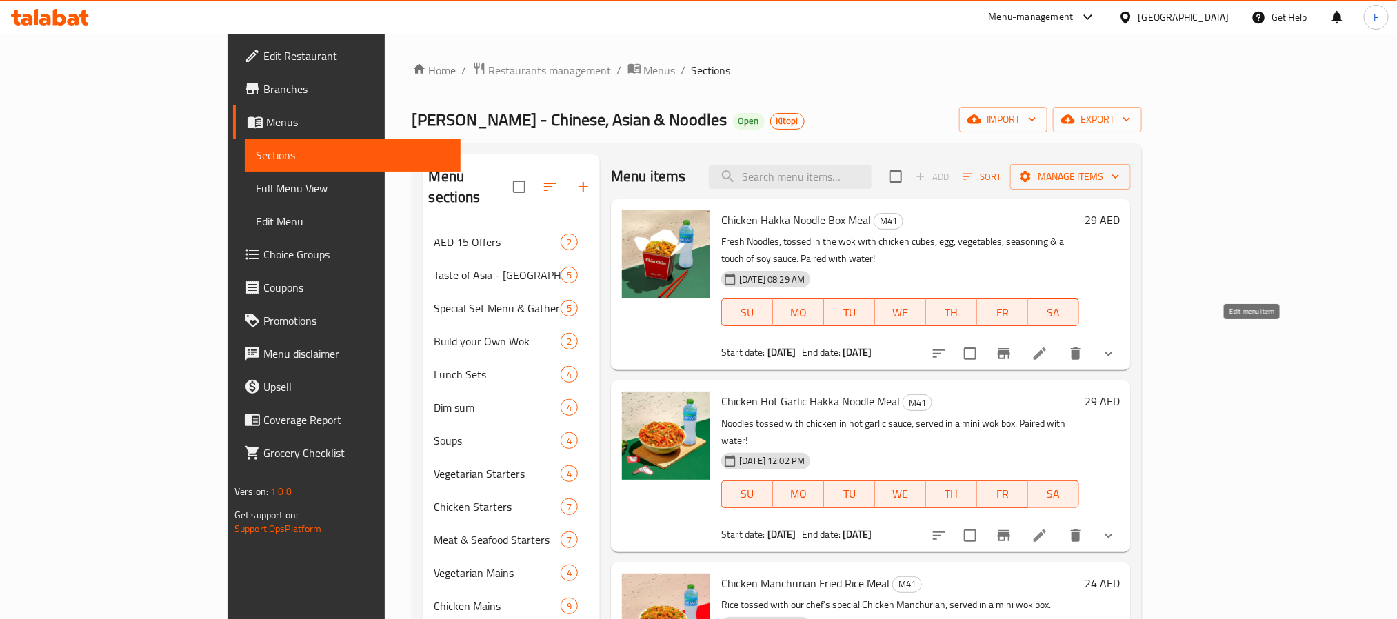
click at [1048, 345] on icon at bounding box center [1039, 353] width 17 height 17
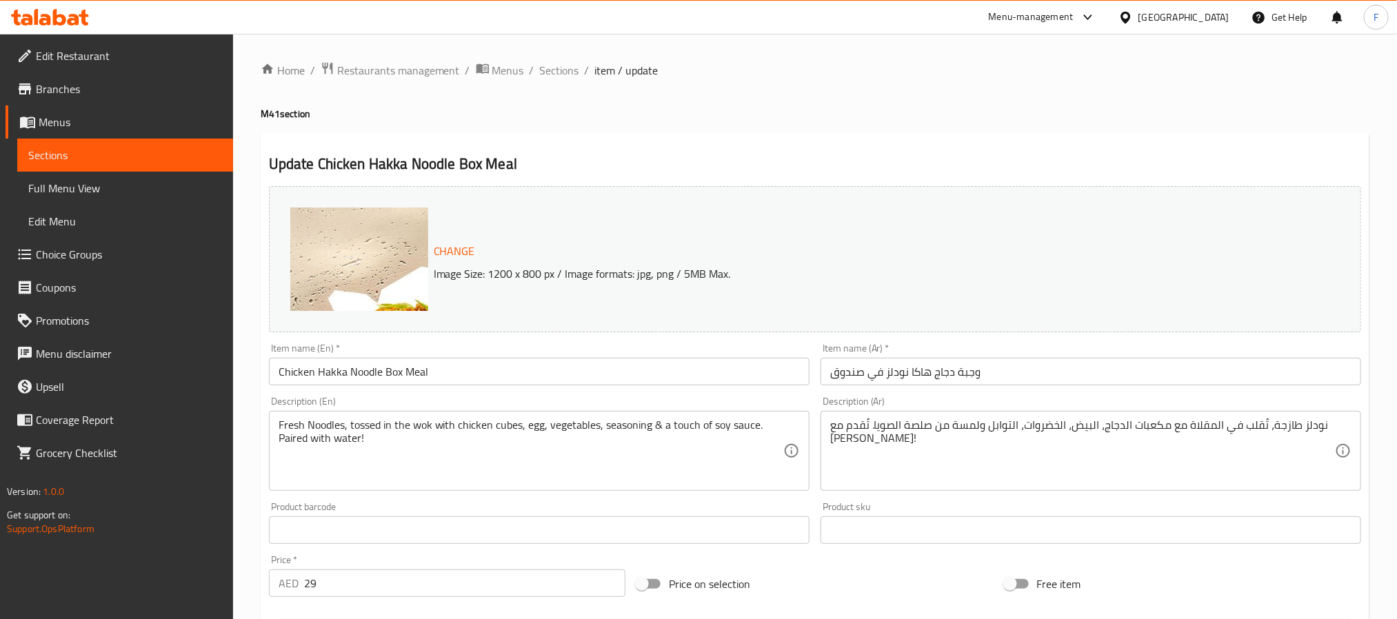
drag, startPoint x: 511, startPoint y: 77, endPoint x: 722, endPoint y: 23, distance: 217.7
click at [511, 77] on span "Menus" at bounding box center [508, 70] width 32 height 17
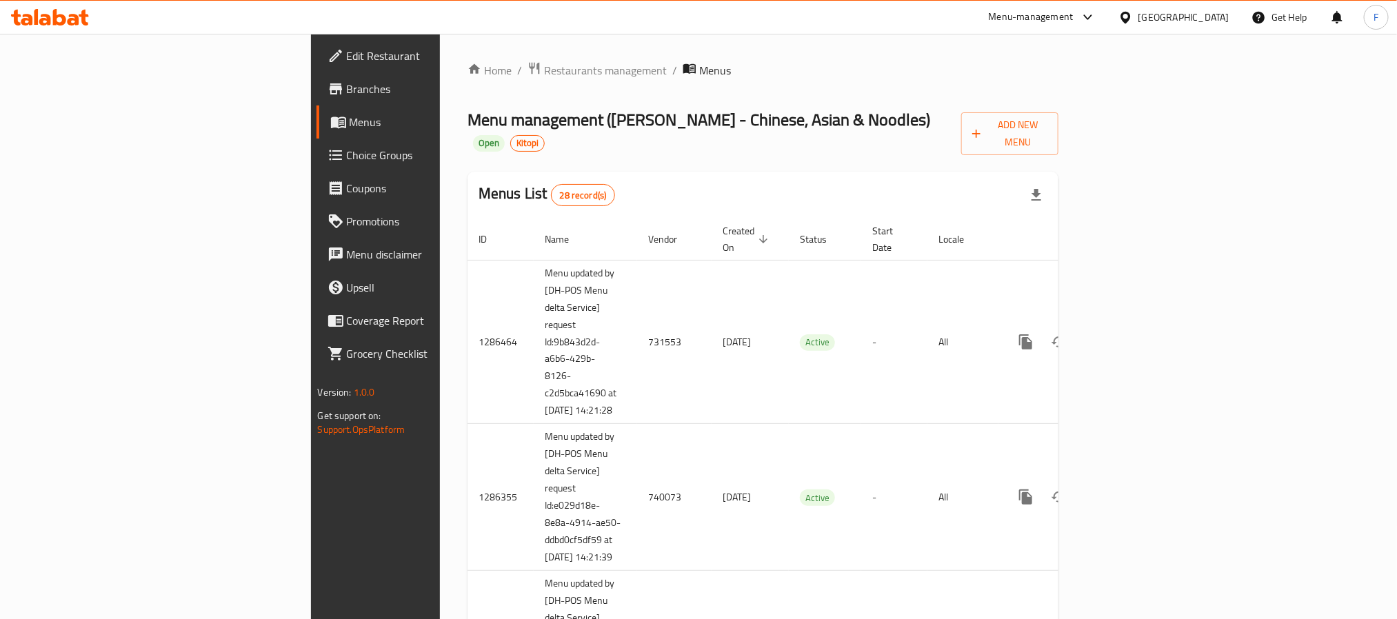
scroll to position [1166, 0]
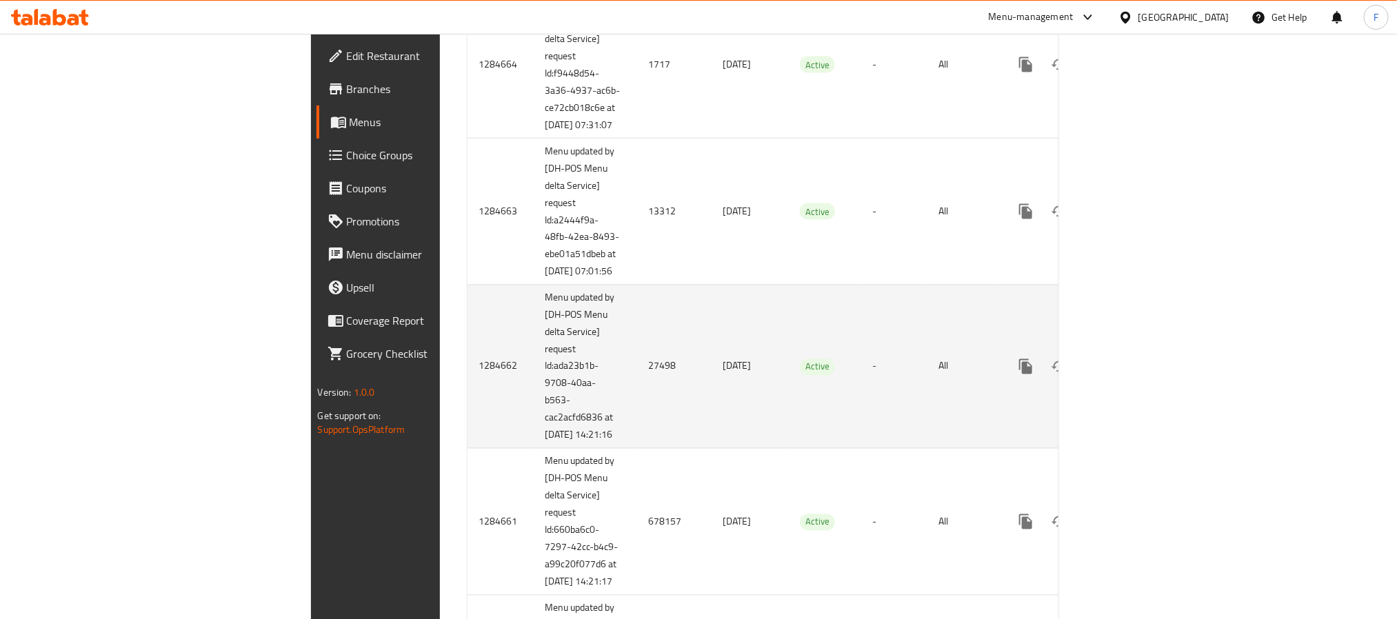
click at [637, 449] on td "27498" at bounding box center [674, 367] width 74 height 164
copy td "27498"
click at [1133, 375] on icon "enhanced table" at bounding box center [1125, 366] width 17 height 17
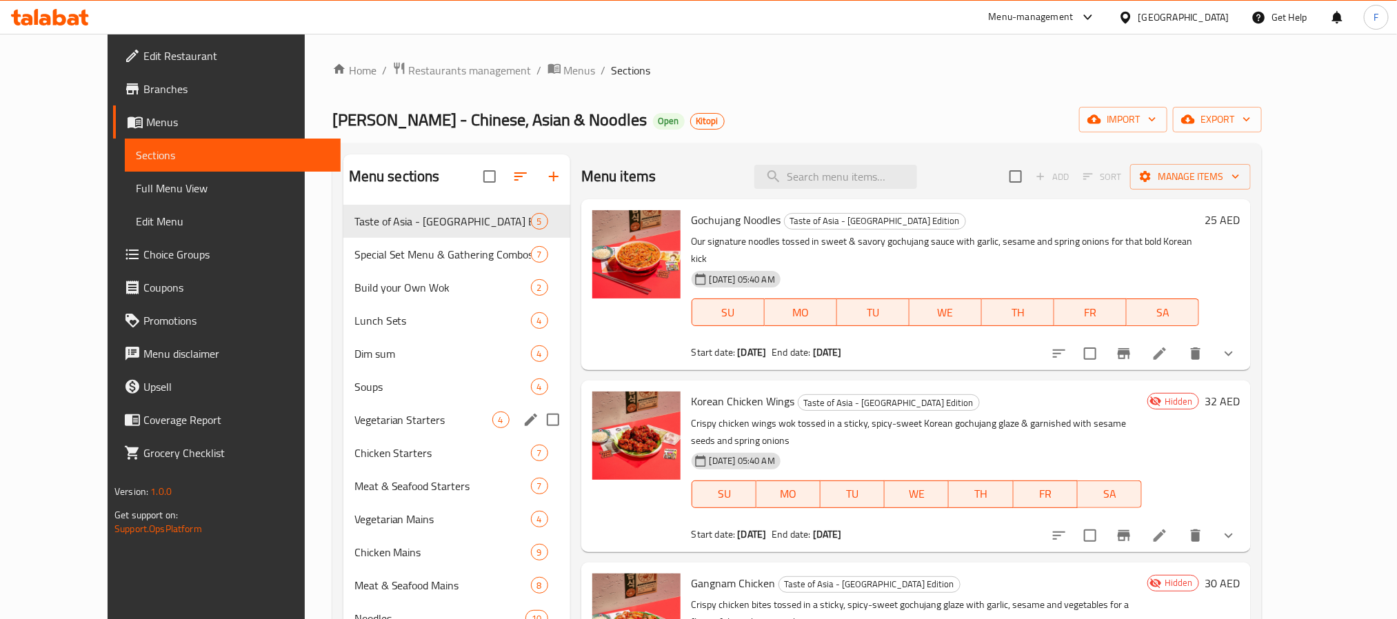
scroll to position [193, 0]
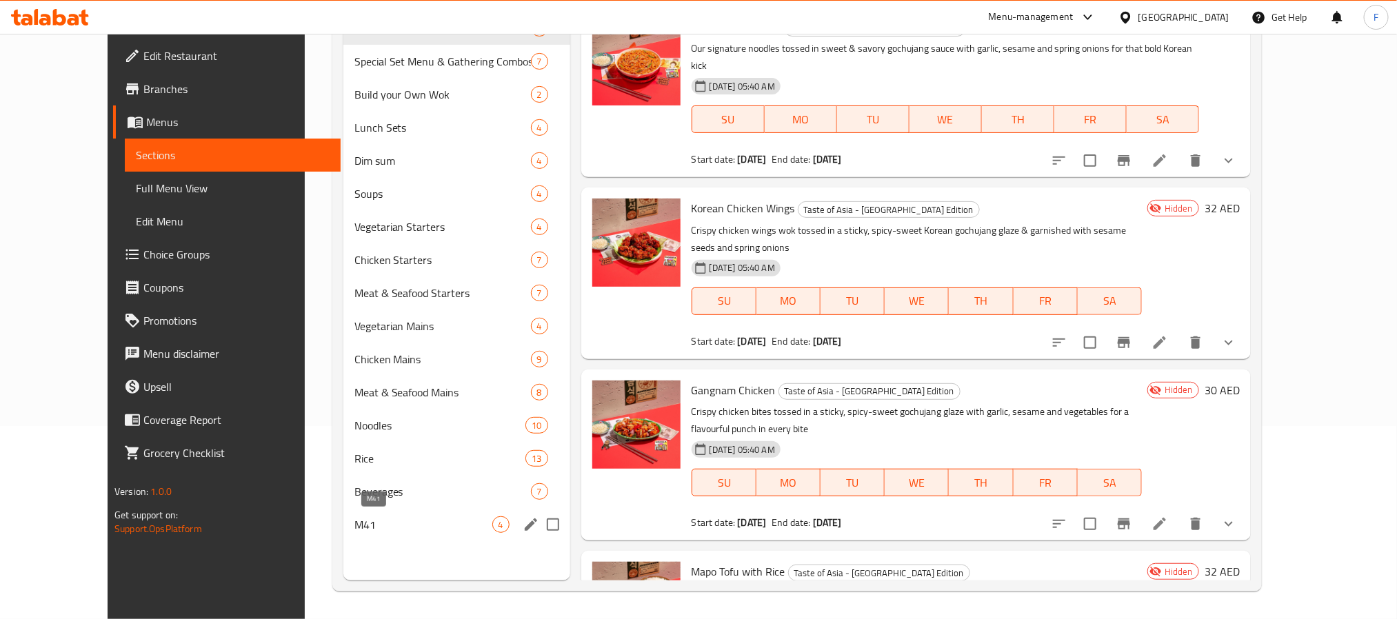
click at [401, 519] on span "M41" at bounding box center [423, 524] width 138 height 17
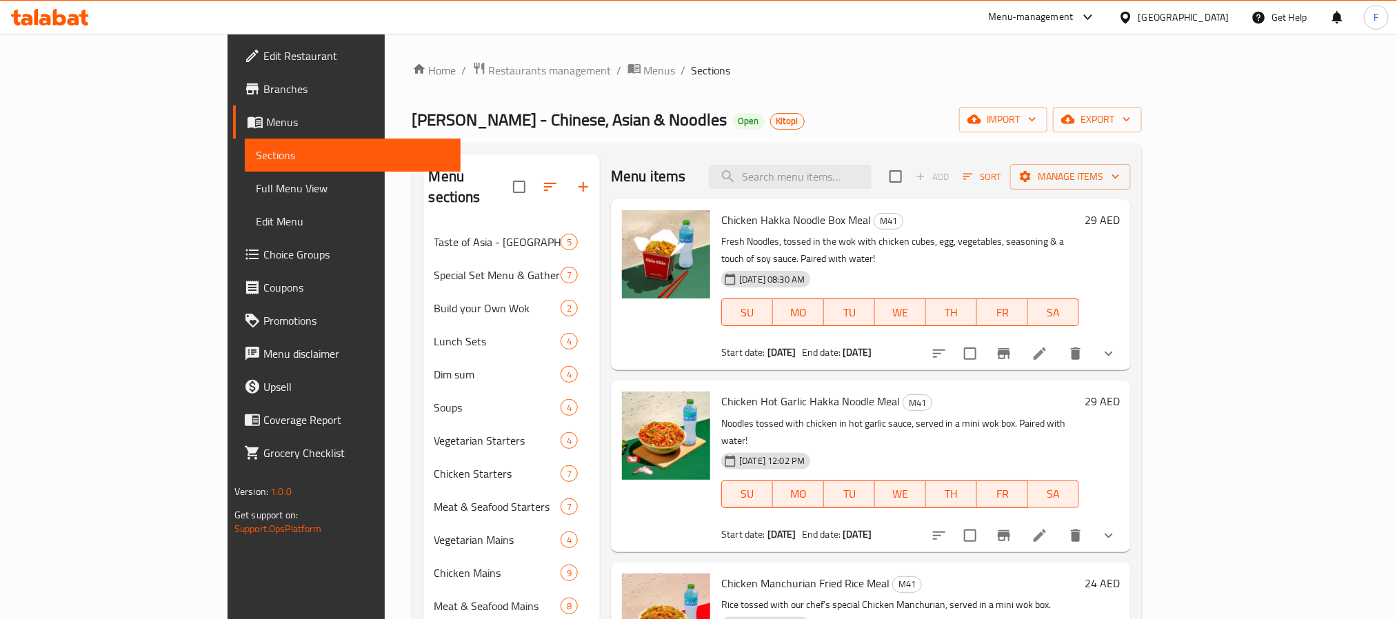
click at [1059, 341] on li at bounding box center [1039, 353] width 39 height 25
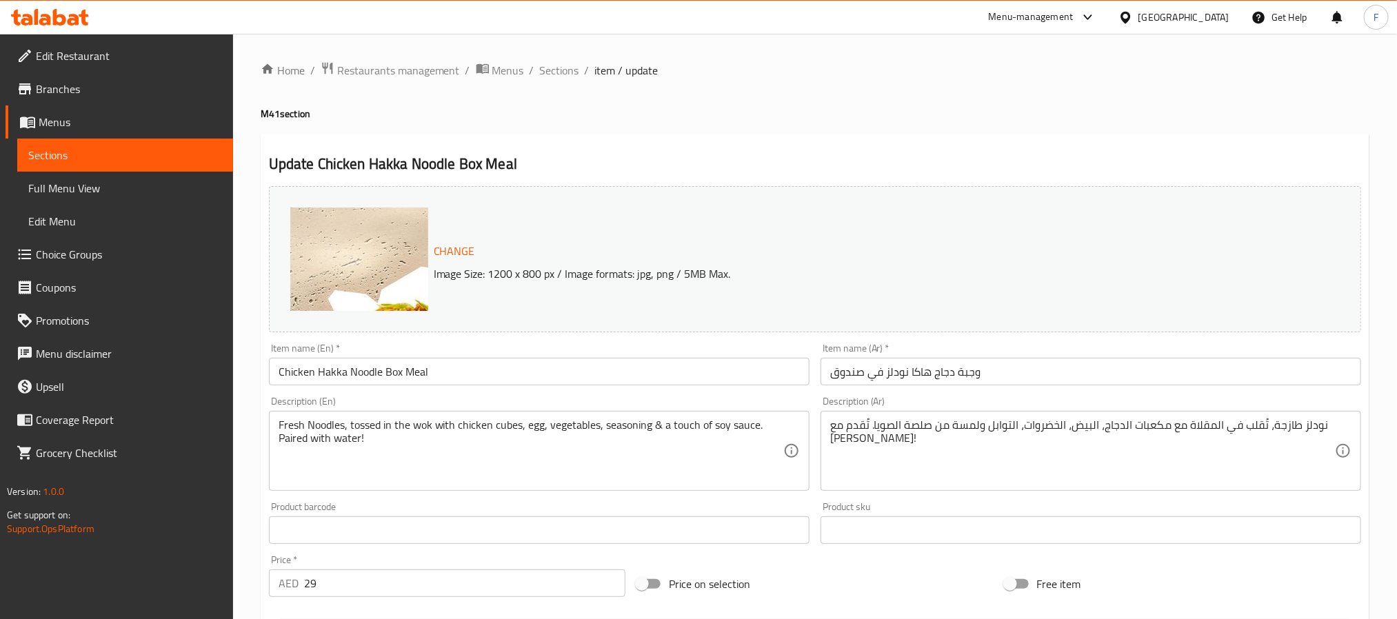
drag, startPoint x: 514, startPoint y: 77, endPoint x: 34, endPoint y: 296, distance: 527.5
click at [514, 77] on span "Menus" at bounding box center [508, 70] width 32 height 17
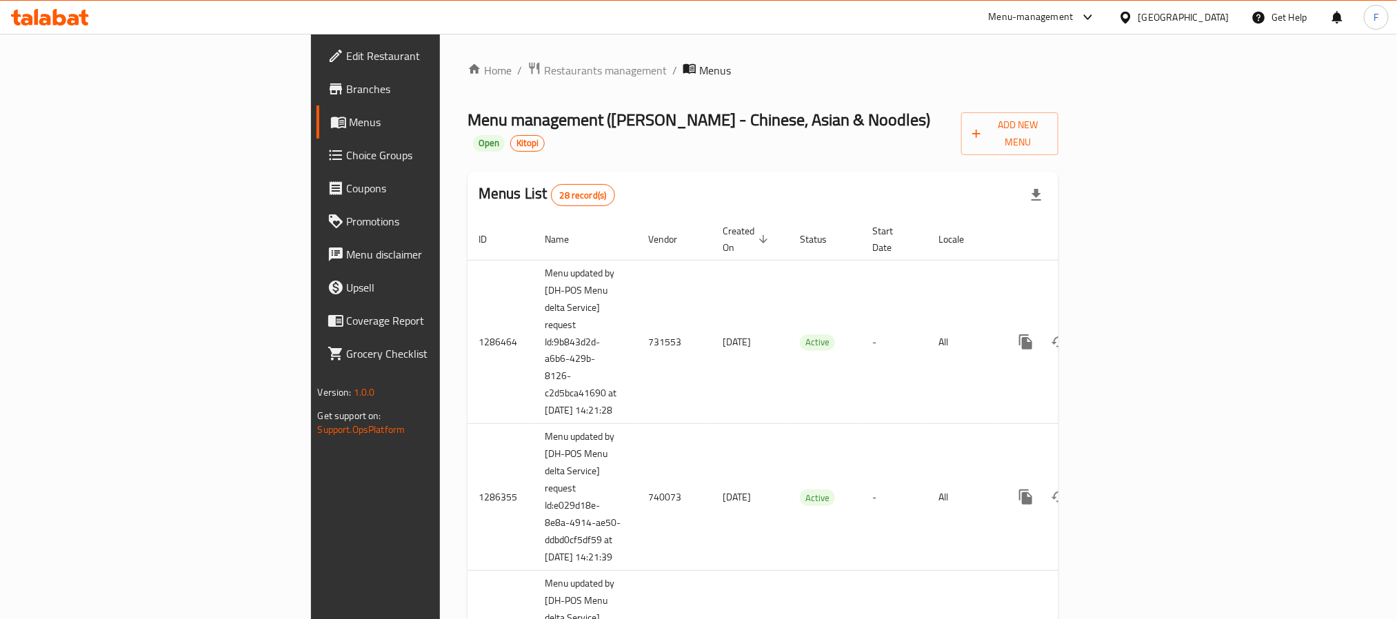
scroll to position [1330, 0]
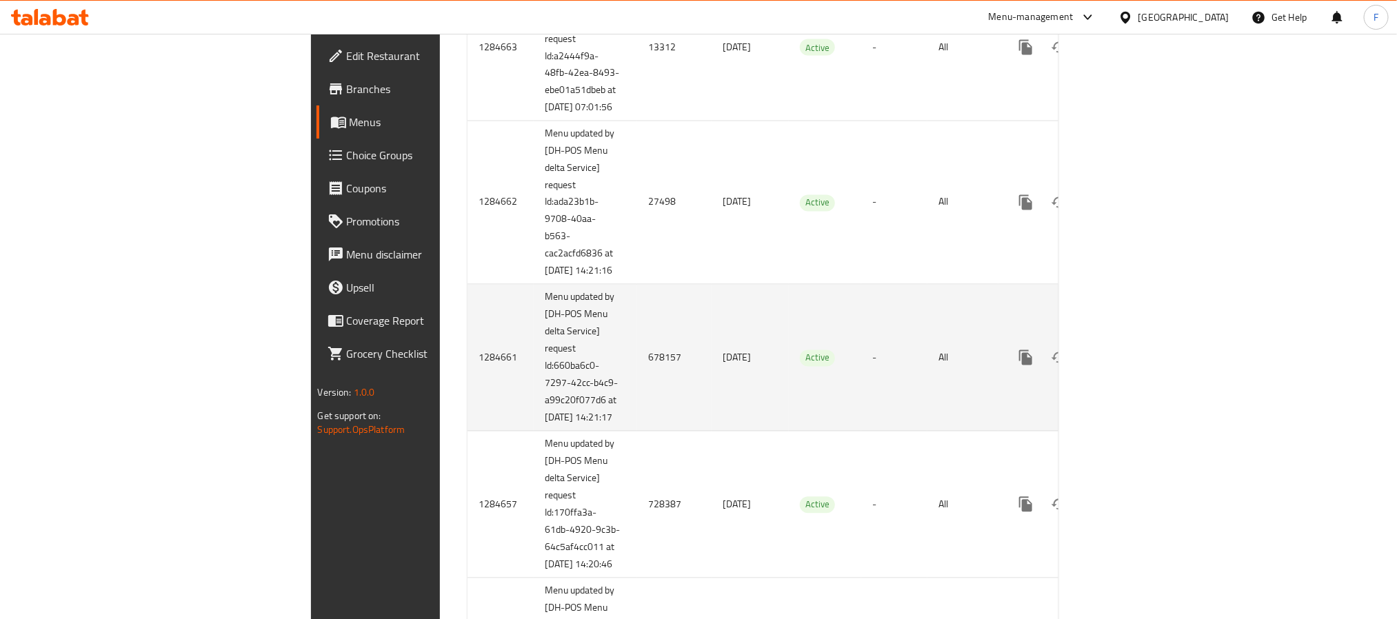
click at [637, 432] on td "678157" at bounding box center [674, 358] width 74 height 147
click at [1133, 366] on icon "enhanced table" at bounding box center [1125, 357] width 17 height 17
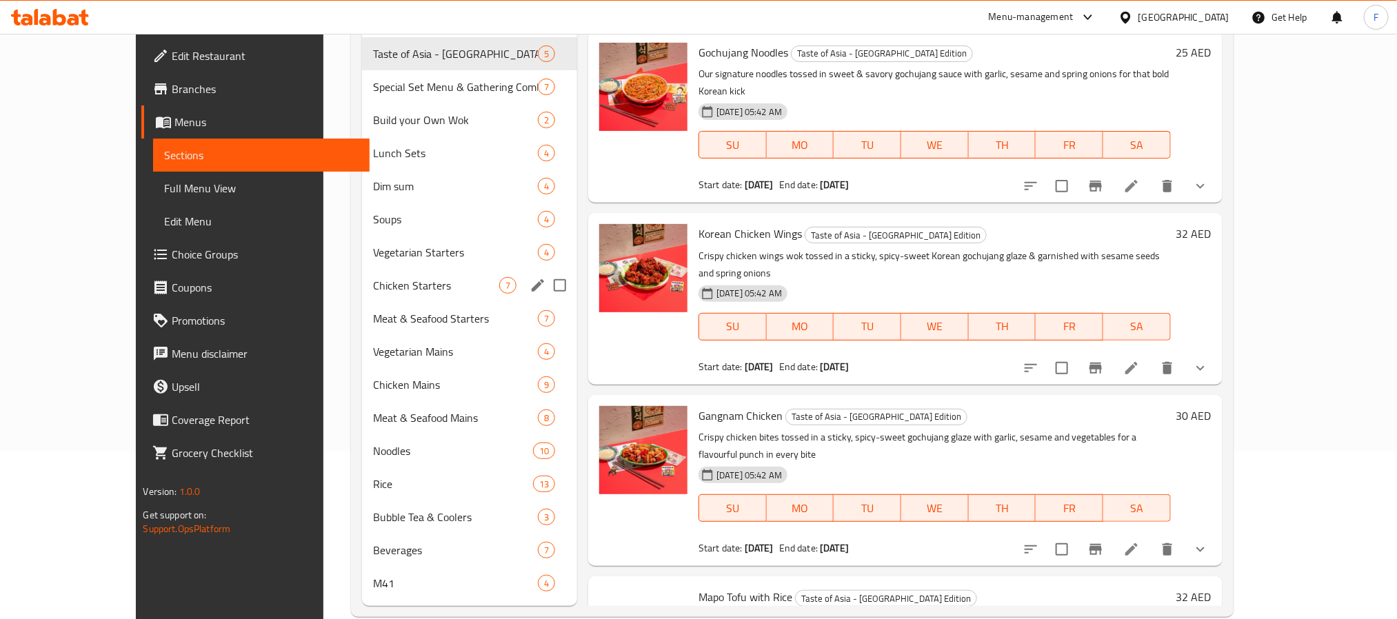
scroll to position [193, 0]
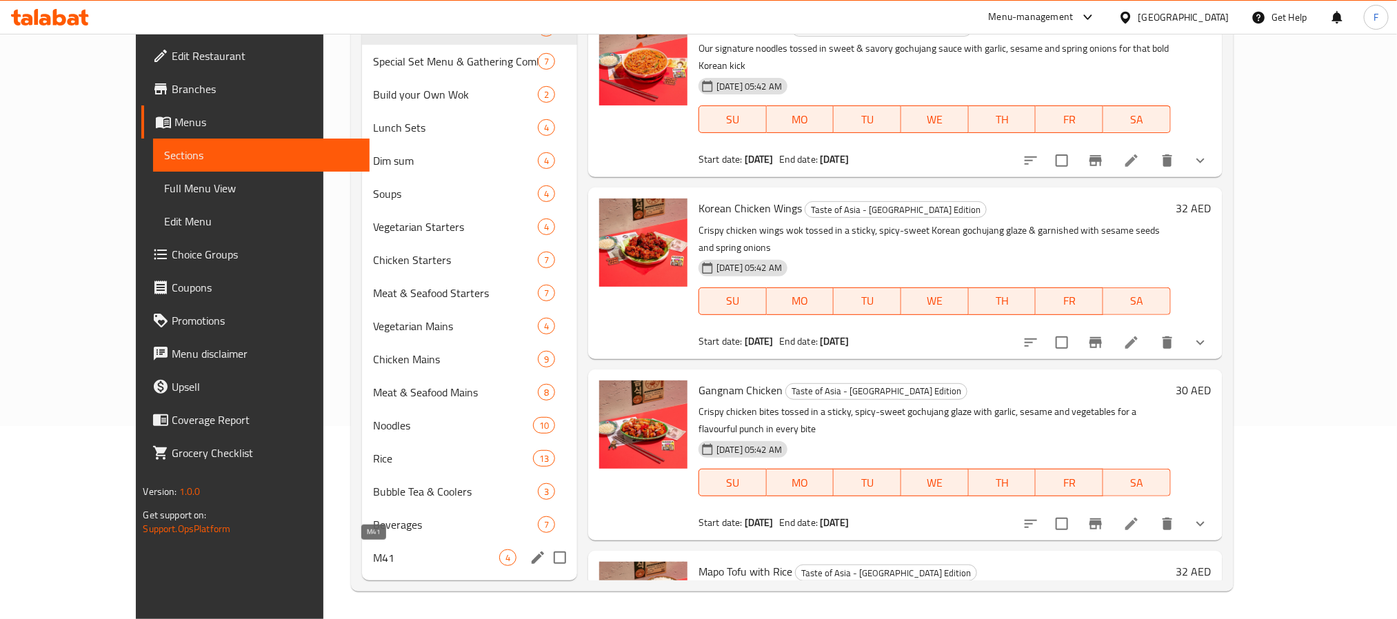
click at [373, 549] on span "M41" at bounding box center [436, 557] width 126 height 17
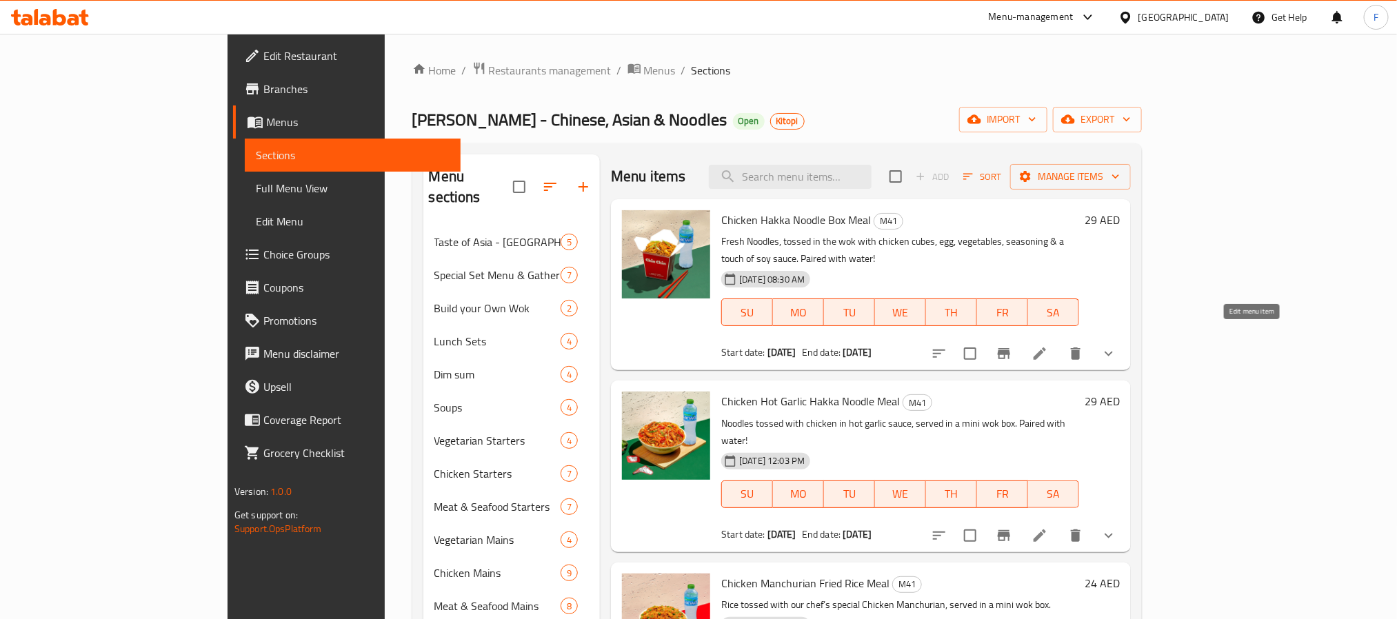
click at [1048, 345] on icon at bounding box center [1039, 353] width 17 height 17
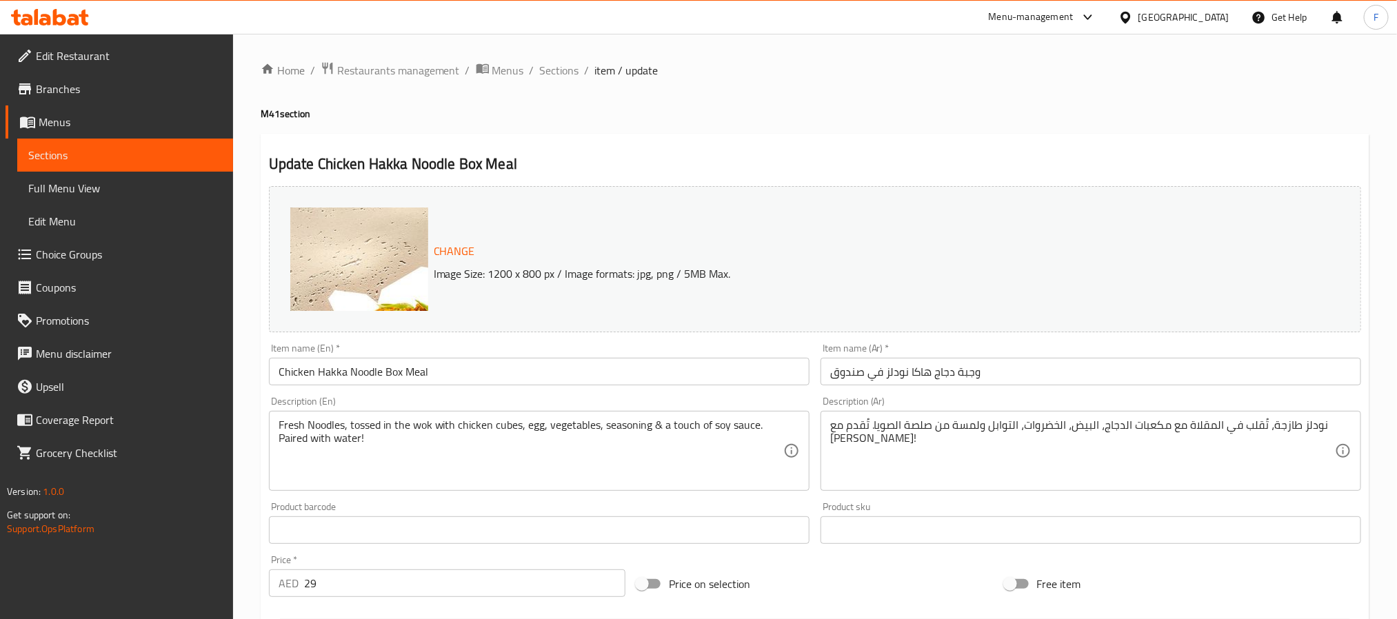
drag, startPoint x: 513, startPoint y: 72, endPoint x: 885, endPoint y: 36, distance: 374.0
click at [513, 72] on span "Menus" at bounding box center [508, 70] width 32 height 17
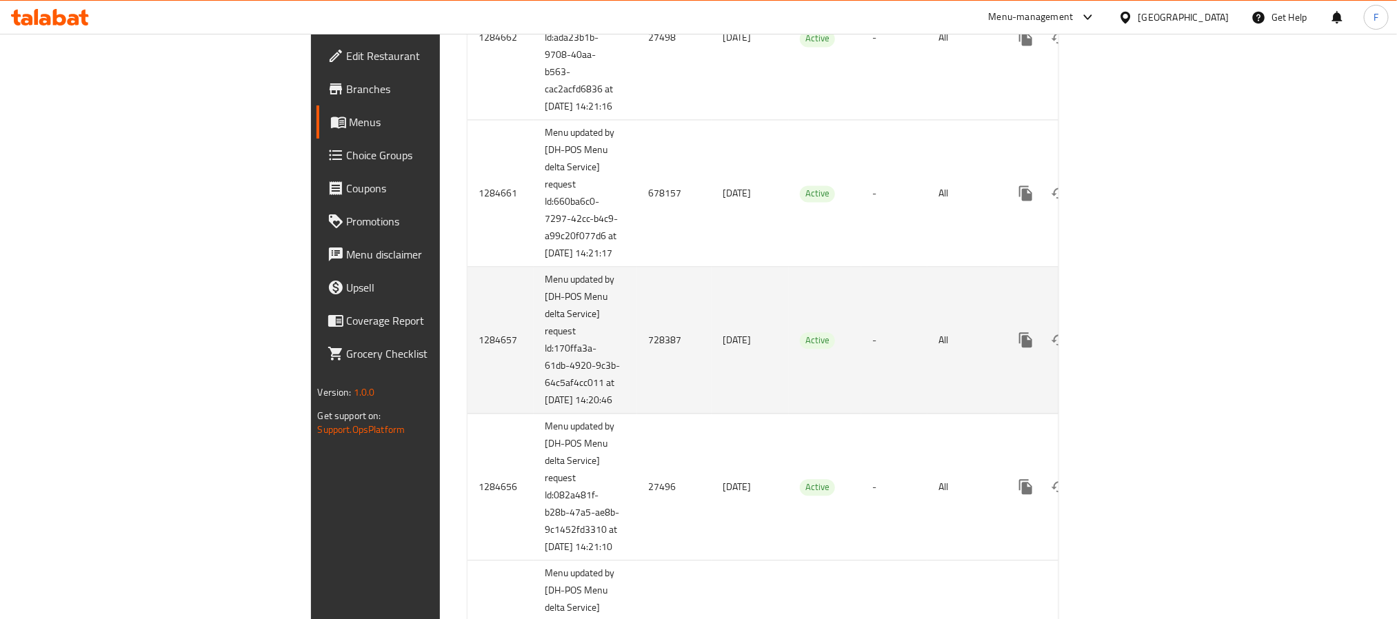
scroll to position [1599, 0]
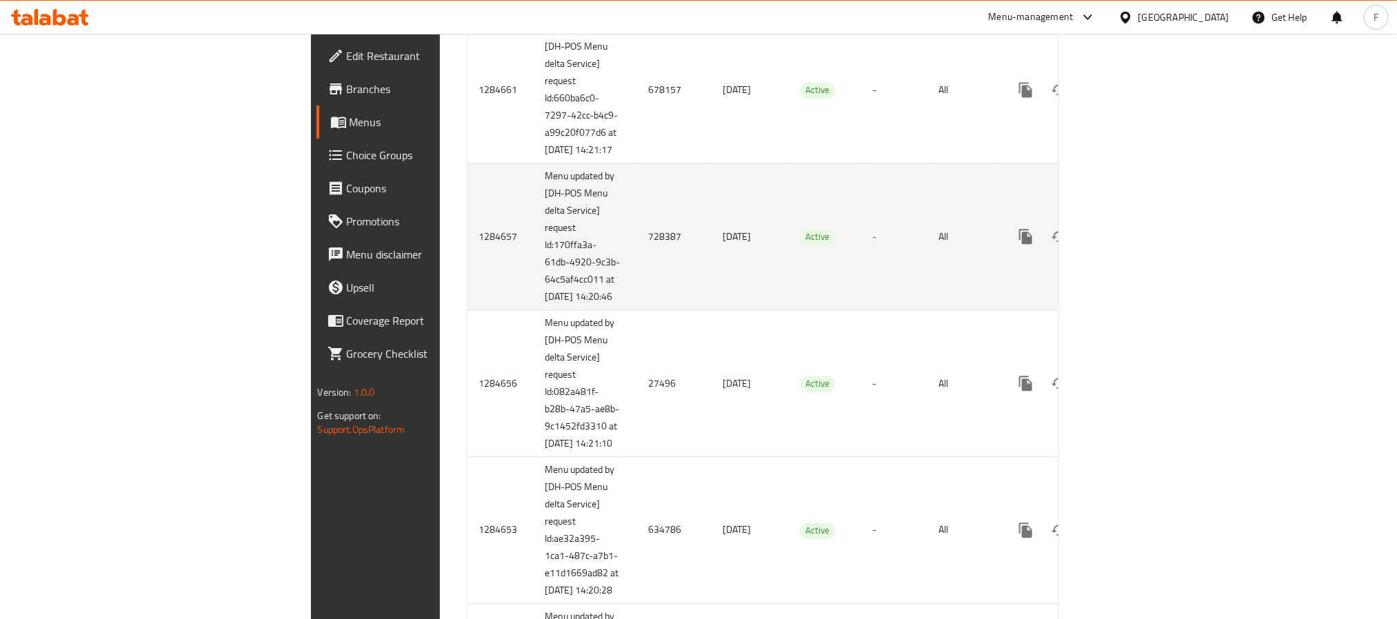
click at [637, 310] on td "728387" at bounding box center [674, 236] width 74 height 147
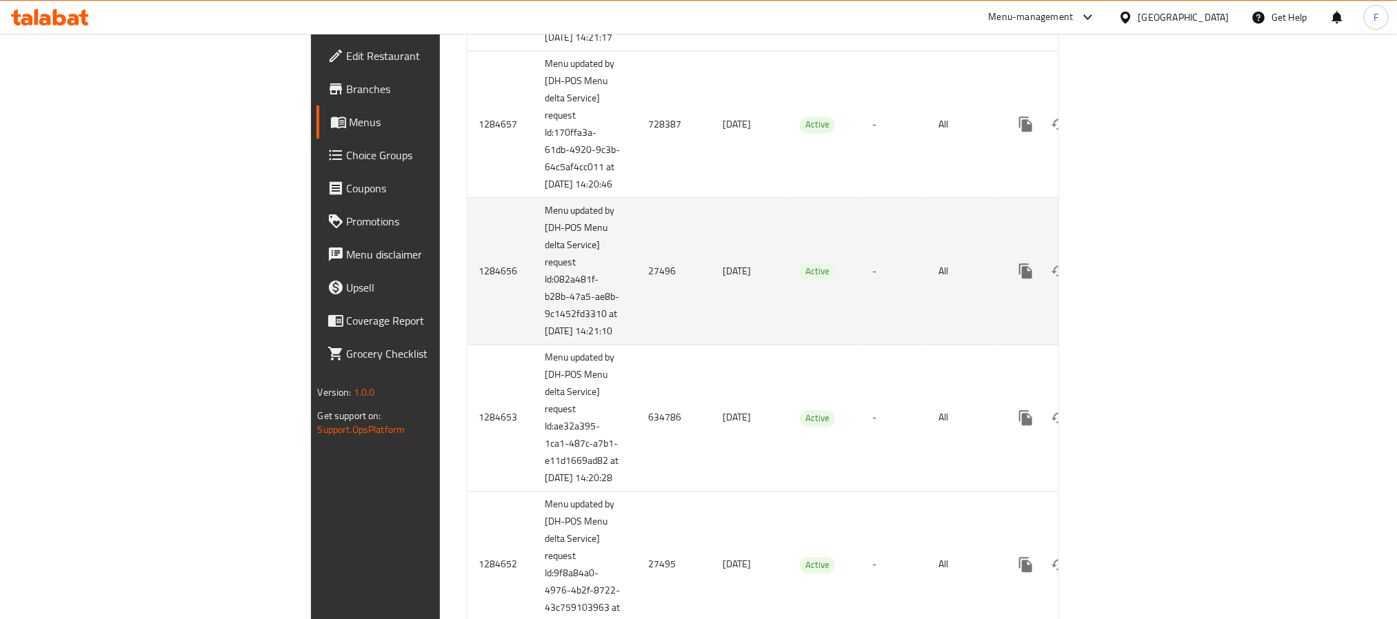
scroll to position [1702, 0]
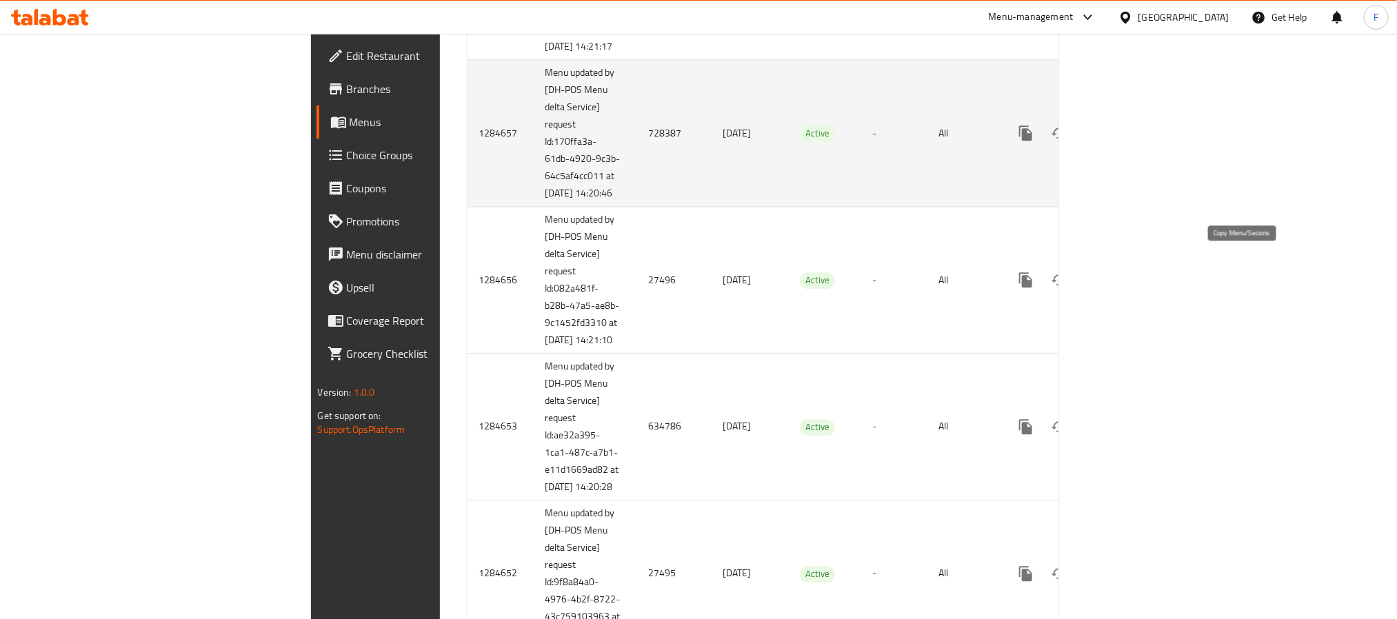
click at [1133, 141] on icon "enhanced table" at bounding box center [1125, 133] width 17 height 17
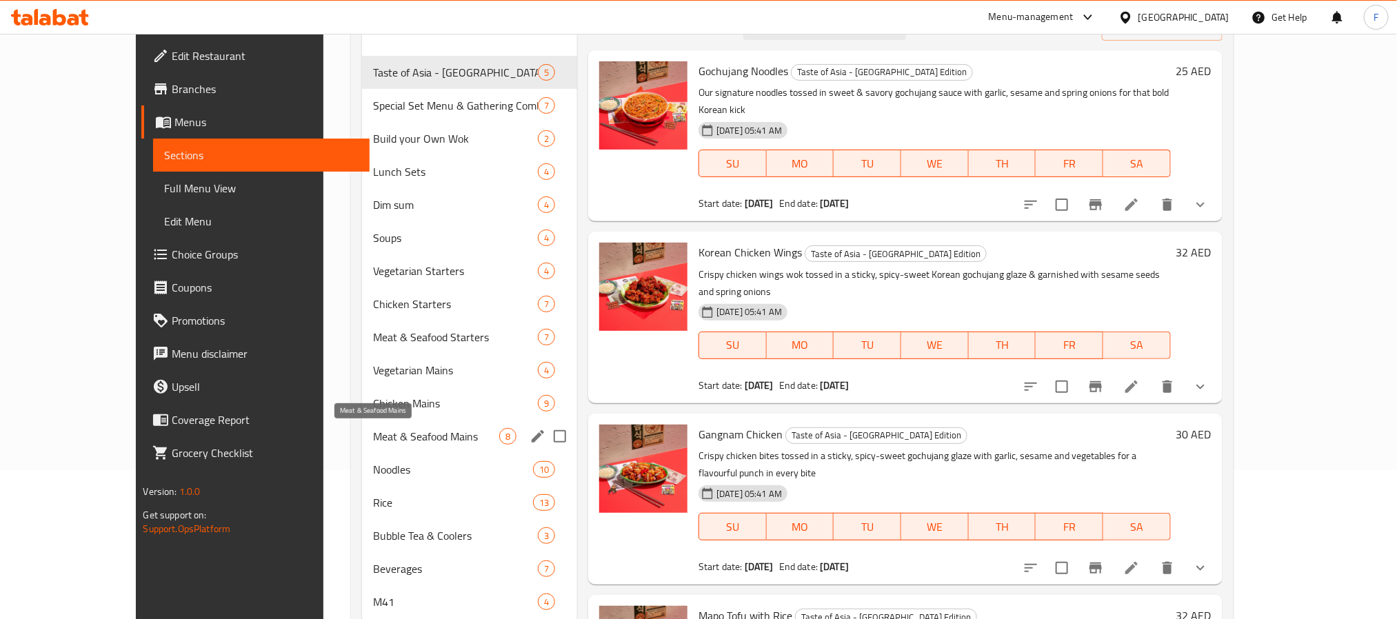
scroll to position [193, 0]
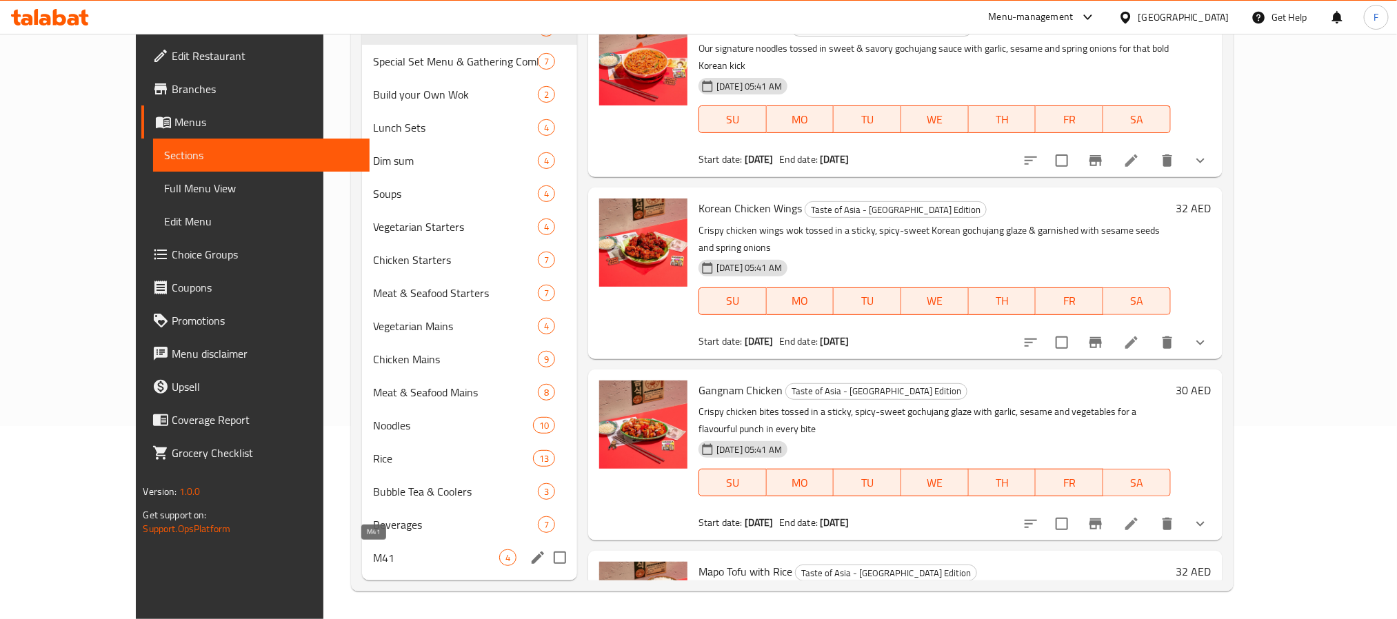
click at [373, 549] on span "M41" at bounding box center [436, 557] width 126 height 17
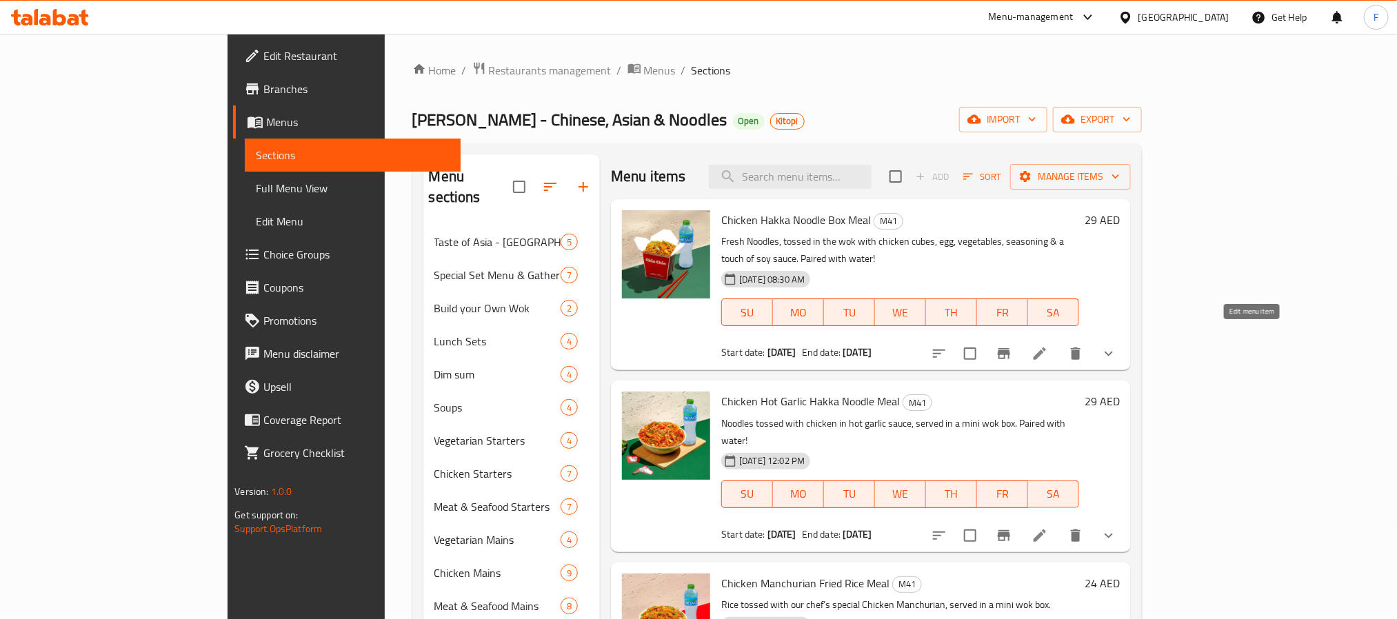
click at [1046, 347] on icon at bounding box center [1039, 353] width 12 height 12
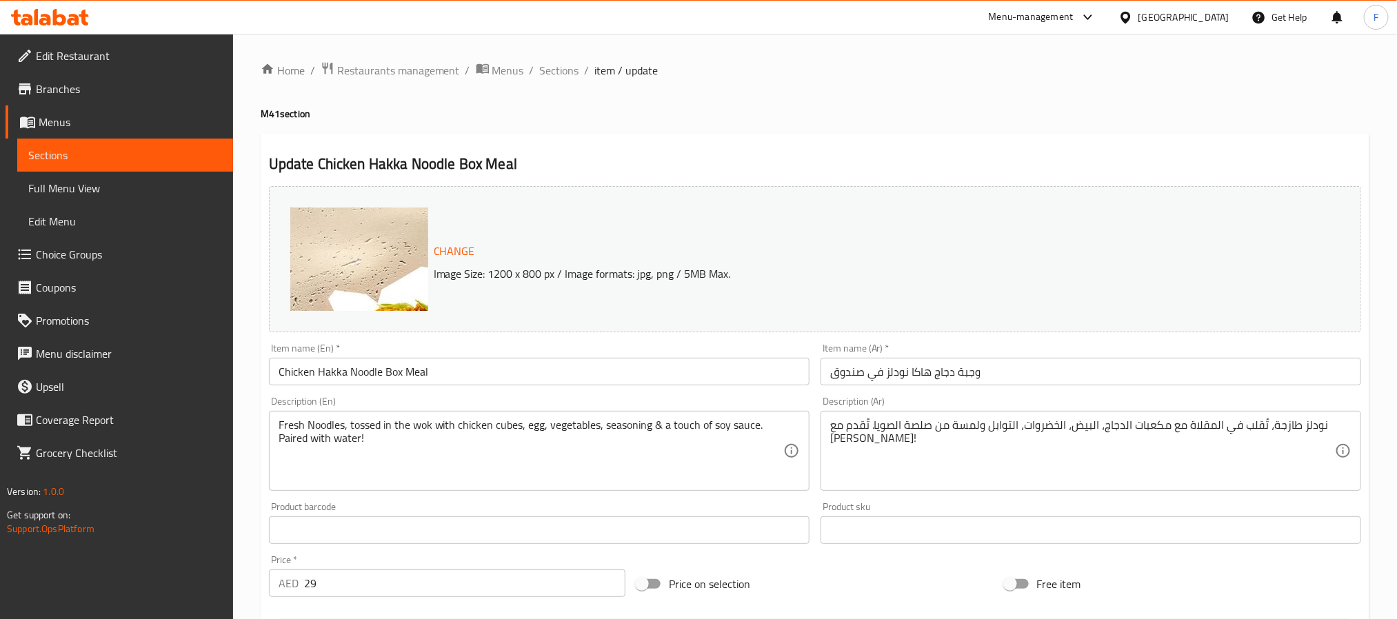
click at [507, 70] on span "Menus" at bounding box center [508, 70] width 32 height 17
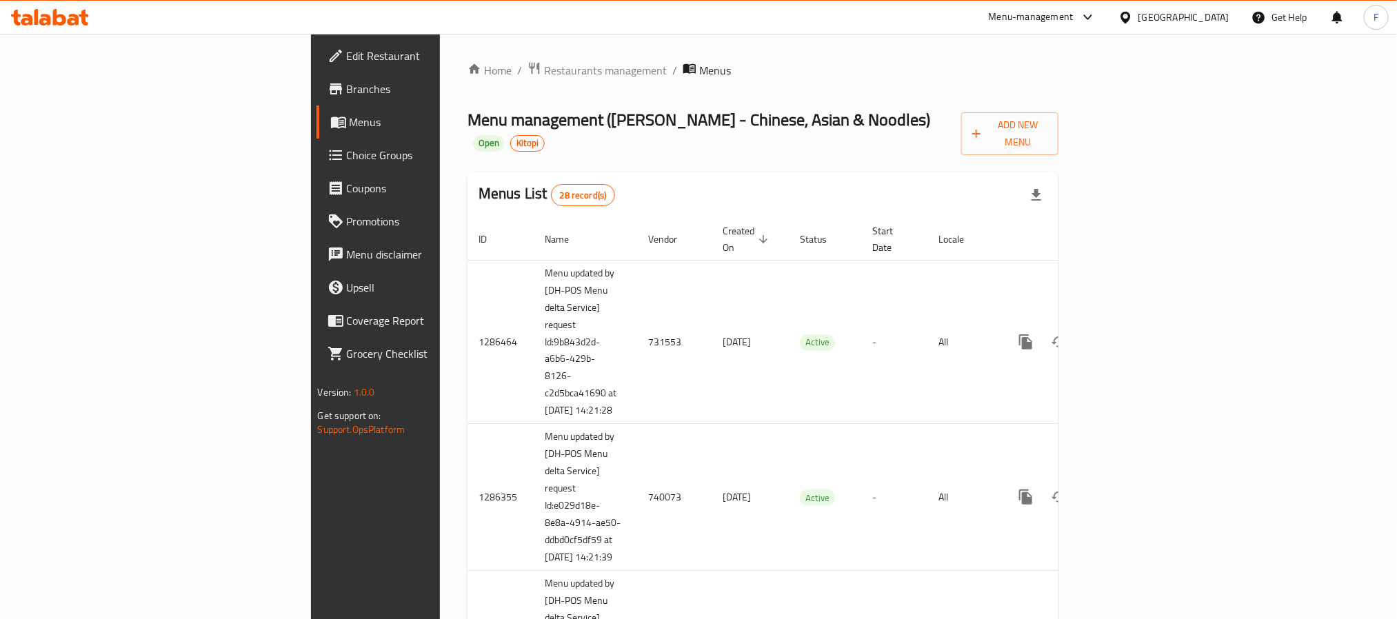
scroll to position [1658, 0]
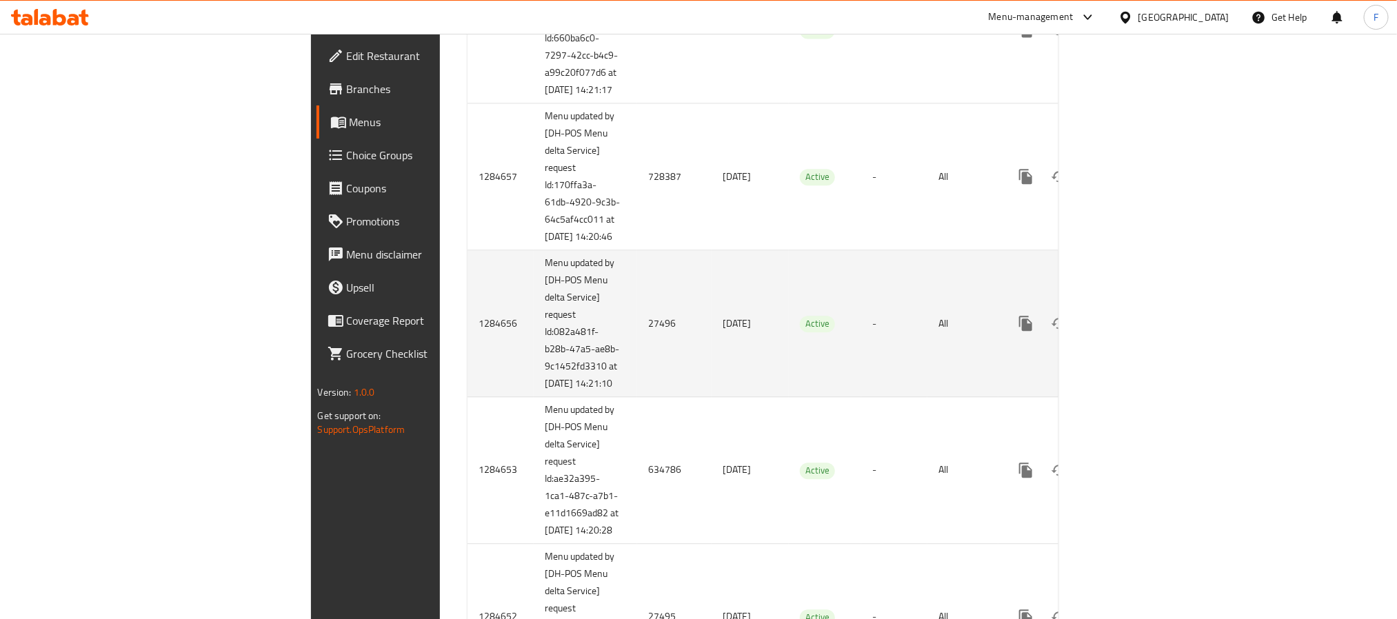
click at [637, 397] on td "27496" at bounding box center [674, 323] width 74 height 147
click at [1133, 332] on icon "enhanced table" at bounding box center [1125, 323] width 17 height 17
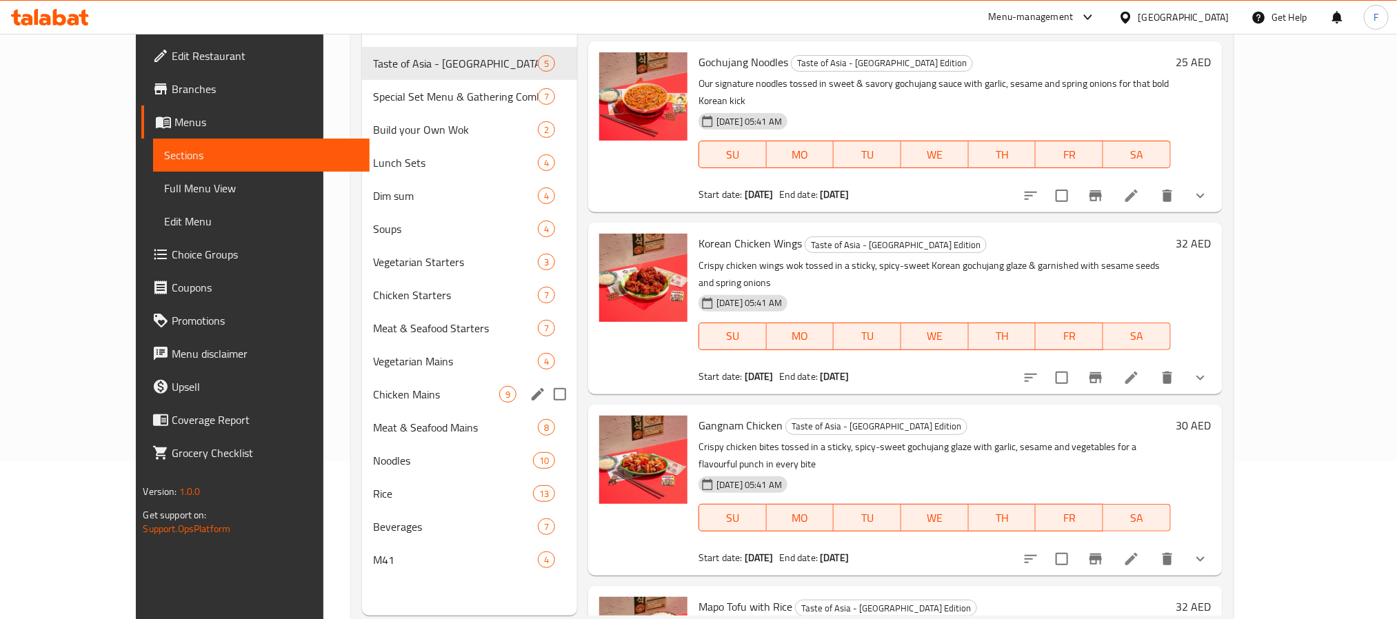
scroll to position [193, 0]
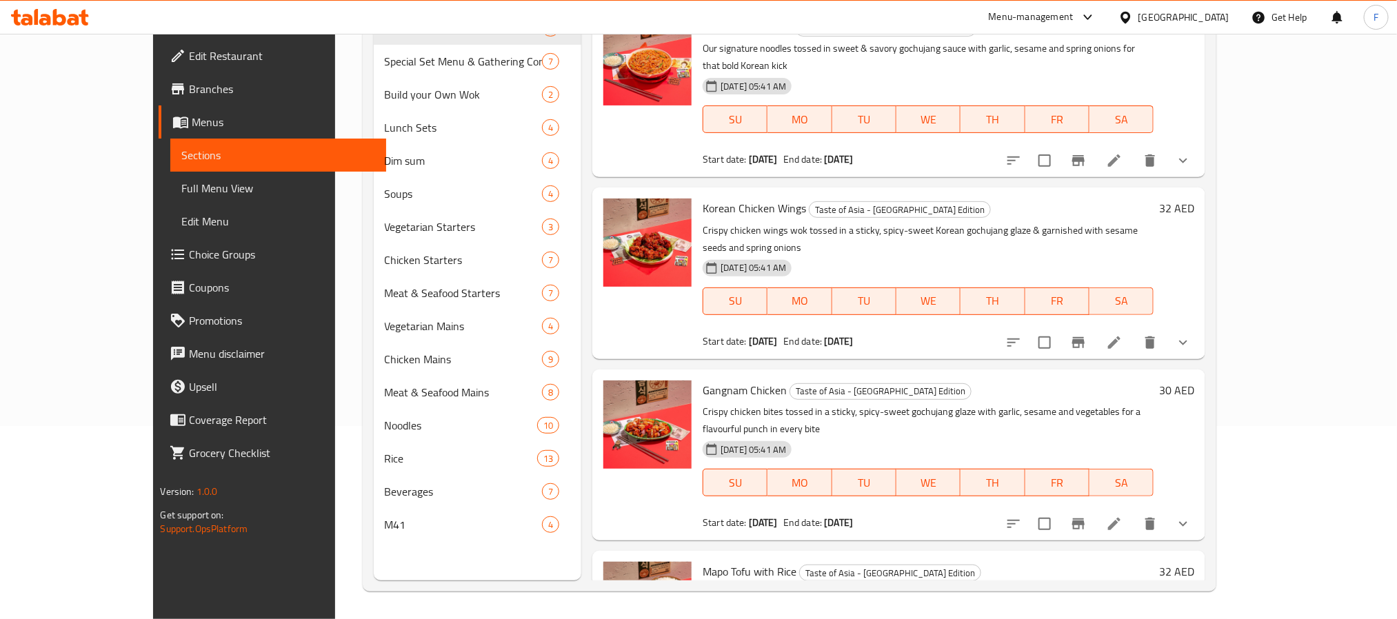
click at [385, 525] on span "M41" at bounding box center [463, 524] width 157 height 17
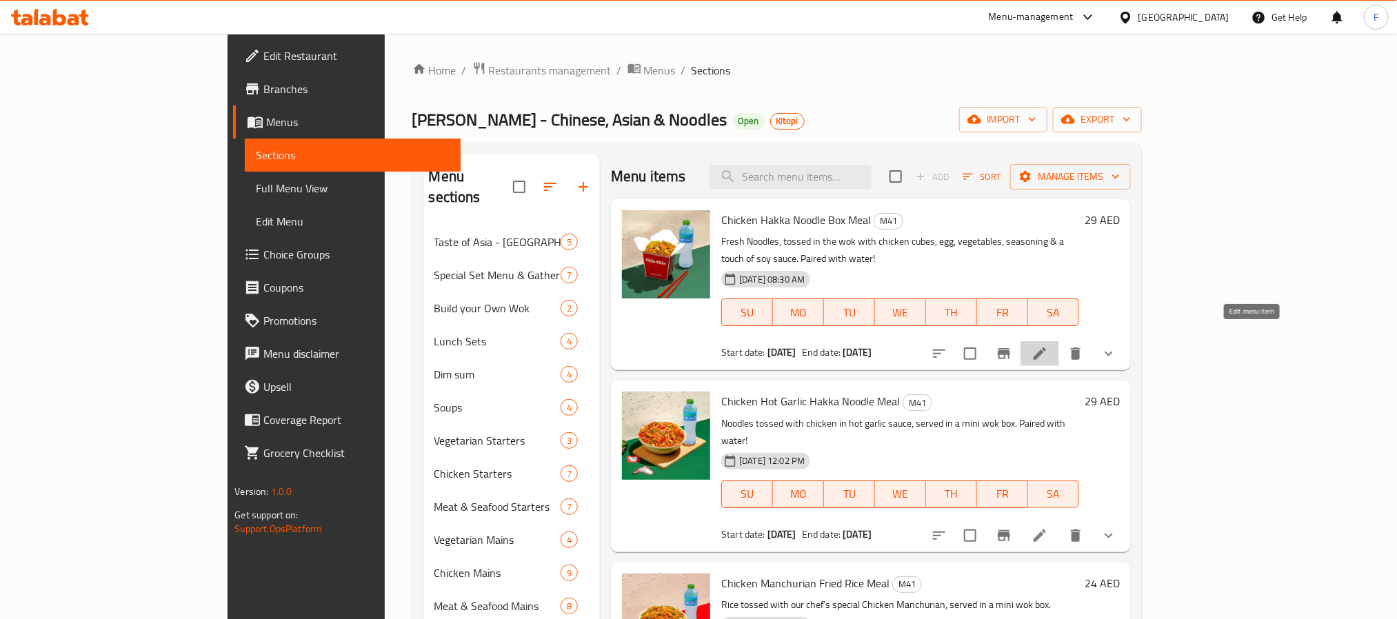
click at [1046, 347] on icon at bounding box center [1039, 353] width 12 height 12
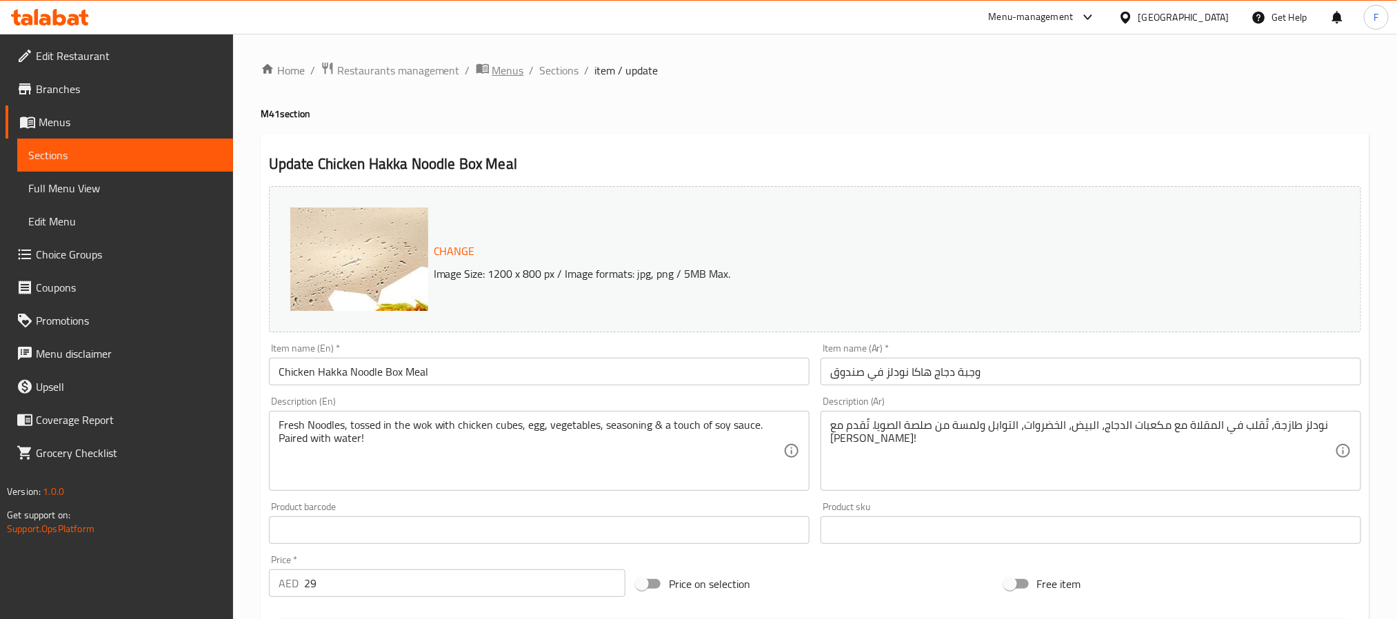
click at [492, 70] on span "Menus" at bounding box center [508, 70] width 32 height 17
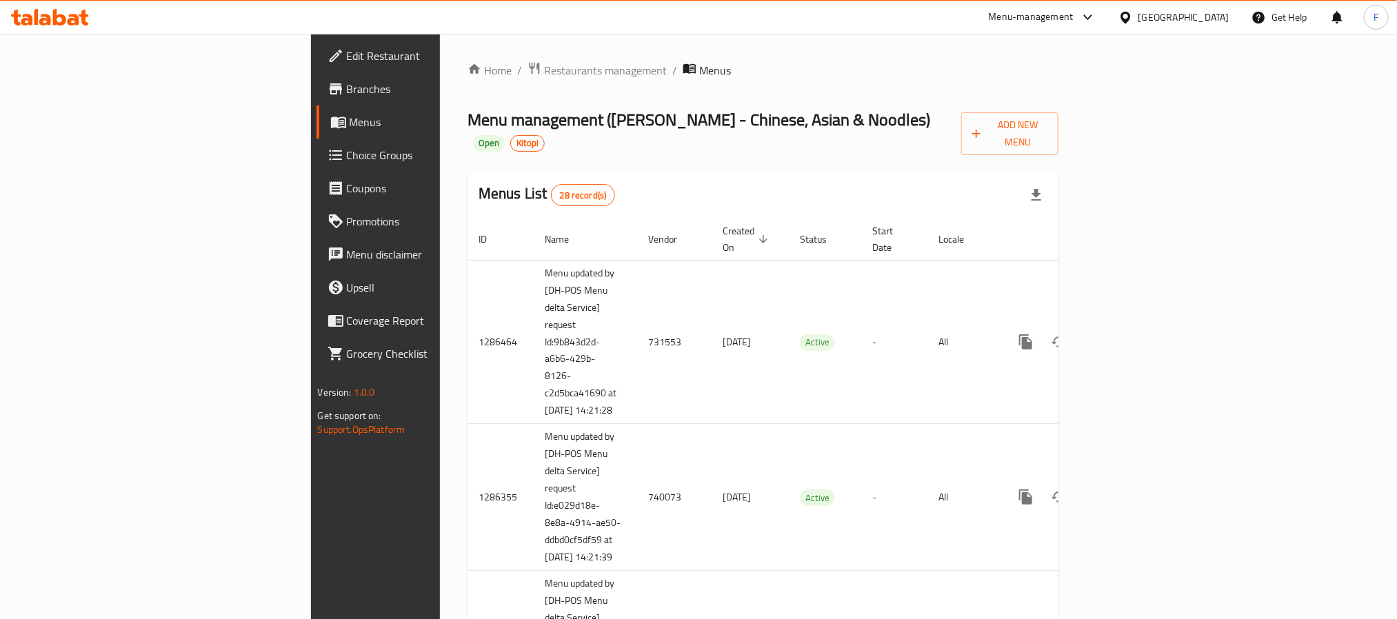
scroll to position [1823, 0]
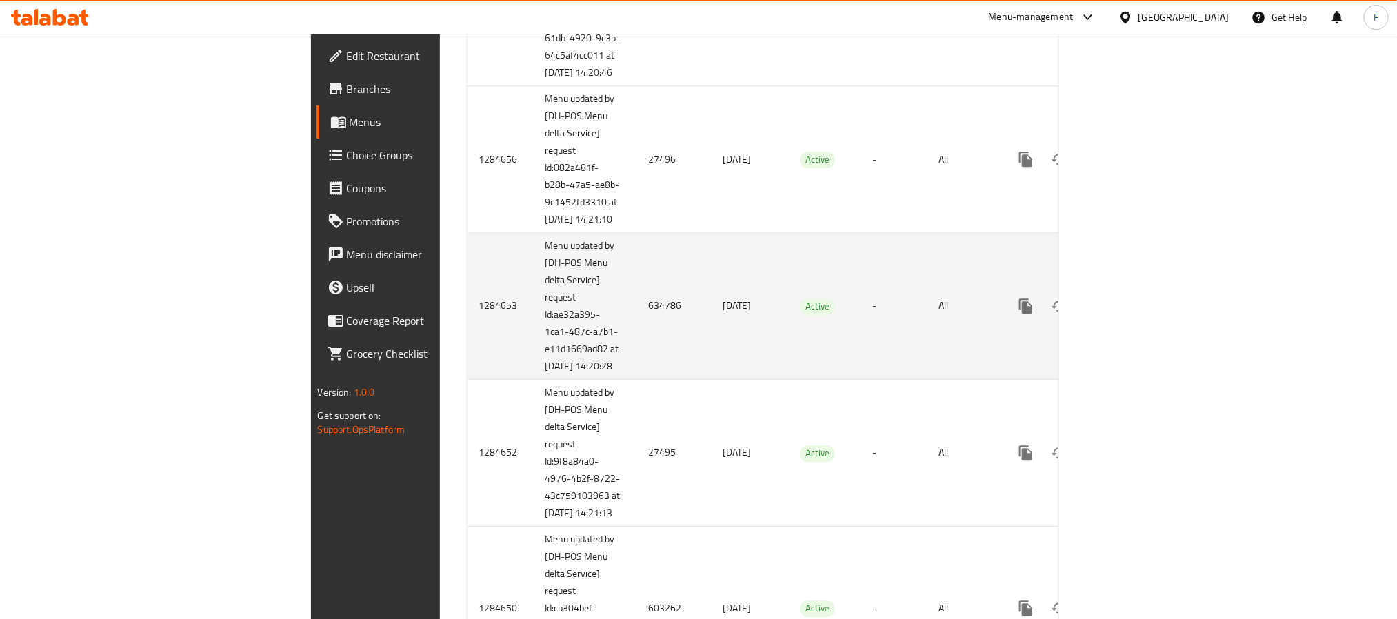
click at [534, 380] on td "Menu updated by [DH-POS Menu delta Service] request Id:ae32a395-1ca1-487c-a7b1-…" at bounding box center [585, 306] width 103 height 147
click at [637, 380] on td "634786" at bounding box center [674, 306] width 74 height 147
click at [1133, 314] on icon "enhanced table" at bounding box center [1125, 306] width 17 height 17
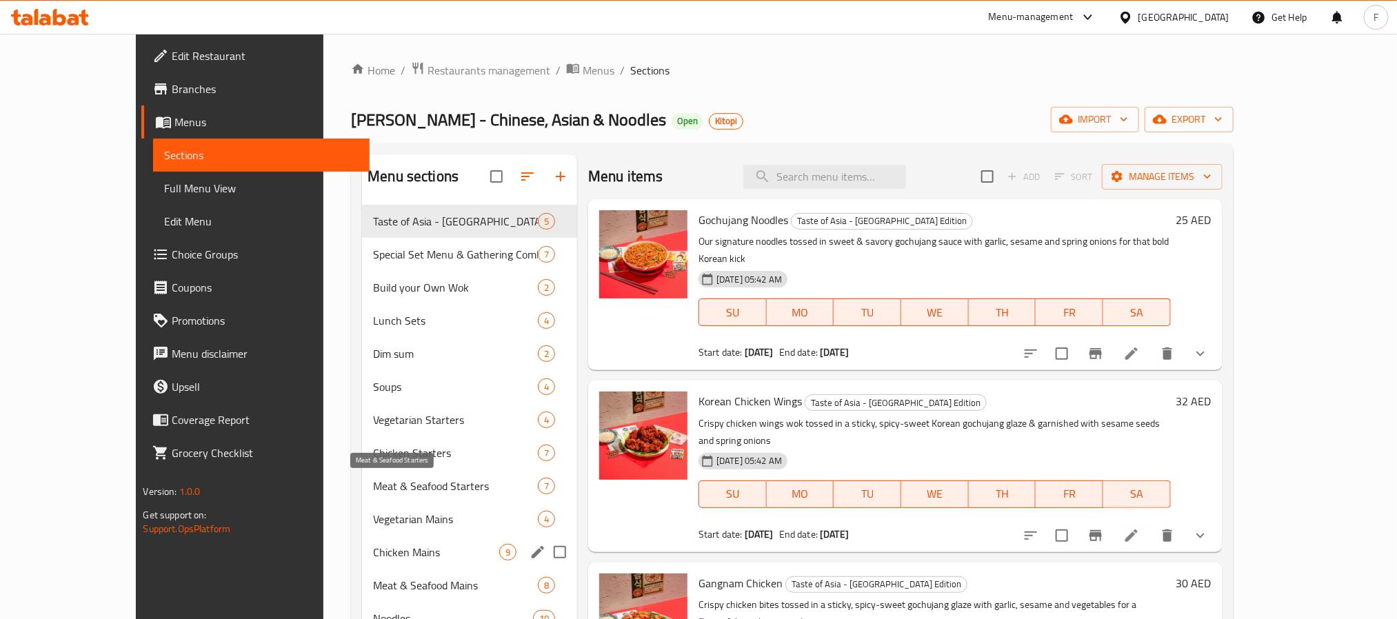
scroll to position [193, 0]
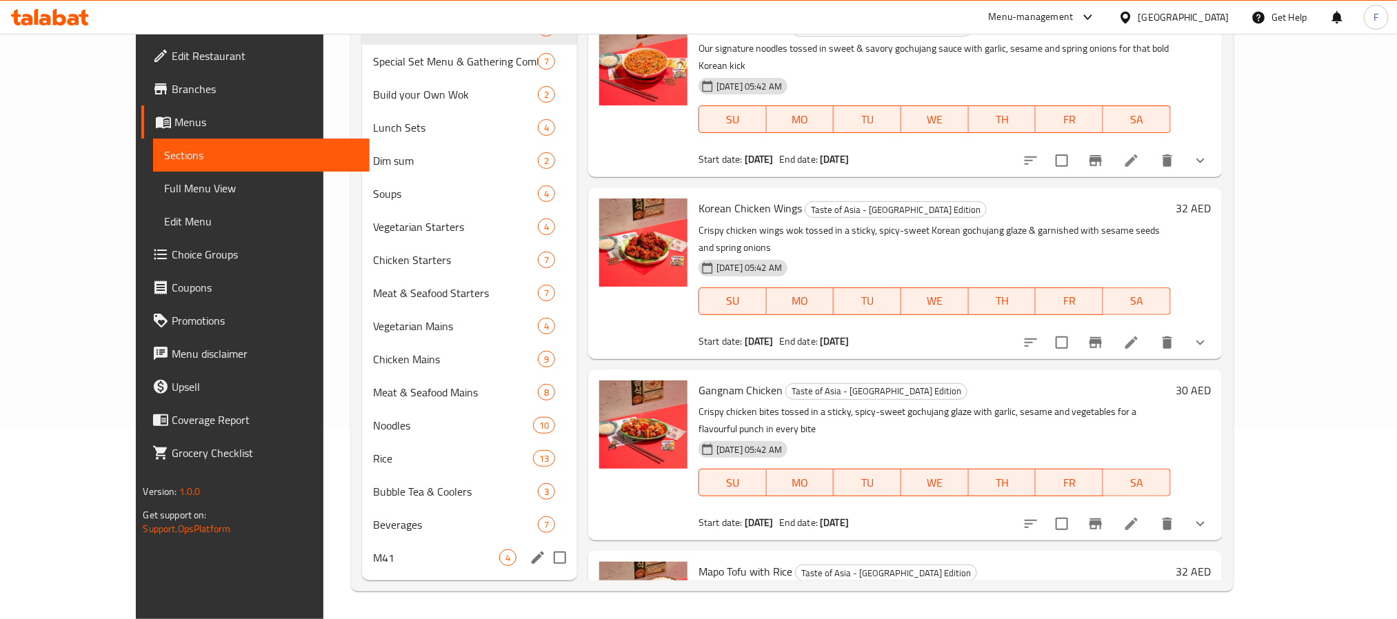
click at [373, 556] on span "M41" at bounding box center [436, 557] width 126 height 17
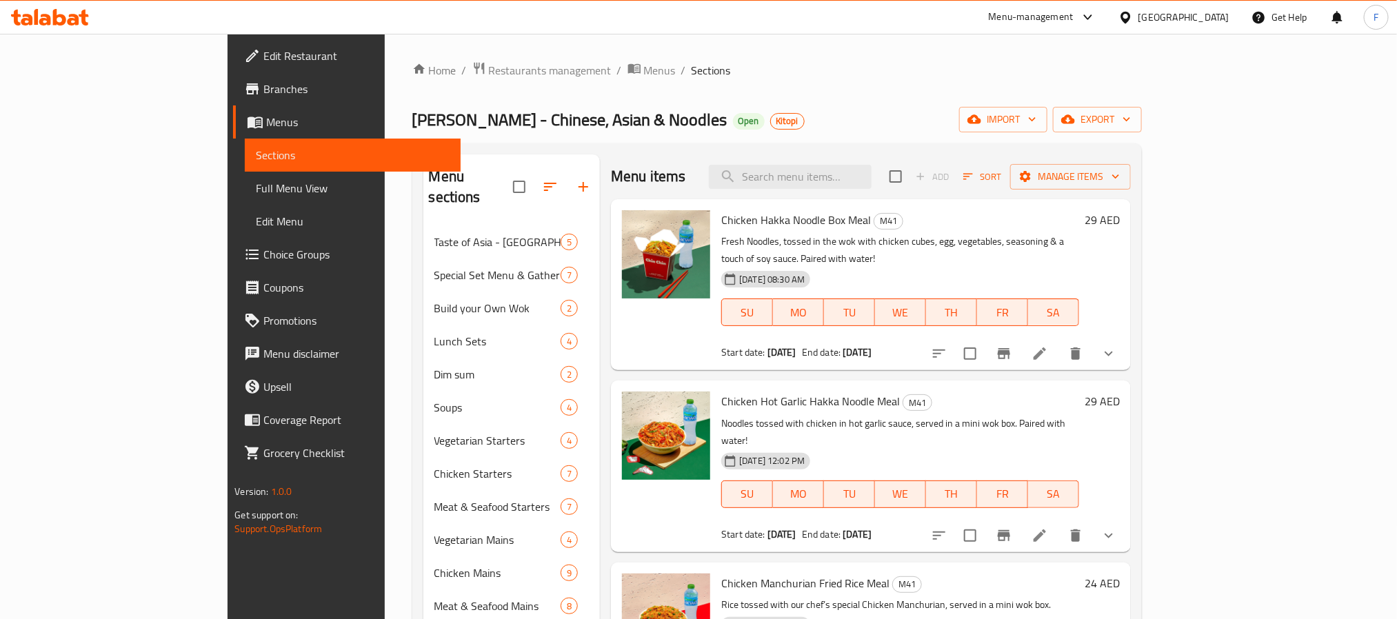
click at [1059, 341] on li at bounding box center [1039, 353] width 39 height 25
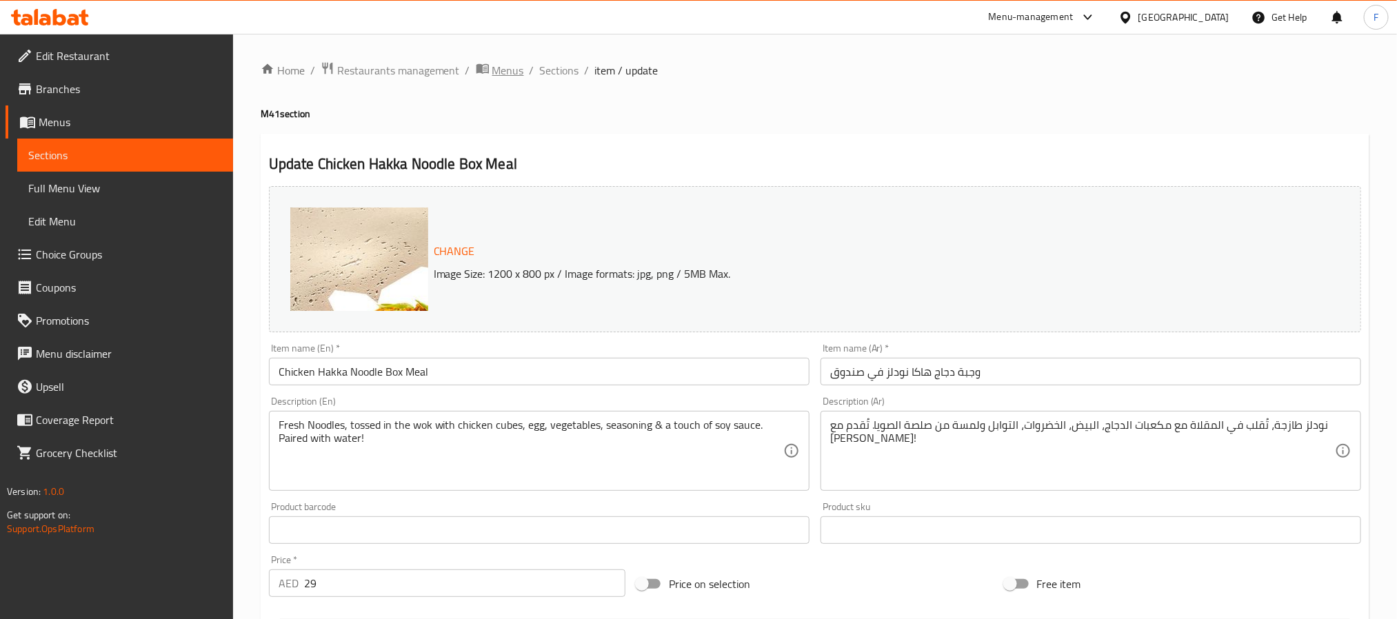
click at [511, 75] on span "Menus" at bounding box center [508, 70] width 32 height 17
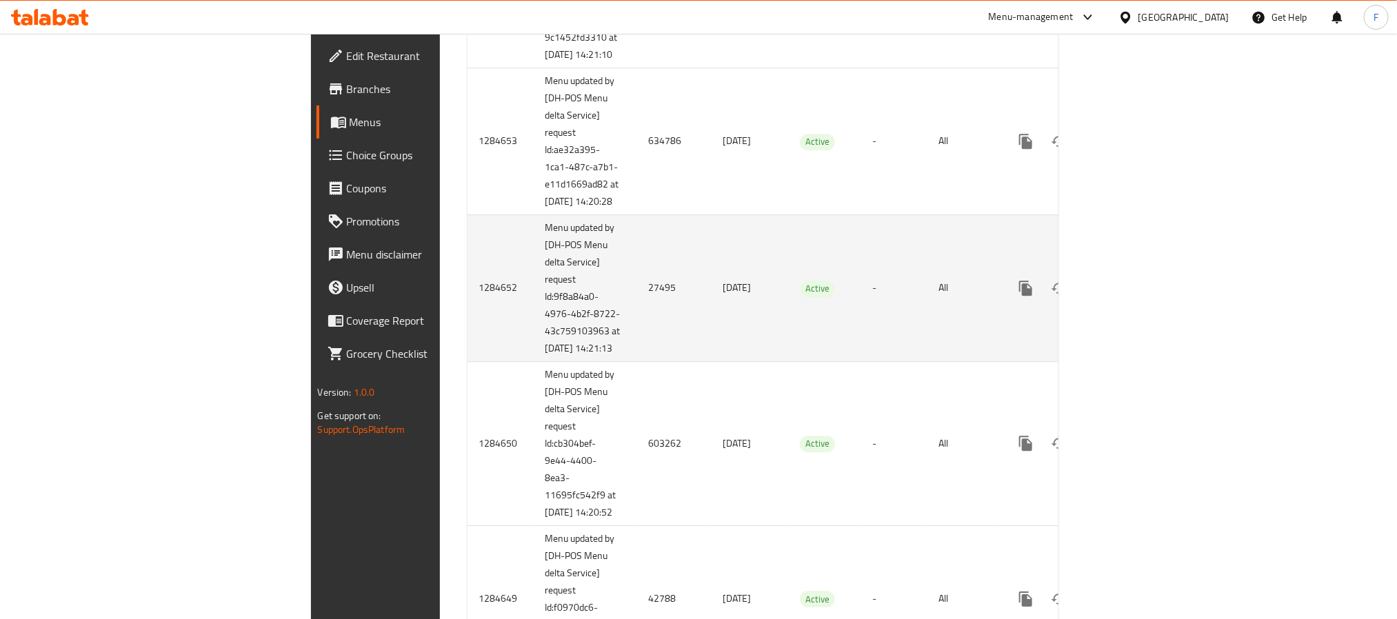
scroll to position [2194, 0]
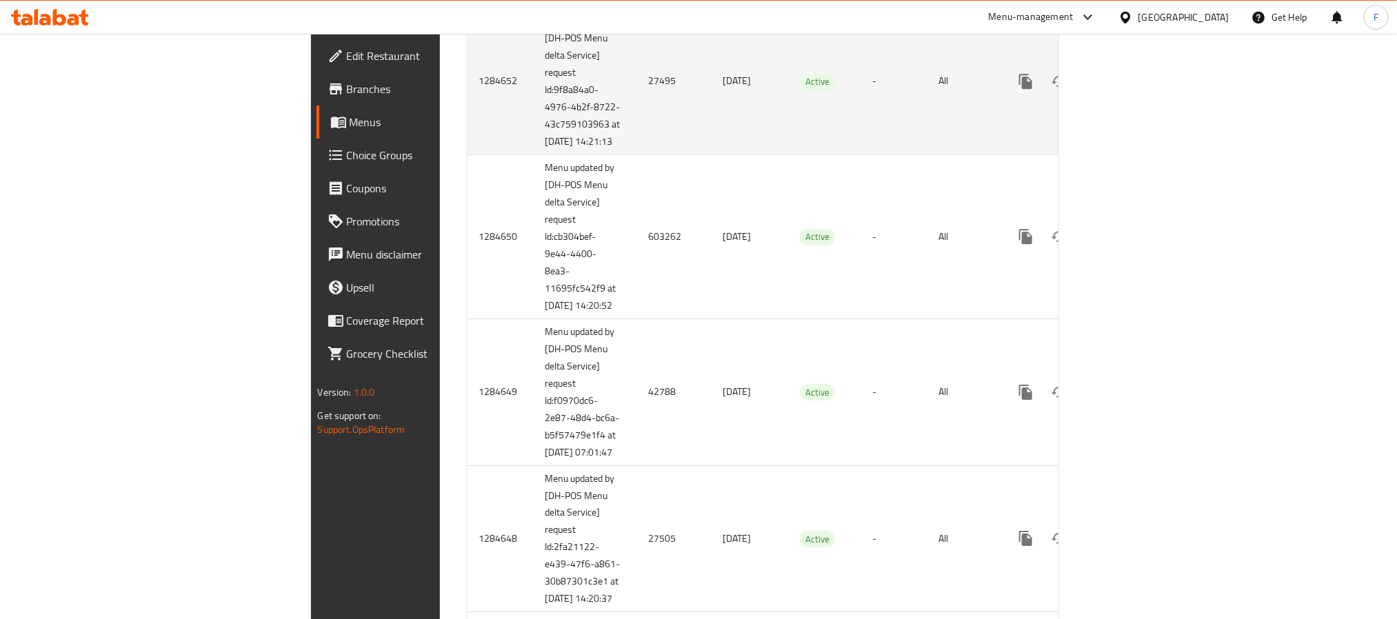
click at [637, 154] on td "27495" at bounding box center [674, 81] width 74 height 147
click at [1133, 90] on icon "enhanced table" at bounding box center [1125, 81] width 17 height 17
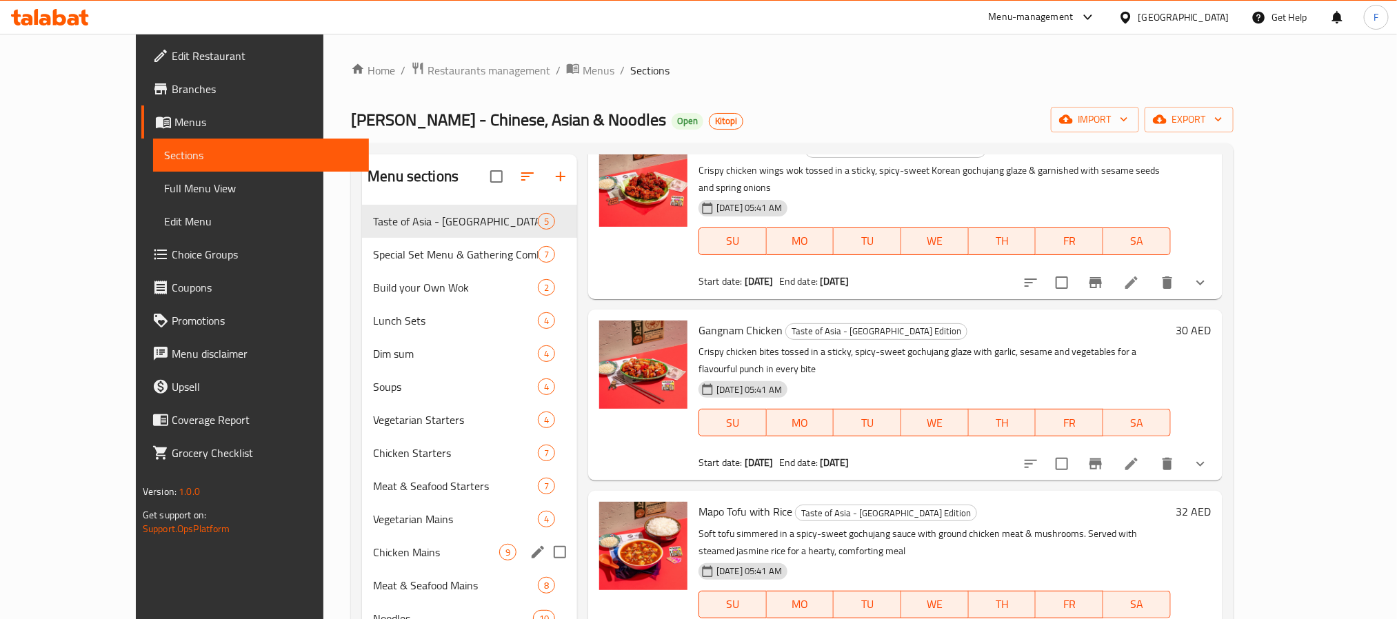
scroll to position [193, 0]
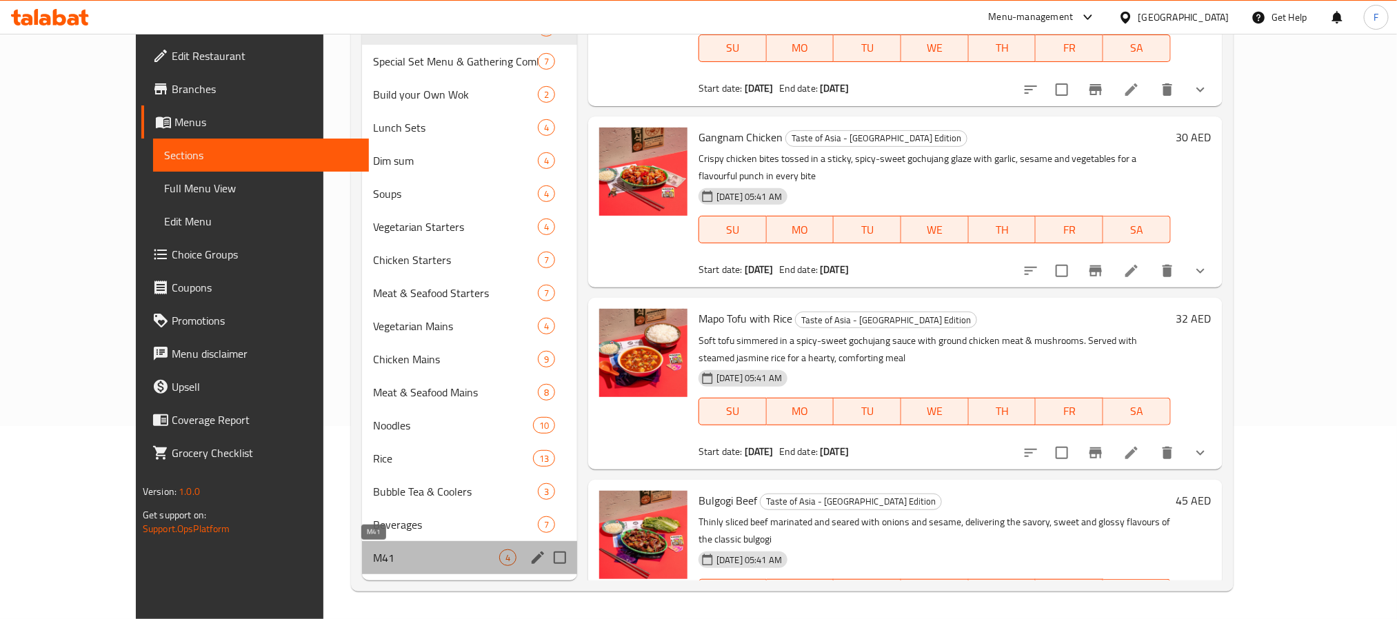
click at [373, 558] on span "M41" at bounding box center [436, 557] width 126 height 17
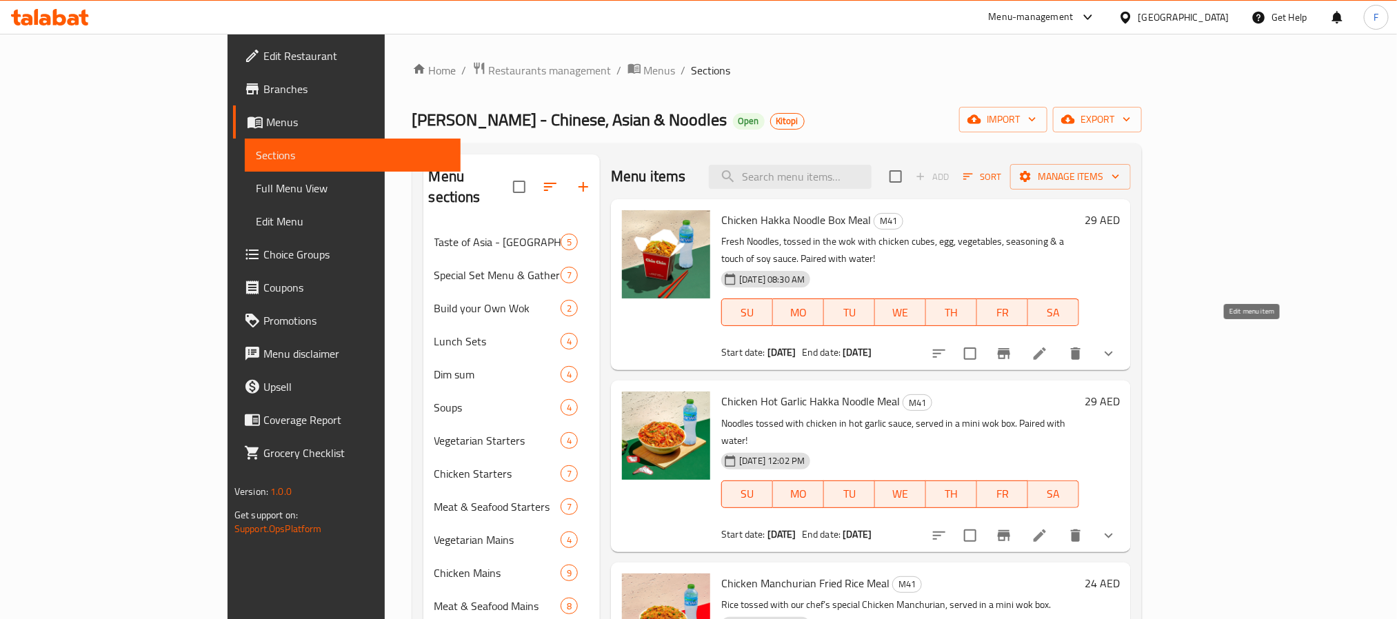
click at [1048, 345] on icon at bounding box center [1039, 353] width 17 height 17
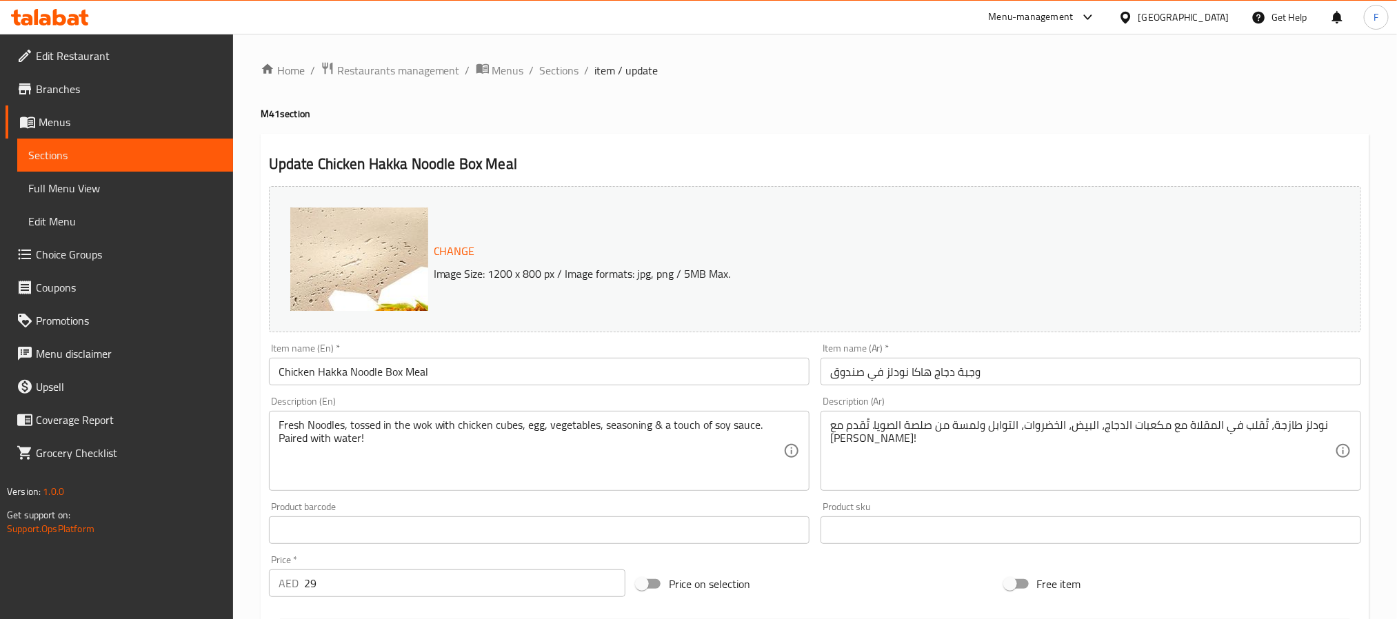
drag, startPoint x: 521, startPoint y: 66, endPoint x: 707, endPoint y: 13, distance: 193.5
click at [521, 66] on span "Menus" at bounding box center [508, 70] width 32 height 17
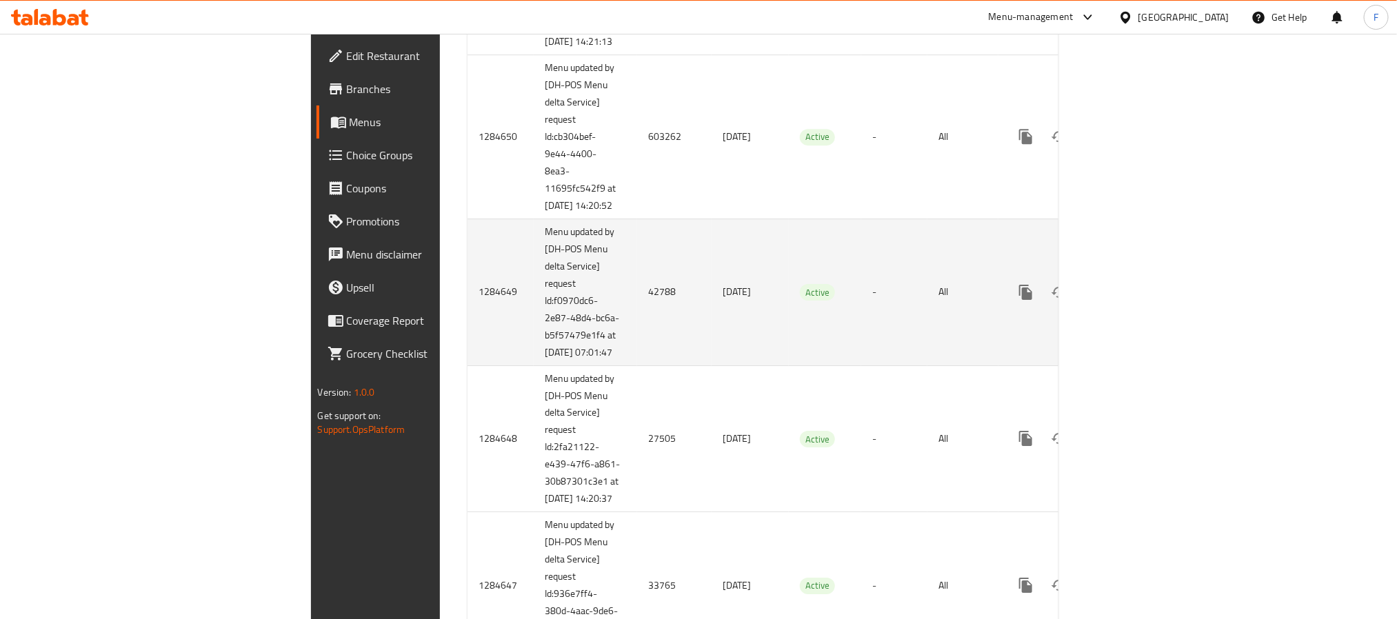
scroll to position [2358, 0]
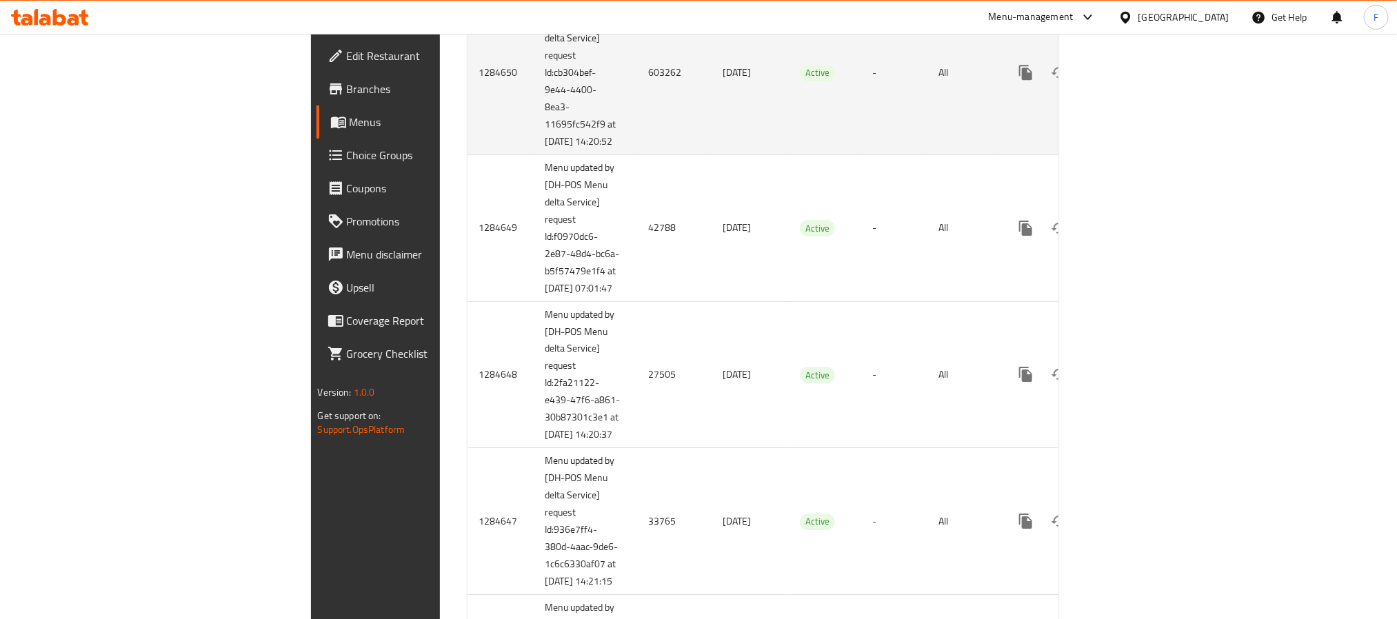
click at [637, 154] on td "603262" at bounding box center [674, 72] width 74 height 164
click at [1131, 79] on icon "enhanced table" at bounding box center [1125, 72] width 12 height 12
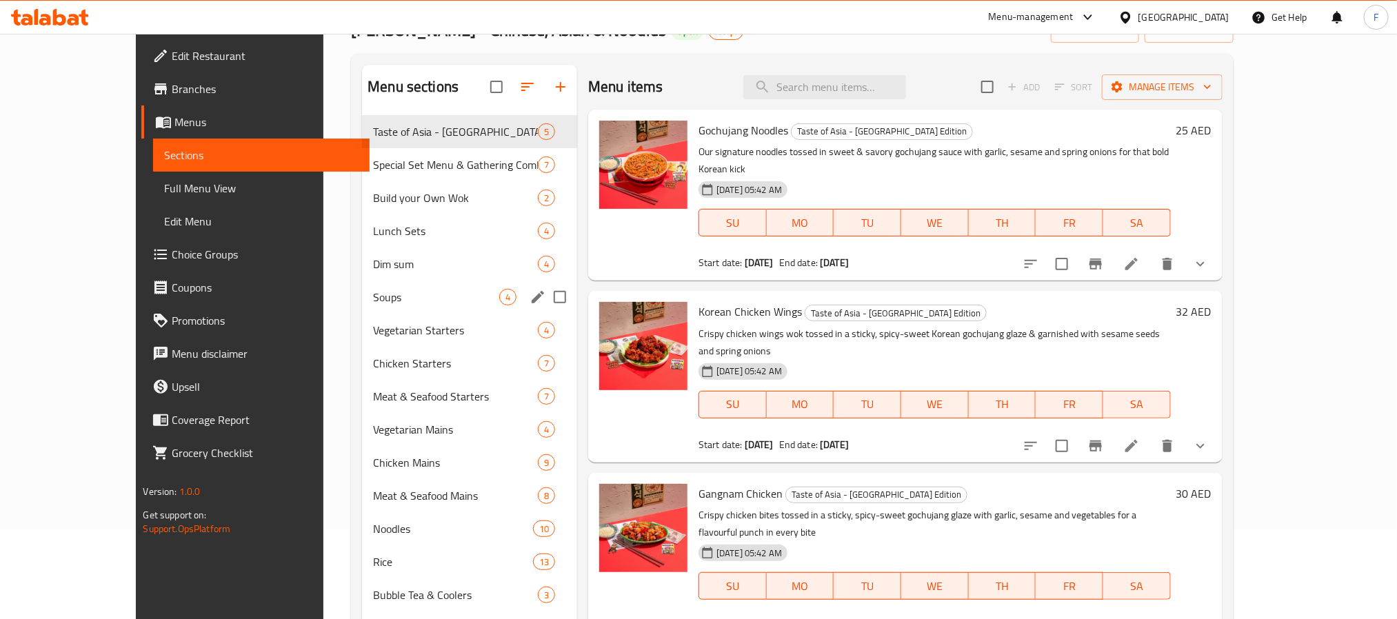
scroll to position [193, 0]
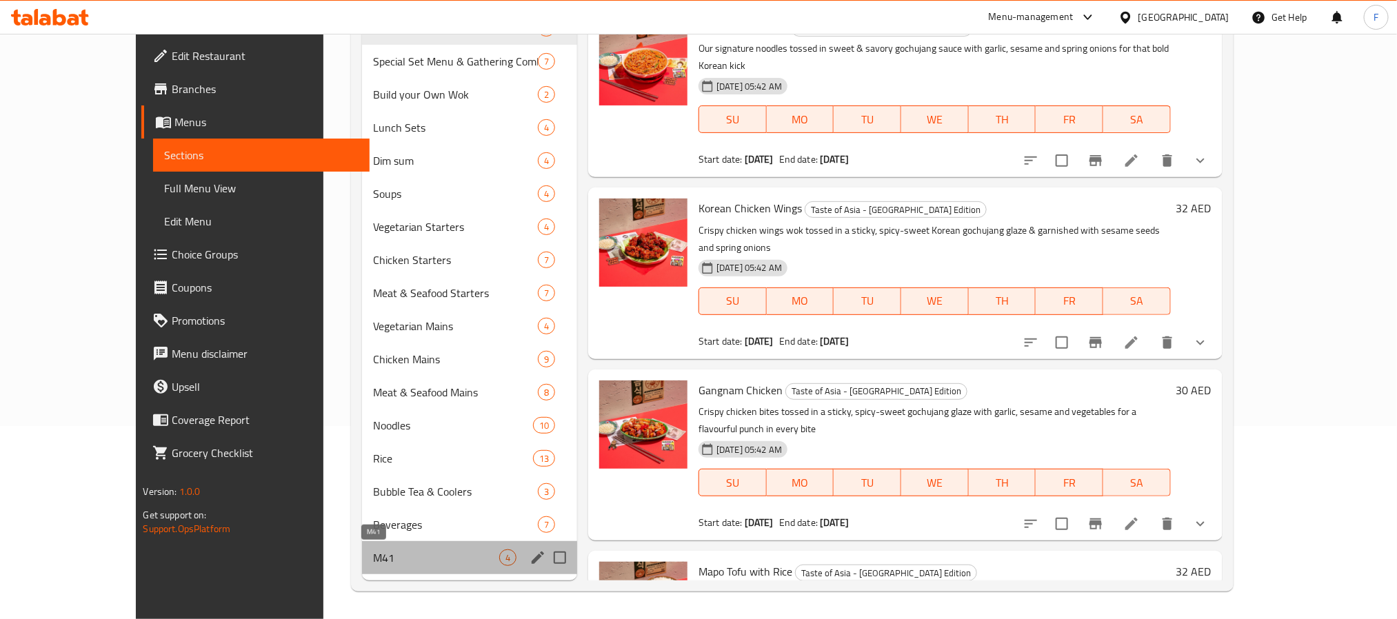
click at [373, 550] on span "M41" at bounding box center [436, 557] width 126 height 17
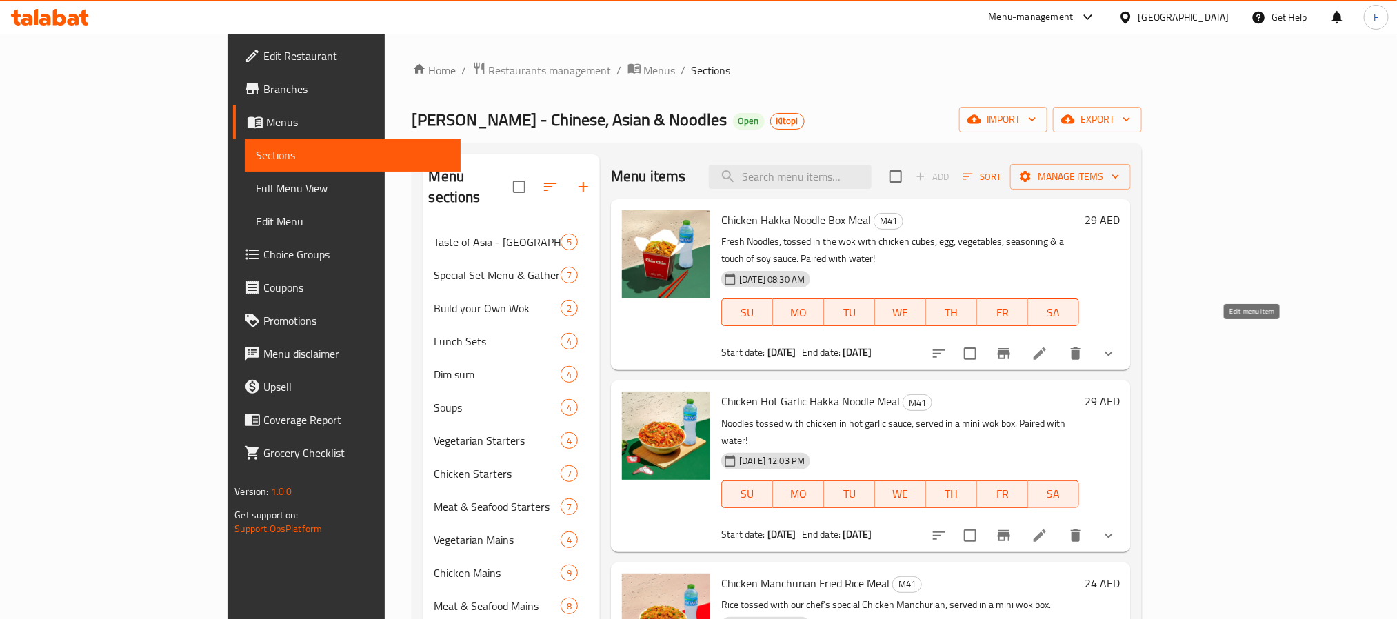
click at [1048, 345] on icon at bounding box center [1039, 353] width 17 height 17
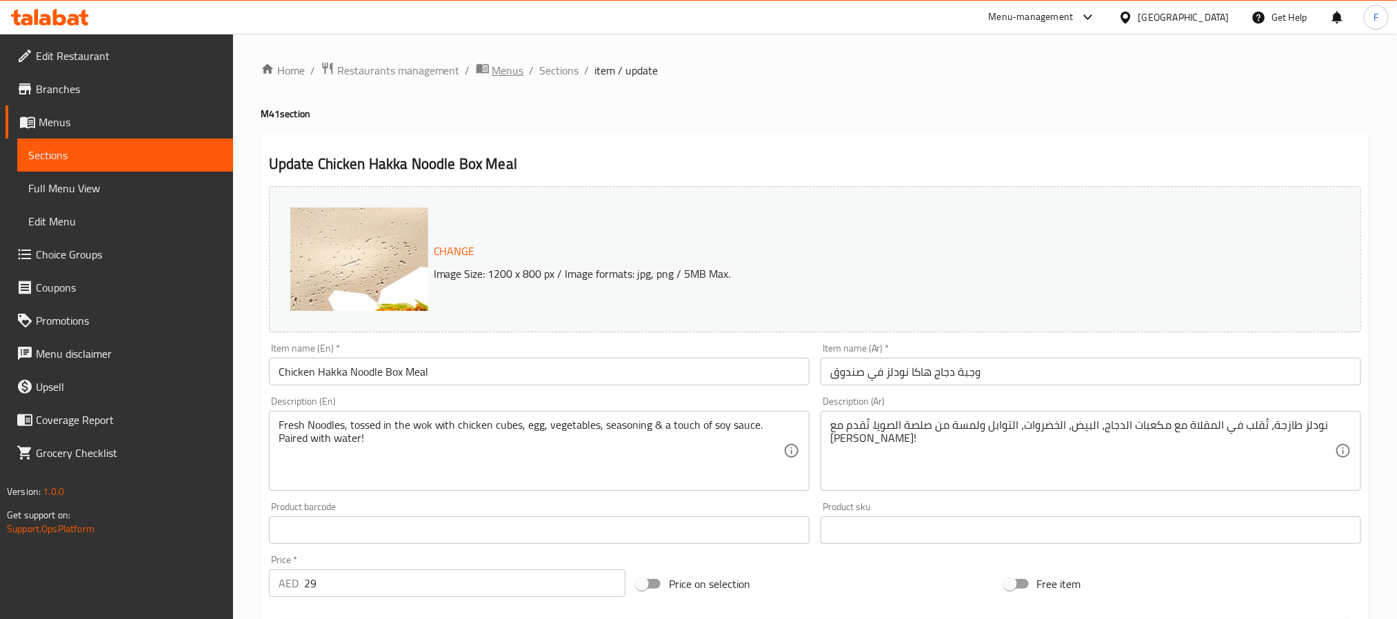
click at [499, 72] on span "Menus" at bounding box center [508, 70] width 32 height 17
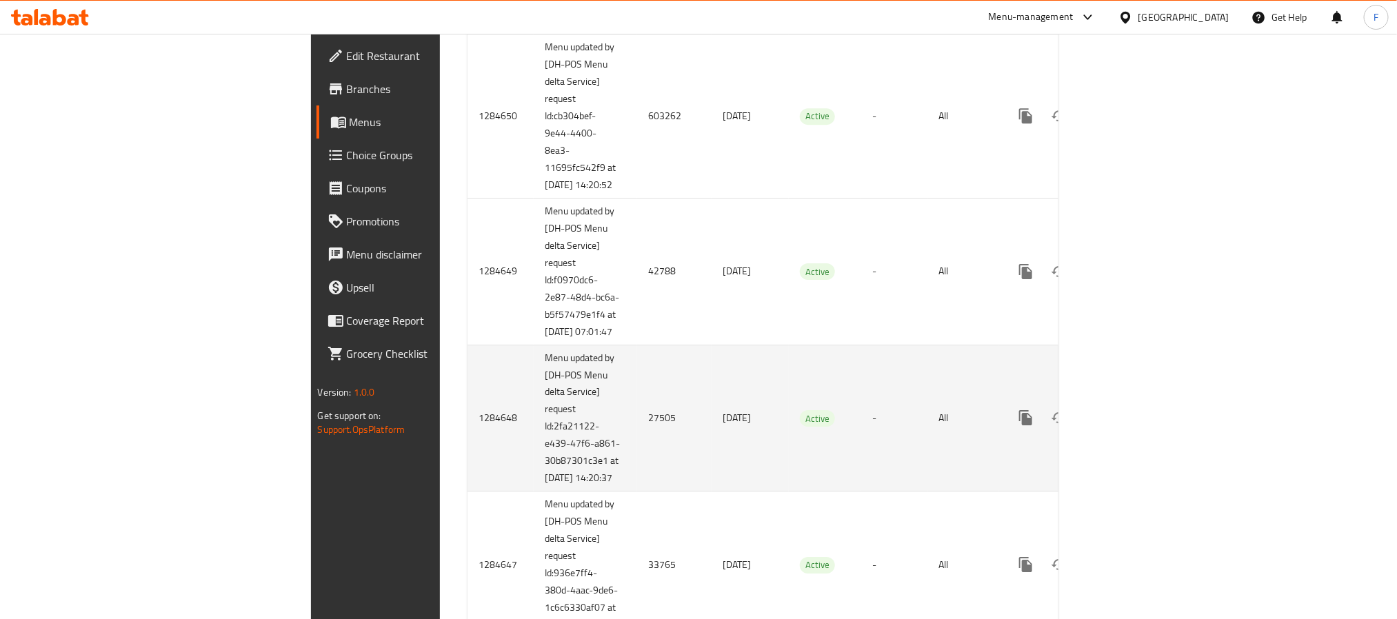
scroll to position [2522, 0]
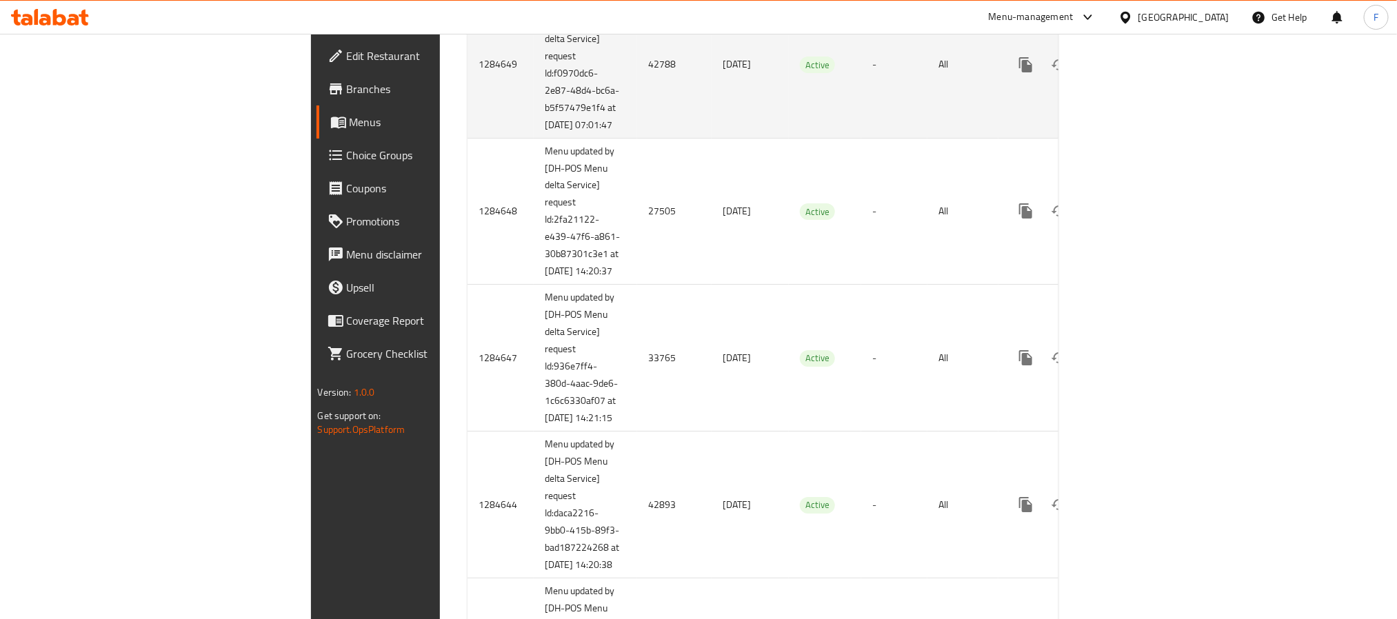
click at [637, 138] on td "42788" at bounding box center [674, 64] width 74 height 147
click at [1133, 73] on icon "enhanced table" at bounding box center [1125, 65] width 17 height 17
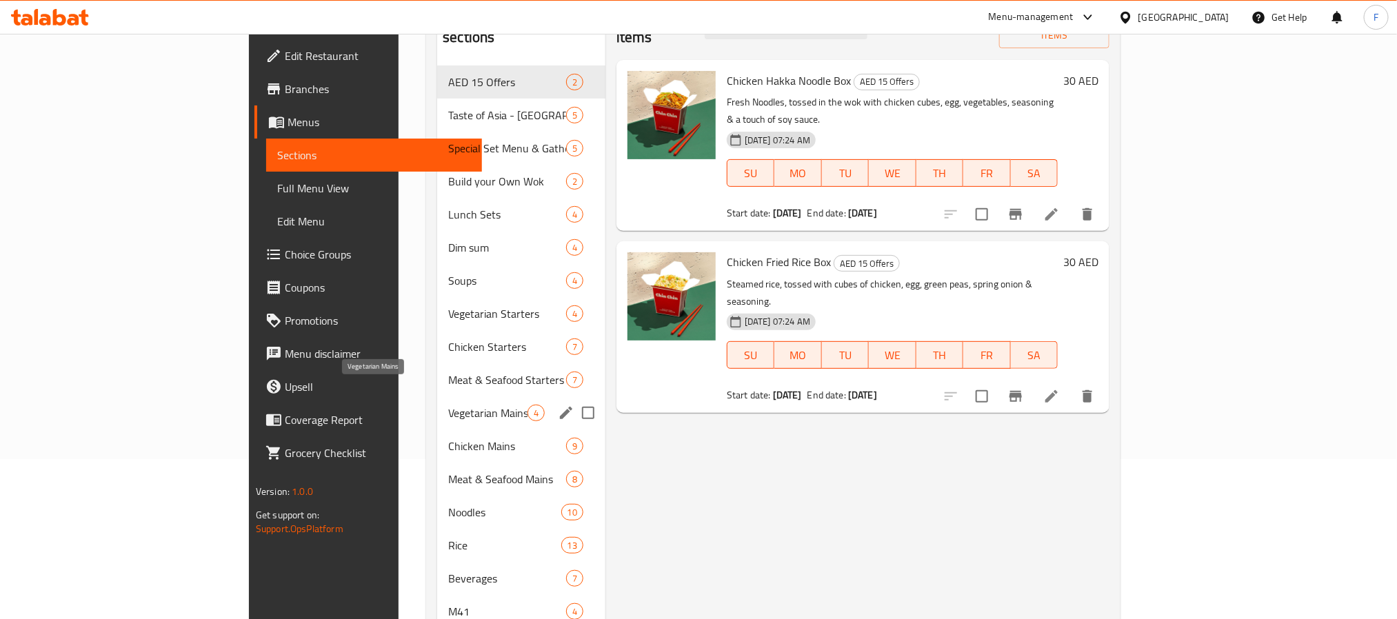
scroll to position [193, 0]
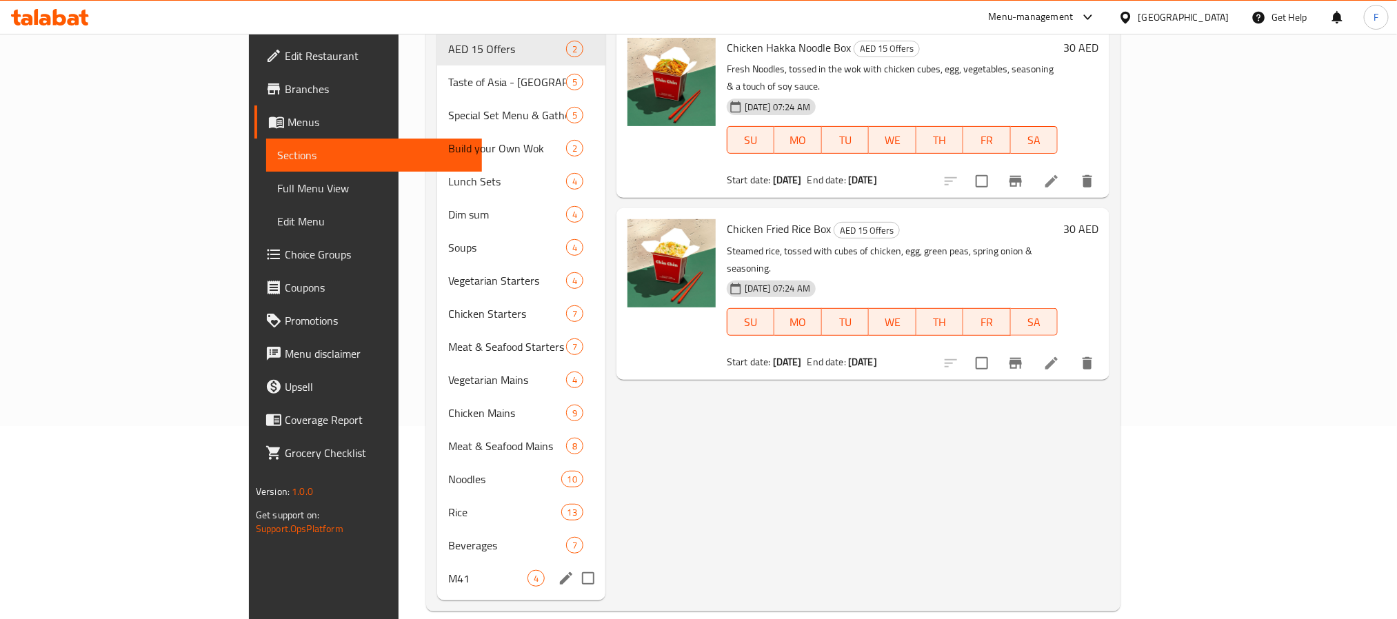
click at [437, 562] on div "M41 4" at bounding box center [521, 578] width 168 height 33
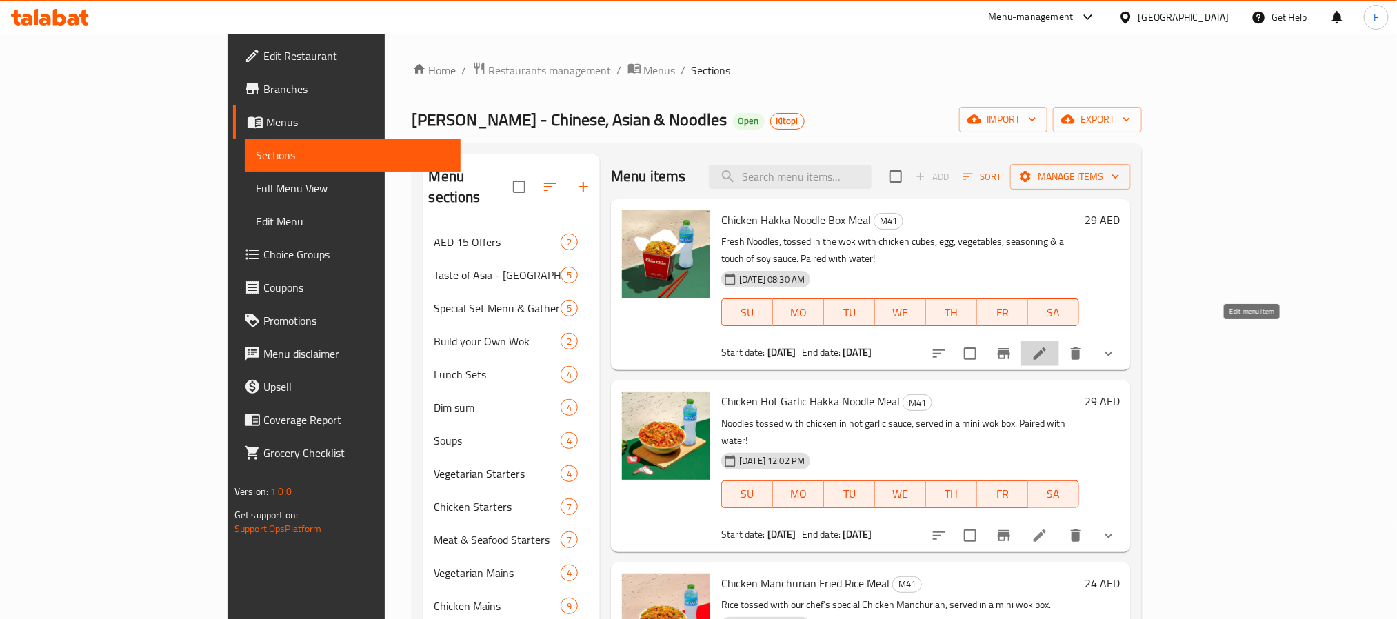
click at [1048, 345] on icon at bounding box center [1039, 353] width 17 height 17
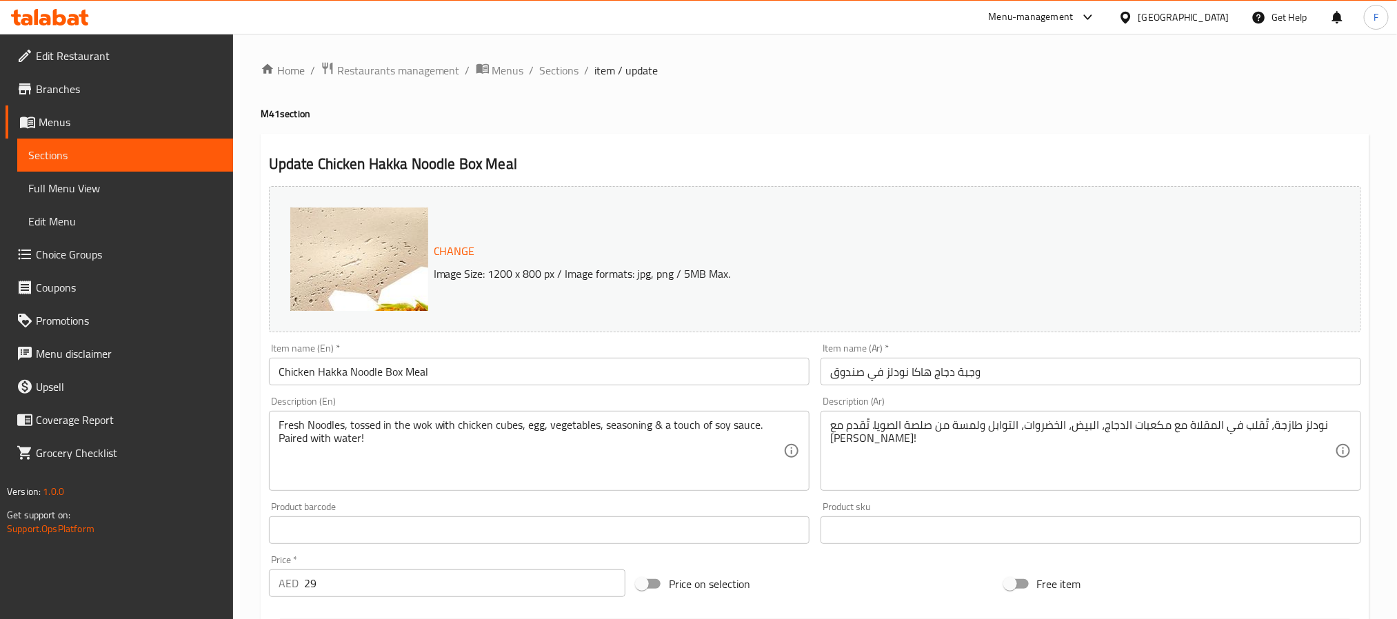
drag, startPoint x: 517, startPoint y: 64, endPoint x: 854, endPoint y: 37, distance: 338.1
click at [518, 64] on span "Menus" at bounding box center [508, 70] width 32 height 17
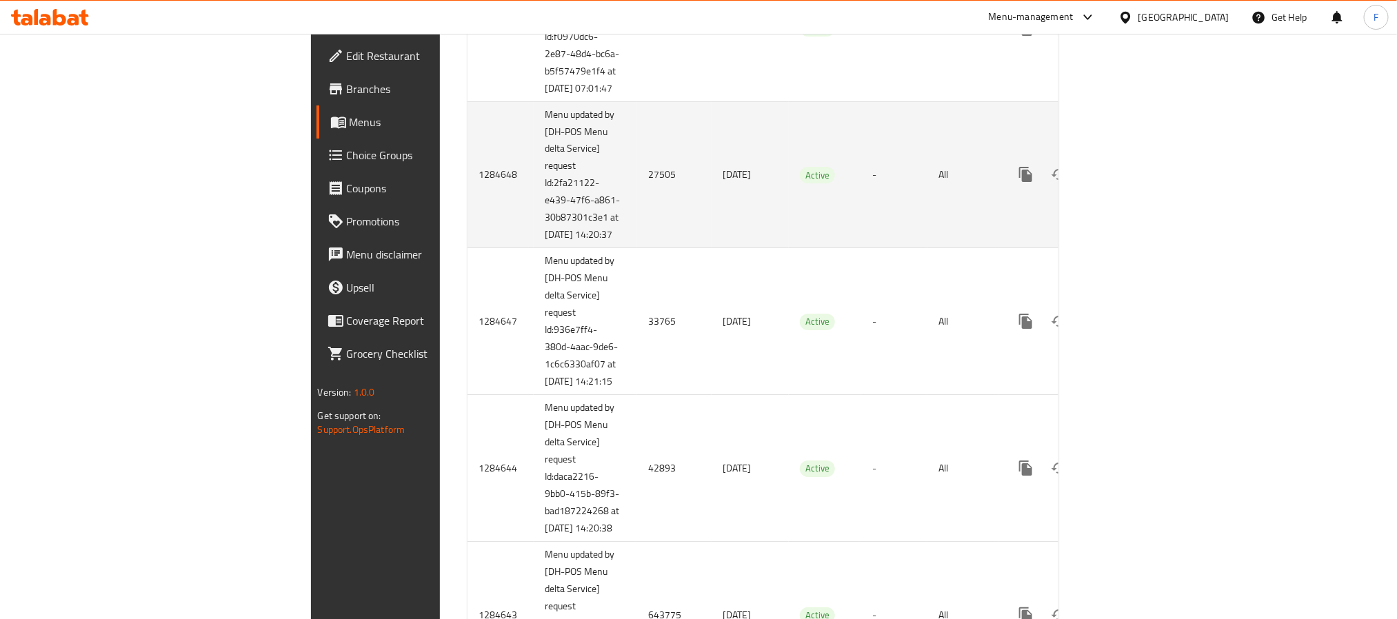
scroll to position [2686, 0]
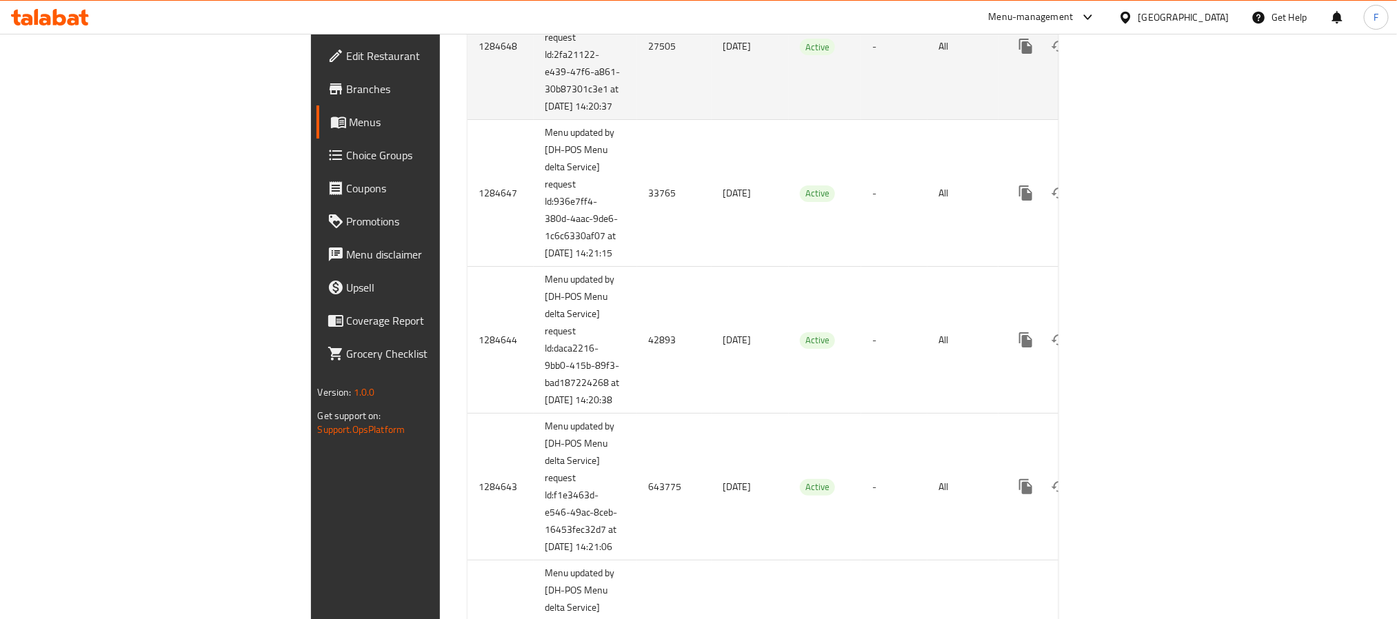
click at [637, 120] on td "27505" at bounding box center [674, 46] width 74 height 147
click at [1133, 54] on icon "enhanced table" at bounding box center [1125, 46] width 17 height 17
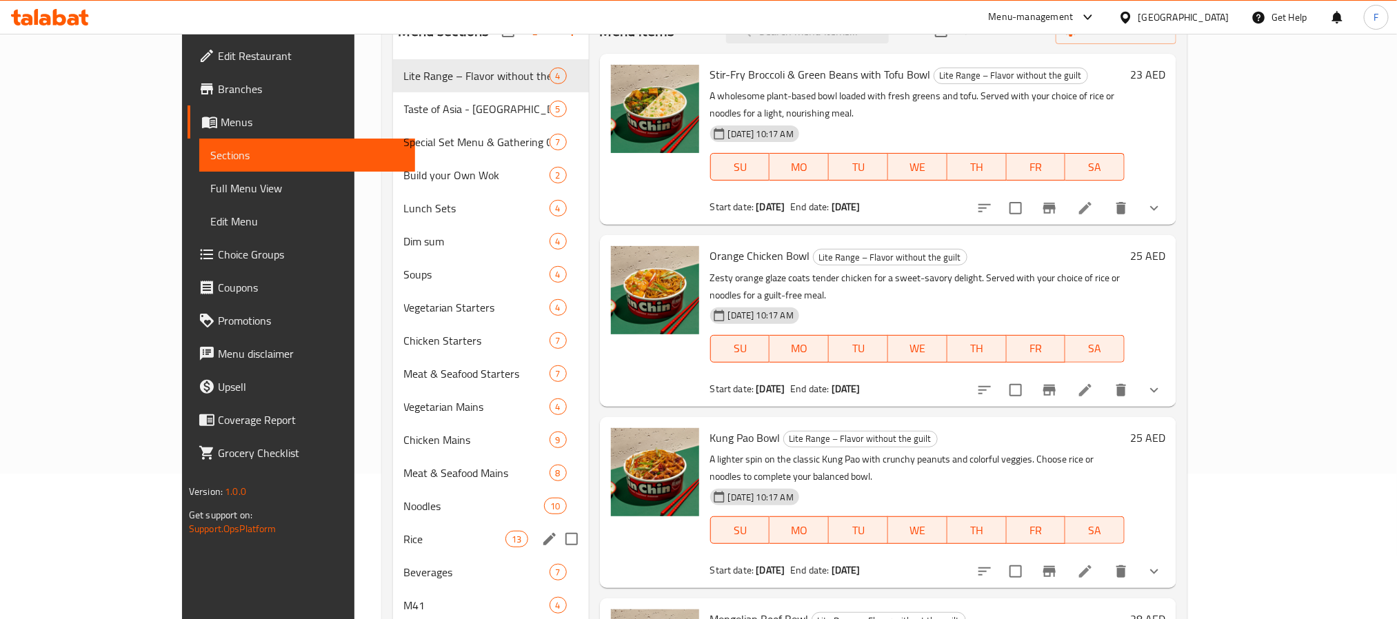
scroll to position [193, 0]
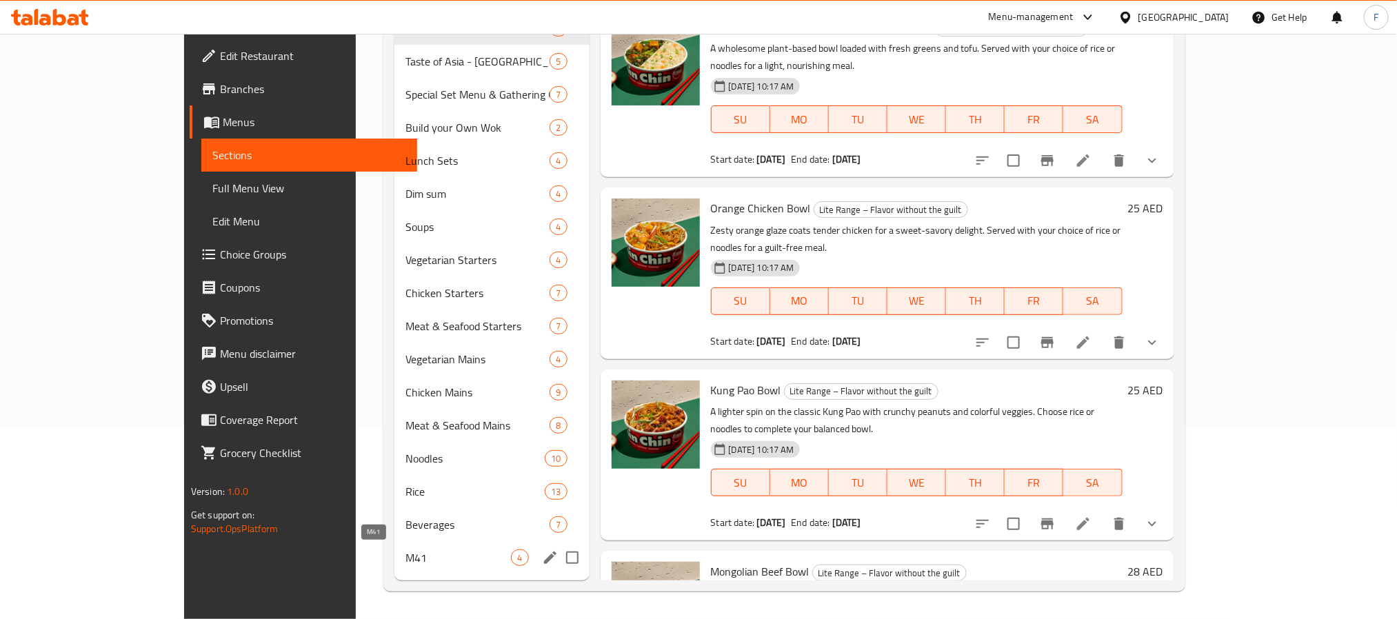
click at [405, 550] on span "M41" at bounding box center [458, 557] width 106 height 17
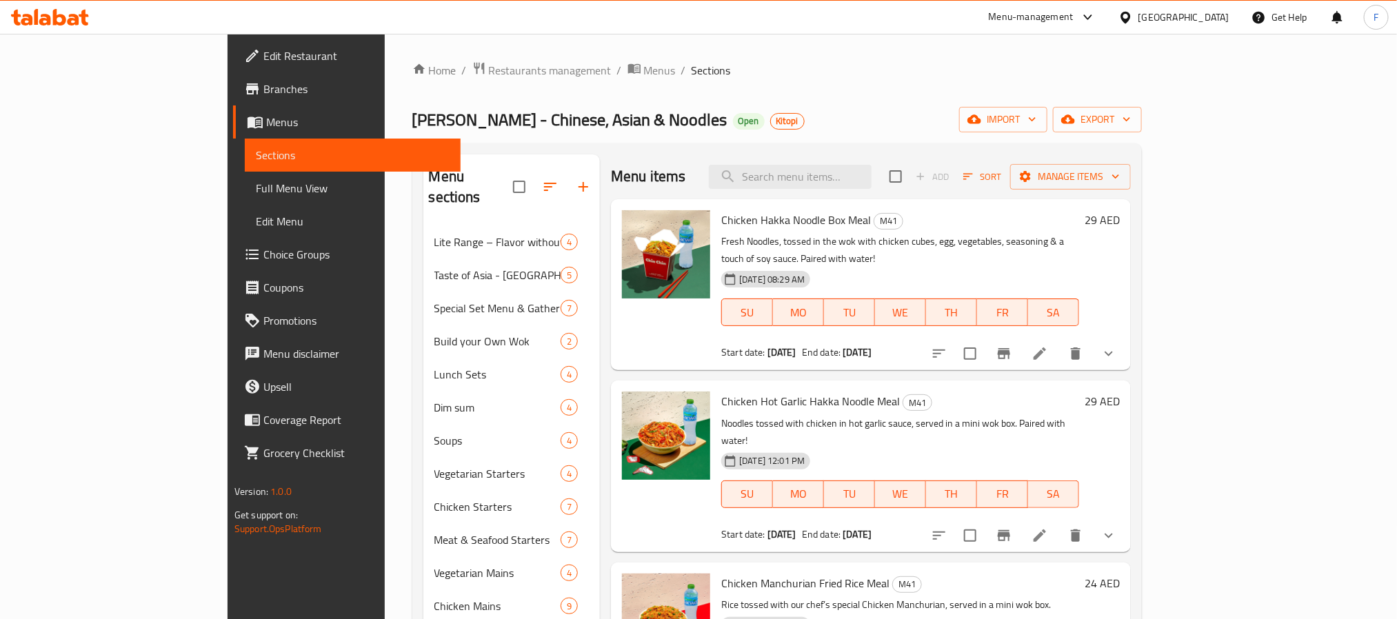
click at [1059, 341] on li at bounding box center [1039, 353] width 39 height 25
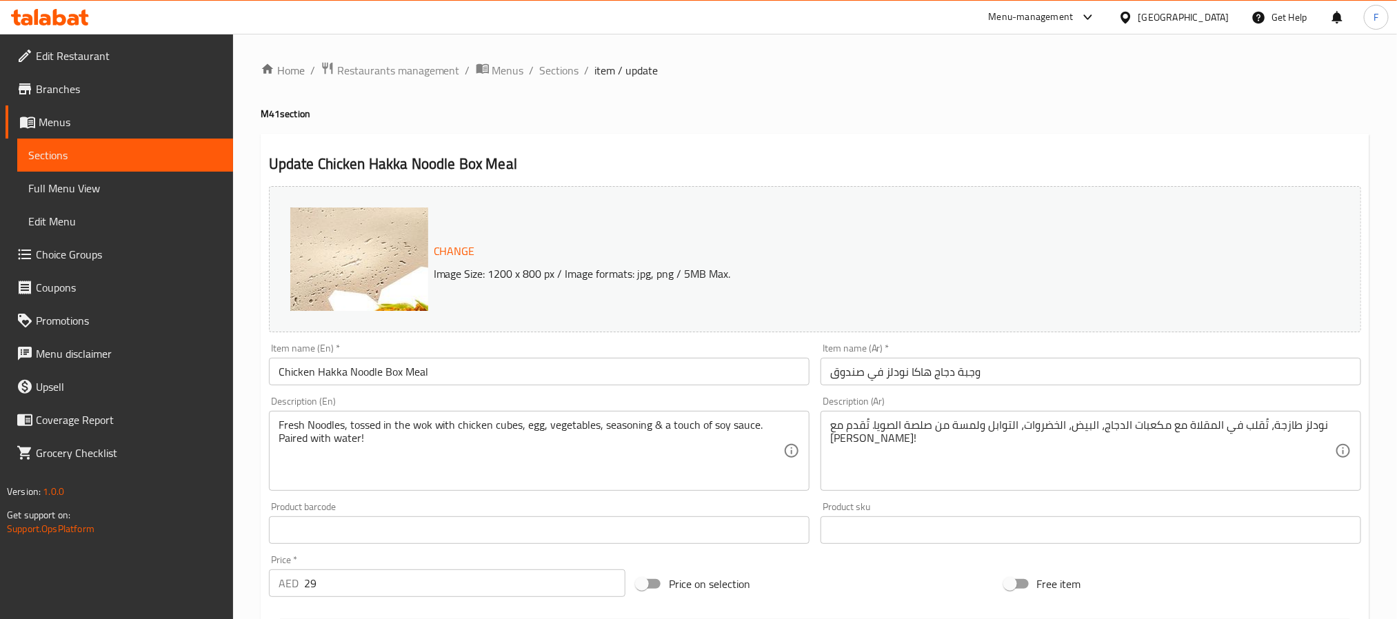
drag, startPoint x: 514, startPoint y: 69, endPoint x: 569, endPoint y: 59, distance: 56.1
click at [514, 69] on span "Menus" at bounding box center [508, 70] width 32 height 17
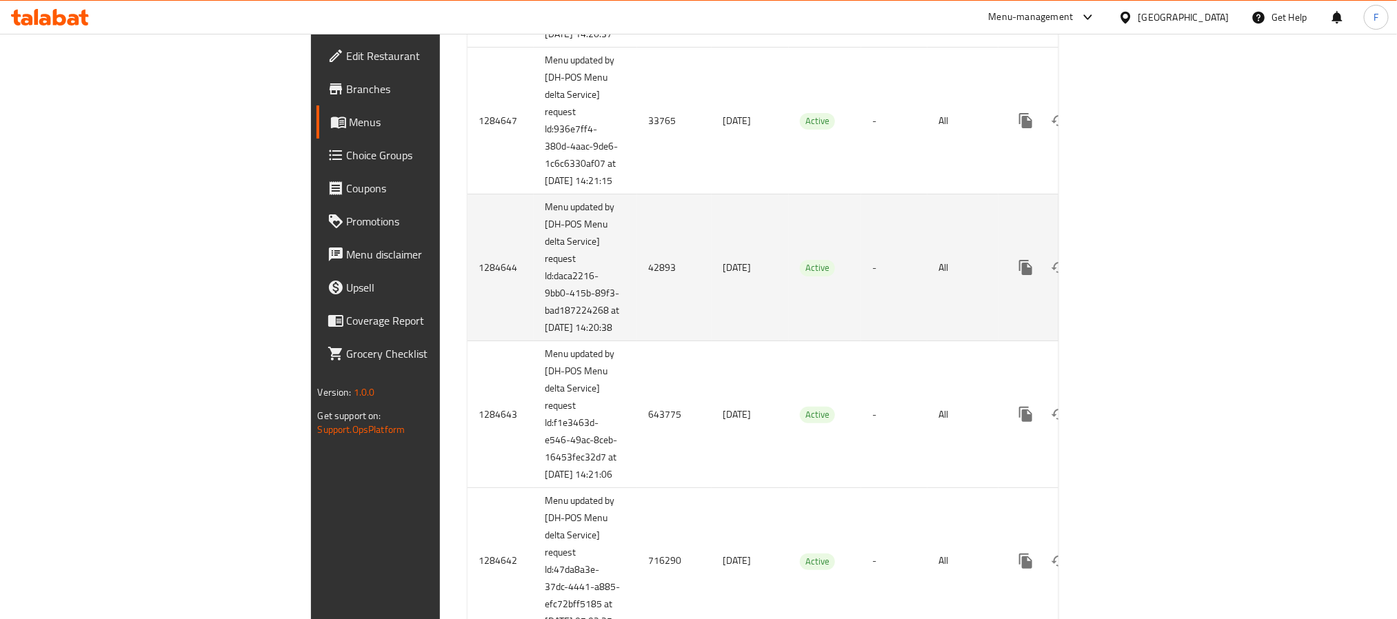
scroll to position [2954, 0]
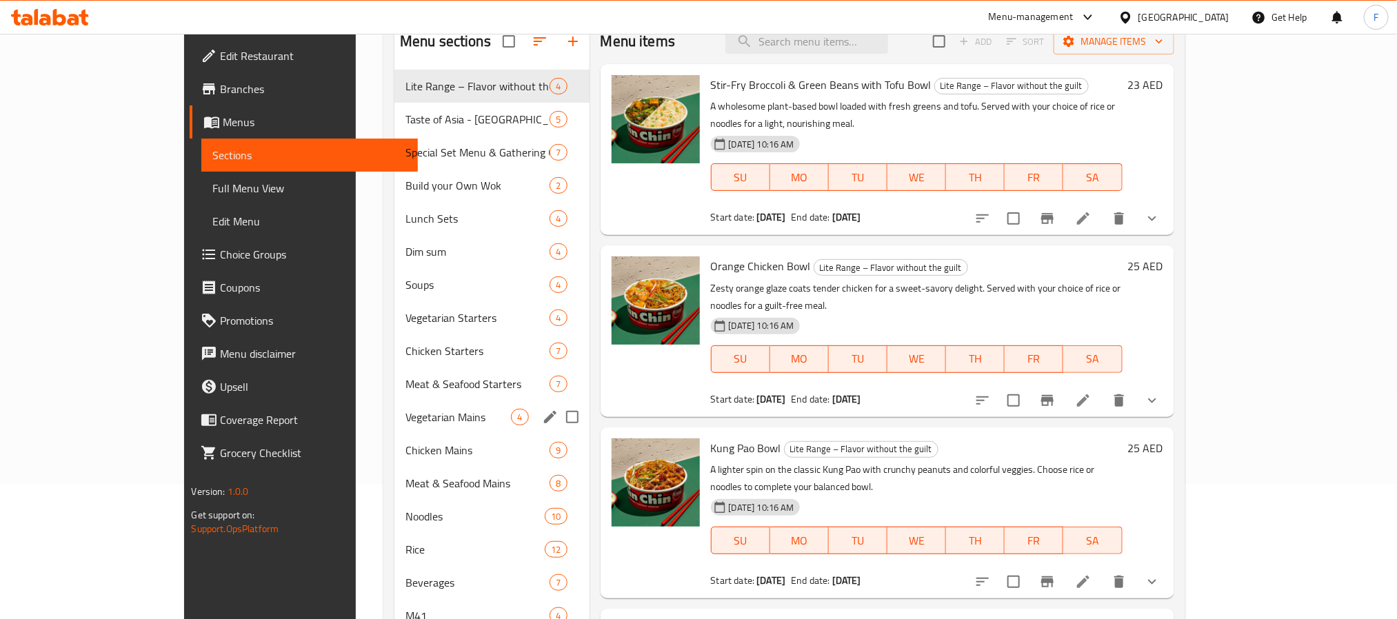
scroll to position [193, 0]
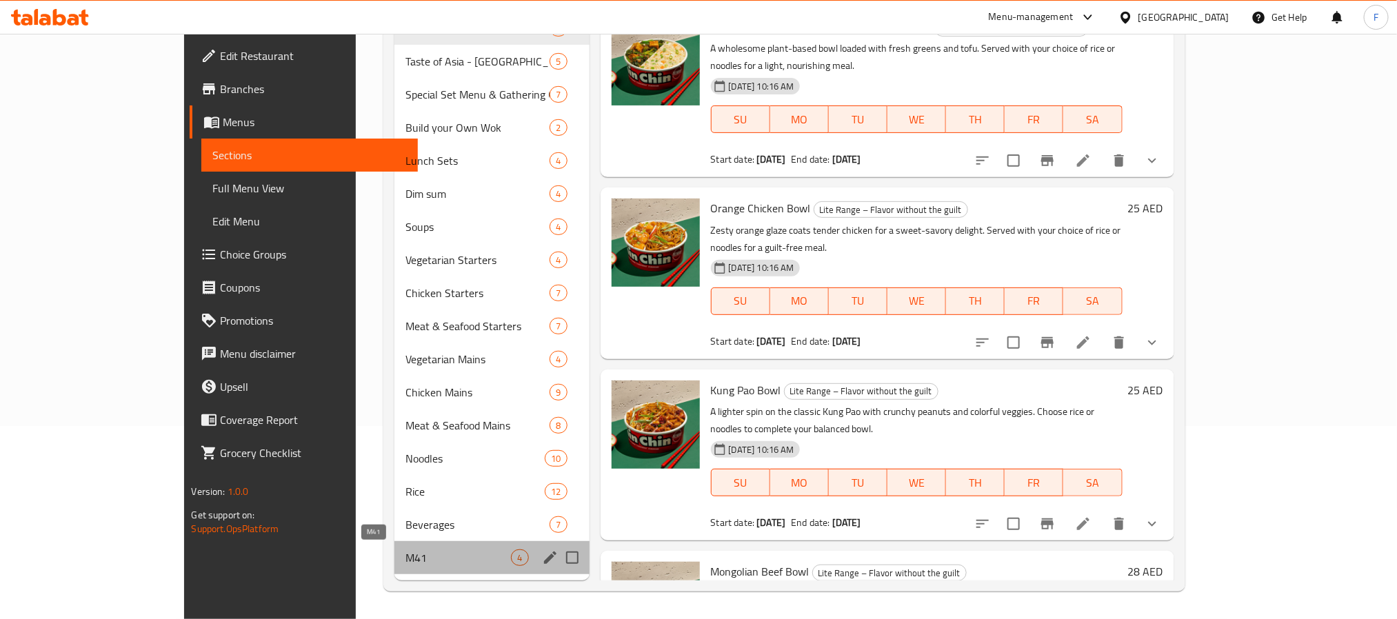
click at [405, 555] on span "M41" at bounding box center [458, 557] width 106 height 17
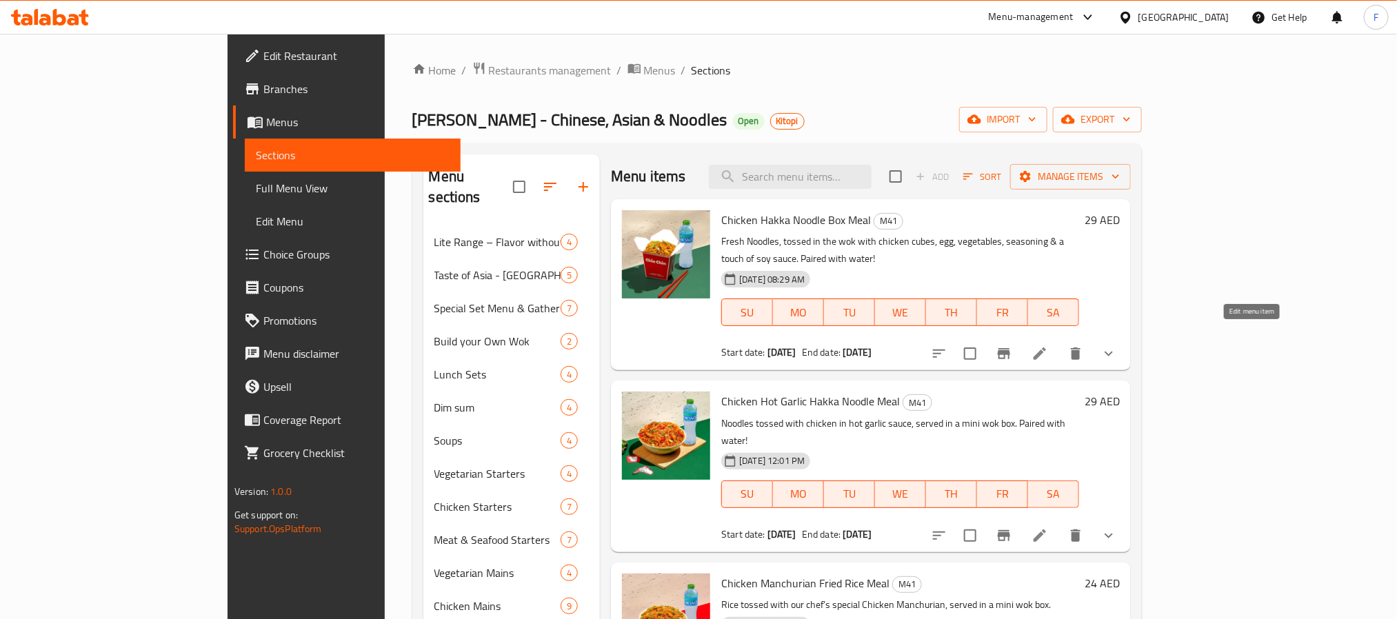
click at [1048, 345] on icon at bounding box center [1039, 353] width 17 height 17
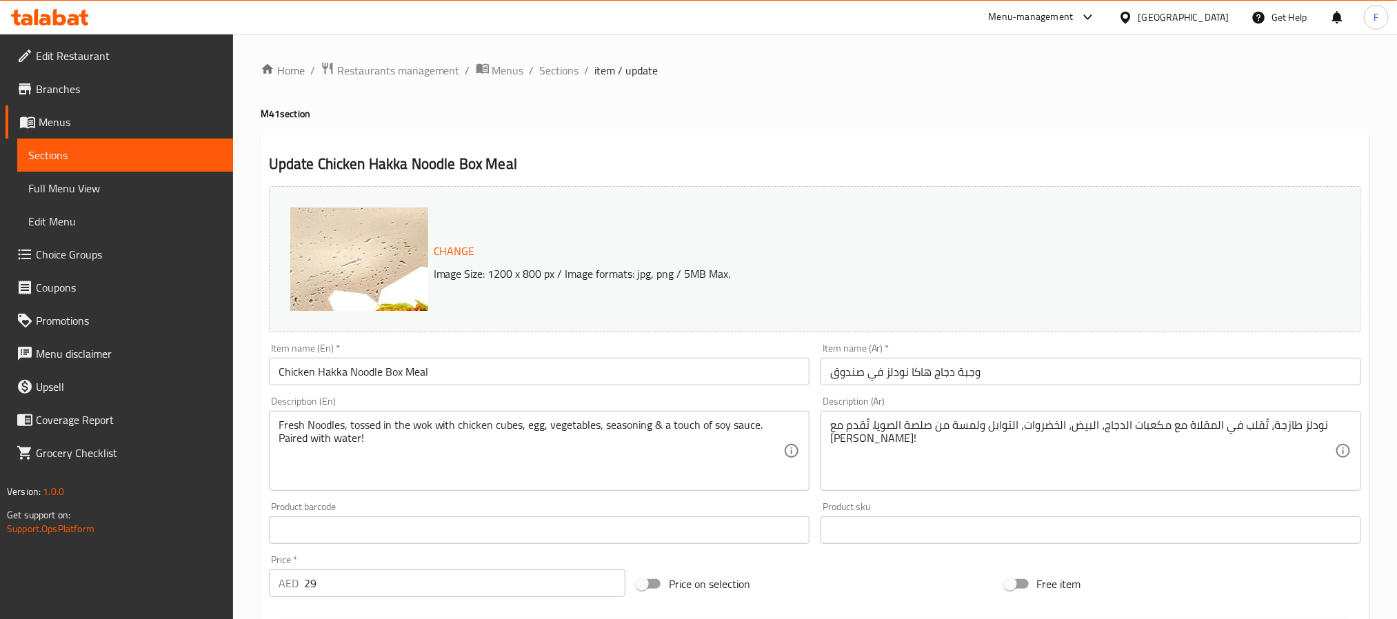
click at [522, 71] on ol "Home / Restaurants management / Menus / Sections / item / update" at bounding box center [815, 70] width 1108 height 18
click at [518, 70] on span "Menus" at bounding box center [508, 70] width 32 height 17
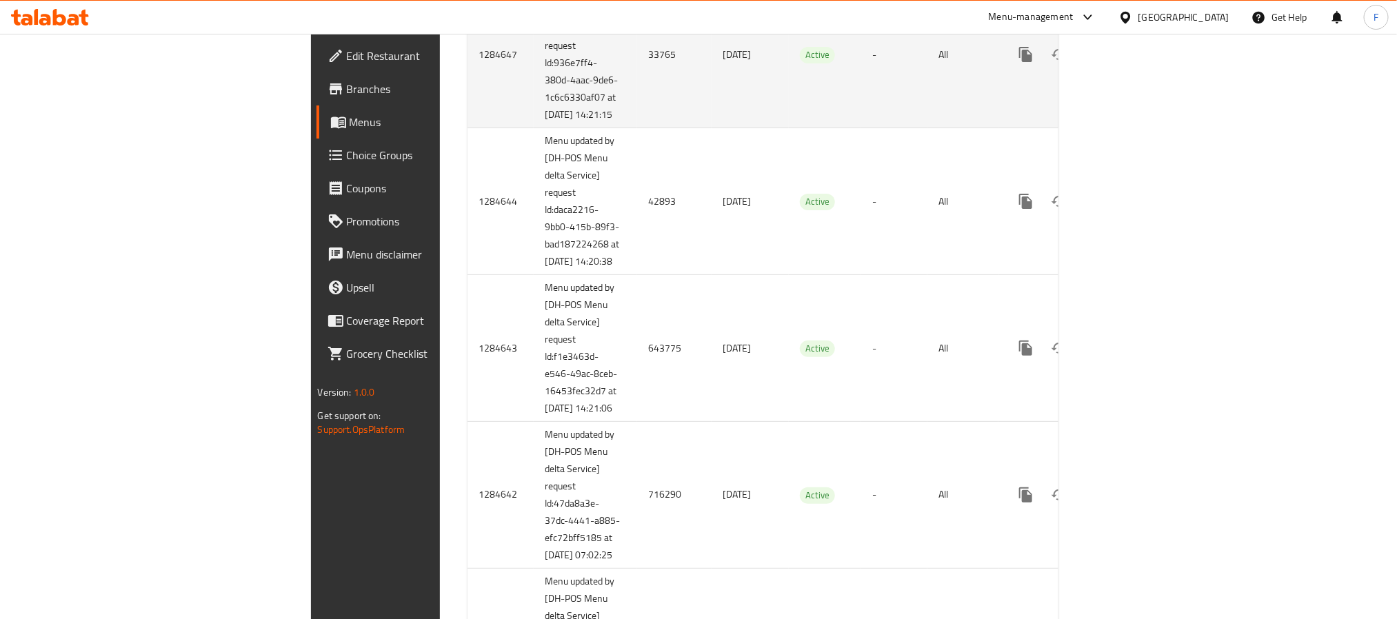
scroll to position [3015, 0]
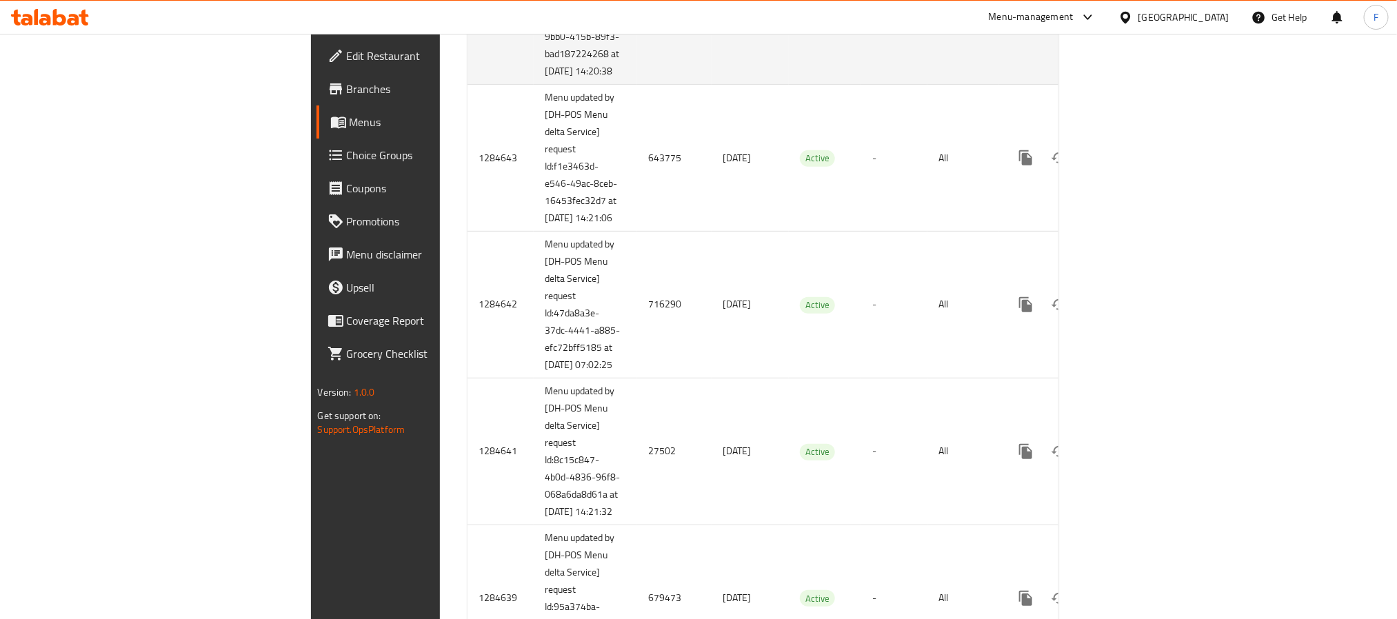
click at [637, 85] on td "42893" at bounding box center [674, 11] width 74 height 147
click at [1133, 19] on icon "enhanced table" at bounding box center [1125, 11] width 17 height 17
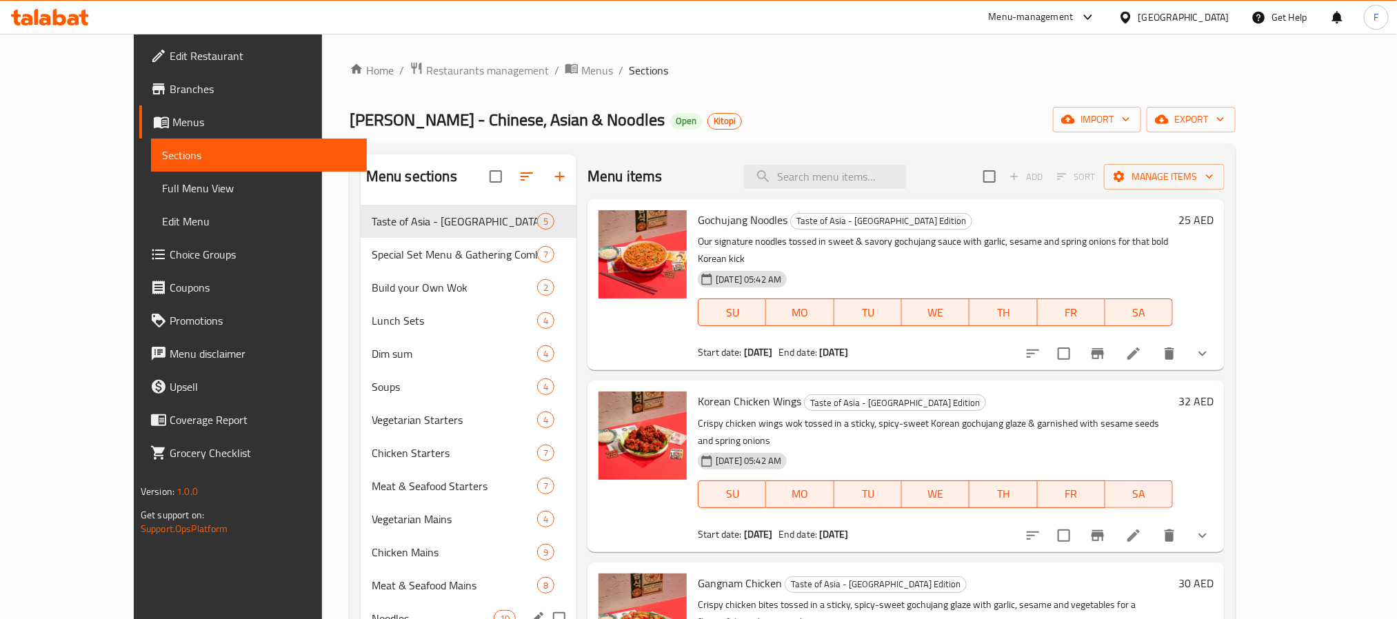
scroll to position [193, 0]
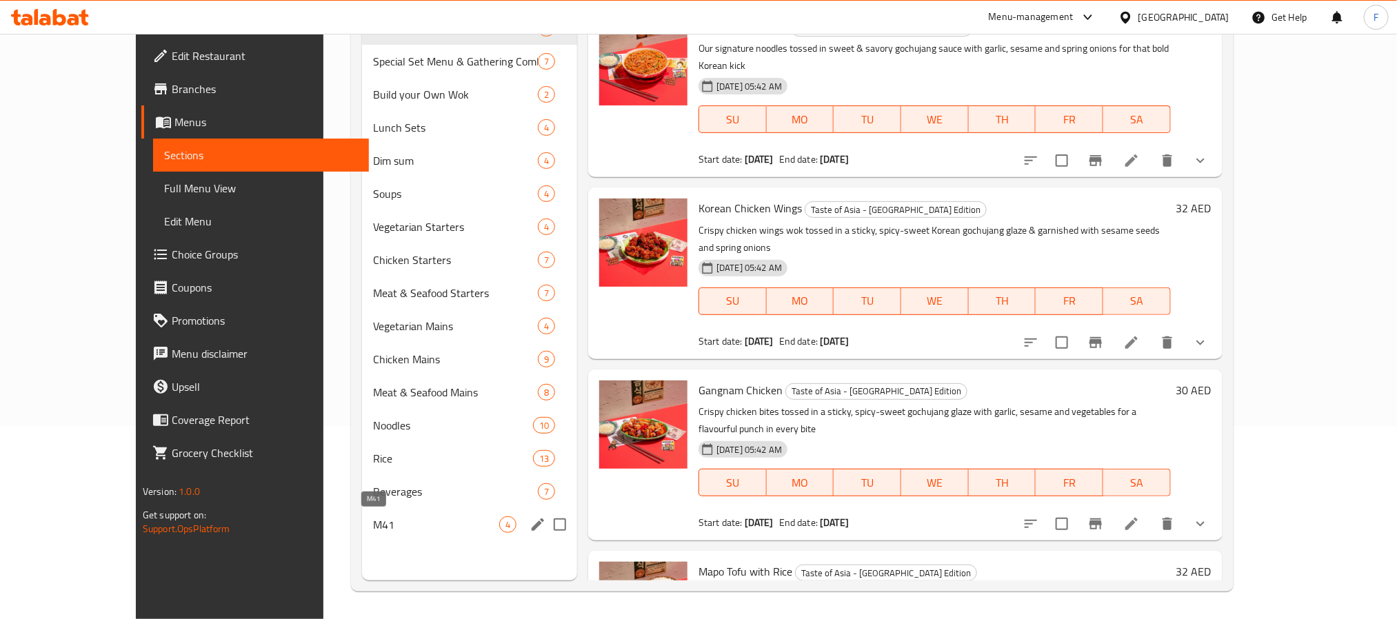
click at [373, 517] on span "M41" at bounding box center [436, 524] width 126 height 17
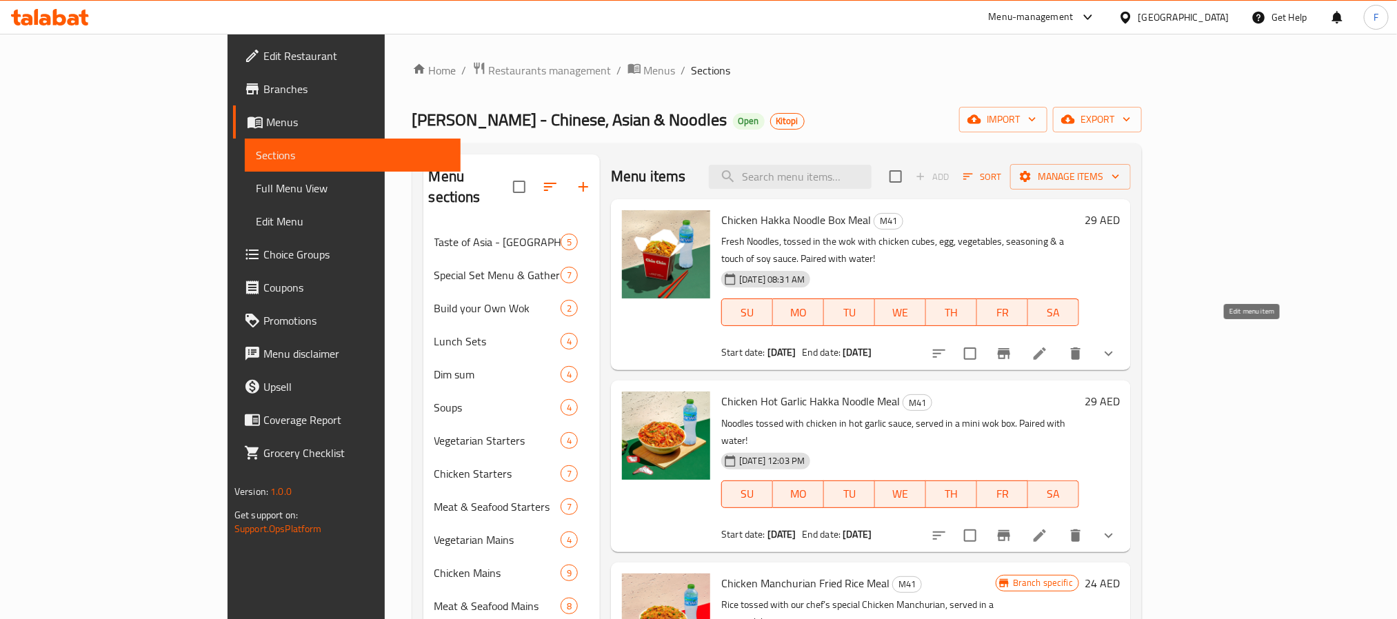
click at [1048, 345] on icon at bounding box center [1039, 353] width 17 height 17
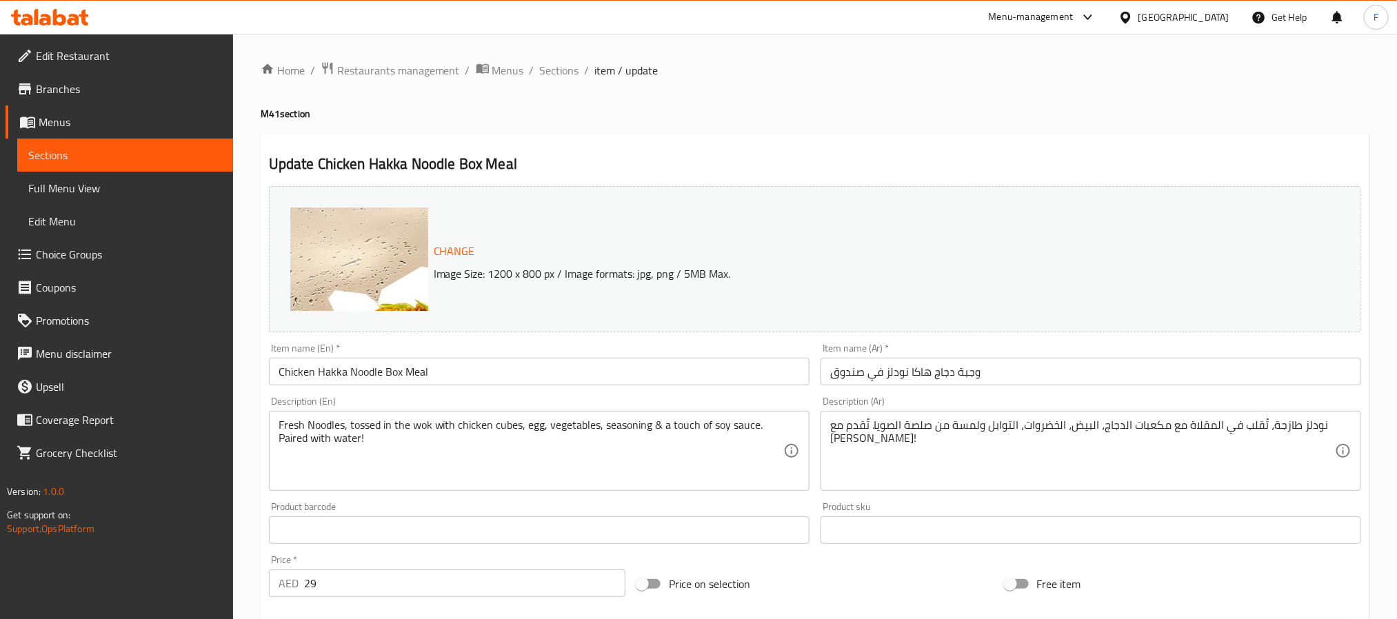
drag, startPoint x: 491, startPoint y: 70, endPoint x: 778, endPoint y: 40, distance: 289.0
click at [492, 70] on span "Menus" at bounding box center [508, 70] width 32 height 17
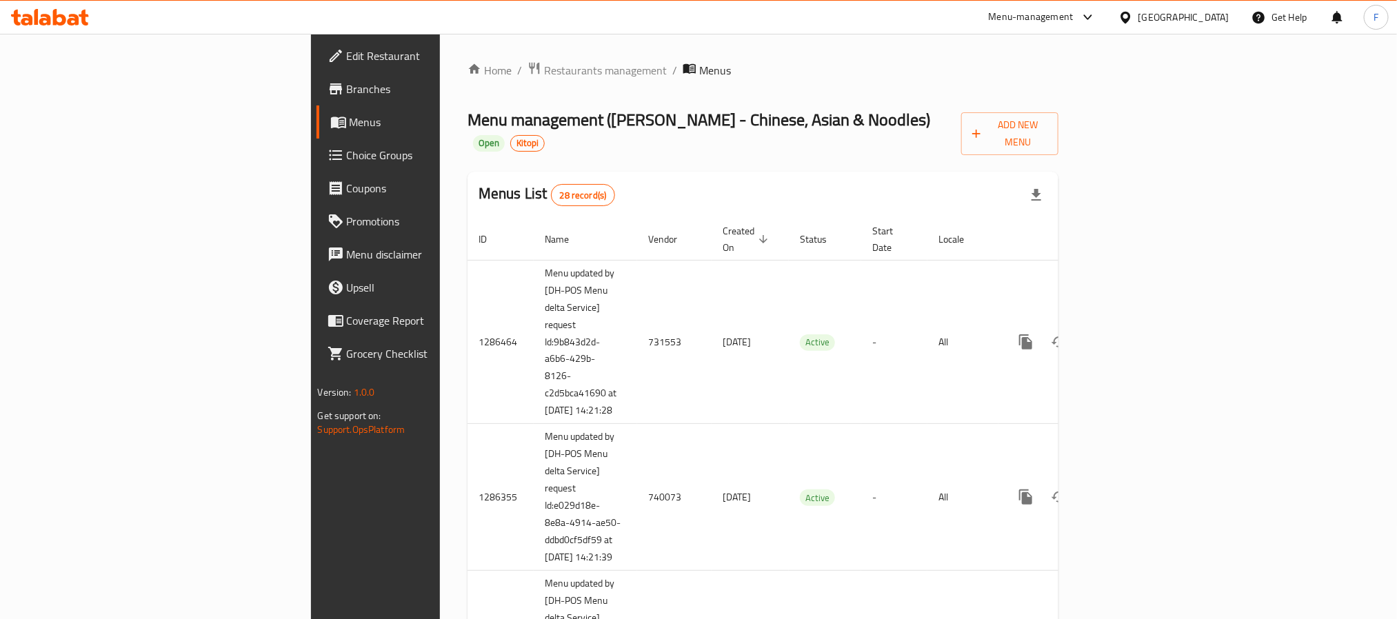
scroll to position [2808, 0]
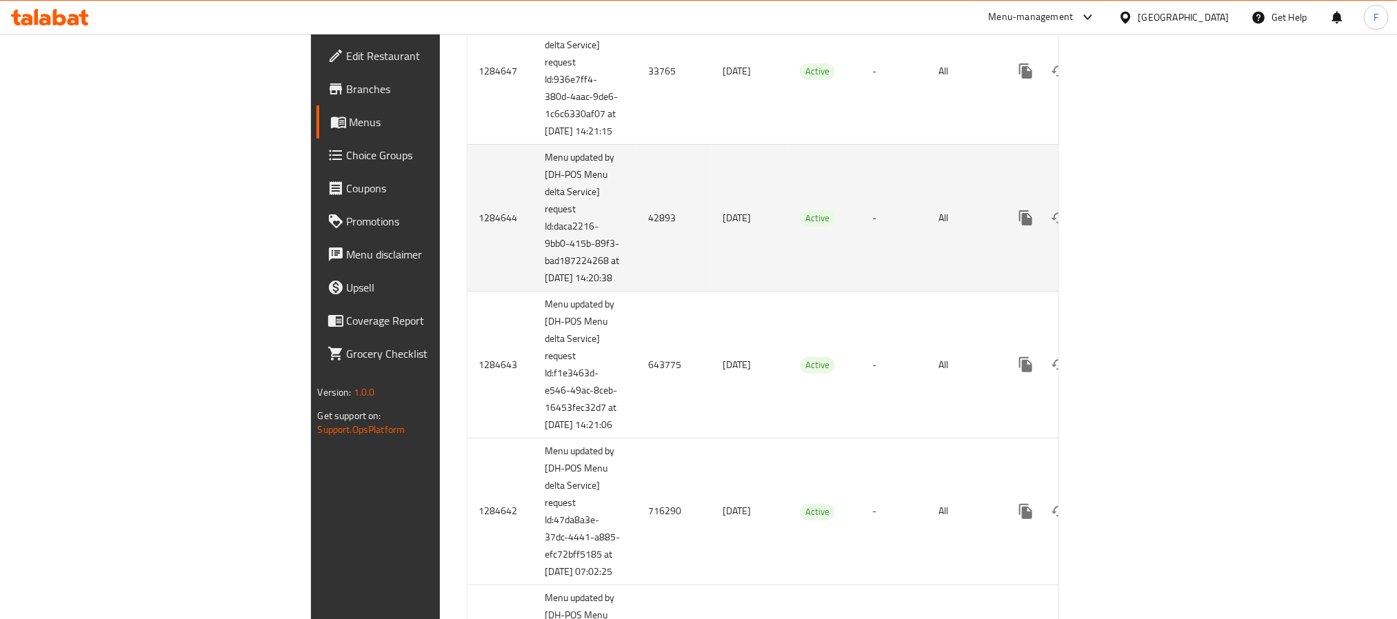
click at [637, 292] on td "42893" at bounding box center [674, 218] width 74 height 147
click at [1131, 224] on icon "enhanced table" at bounding box center [1125, 218] width 12 height 12
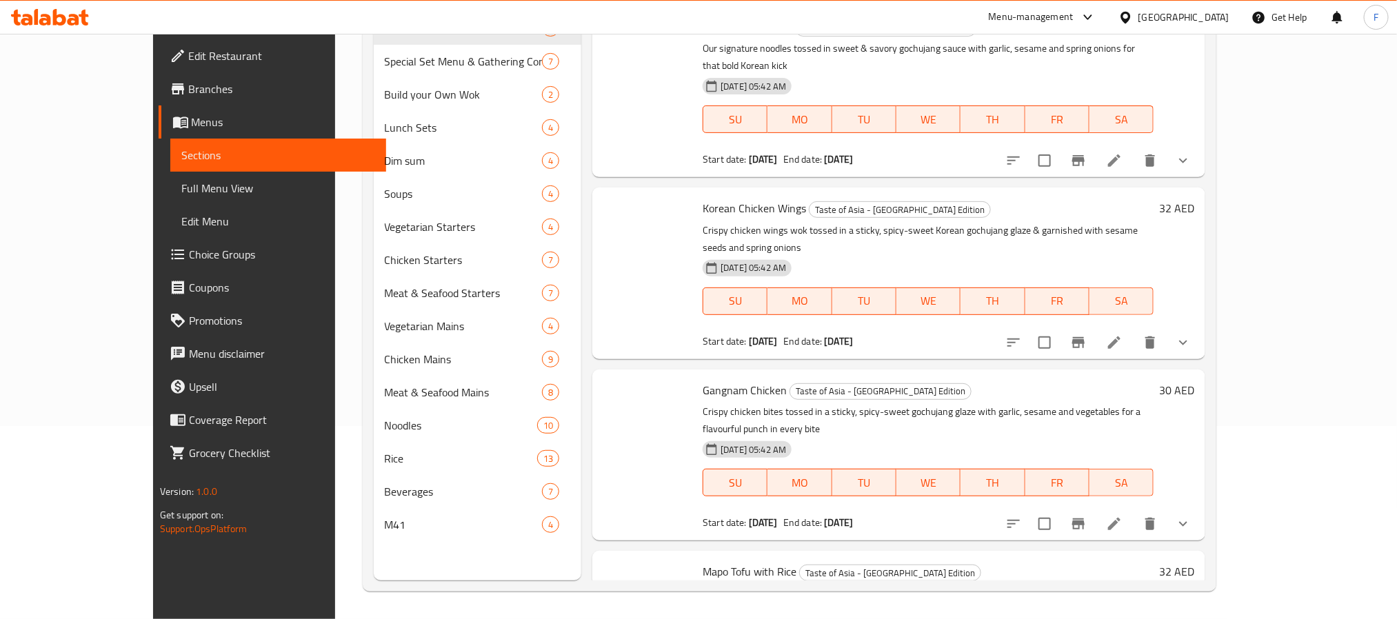
scroll to position [193, 0]
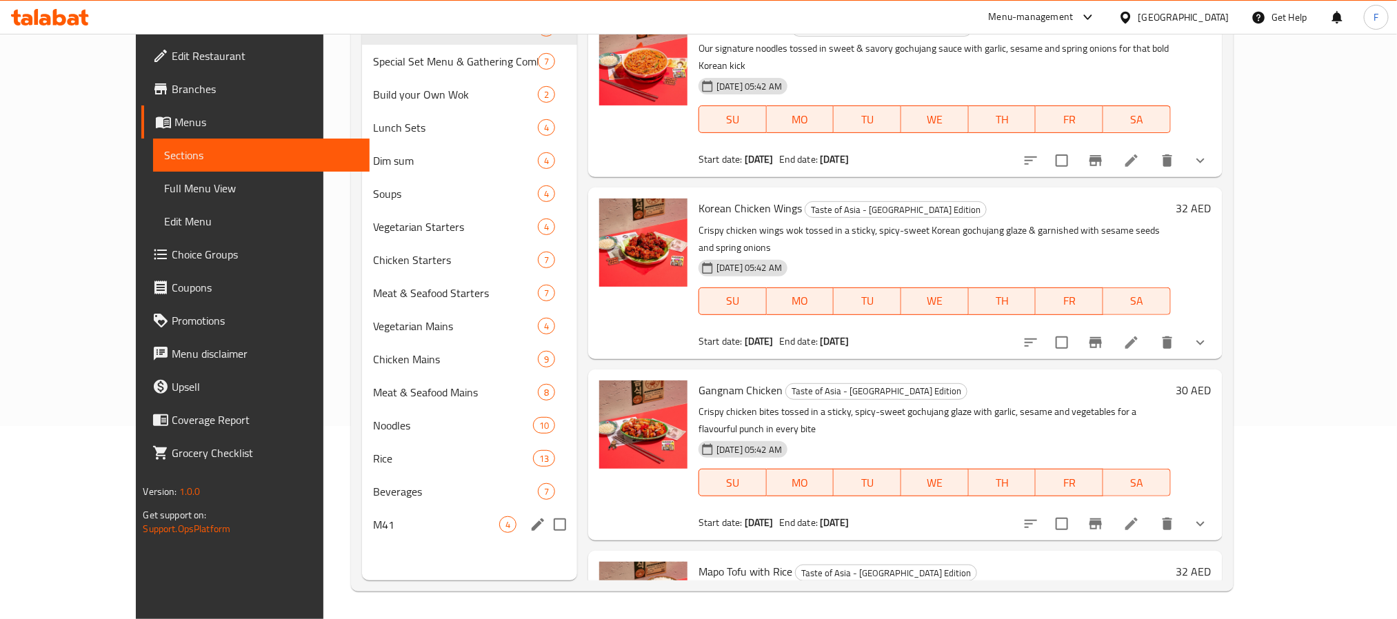
click at [427, 538] on div "M41 4" at bounding box center [469, 524] width 215 height 33
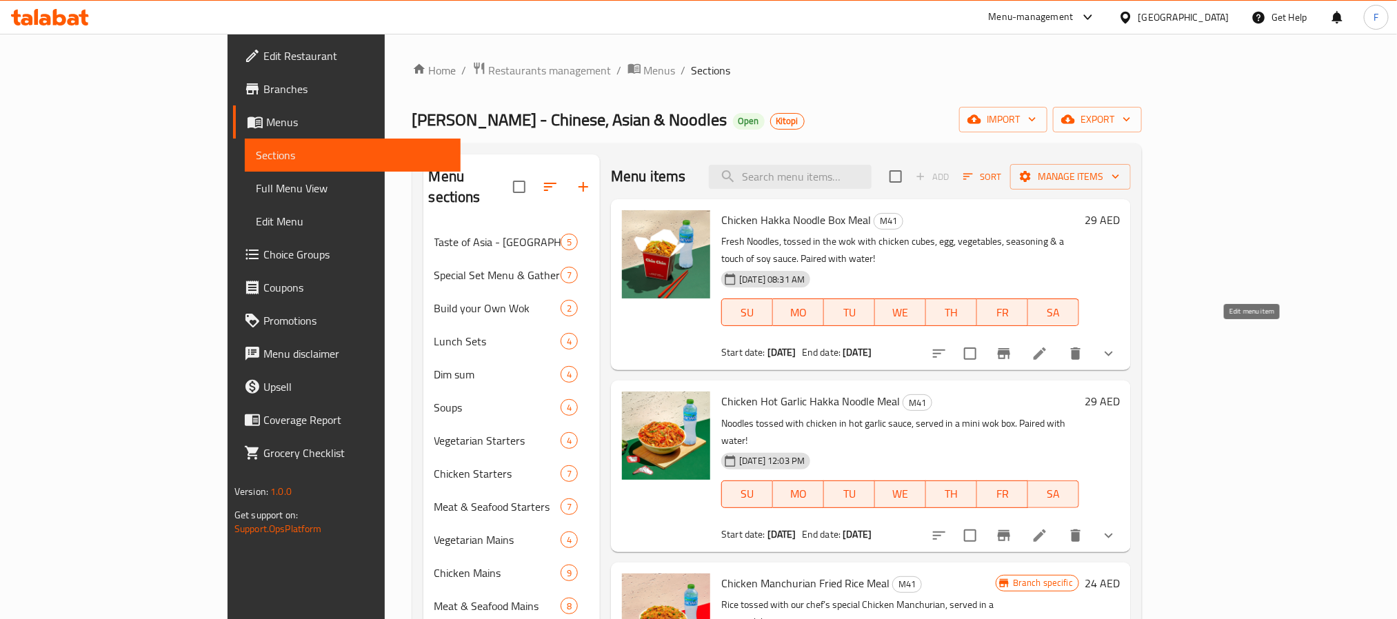
click at [1048, 345] on icon at bounding box center [1039, 353] width 17 height 17
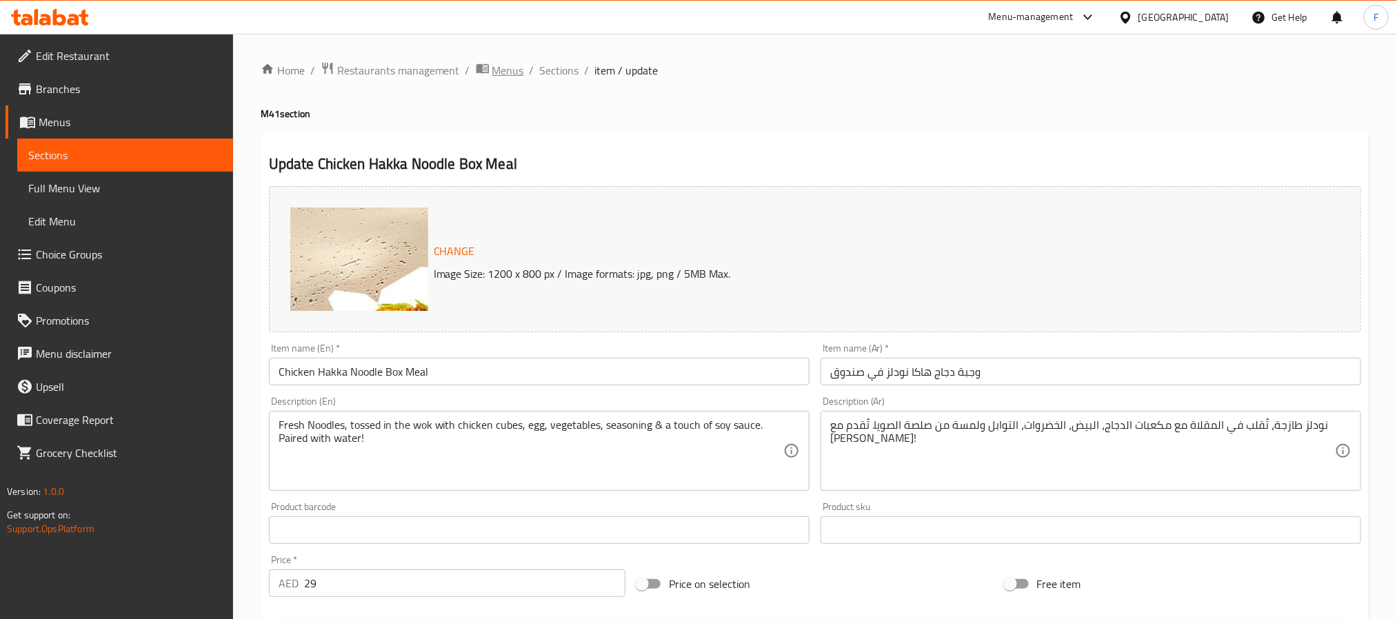
click at [516, 65] on span "Menus" at bounding box center [508, 70] width 32 height 17
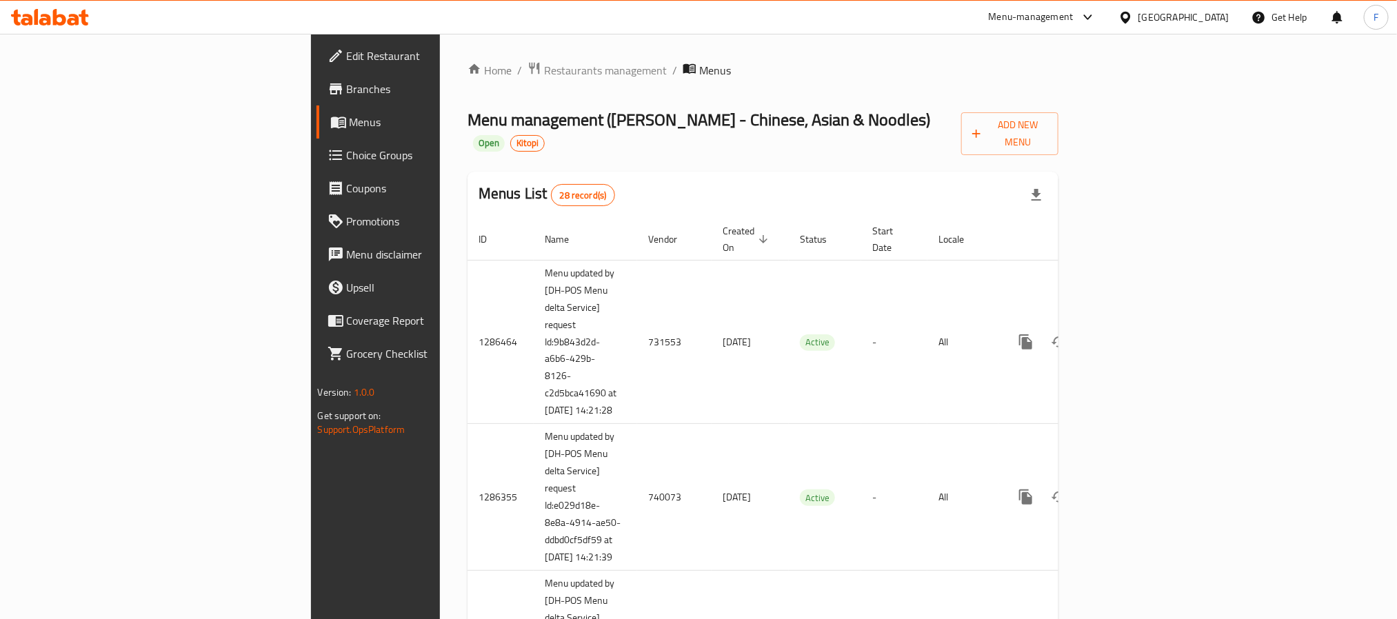
scroll to position [2972, 0]
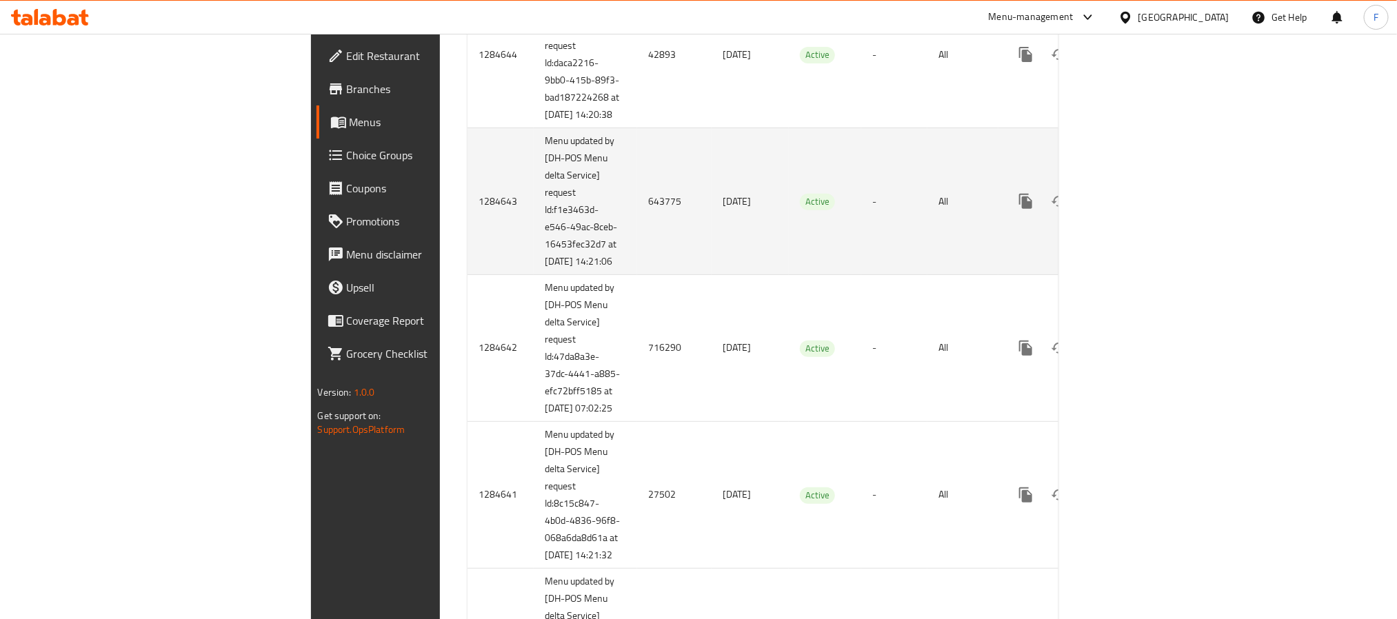
click at [637, 275] on td "643775" at bounding box center [674, 201] width 74 height 147
click at [1131, 207] on icon "enhanced table" at bounding box center [1125, 201] width 12 height 12
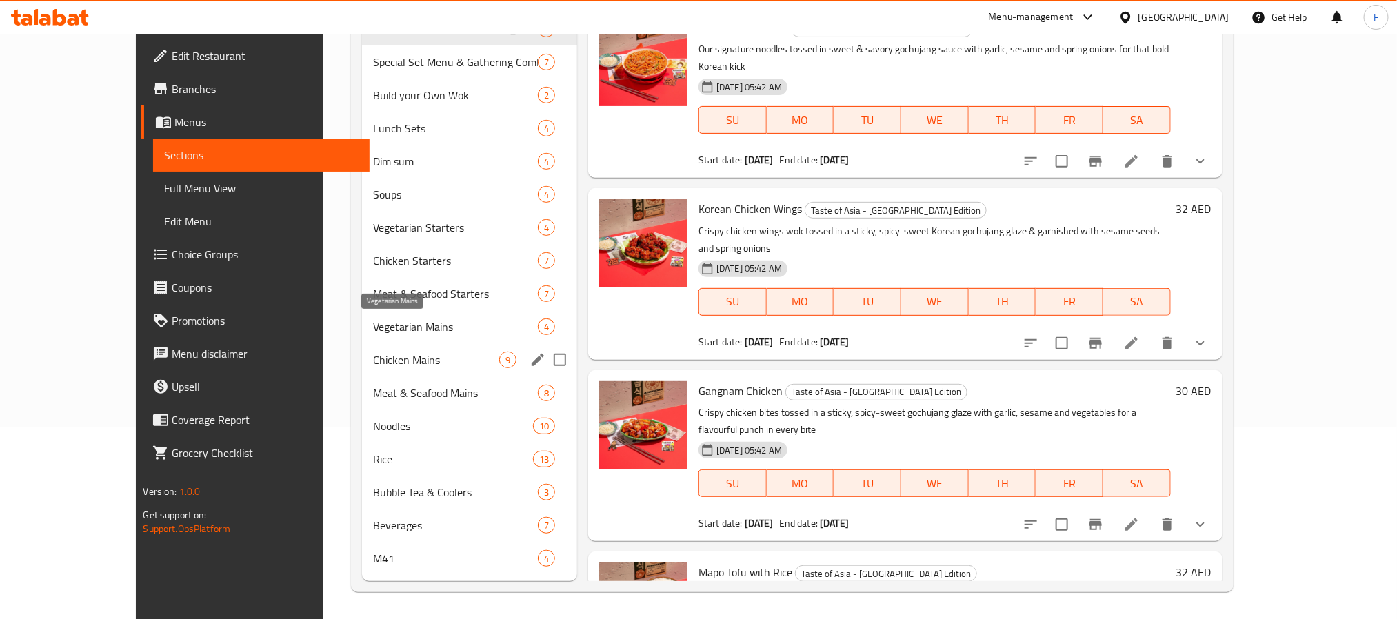
scroll to position [193, 0]
click at [362, 546] on div "M41 4" at bounding box center [469, 557] width 215 height 33
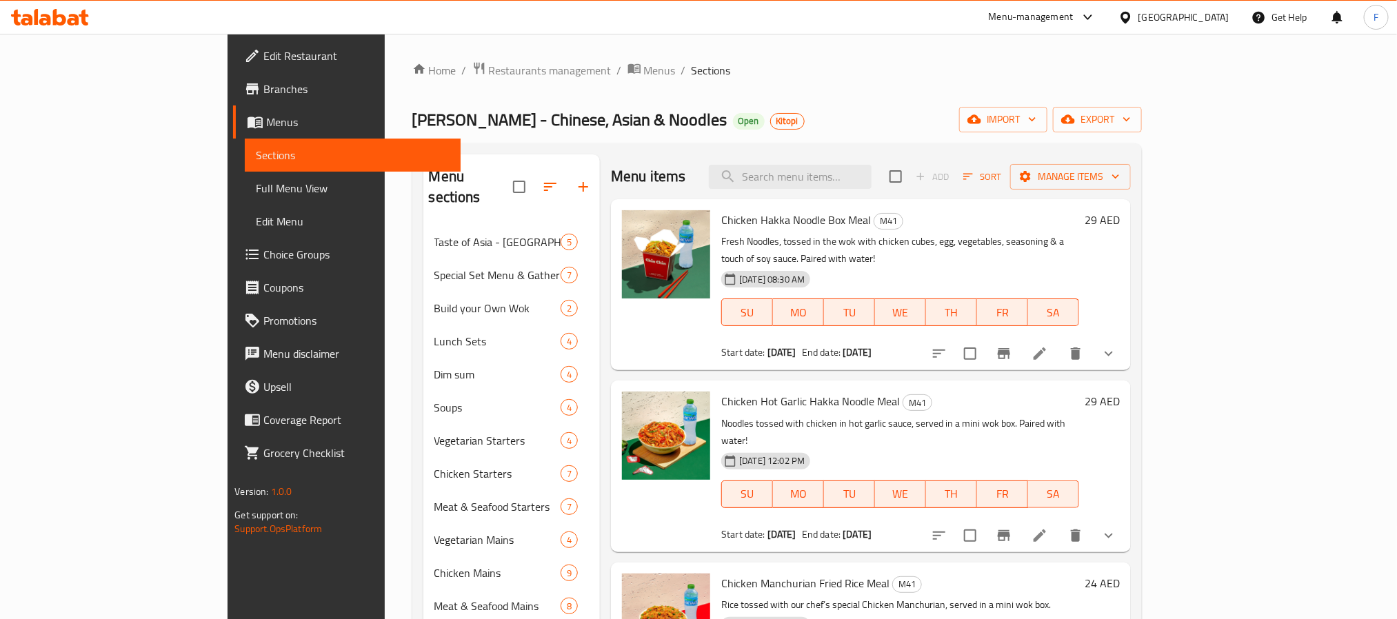
click at [1059, 342] on li at bounding box center [1039, 353] width 39 height 25
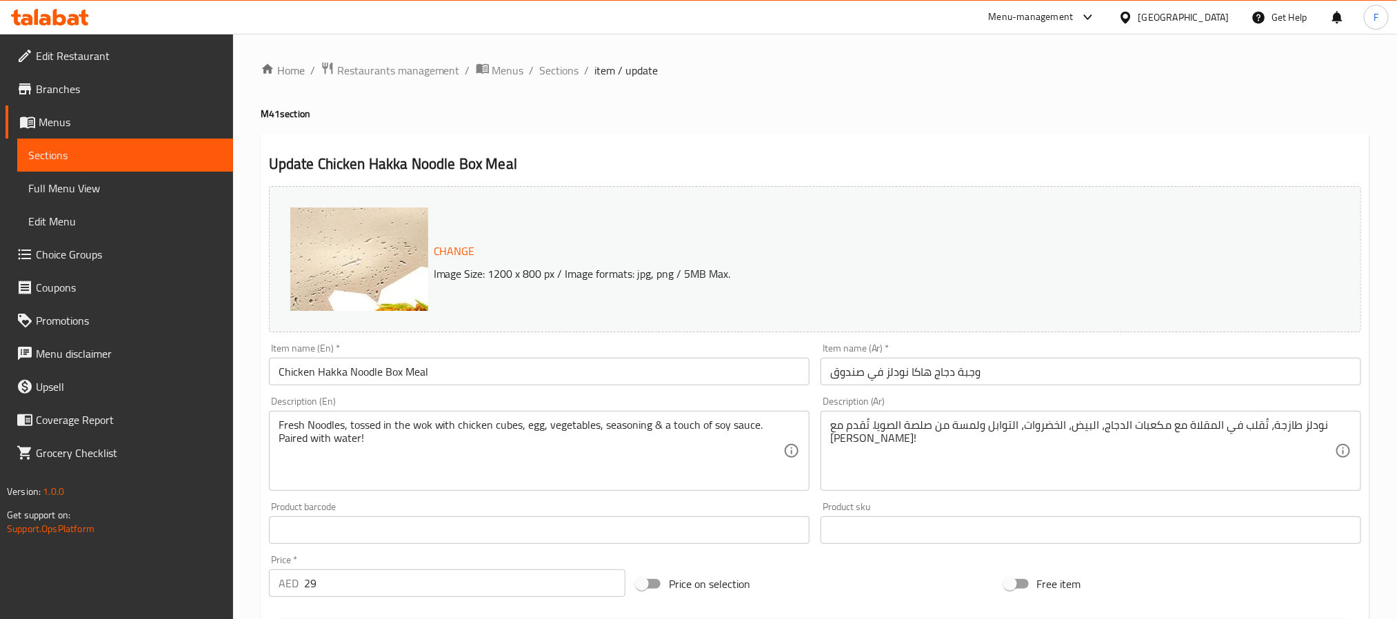
drag, startPoint x: 518, startPoint y: 72, endPoint x: 742, endPoint y: 39, distance: 227.1
click at [518, 72] on span "Menus" at bounding box center [508, 70] width 32 height 17
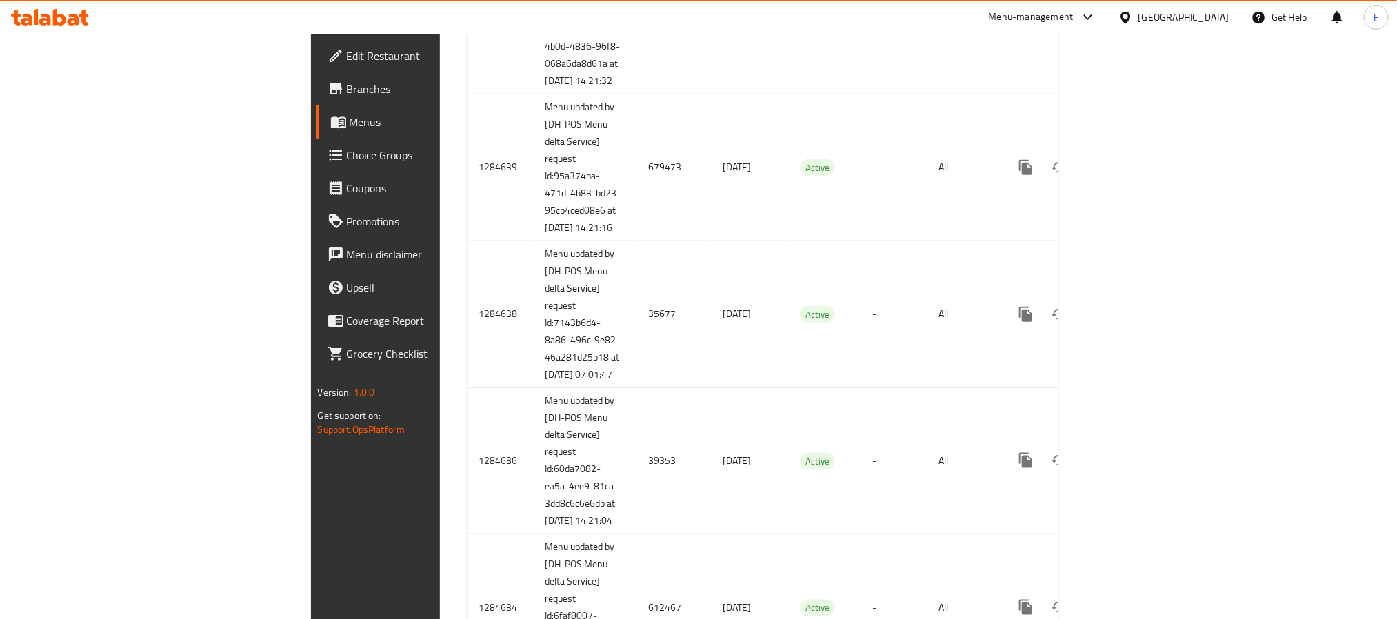
scroll to position [3343, 0]
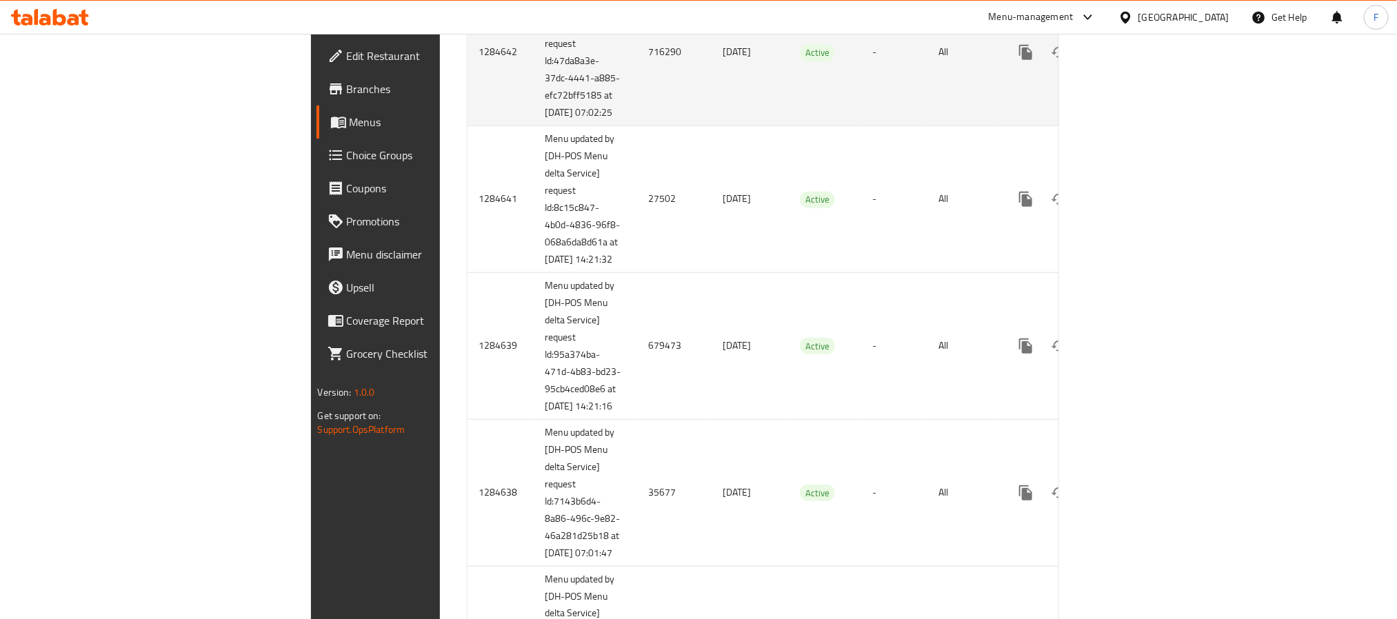
scroll to position [3193, 0]
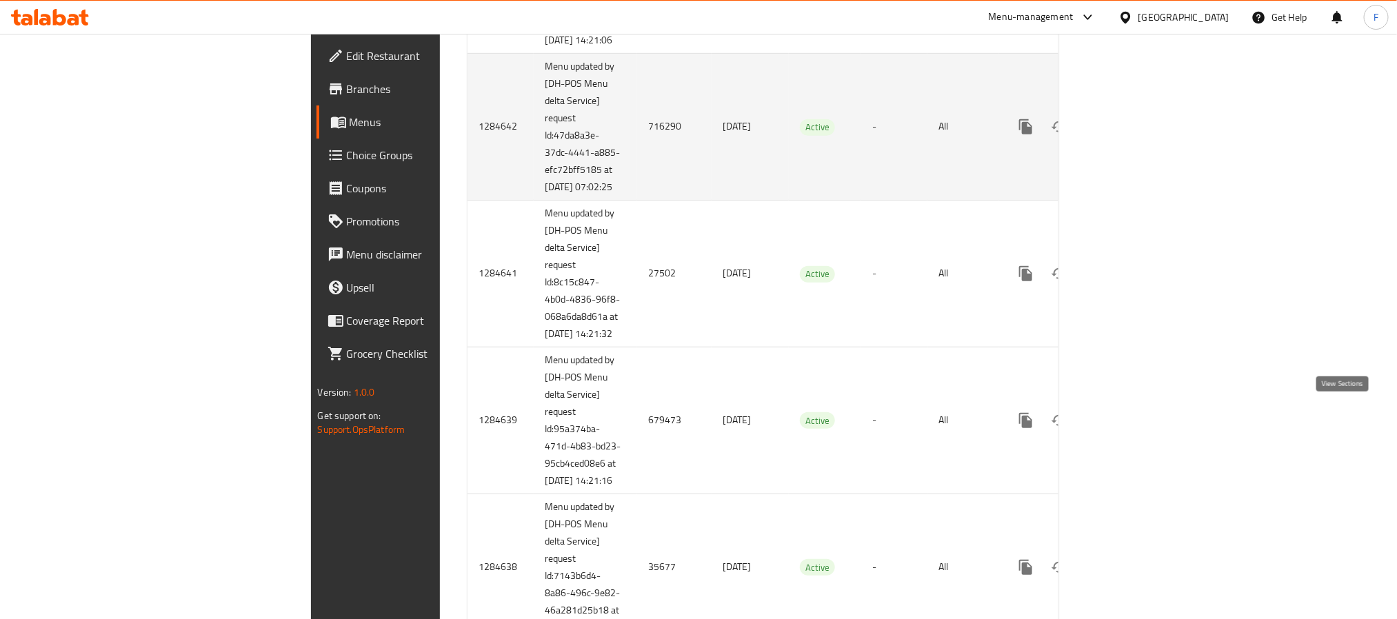
click at [1131, 133] on icon "enhanced table" at bounding box center [1125, 127] width 12 height 12
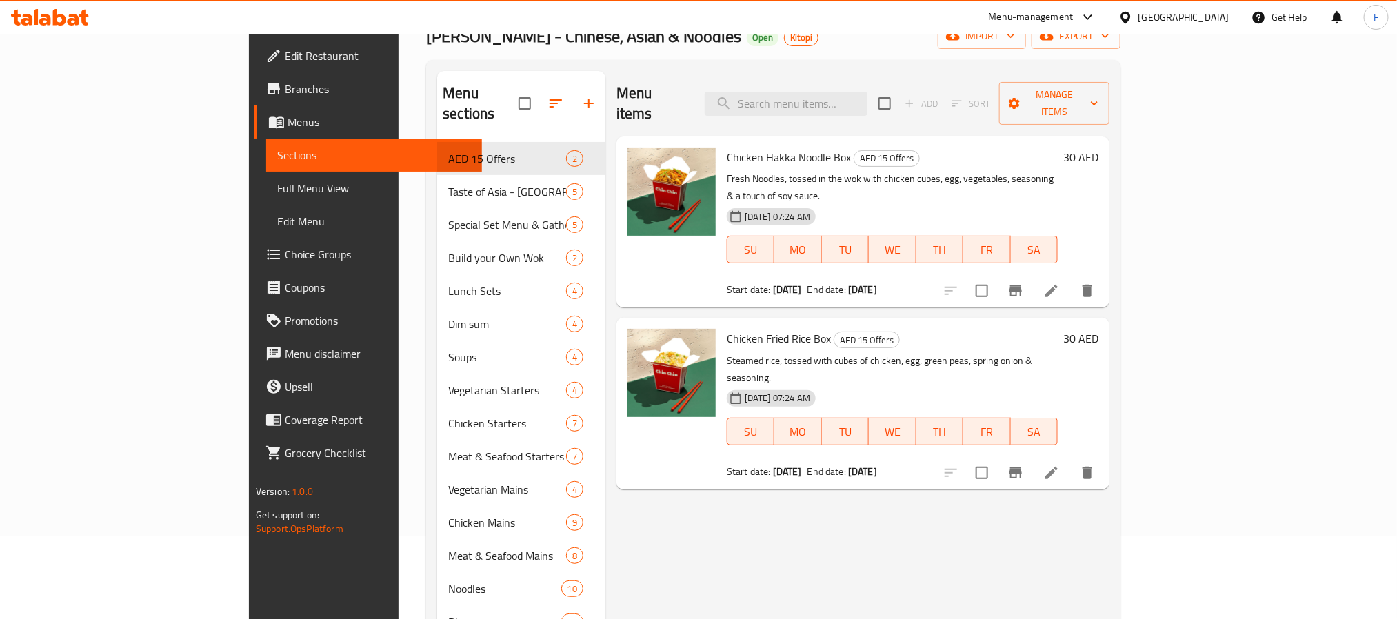
scroll to position [258, 0]
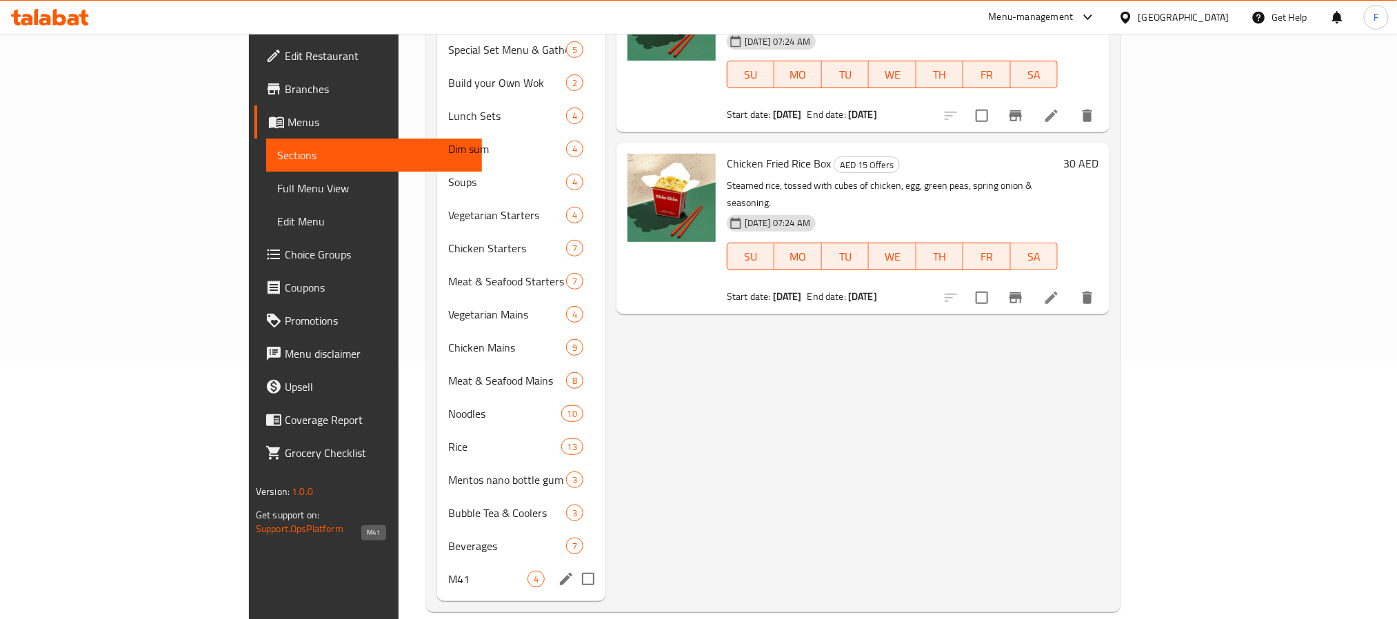
click at [448, 571] on span "M41" at bounding box center [487, 579] width 79 height 17
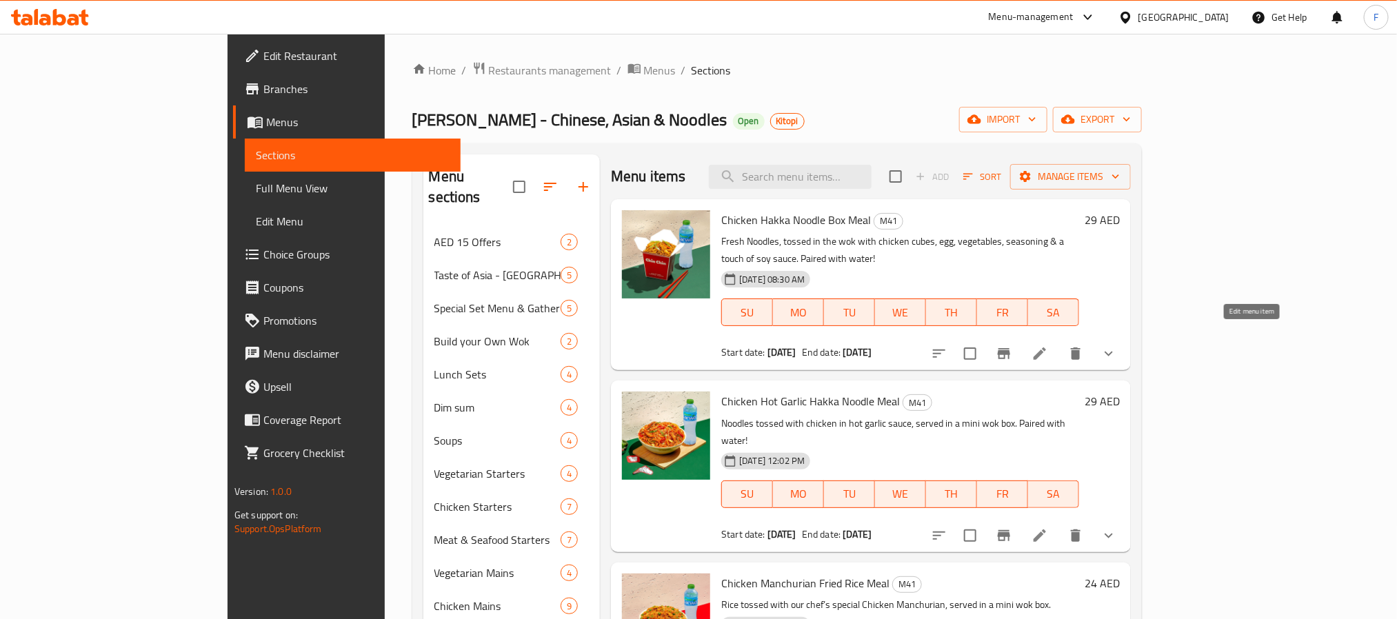
click at [1048, 345] on icon at bounding box center [1039, 353] width 17 height 17
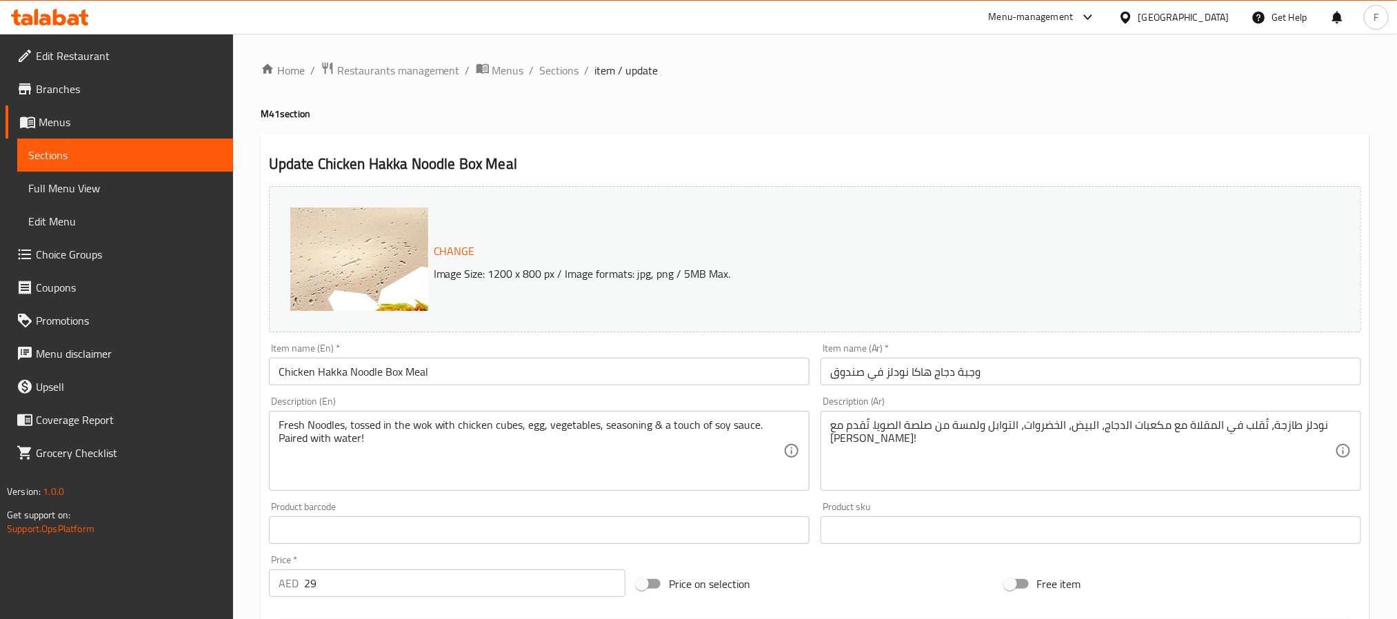
click at [501, 72] on span "Menus" at bounding box center [508, 70] width 32 height 17
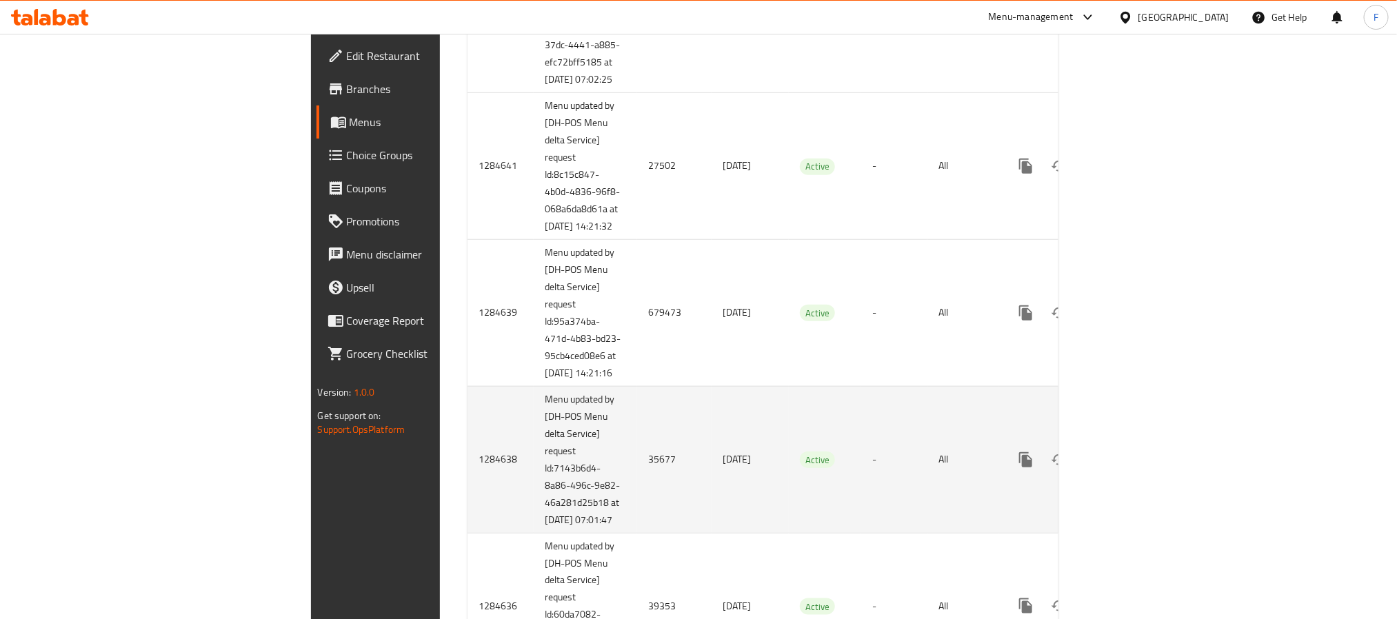
scroll to position [3611, 0]
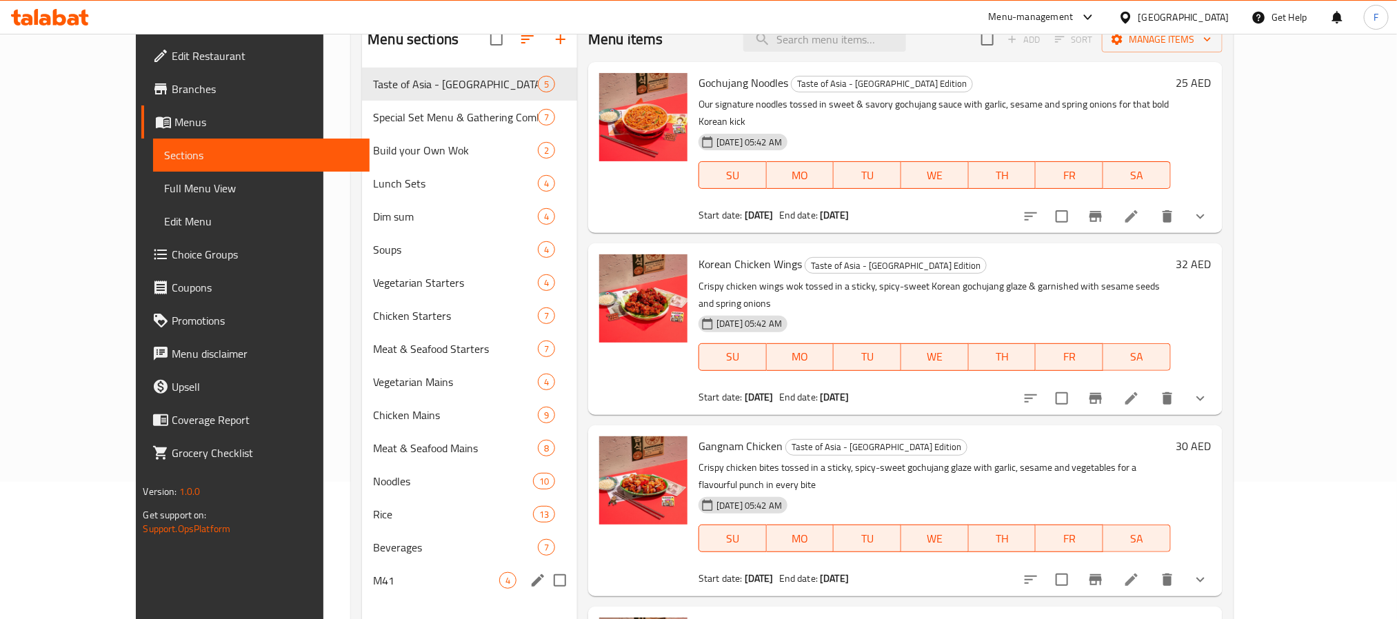
scroll to position [193, 0]
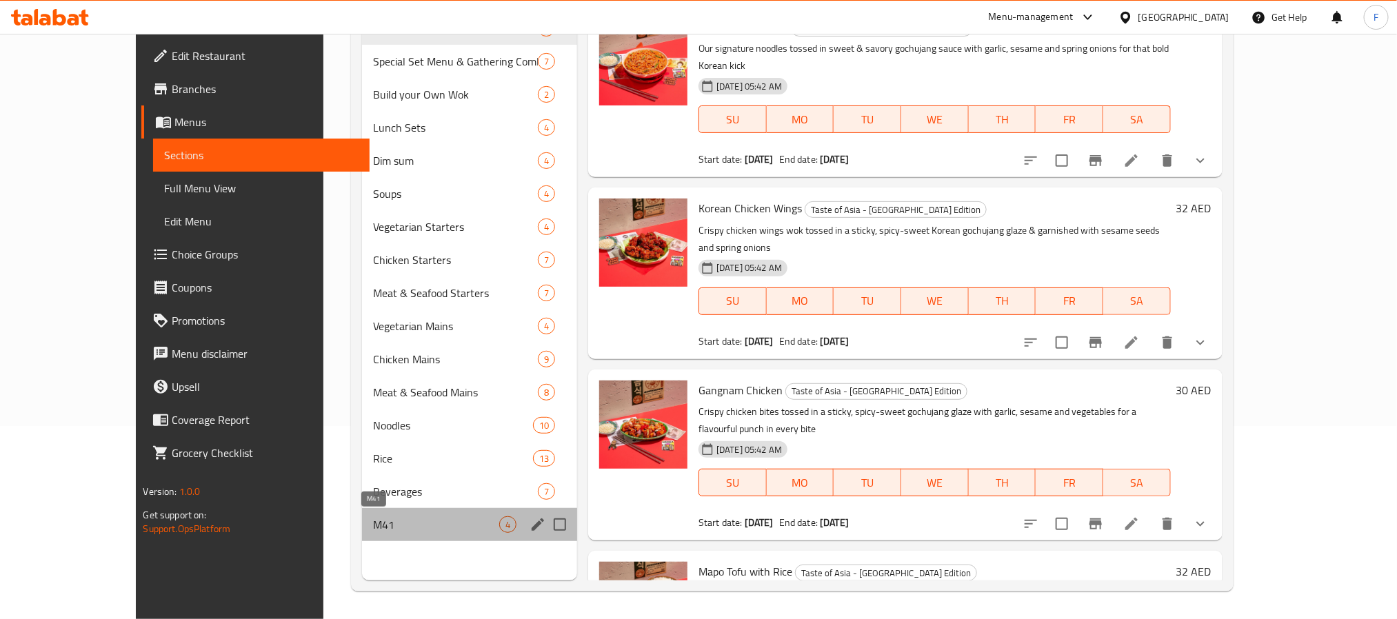
click at [373, 530] on span "M41" at bounding box center [436, 524] width 126 height 17
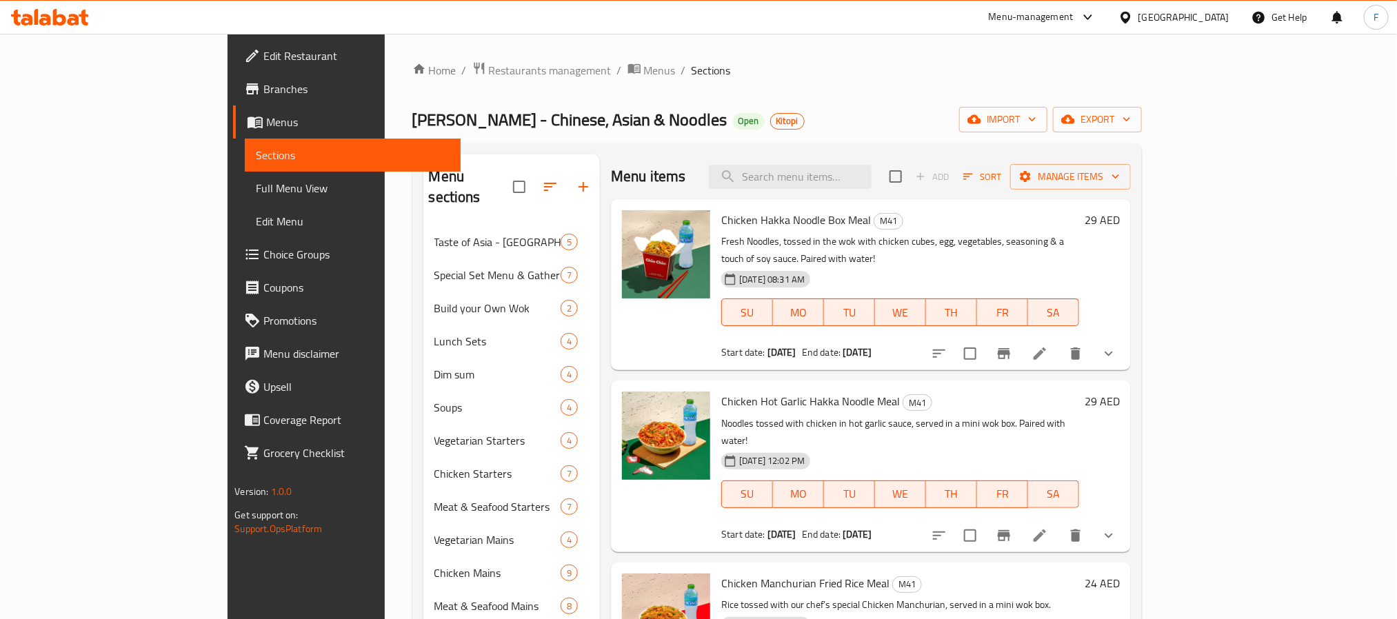
click at [1059, 341] on li at bounding box center [1039, 353] width 39 height 25
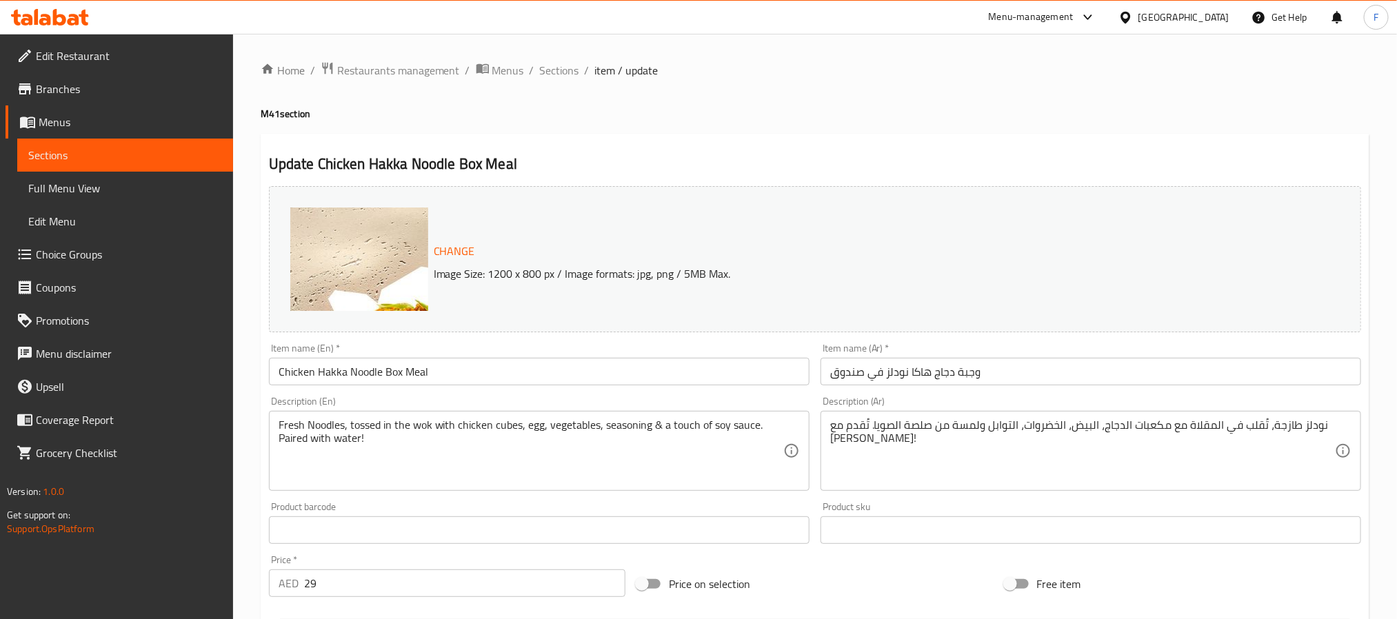
drag, startPoint x: 492, startPoint y: 70, endPoint x: 846, endPoint y: 37, distance: 355.2
click at [492, 70] on span "Menus" at bounding box center [508, 70] width 32 height 17
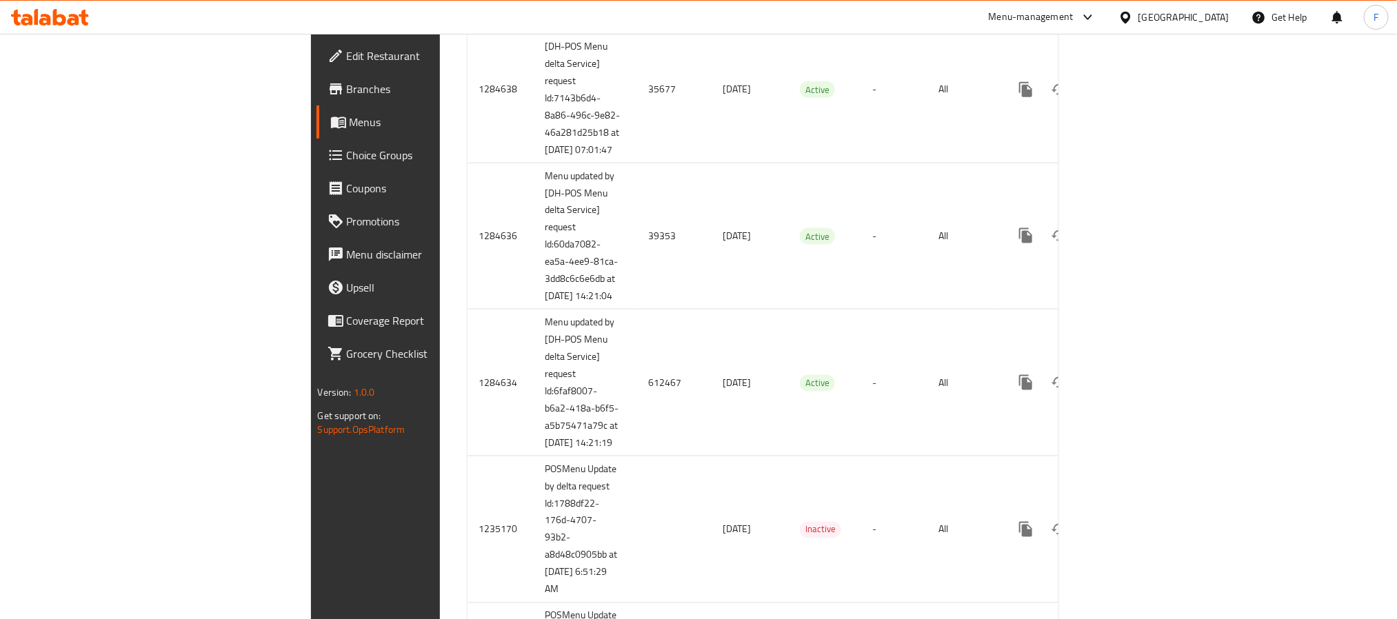
scroll to position [3671, 0]
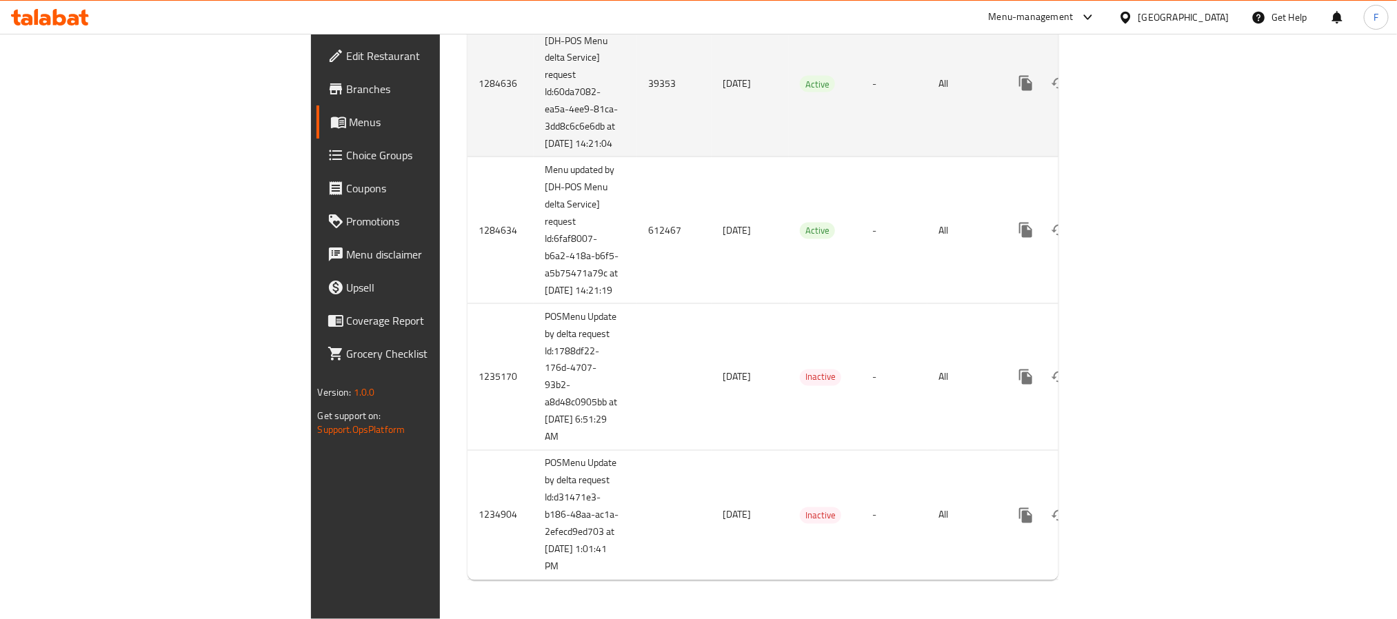
scroll to position [3878, 0]
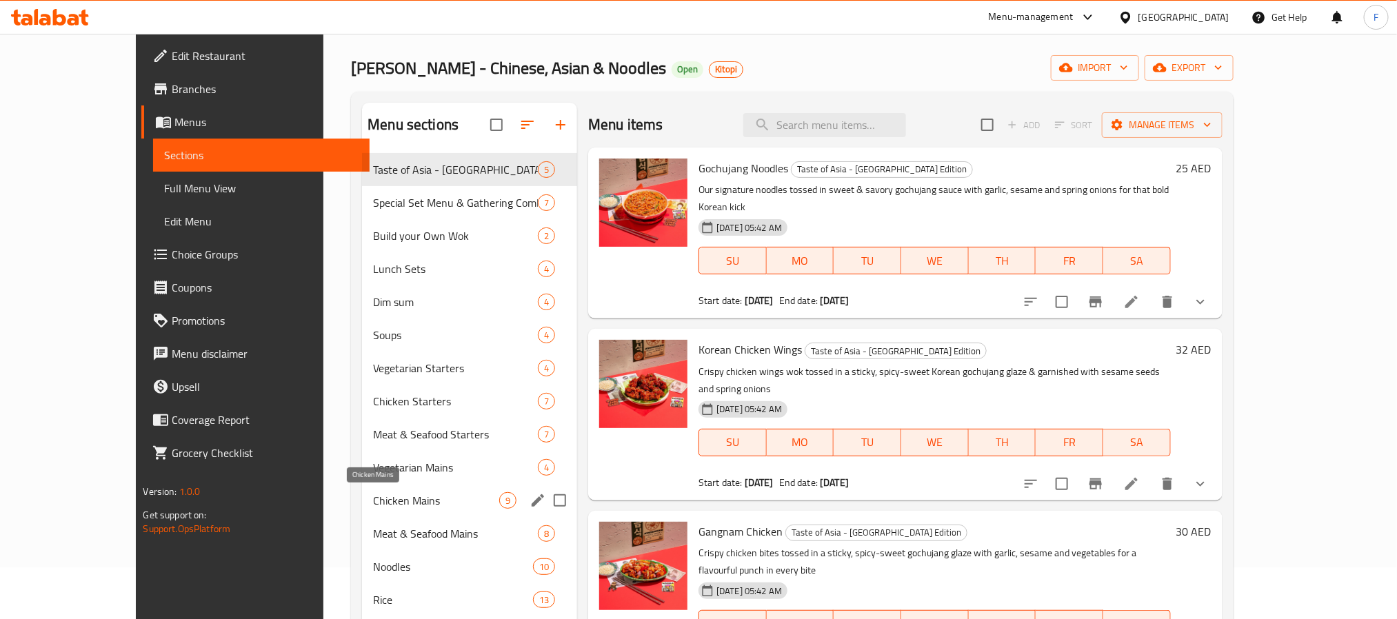
scroll to position [193, 0]
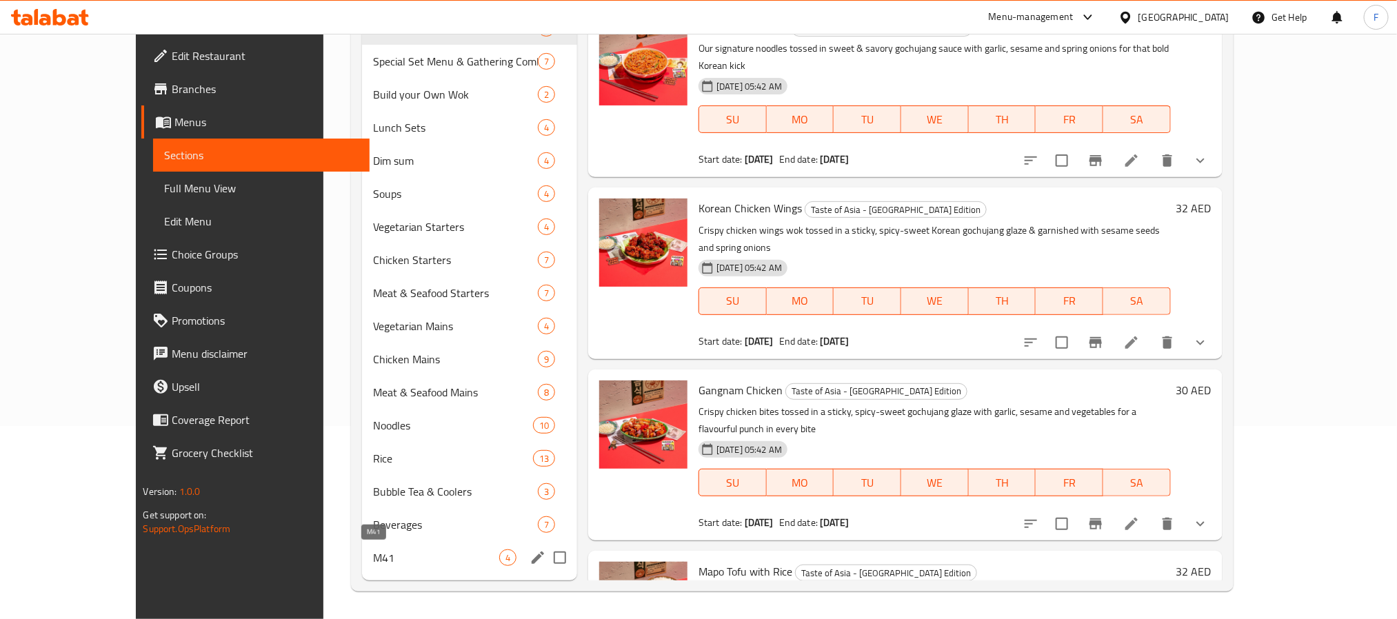
click at [373, 565] on span "M41" at bounding box center [436, 557] width 126 height 17
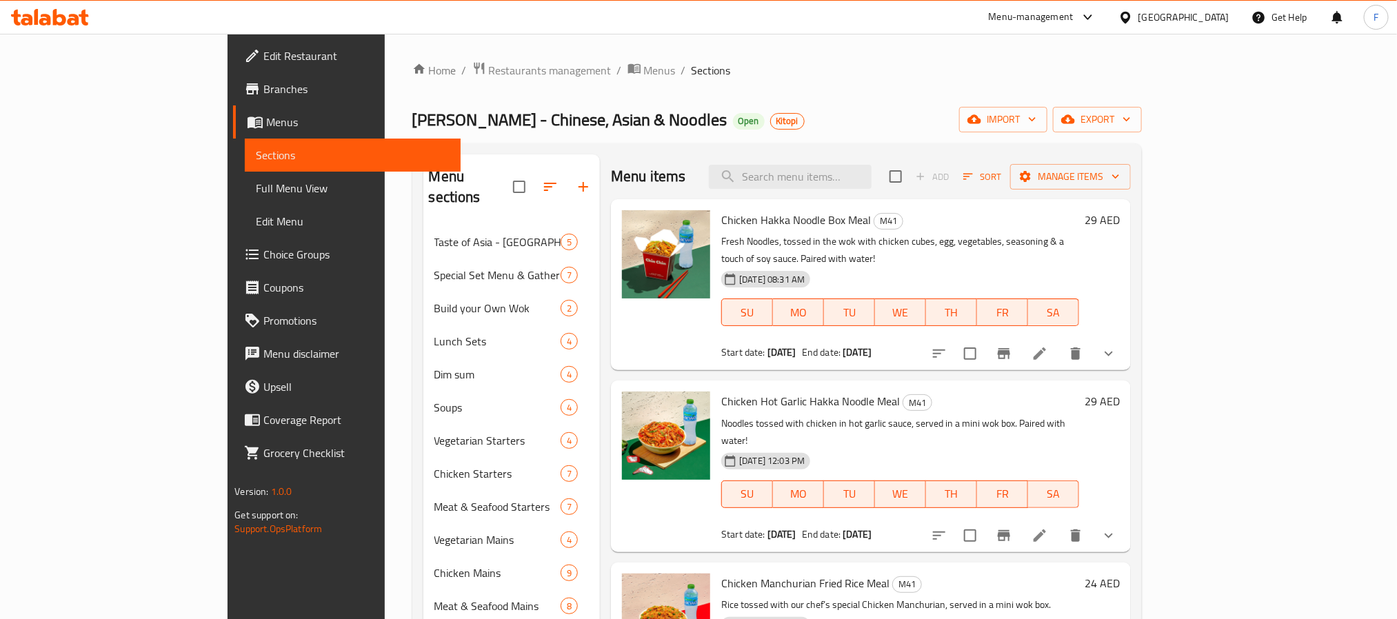
click at [1059, 341] on li at bounding box center [1039, 353] width 39 height 25
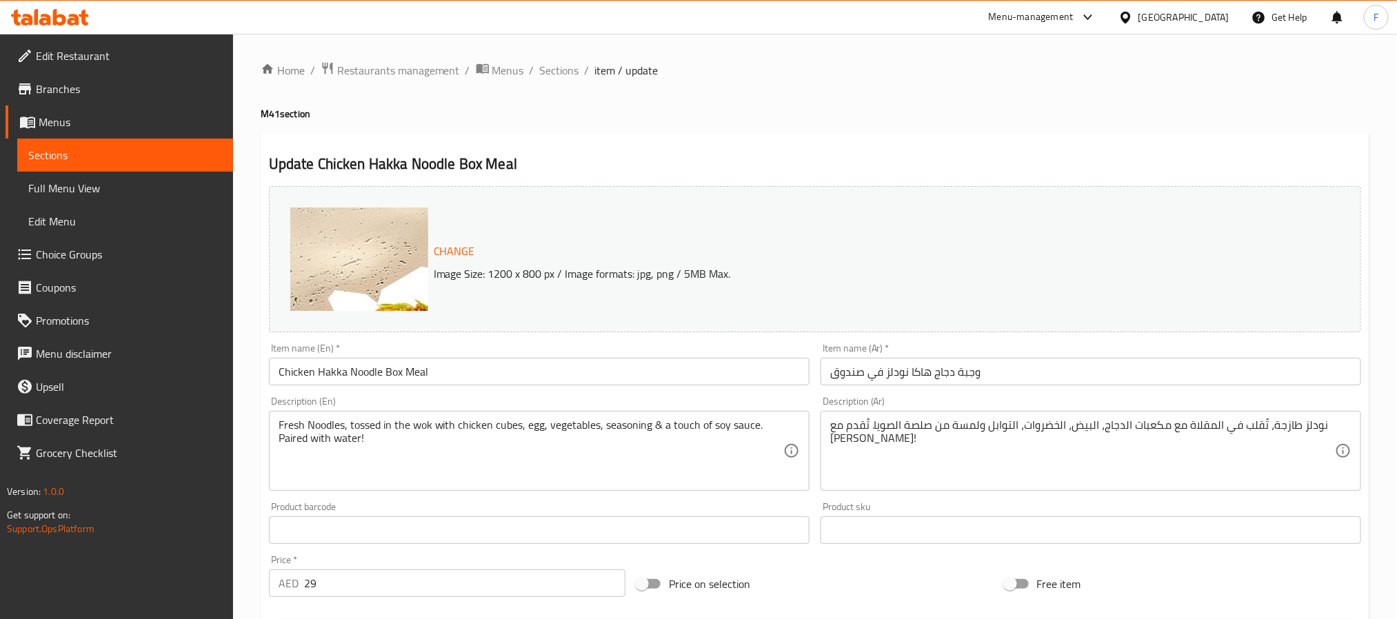
drag, startPoint x: 513, startPoint y: 77, endPoint x: 765, endPoint y: 36, distance: 255.7
click at [513, 77] on span "Menus" at bounding box center [508, 70] width 32 height 17
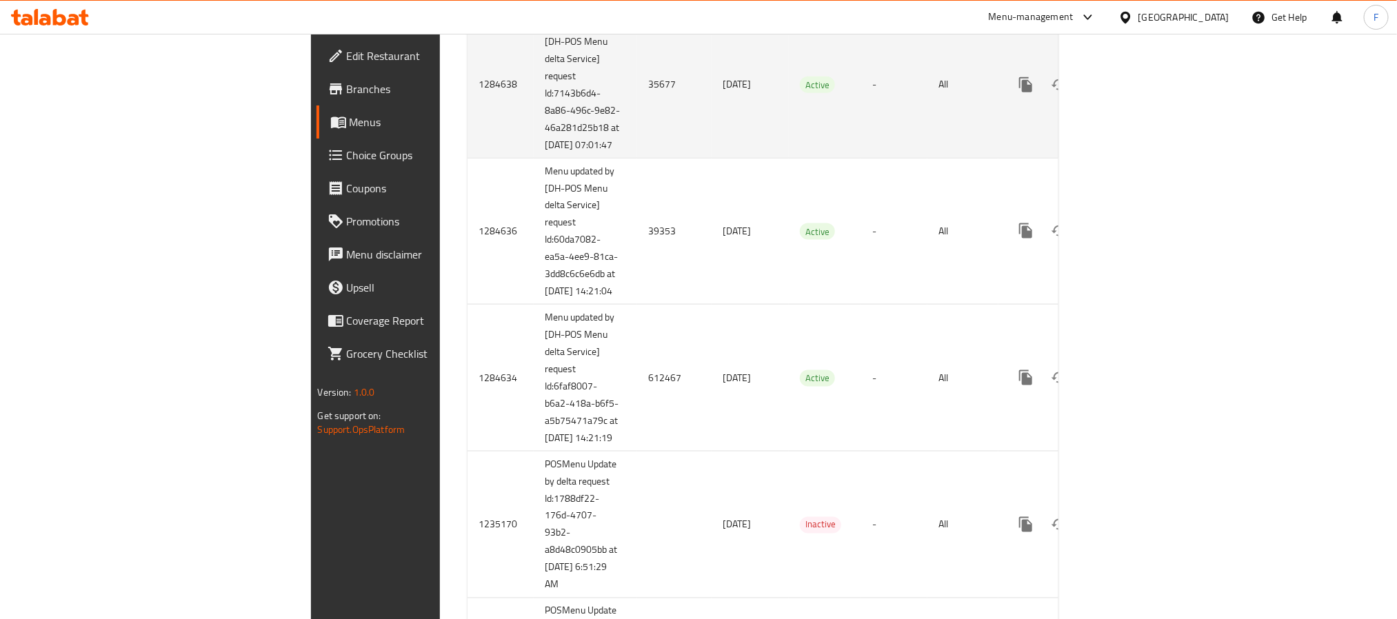
scroll to position [3741, 0]
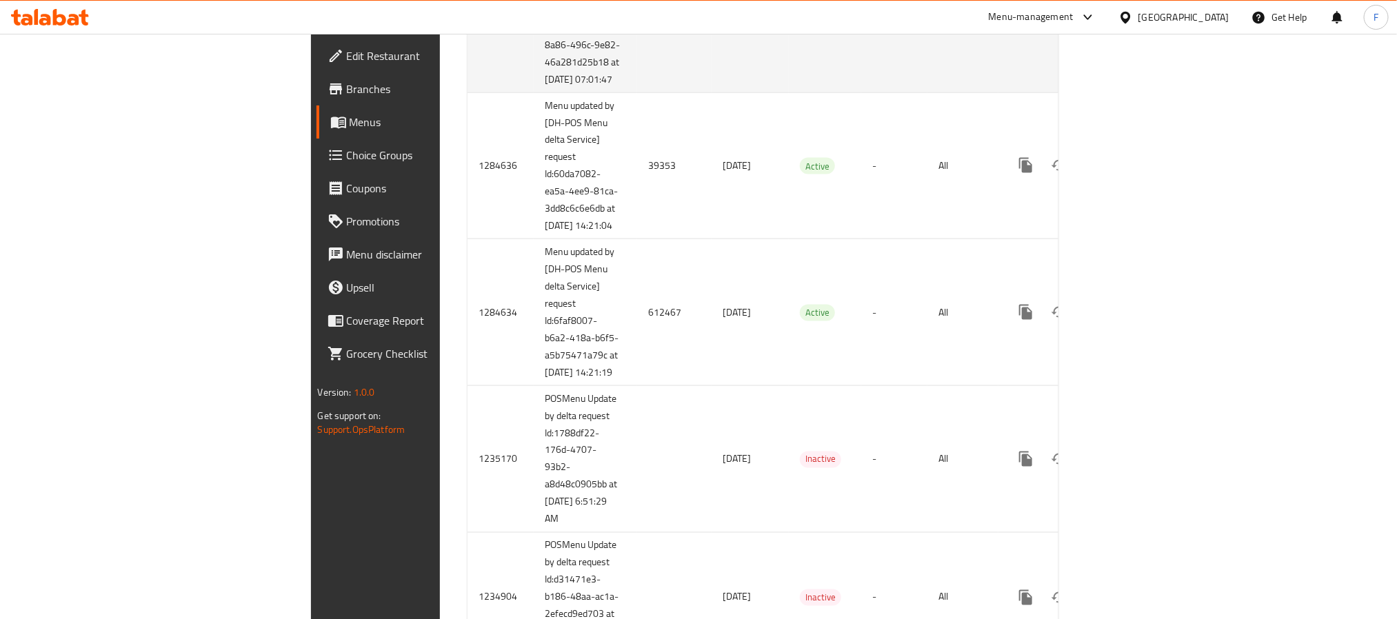
click at [637, 92] on td "35677" at bounding box center [674, 19] width 74 height 147
click at [1133, 28] on icon "enhanced table" at bounding box center [1125, 19] width 17 height 17
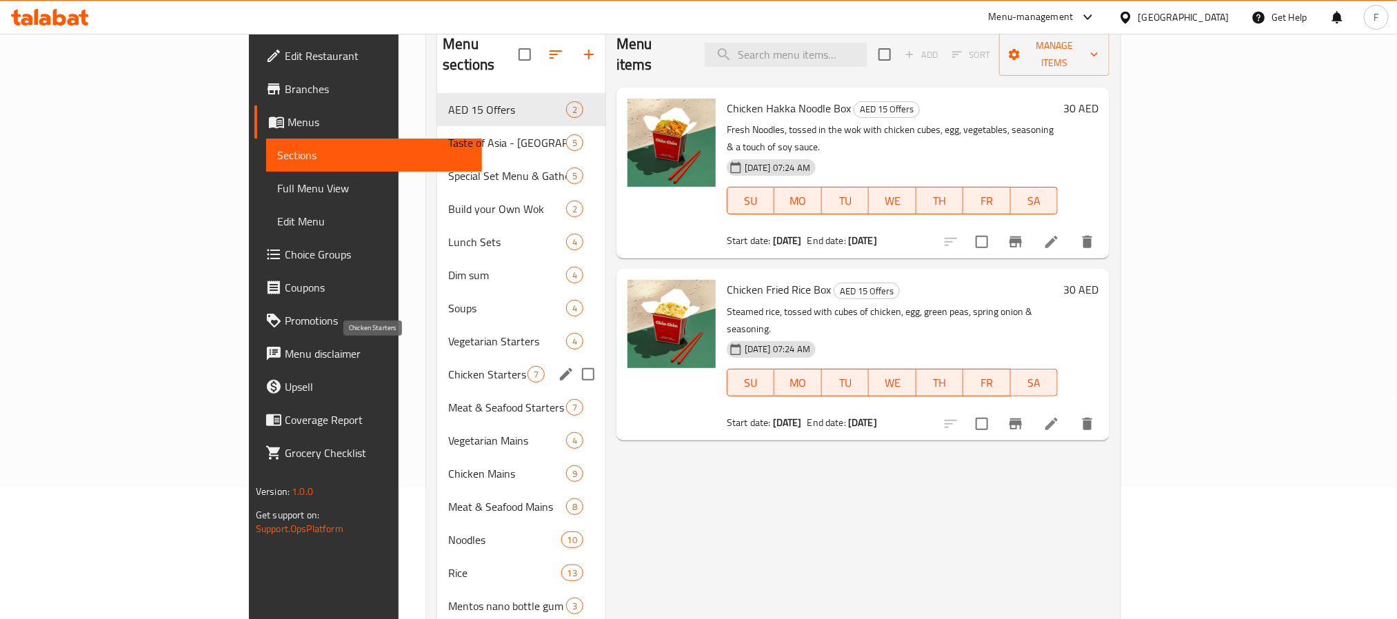
scroll to position [258, 0]
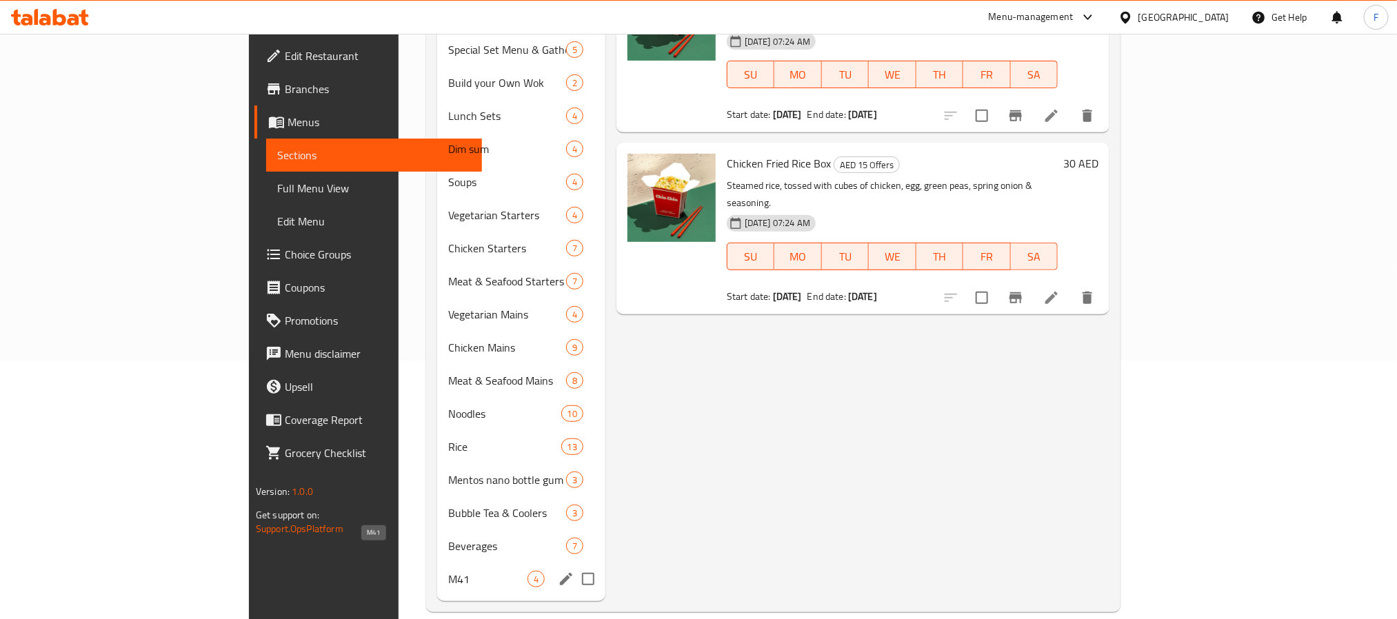
click at [448, 571] on span "M41" at bounding box center [487, 579] width 79 height 17
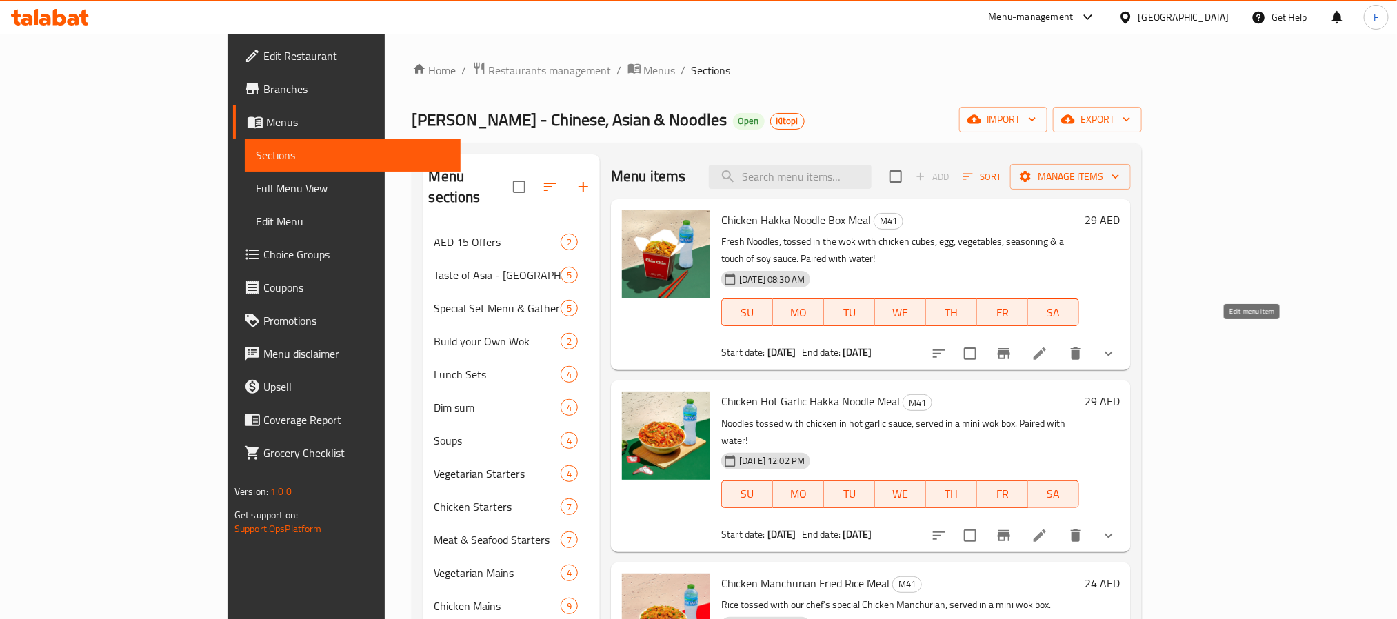
click at [1048, 345] on icon at bounding box center [1039, 353] width 17 height 17
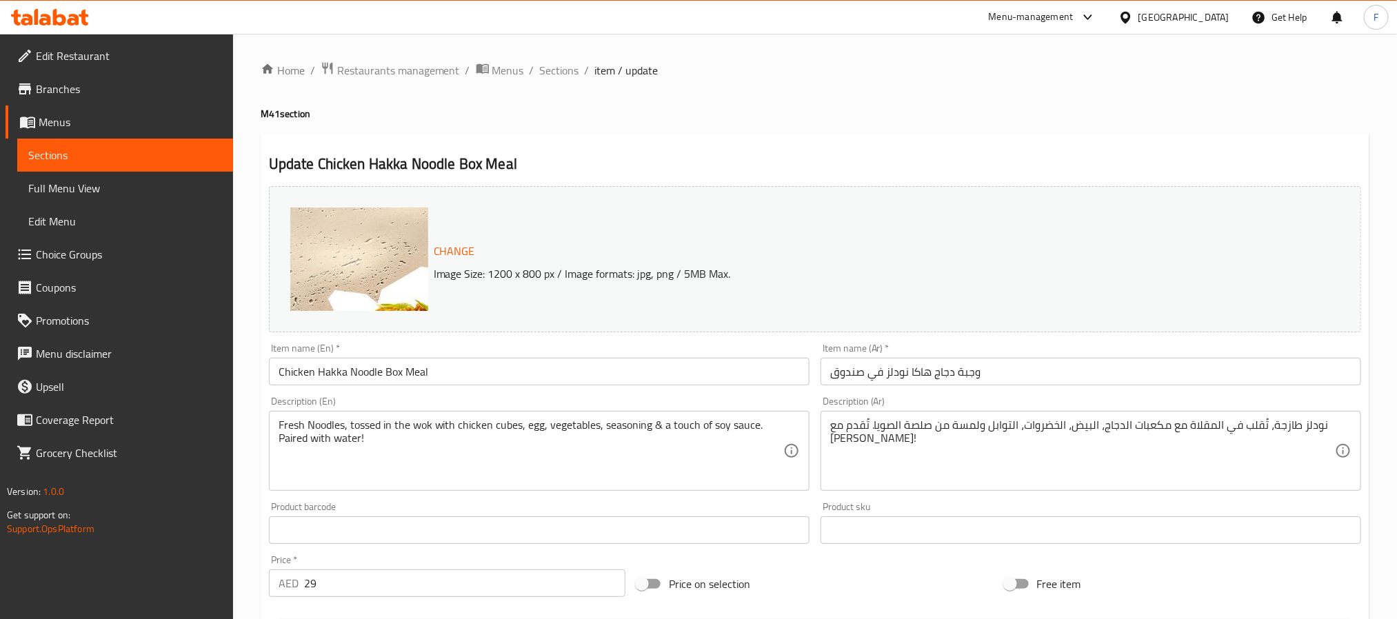
click at [507, 71] on span "Menus" at bounding box center [508, 70] width 32 height 17
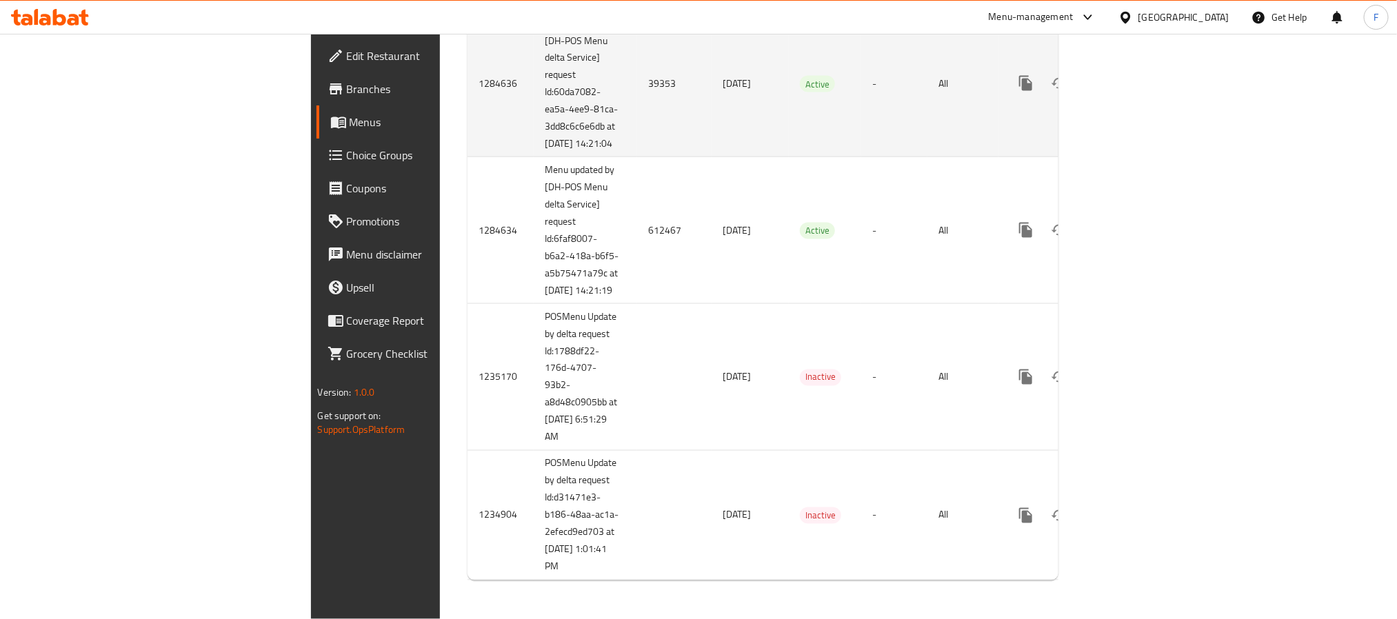
scroll to position [3913, 0]
click at [637, 157] on td "39353" at bounding box center [674, 83] width 74 height 147
click at [1142, 100] on link "enhanced table" at bounding box center [1124, 83] width 33 height 33
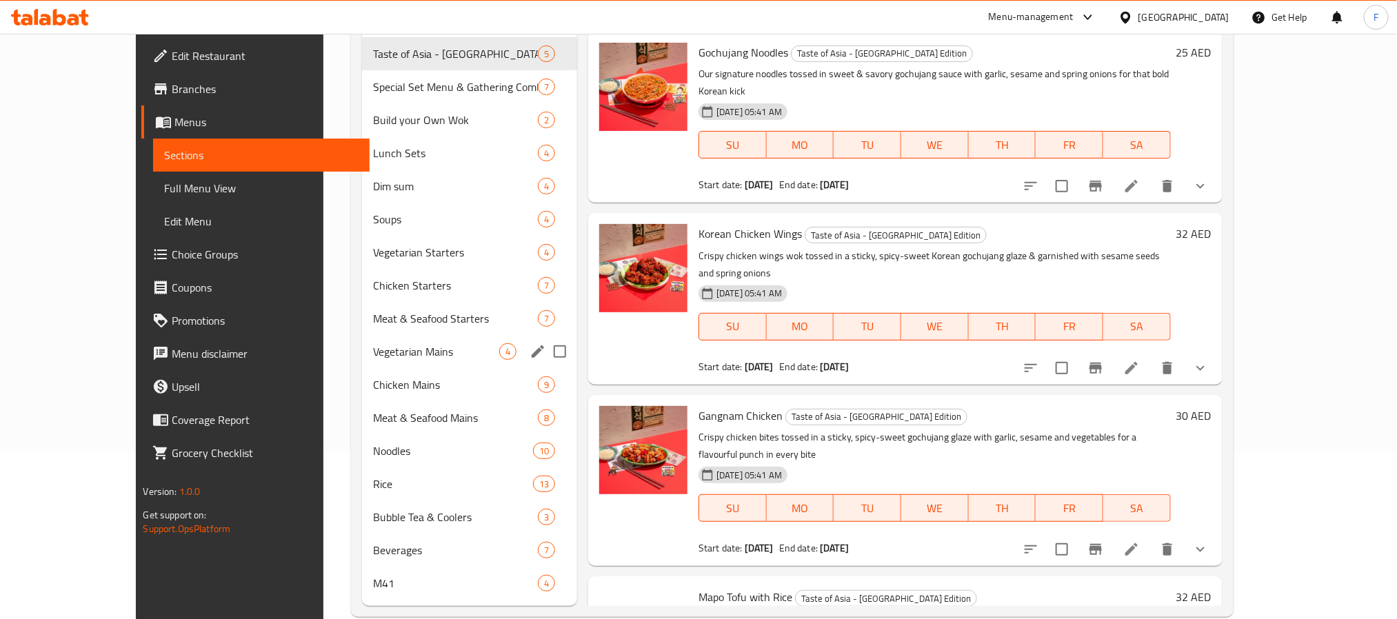
scroll to position [193, 0]
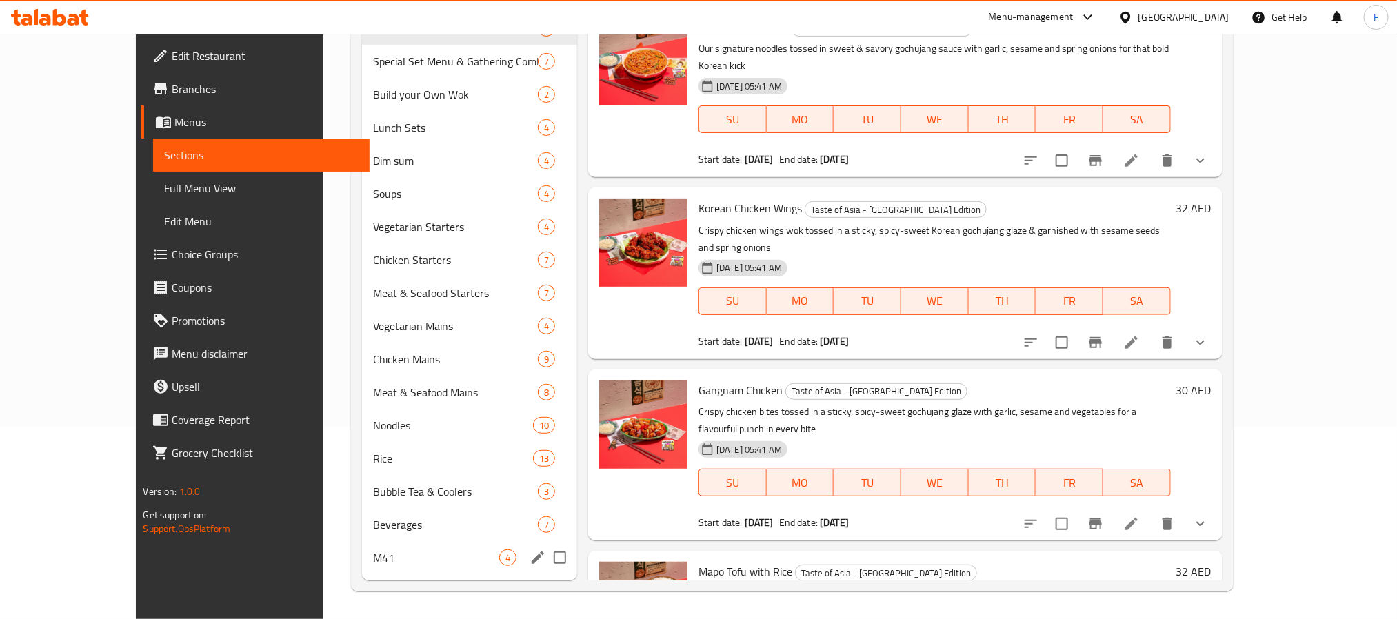
drag, startPoint x: 321, startPoint y: 567, endPoint x: 498, endPoint y: 526, distance: 181.9
click at [362, 567] on div "M41 4" at bounding box center [469, 557] width 215 height 33
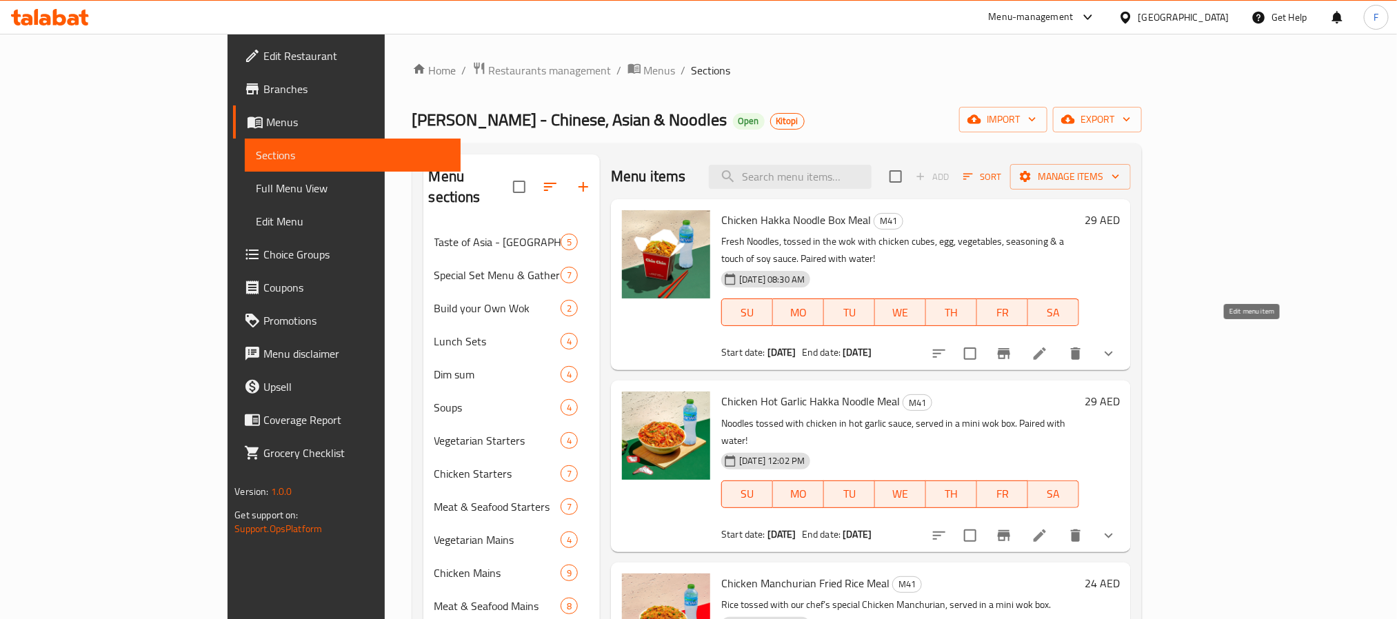
click at [1046, 347] on icon at bounding box center [1039, 353] width 12 height 12
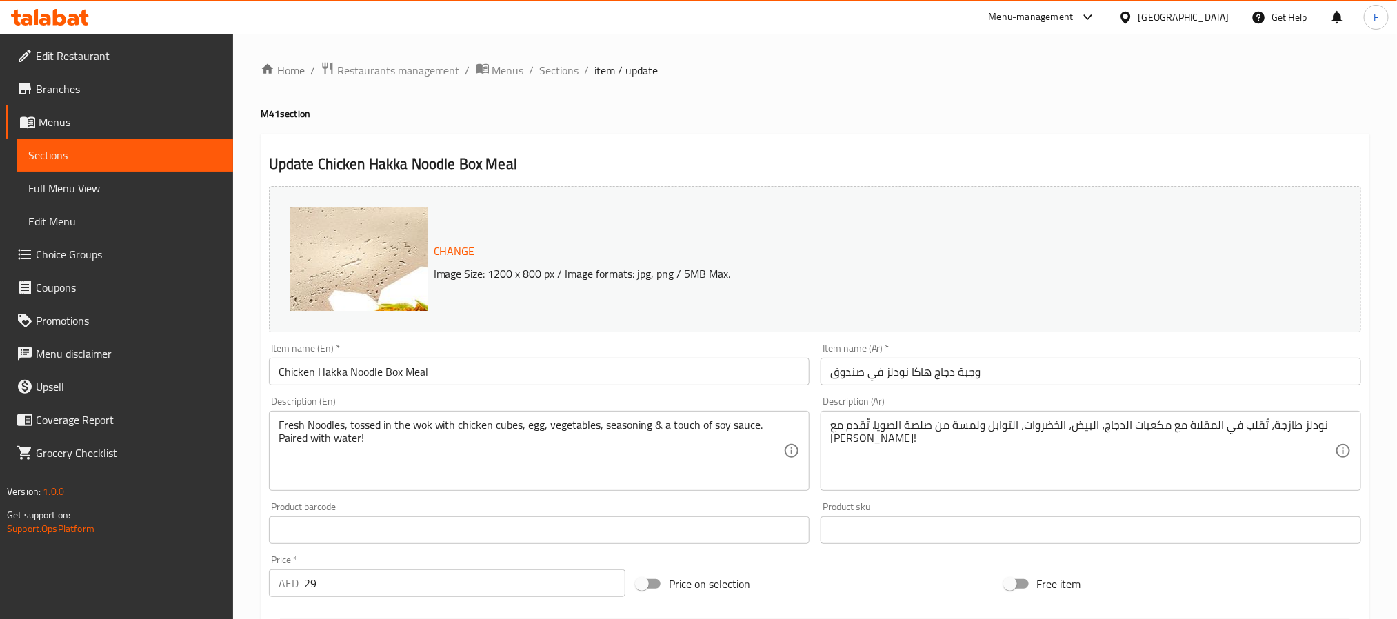
drag, startPoint x: 496, startPoint y: 77, endPoint x: 766, endPoint y: 36, distance: 272.6
click at [496, 77] on span "Menus" at bounding box center [508, 70] width 32 height 17
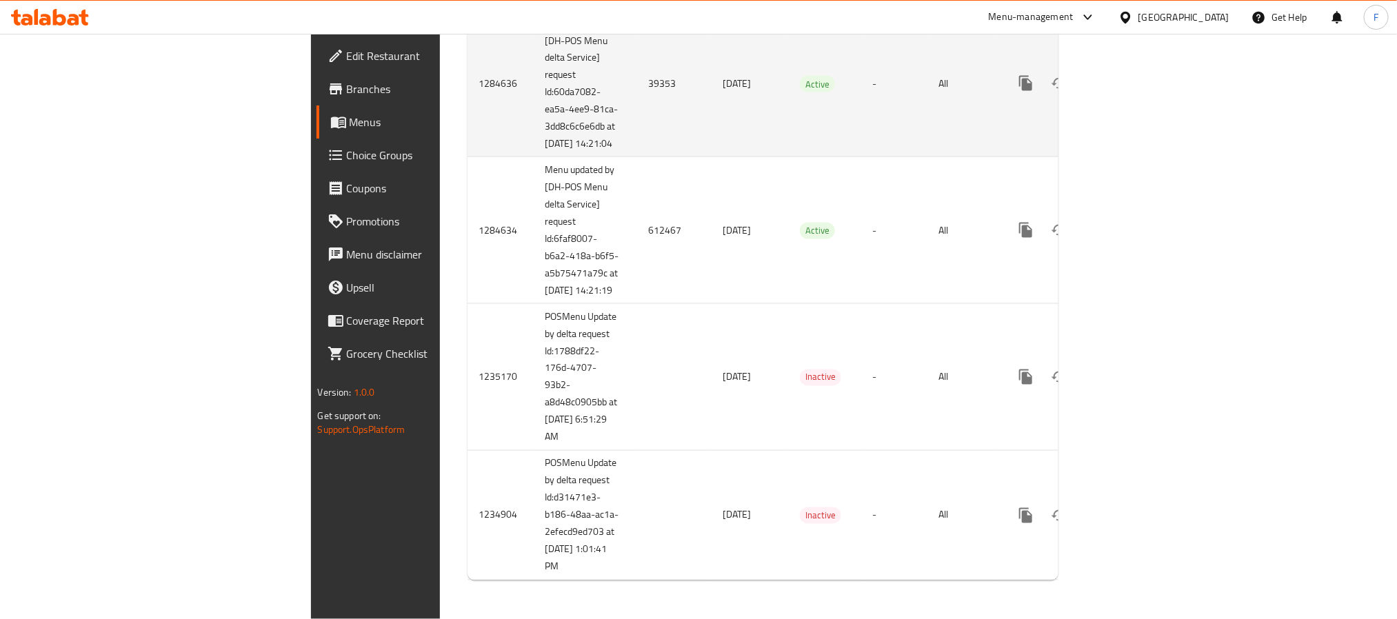
scroll to position [4227, 0]
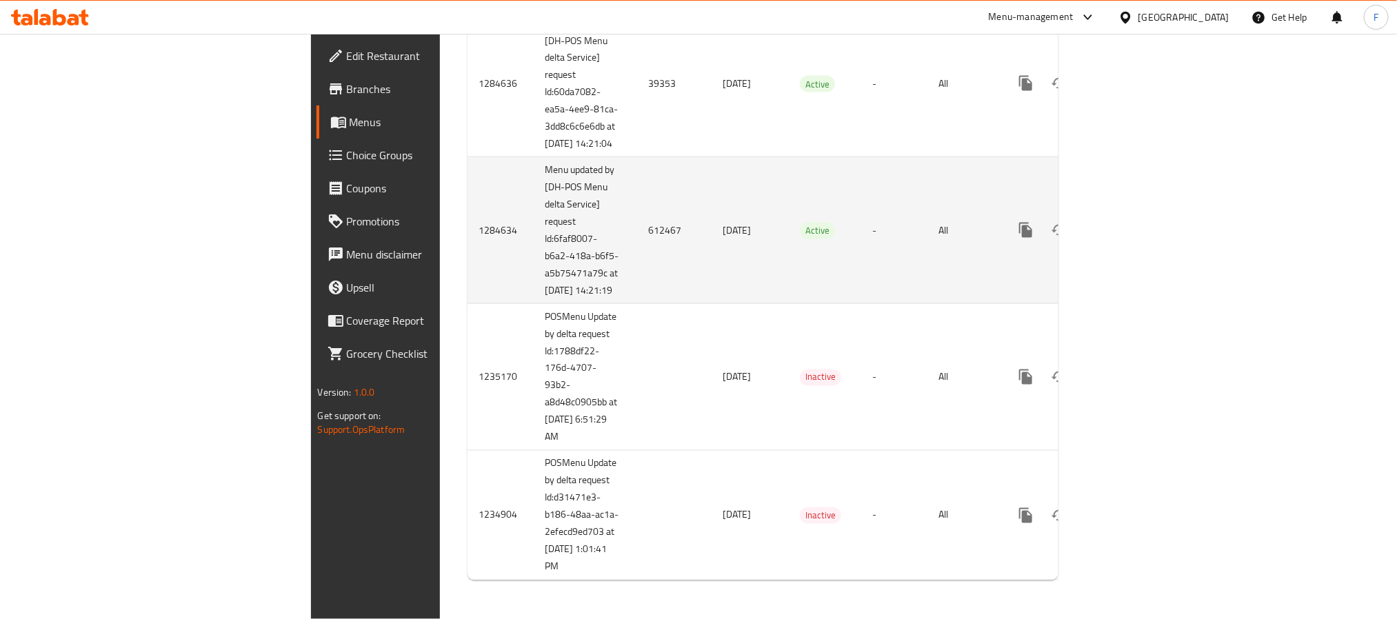
click at [637, 224] on td "612467" at bounding box center [674, 230] width 74 height 147
click at [1142, 220] on link "enhanced table" at bounding box center [1124, 230] width 33 height 33
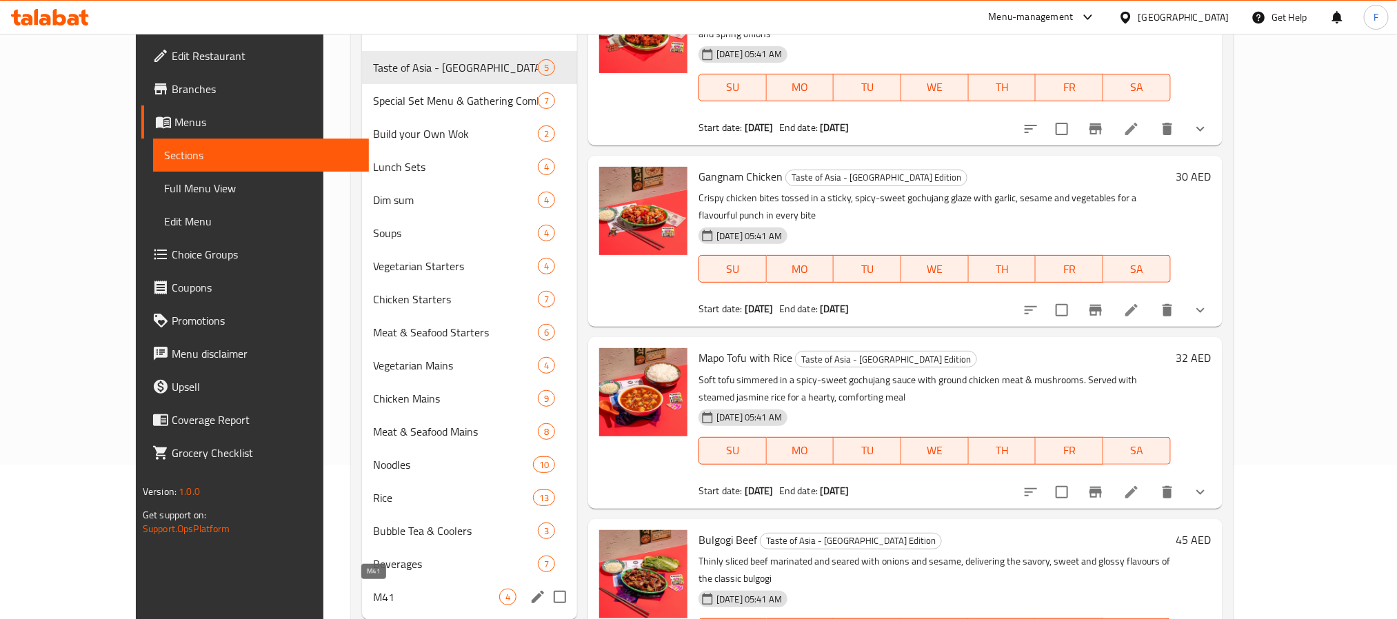
scroll to position [193, 0]
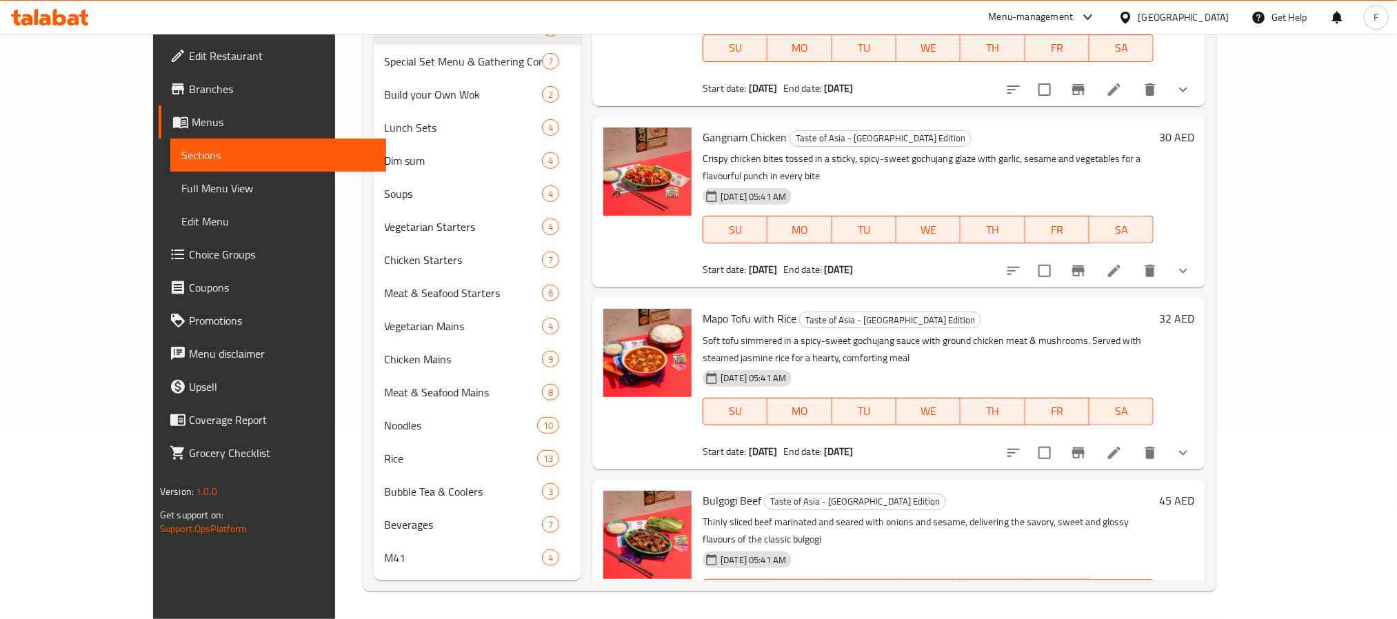
click at [374, 574] on nav "Taste of Asia - Korea Edition 5 Special Set Menu & Gathering Combos 7 Build you…" at bounding box center [478, 293] width 208 height 574
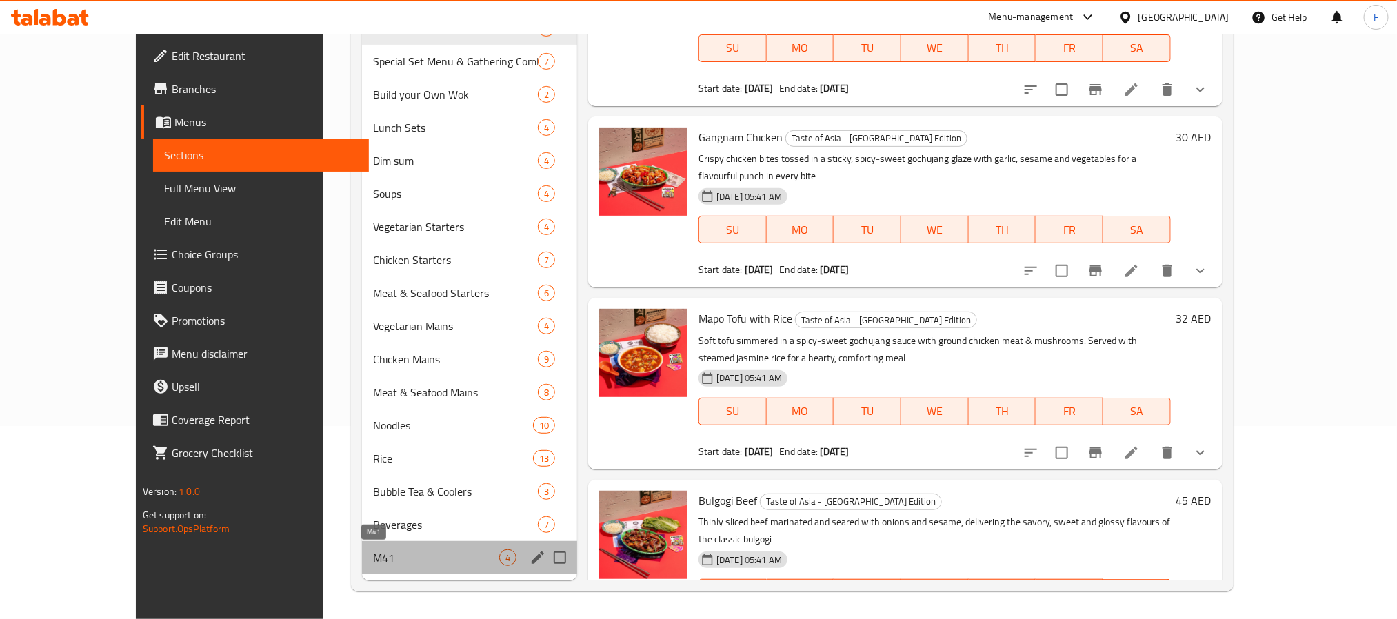
click at [373, 562] on span "M41" at bounding box center [436, 557] width 126 height 17
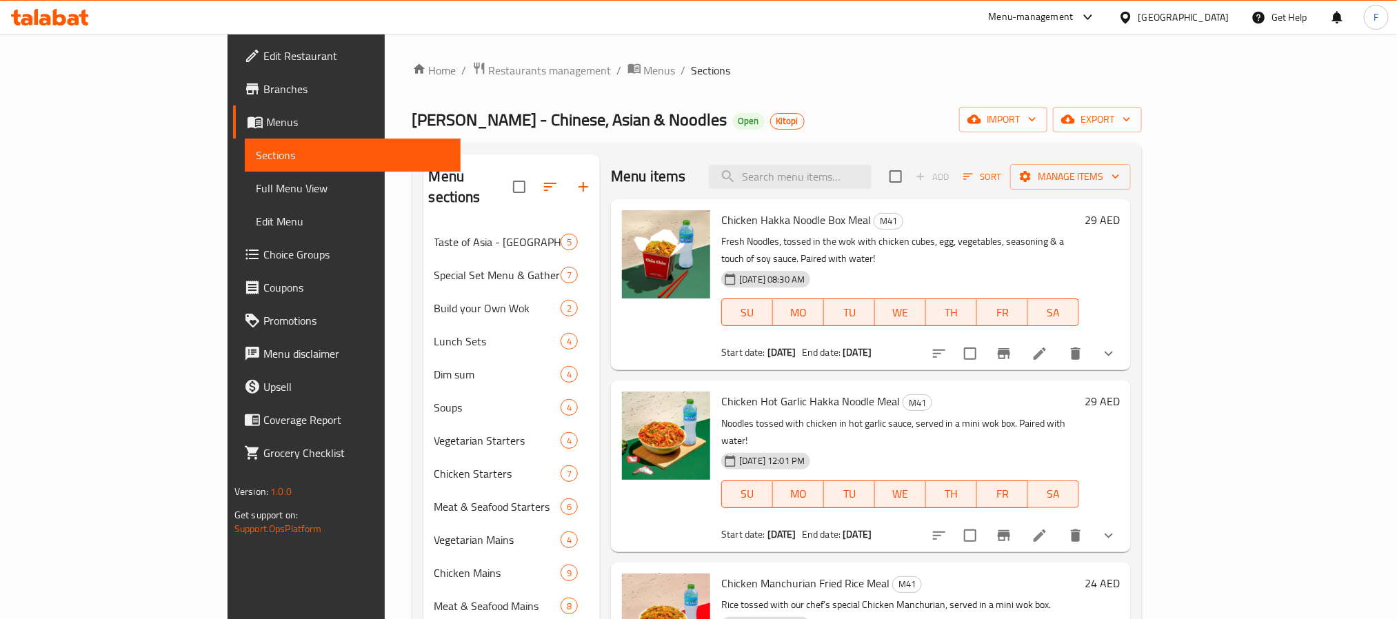
click at [1059, 341] on li at bounding box center [1039, 353] width 39 height 25
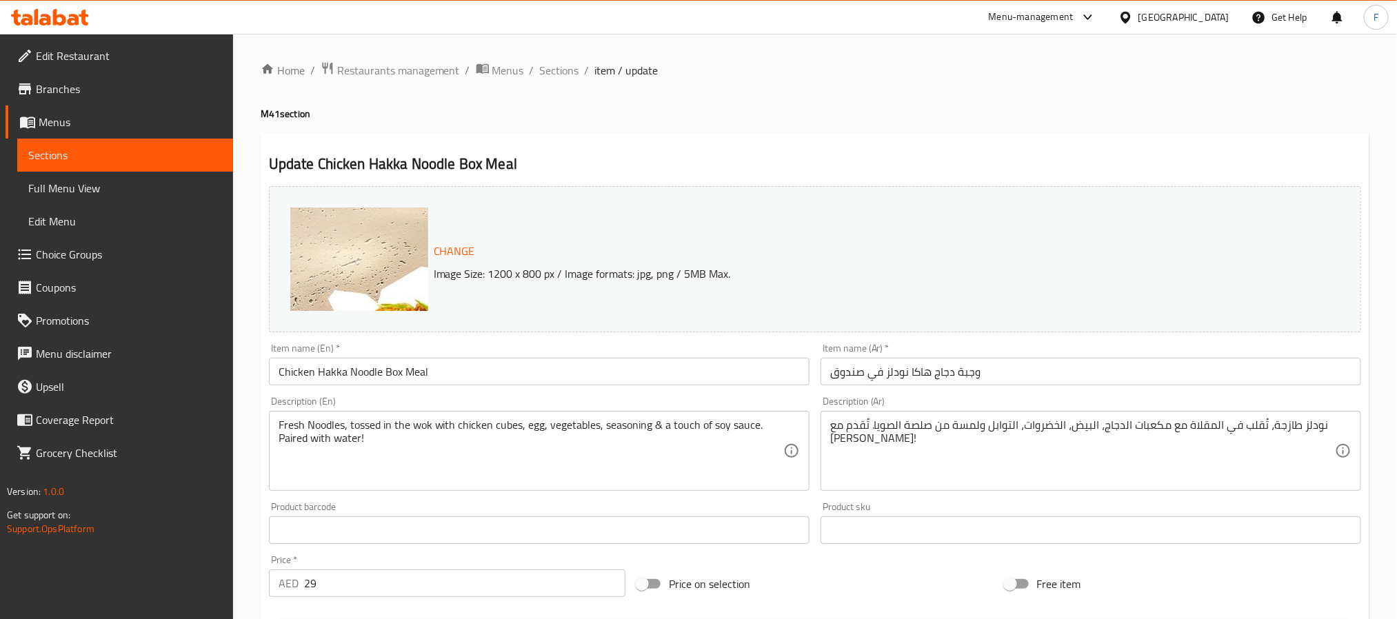
drag, startPoint x: 505, startPoint y: 70, endPoint x: 619, endPoint y: 0, distance: 134.3
click at [505, 70] on span "Menus" at bounding box center [508, 70] width 32 height 17
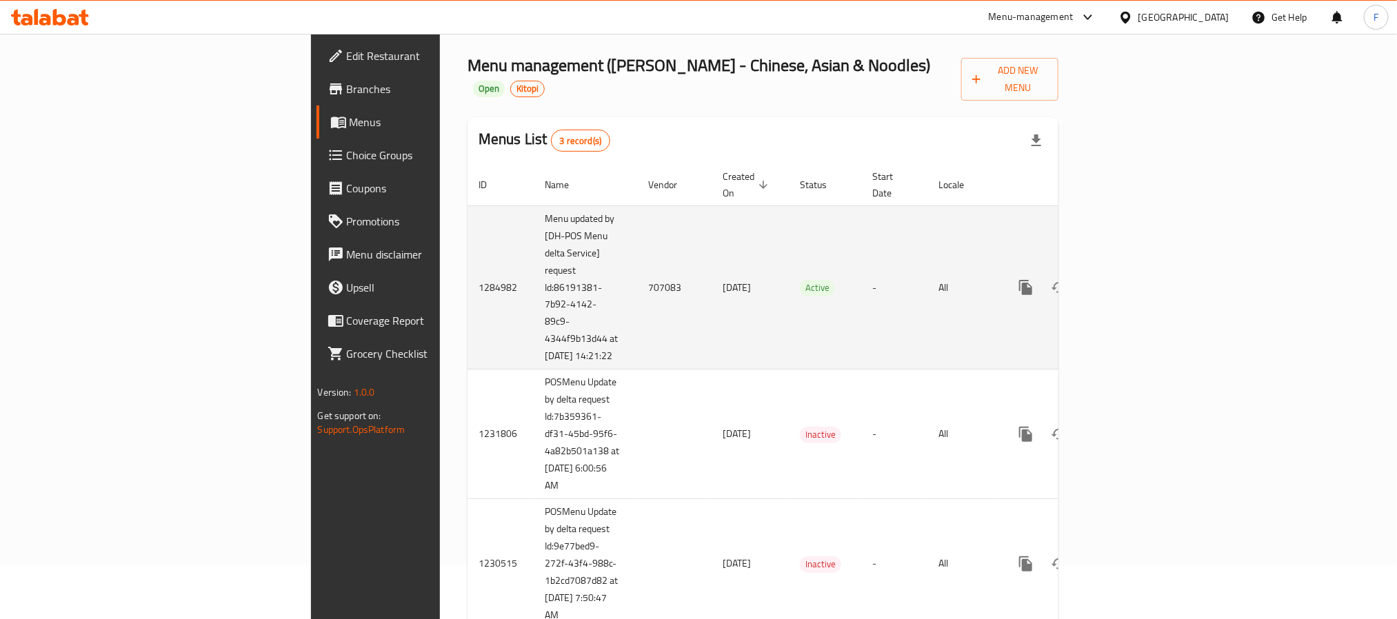
scroll to position [71, 0]
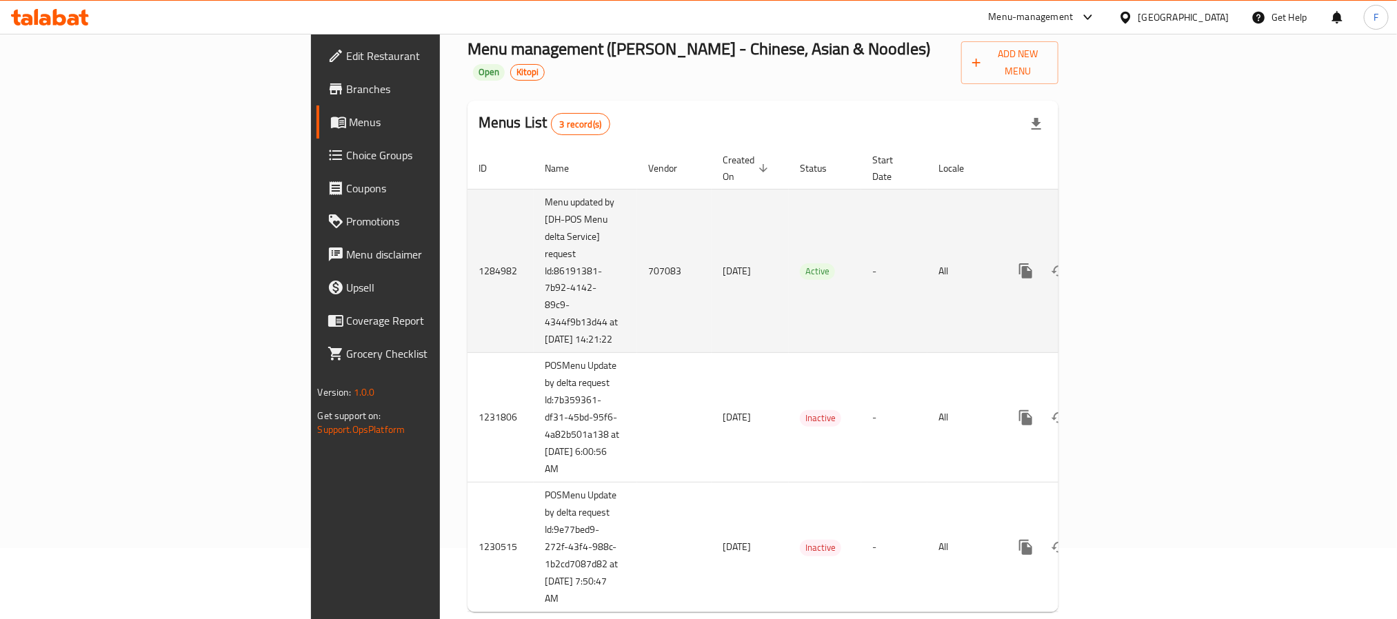
click at [637, 240] on td "707083" at bounding box center [674, 271] width 74 height 164
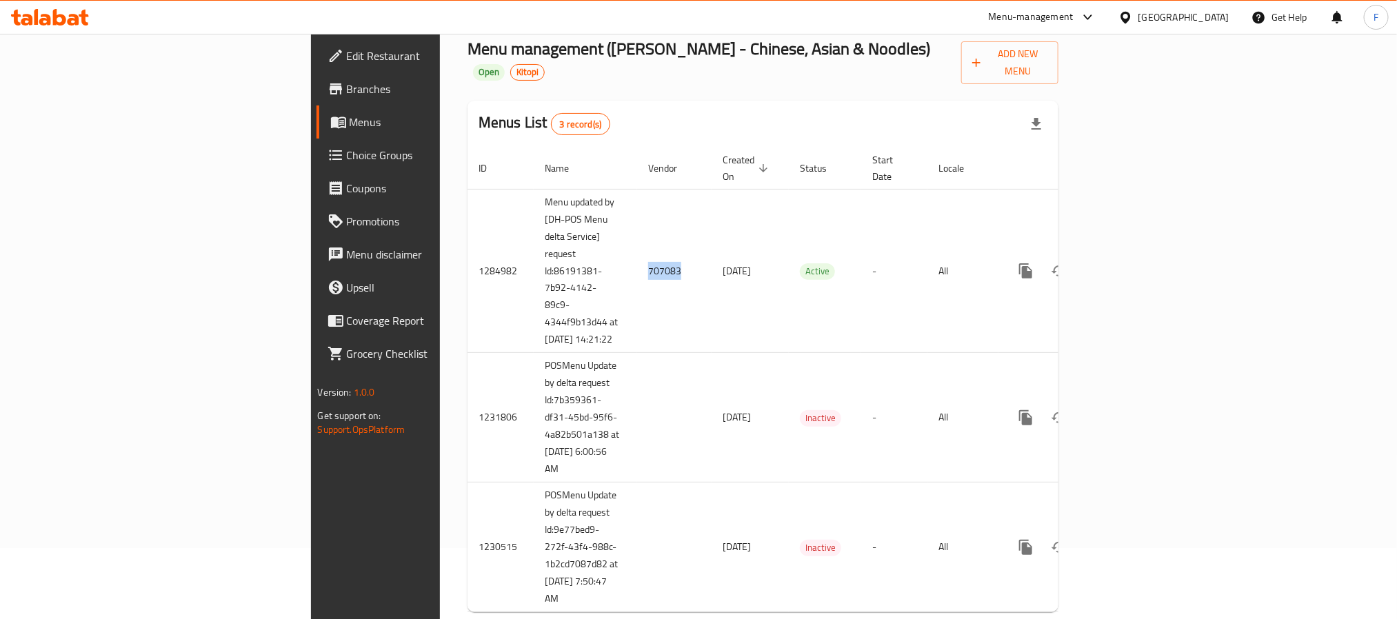
copy td "707083"
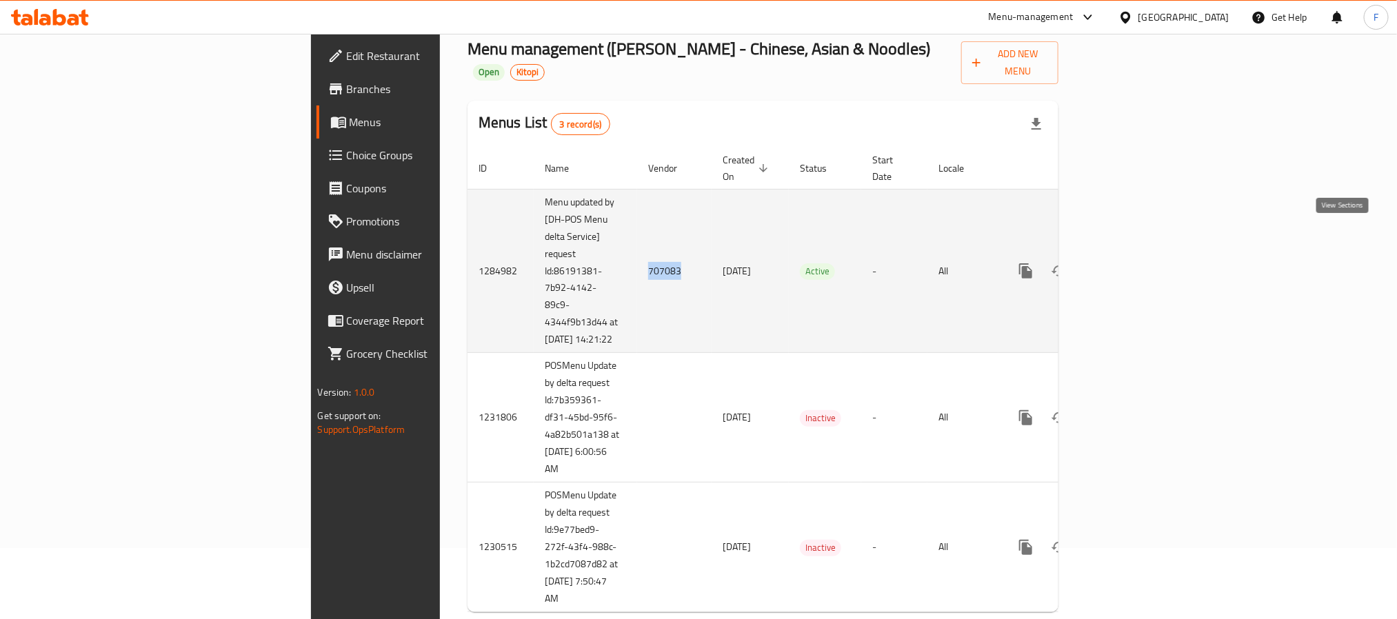
click at [1133, 263] on icon "enhanced table" at bounding box center [1125, 271] width 17 height 17
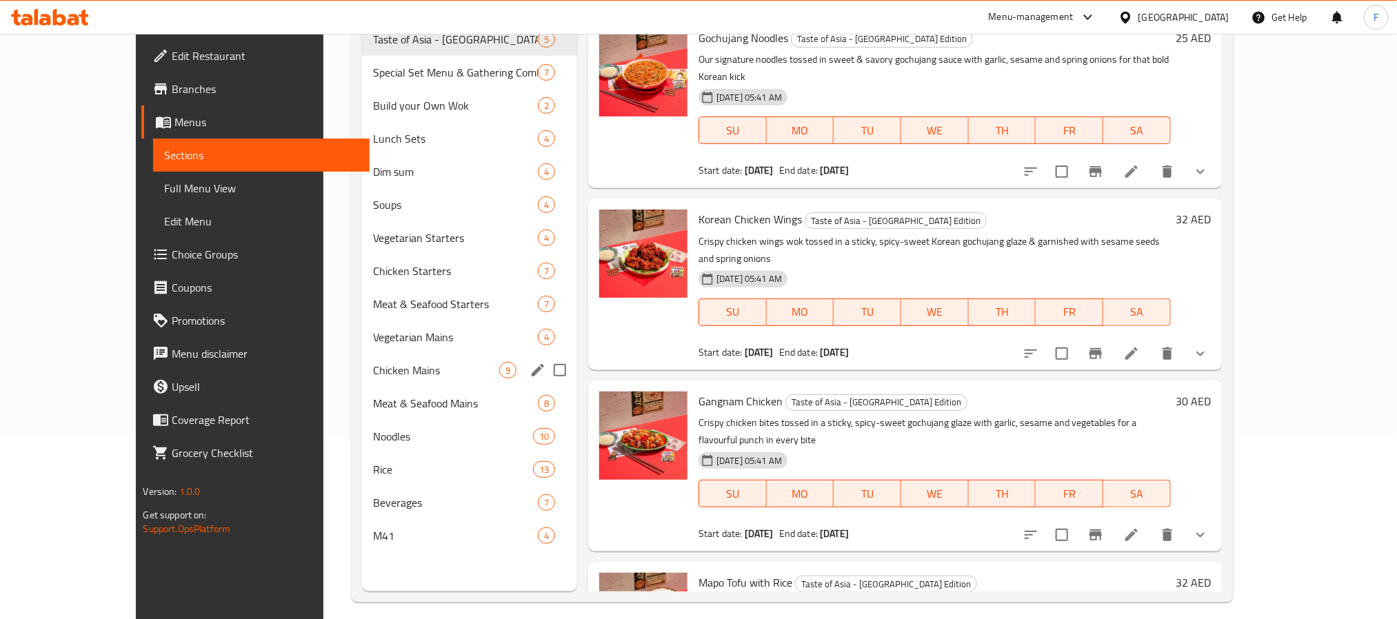
scroll to position [193, 0]
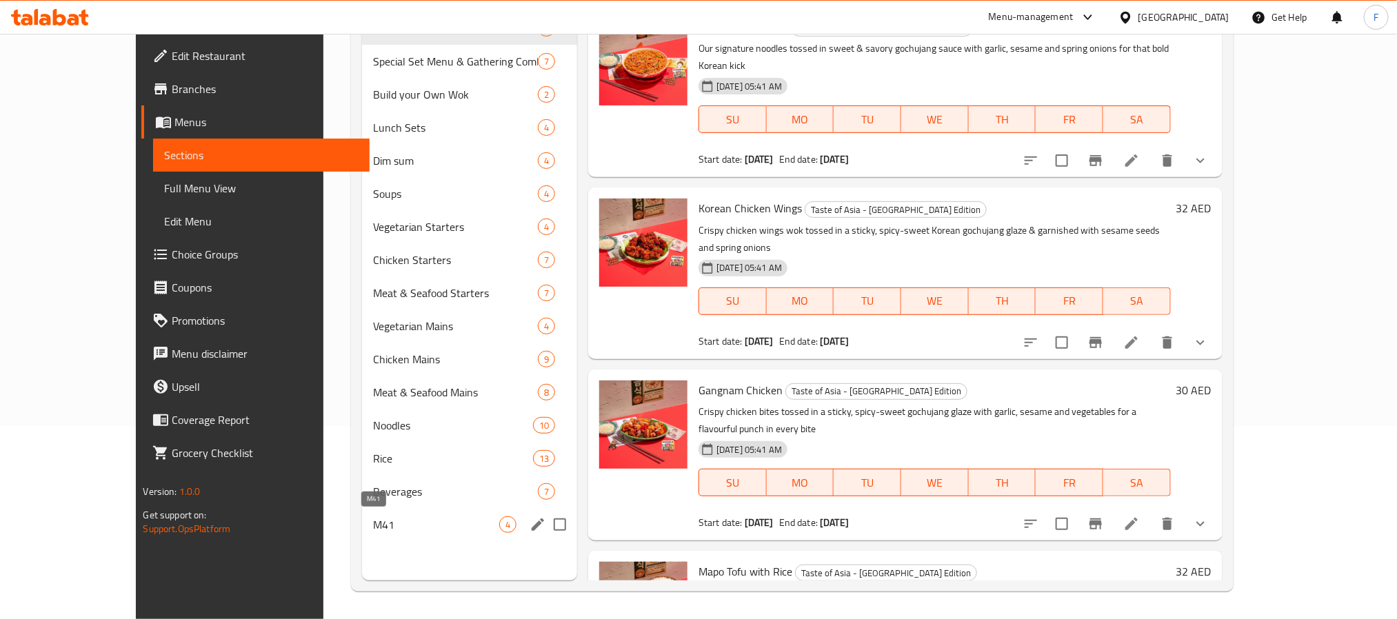
click at [373, 519] on span "M41" at bounding box center [436, 524] width 126 height 17
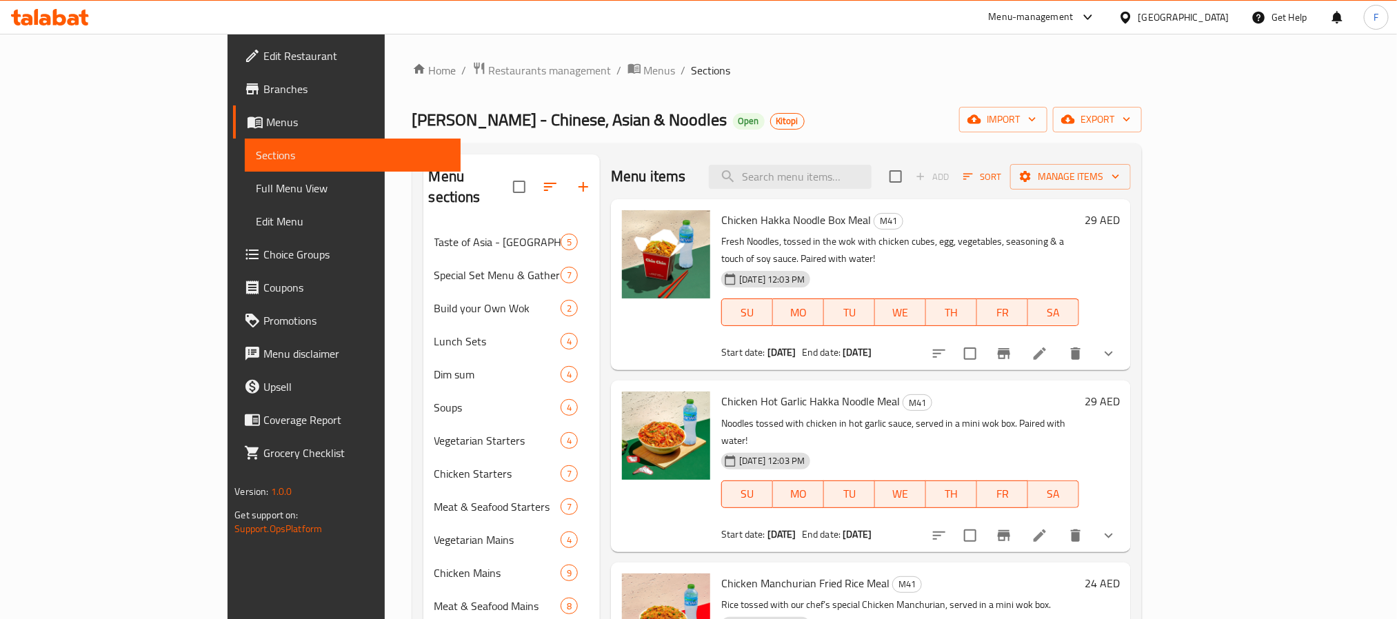
click at [1048, 345] on icon at bounding box center [1039, 353] width 17 height 17
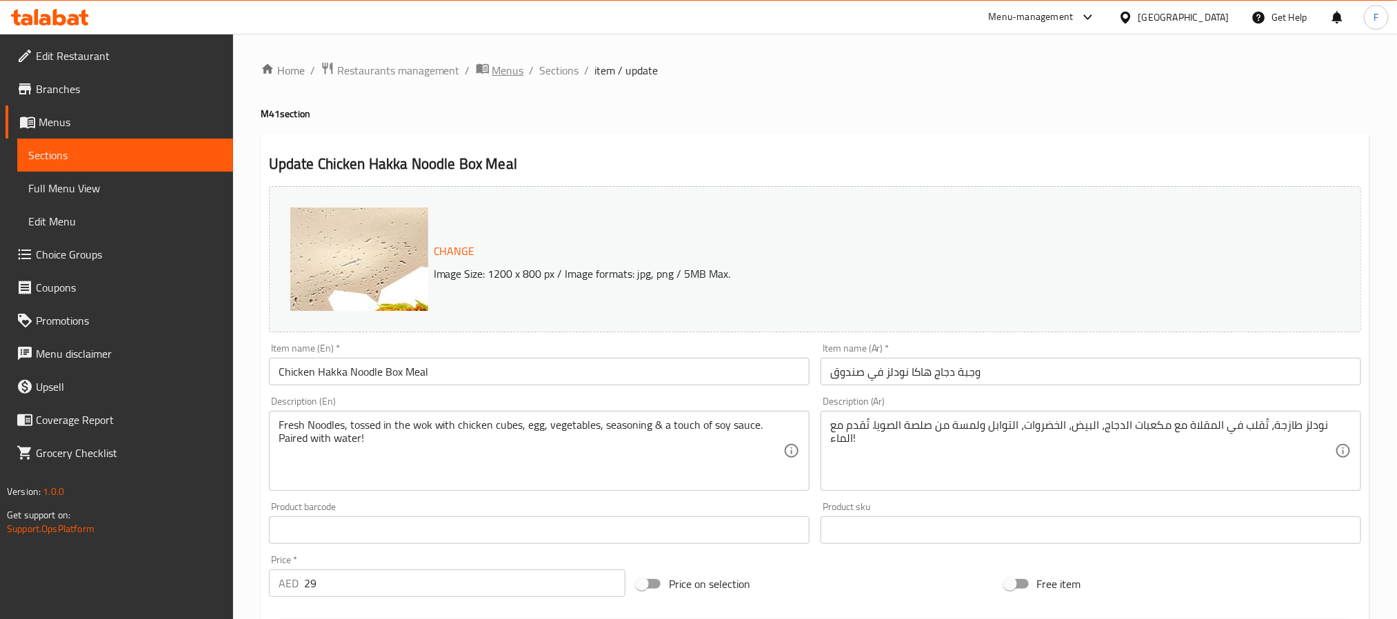
click at [501, 74] on span "Menus" at bounding box center [508, 70] width 32 height 17
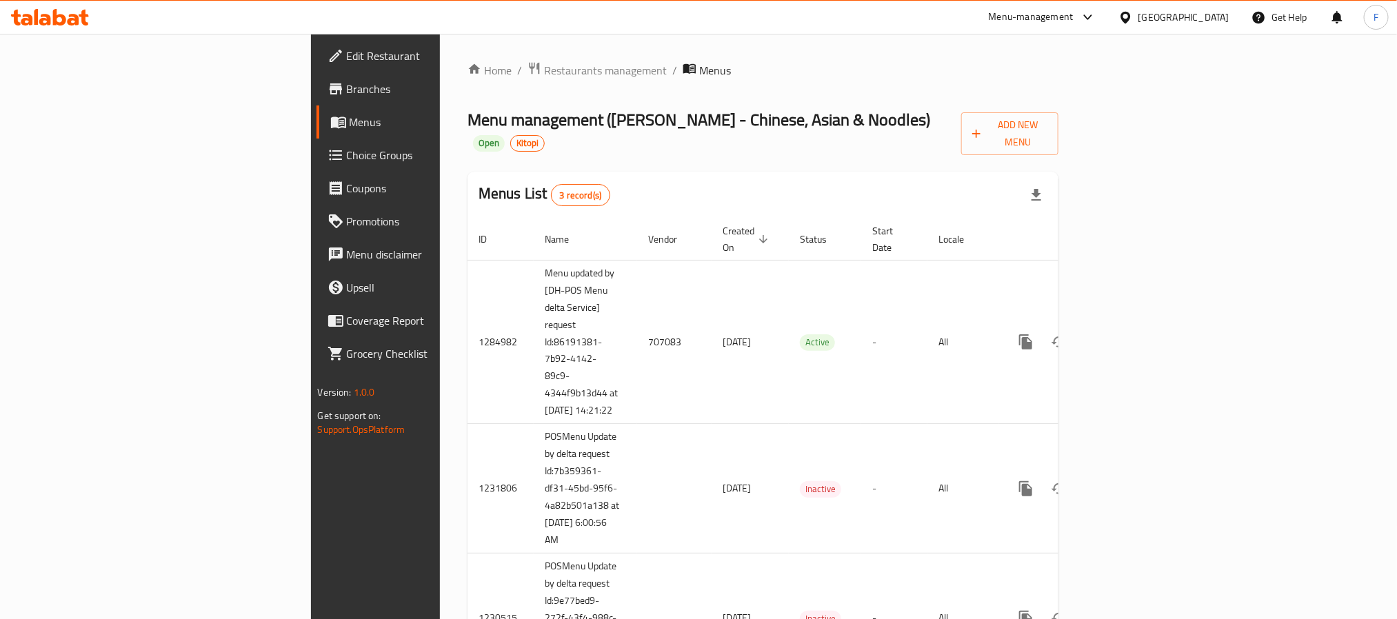
click at [347, 95] on span "Branches" at bounding box center [440, 89] width 186 height 17
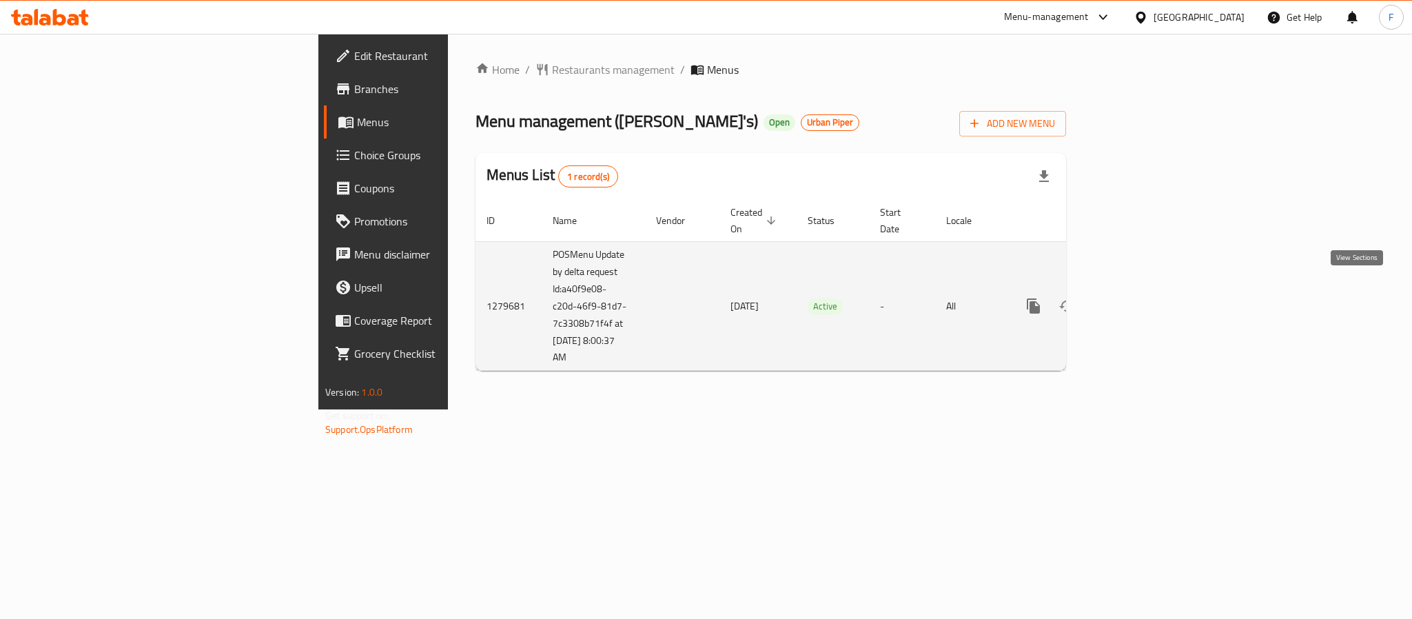
click at [1150, 290] on link "enhanced table" at bounding box center [1133, 306] width 33 height 33
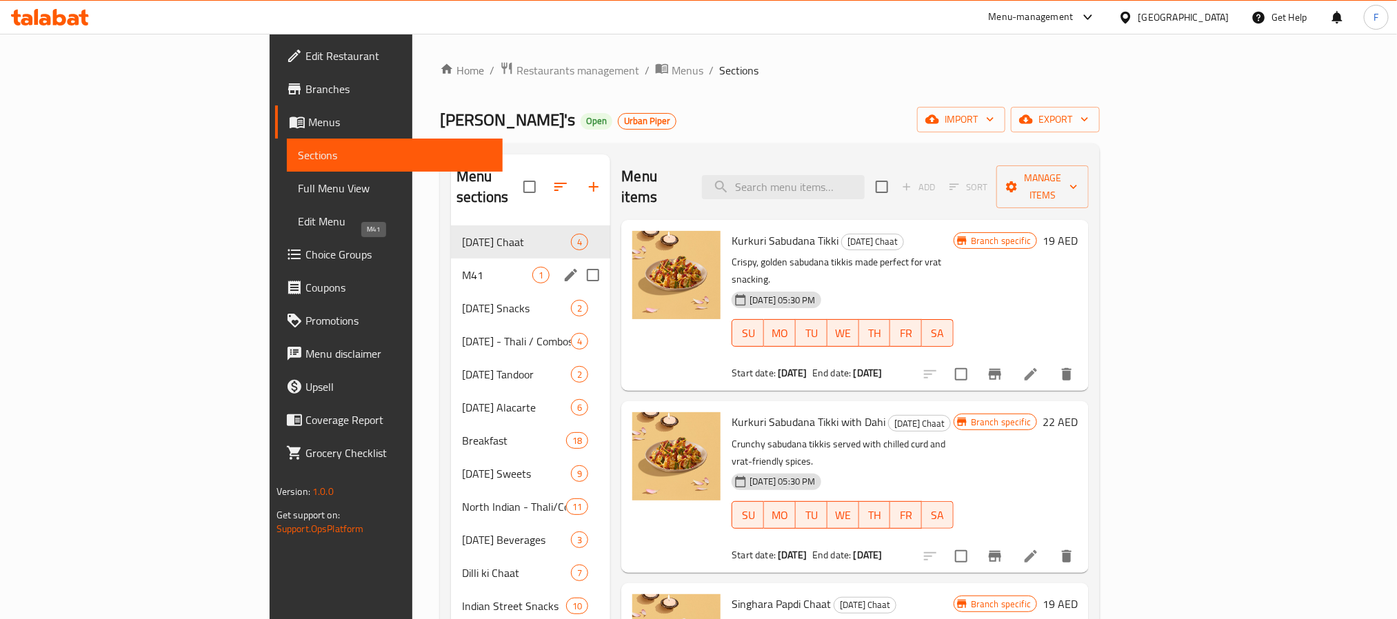
click at [462, 267] on span "M41" at bounding box center [497, 275] width 70 height 17
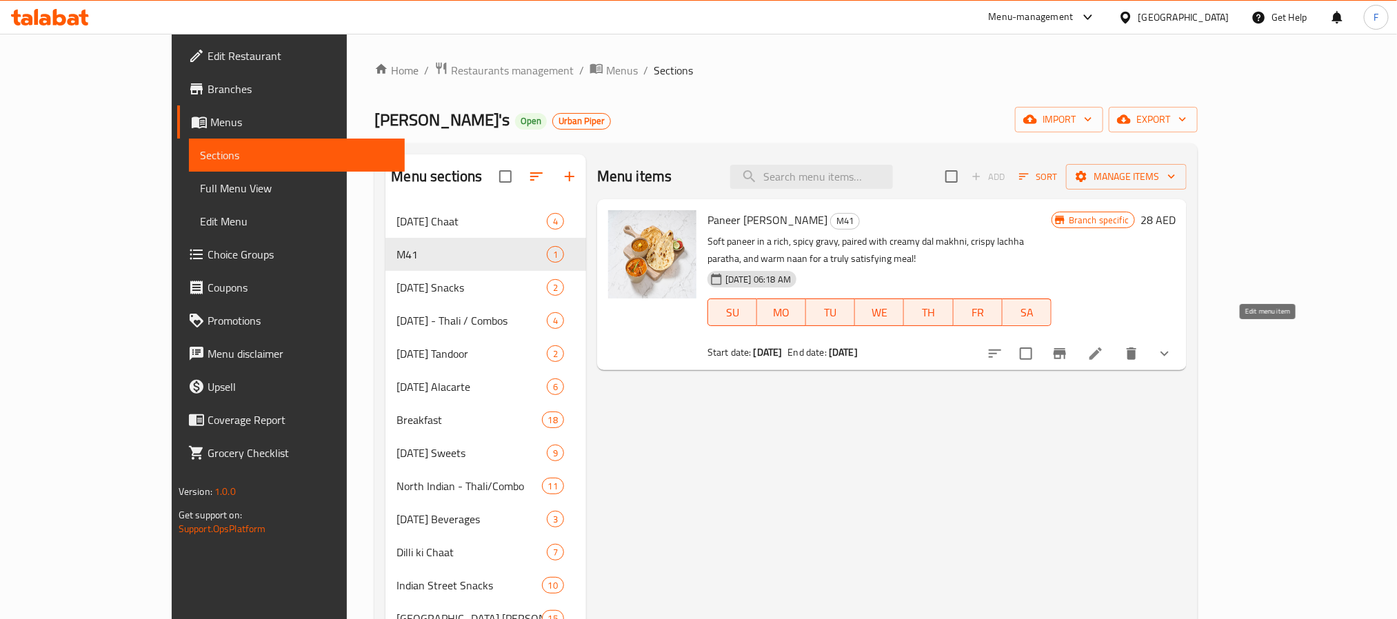
click at [1104, 345] on icon at bounding box center [1095, 353] width 17 height 17
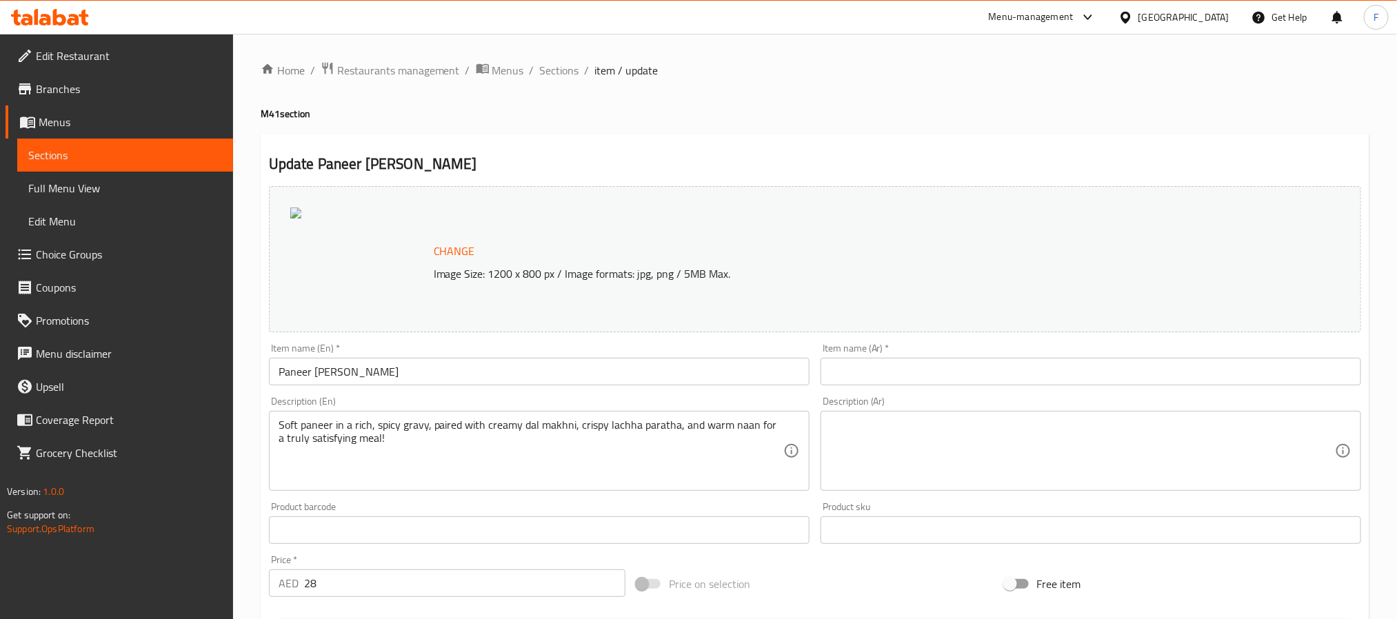
click at [106, 99] on link "Branches" at bounding box center [119, 88] width 227 height 33
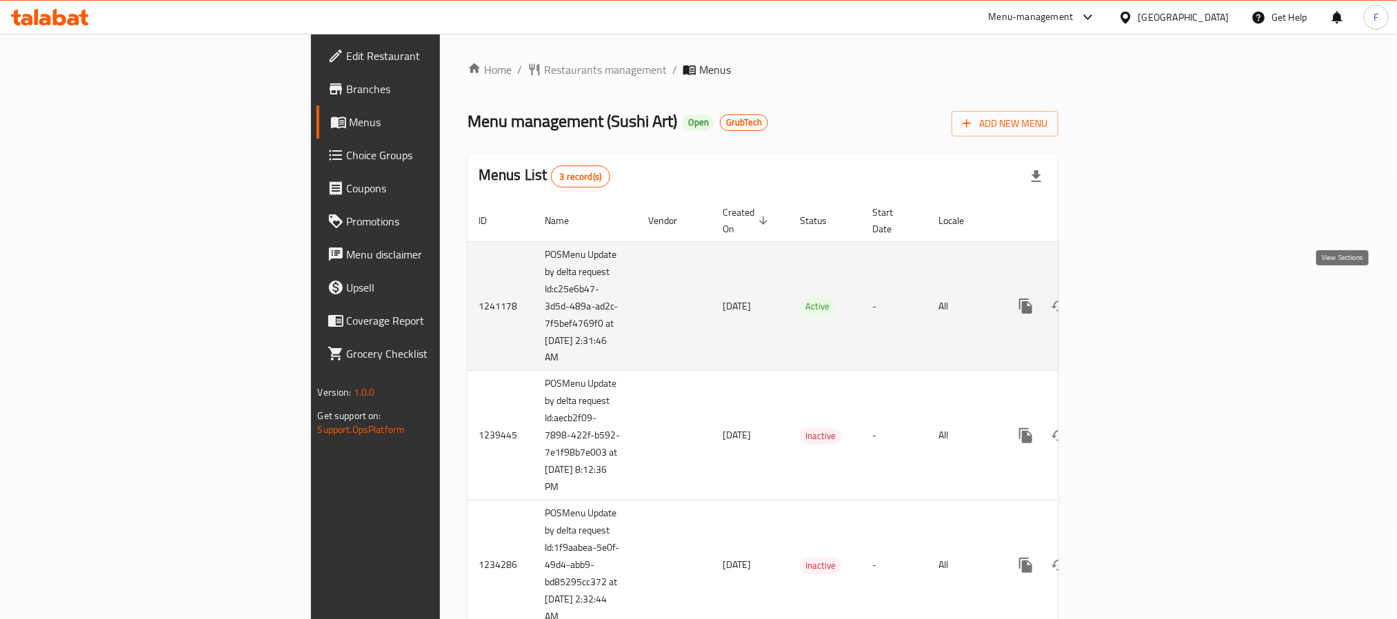
click at [1133, 298] on icon "enhanced table" at bounding box center [1125, 306] width 17 height 17
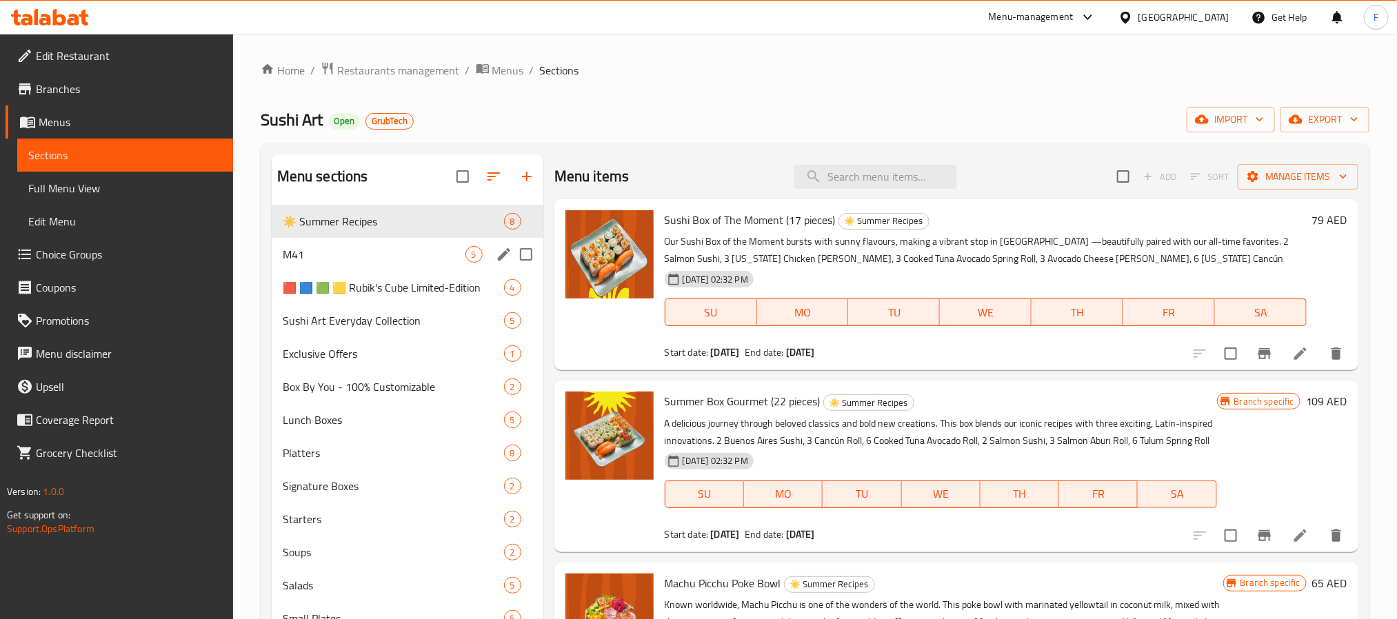
click at [354, 265] on div "M41 5" at bounding box center [408, 254] width 272 height 33
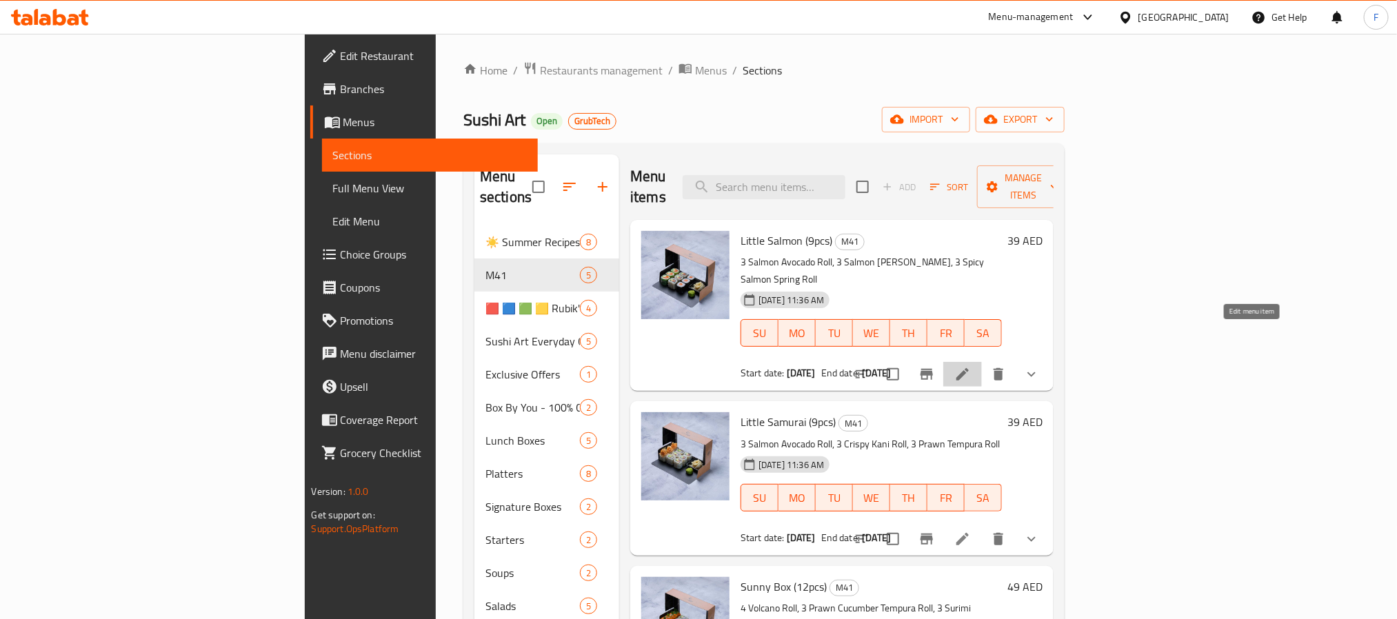
click at [971, 366] on icon at bounding box center [962, 374] width 17 height 17
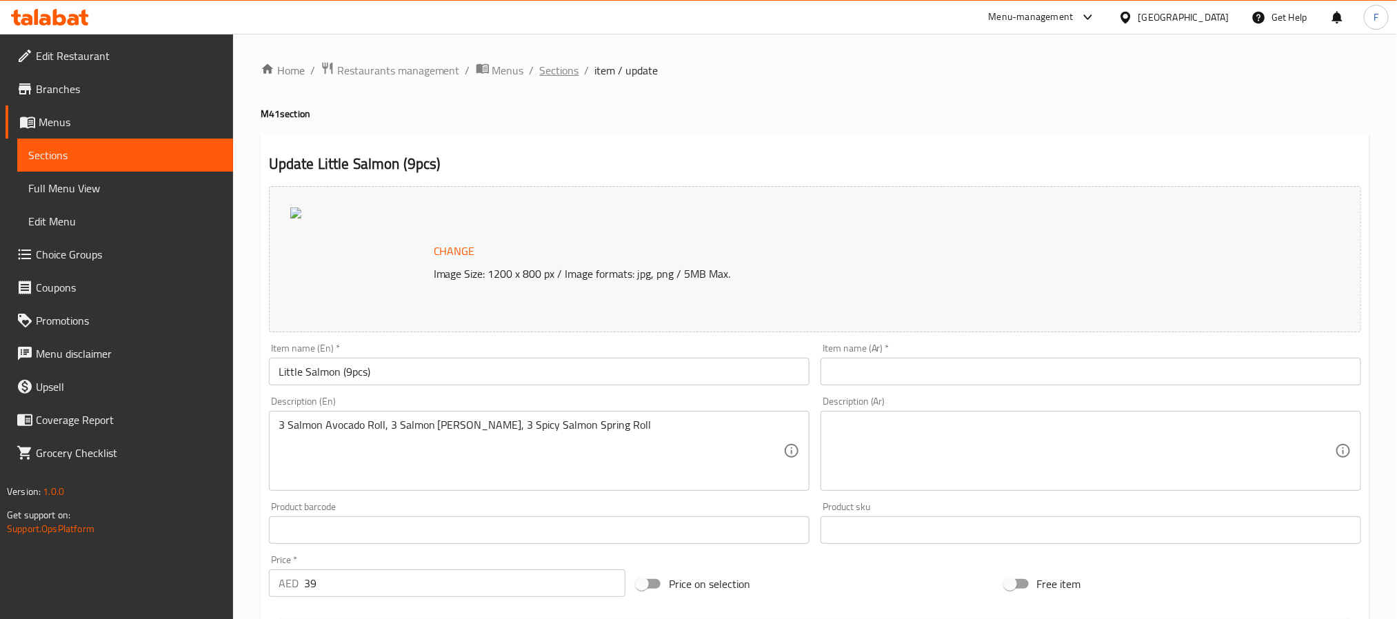
click at [552, 72] on span "Sections" at bounding box center [559, 70] width 39 height 17
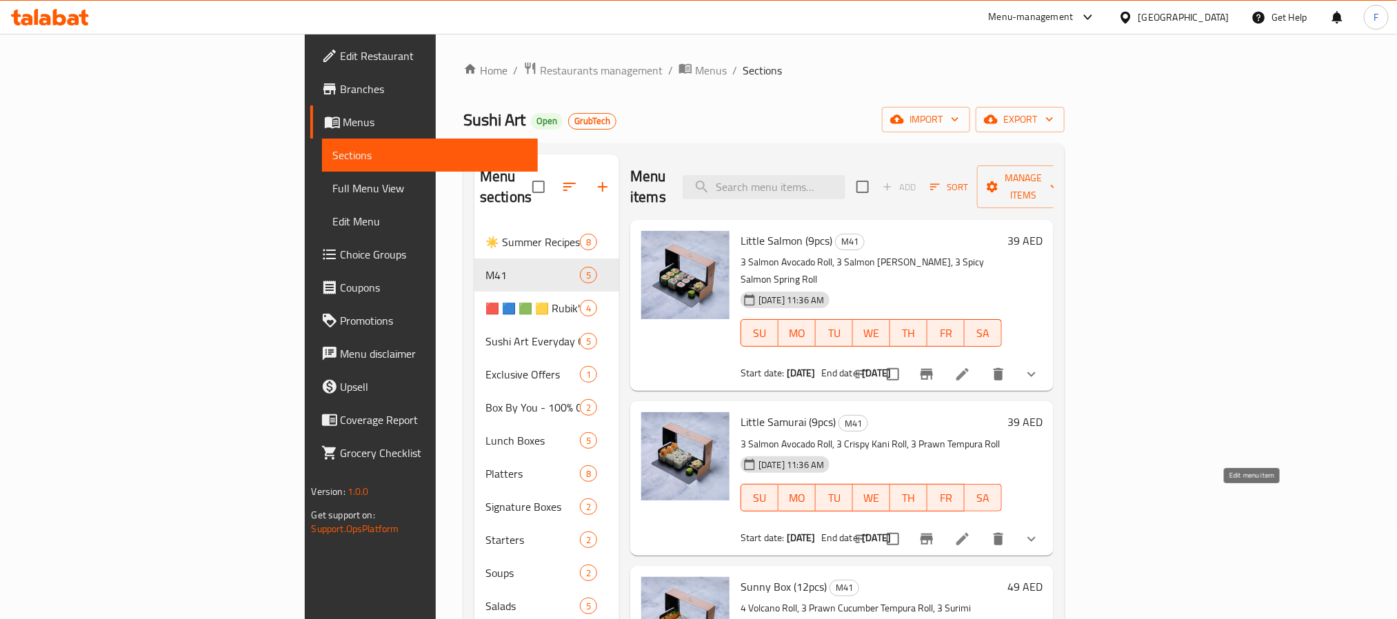
click at [971, 531] on icon at bounding box center [962, 539] width 17 height 17
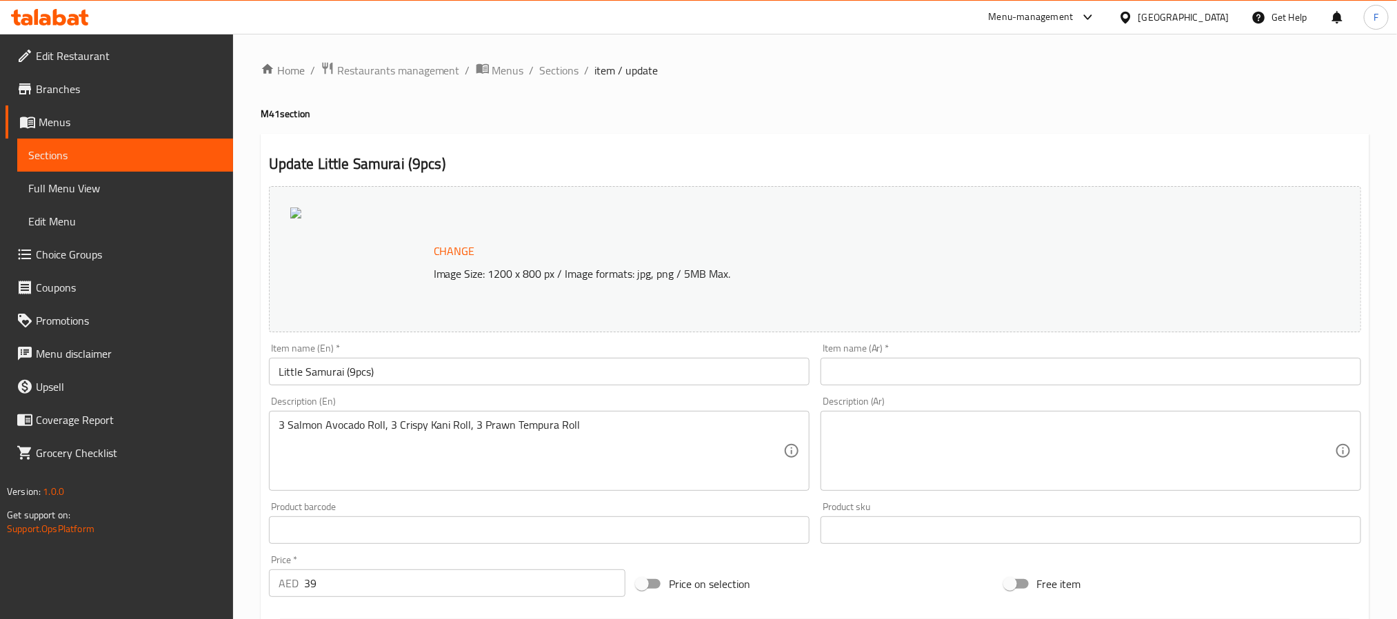
drag, startPoint x: 515, startPoint y: 69, endPoint x: 263, endPoint y: 85, distance: 252.8
click at [515, 69] on span "Menus" at bounding box center [508, 70] width 32 height 17
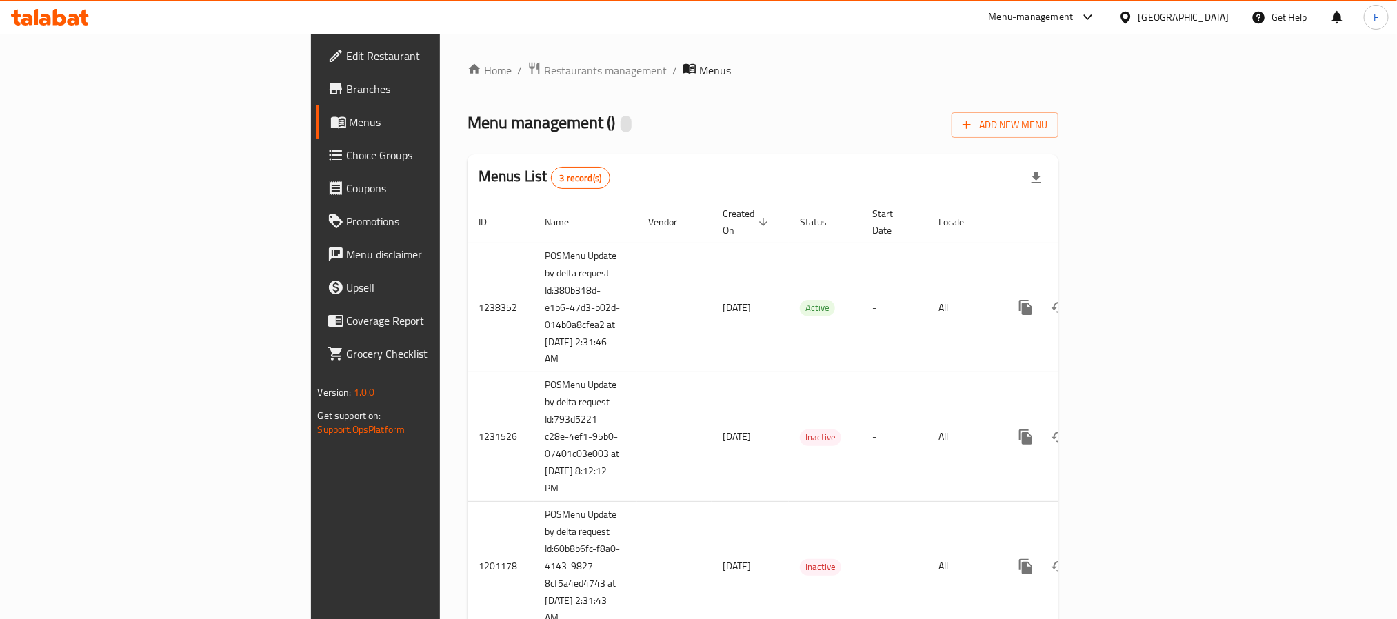
click at [316, 98] on link "Branches" at bounding box center [429, 88] width 227 height 33
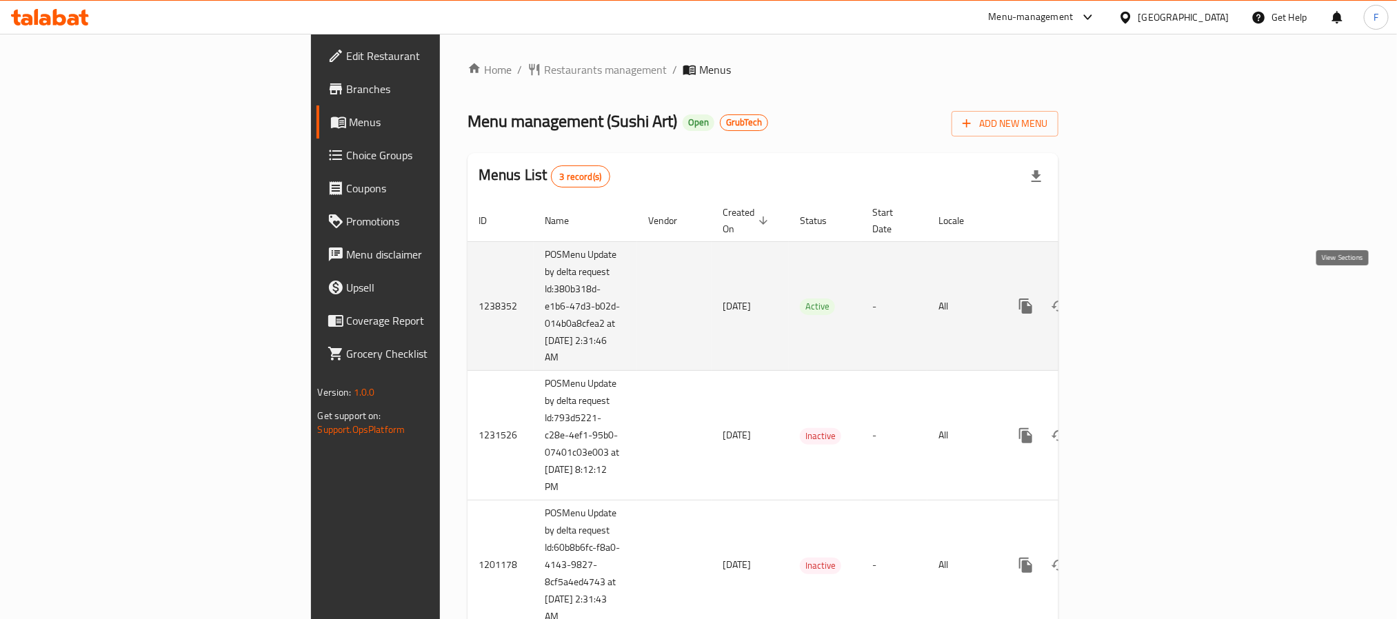
click at [1131, 300] on icon "enhanced table" at bounding box center [1125, 306] width 12 height 12
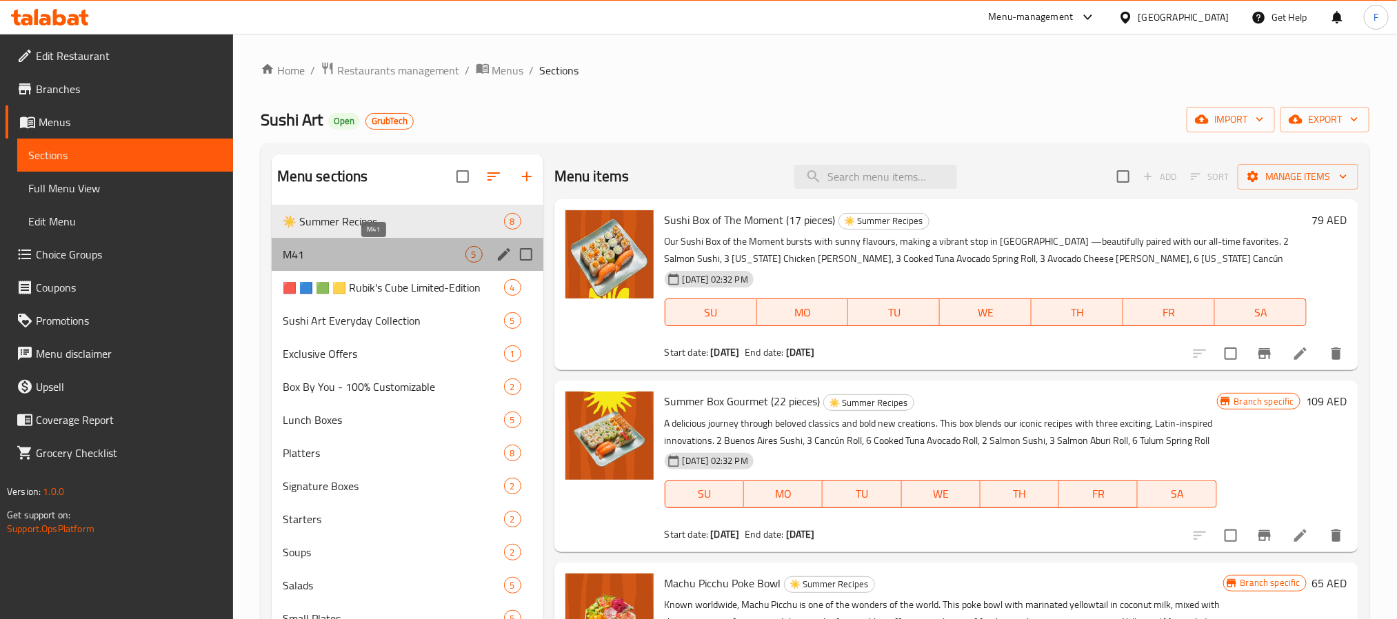
click at [348, 256] on span "M41" at bounding box center [374, 254] width 183 height 17
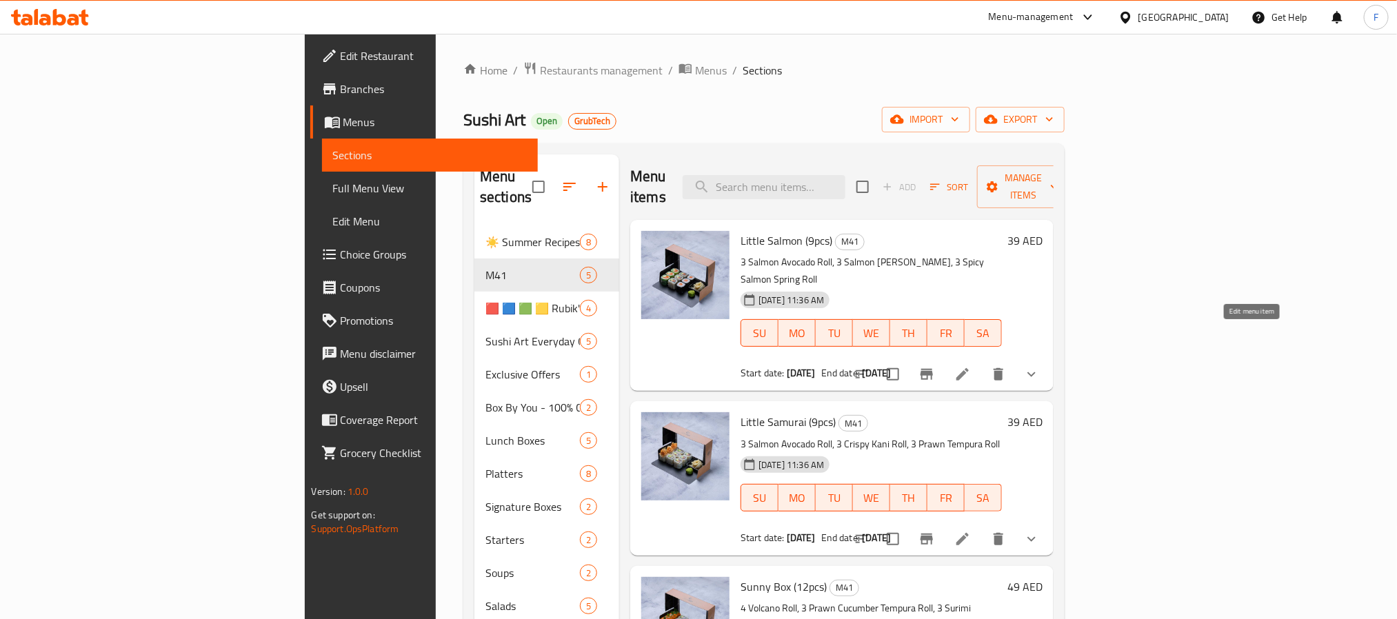
click at [971, 366] on icon at bounding box center [962, 374] width 17 height 17
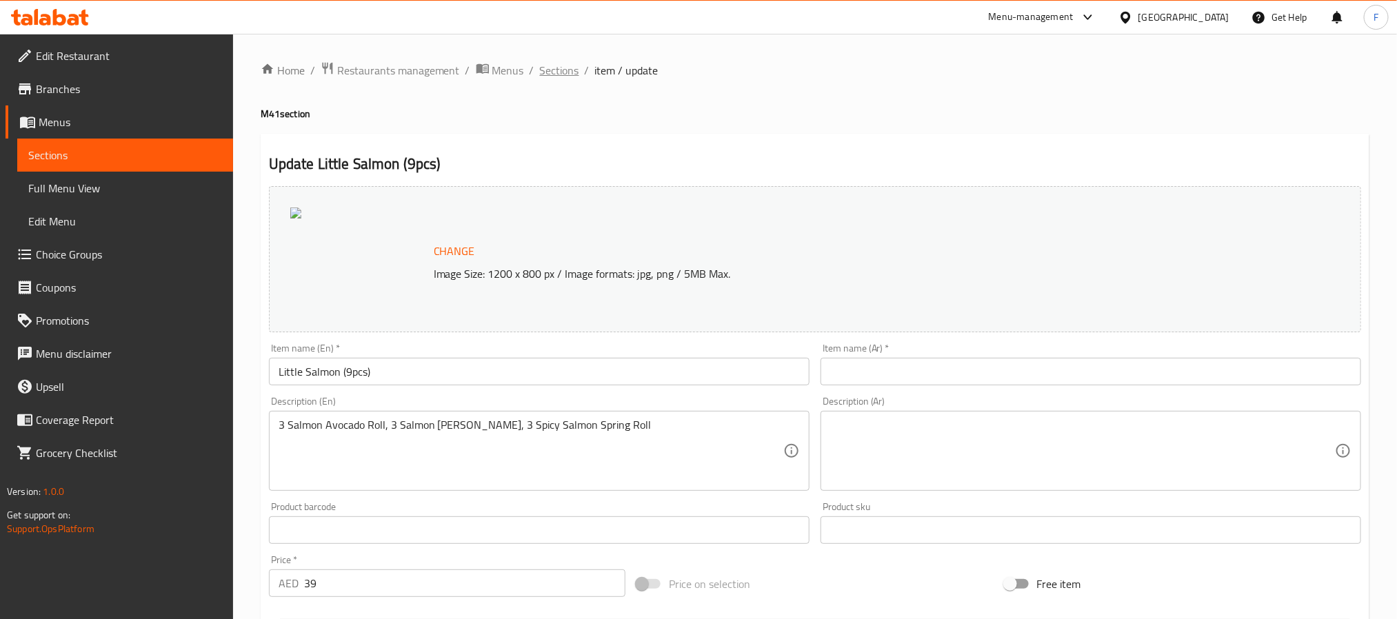
click at [546, 67] on span "Sections" at bounding box center [559, 70] width 39 height 17
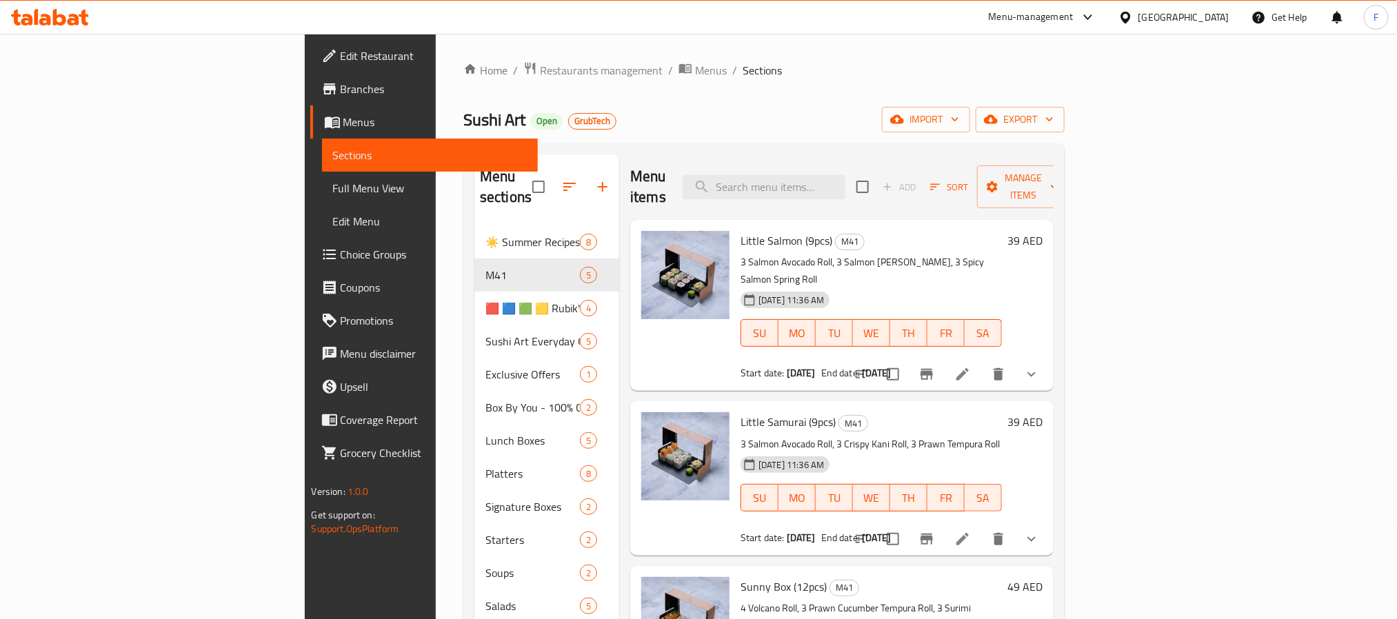
click at [982, 527] on li at bounding box center [962, 539] width 39 height 25
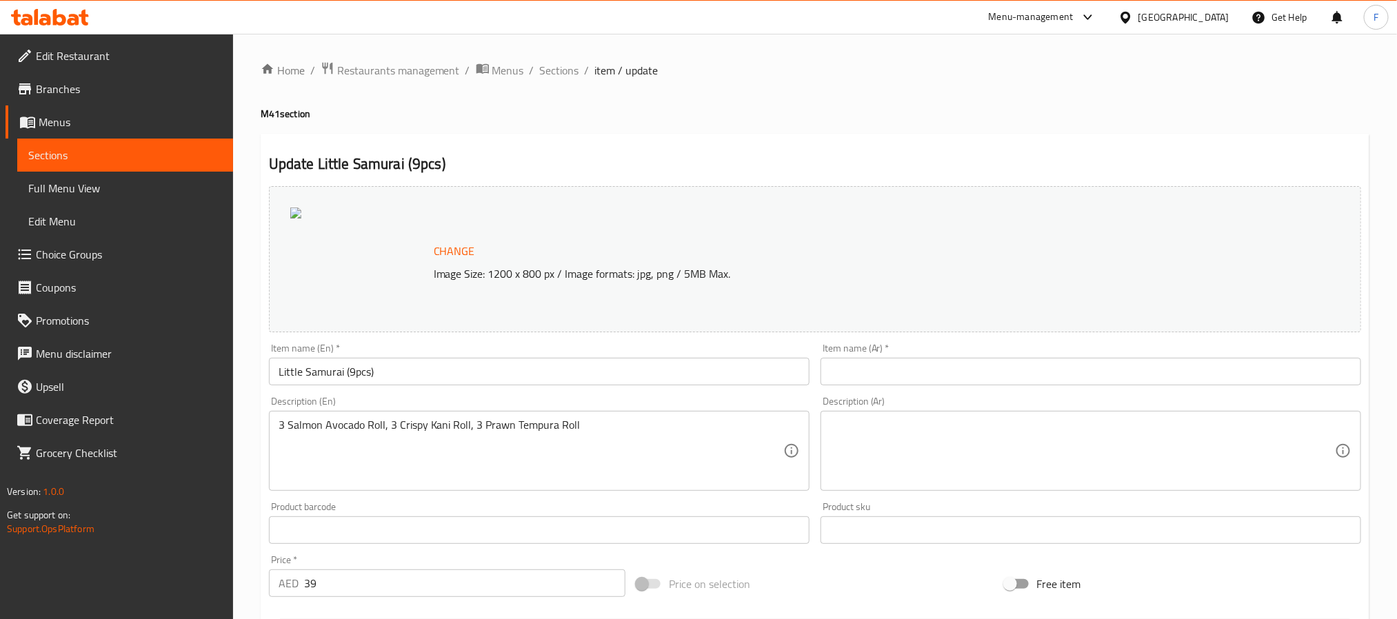
drag, startPoint x: 514, startPoint y: 72, endPoint x: 186, endPoint y: 12, distance: 332.9
click at [514, 72] on span "Menus" at bounding box center [508, 70] width 32 height 17
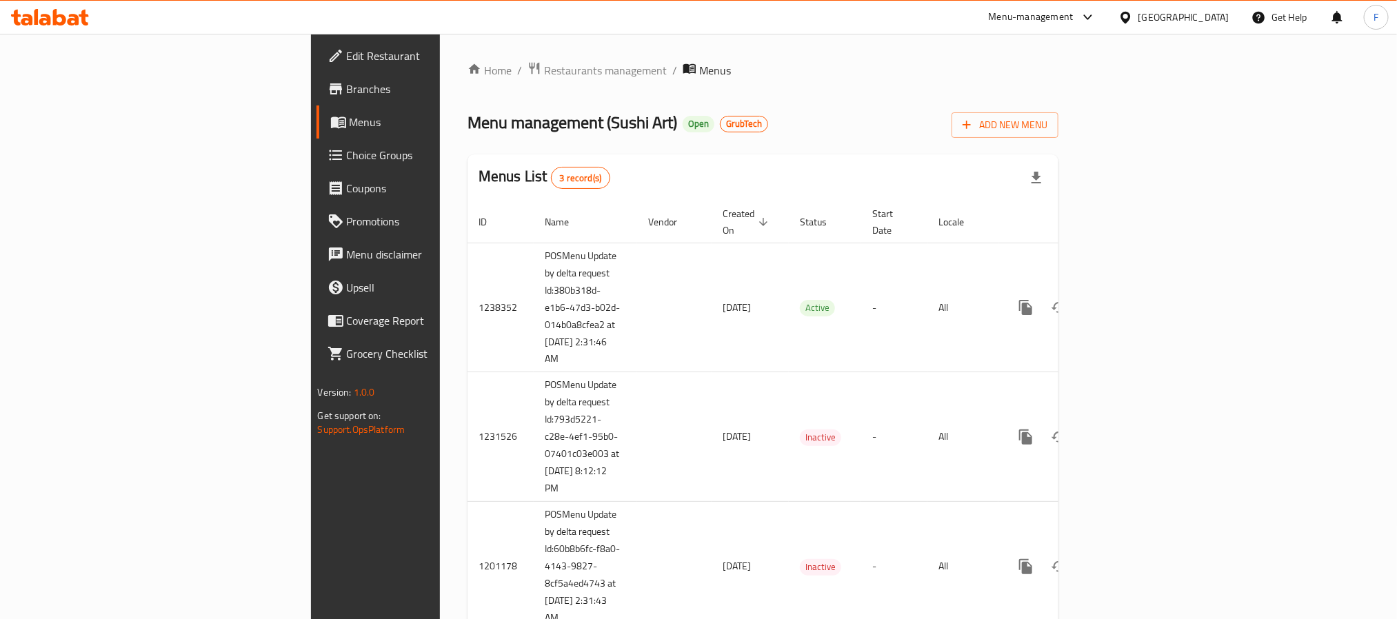
click at [347, 88] on span "Branches" at bounding box center [440, 89] width 186 height 17
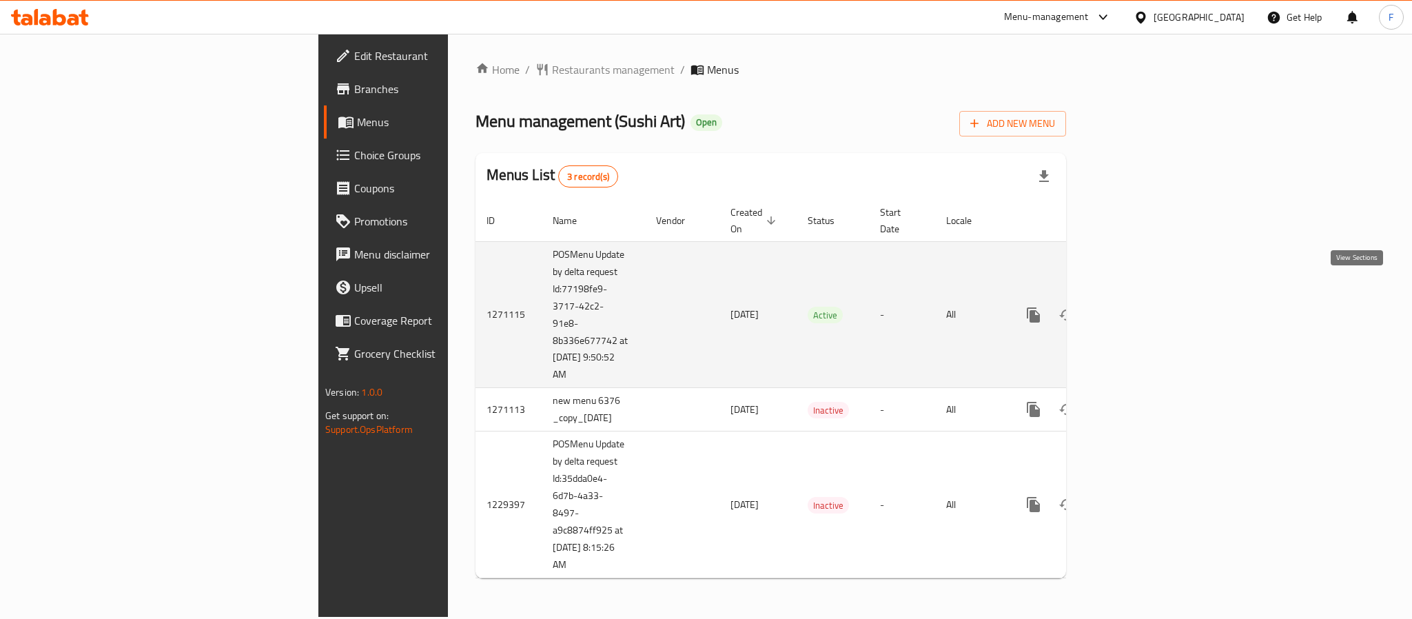
click at [1139, 309] on icon "enhanced table" at bounding box center [1133, 315] width 12 height 12
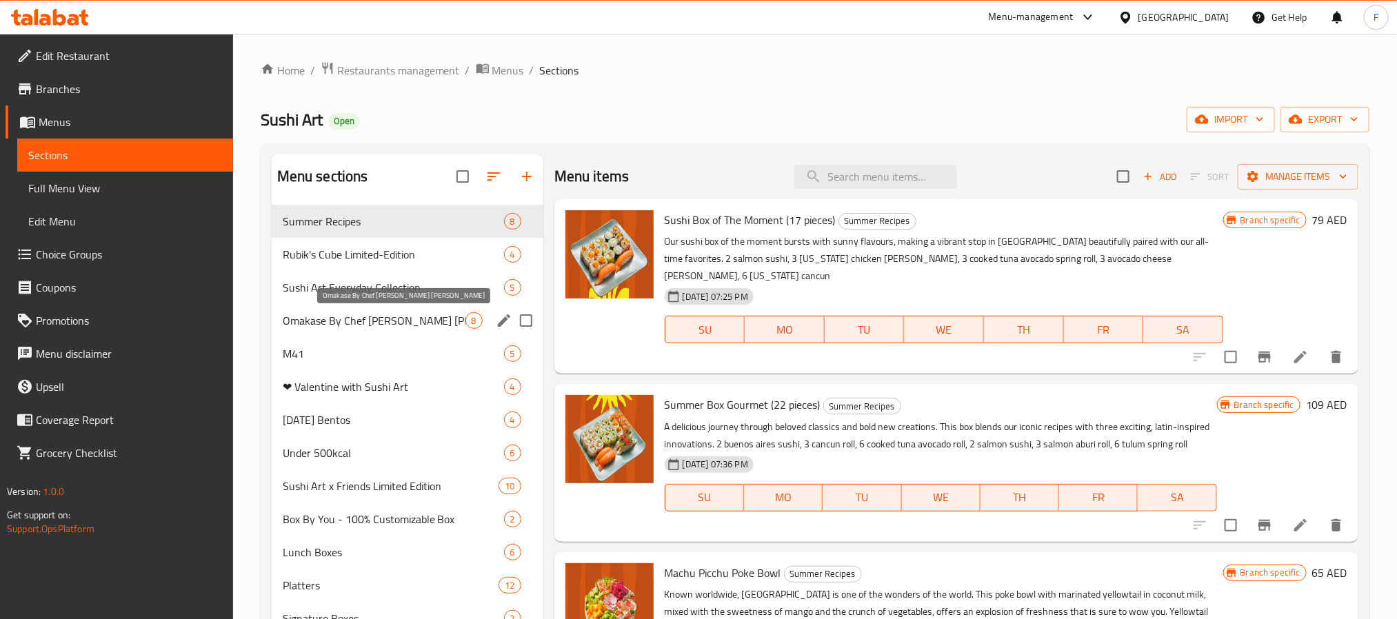
click at [340, 348] on span "M41" at bounding box center [393, 353] width 221 height 17
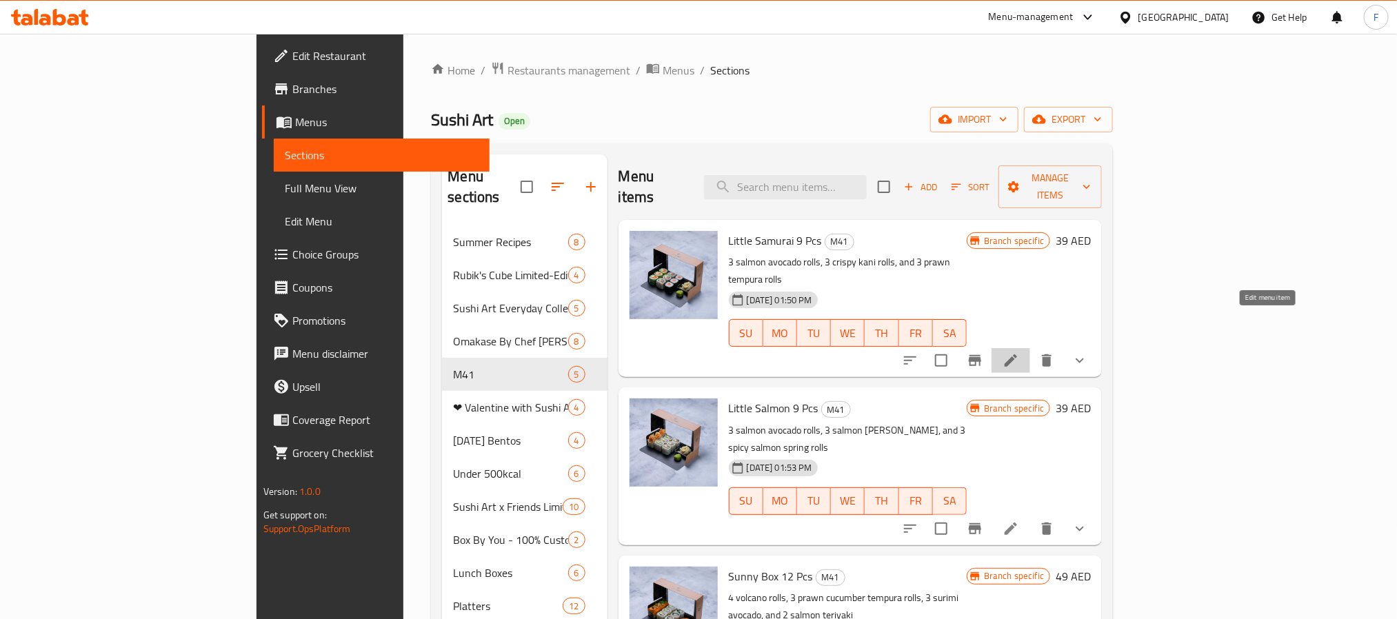
click at [1019, 352] on icon at bounding box center [1010, 360] width 17 height 17
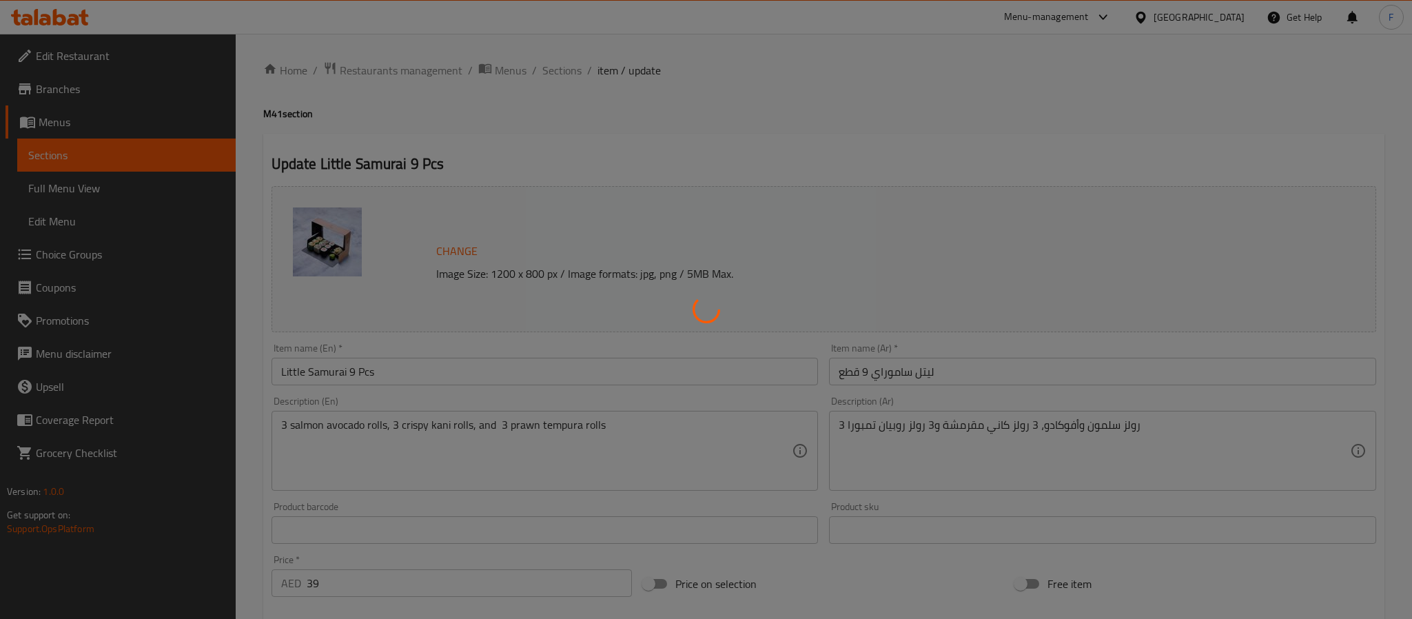
type input "أضف جانبًا:"
type input "0"
type input "4"
type input "أضف مشروبًا:"
type input "0"
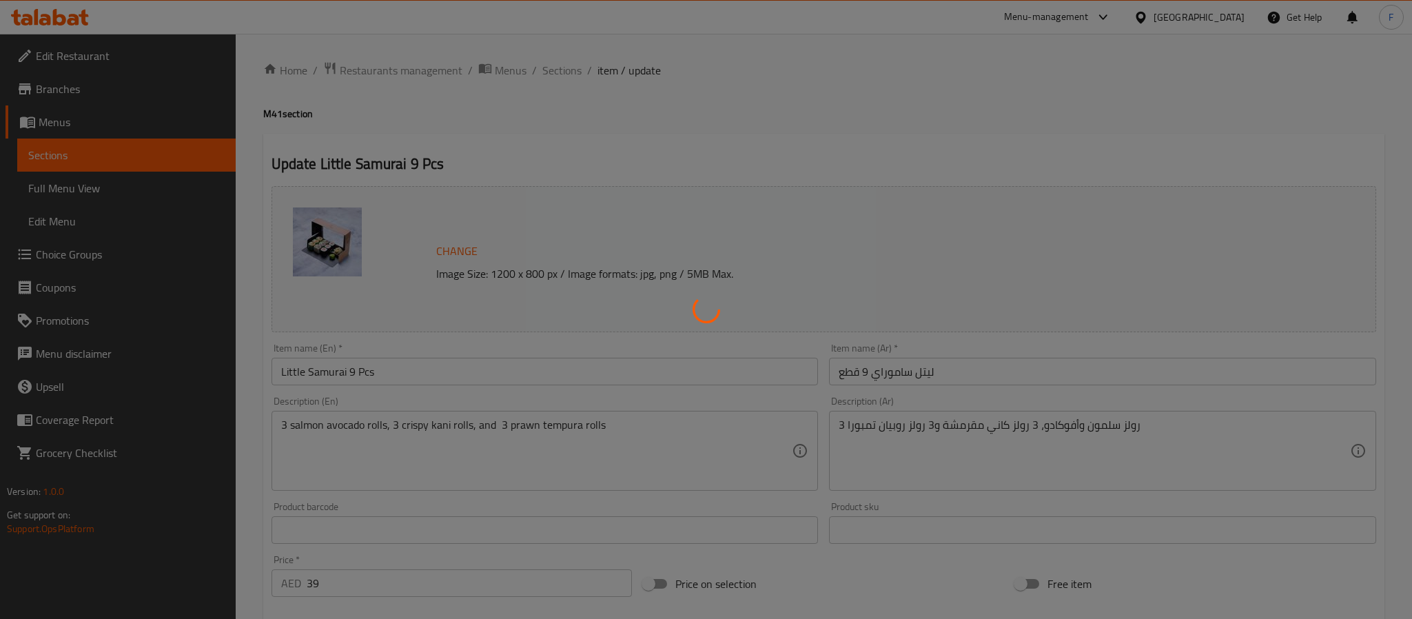
type input "1"
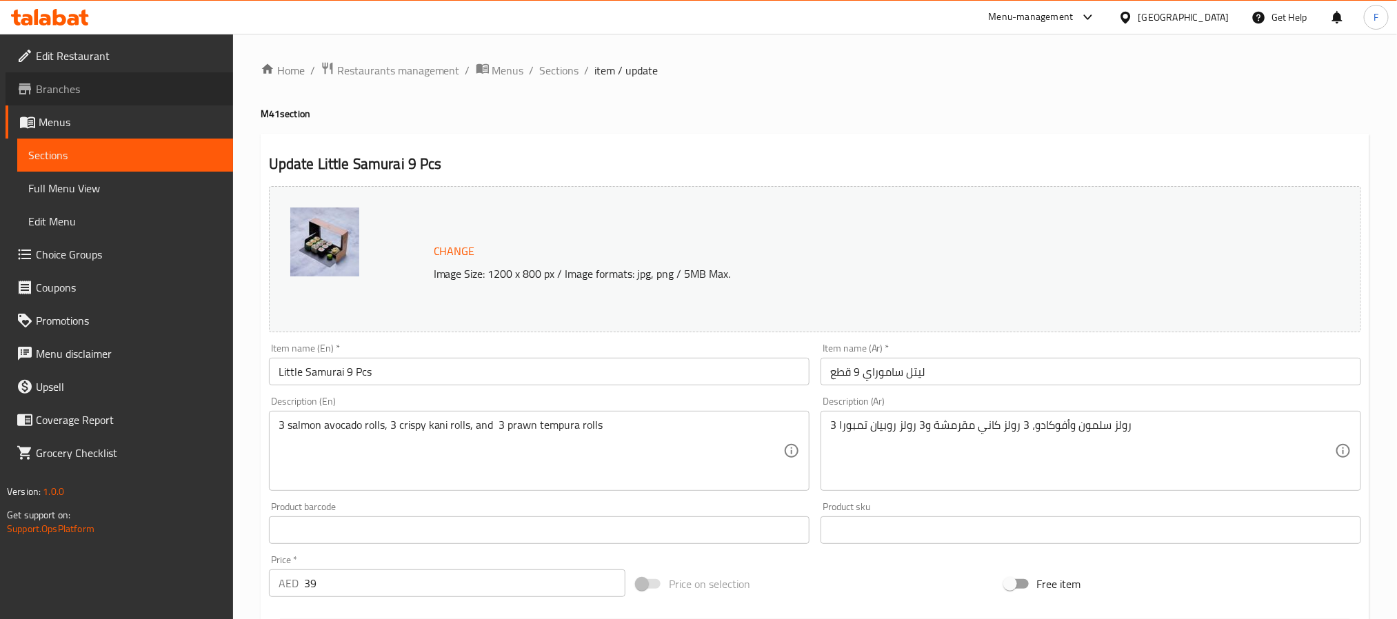
drag, startPoint x: 74, startPoint y: 94, endPoint x: 105, endPoint y: 93, distance: 31.0
click at [74, 94] on span "Branches" at bounding box center [129, 89] width 186 height 17
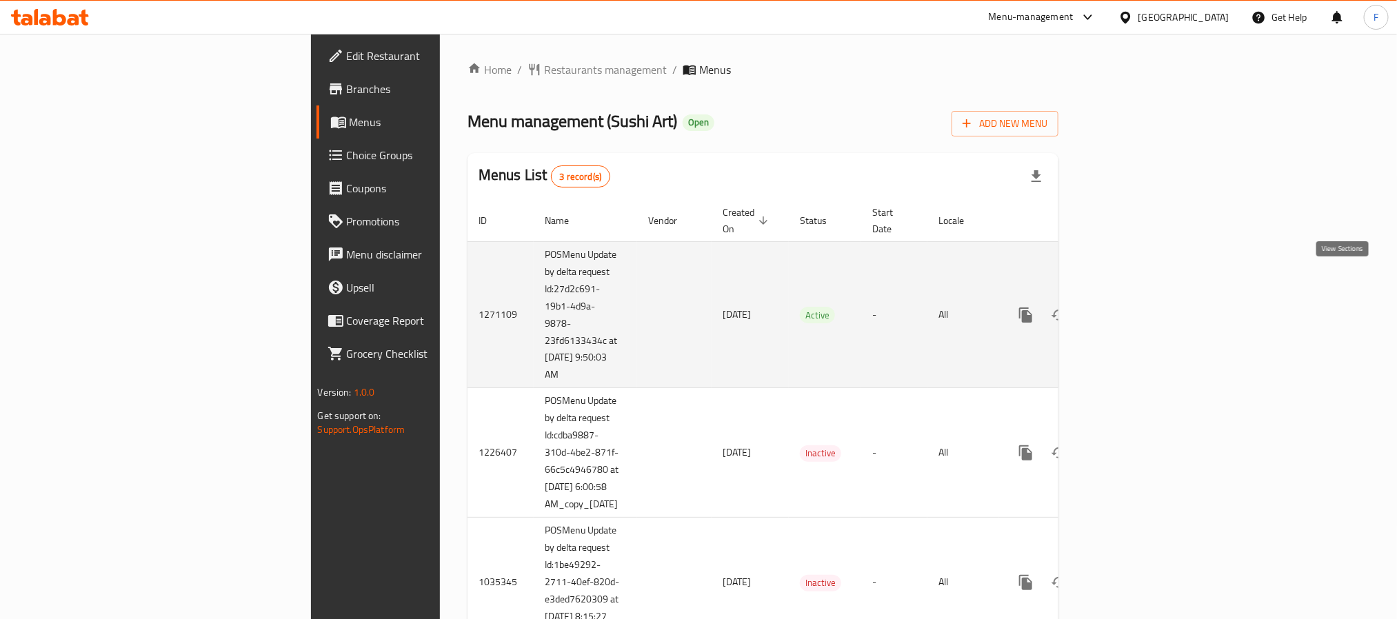
click at [1133, 307] on icon "enhanced table" at bounding box center [1125, 315] width 17 height 17
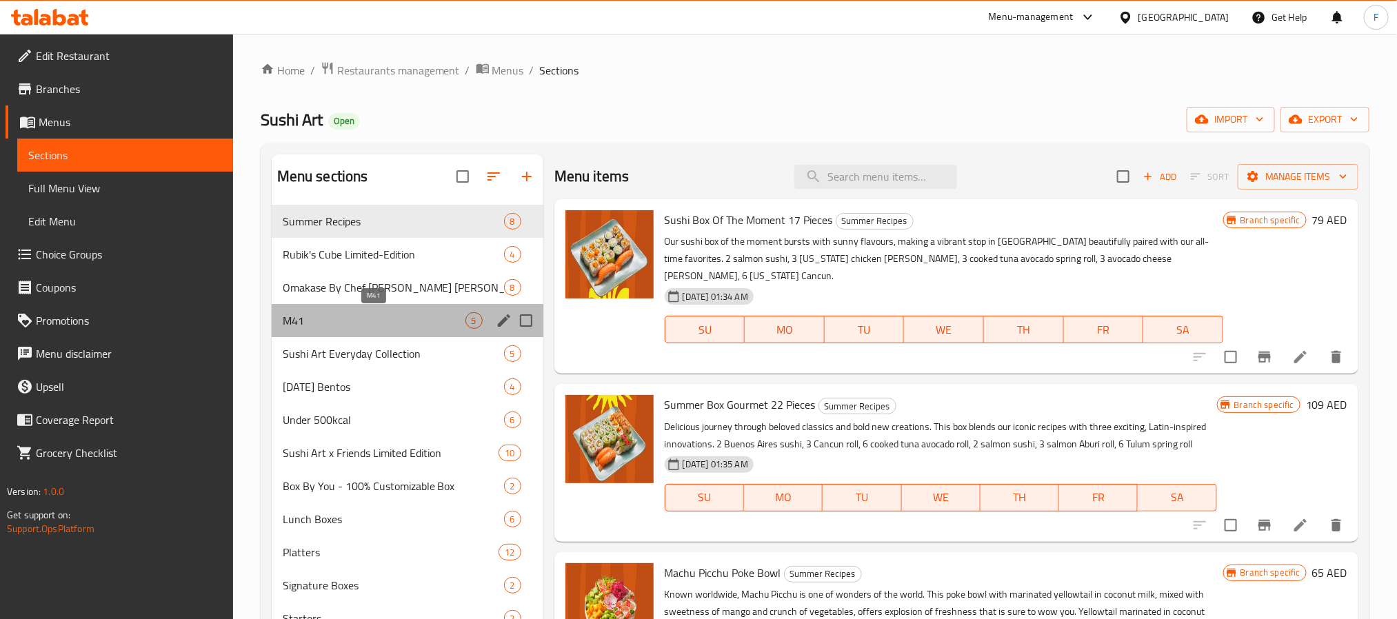
click at [363, 325] on span "M41" at bounding box center [374, 320] width 183 height 17
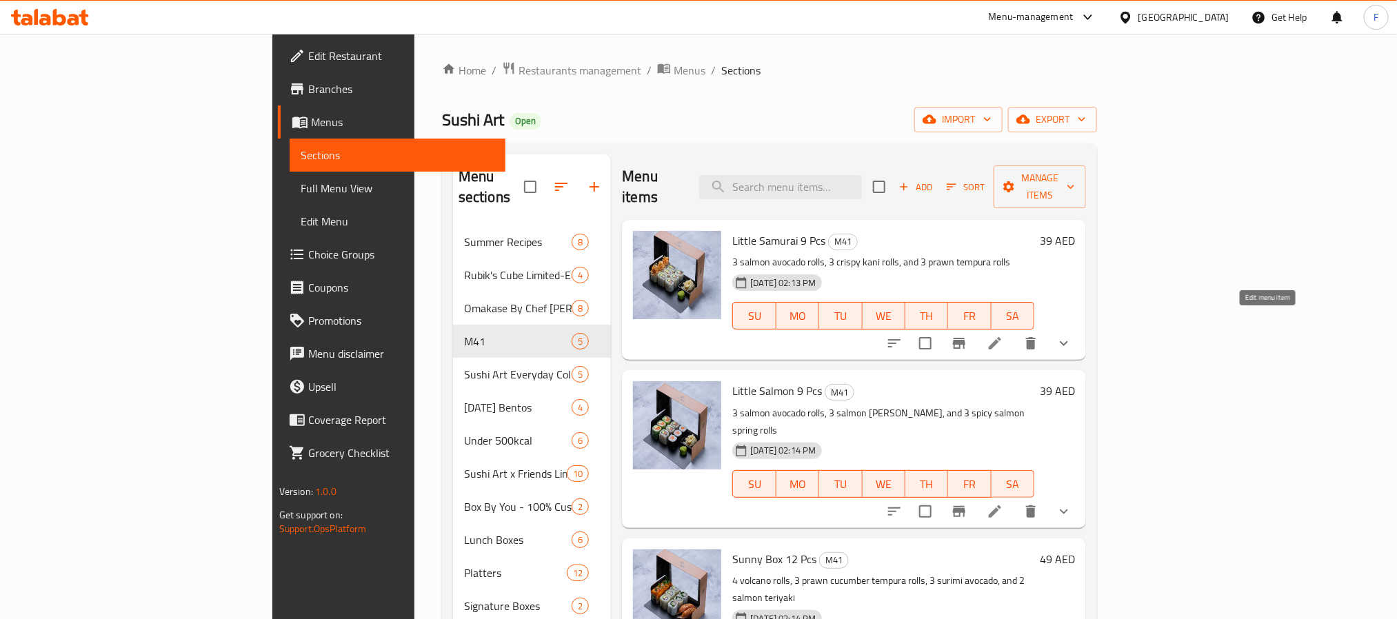
click at [1003, 335] on icon at bounding box center [994, 343] width 17 height 17
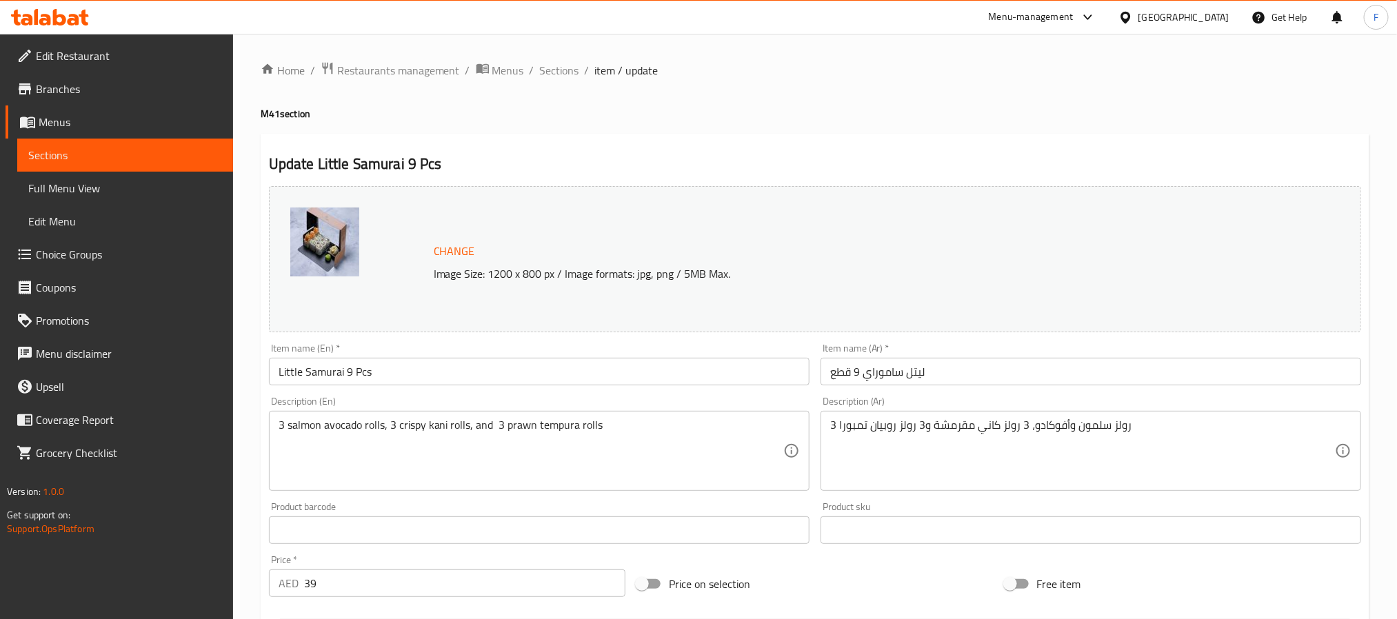
click at [92, 81] on span "Branches" at bounding box center [129, 89] width 186 height 17
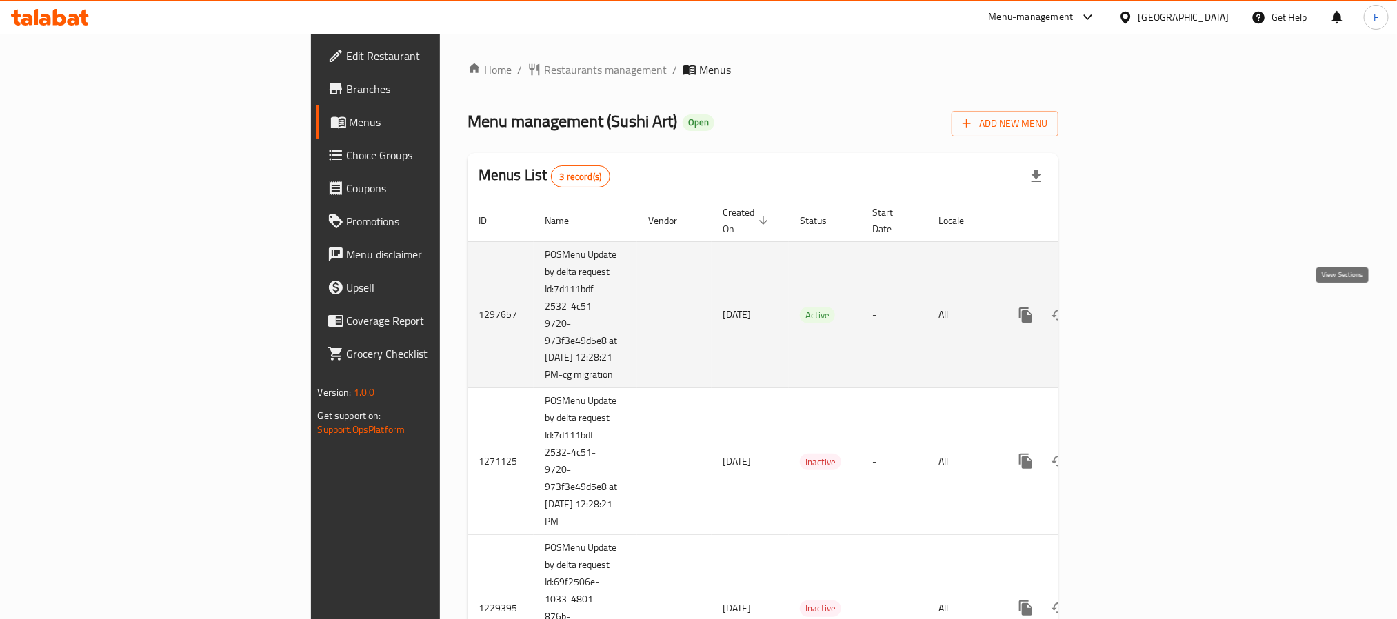
click at [1142, 312] on link "enhanced table" at bounding box center [1124, 314] width 33 height 33
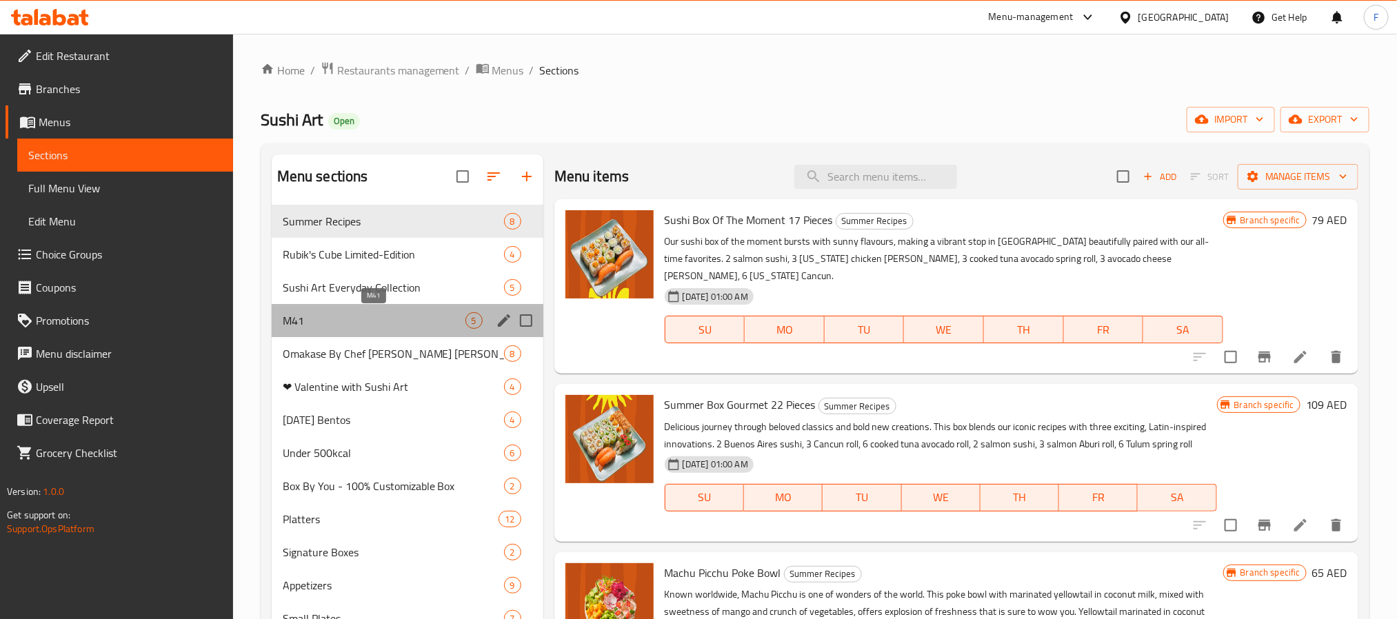
click at [339, 327] on span "M41" at bounding box center [374, 320] width 183 height 17
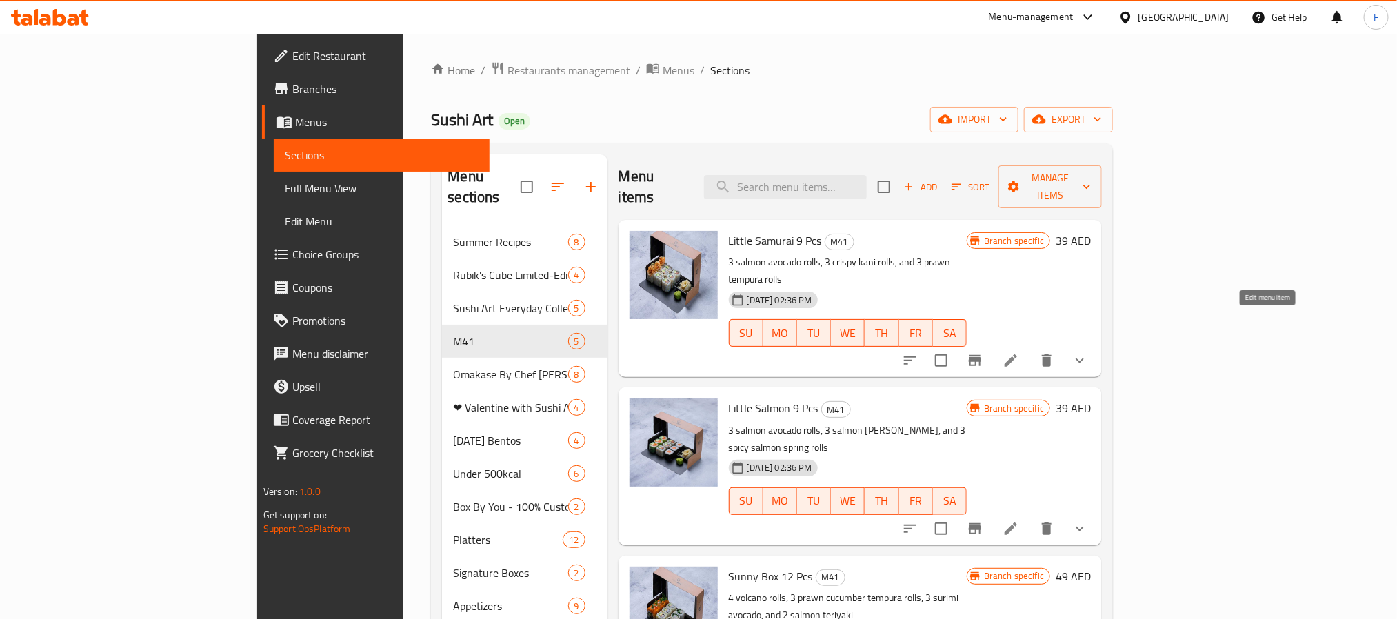
click at [1019, 352] on icon at bounding box center [1010, 360] width 17 height 17
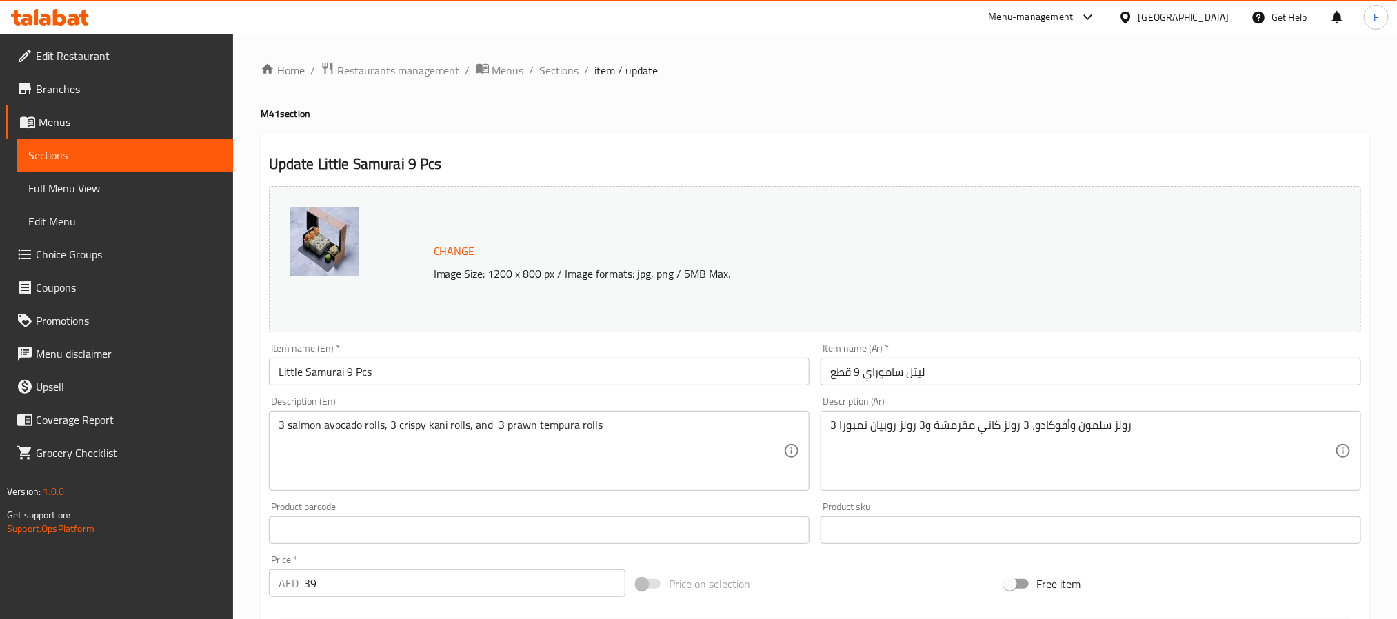
drag, startPoint x: 100, startPoint y: 90, endPoint x: 108, endPoint y: 89, distance: 8.3
click at [100, 90] on span "Branches" at bounding box center [129, 89] width 186 height 17
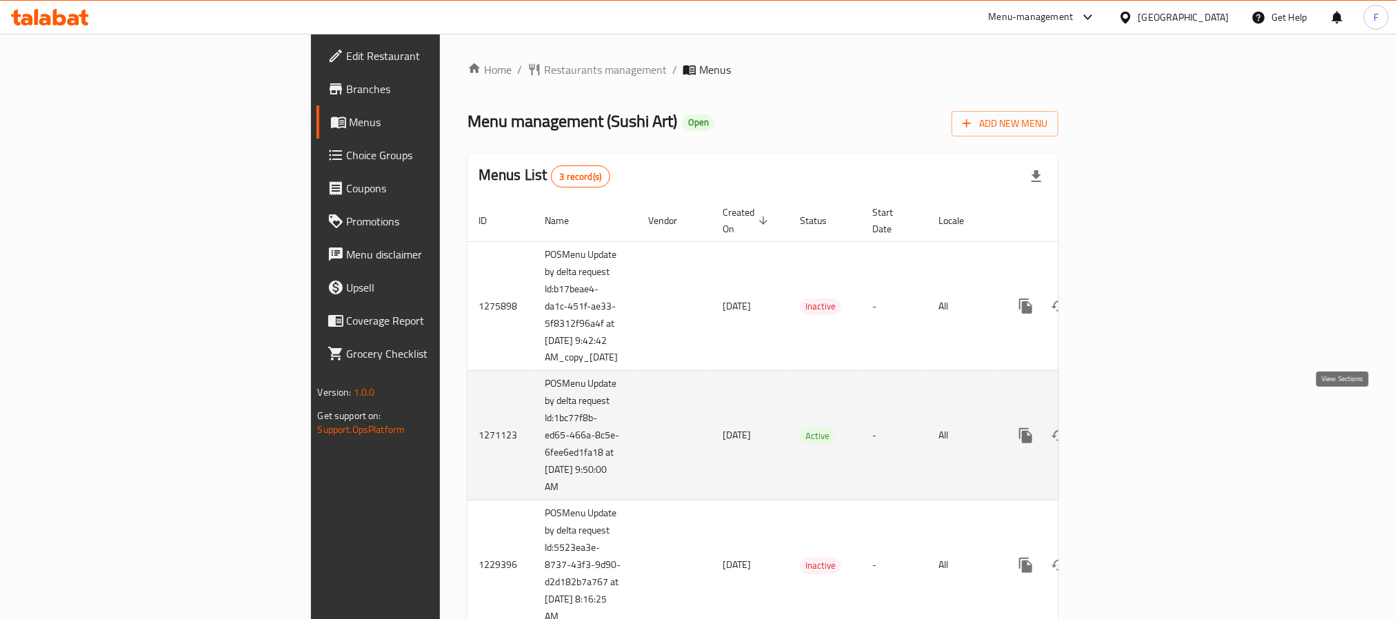
click at [1133, 427] on icon "enhanced table" at bounding box center [1125, 435] width 17 height 17
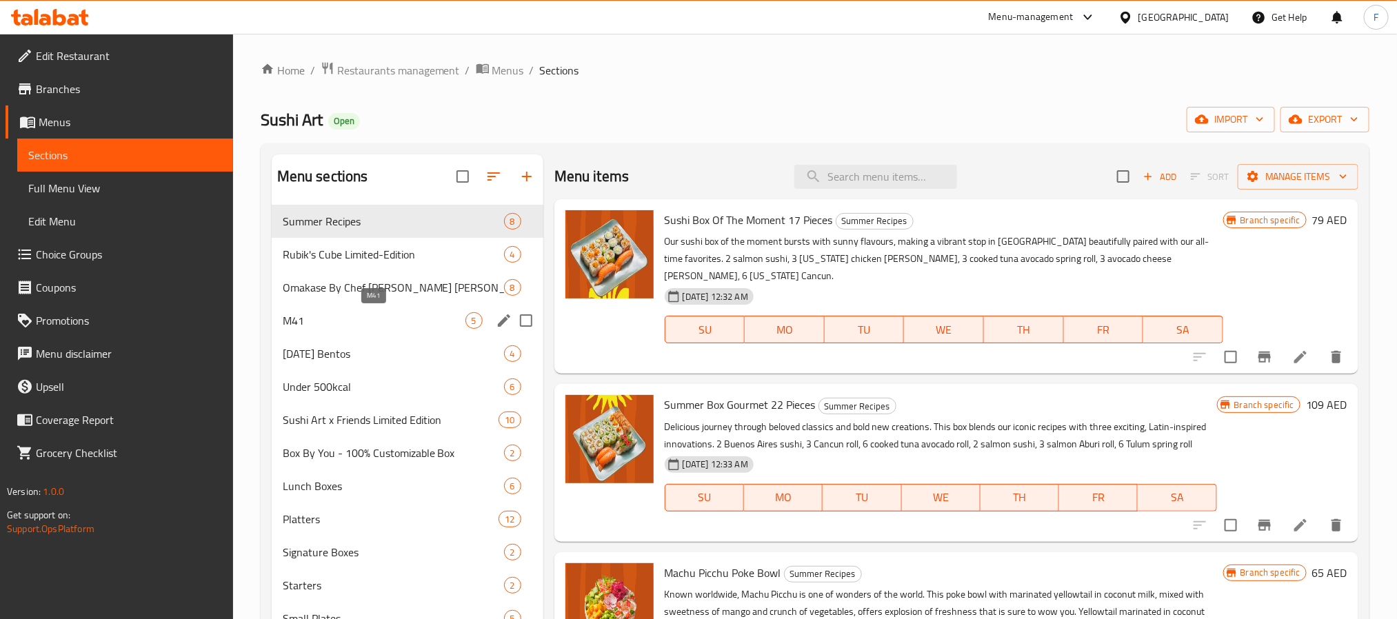
click at [349, 325] on span "M41" at bounding box center [374, 320] width 183 height 17
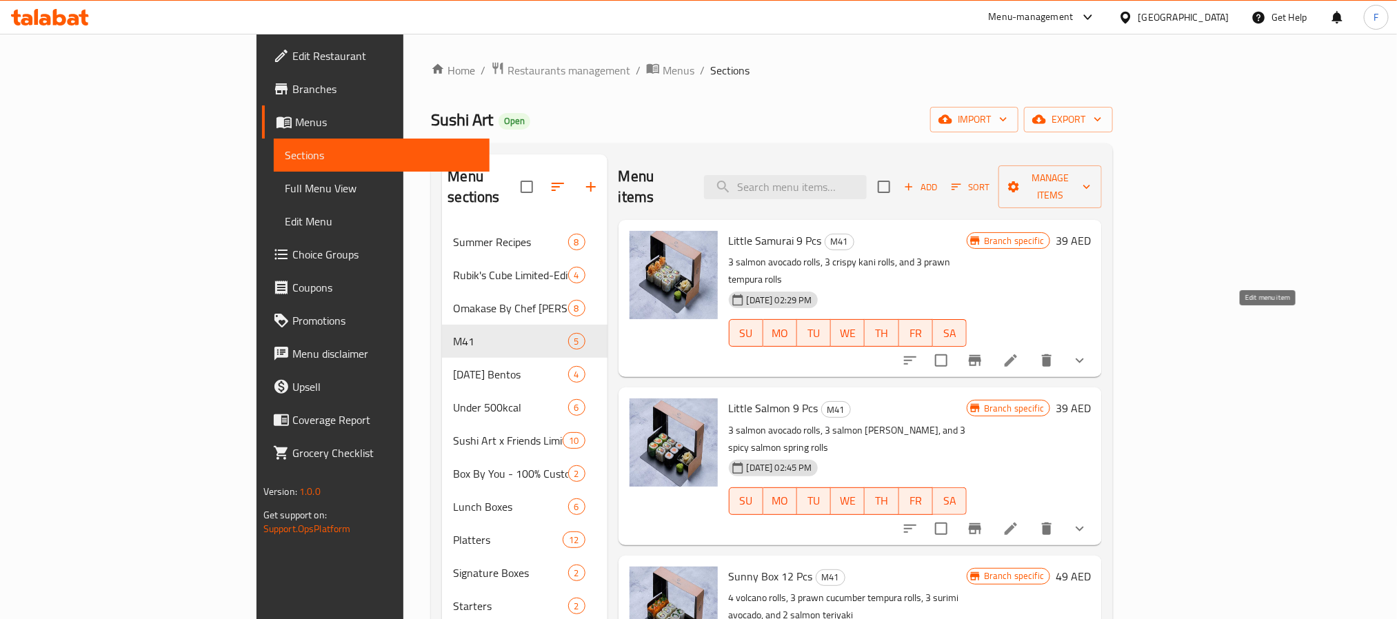
click at [1019, 352] on icon at bounding box center [1010, 360] width 17 height 17
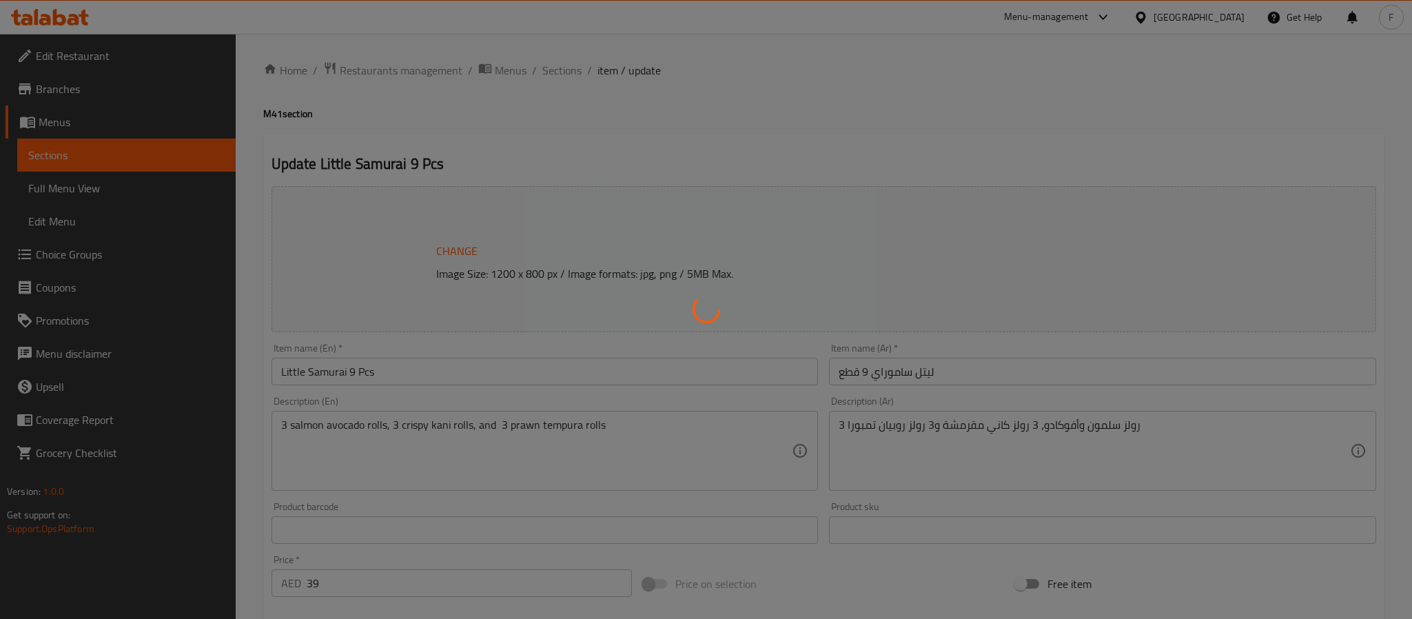
type input "أضف جانبًا:"
type input "0"
type input "4"
type input "أضف مشروبًا:"
type input "0"
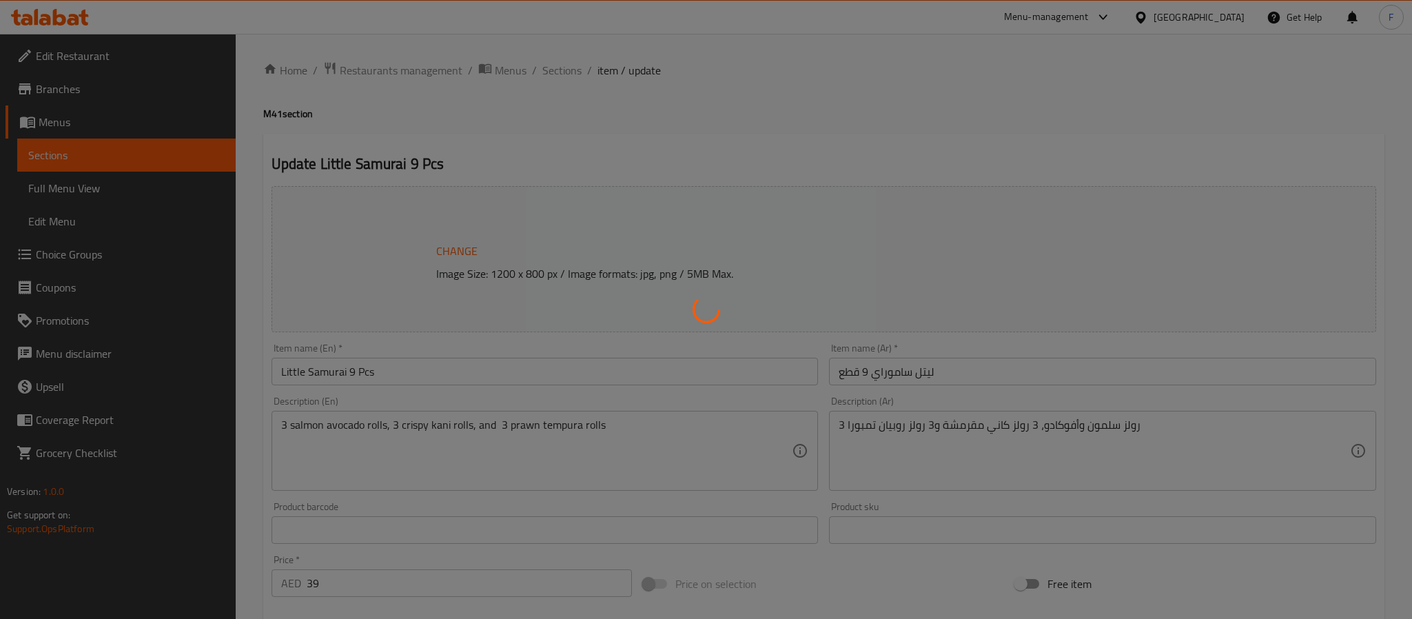
type input "1"
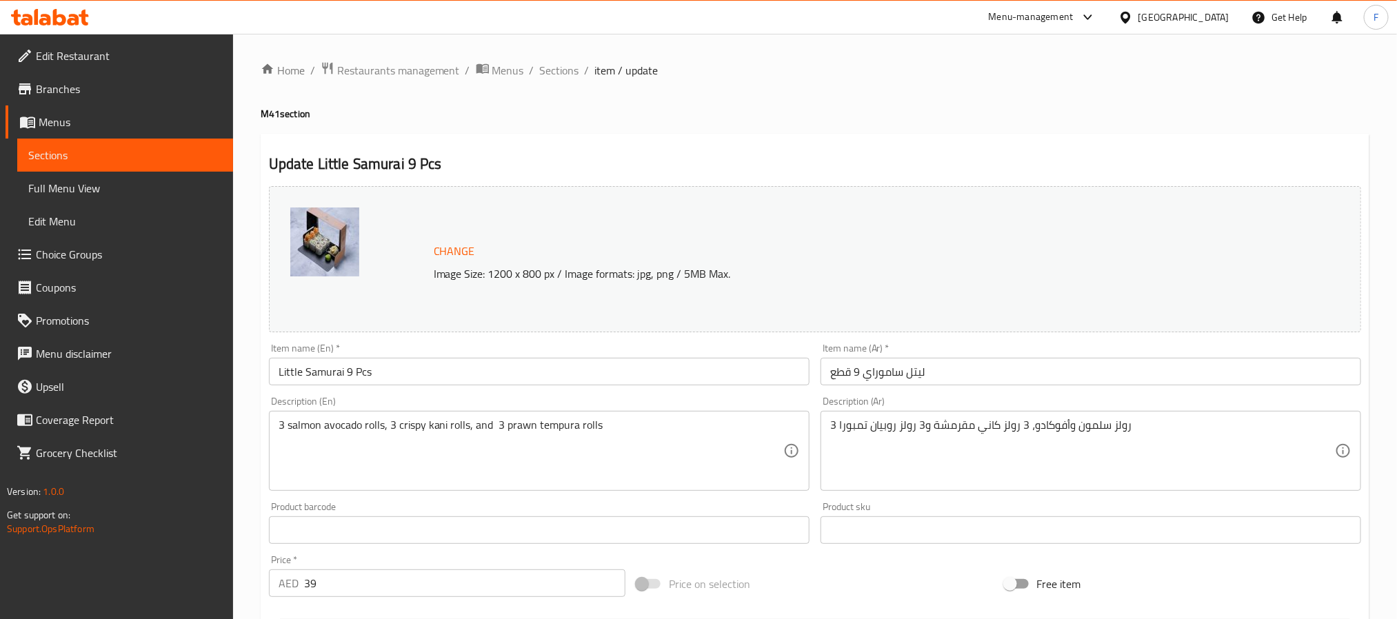
drag, startPoint x: 112, startPoint y: 94, endPoint x: 3, endPoint y: 110, distance: 110.7
click at [112, 94] on span "Branches" at bounding box center [129, 89] width 186 height 17
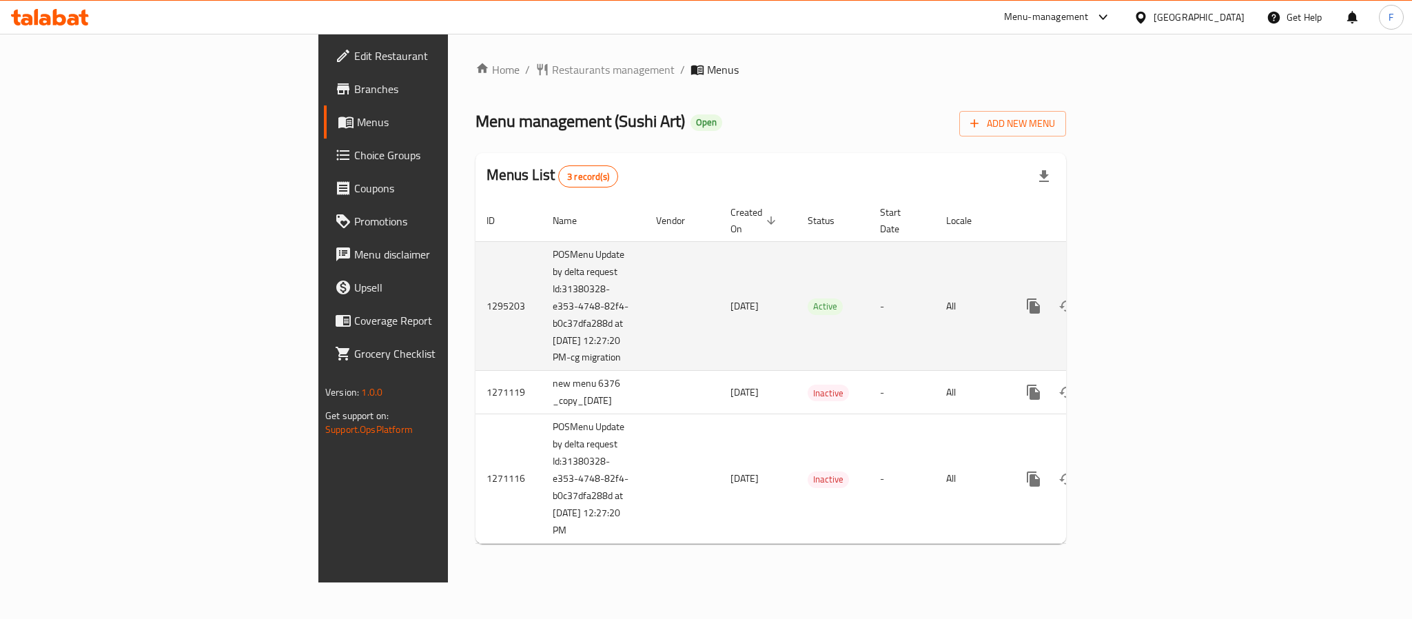
click at [1142, 298] on icon "enhanced table" at bounding box center [1133, 306] width 17 height 17
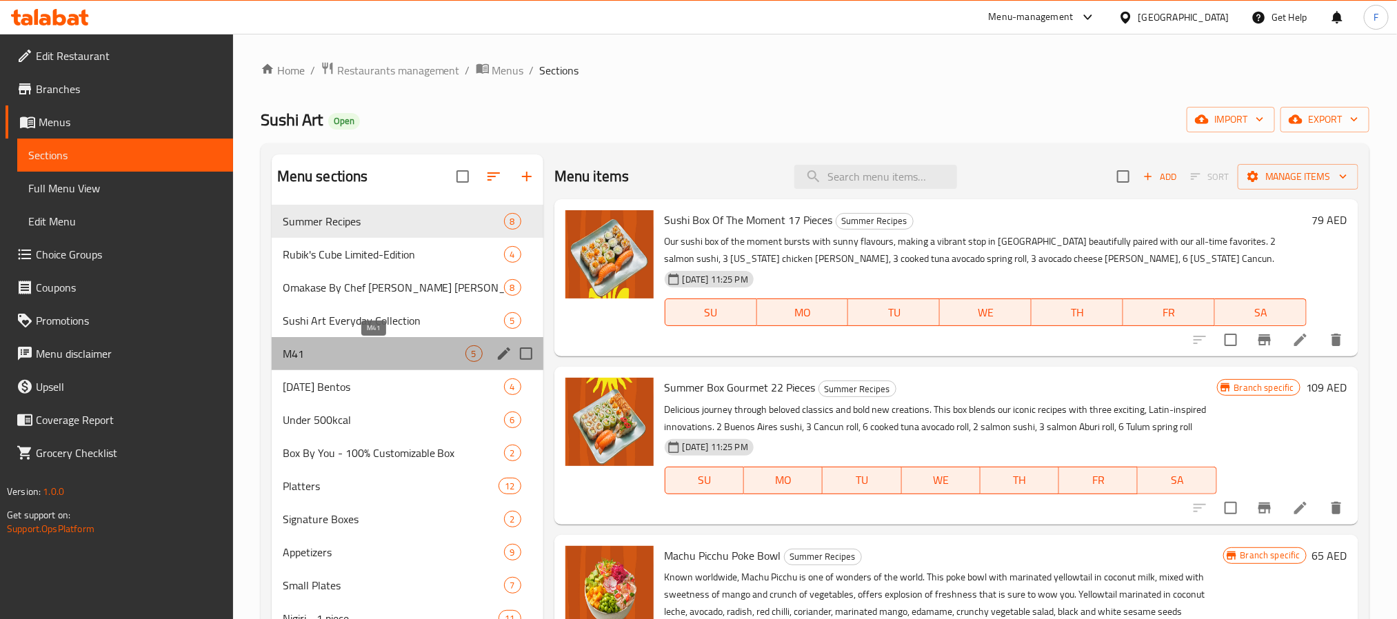
click at [366, 358] on span "M41" at bounding box center [374, 353] width 183 height 17
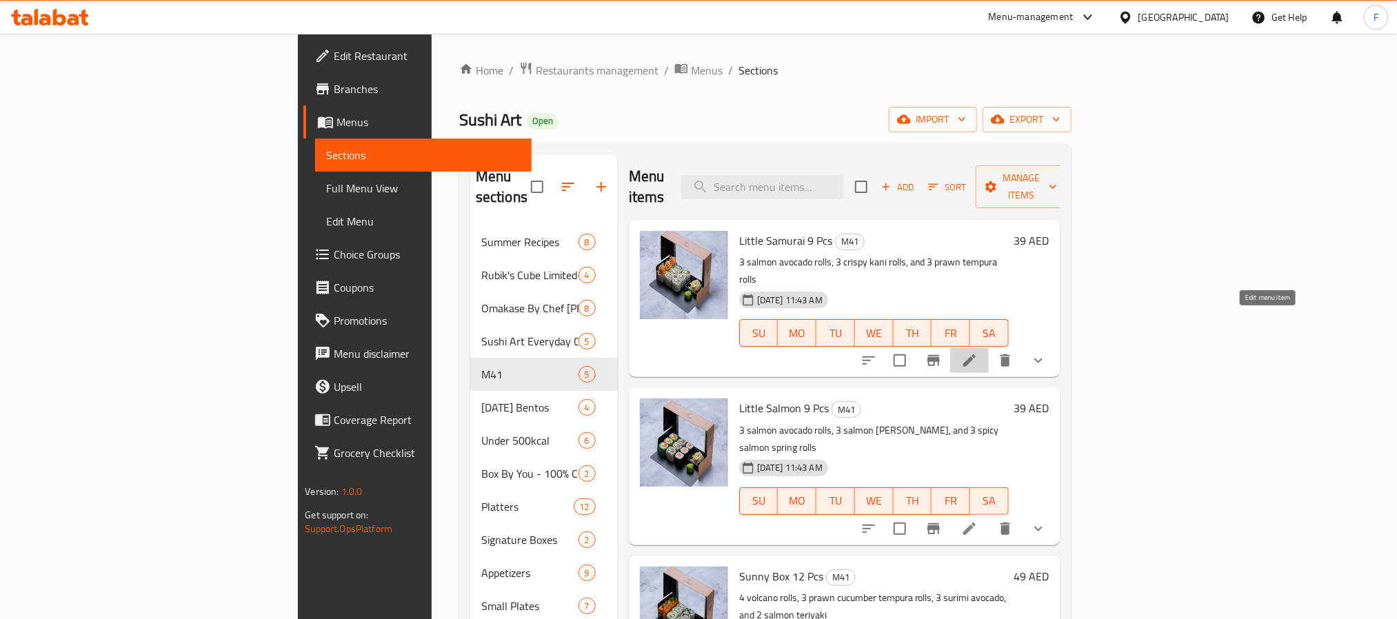
click at [975, 354] on icon at bounding box center [969, 360] width 12 height 12
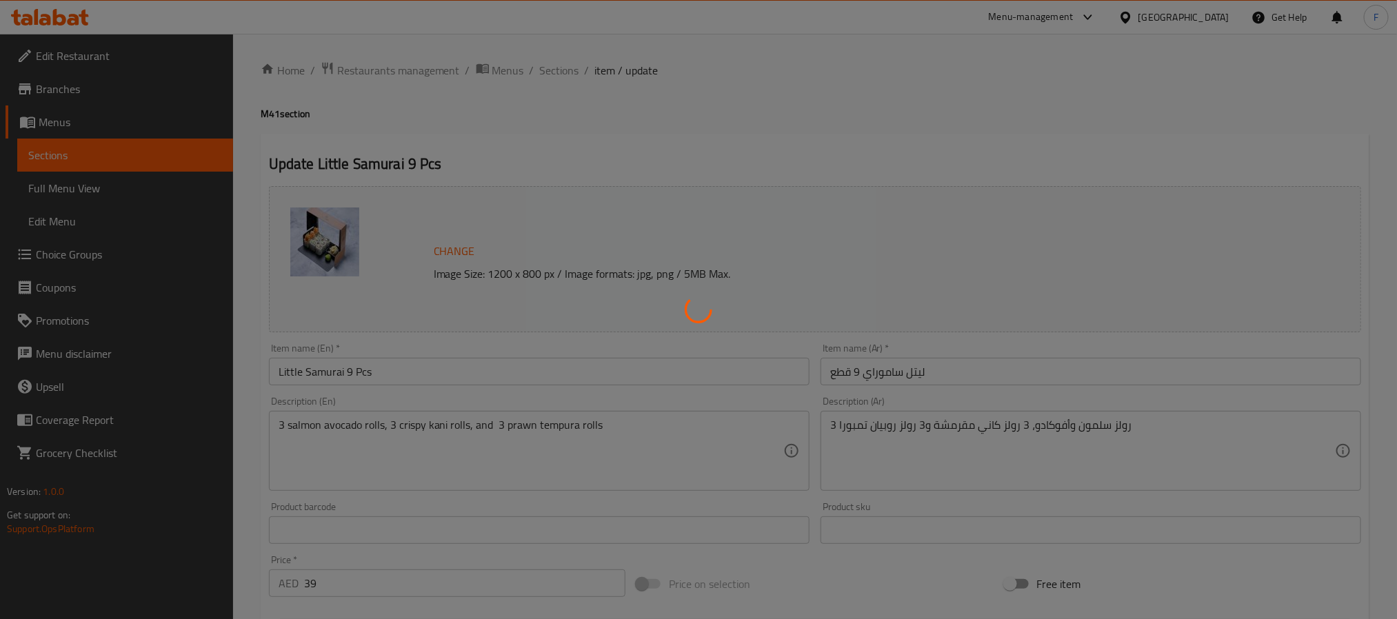
type input "أضف جانبًا:"
type input "0"
type input "4"
type input "أضف مشروبًا:"
type input "0"
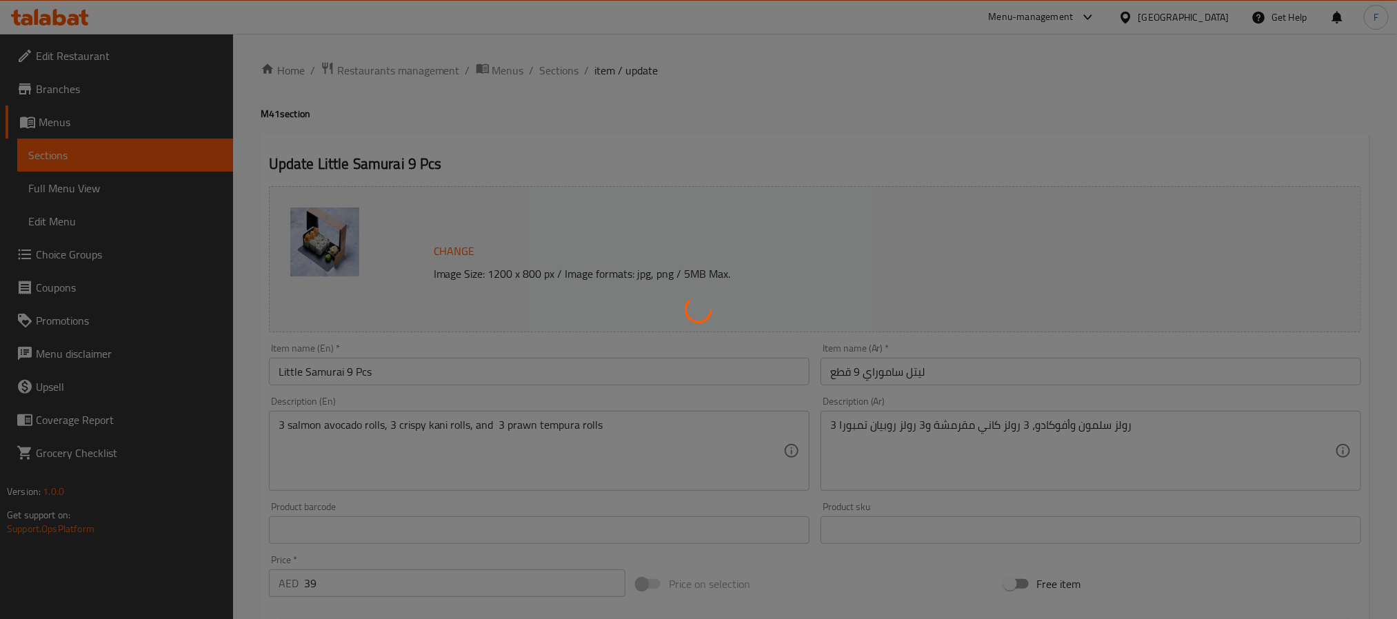
type input "1"
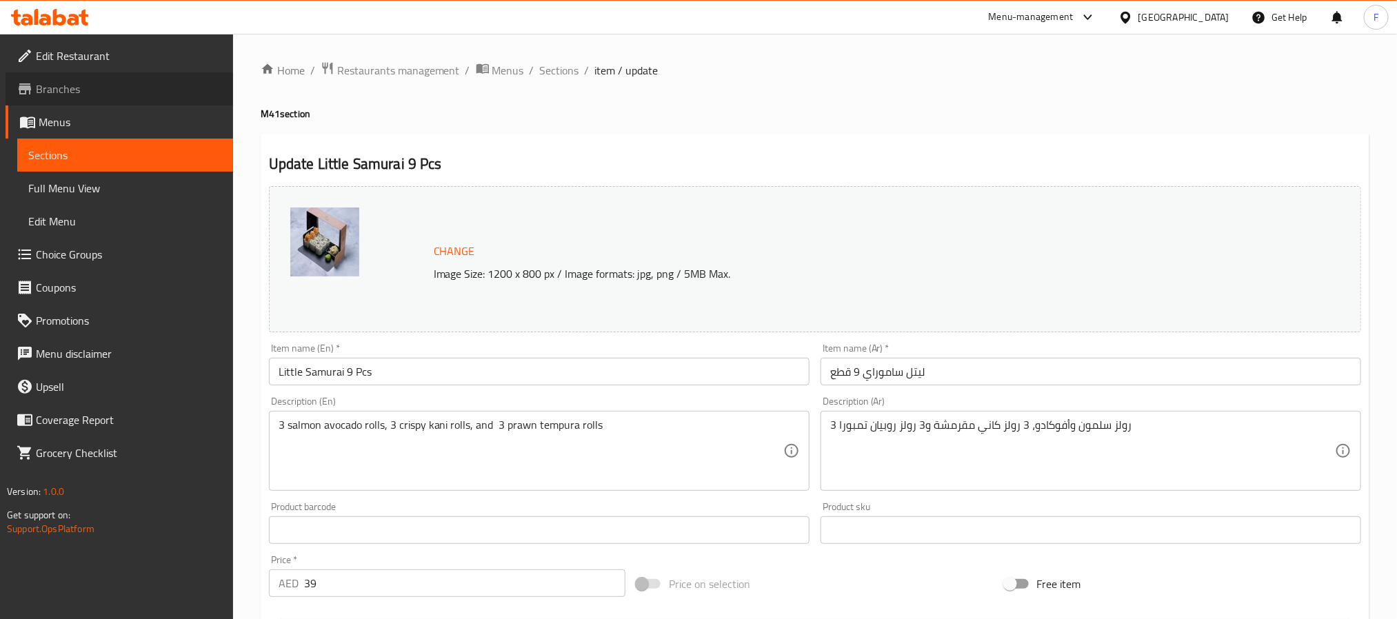
click at [97, 97] on link "Branches" at bounding box center [119, 88] width 227 height 33
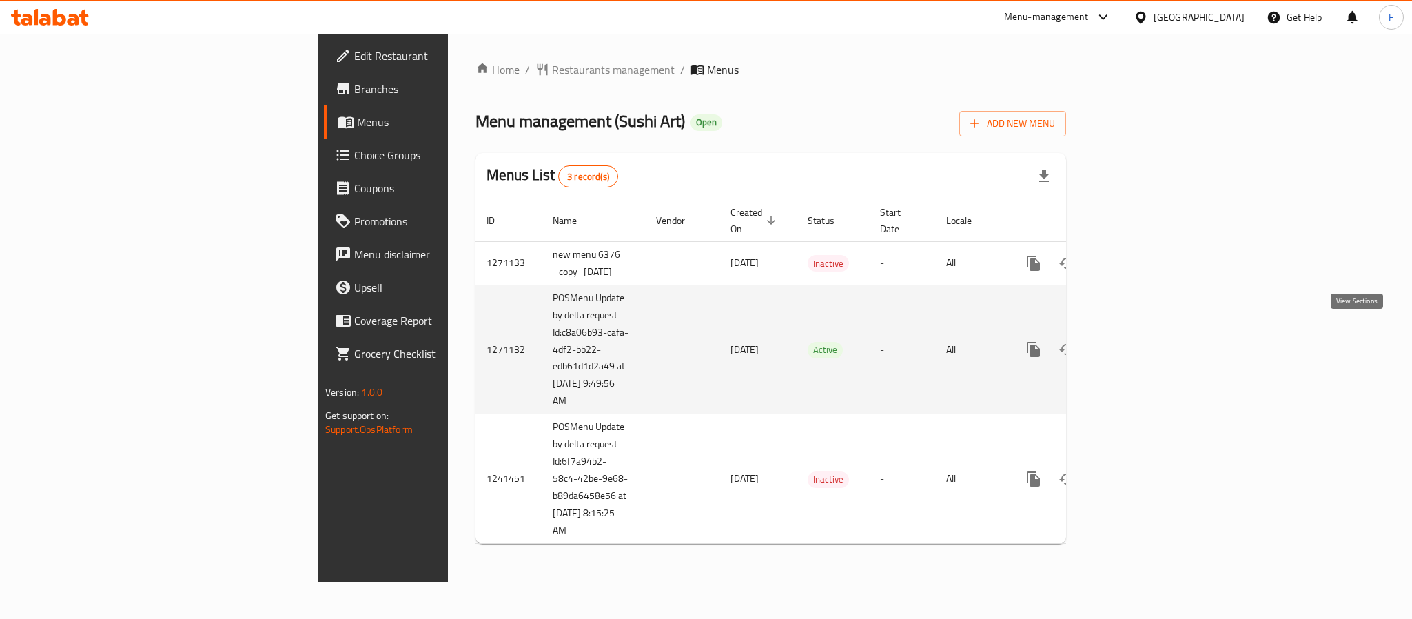
click at [1142, 341] on icon "enhanced table" at bounding box center [1133, 349] width 17 height 17
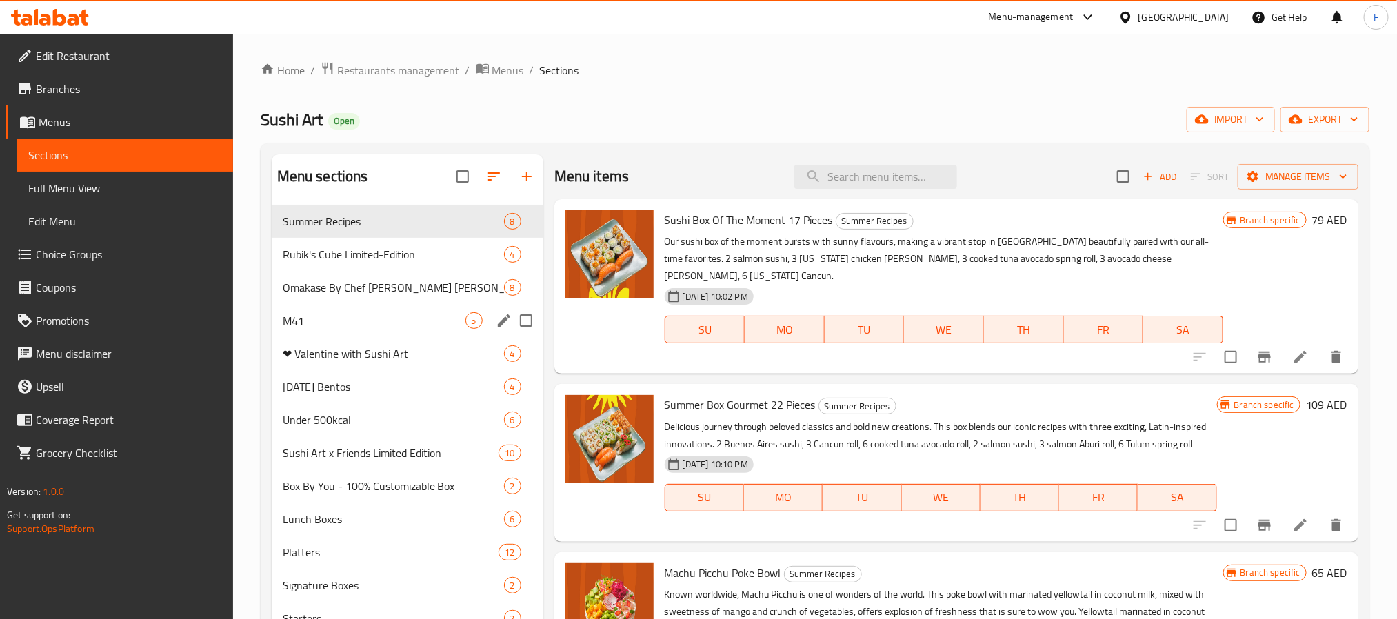
click at [363, 323] on span "M41" at bounding box center [374, 320] width 183 height 17
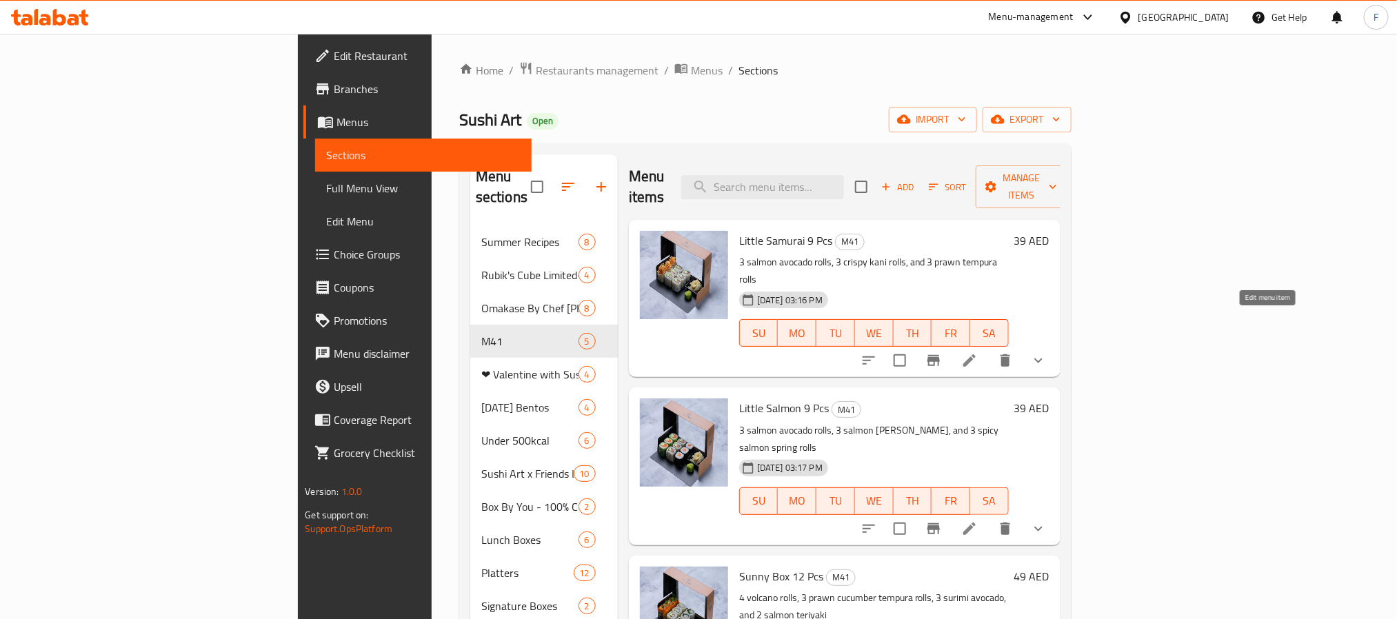
click at [977, 352] on icon at bounding box center [969, 360] width 17 height 17
